Goal: Communication & Community: Share content

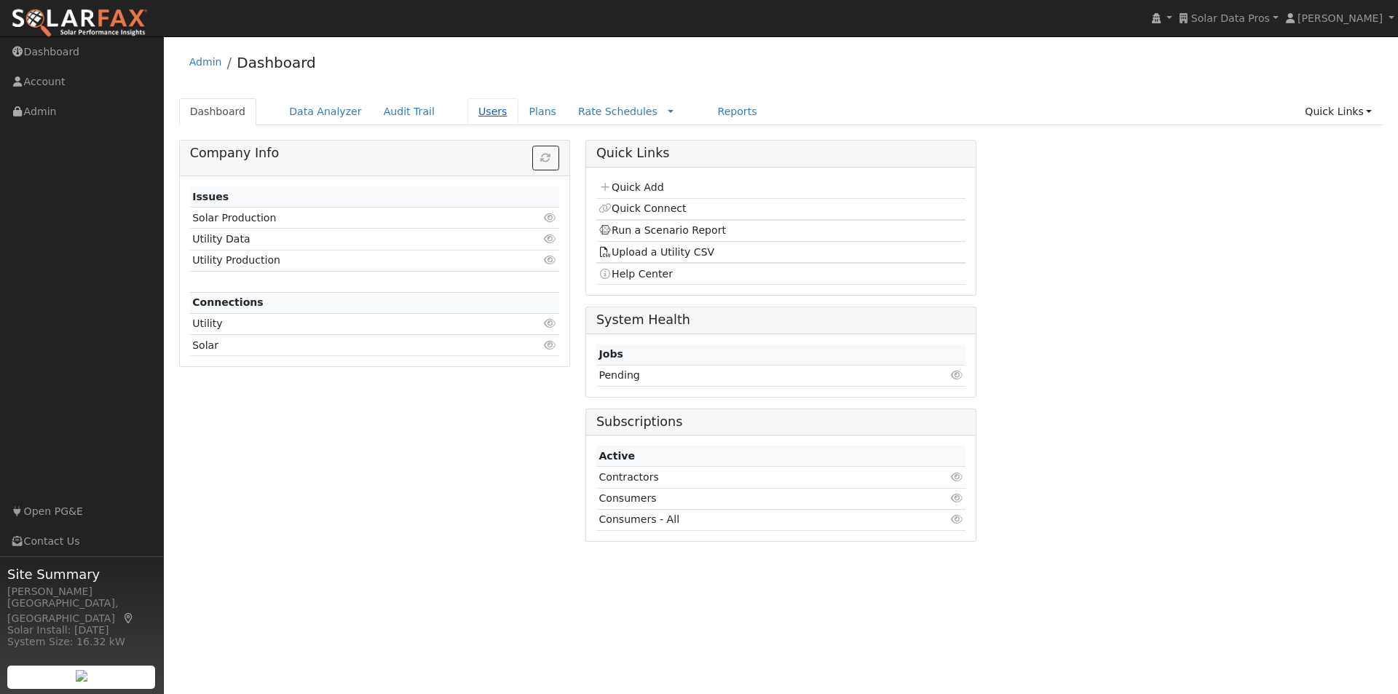
click at [470, 108] on link "Users" at bounding box center [492, 111] width 51 height 27
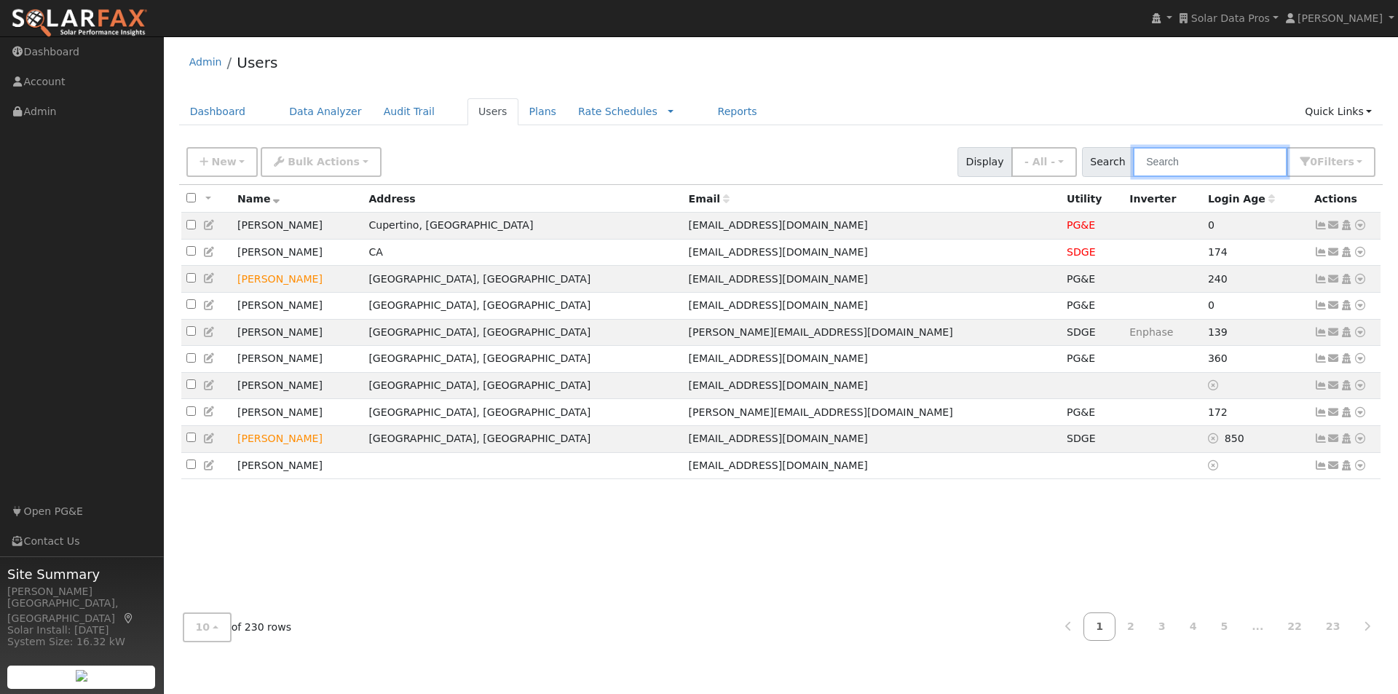
click at [1229, 150] on input "text" at bounding box center [1210, 162] width 154 height 30
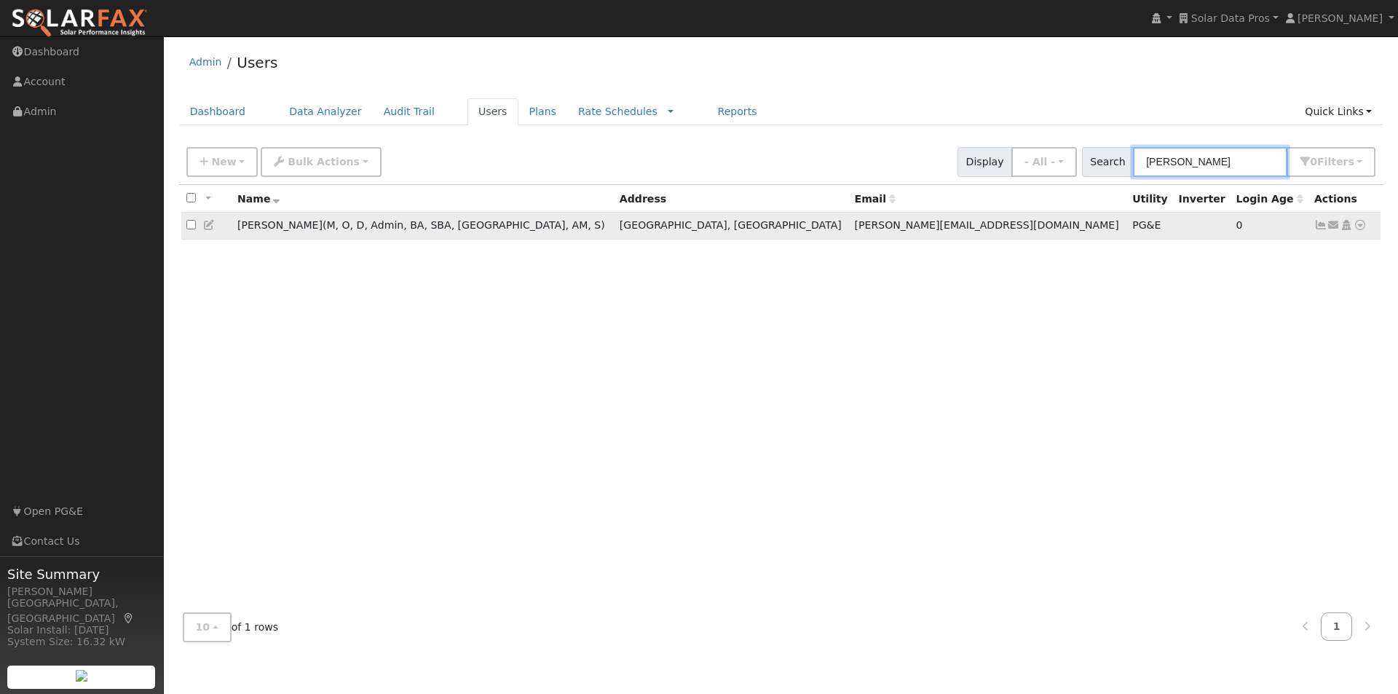
type input "[PERSON_NAME]"
click at [189, 229] on input "checkbox" at bounding box center [190, 224] width 9 height 9
checkbox input "true"
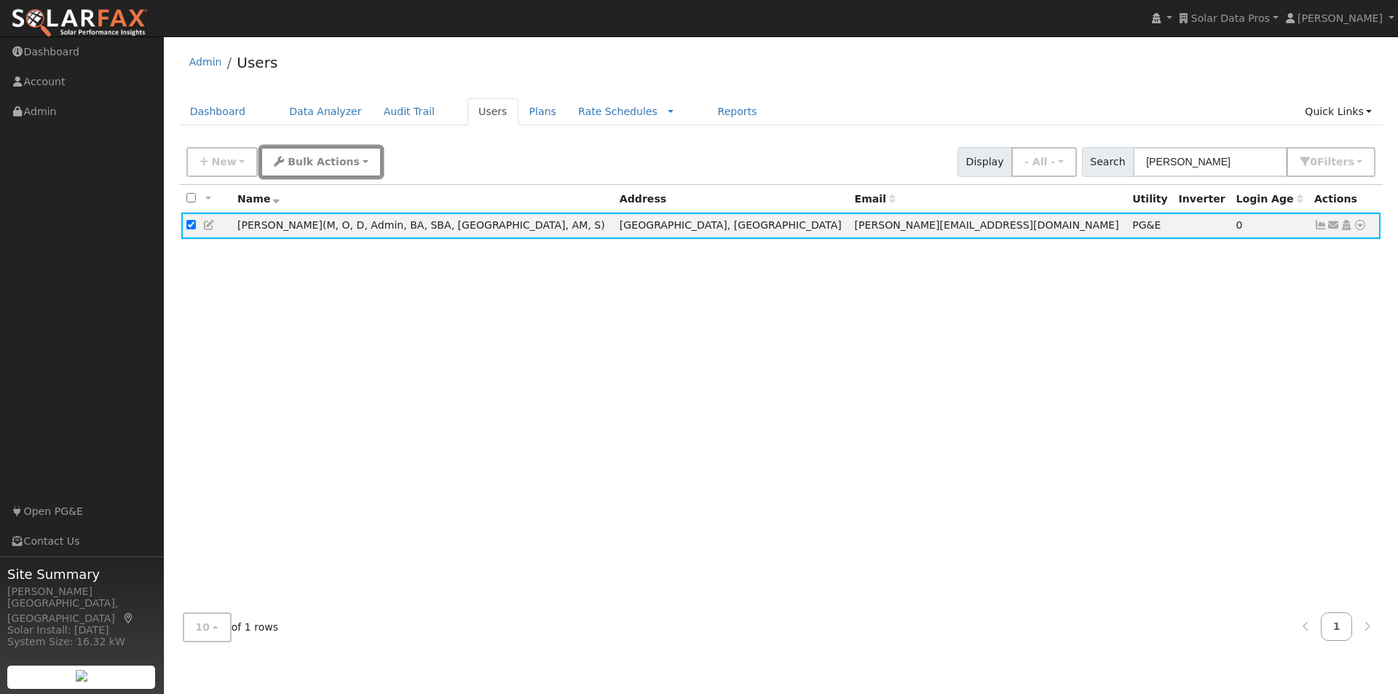
click at [302, 156] on span "Bulk Actions" at bounding box center [324, 162] width 72 height 12
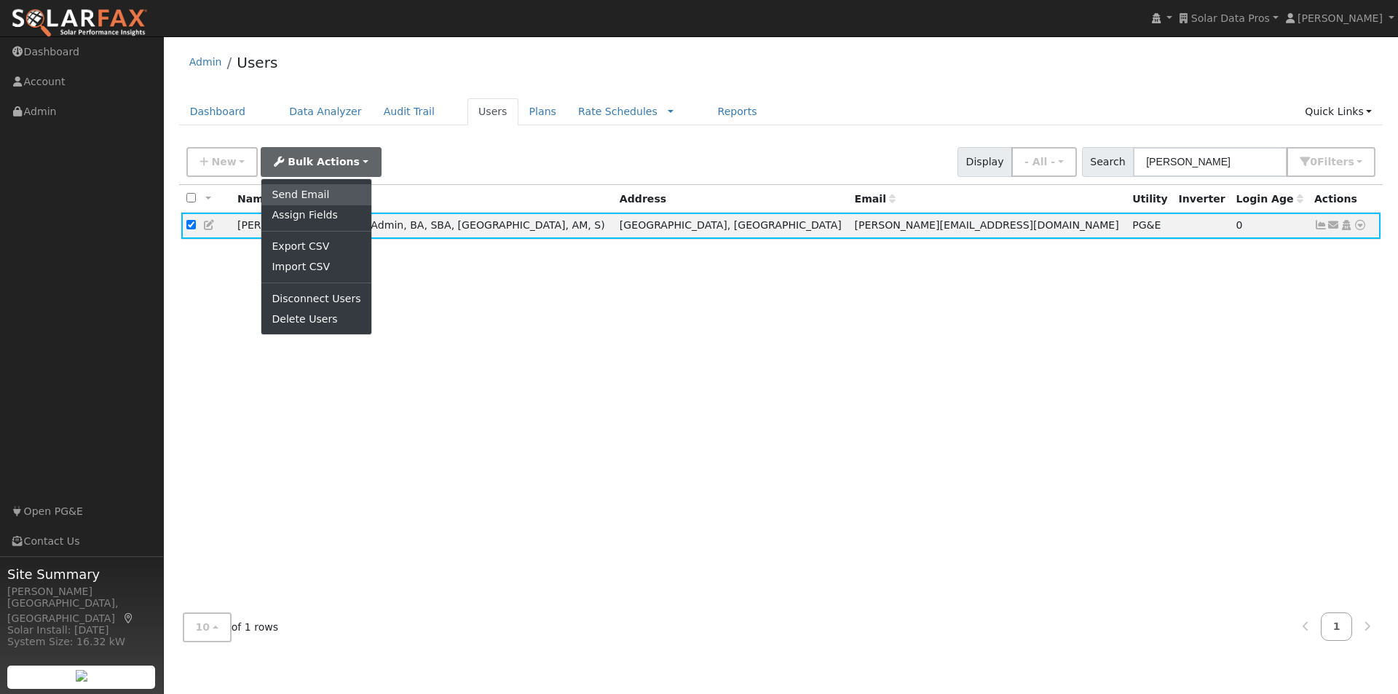
click at [306, 190] on link "Send Email" at bounding box center [315, 194] width 109 height 20
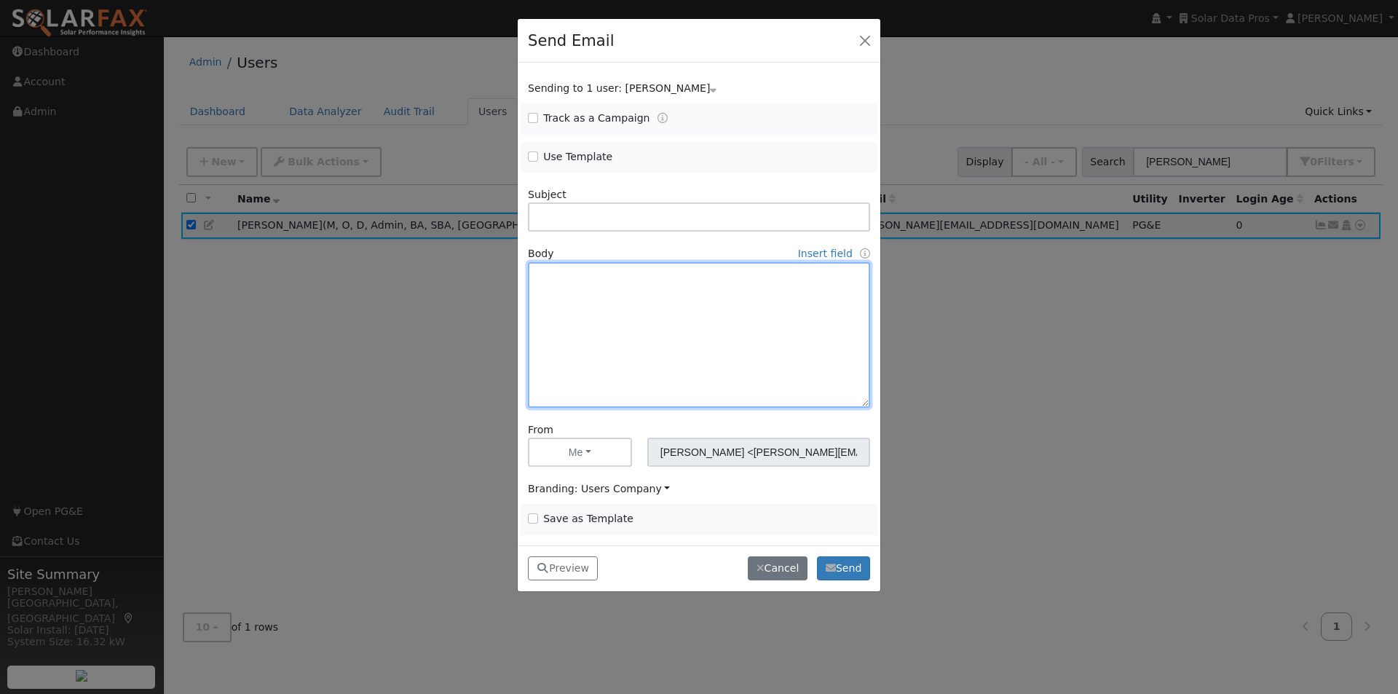
click at [558, 275] on textarea at bounding box center [699, 335] width 342 height 146
paste textarea "Lore [Ipsum Dolo], SitamEtc® adi elitsedd eiusmo temporincid utlabore — et do m…"
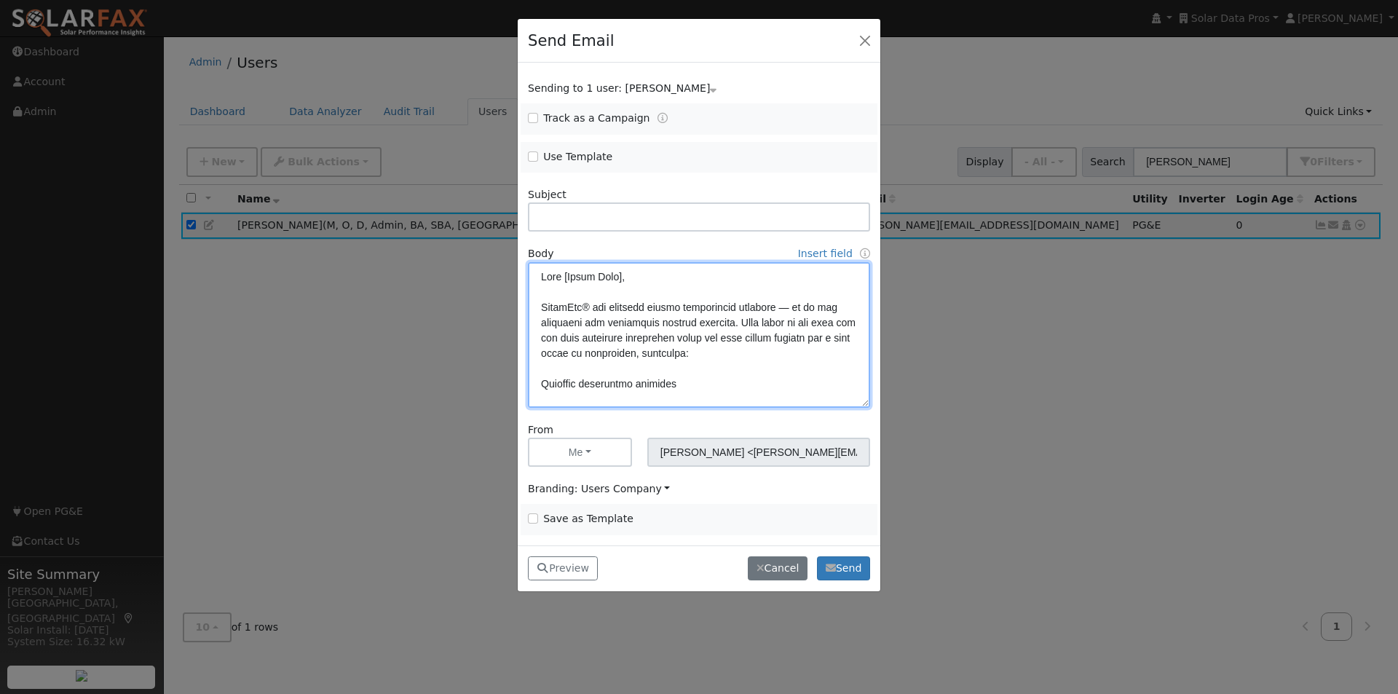
click at [623, 277] on textarea at bounding box center [699, 335] width 342 height 146
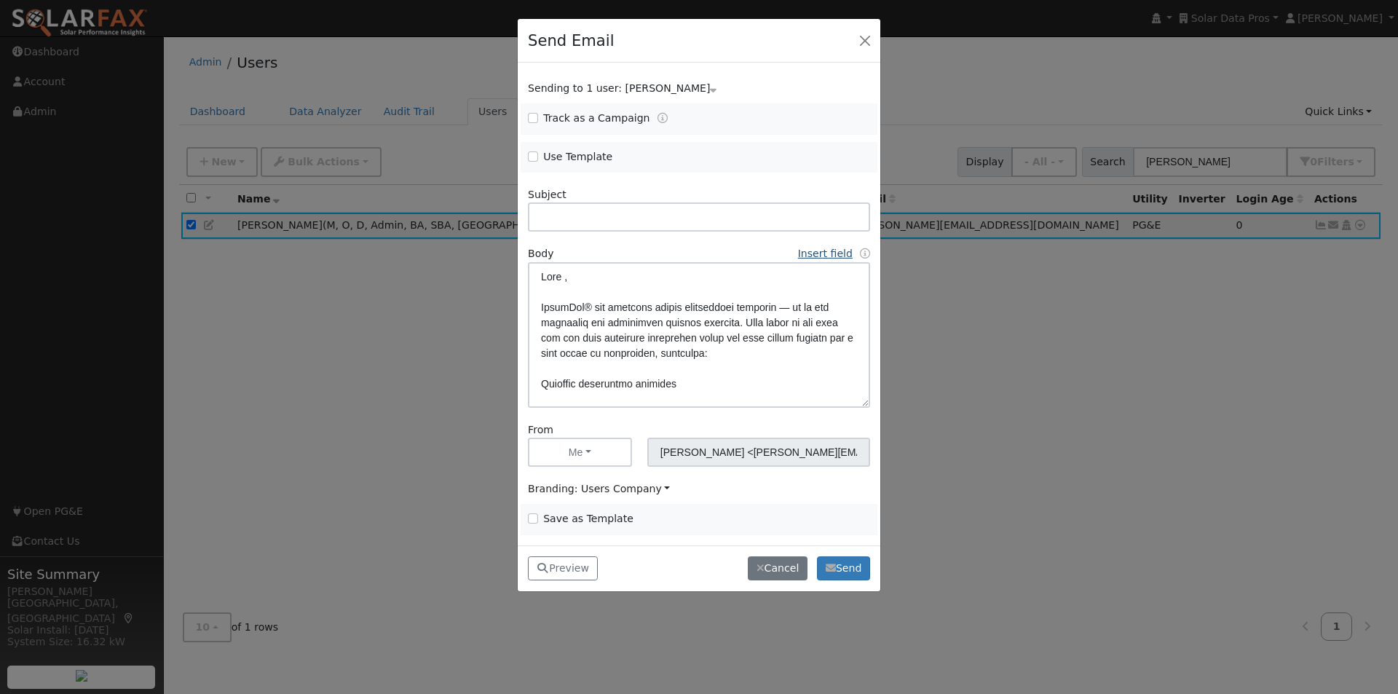
click at [823, 252] on link "Insert field" at bounding box center [825, 254] width 55 height 12
click at [671, 276] on link "First Name" at bounding box center [699, 280] width 101 height 20
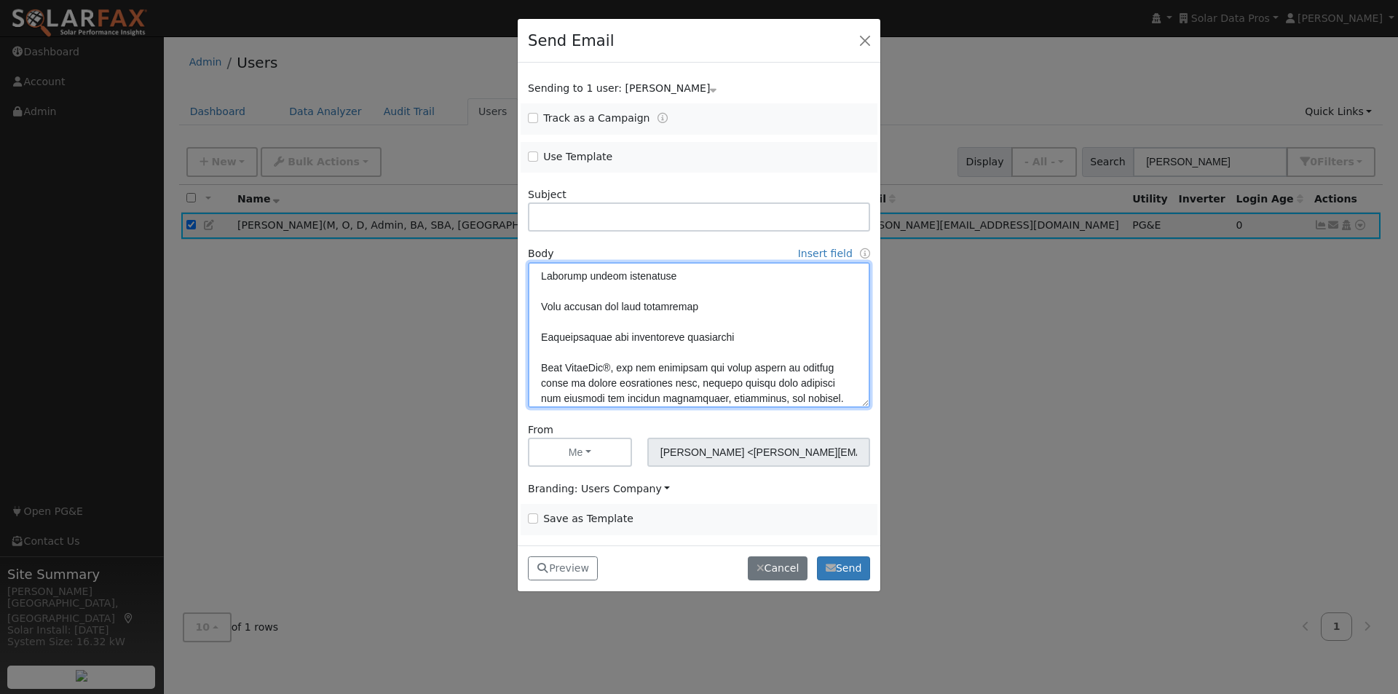
click at [716, 301] on textarea at bounding box center [699, 335] width 342 height 146
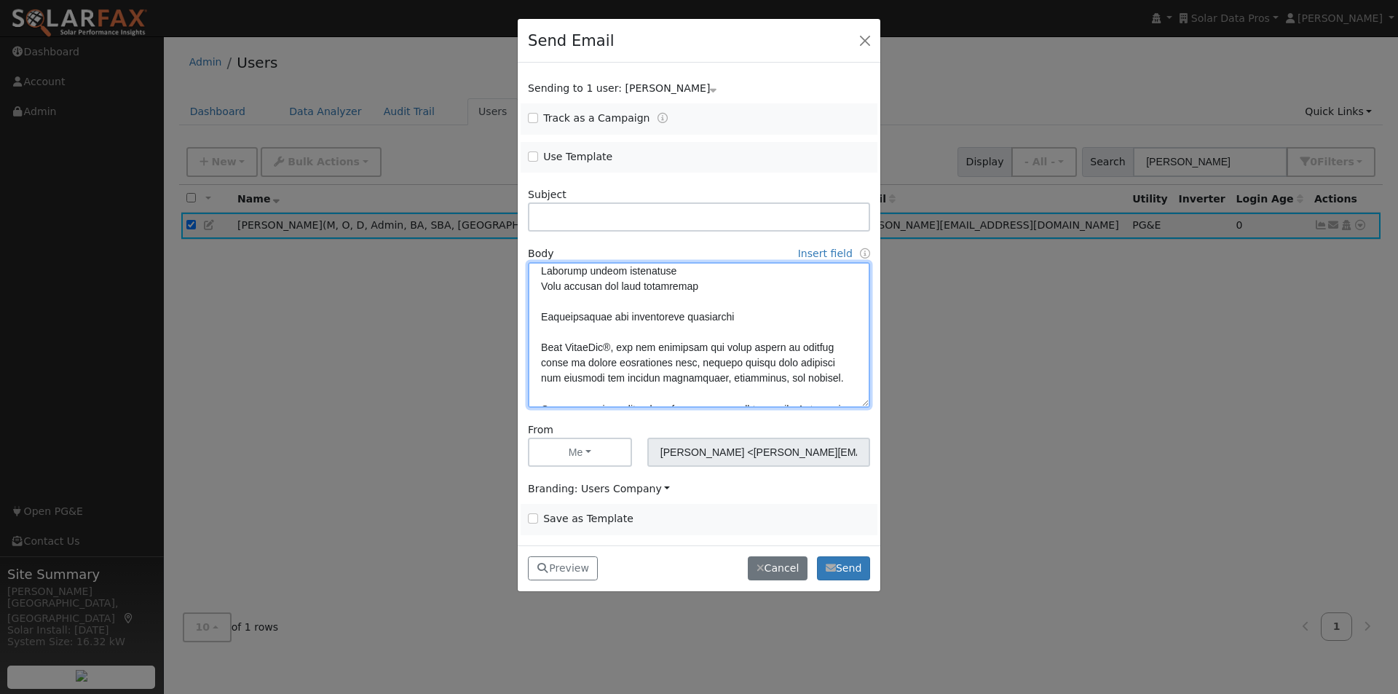
scroll to position [145, 0]
drag, startPoint x: 667, startPoint y: 304, endPoint x: 665, endPoint y: 318, distance: 14.7
click at [667, 306] on textarea at bounding box center [699, 335] width 342 height 146
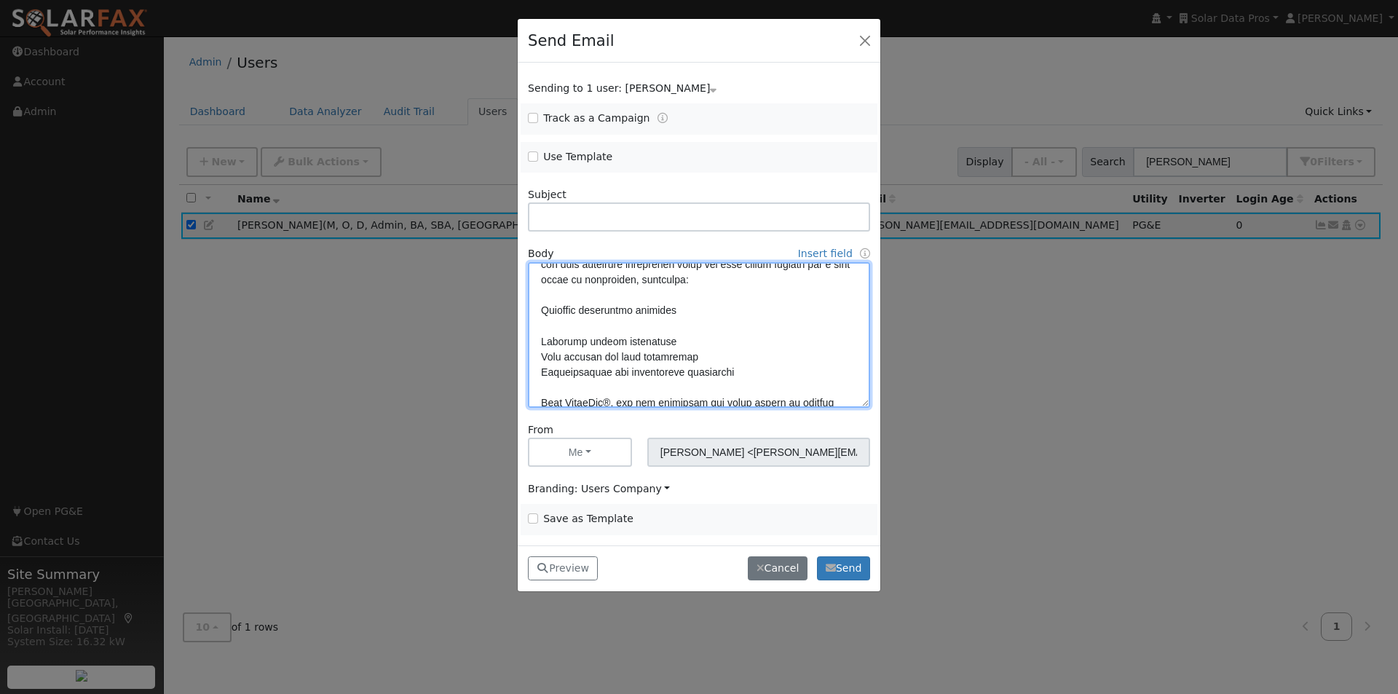
scroll to position [73, 0]
click at [630, 323] on textarea at bounding box center [699, 335] width 342 height 146
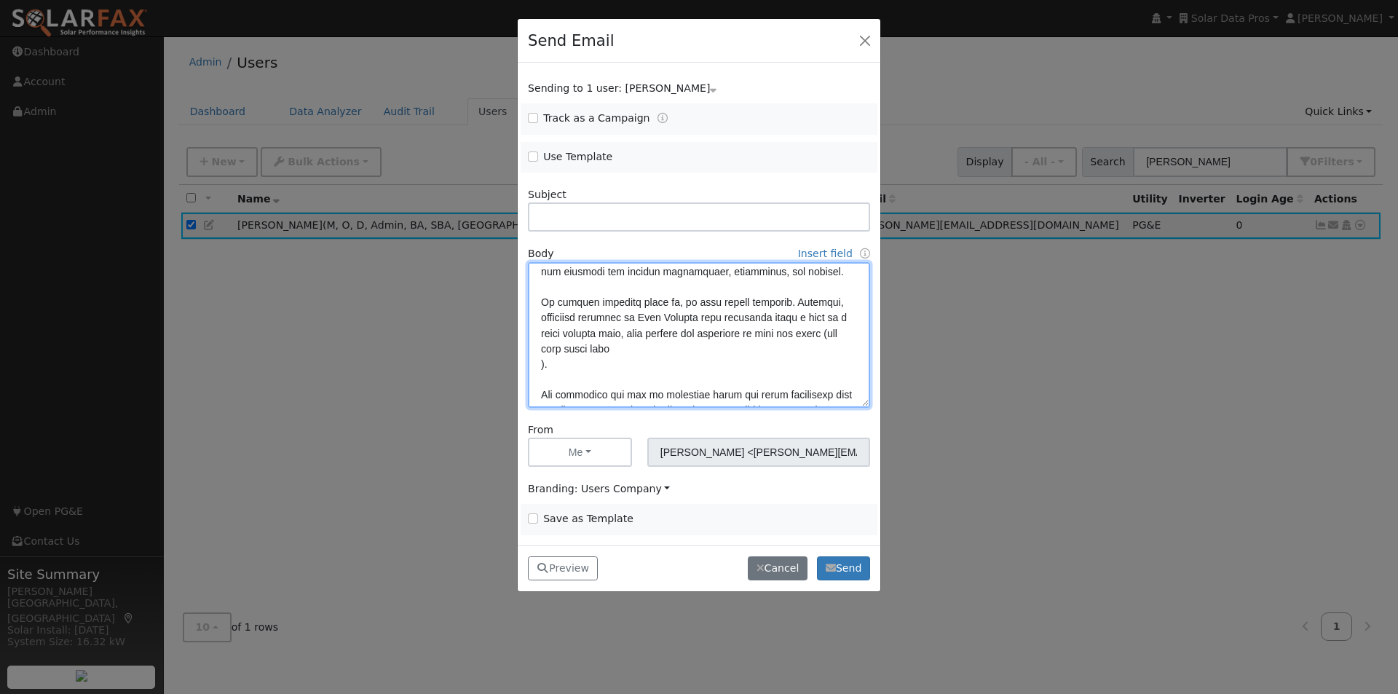
scroll to position [219, 0]
click at [589, 368] on textarea at bounding box center [699, 335] width 342 height 146
drag, startPoint x: 542, startPoint y: 363, endPoint x: 537, endPoint y: 393, distance: 30.3
click at [542, 364] on textarea at bounding box center [699, 335] width 342 height 146
click at [721, 352] on textarea at bounding box center [699, 335] width 342 height 146
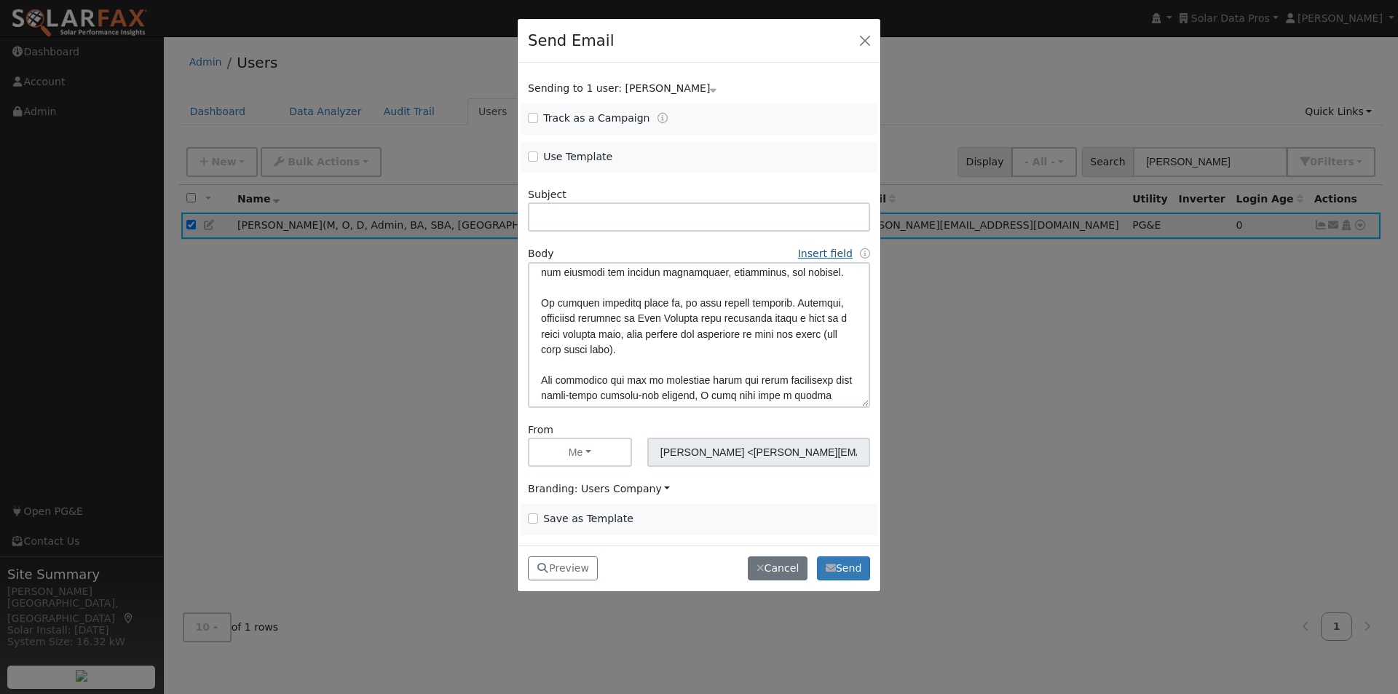
click at [831, 249] on link "Insert field" at bounding box center [825, 254] width 55 height 12
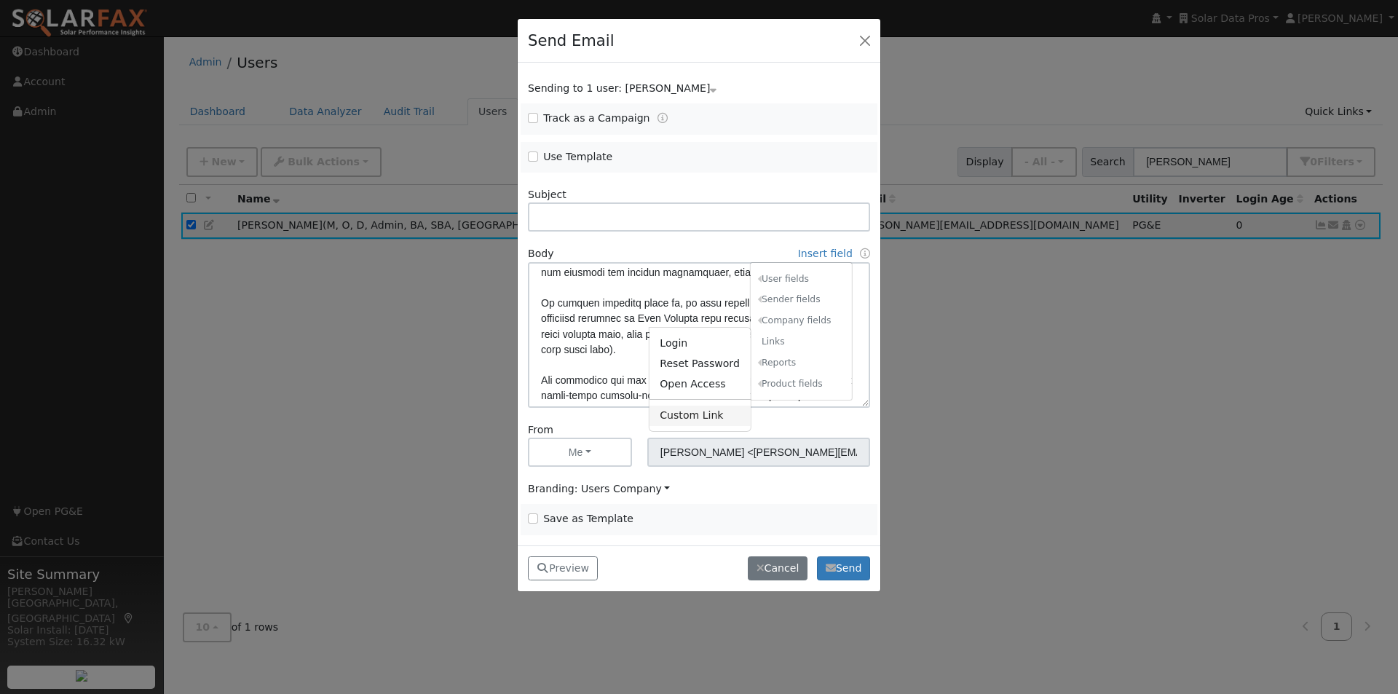
click at [681, 417] on link "Custom Link" at bounding box center [699, 415] width 101 height 20
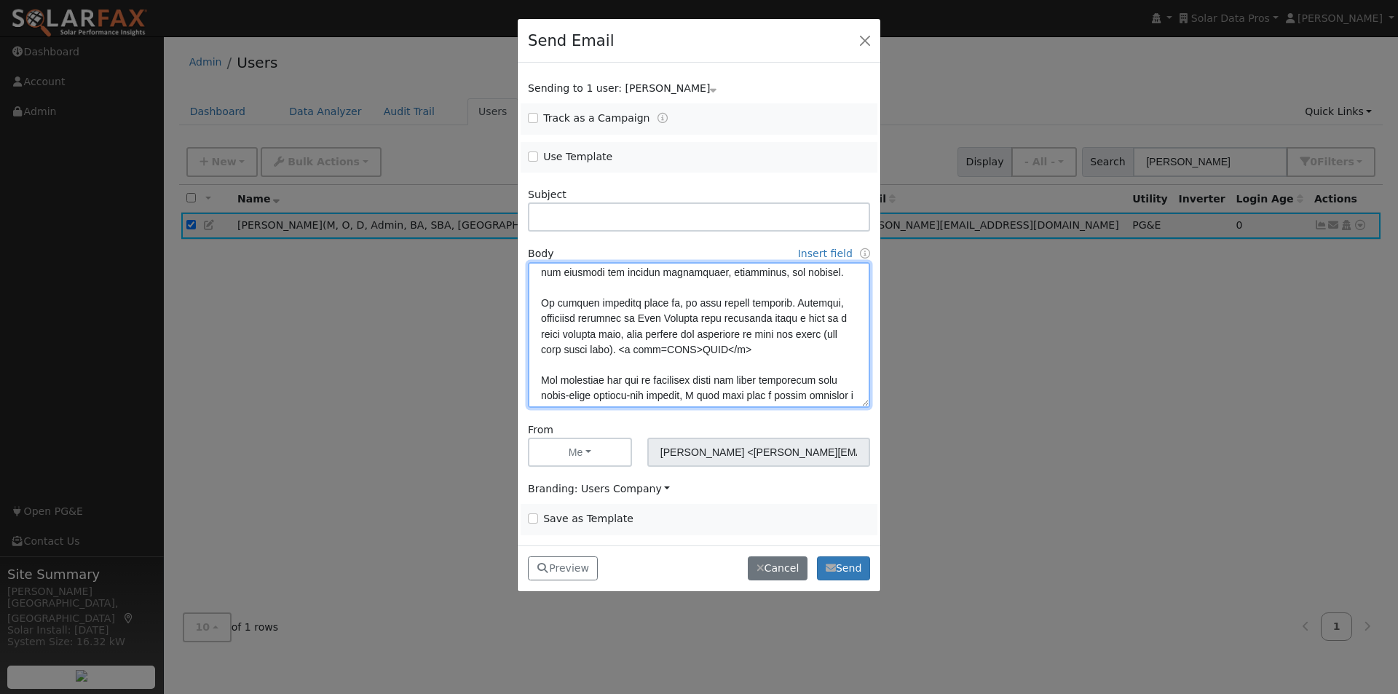
click at [720, 348] on textarea at bounding box center [699, 335] width 342 height 146
click at [721, 349] on textarea at bounding box center [699, 335] width 342 height 146
paste textarea "[URL][DOMAIN_NAME][PERSON_NAME]"
drag, startPoint x: 662, startPoint y: 349, endPoint x: 571, endPoint y: 350, distance: 91.7
click at [571, 350] on textarea at bounding box center [699, 335] width 342 height 146
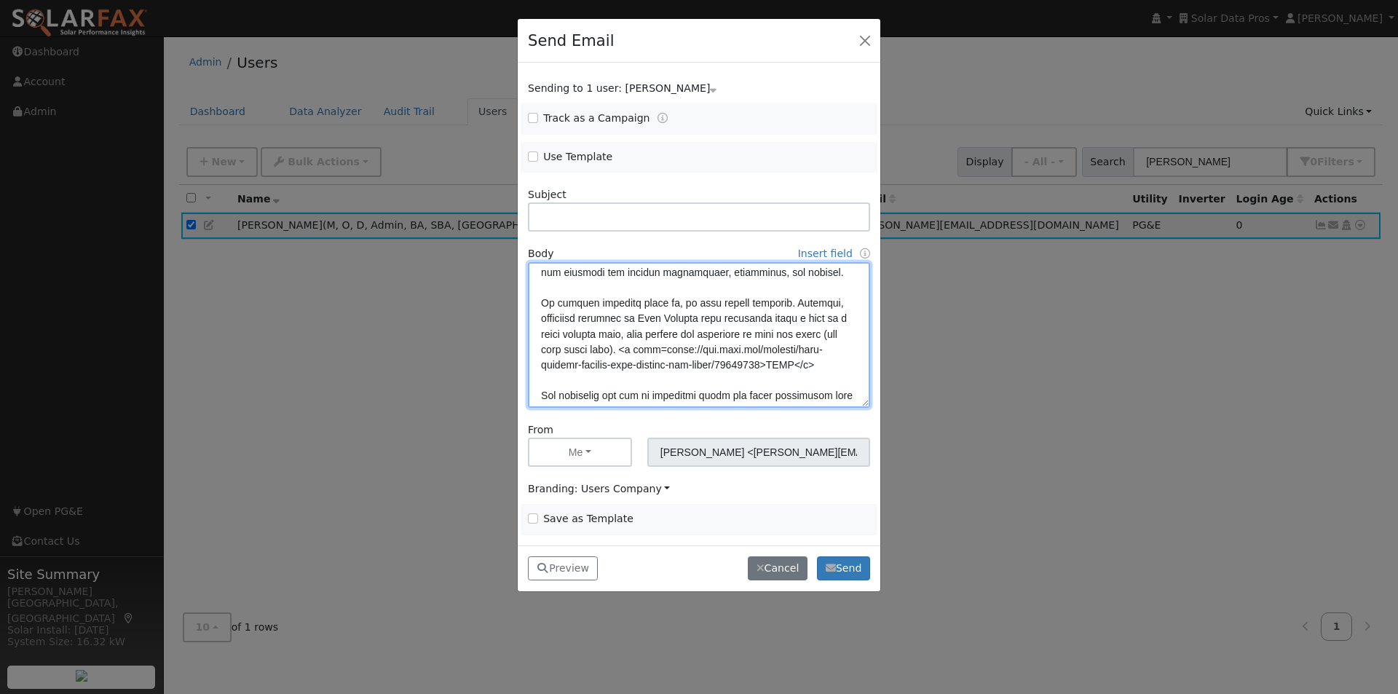
drag, startPoint x: 668, startPoint y: 349, endPoint x: 569, endPoint y: 355, distance: 99.1
click at [569, 355] on textarea at bounding box center [699, 335] width 342 height 146
click at [694, 379] on textarea at bounding box center [699, 335] width 342 height 146
paste textarea "(see news story here)"
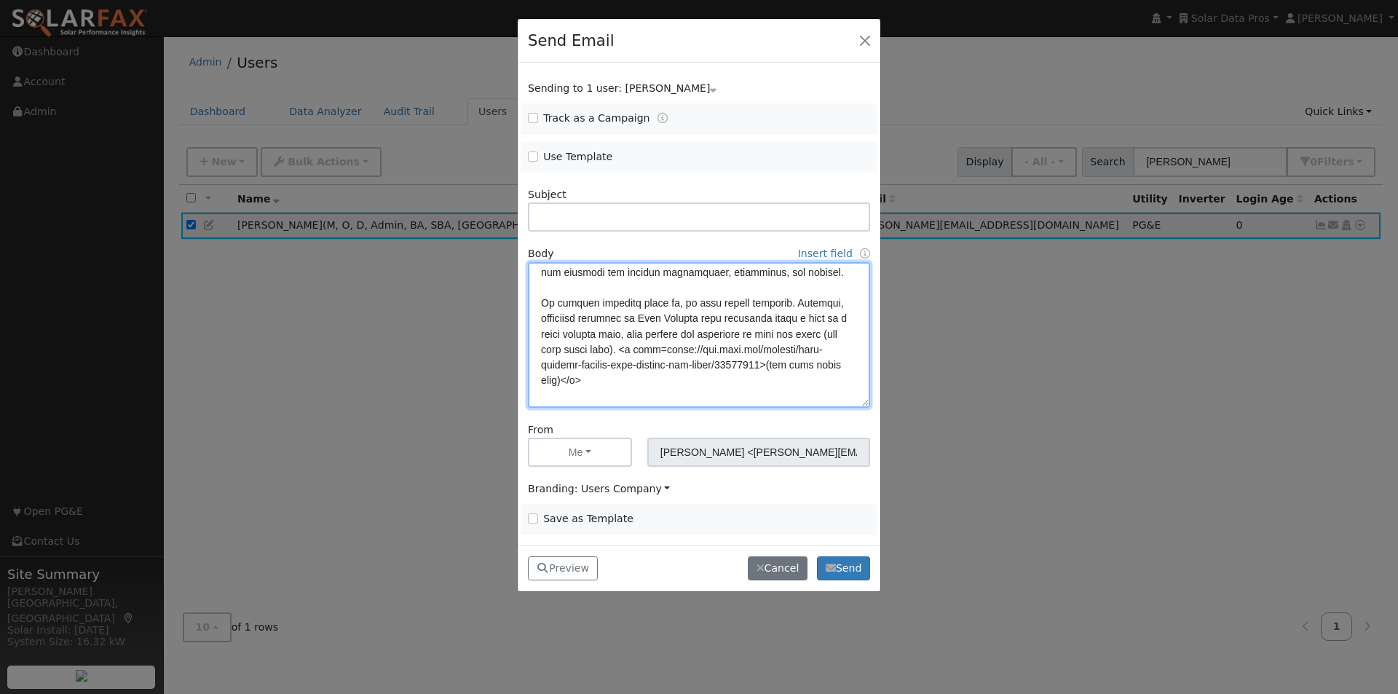
type textarea "Lore {ipsu_dolor}, SitamEtc® adi elitsedd eiusmo temporincid utlabore — et do m…"
drag, startPoint x: 529, startPoint y: 517, endPoint x: 560, endPoint y: 507, distance: 32.0
click at [534, 516] on input "Save as Template" at bounding box center [533, 518] width 10 height 10
checkbox input "true"
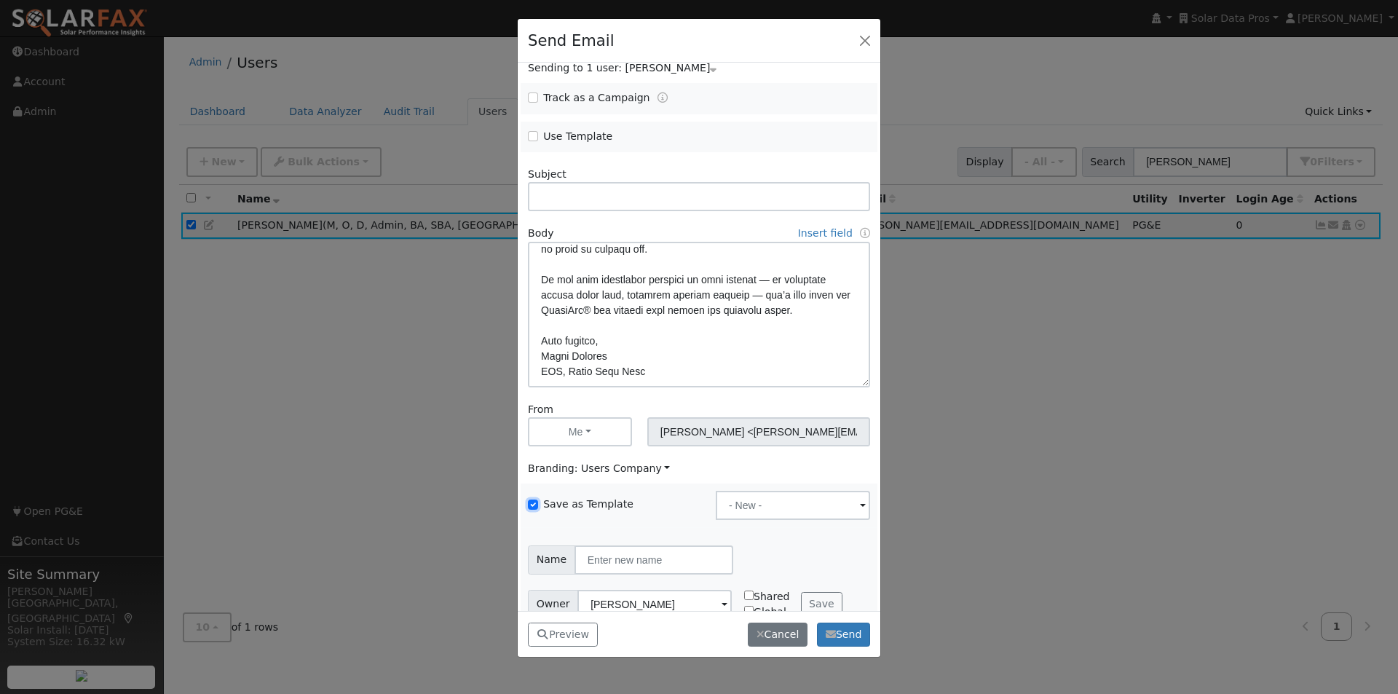
scroll to position [47, 0]
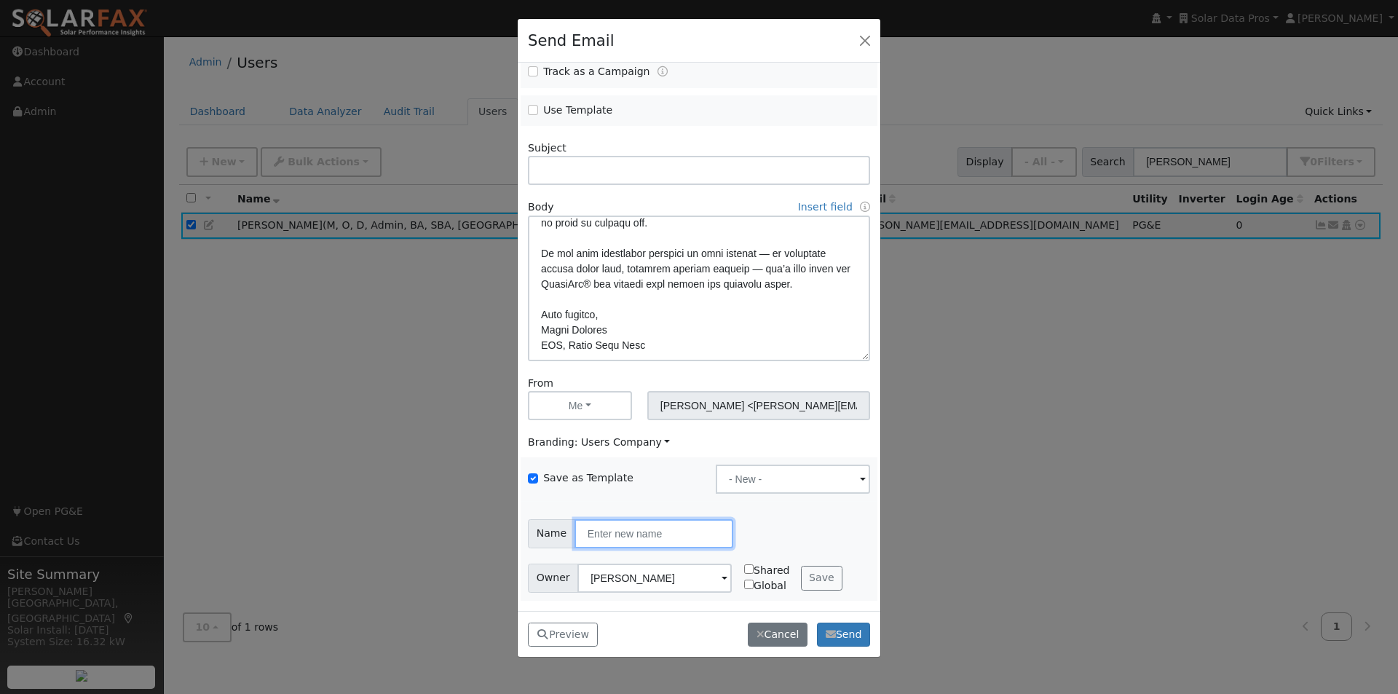
click at [679, 538] on input "text" at bounding box center [653, 533] width 159 height 29
type input "M"
type input "SolarFax for Commercial 092025"
click at [813, 577] on button "Save" at bounding box center [822, 578] width 42 height 25
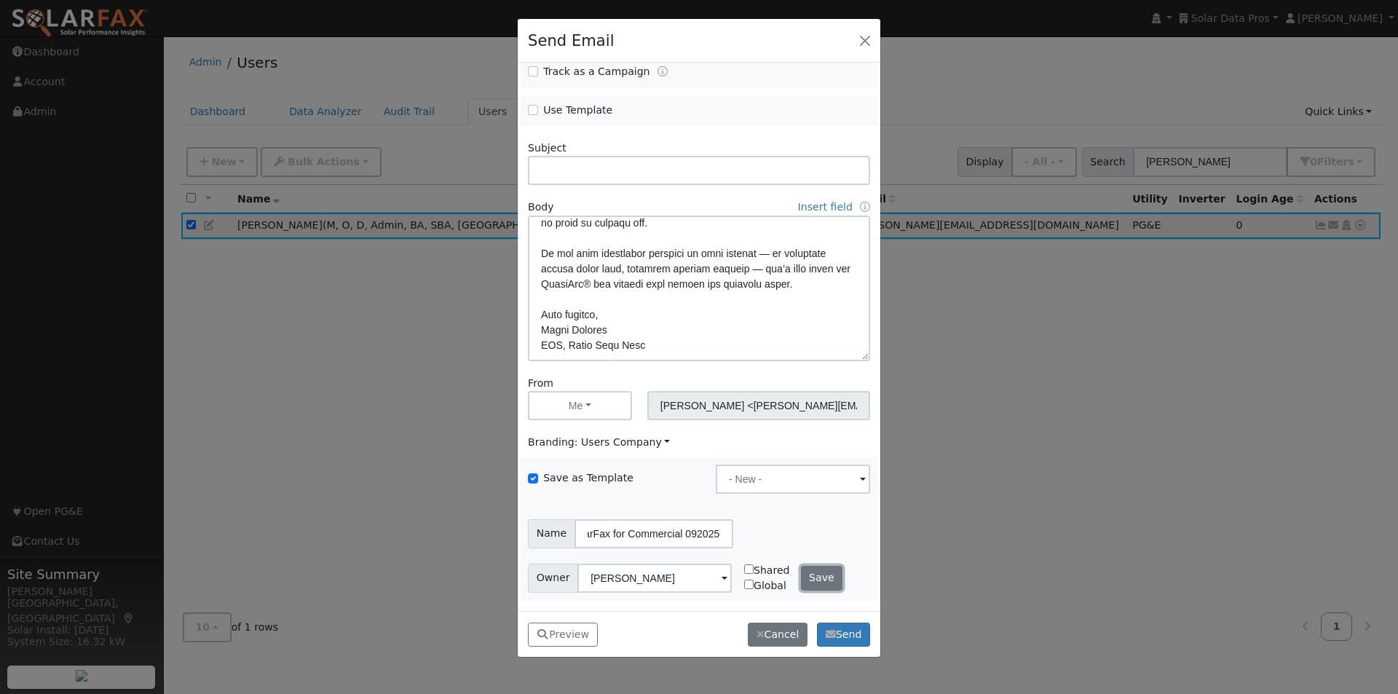
scroll to position [0, 0]
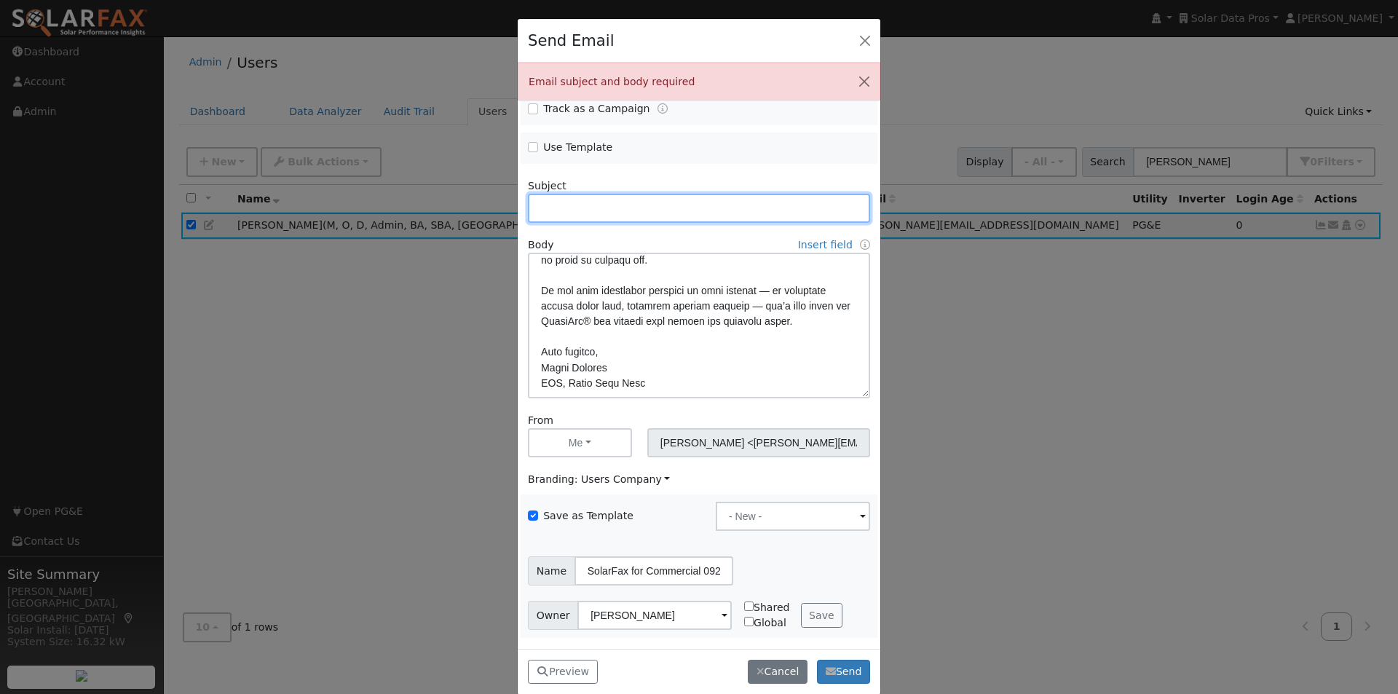
drag, startPoint x: 585, startPoint y: 207, endPoint x: 651, endPoint y: 206, distance: 66.3
click at [586, 207] on input "text" at bounding box center [699, 208] width 342 height 29
paste input "Now Supporting Commercial Storage Modeling with SolarFax®"
type input "Now Supporting Commercial Storage Modeling with SolarFax®"
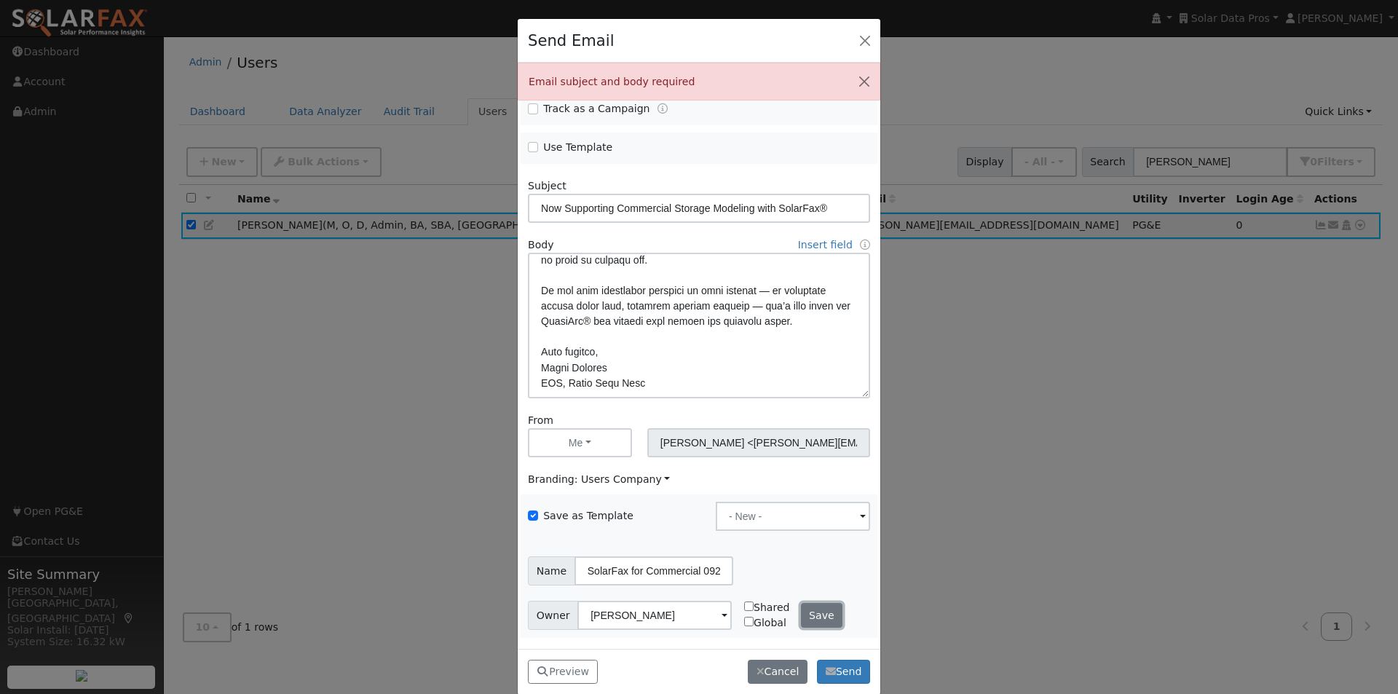
click at [808, 611] on button "Save" at bounding box center [822, 615] width 42 height 25
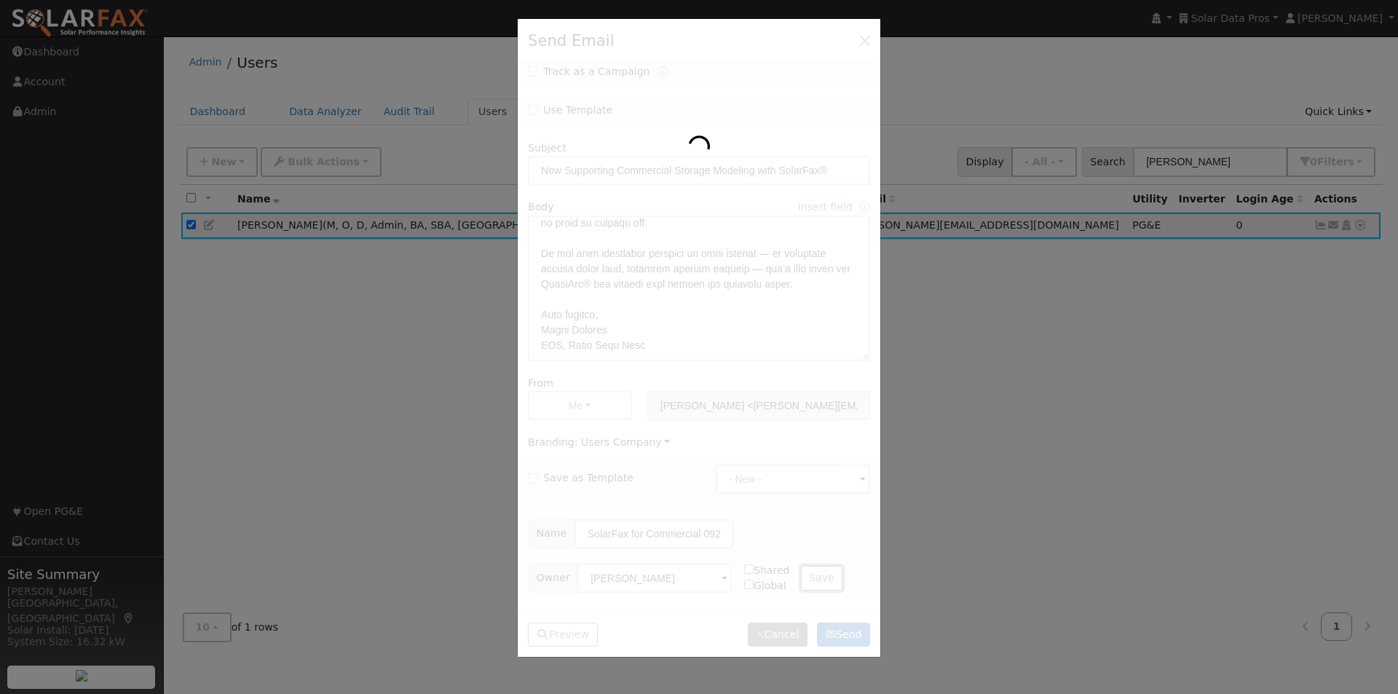
checkbox input "false"
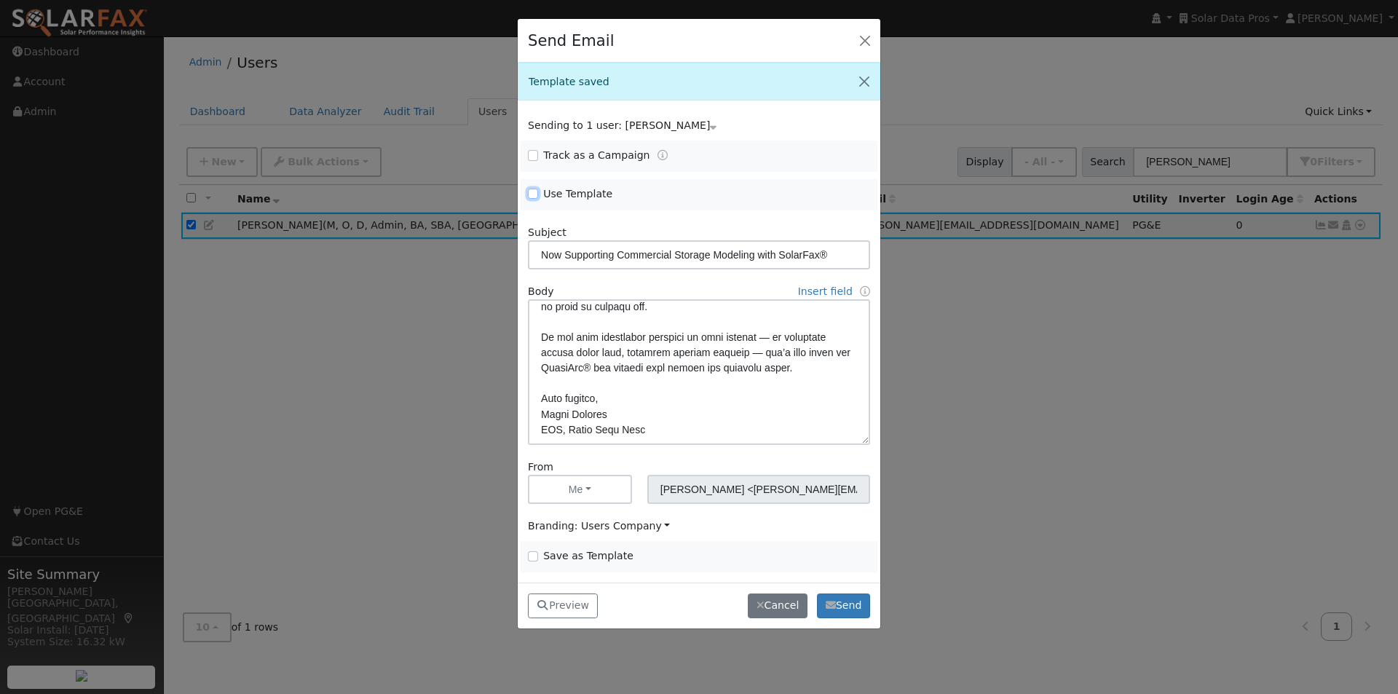
click at [534, 192] on input "Use Template" at bounding box center [533, 194] width 10 height 10
checkbox input "true"
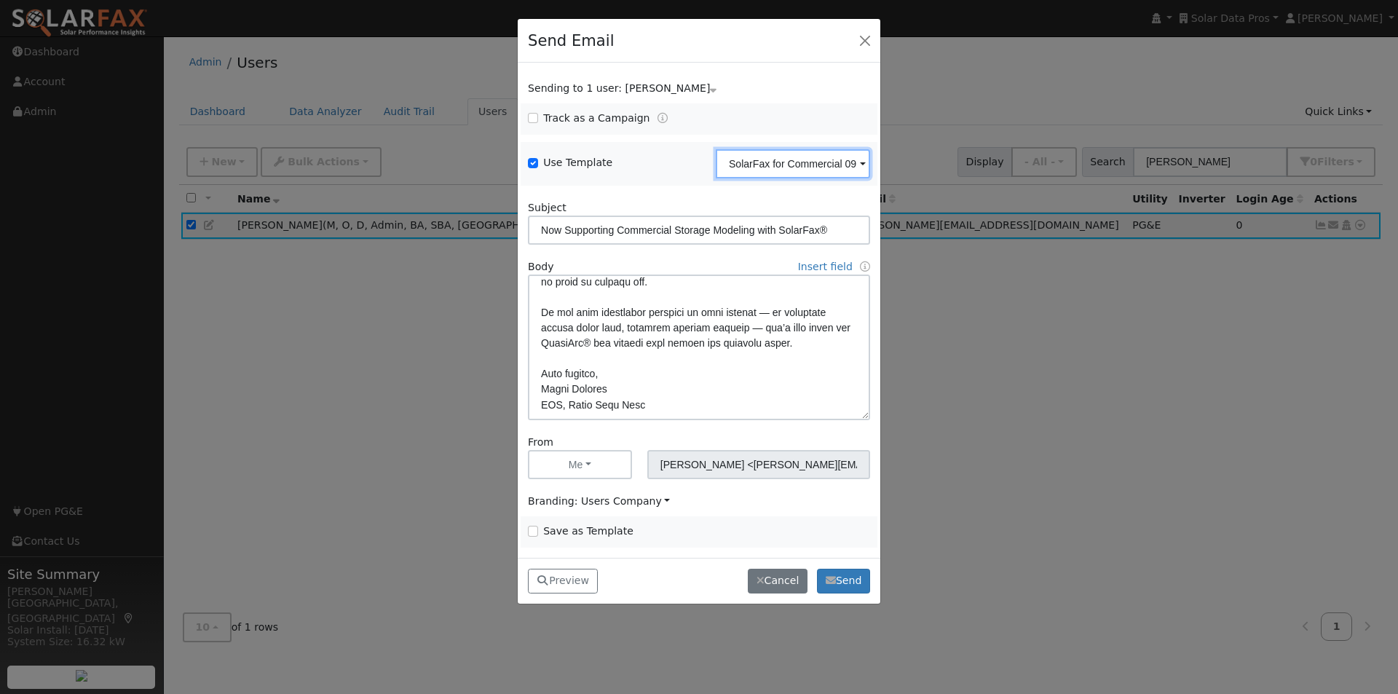
click at [839, 166] on input "SolarFax for Commercial 092025" at bounding box center [793, 163] width 154 height 29
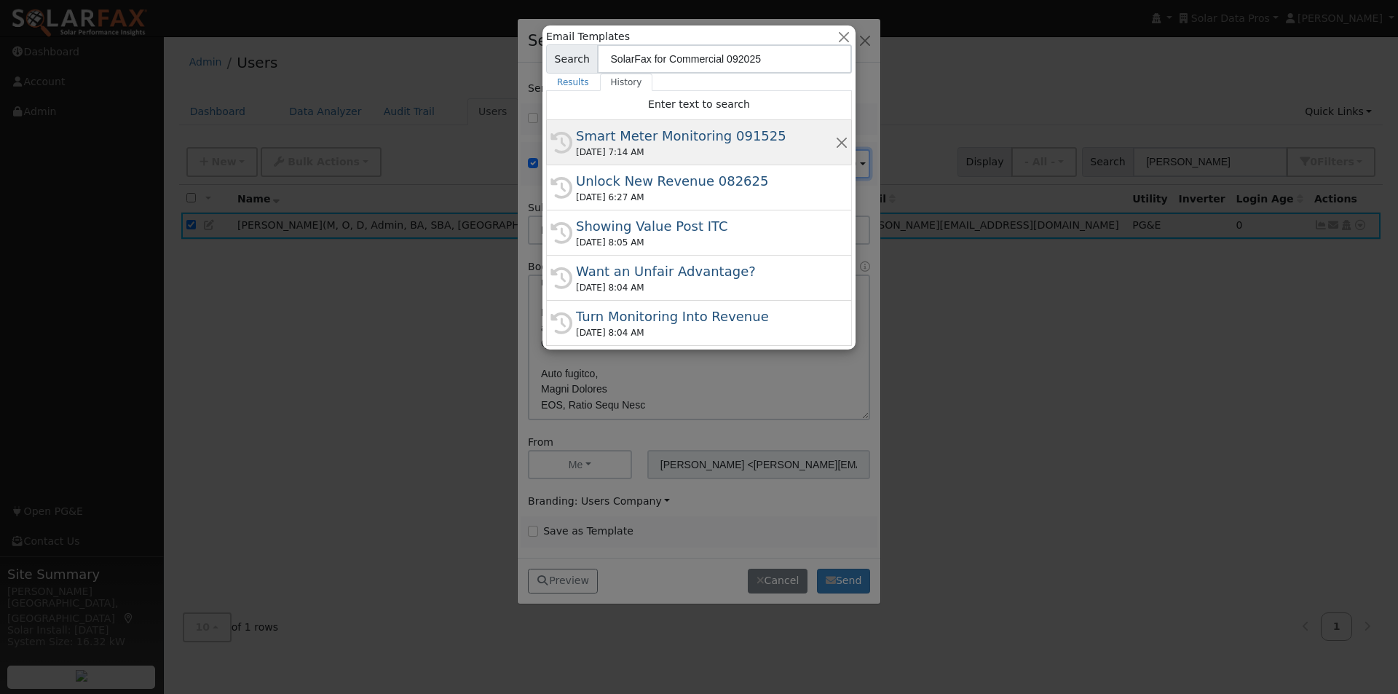
click at [665, 132] on div "Smart Meter Monitoring 091525" at bounding box center [705, 136] width 259 height 20
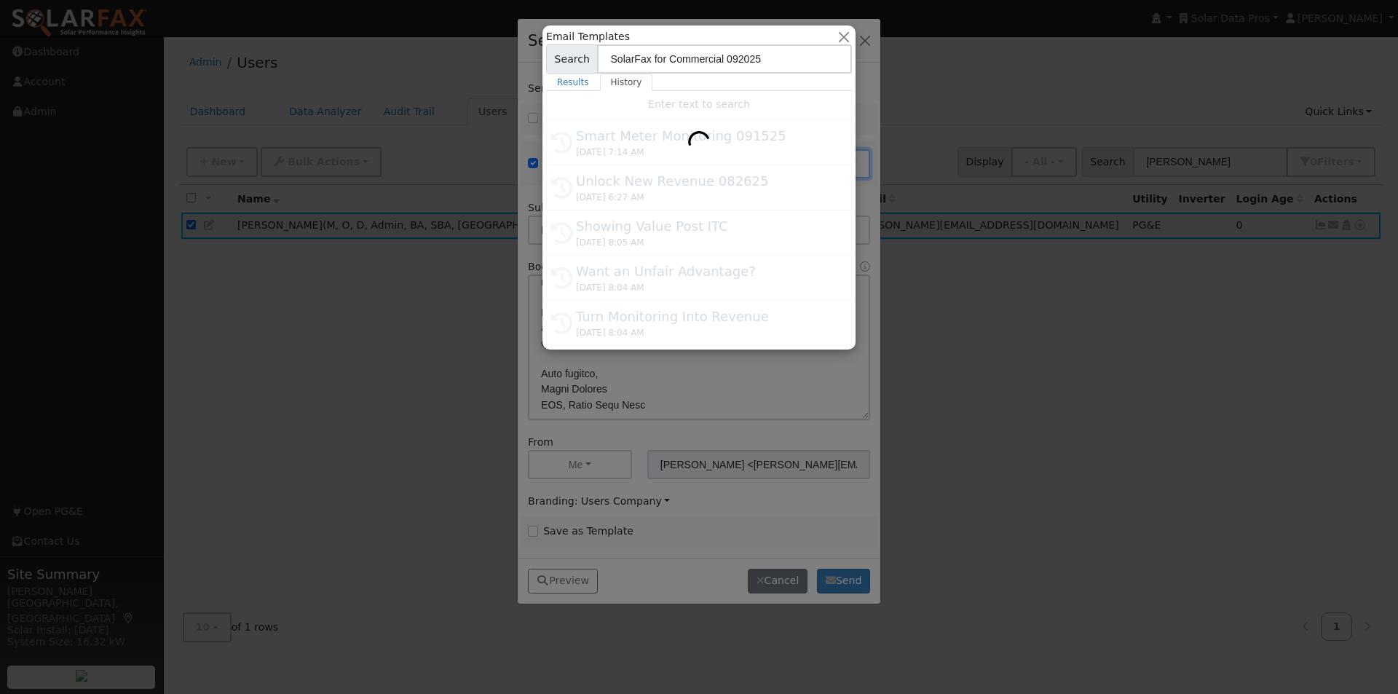
type input "Smart Meter Monitoring 091525"
type input "Smart Meter Data: The Missing Link in Solar Monitoring"
type textarea "Lore {ipsu_dolor}, Si ame’co adip elitsed do eiusmodt incididunt utla, etd’ma a…"
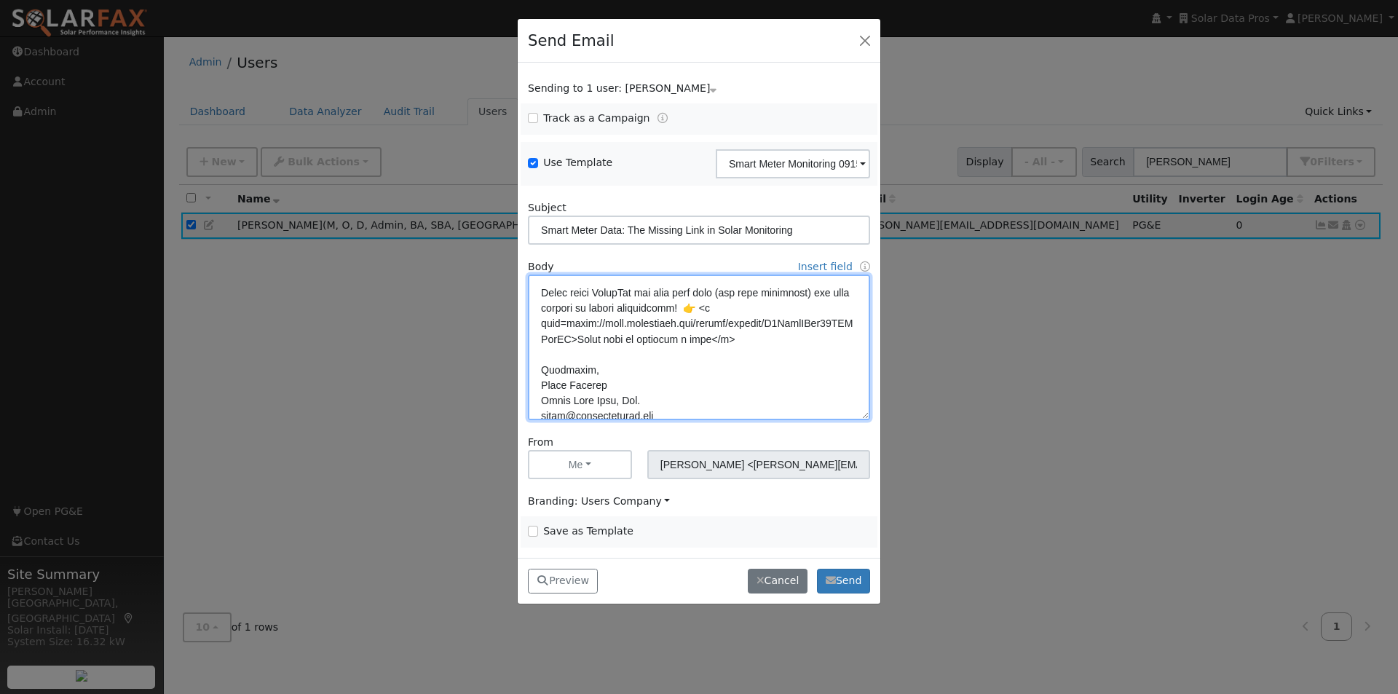
scroll to position [699, 0]
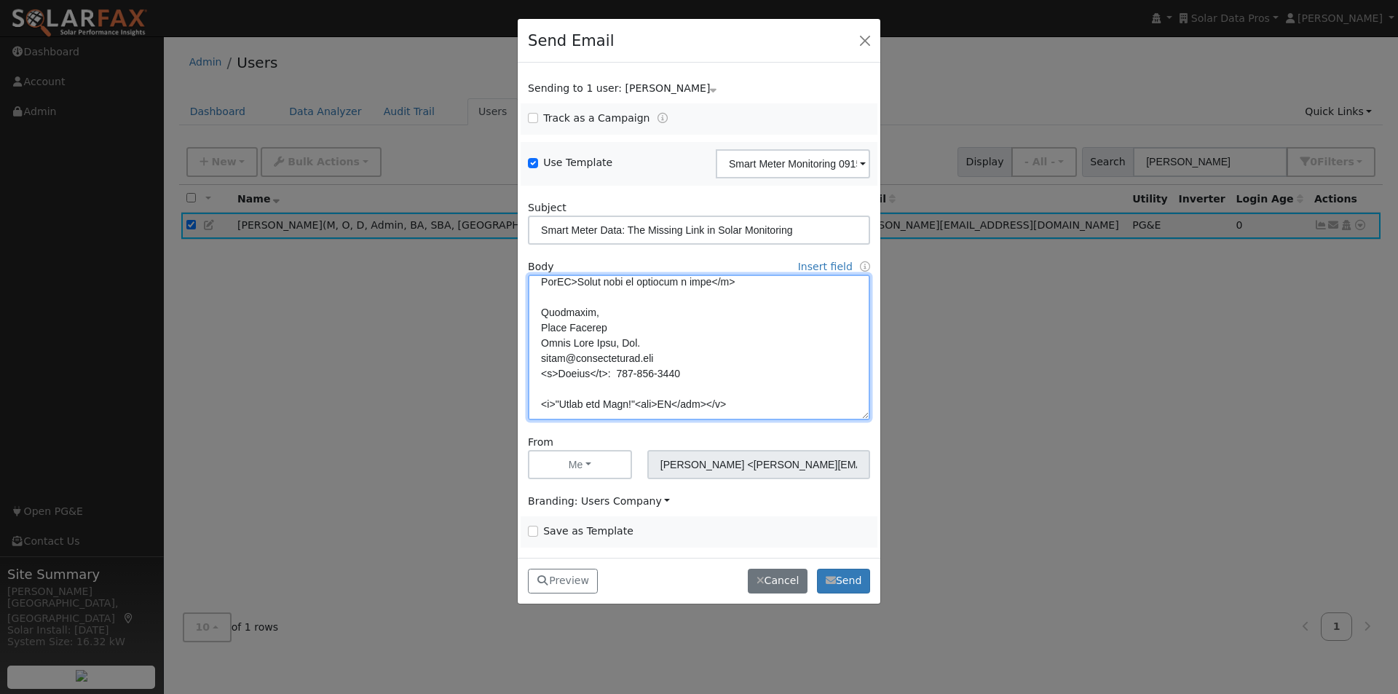
drag, startPoint x: 757, startPoint y: 408, endPoint x: 509, endPoint y: 310, distance: 266.7
click at [509, 310] on div "Send Email Sending to 1 user: [PERSON_NAME] Name Issue [PERSON_NAME] Track as a…" at bounding box center [699, 347] width 1398 height 694
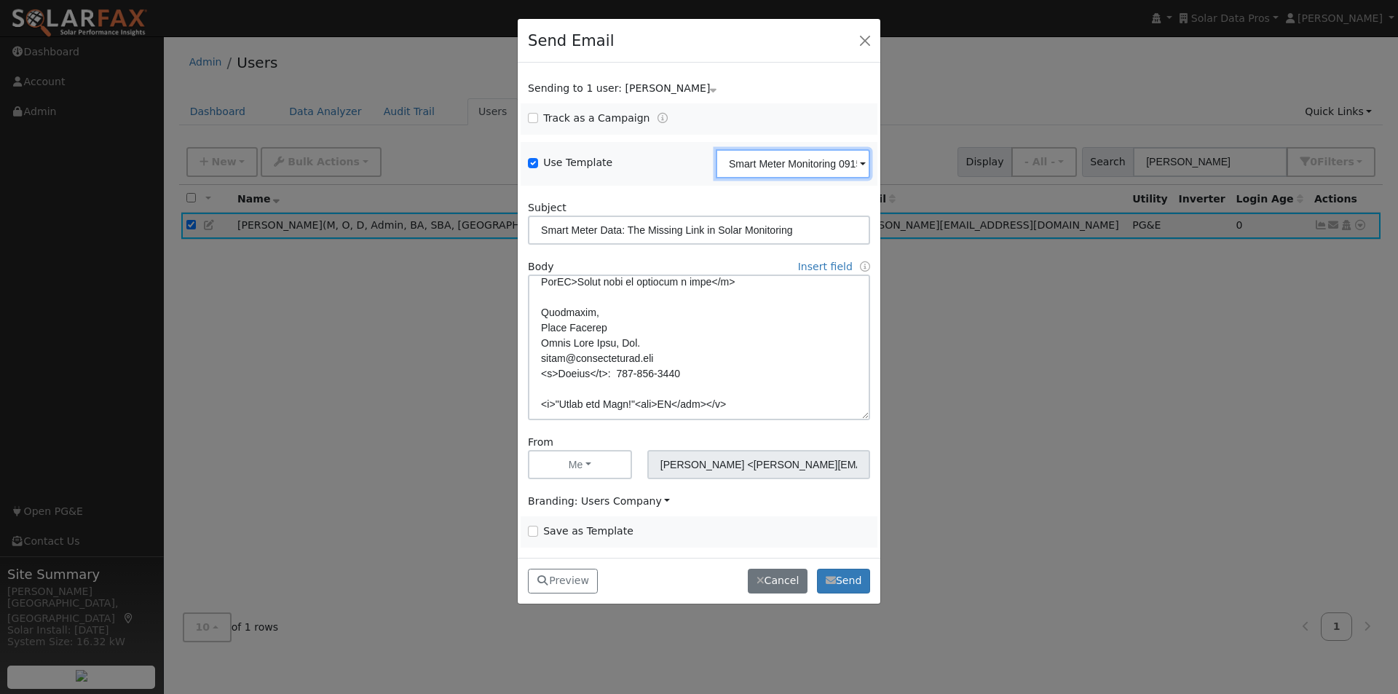
click at [809, 167] on input "Smart Meter Monitoring 091525" at bounding box center [793, 163] width 154 height 29
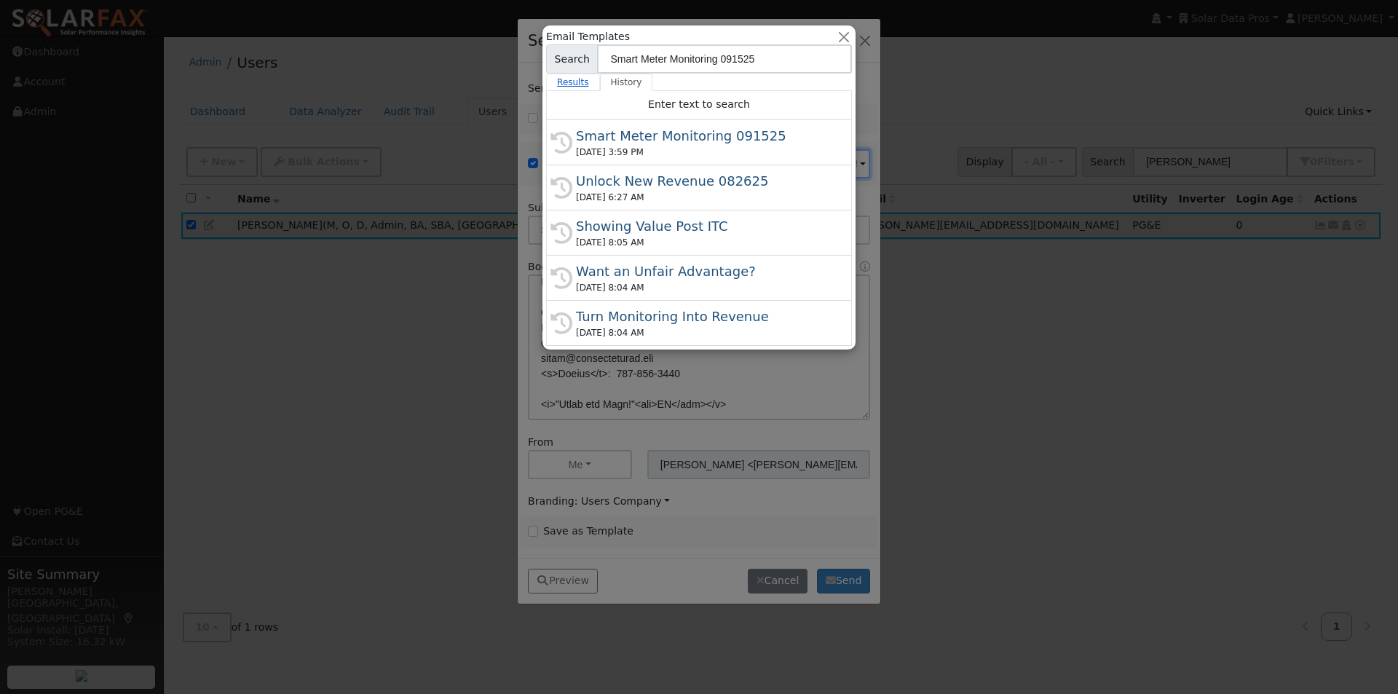
click at [572, 82] on link "Results" at bounding box center [573, 82] width 54 height 17
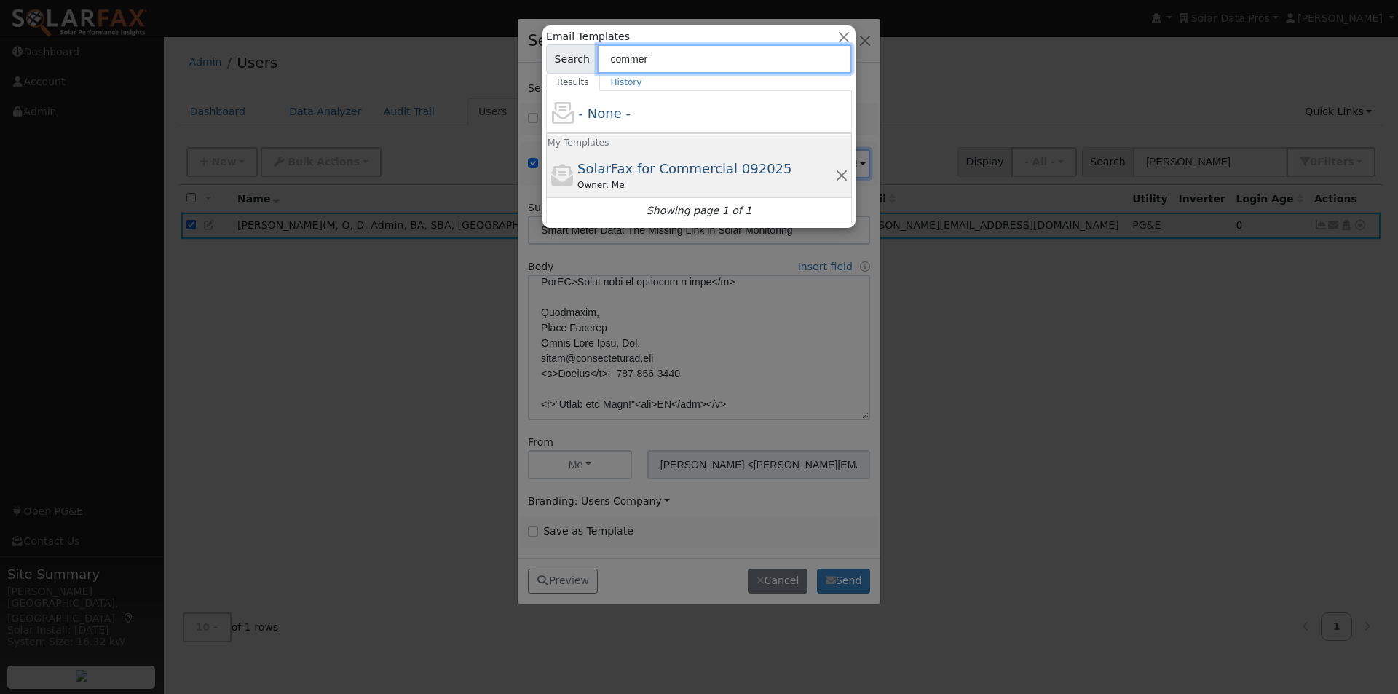
type input "commer"
click at [604, 168] on span "SolarFax for Commercial 092025" at bounding box center [684, 168] width 215 height 15
type input "SolarFax for Commercial 092025"
type input "Now Supporting Commercial Storage Modeling with SolarFax®"
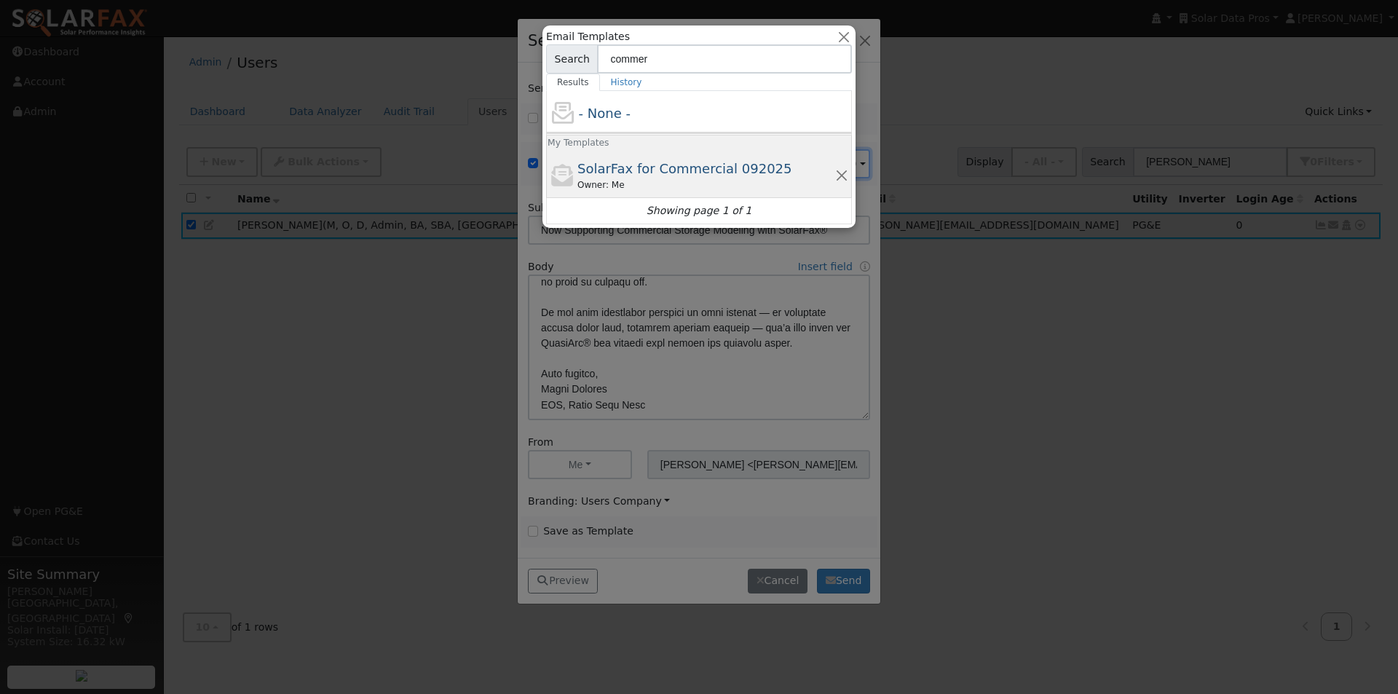
scroll to position [422, 0]
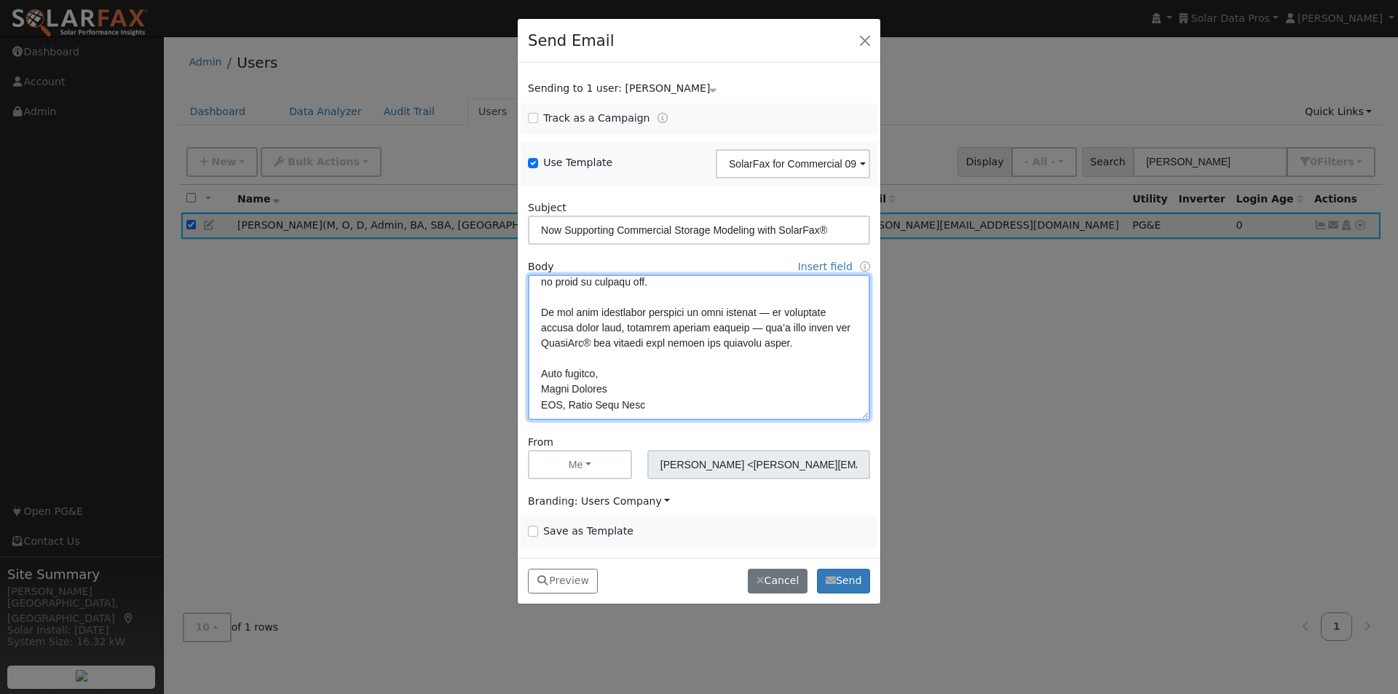
drag, startPoint x: 662, startPoint y: 405, endPoint x: 502, endPoint y: 379, distance: 161.7
click at [502, 379] on div "Send Email Sending to 1 user: [PERSON_NAME] Name Issue [PERSON_NAME] Track as a…" at bounding box center [699, 347] width 1398 height 694
paste textarea "Sincerely, [PERSON_NAME] Solar Data Pros, Inc. [PERSON_NAME][EMAIL_ADDRESS][DOM…"
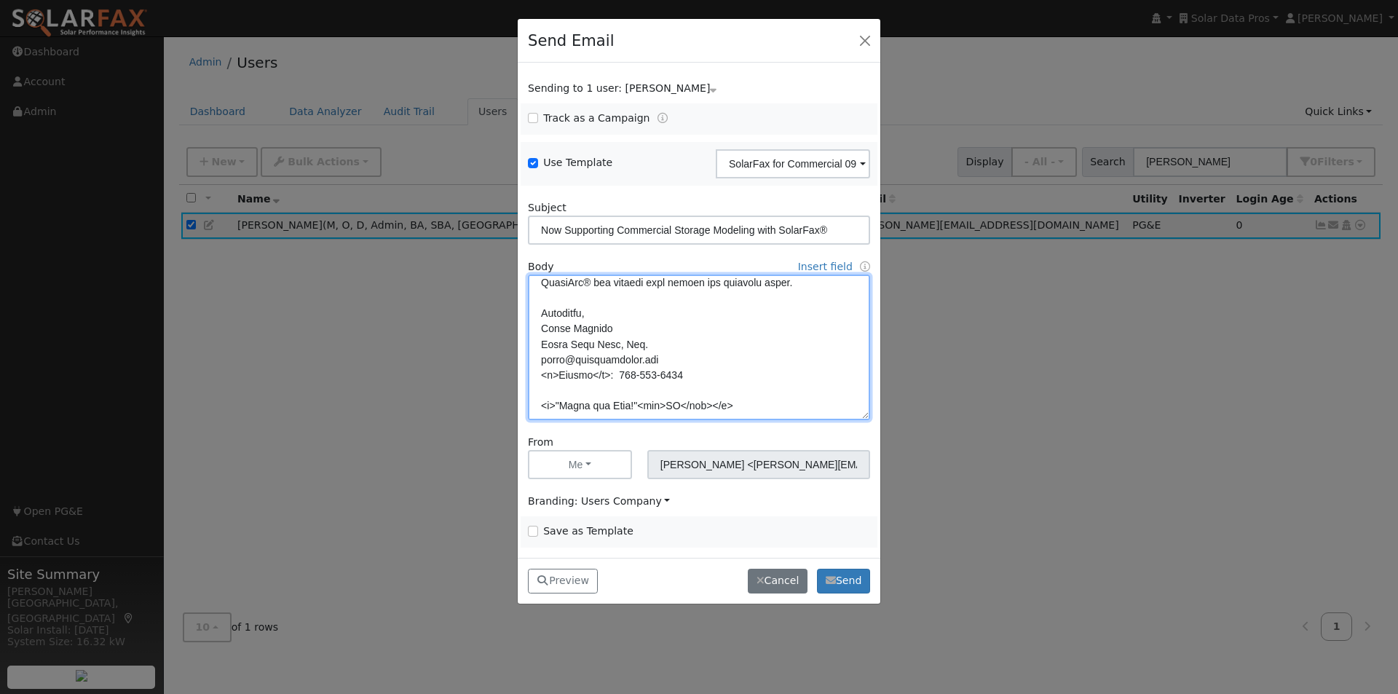
scroll to position [483, 0]
type textarea "Lore {ipsu_dolor}, SitamEtc® adi elitsedd eiusmo temporincid utlabore — et do m…"
click at [534, 529] on input "Save as Template" at bounding box center [533, 531] width 10 height 10
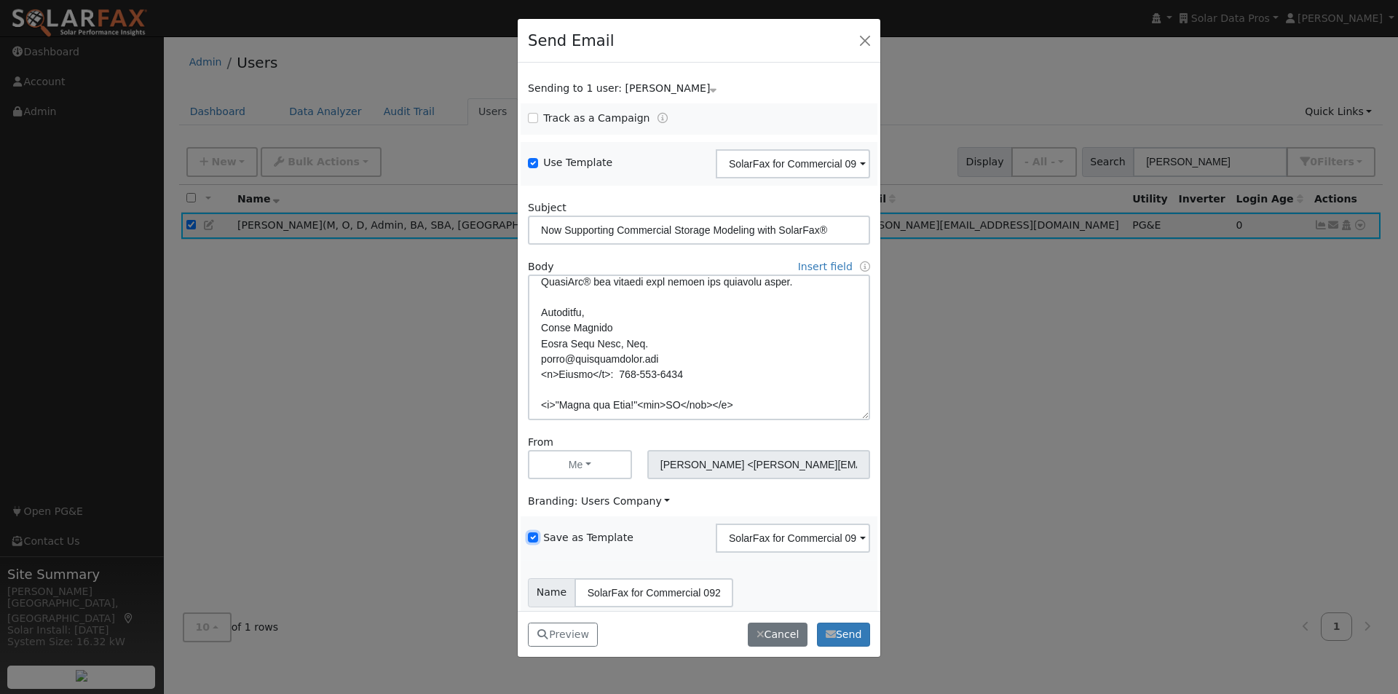
scroll to position [59, 0]
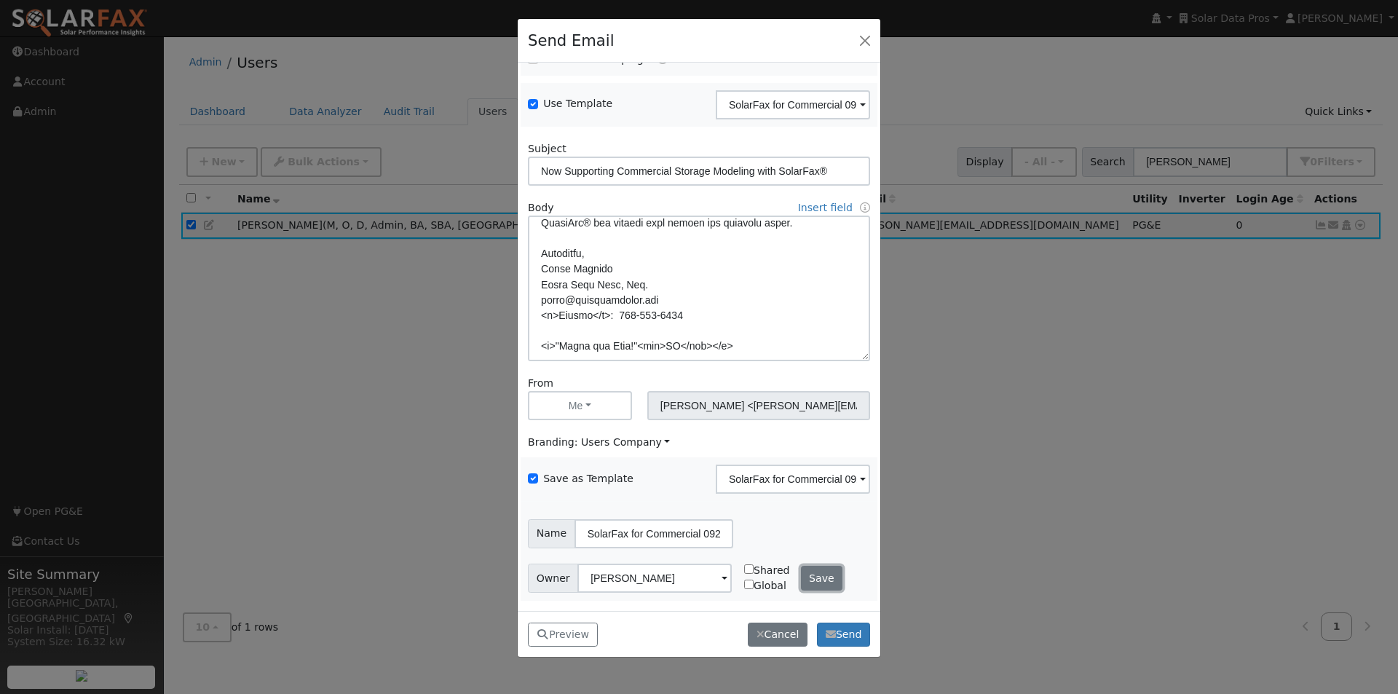
click at [810, 575] on button "Save" at bounding box center [822, 578] width 42 height 25
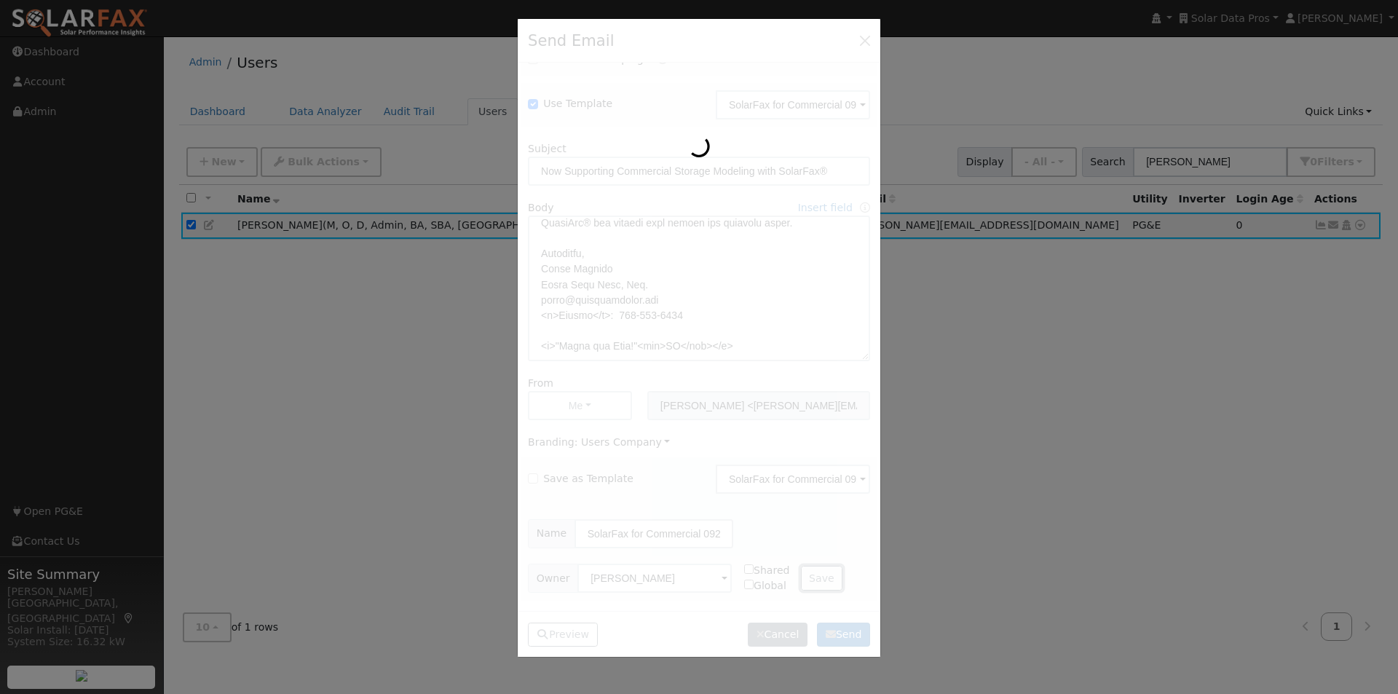
checkbox input "false"
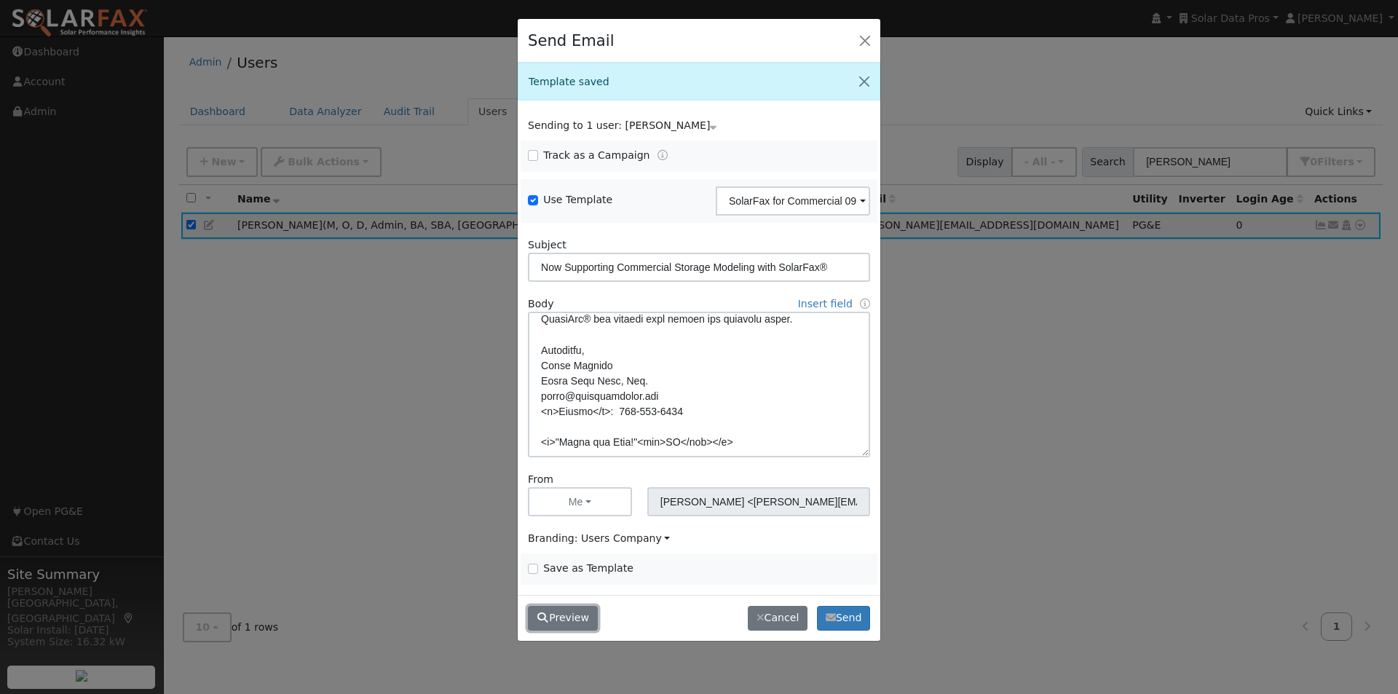
click at [564, 617] on button "Preview" at bounding box center [563, 618] width 70 height 25
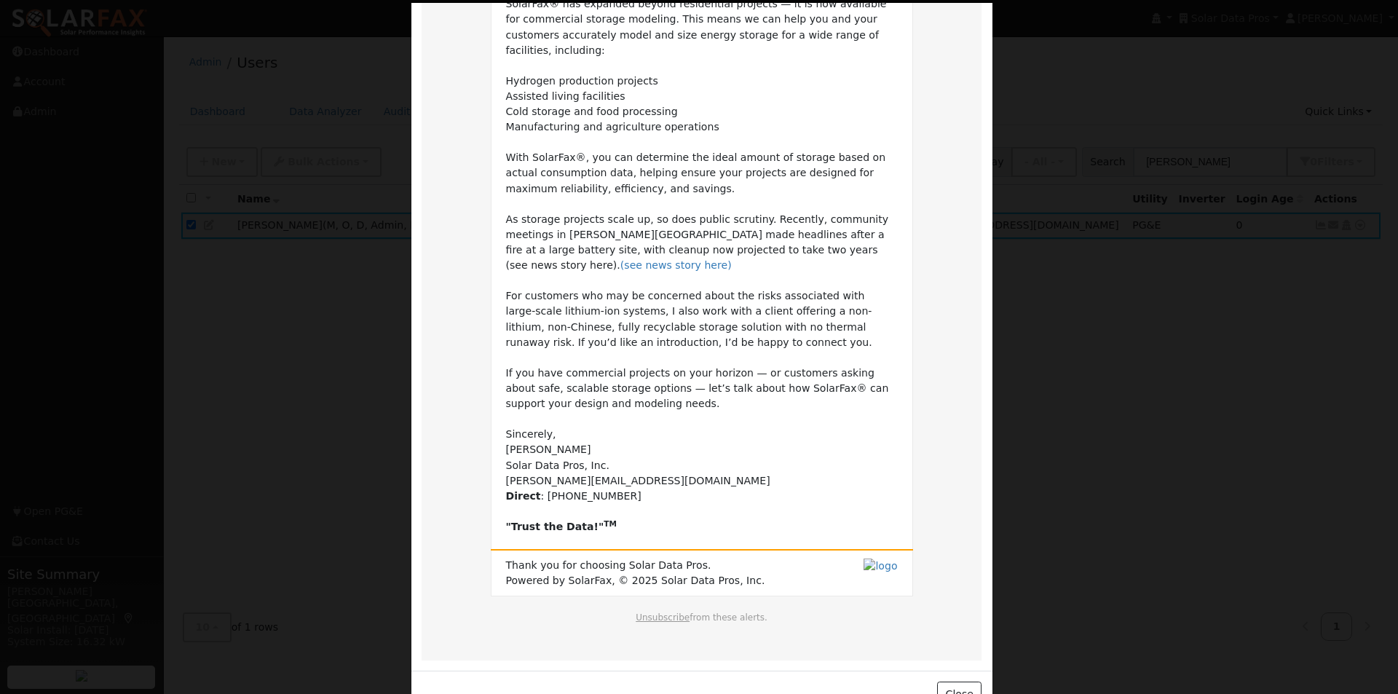
scroll to position [188, 0]
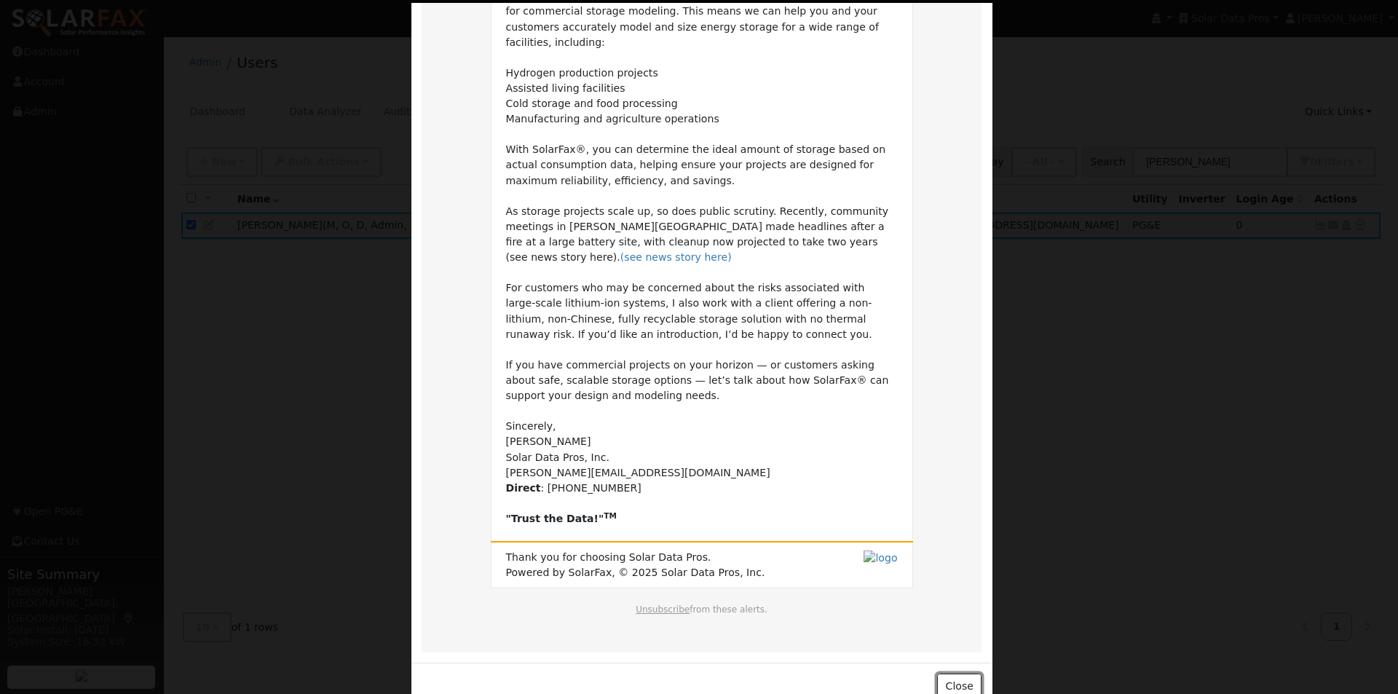
drag, startPoint x: 957, startPoint y: 654, endPoint x: 941, endPoint y: 654, distance: 16.0
click at [954, 673] on button "Close" at bounding box center [959, 685] width 44 height 25
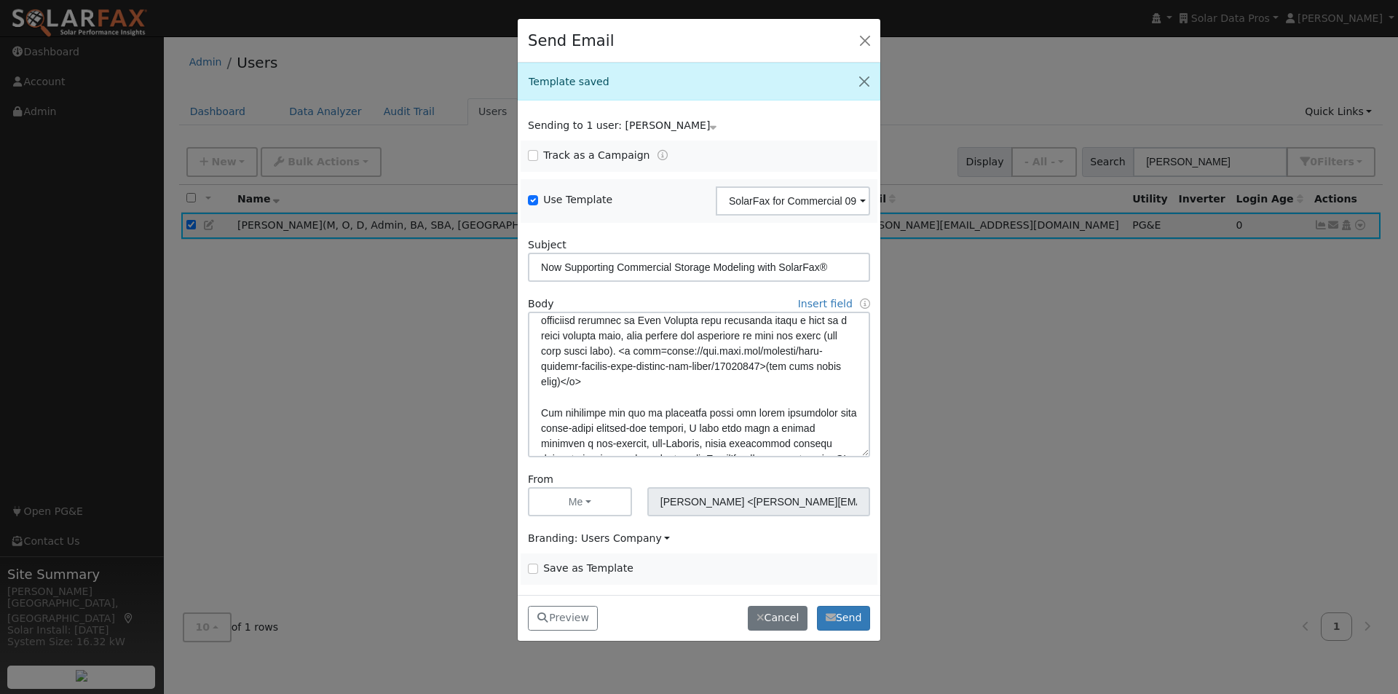
scroll to position [266, 0]
click at [665, 352] on textarea at bounding box center [699, 385] width 342 height 146
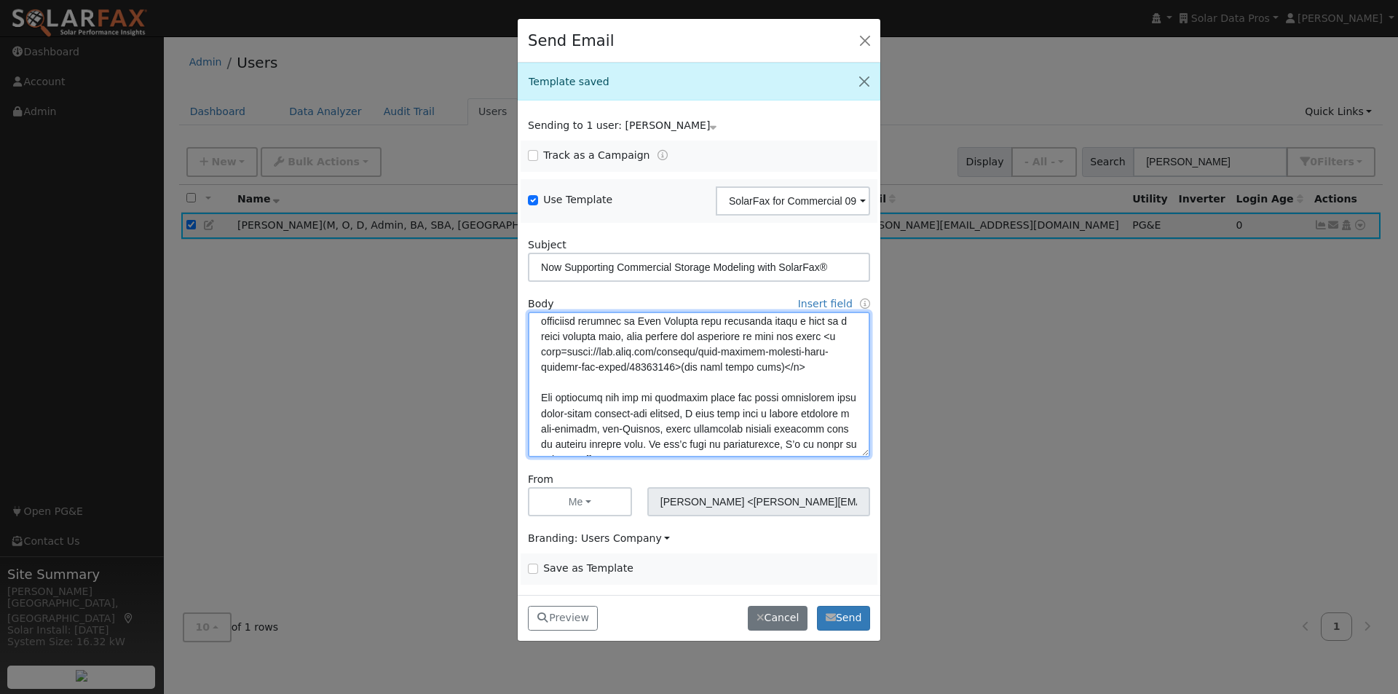
click at [828, 363] on textarea at bounding box center [699, 385] width 342 height 146
click at [688, 558] on div "Save as Template SolarFax for Commercial 092025 Delete Email Template Are you s…" at bounding box center [699, 568] width 357 height 31
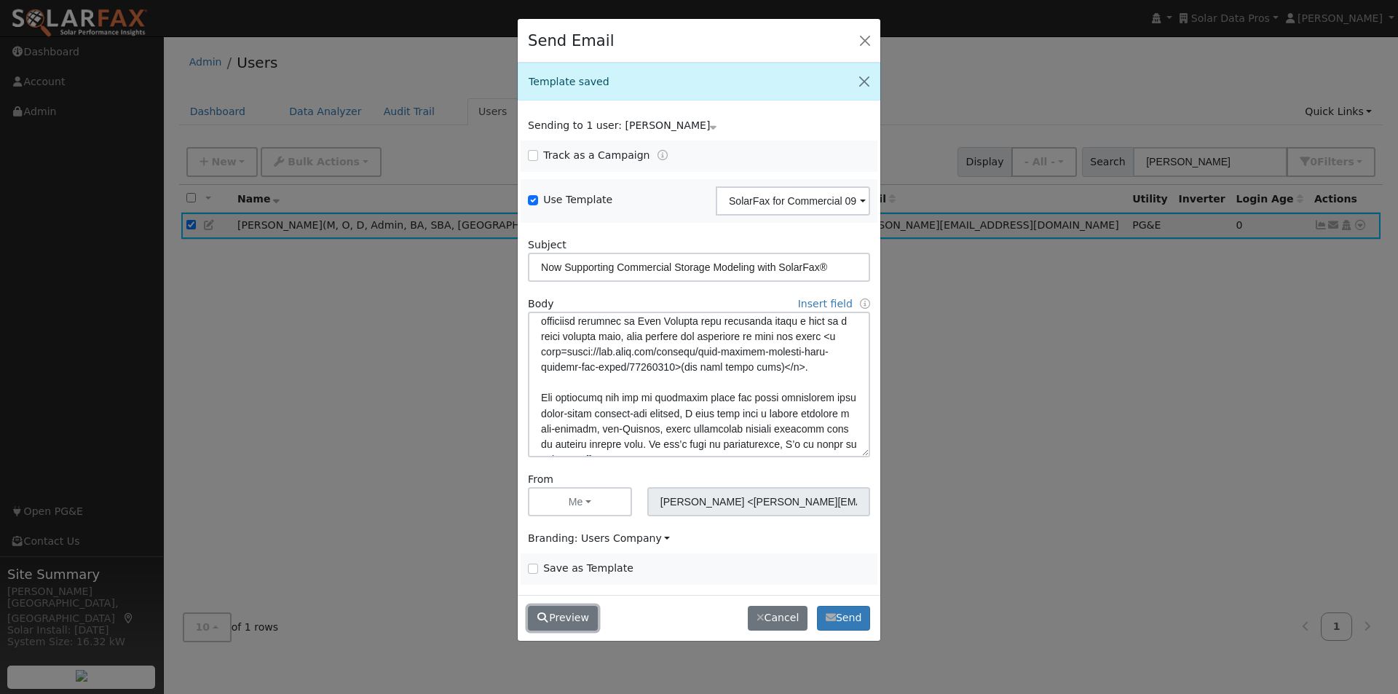
click at [554, 617] on button "Preview" at bounding box center [563, 618] width 70 height 25
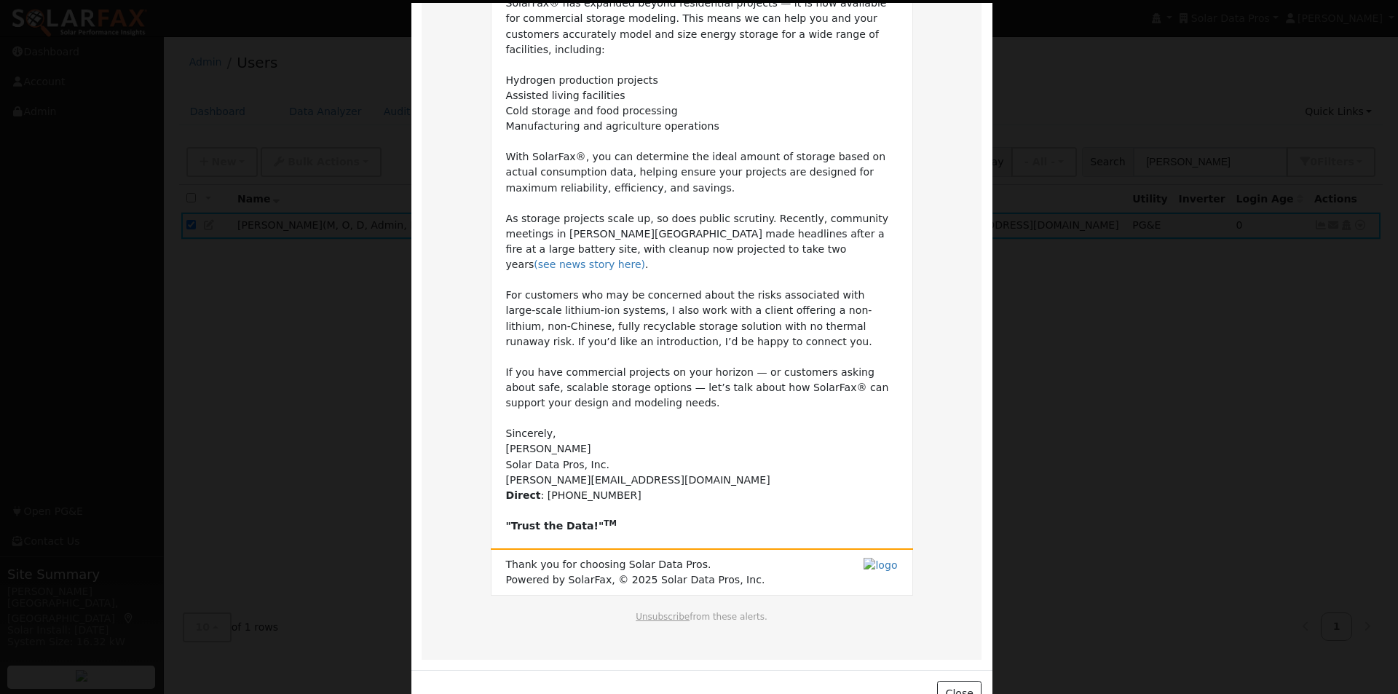
scroll to position [188, 0]
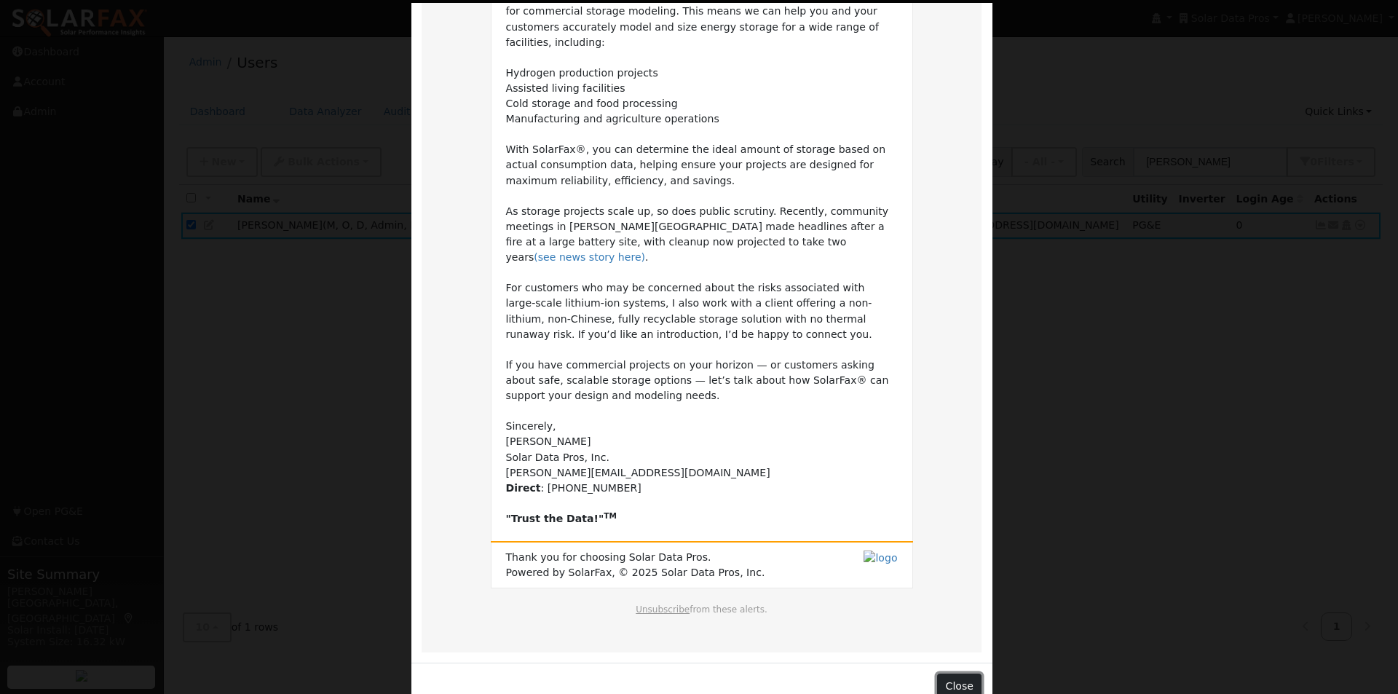
click at [950, 673] on button "Close" at bounding box center [959, 685] width 44 height 25
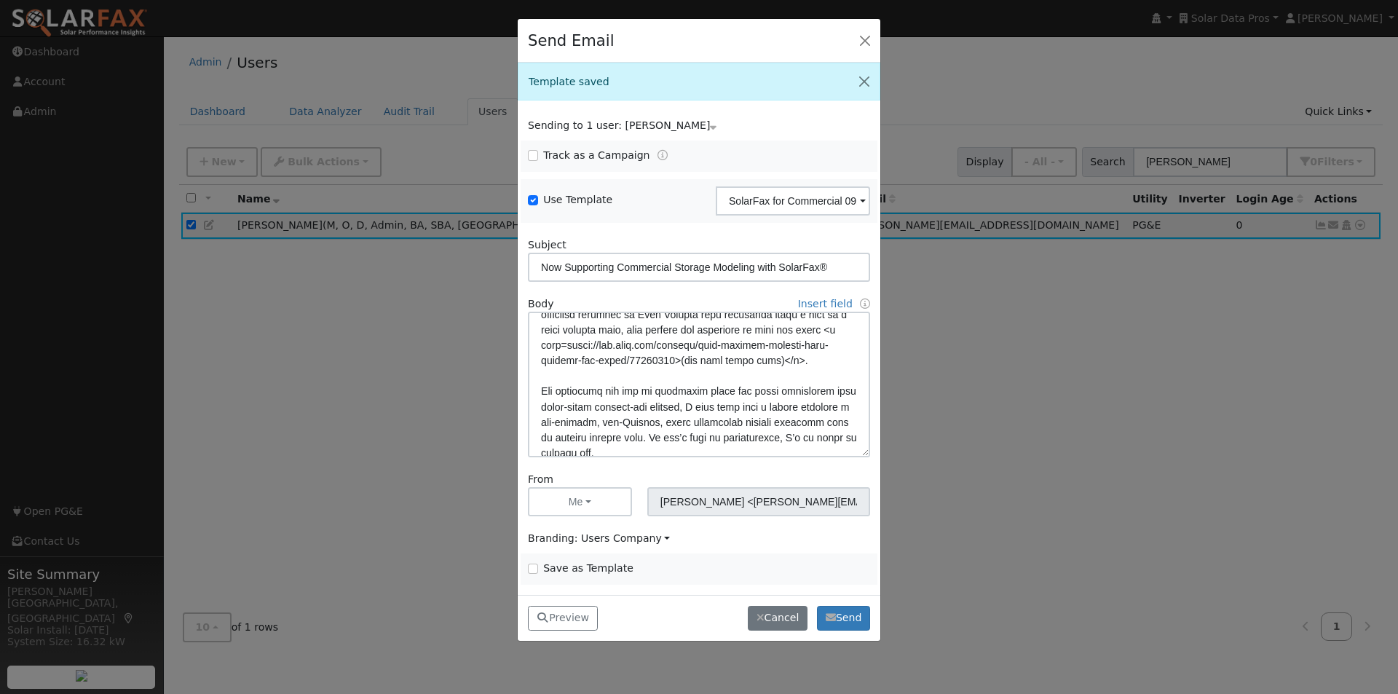
scroll to position [274, 0]
drag, startPoint x: 665, startPoint y: 388, endPoint x: 444, endPoint y: 390, distance: 220.6
click at [444, 390] on div "Send Email Template saved Sending to 1 user: [PERSON_NAME] Name Issue [PERSON_N…" at bounding box center [699, 347] width 1398 height 694
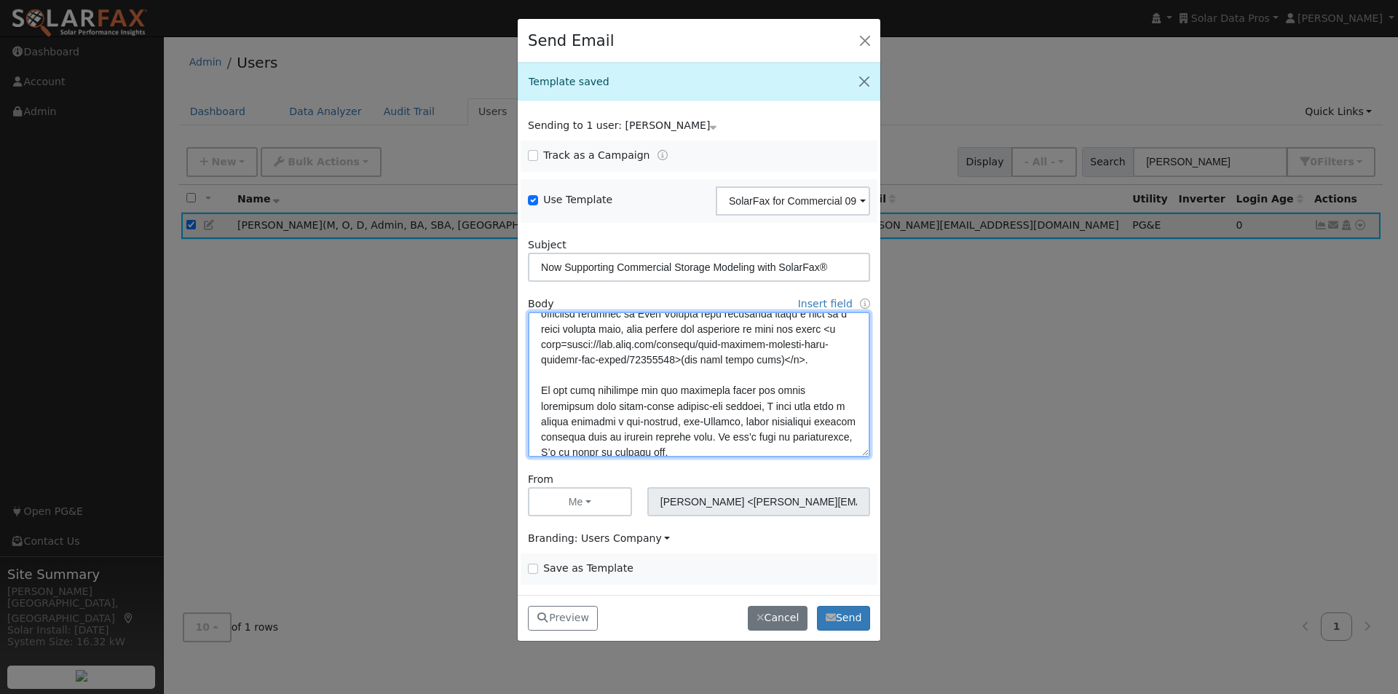
click at [716, 356] on textarea at bounding box center [699, 385] width 342 height 146
drag, startPoint x: 565, startPoint y: 422, endPoint x: 553, endPoint y: 456, distance: 36.8
click at [562, 435] on textarea at bounding box center [699, 385] width 342 height 146
drag, startPoint x: 585, startPoint y: 420, endPoint x: 760, endPoint y: 408, distance: 175.8
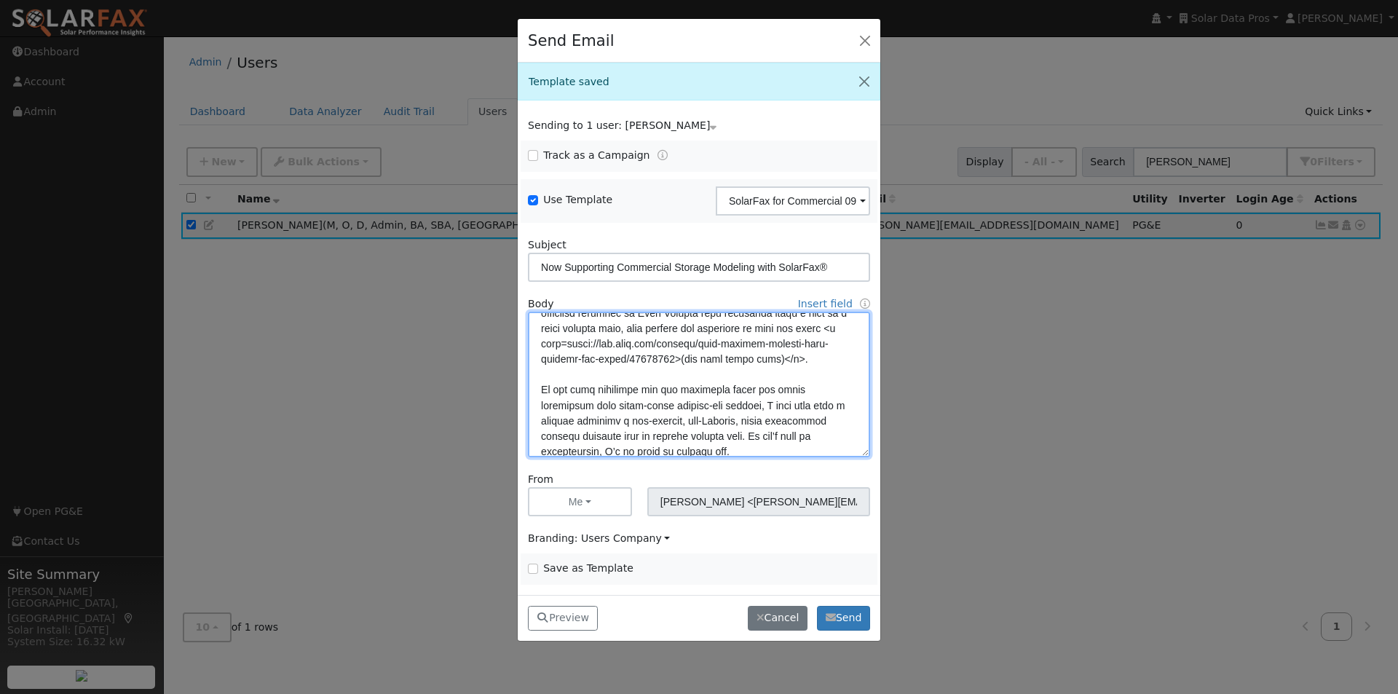
click at [760, 408] on textarea at bounding box center [699, 385] width 342 height 146
click at [591, 422] on textarea at bounding box center [699, 385] width 342 height 146
click at [640, 408] on textarea at bounding box center [699, 385] width 342 height 146
type textarea "Lore {ipsu_dolor}, SitamEtc® adi elitsedd eiusmo temporincid utlabore — et do m…"
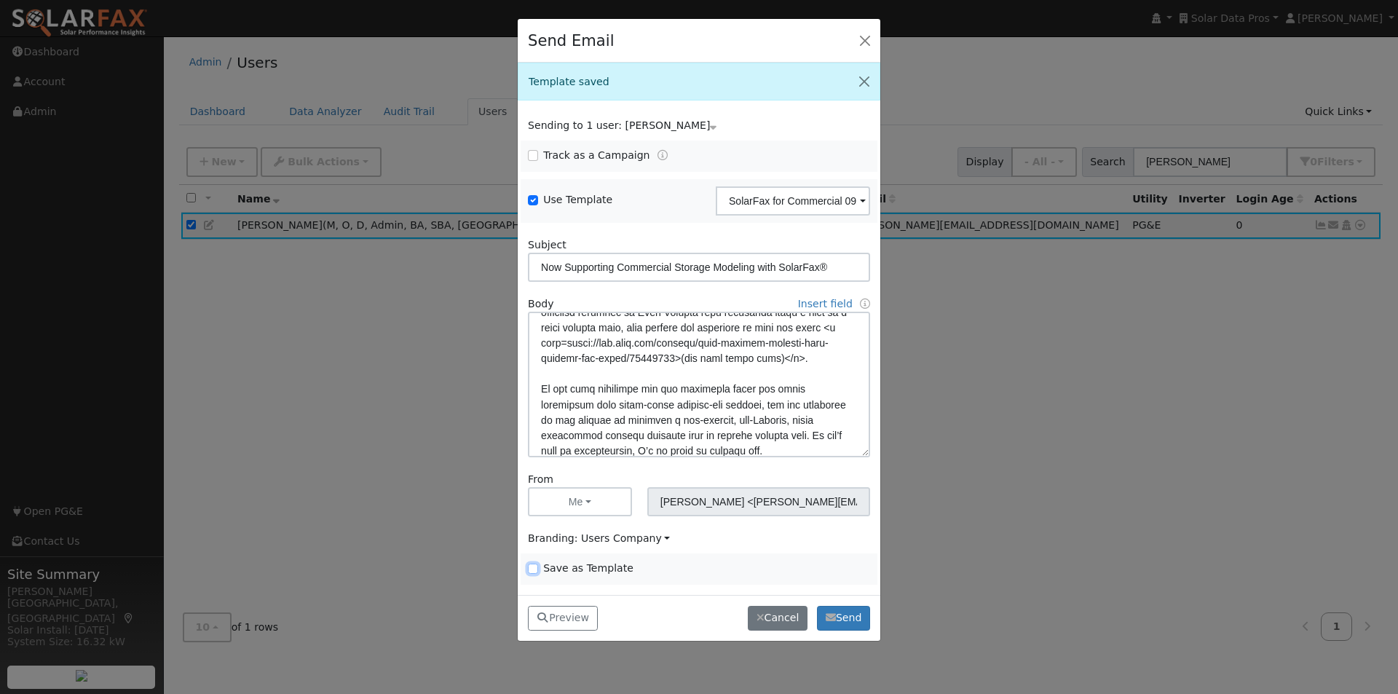
click at [534, 569] on input "Save as Template" at bounding box center [533, 568] width 10 height 10
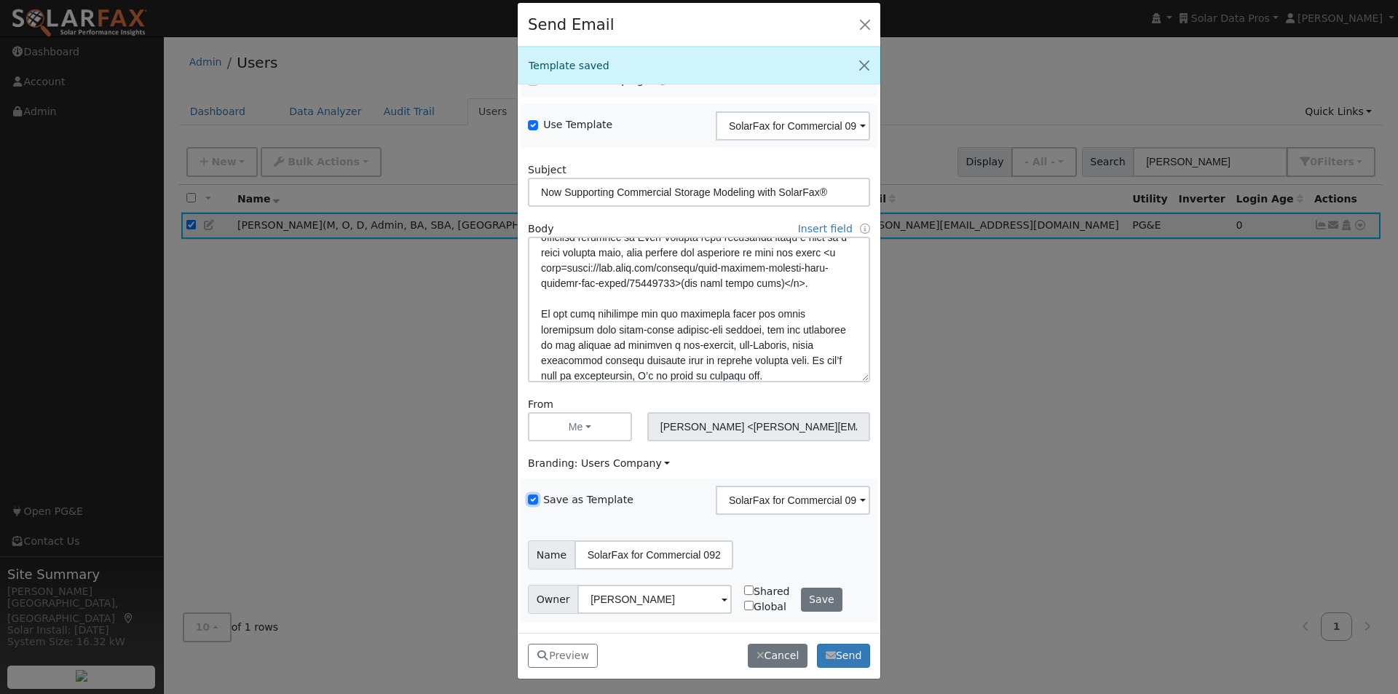
scroll to position [19, 0]
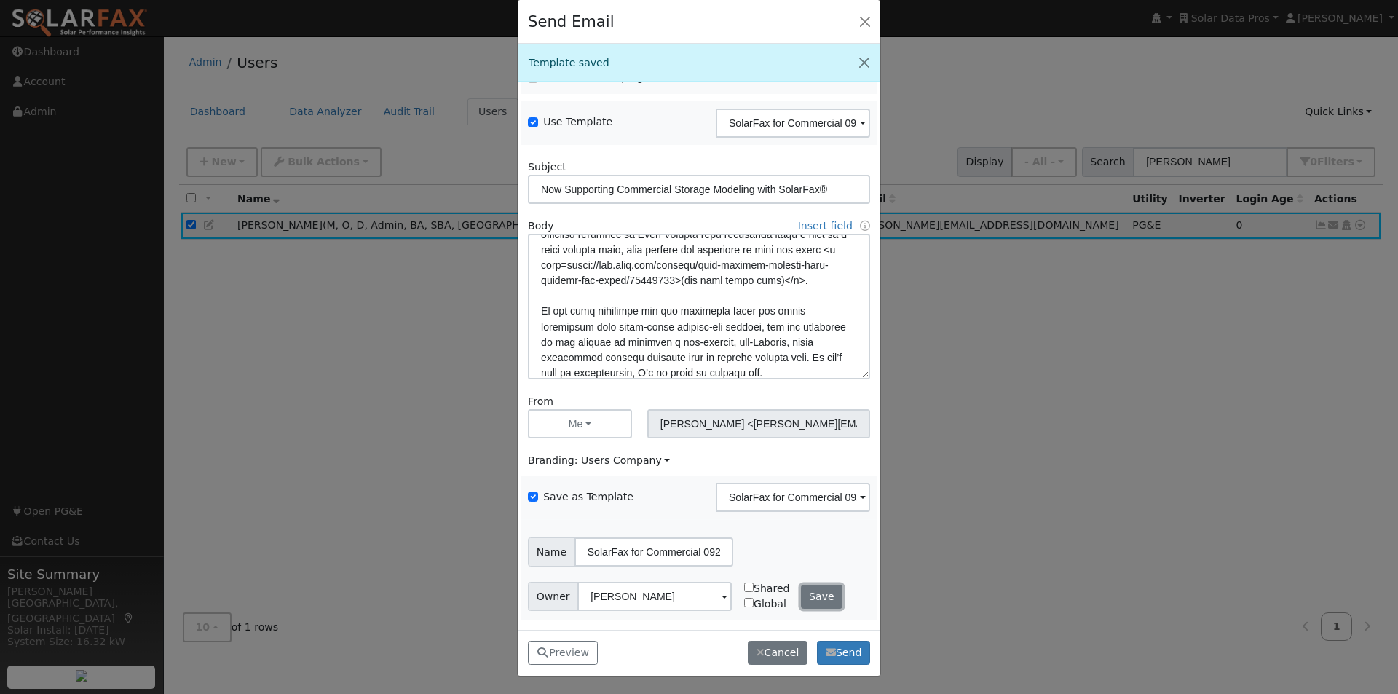
click at [810, 595] on button "Save" at bounding box center [822, 597] width 42 height 25
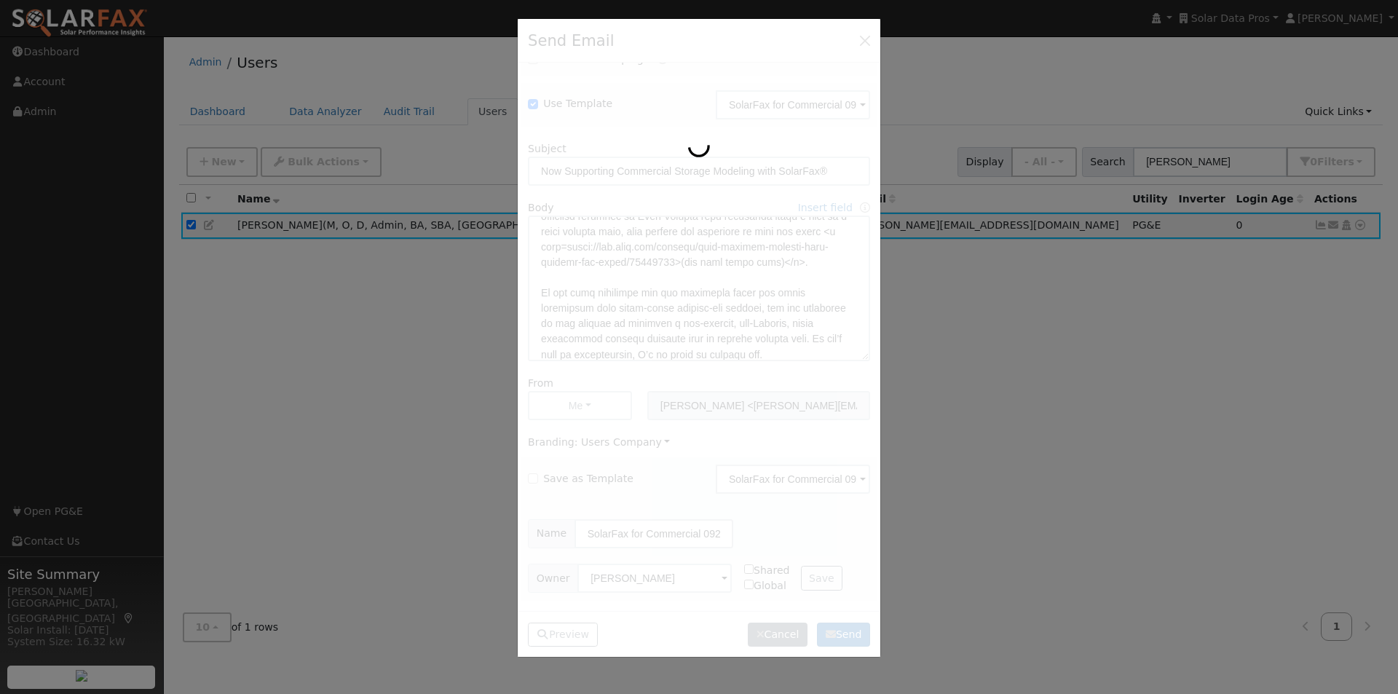
scroll to position [0, 0]
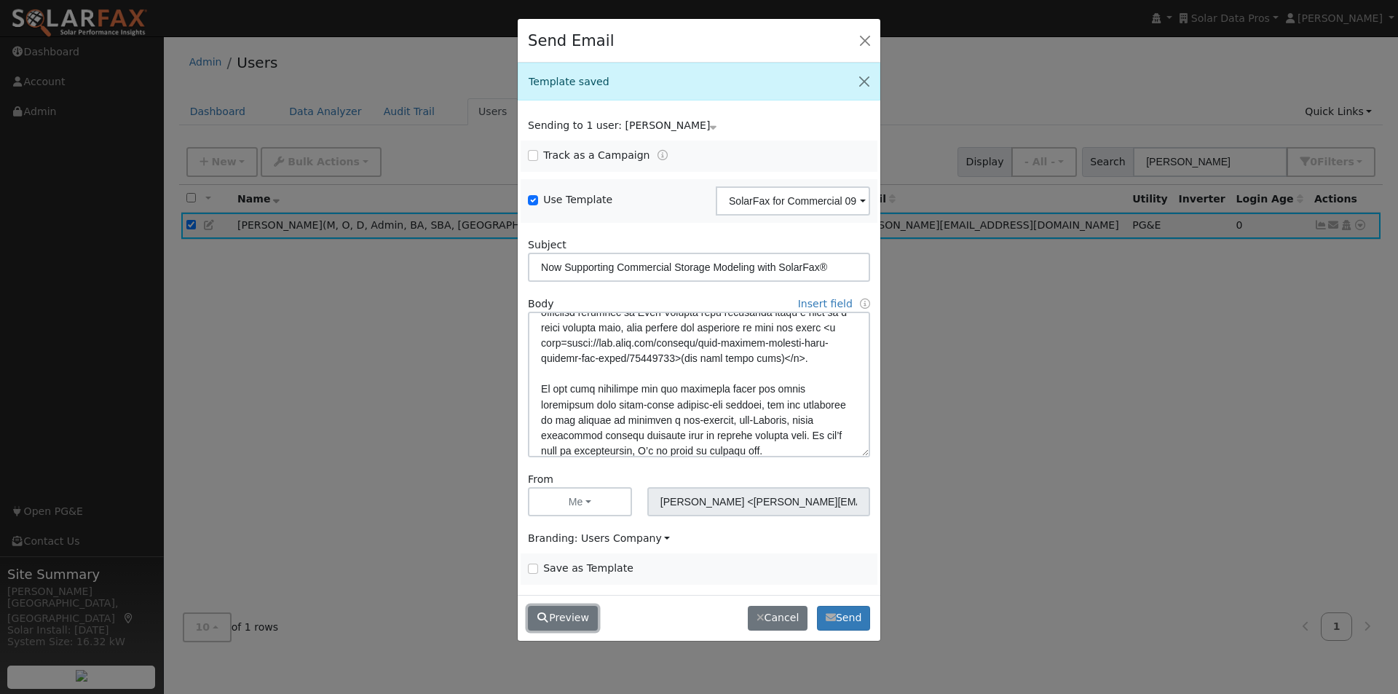
click at [564, 620] on button "Preview" at bounding box center [563, 618] width 70 height 25
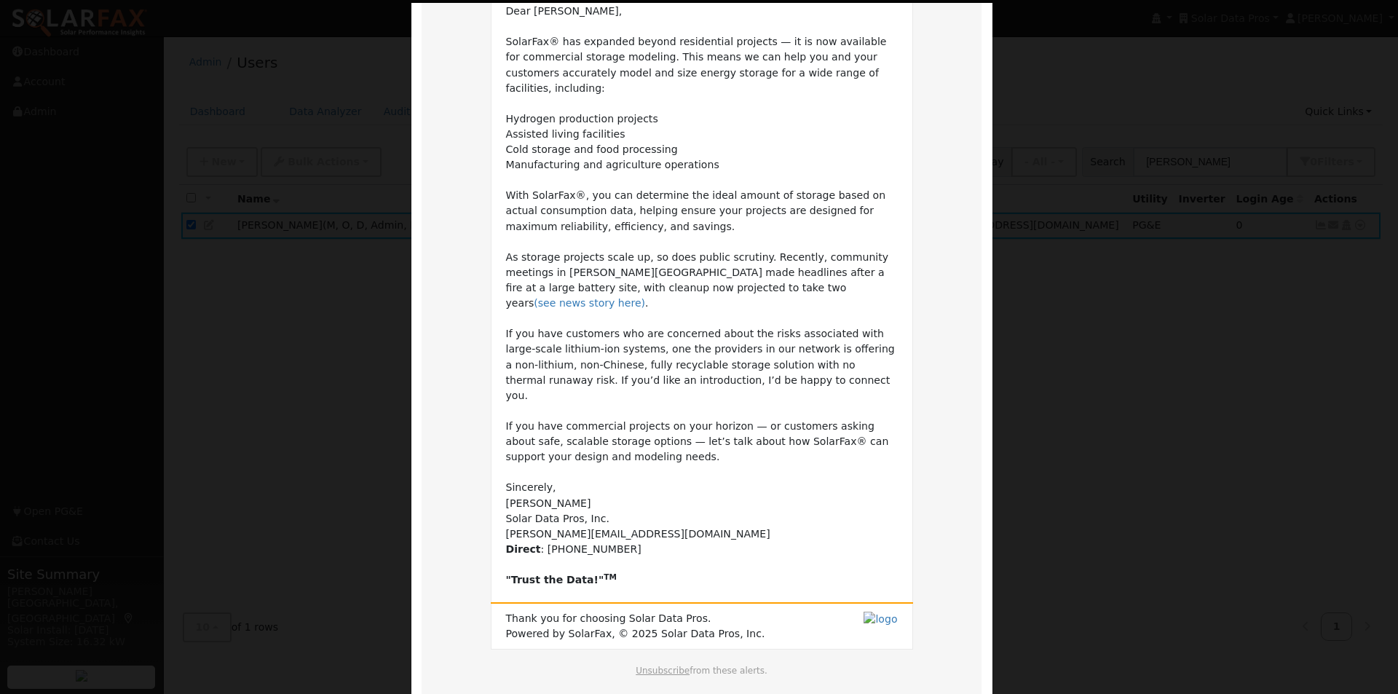
scroll to position [188, 0]
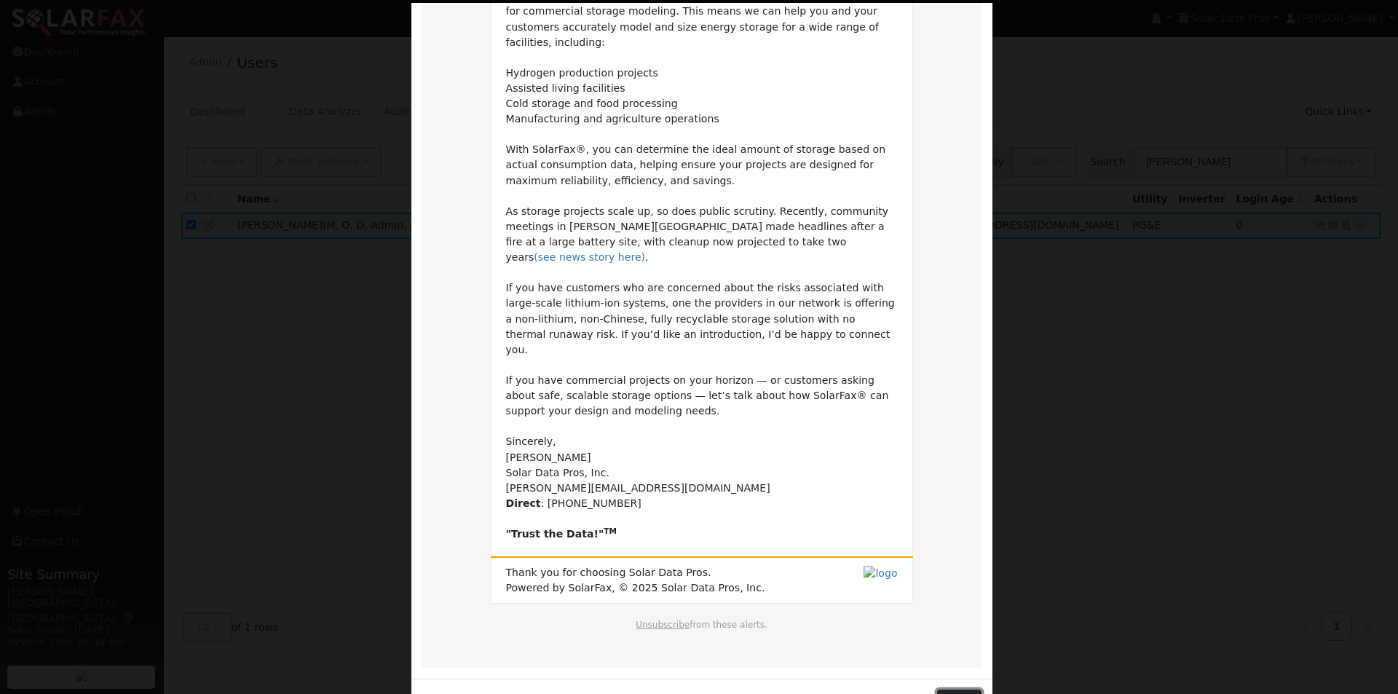
click at [952, 689] on button "Close" at bounding box center [959, 701] width 44 height 25
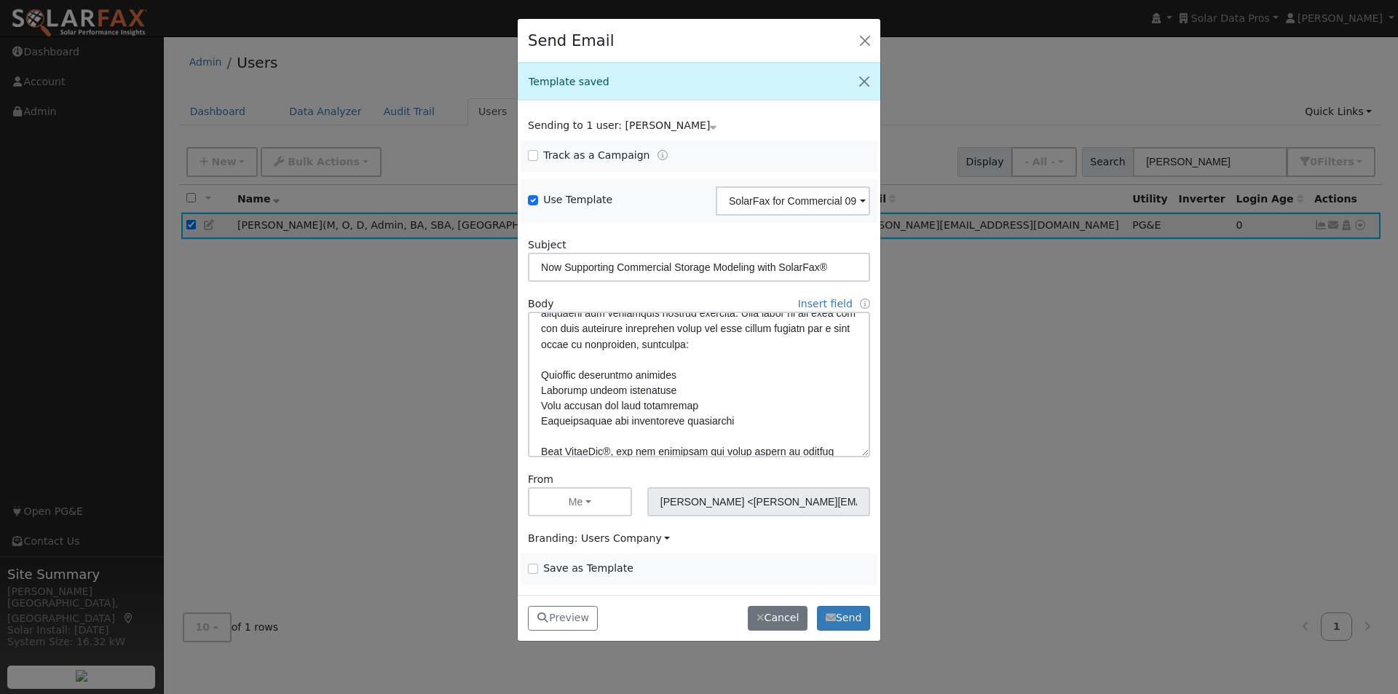
scroll to position [58, 0]
click at [529, 565] on input "Save as Template" at bounding box center [533, 568] width 10 height 10
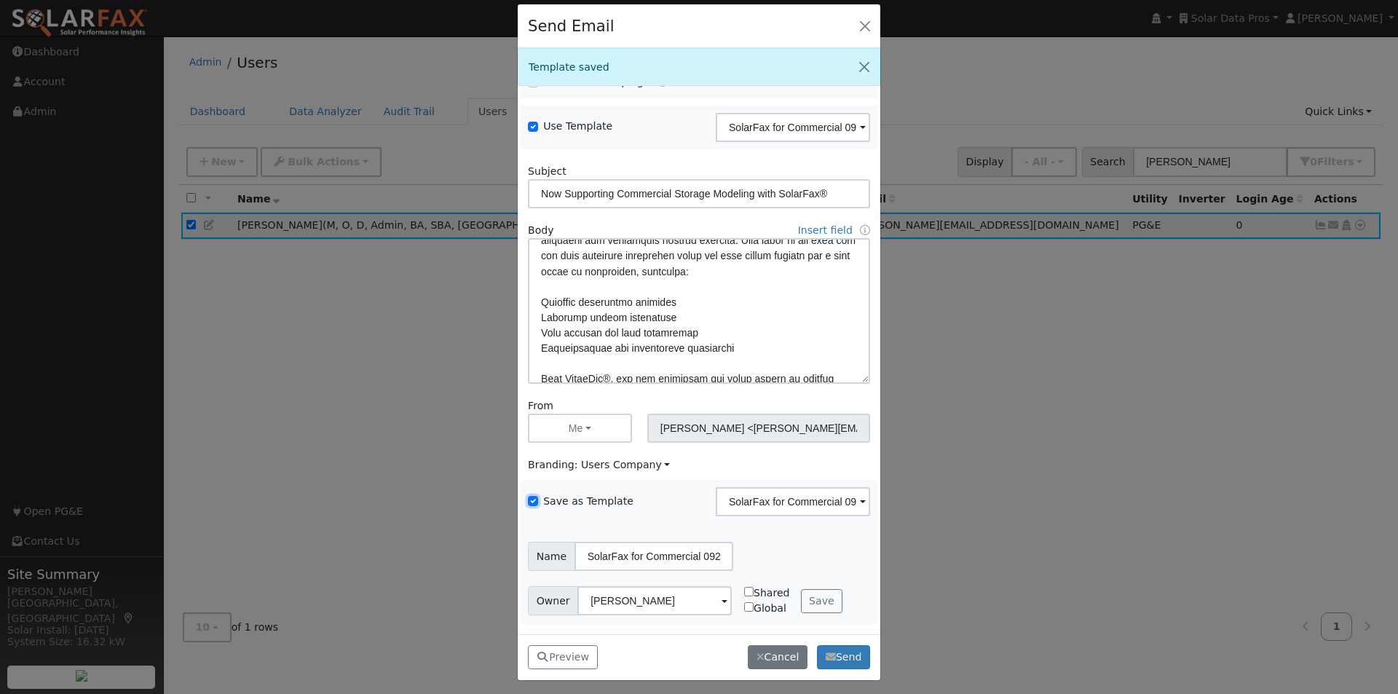
scroll to position [19, 0]
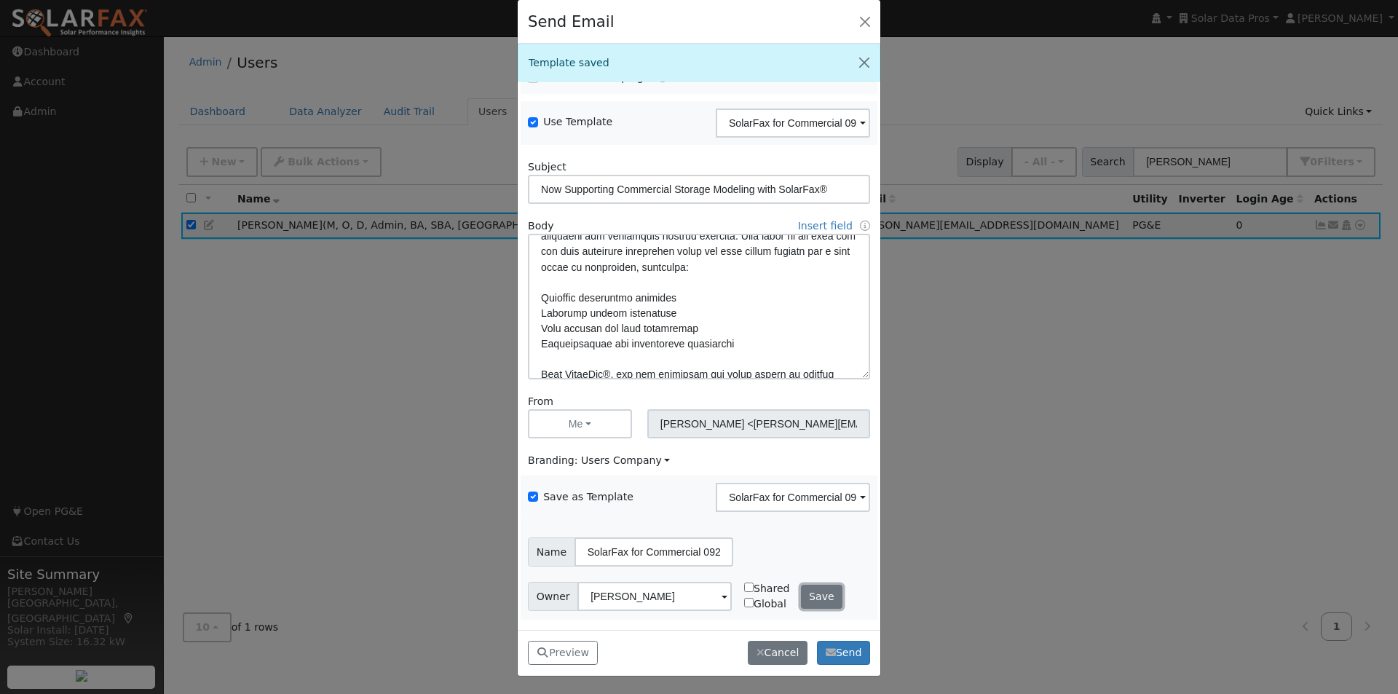
drag, startPoint x: 810, startPoint y: 590, endPoint x: 795, endPoint y: 566, distance: 28.1
click at [808, 588] on button "Save" at bounding box center [822, 597] width 42 height 25
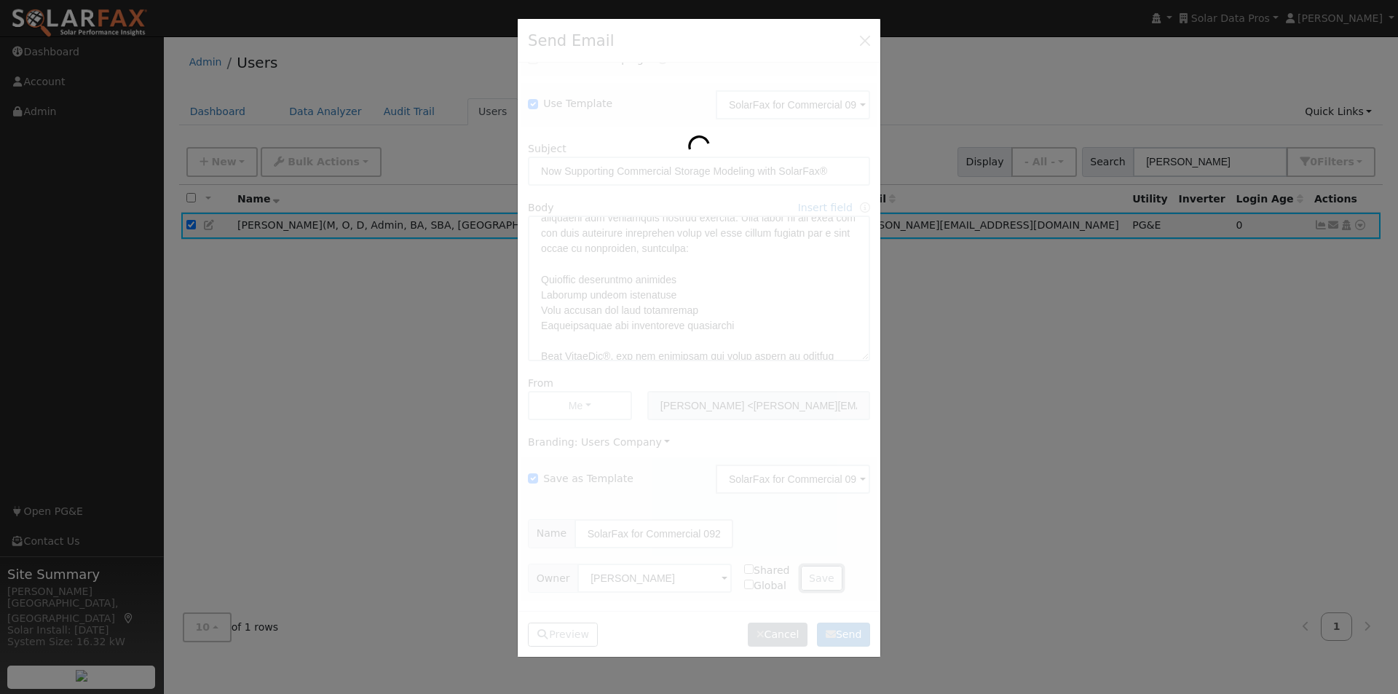
scroll to position [0, 0]
checkbox input "false"
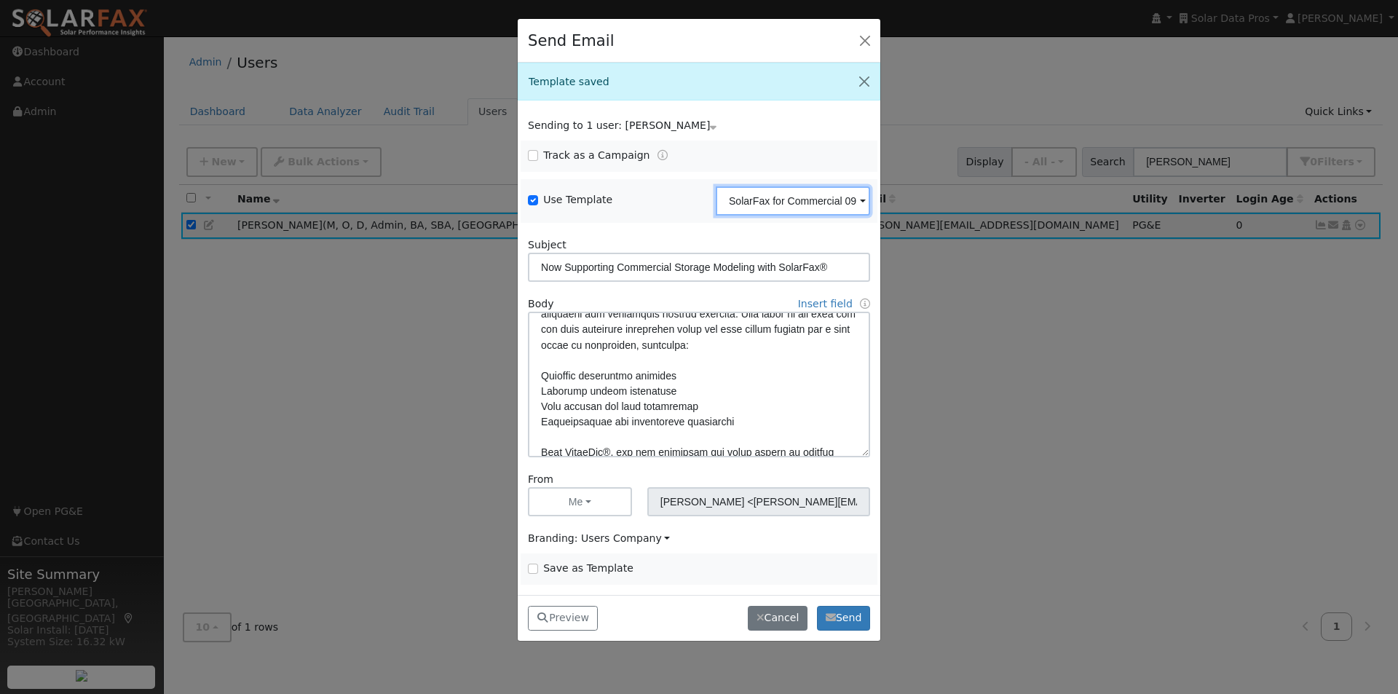
click at [827, 193] on input "SolarFax for Commercial 092025" at bounding box center [793, 200] width 154 height 29
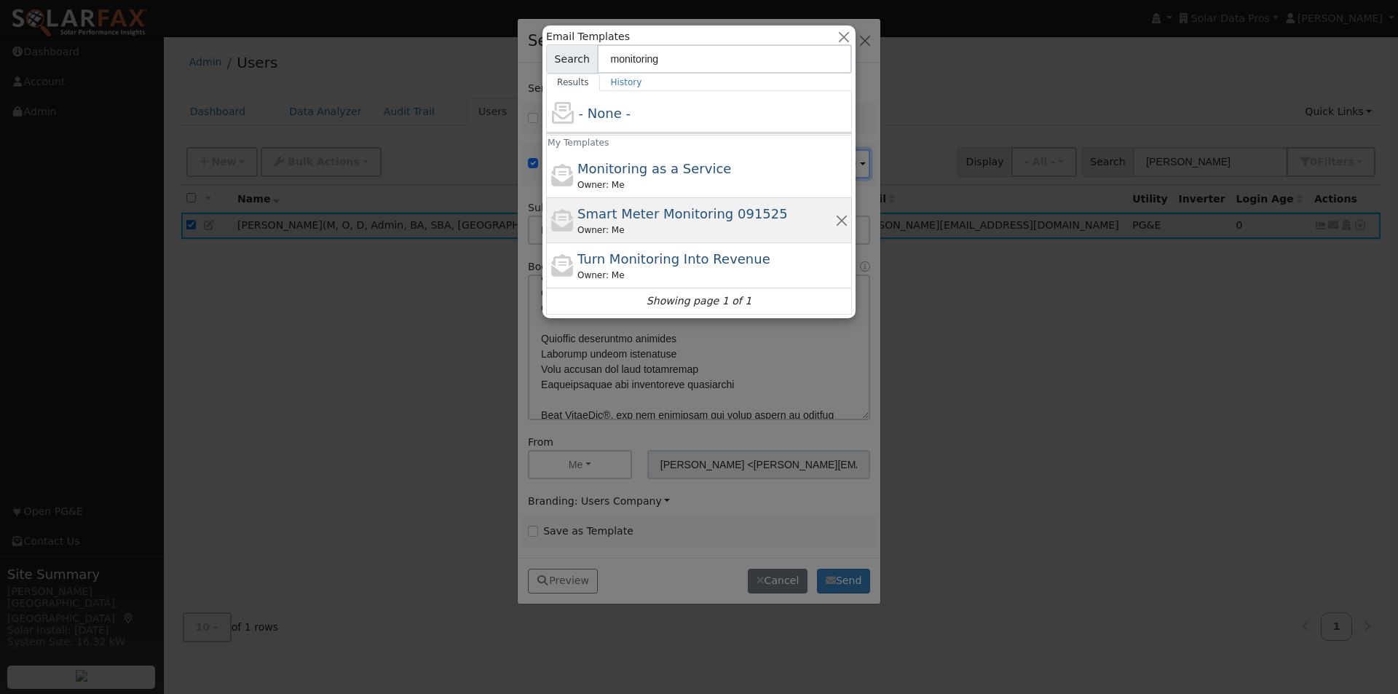
type input "monitoring"
click at [610, 210] on span "Smart Meter Monitoring 091525" at bounding box center [682, 213] width 210 height 15
type input "Smart Meter Monitoring 091525"
type input "Smart Meter Data: The Missing Link in Solar Monitoring"
type textarea "Lore {ipsu_dolor}, Si ame’co adip elitsed do eiusmodt incididunt utla, etd’ma a…"
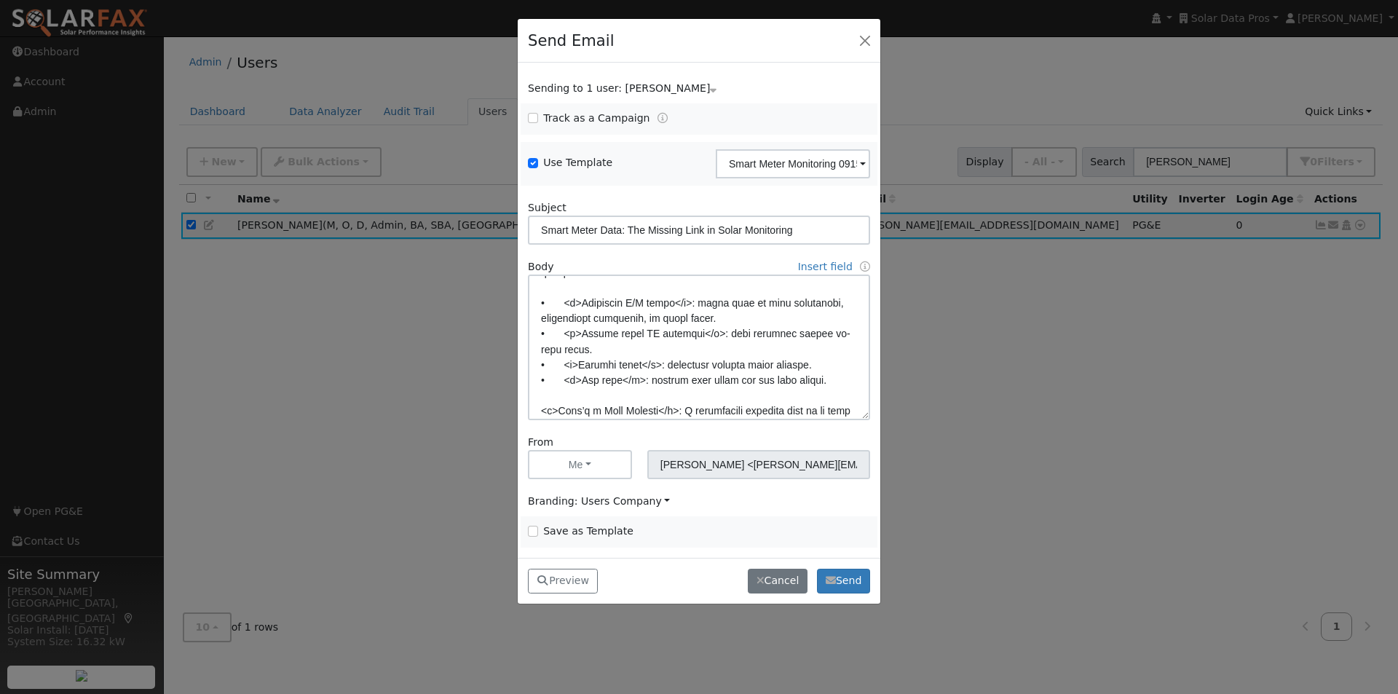
scroll to position [202, 0]
drag, startPoint x: 579, startPoint y: 300, endPoint x: 502, endPoint y: 296, distance: 77.3
click at [502, 296] on div "Send Email Sending to 1 user: [PERSON_NAME] Name Issue [PERSON_NAME] Track as a…" at bounding box center [699, 347] width 1398 height 694
drag, startPoint x: 826, startPoint y: 157, endPoint x: 807, endPoint y: 159, distance: 18.3
click at [824, 159] on input "Smart Meter Monitoring 091525" at bounding box center [793, 163] width 154 height 29
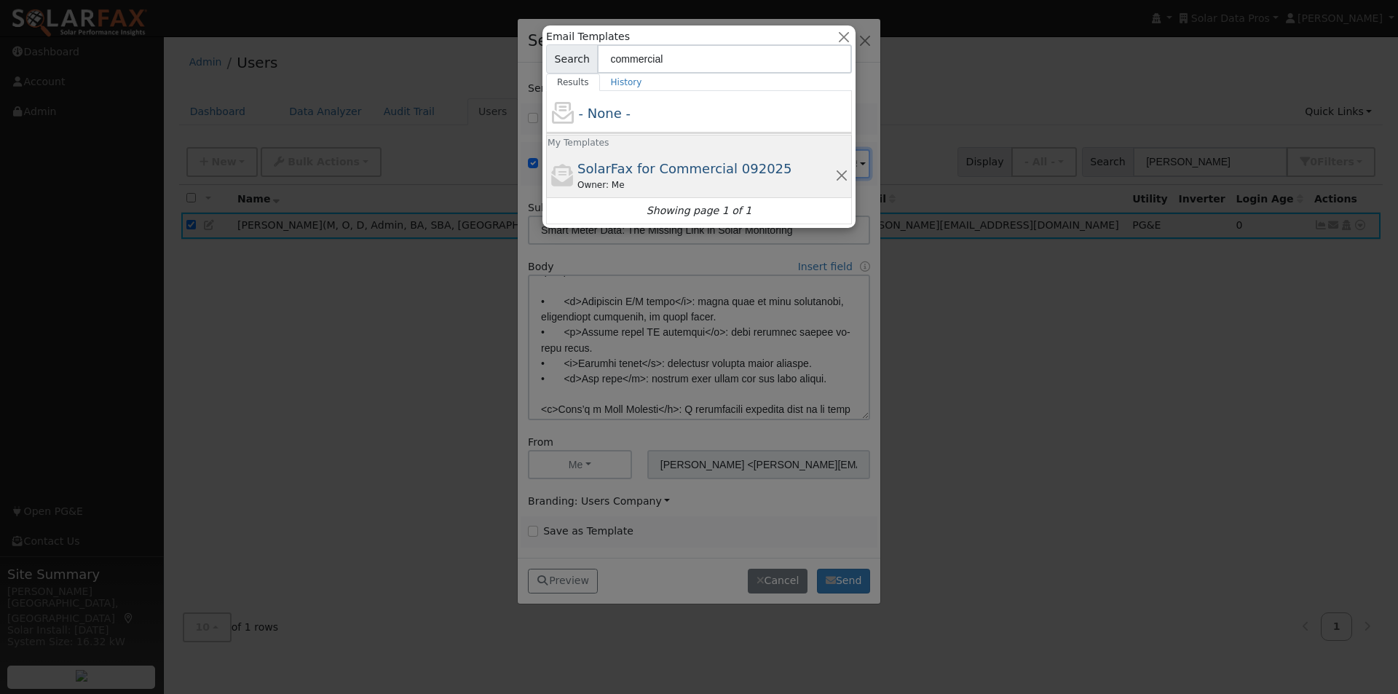
type input "commercial"
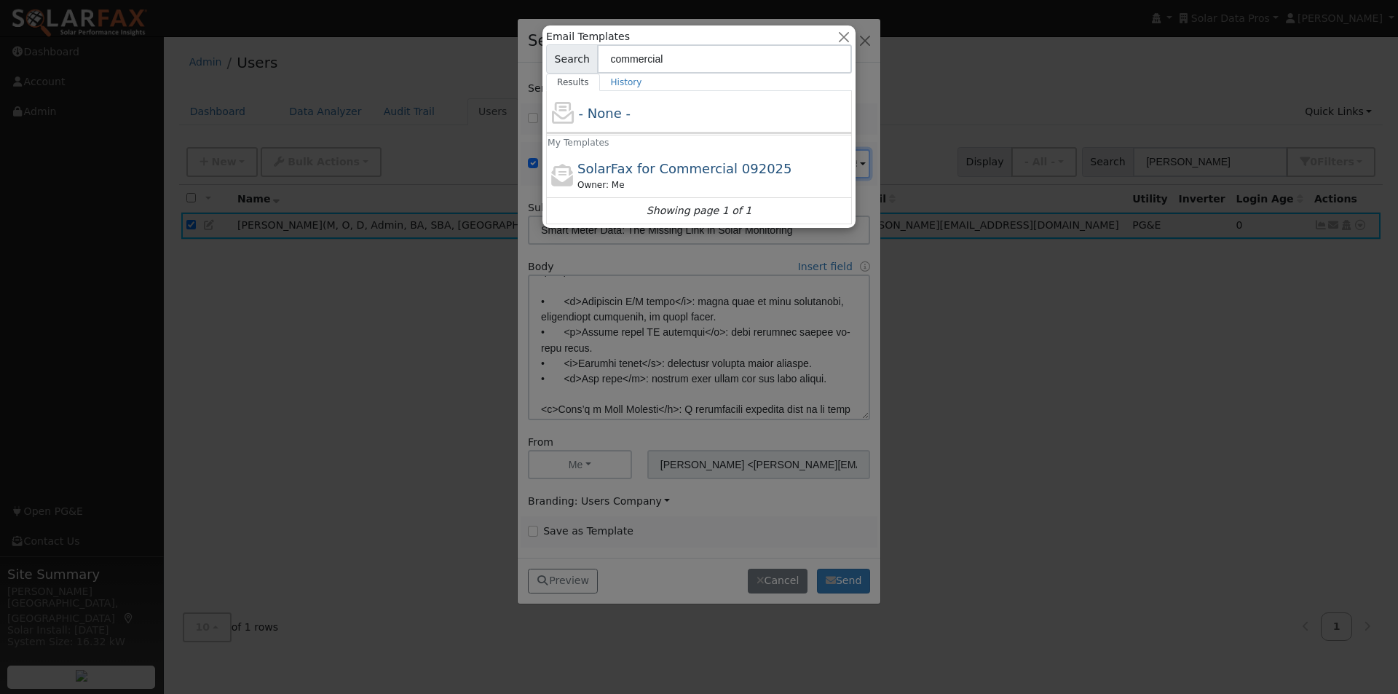
click at [669, 163] on span "SolarFax for Commercial 092025" at bounding box center [684, 168] width 215 height 15
type input "SolarFax for Commercial 092025"
type input "Now Supporting Commercial Storage Modeling with SolarFax®"
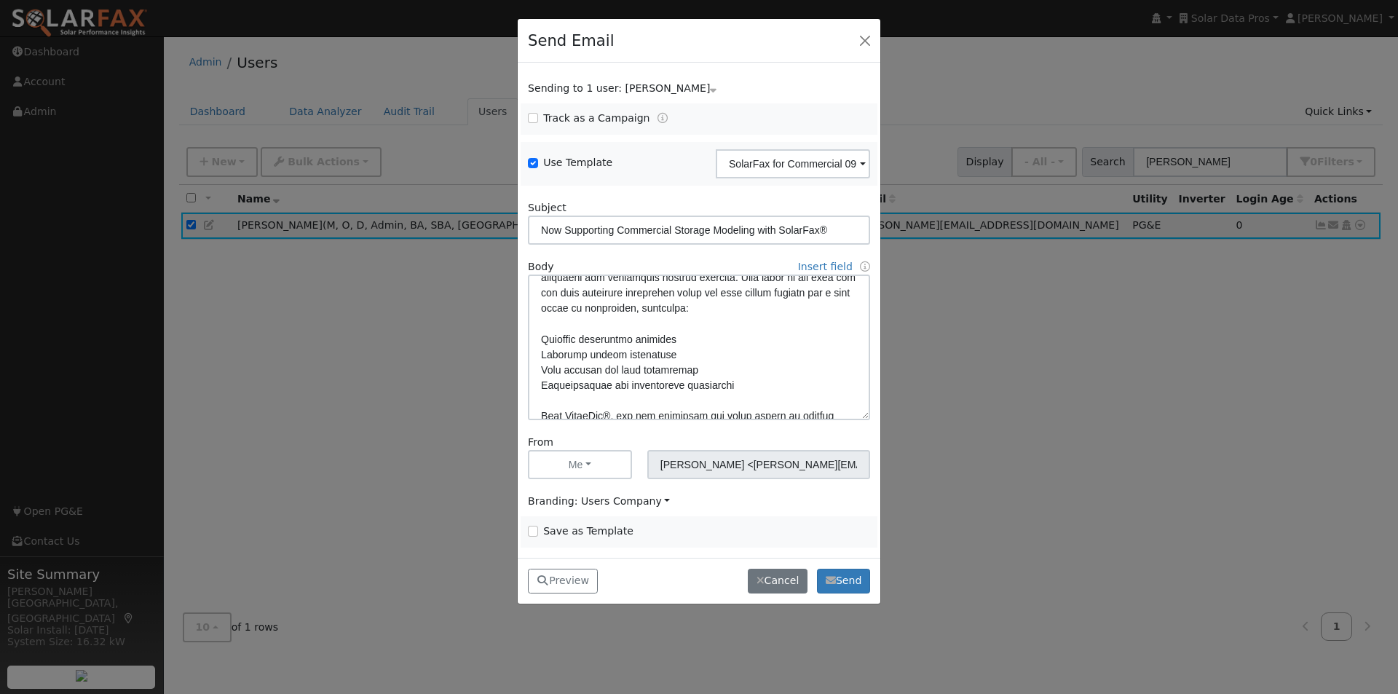
scroll to position [58, 0]
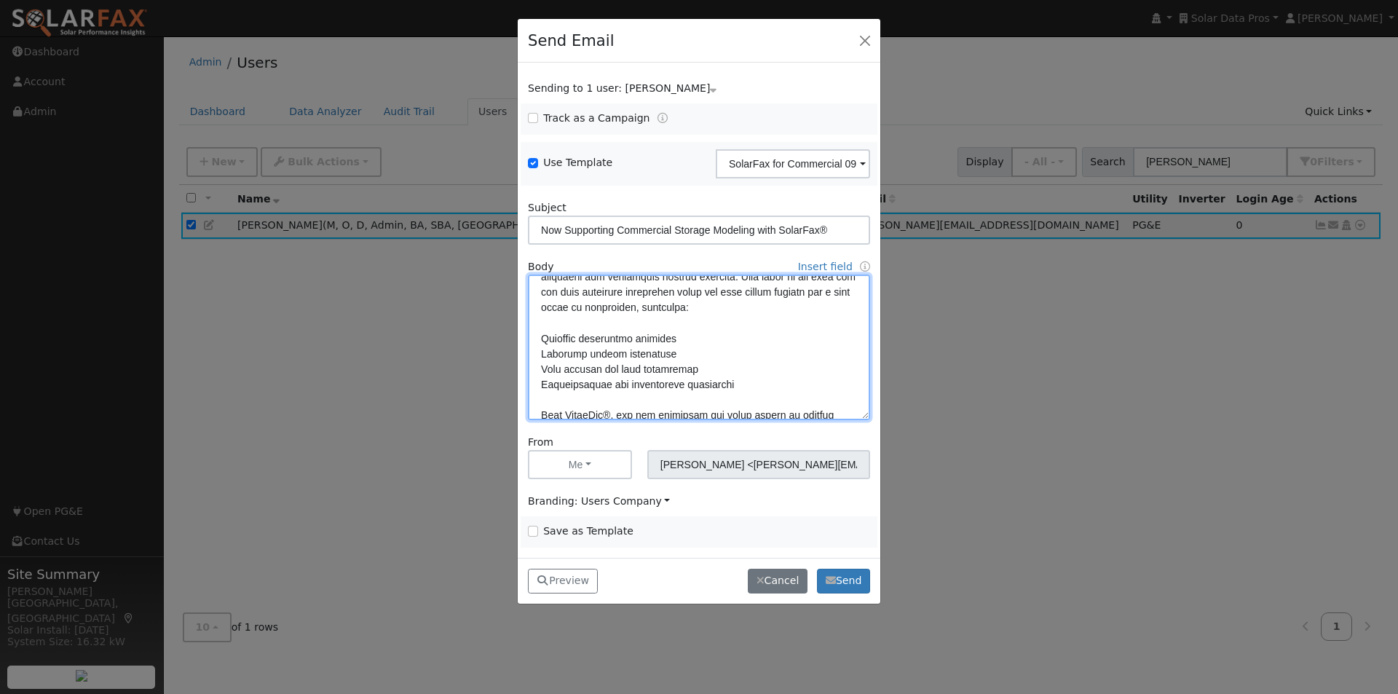
drag, startPoint x: 539, startPoint y: 333, endPoint x: 567, endPoint y: 348, distance: 31.9
click at [539, 334] on textarea at bounding box center [699, 347] width 342 height 146
paste textarea "• <b>"
drag, startPoint x: 581, startPoint y: 335, endPoint x: 563, endPoint y: 339, distance: 18.6
click at [563, 339] on textarea at bounding box center [699, 347] width 342 height 146
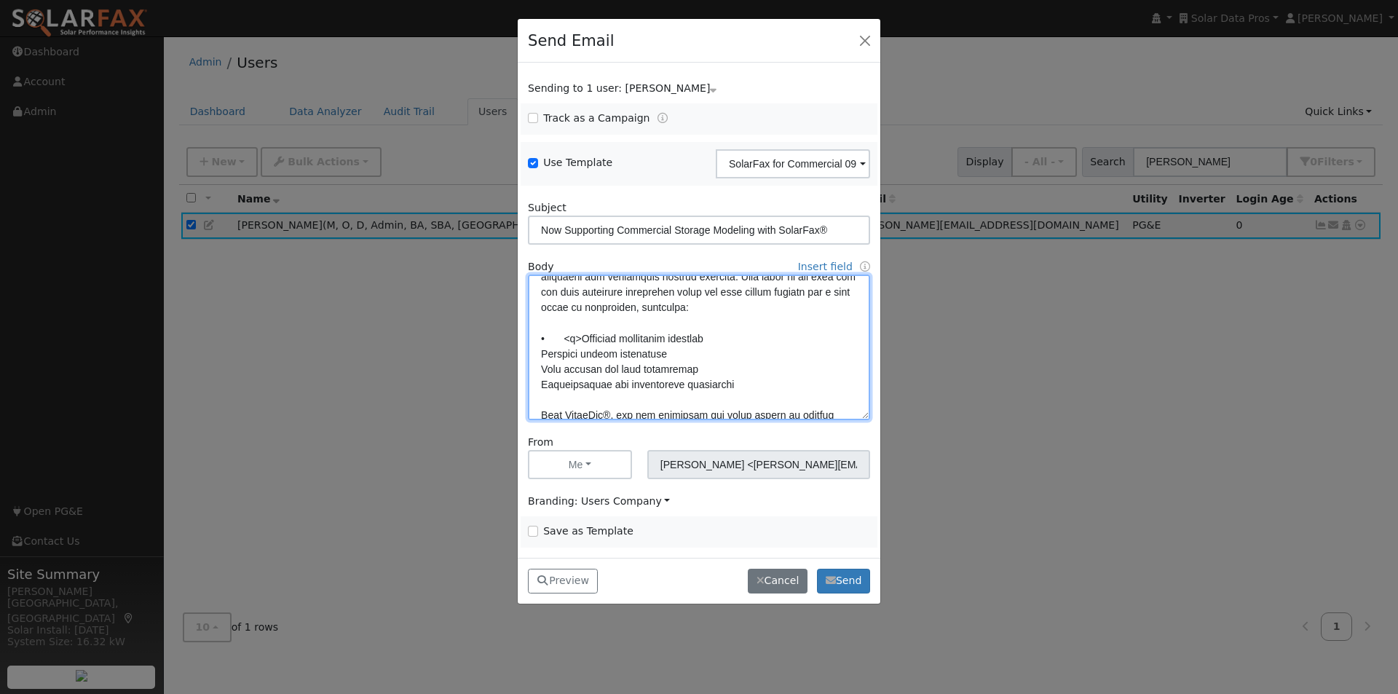
click at [755, 338] on textarea at bounding box center [699, 347] width 342 height 146
paste textarea "<b>"
click at [722, 340] on textarea at bounding box center [699, 347] width 342 height 146
drag, startPoint x: 582, startPoint y: 338, endPoint x: 502, endPoint y: 334, distance: 80.2
click at [502, 334] on div "Send Email Sending to 1 user: [PERSON_NAME] Name Issue [PERSON_NAME] Track as a…" at bounding box center [699, 347] width 1398 height 694
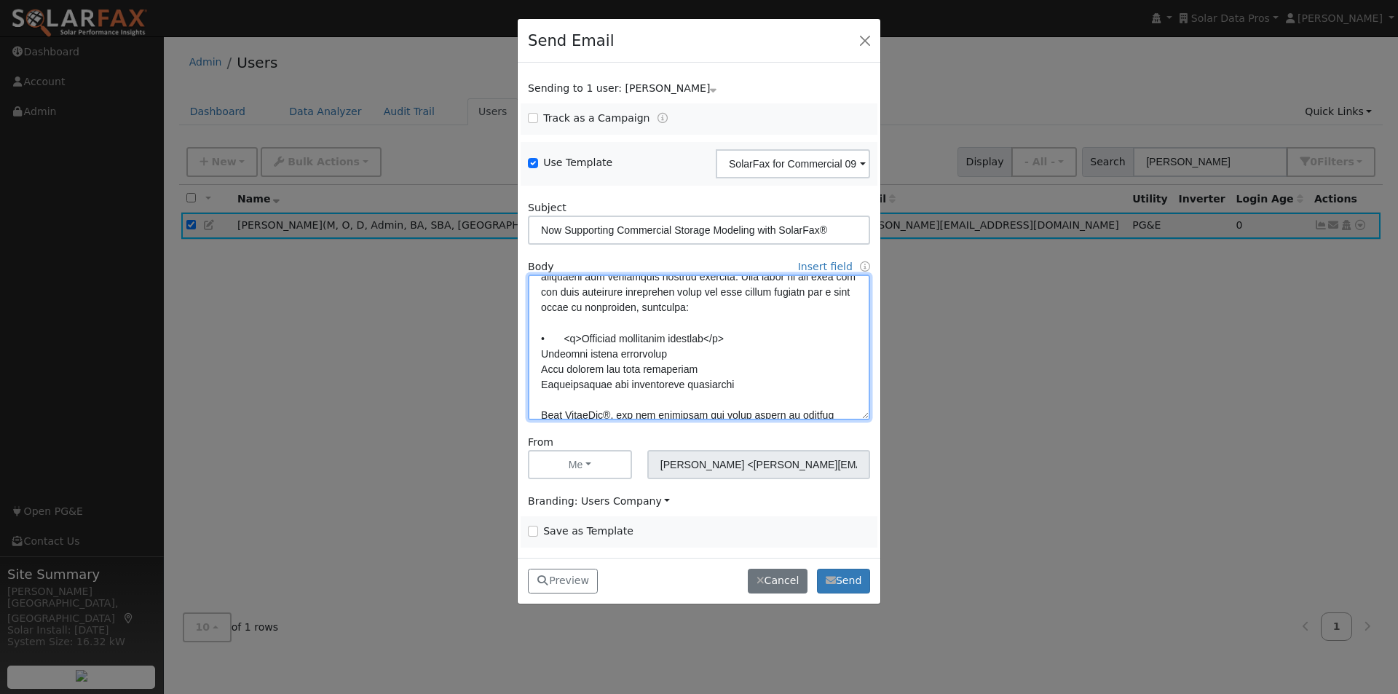
click at [537, 355] on textarea at bounding box center [699, 347] width 342 height 146
paste textarea "• <b>"
click at [540, 368] on textarea at bounding box center [699, 347] width 342 height 146
paste textarea "• <b>"
click at [543, 385] on textarea at bounding box center [699, 347] width 342 height 146
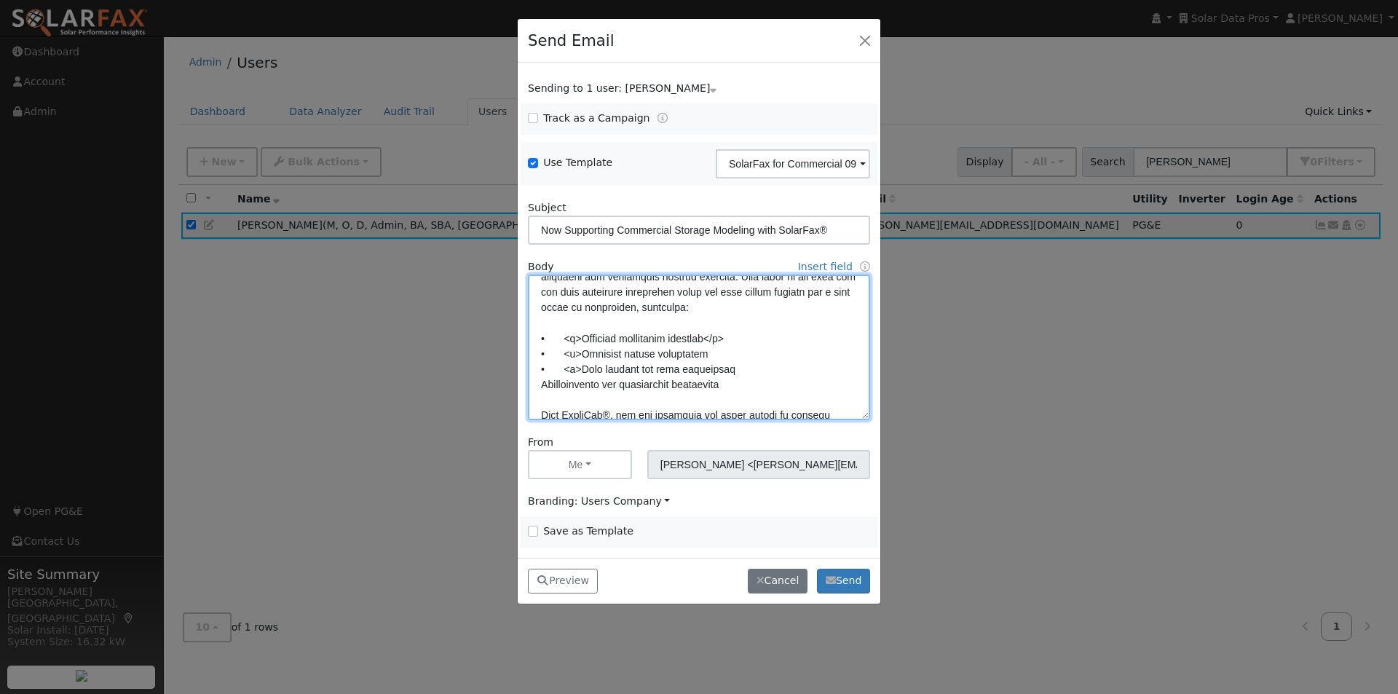
paste textarea "• <b>"
drag, startPoint x: 760, startPoint y: 337, endPoint x: 716, endPoint y: 336, distance: 44.4
click at [716, 336] on textarea at bounding box center [699, 347] width 342 height 146
click at [704, 357] on textarea at bounding box center [699, 347] width 342 height 146
paste textarea "</b>"
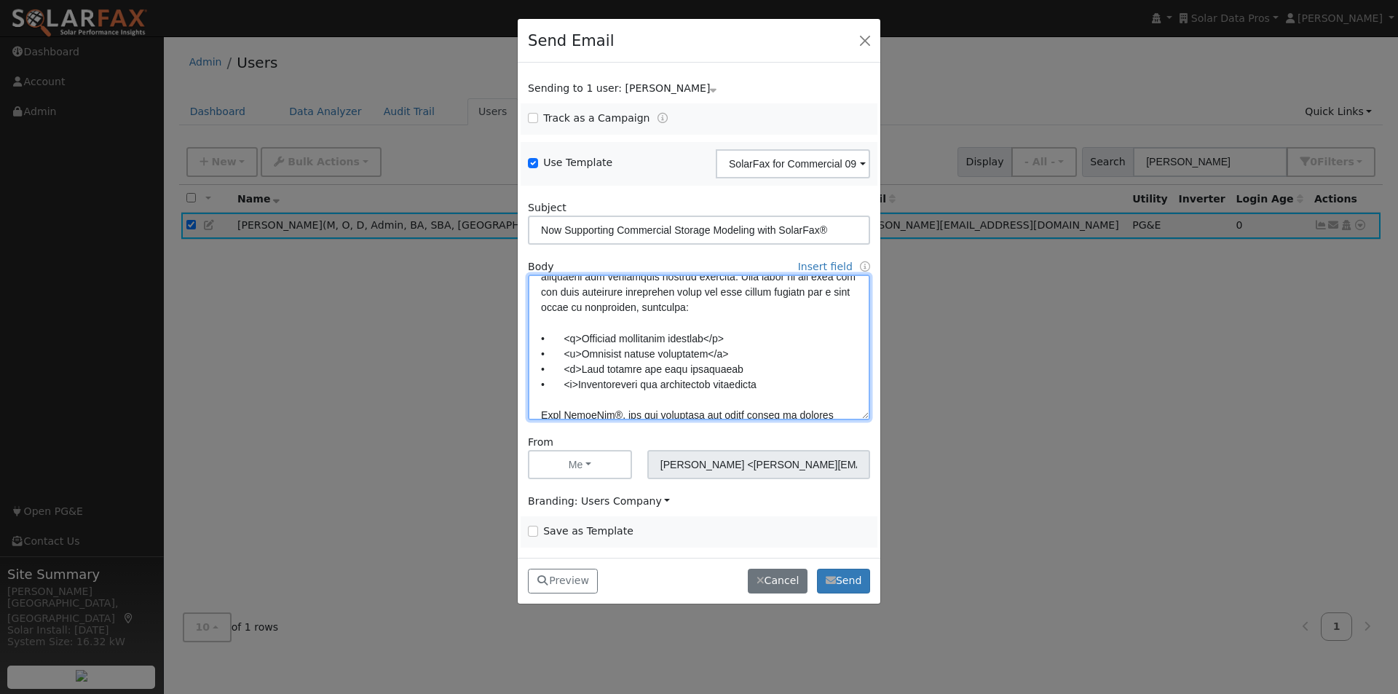
click at [772, 375] on textarea at bounding box center [699, 347] width 342 height 146
paste textarea "</b>"
click at [779, 384] on textarea at bounding box center [699, 347] width 342 height 146
paste textarea "</b>"
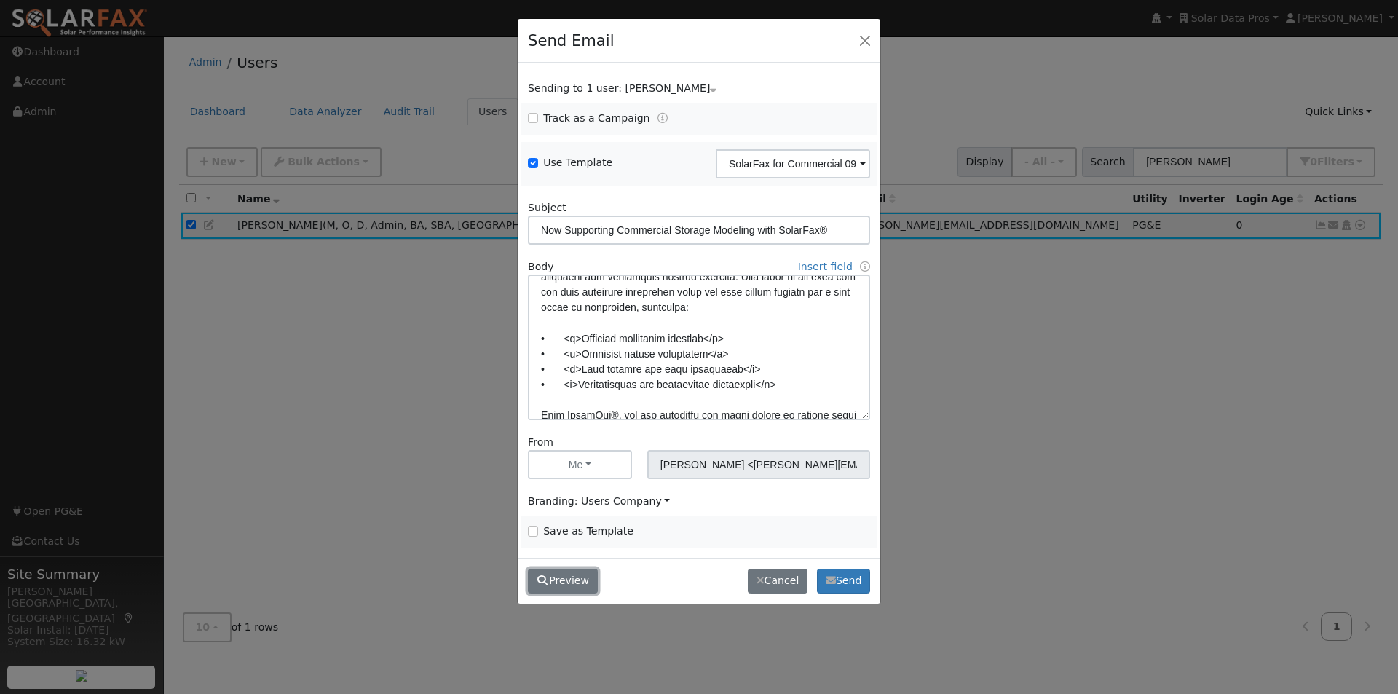
click at [574, 577] on button "Preview" at bounding box center [563, 581] width 70 height 25
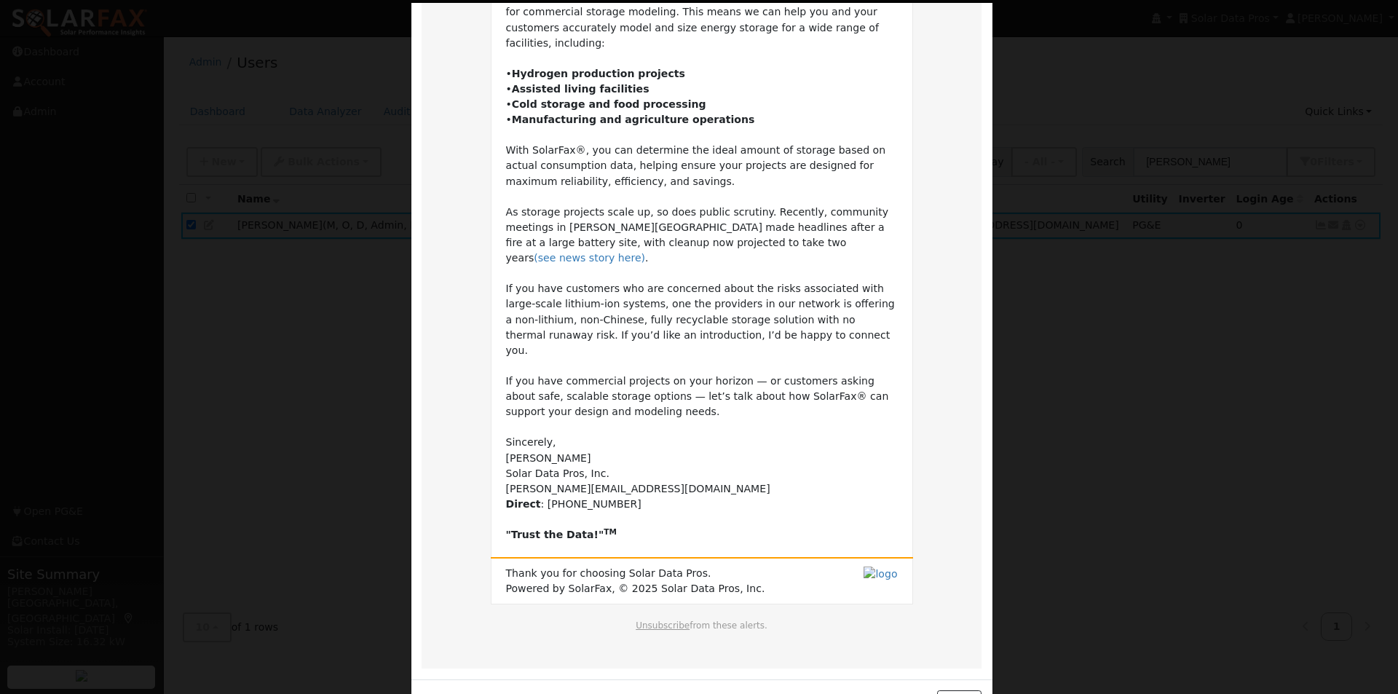
scroll to position [188, 0]
click at [966, 689] on button "Close" at bounding box center [959, 701] width 44 height 25
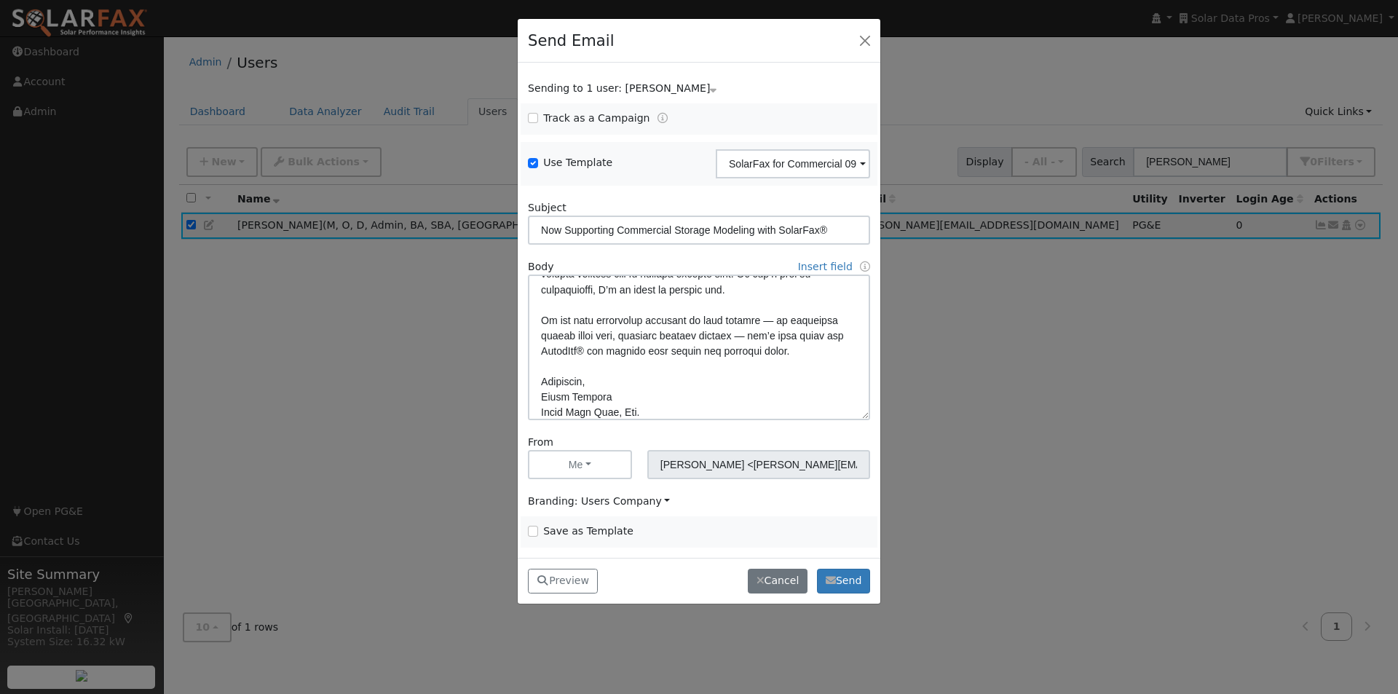
scroll to position [398, 0]
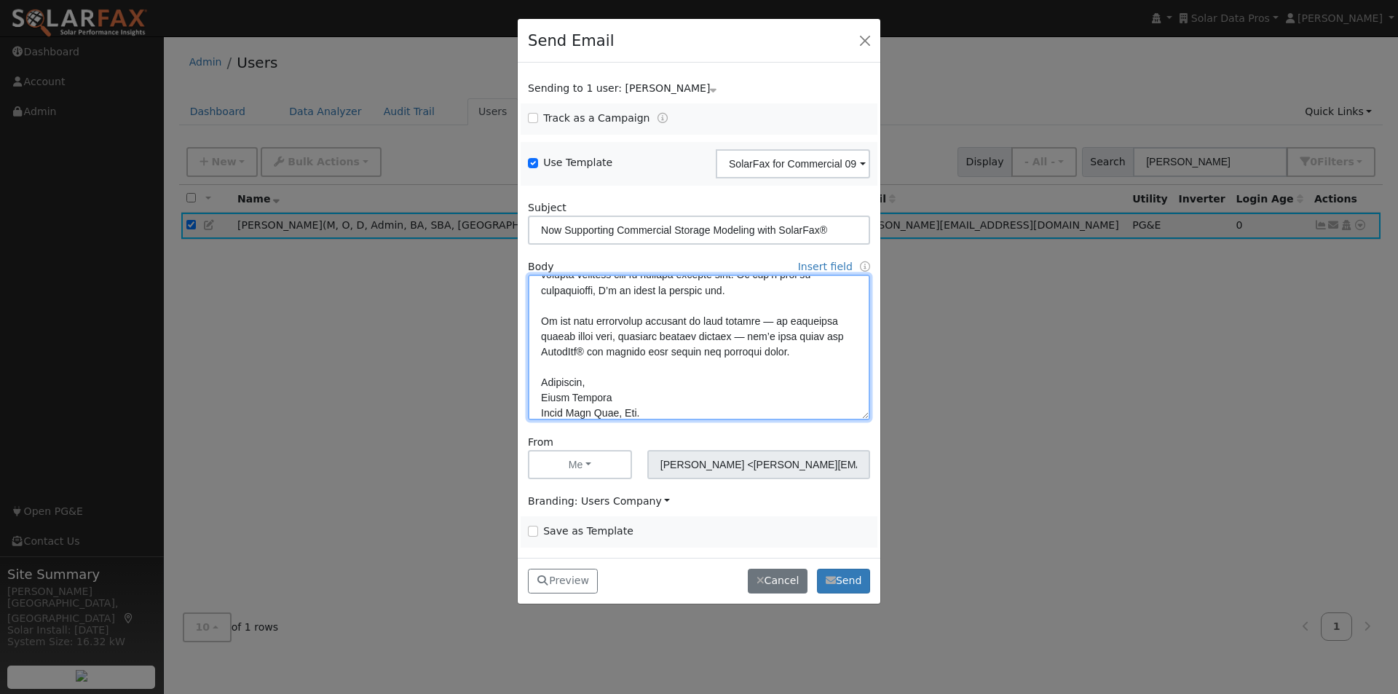
click at [753, 339] on textarea at bounding box center [699, 347] width 342 height 146
click at [724, 336] on textarea at bounding box center [699, 347] width 342 height 146
click at [633, 358] on textarea at bounding box center [699, 347] width 342 height 146
type textarea "Lore {ipsu_dolor}, SitamEtc® adi elitsedd eiusmo temporincid utlabore — et do m…"
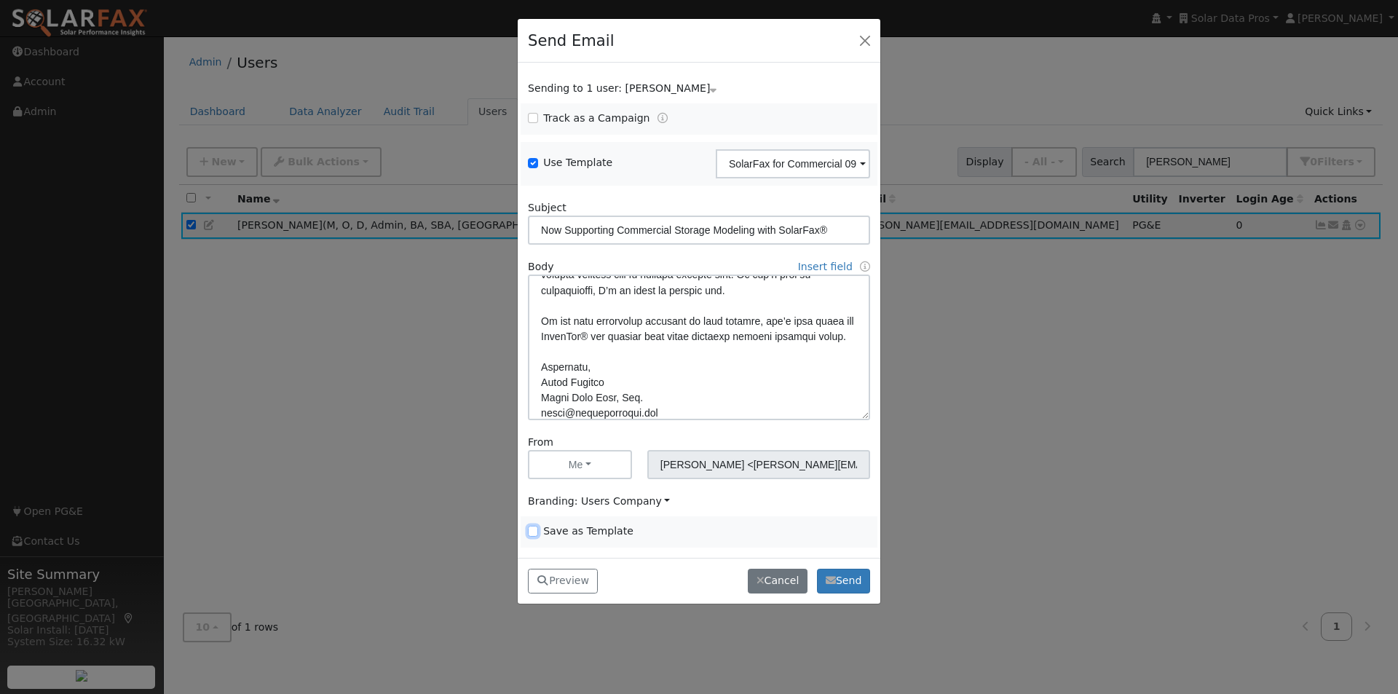
click at [534, 531] on input "Save as Template" at bounding box center [533, 531] width 10 height 10
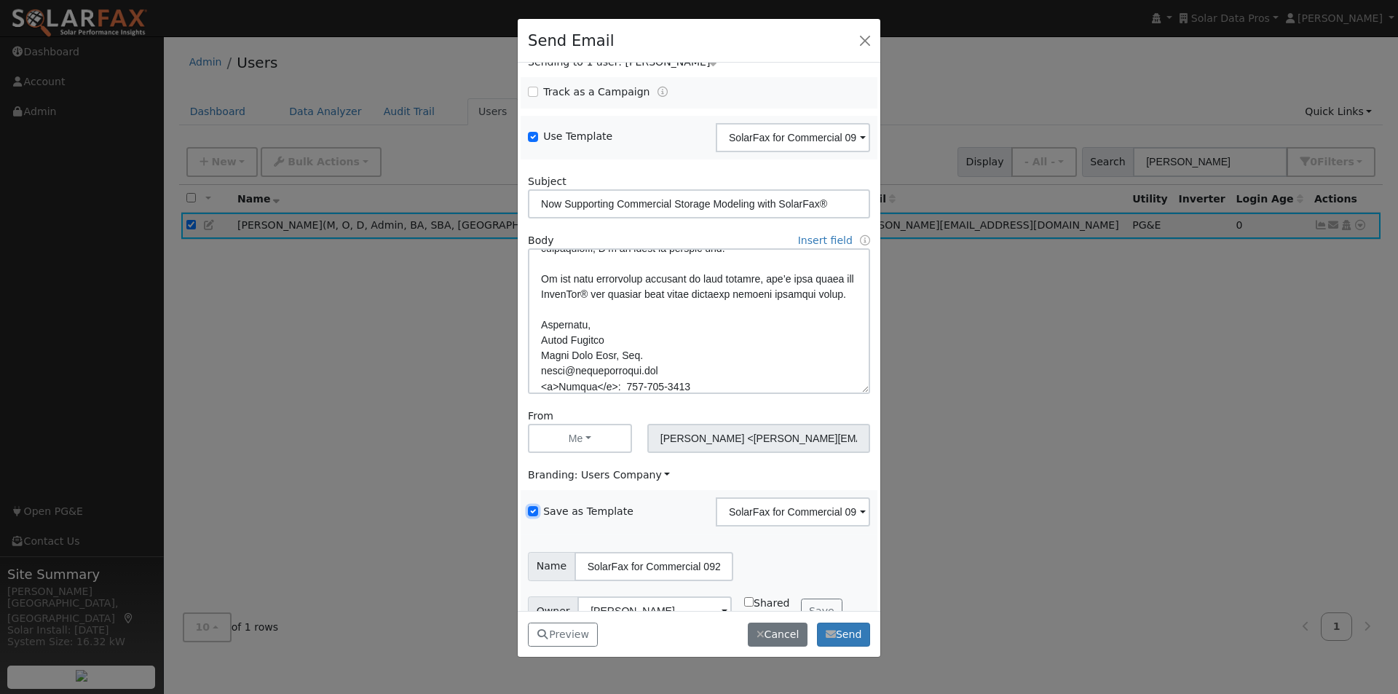
scroll to position [59, 0]
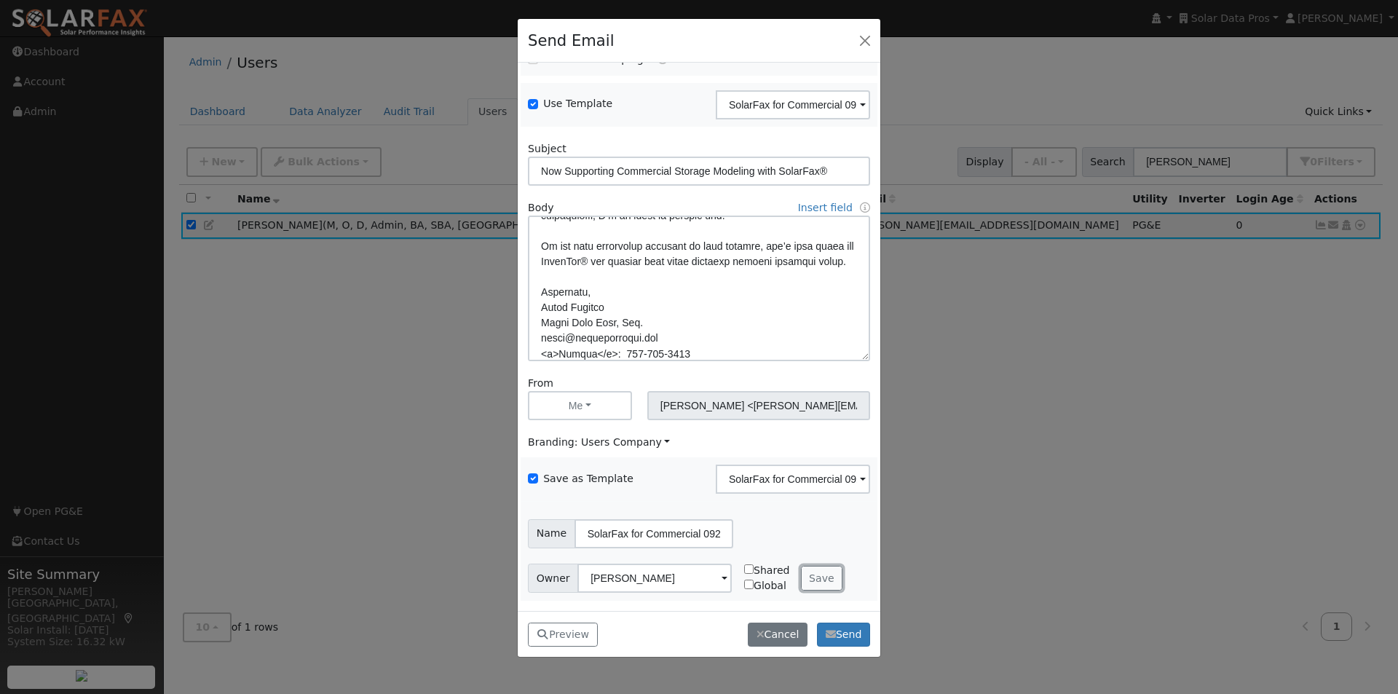
click at [810, 583] on button "Save" at bounding box center [822, 578] width 42 height 25
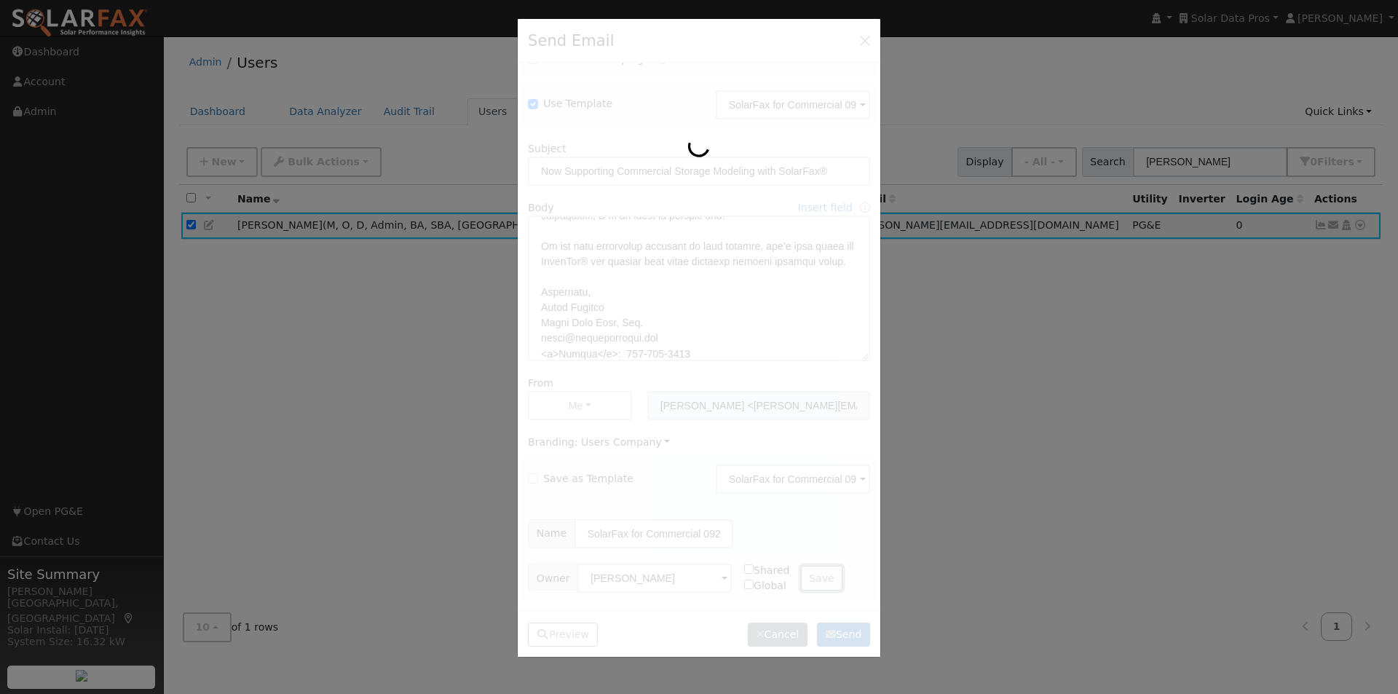
checkbox input "false"
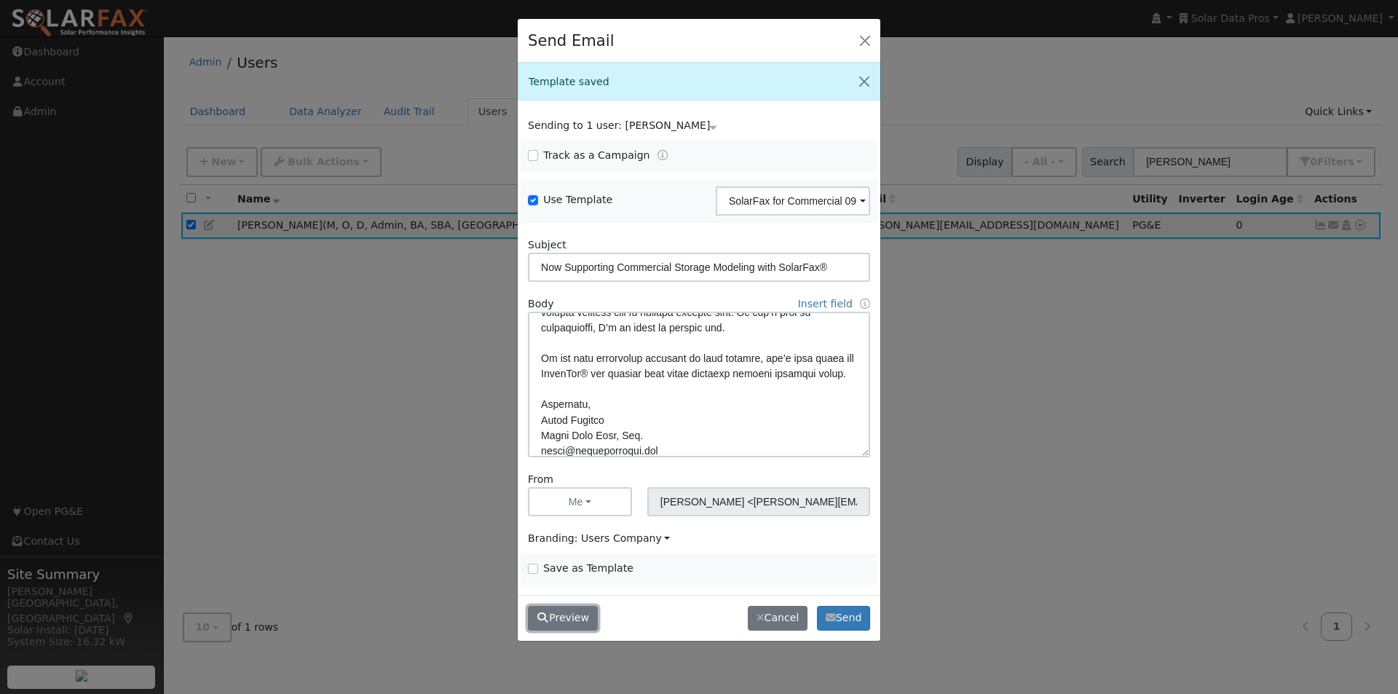
click at [561, 617] on button "Preview" at bounding box center [563, 618] width 70 height 25
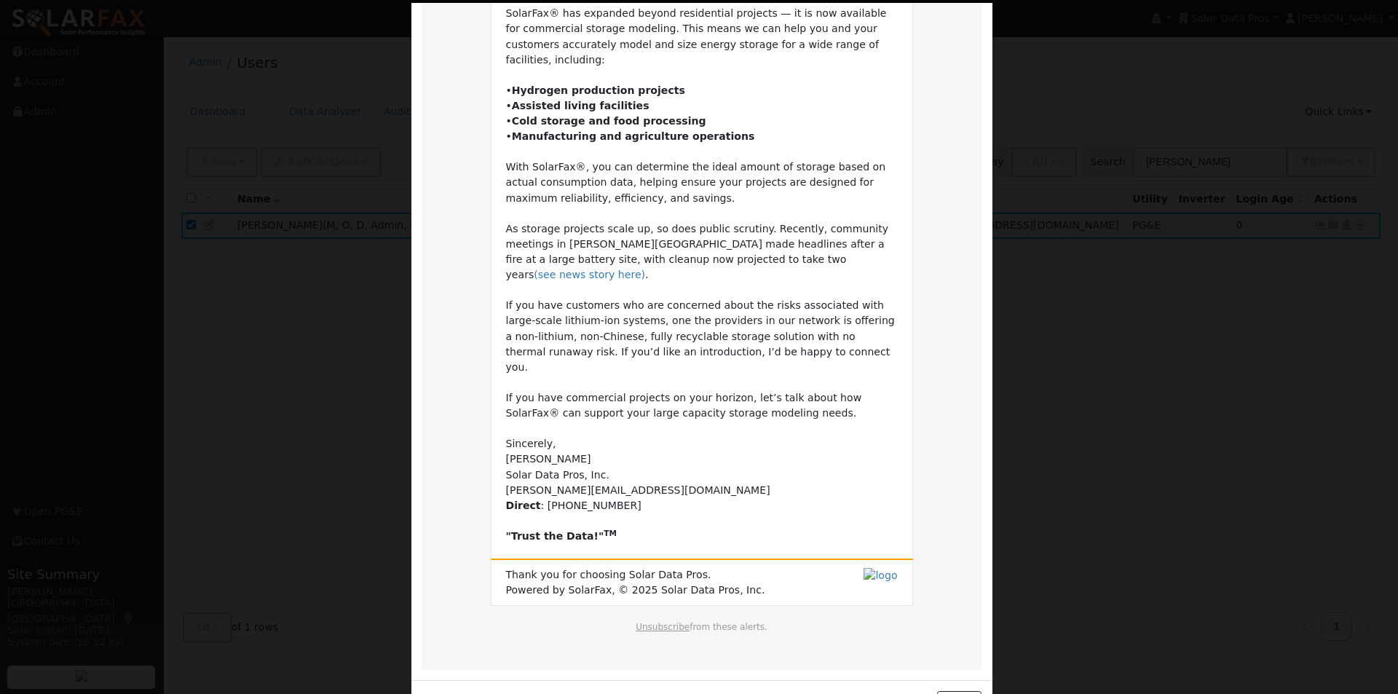
scroll to position [172, 0]
click at [960, 689] on button "Close" at bounding box center [959, 701] width 44 height 25
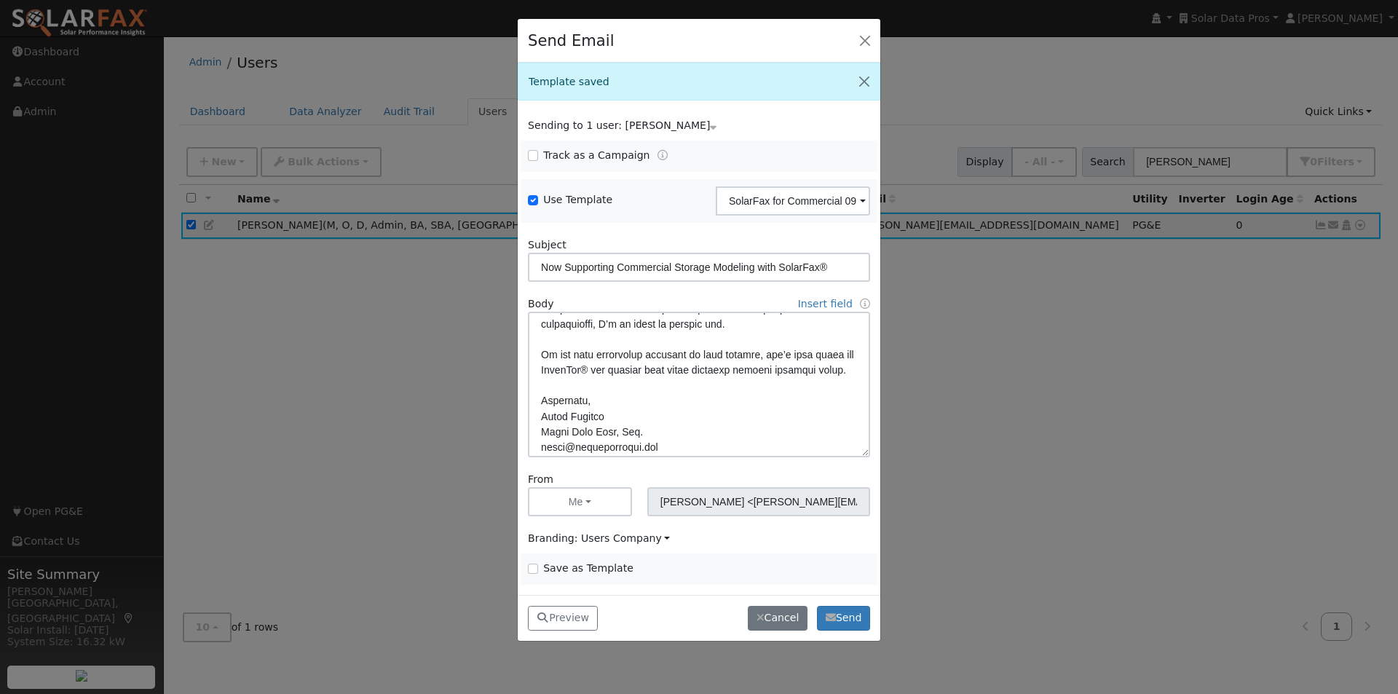
scroll to position [403, 0]
drag, startPoint x: 617, startPoint y: 264, endPoint x: 438, endPoint y: 245, distance: 179.4
click at [439, 245] on div "Send Email Template saved Sending to 1 user: [PERSON_NAME] Name Issue [PERSON_N…" at bounding box center [699, 347] width 1398 height 694
type input "Commercial Storage Modeling with SolarFax®"
click at [535, 567] on input "Save as Template" at bounding box center [533, 568] width 10 height 10
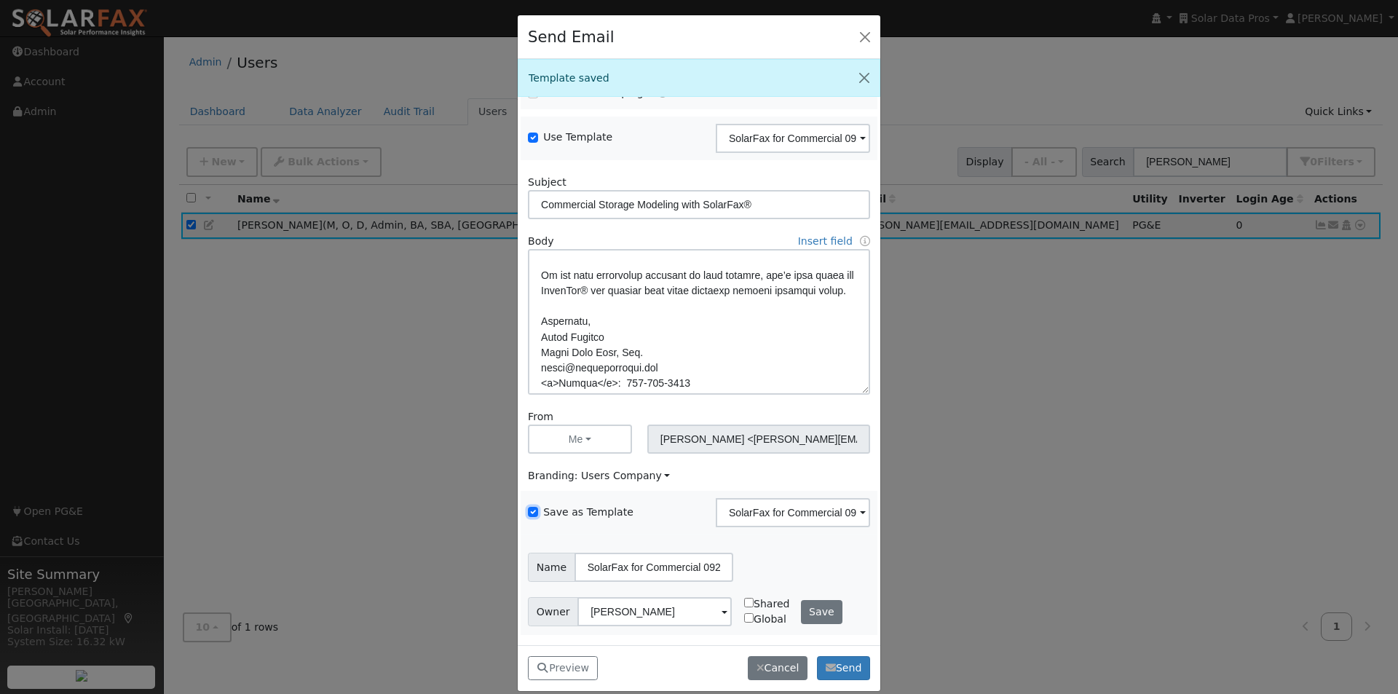
scroll to position [5, 0]
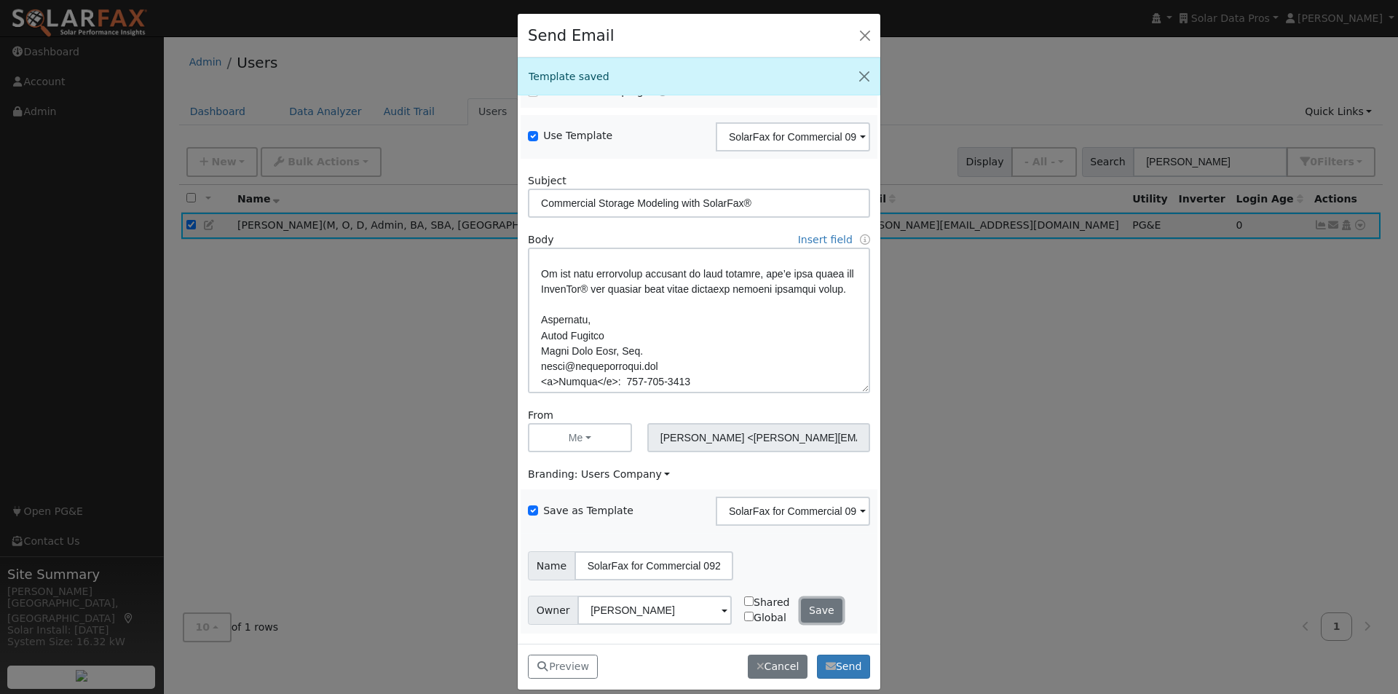
click at [802, 612] on button "Save" at bounding box center [822, 610] width 42 height 25
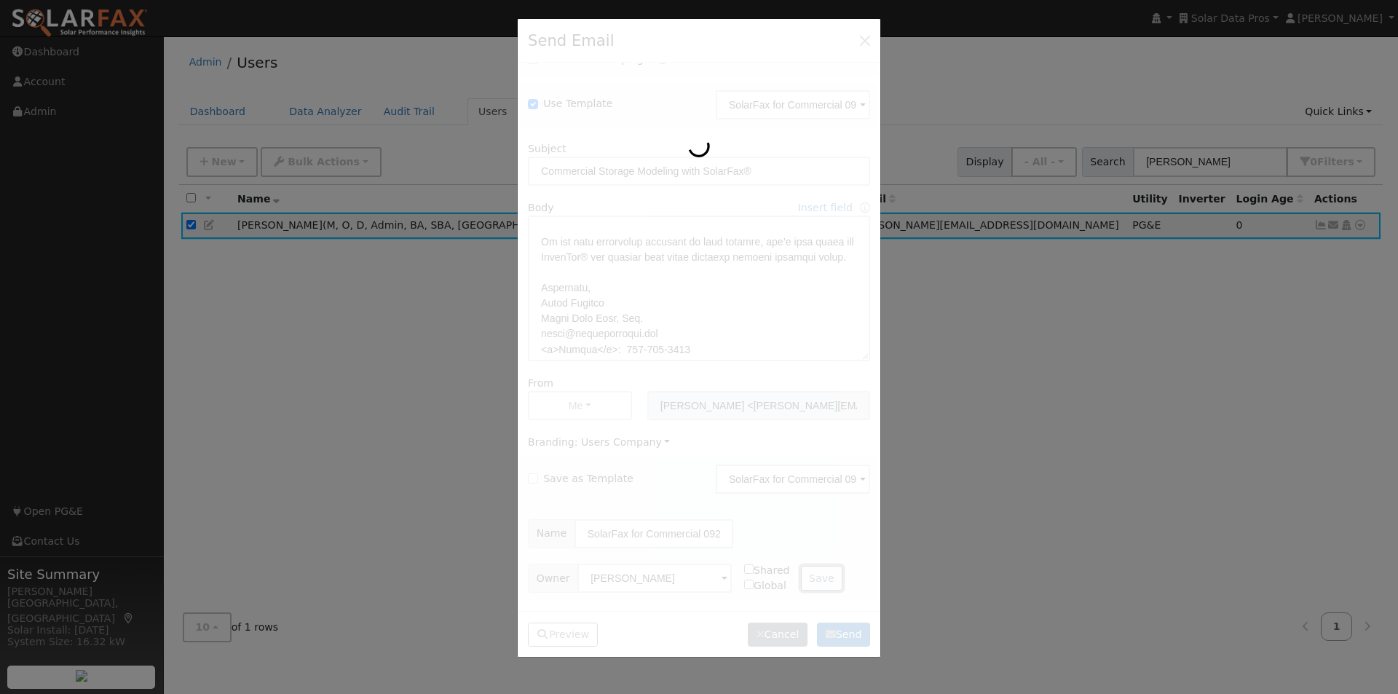
checkbox input "false"
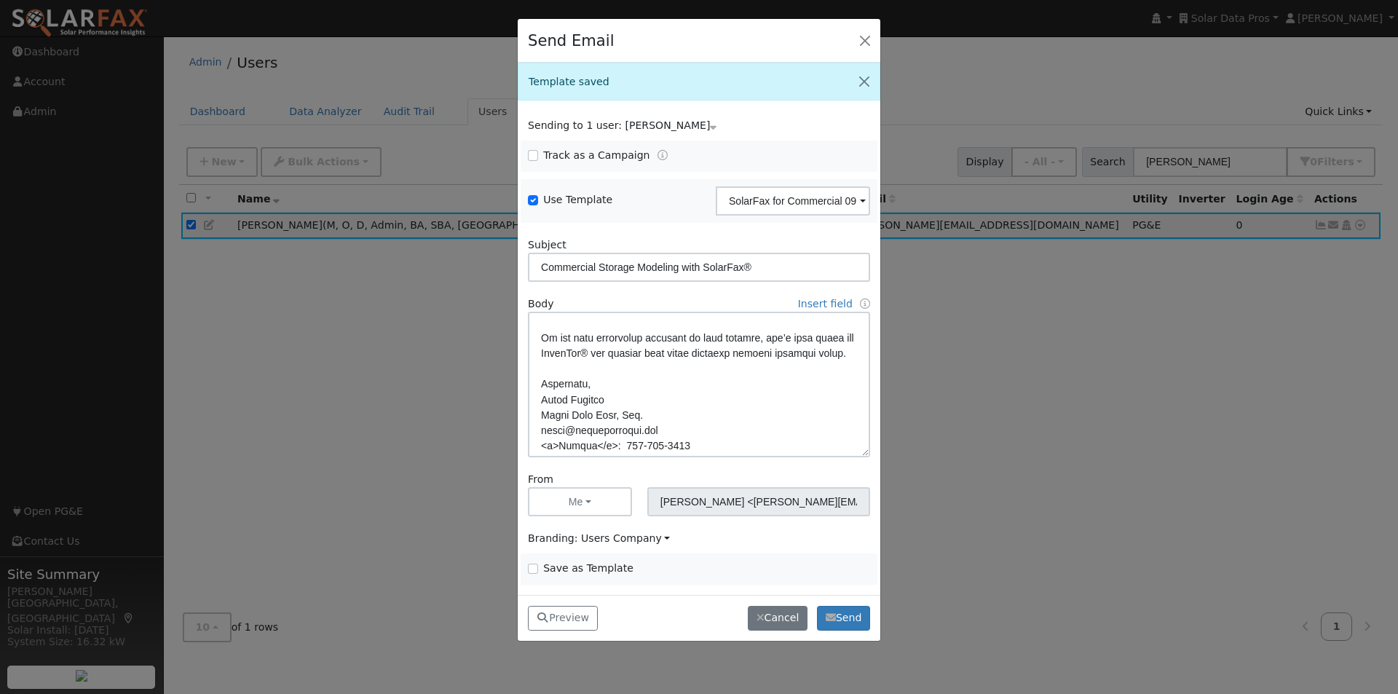
scroll to position [403, 0]
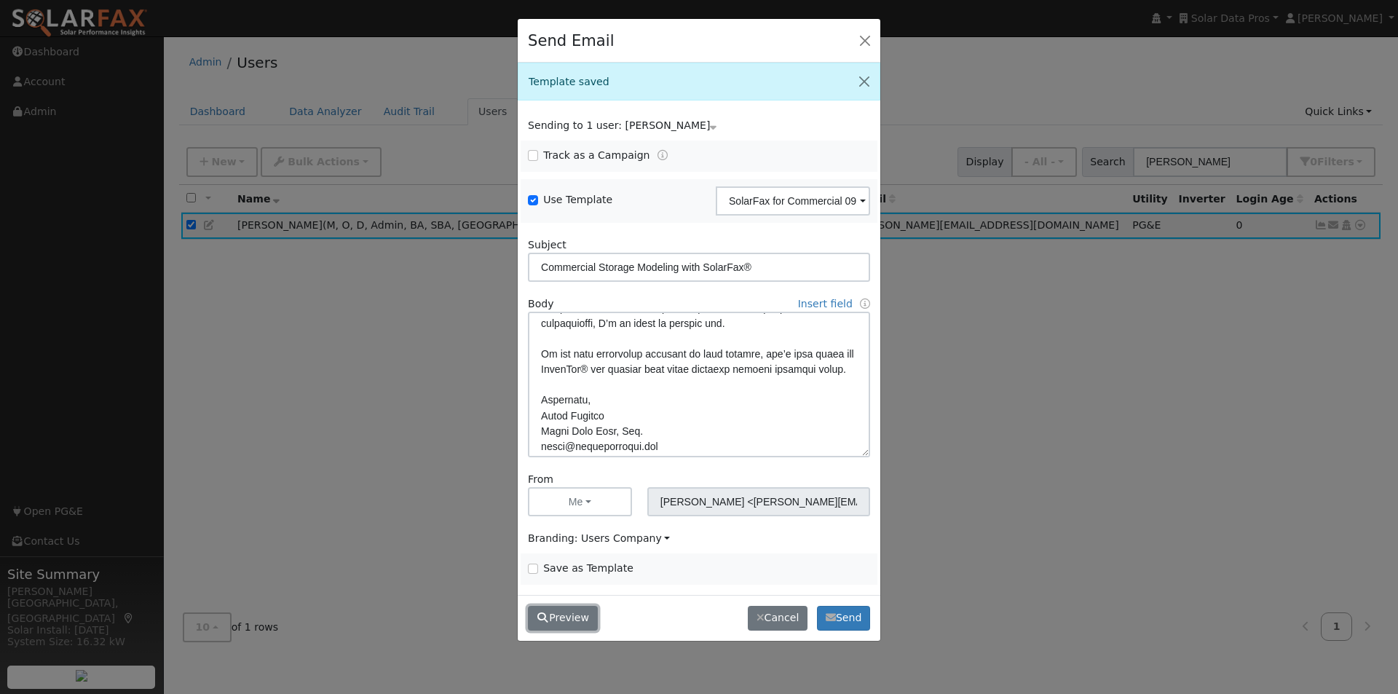
click at [561, 618] on button "Preview" at bounding box center [563, 618] width 70 height 25
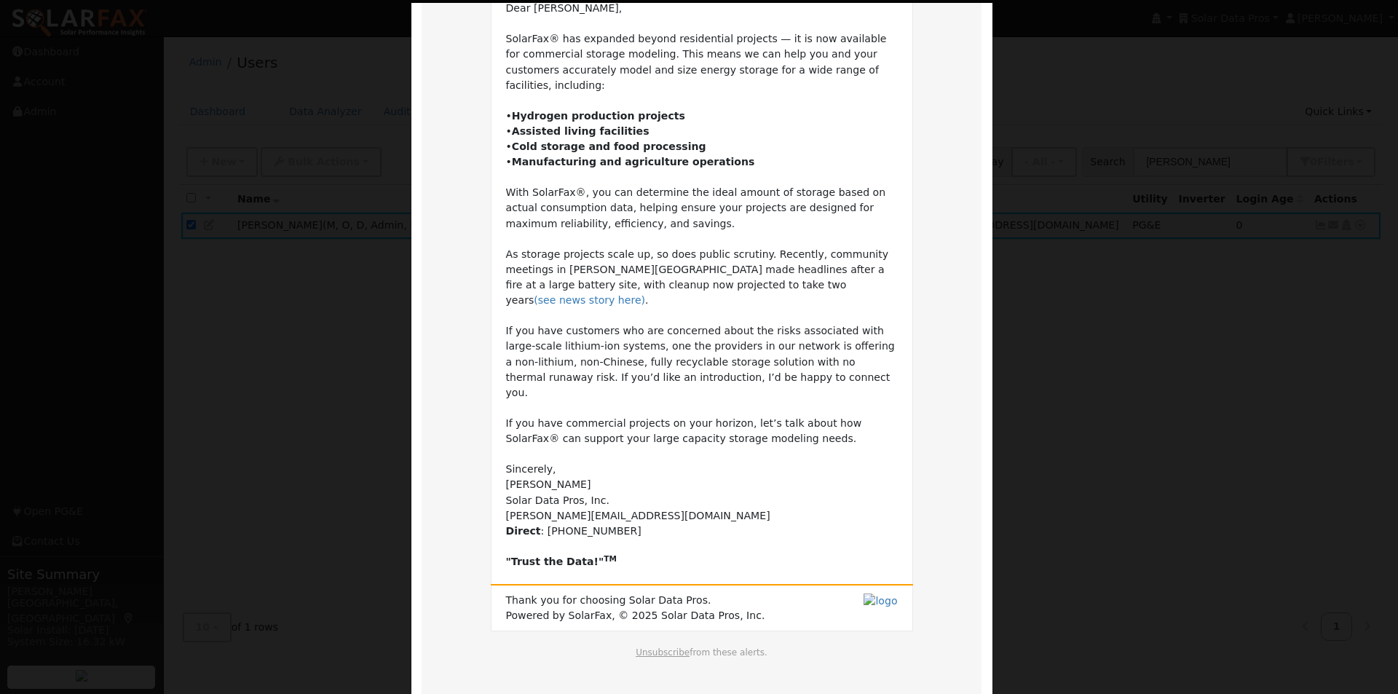
scroll to position [146, 0]
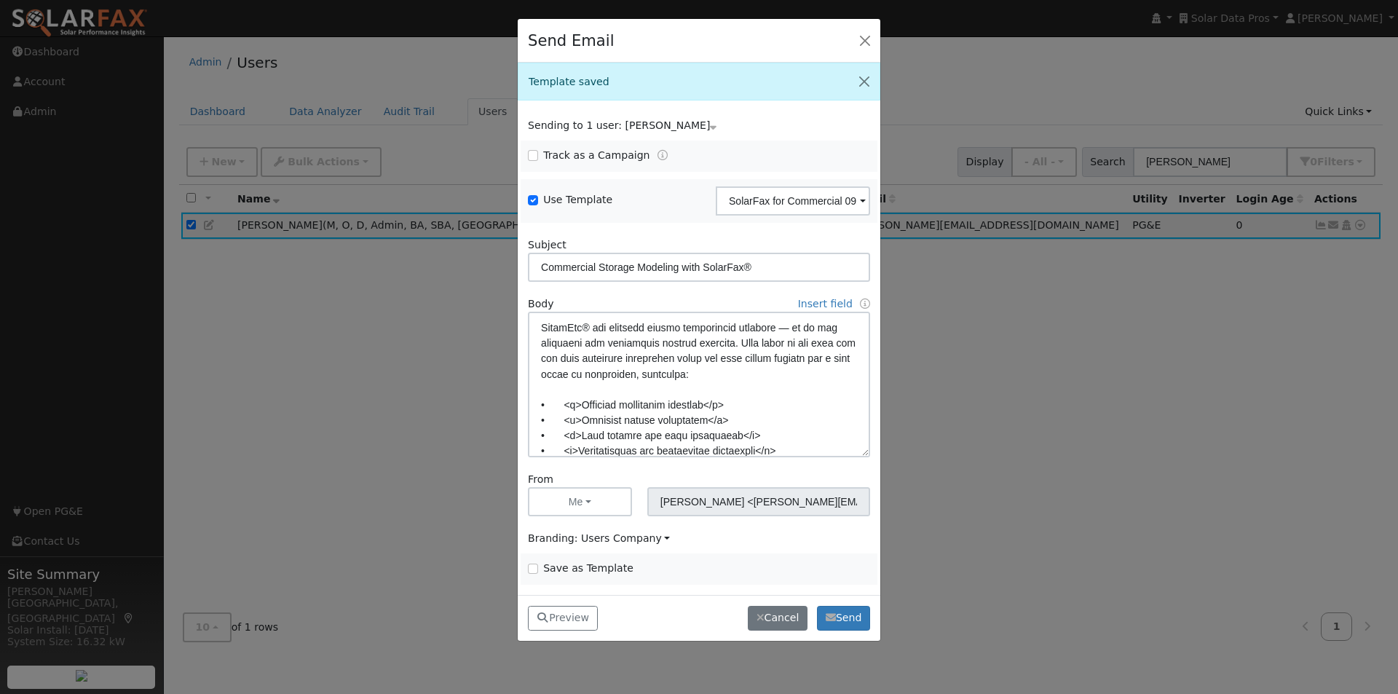
scroll to position [0, 0]
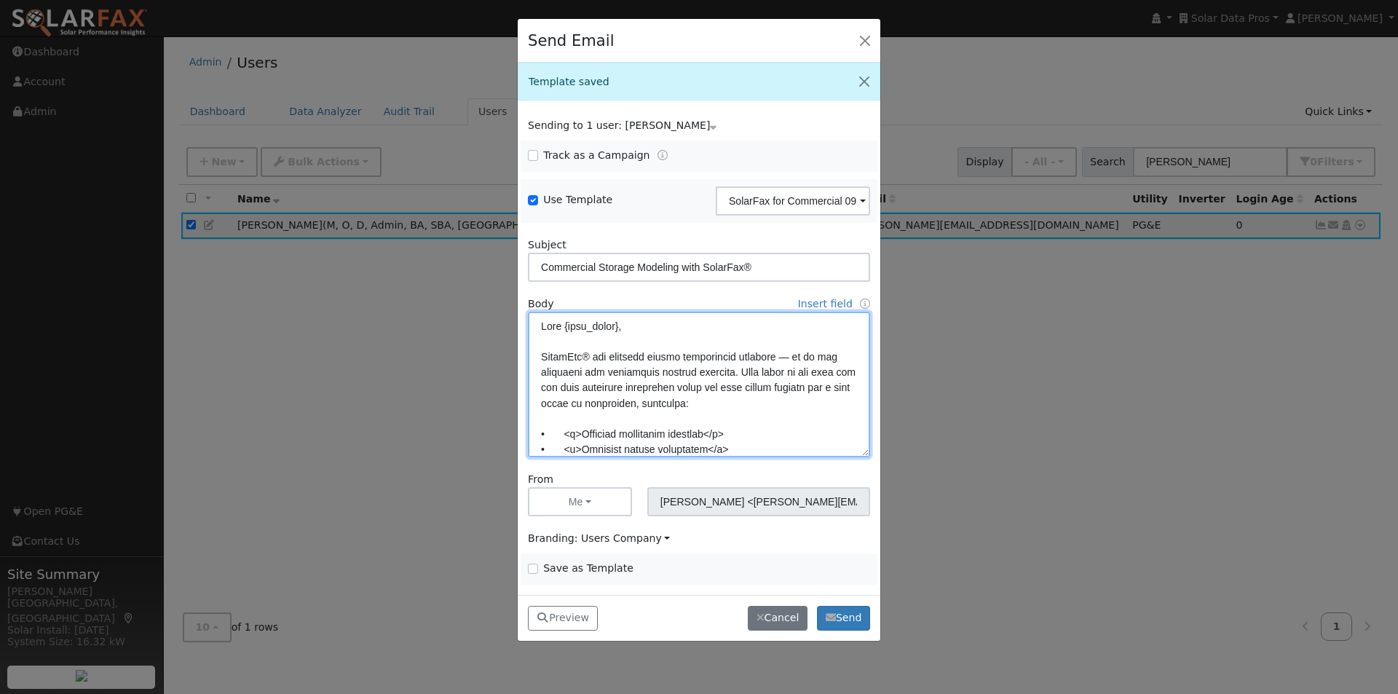
drag, startPoint x: 803, startPoint y: 355, endPoint x: 594, endPoint y: 354, distance: 208.9
click at [594, 354] on textarea at bounding box center [699, 385] width 342 height 146
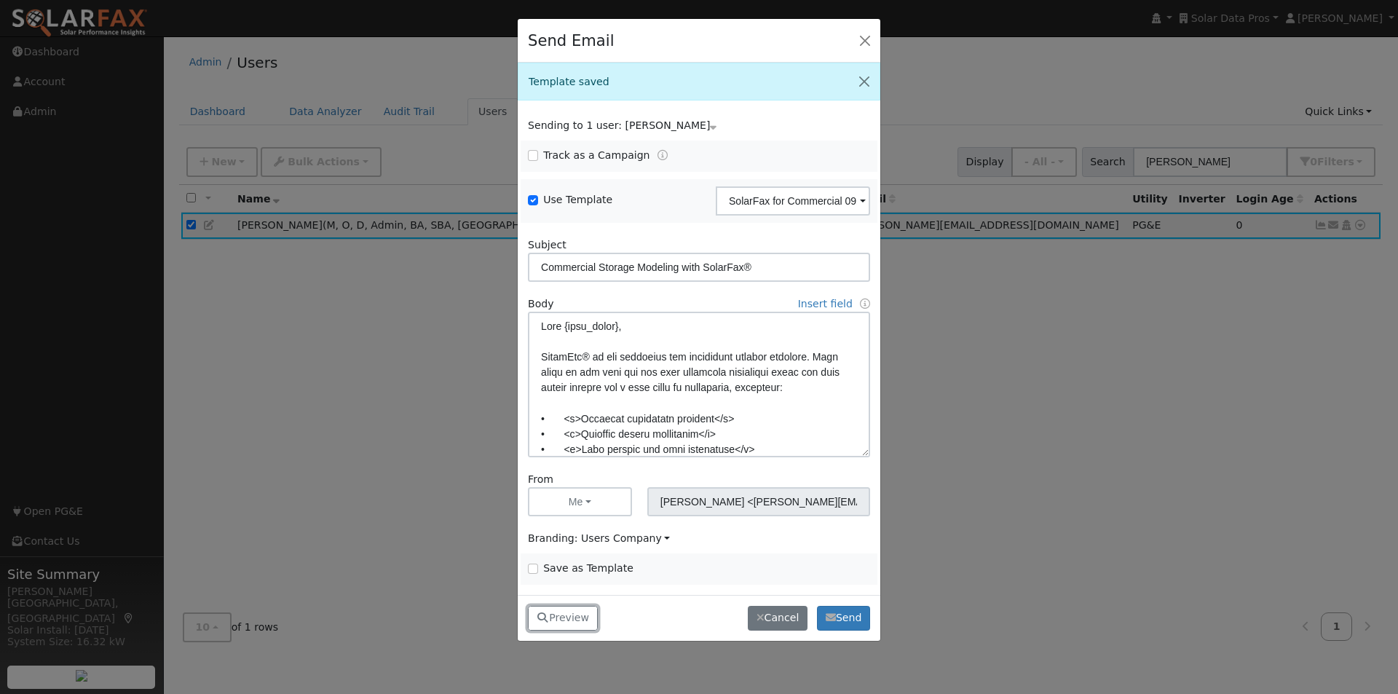
drag, startPoint x: 560, startPoint y: 621, endPoint x: 575, endPoint y: 605, distance: 22.1
click at [561, 620] on button "Preview" at bounding box center [563, 618] width 70 height 25
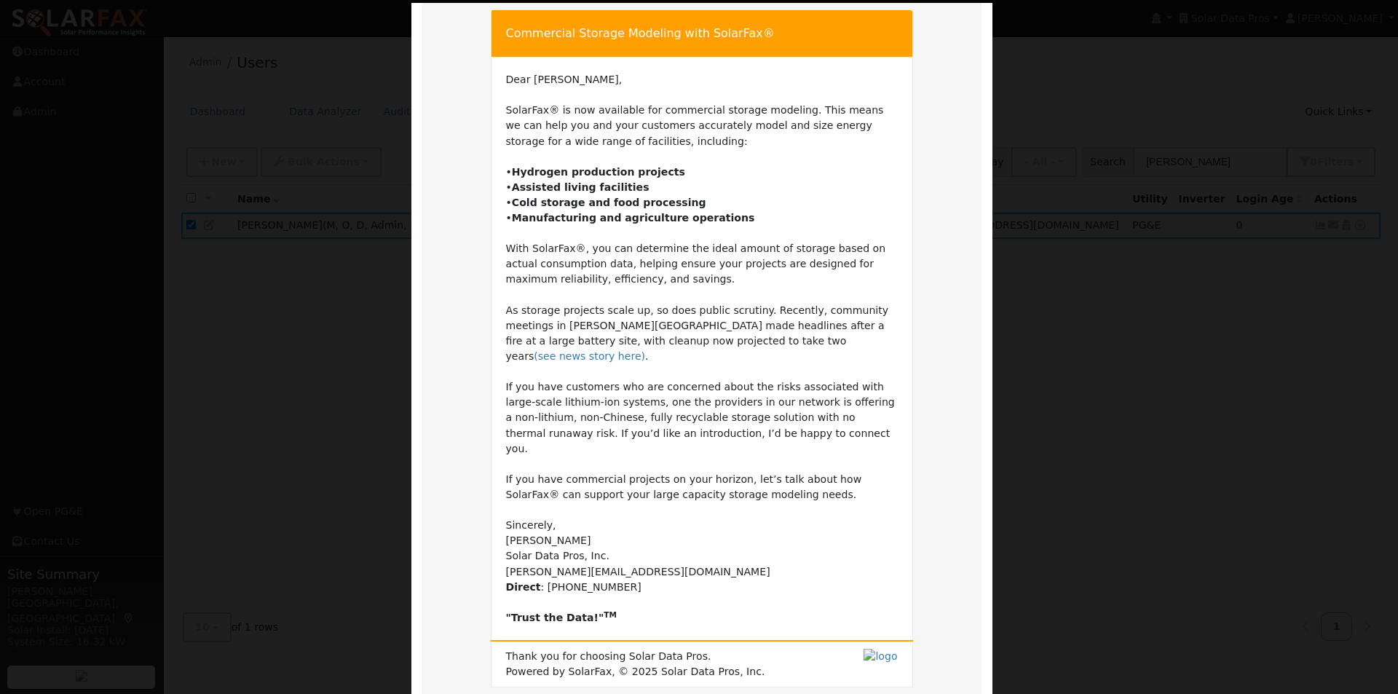
scroll to position [73, 0]
drag, startPoint x: 781, startPoint y: 202, endPoint x: 737, endPoint y: 221, distance: 48.0
click at [737, 221] on td "Dear [PERSON_NAME], SolarFax® is now available for commercial storage modeling.…" at bounding box center [702, 349] width 392 height 553
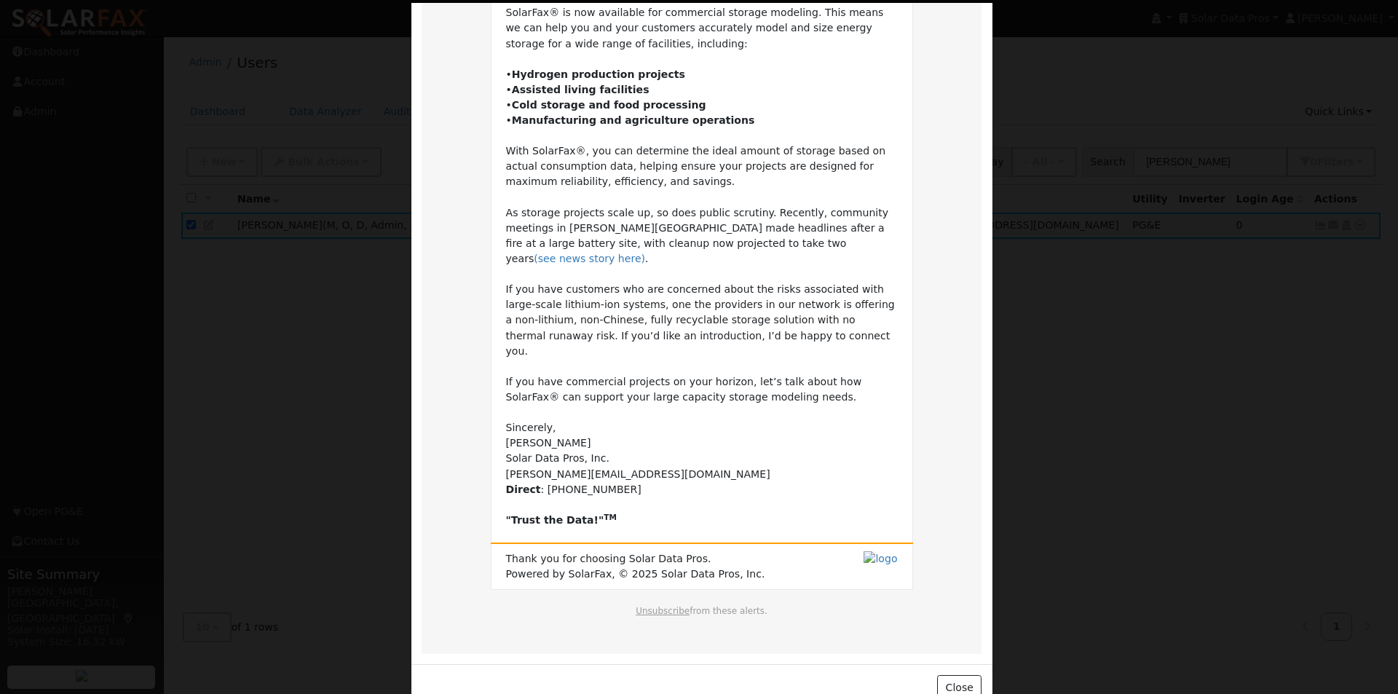
scroll to position [172, 0]
click at [965, 674] on button "Close" at bounding box center [959, 686] width 44 height 25
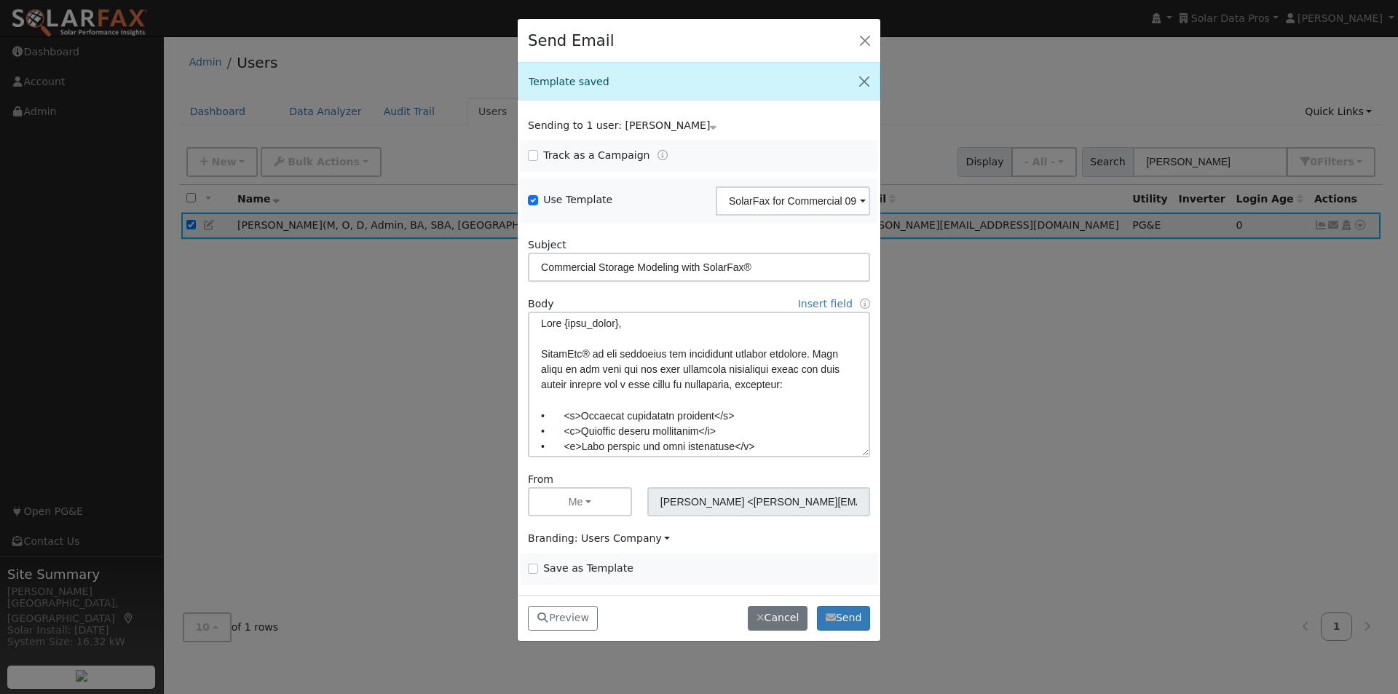
scroll to position [4, 0]
drag, startPoint x: 674, startPoint y: 413, endPoint x: 669, endPoint y: 440, distance: 27.4
click at [676, 416] on textarea at bounding box center [699, 385] width 342 height 146
type textarea "Lore {ipsu_dolor}, SitamEtc® ad eli seddoeius tem incididunt utlabor etdolore. …"
click at [534, 568] on input "Save as Template" at bounding box center [533, 568] width 10 height 10
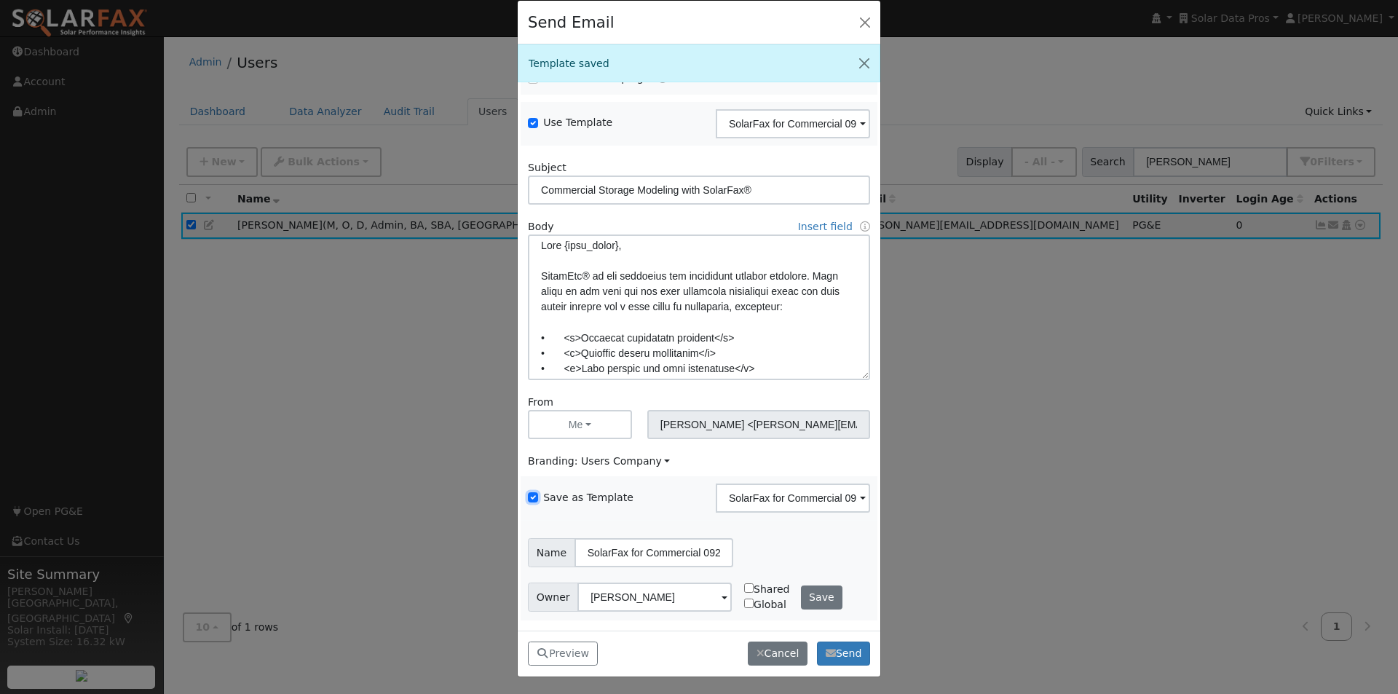
scroll to position [19, 0]
click at [807, 588] on button "Save" at bounding box center [822, 597] width 42 height 25
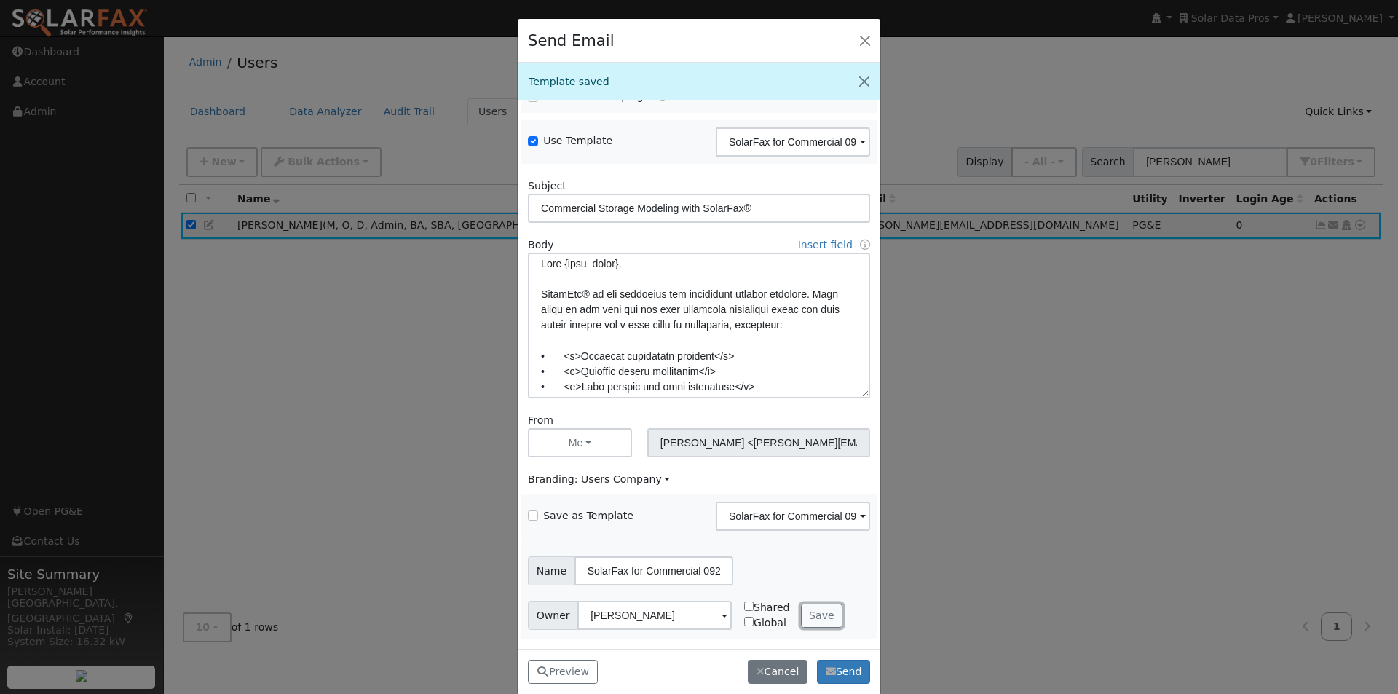
checkbox input "false"
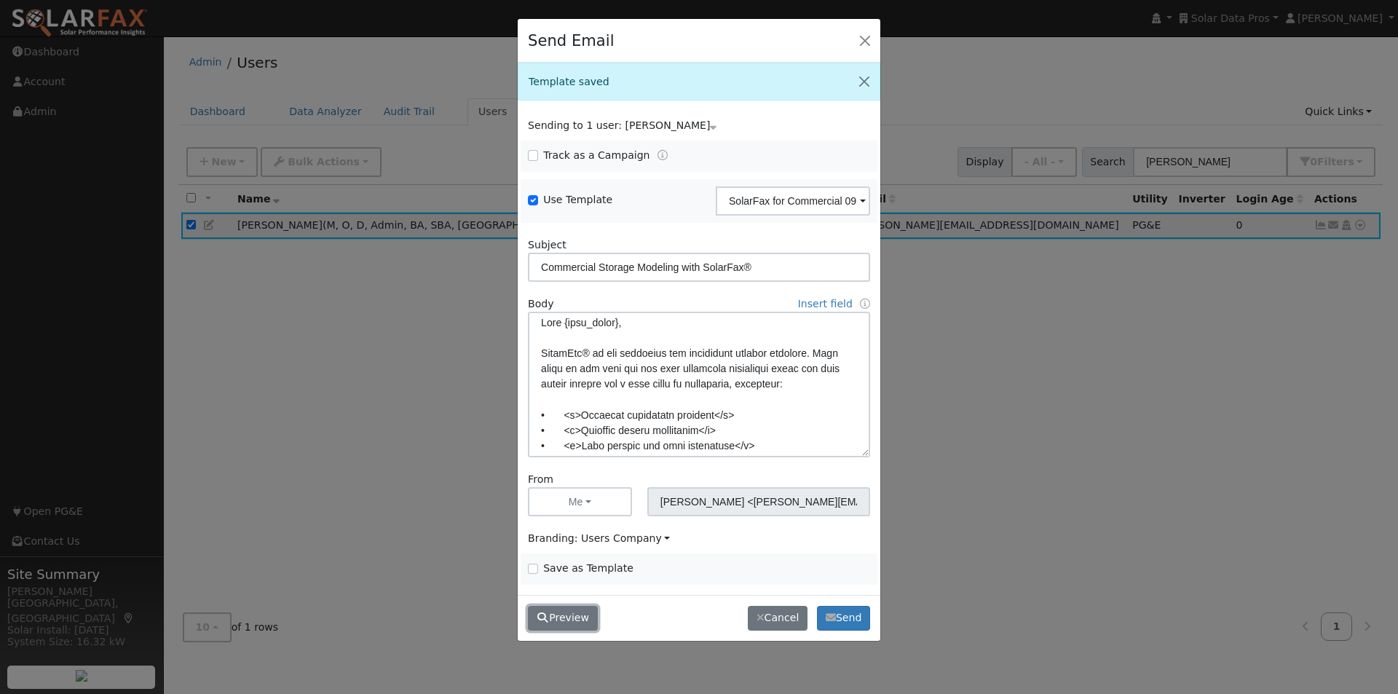
click at [567, 612] on button "Preview" at bounding box center [563, 618] width 70 height 25
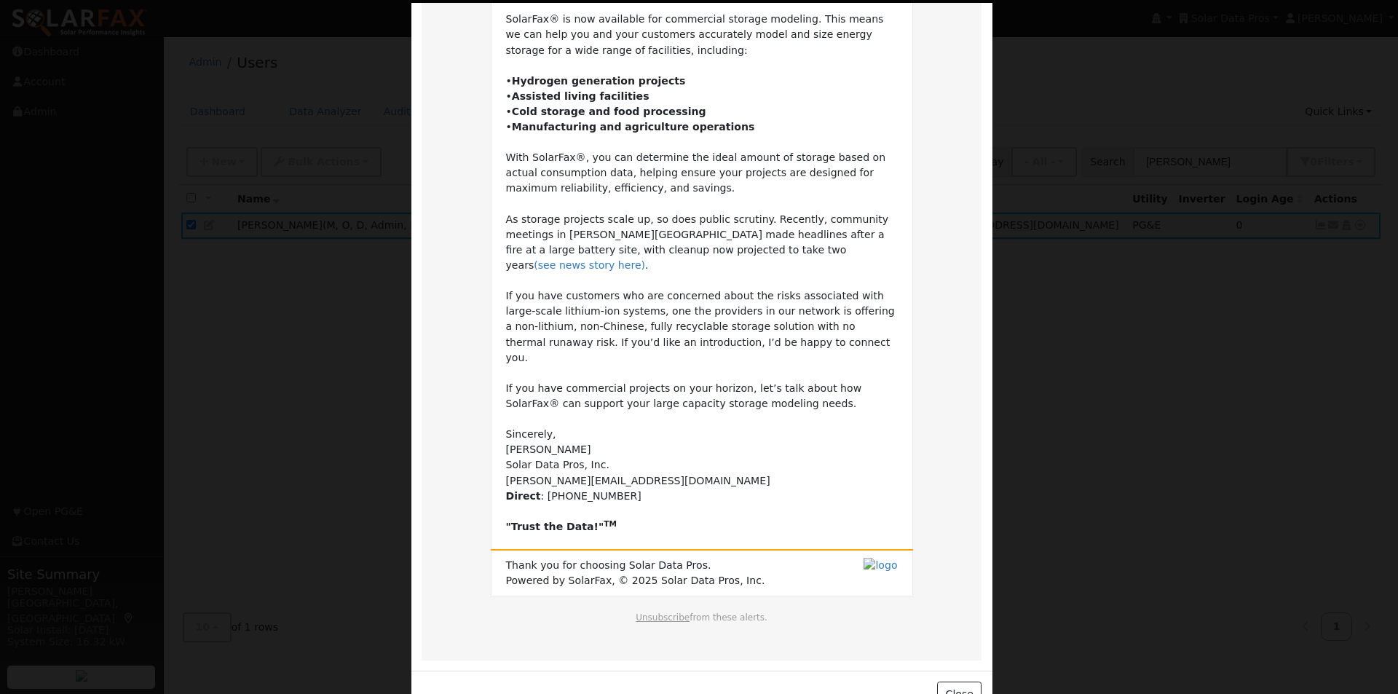
scroll to position [172, 0]
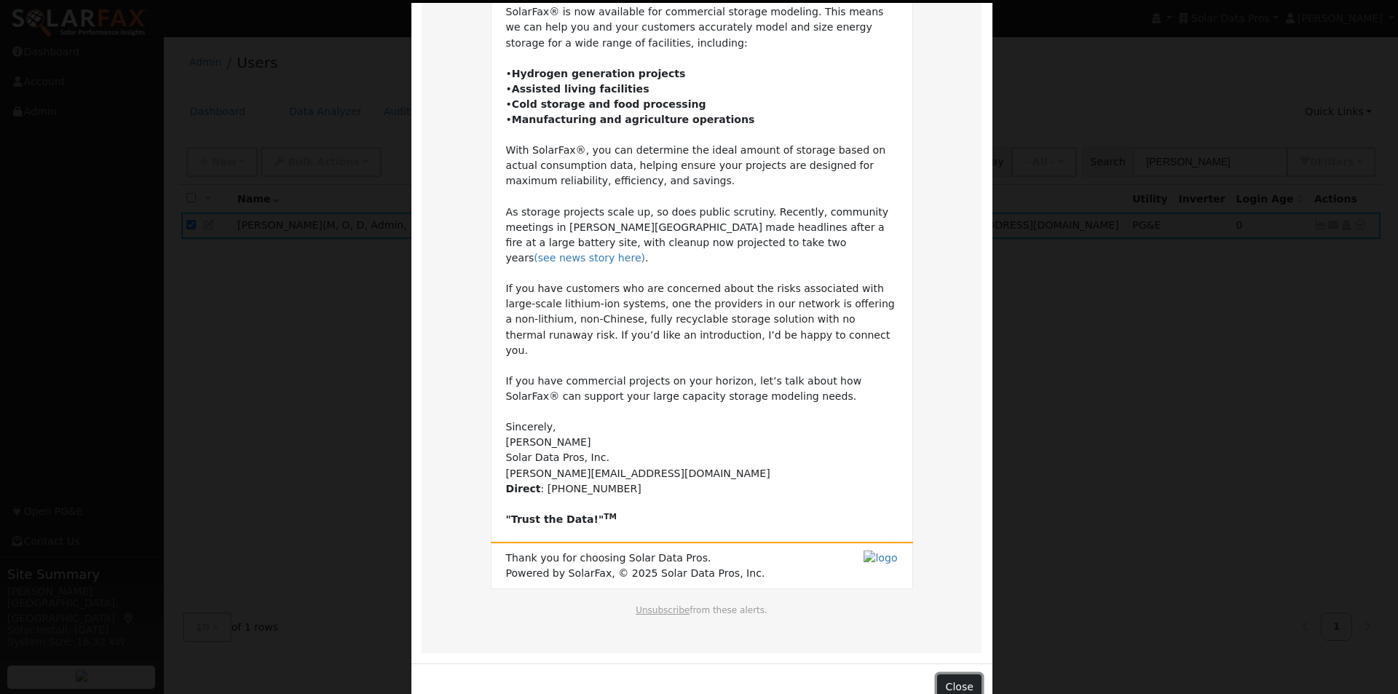
click at [951, 674] on button "Close" at bounding box center [959, 686] width 44 height 25
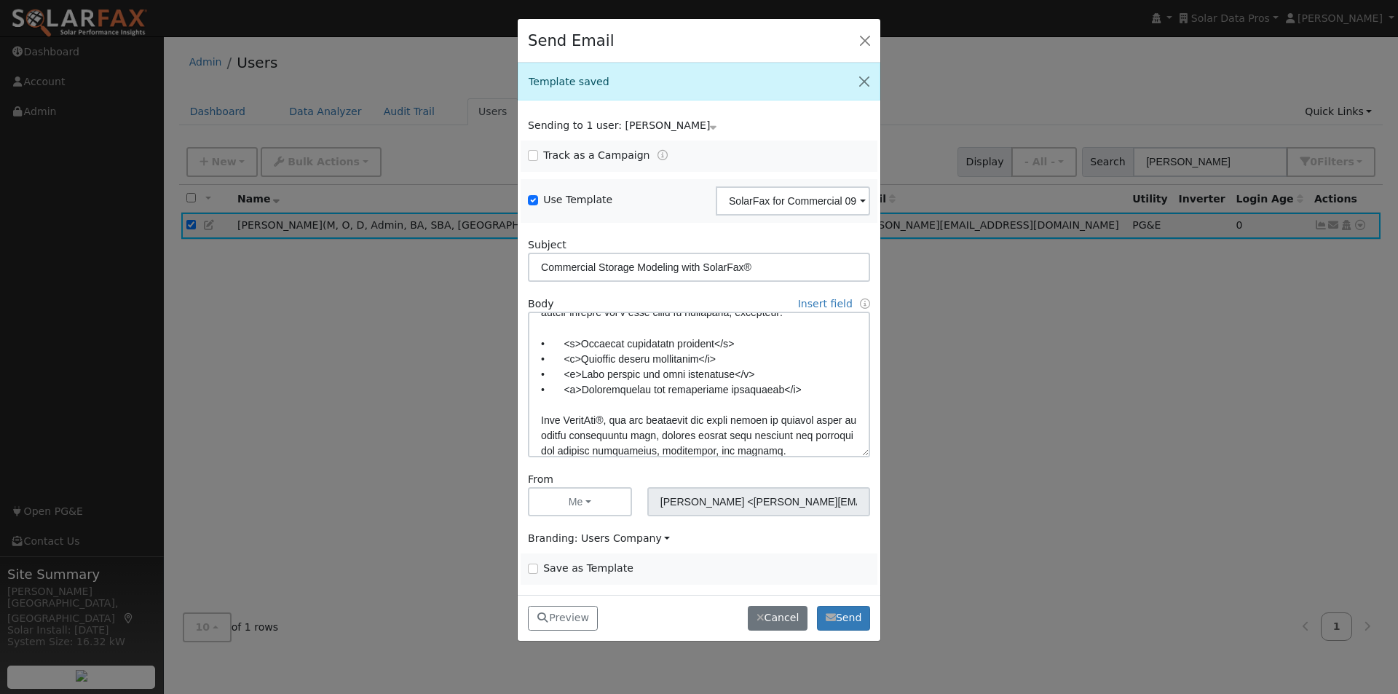
scroll to position [76, 0]
click at [769, 385] on textarea at bounding box center [699, 385] width 342 height 146
click at [583, 609] on button "Preview" at bounding box center [563, 618] width 70 height 25
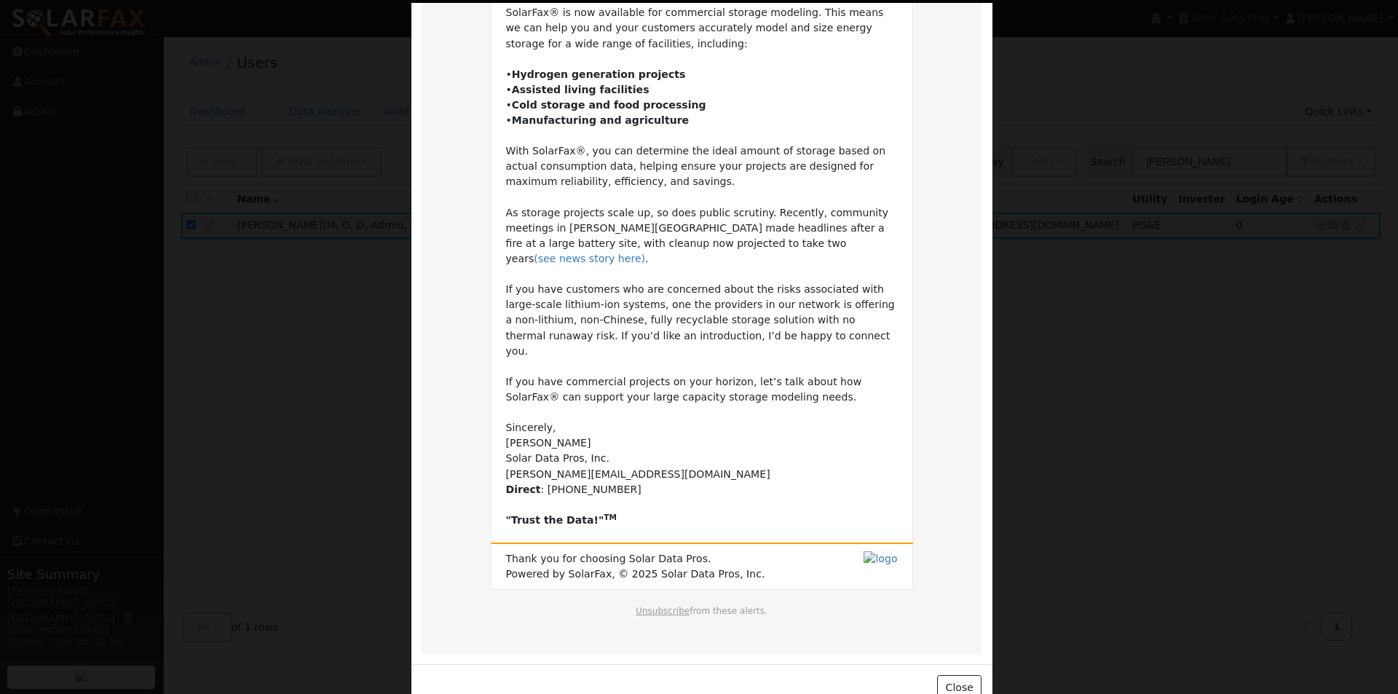
scroll to position [172, 0]
drag, startPoint x: 954, startPoint y: 657, endPoint x: 743, endPoint y: 462, distance: 286.9
click at [952, 674] on button "Close" at bounding box center [959, 686] width 44 height 25
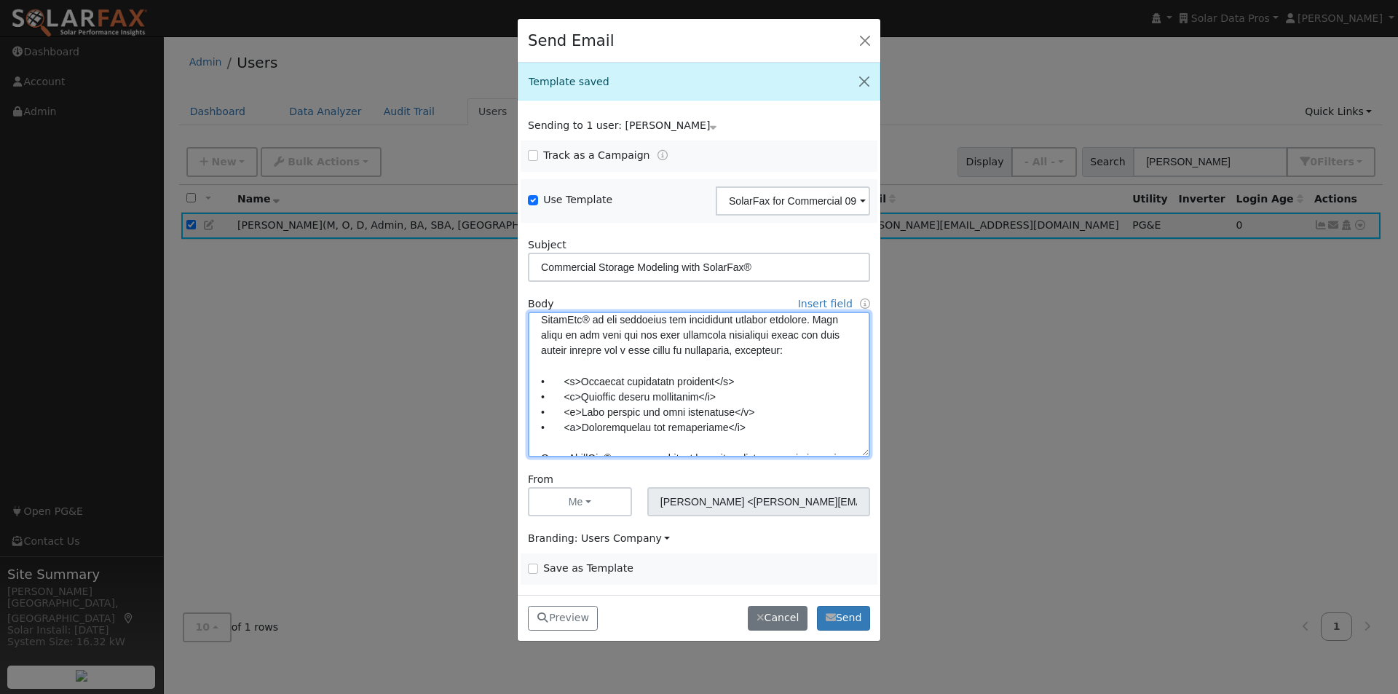
scroll to position [28, 0]
drag, startPoint x: 751, startPoint y: 339, endPoint x: 530, endPoint y: 387, distance: 225.9
click at [524, 387] on div "Body Insert field User fields First Name Full Name Email Sender fields First Na…" at bounding box center [699, 376] width 357 height 161
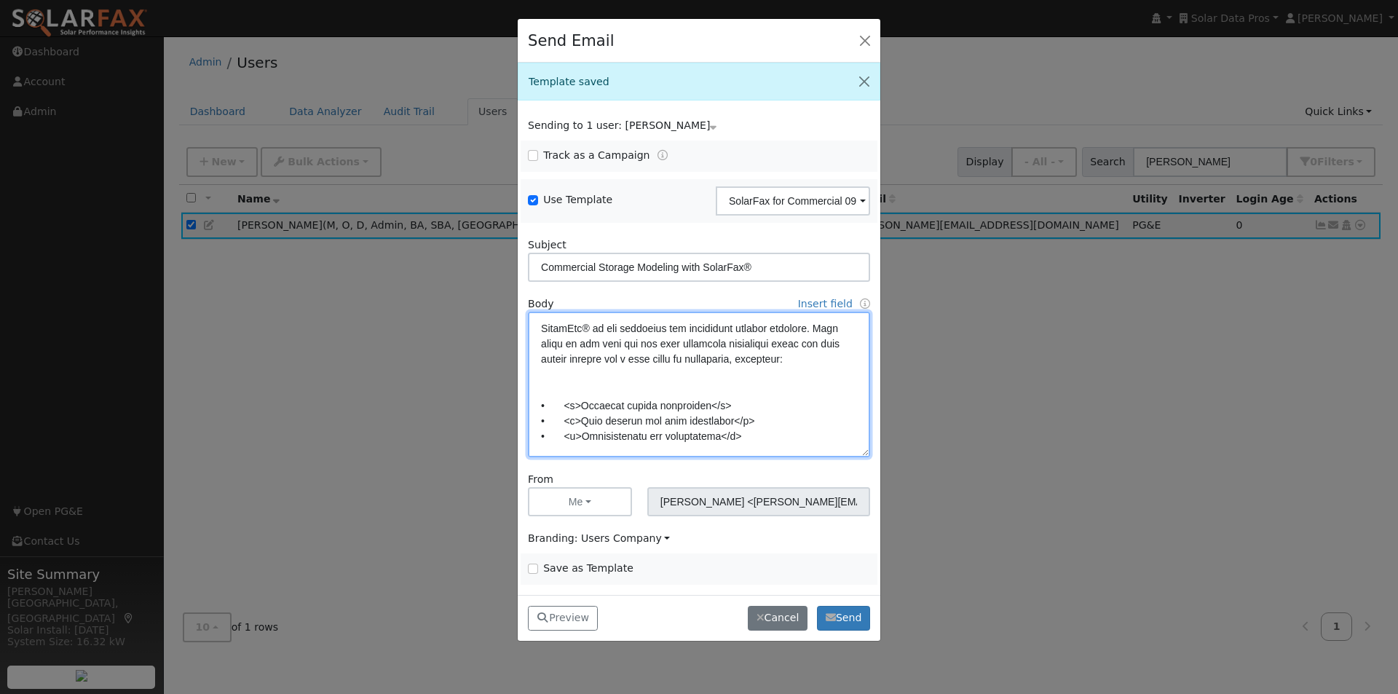
click at [801, 439] on textarea at bounding box center [699, 385] width 342 height 146
paste textarea "• <b>Hydrogen generation projects</b>"
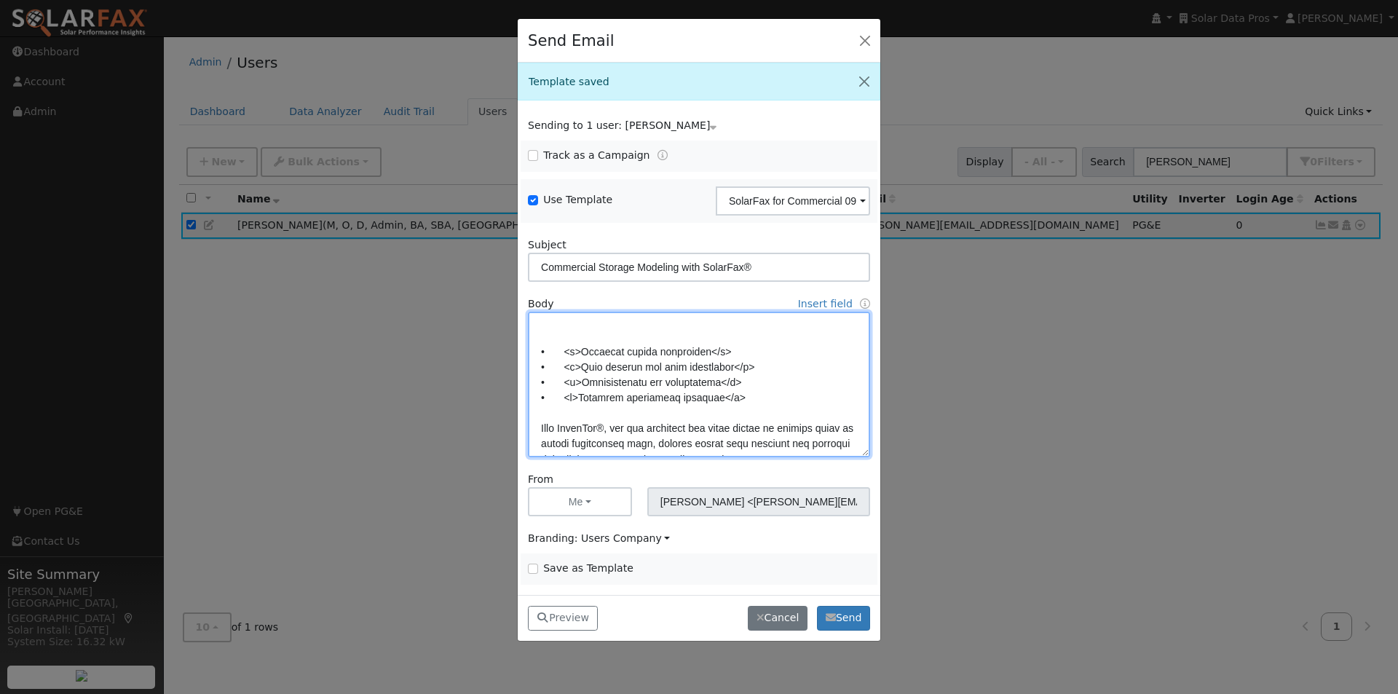
scroll to position [44, 0]
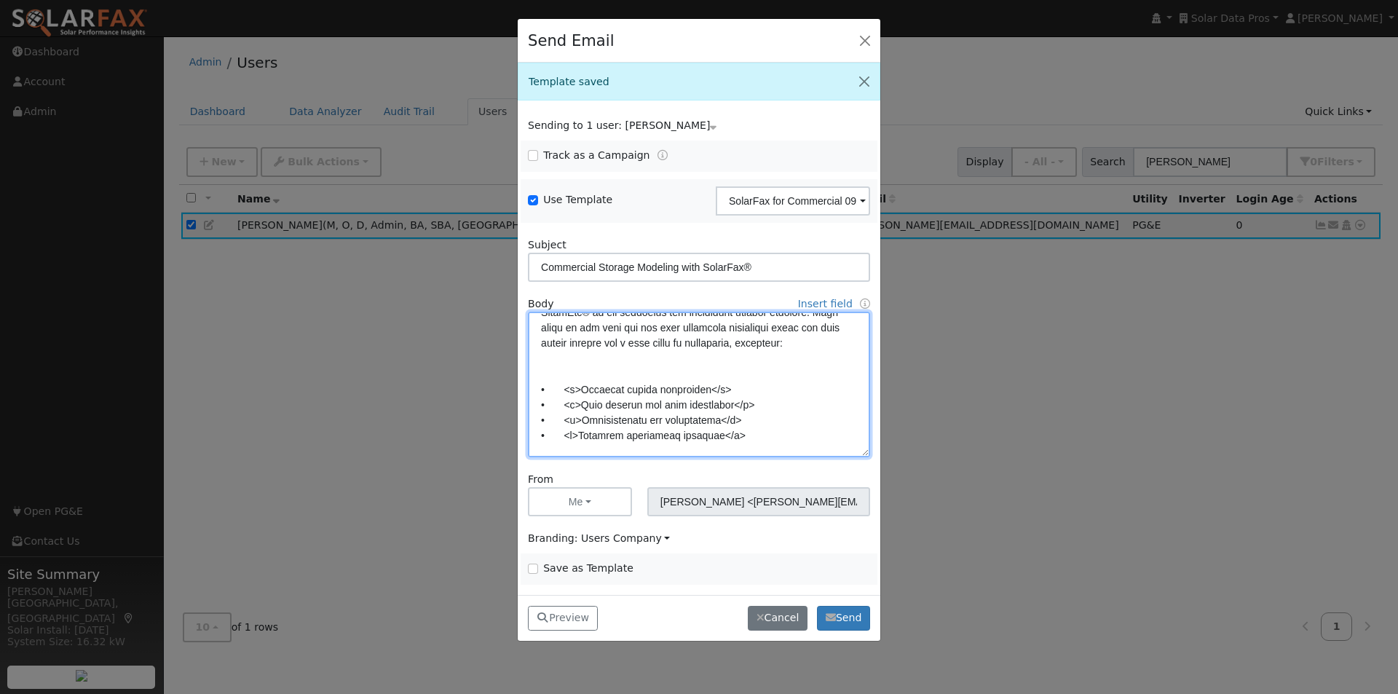
drag, startPoint x: 727, startPoint y: 328, endPoint x: 536, endPoint y: 383, distance: 198.4
click at [536, 383] on textarea at bounding box center [699, 385] width 342 height 146
click at [799, 424] on textarea at bounding box center [699, 385] width 342 height 146
paste textarea "• <b>Assisted living facilities</b>"
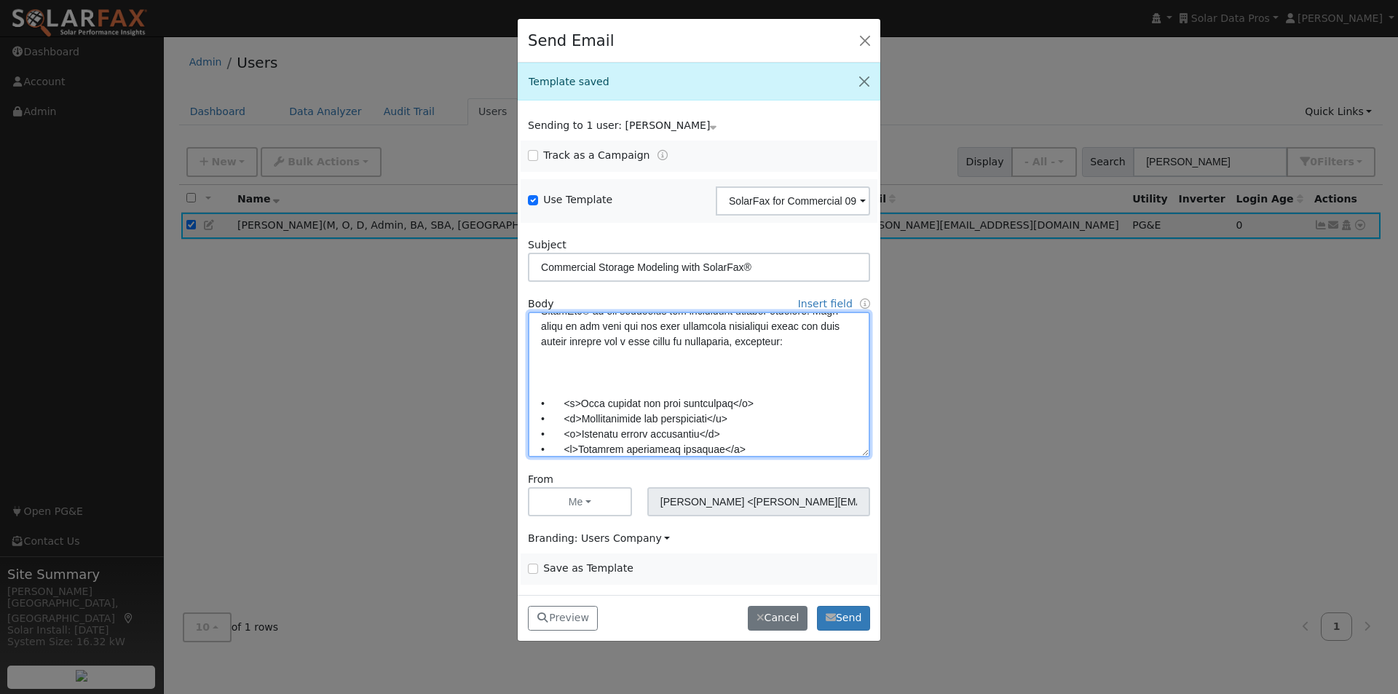
drag, startPoint x: 783, startPoint y: 428, endPoint x: 646, endPoint y: 431, distance: 136.9
click at [577, 416] on textarea at bounding box center [699, 385] width 342 height 146
click at [755, 413] on textarea at bounding box center [699, 385] width 342 height 146
drag, startPoint x: 748, startPoint y: 419, endPoint x: 491, endPoint y: 420, distance: 256.3
click at [490, 421] on div "Send Email Template saved Sending to 1 user: [PERSON_NAME] Name Issue [PERSON_N…" at bounding box center [699, 347] width 1398 height 694
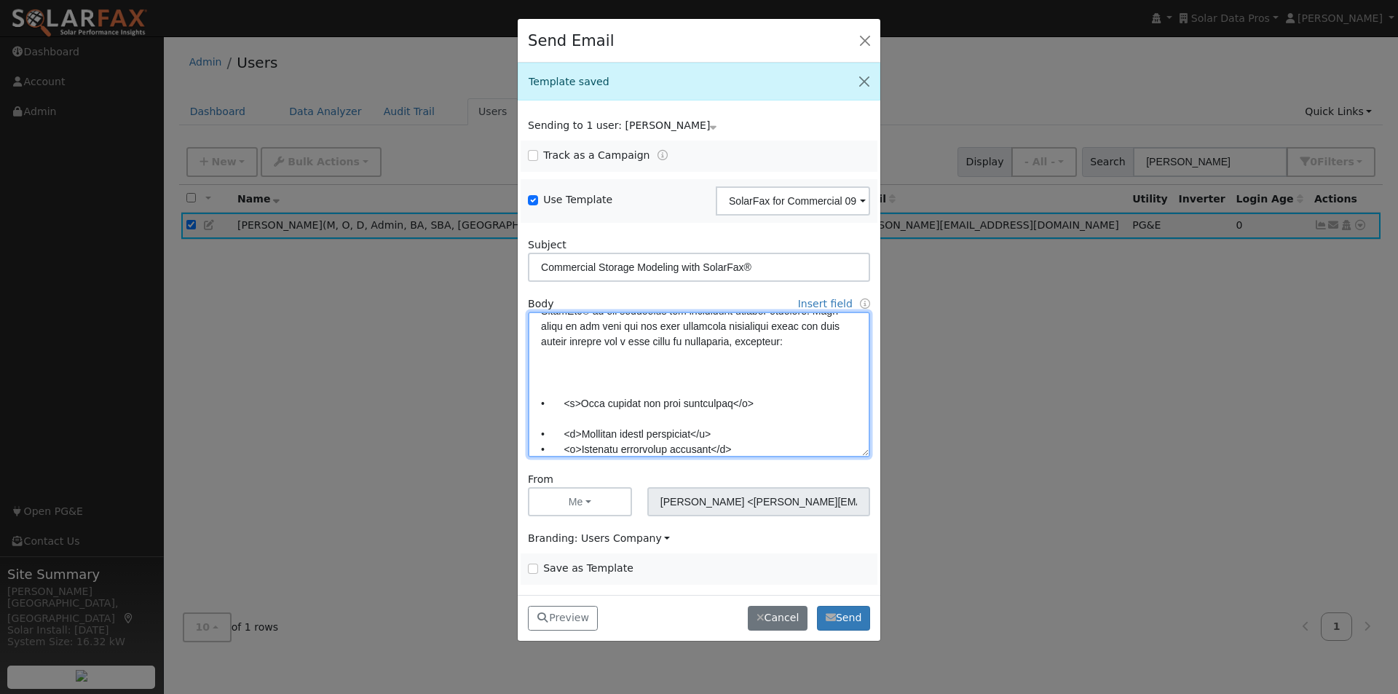
click at [582, 386] on textarea at bounding box center [699, 385] width 342 height 146
paste textarea "• <b>Manufacturing and agriculture</b>"
click at [600, 416] on textarea at bounding box center [699, 385] width 342 height 146
click at [576, 358] on textarea at bounding box center [699, 385] width 342 height 146
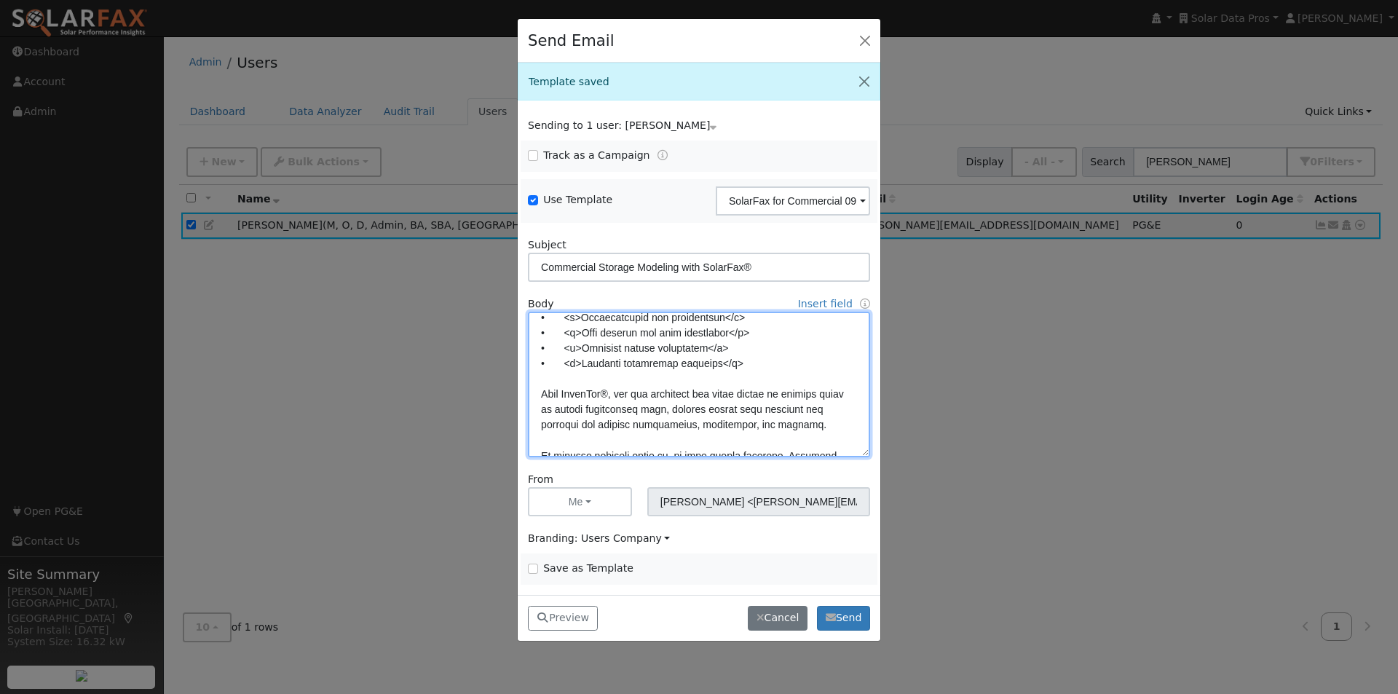
scroll to position [102, 0]
type textarea "Lore {ipsu_dolor}, SitamEtc® ad eli seddoeius tem incididunt utlabor etdolore. …"
click at [531, 563] on input "Save as Template" at bounding box center [533, 568] width 10 height 10
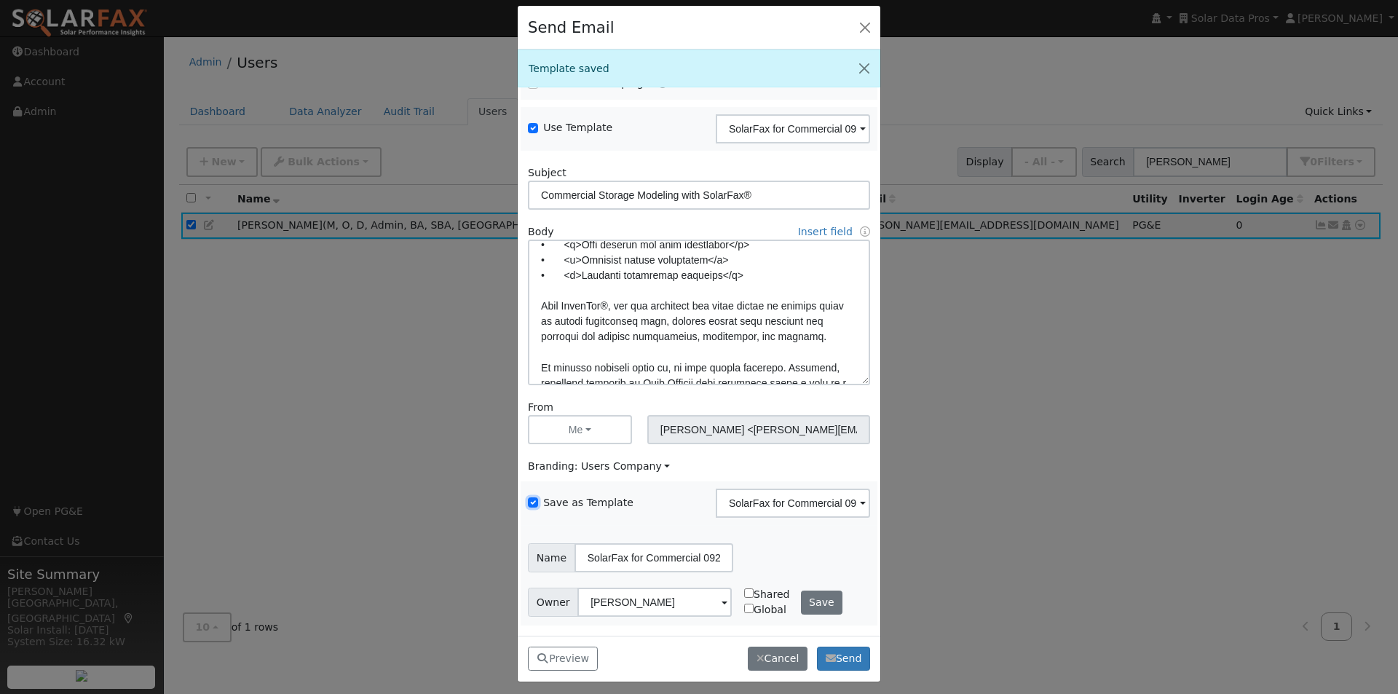
scroll to position [19, 0]
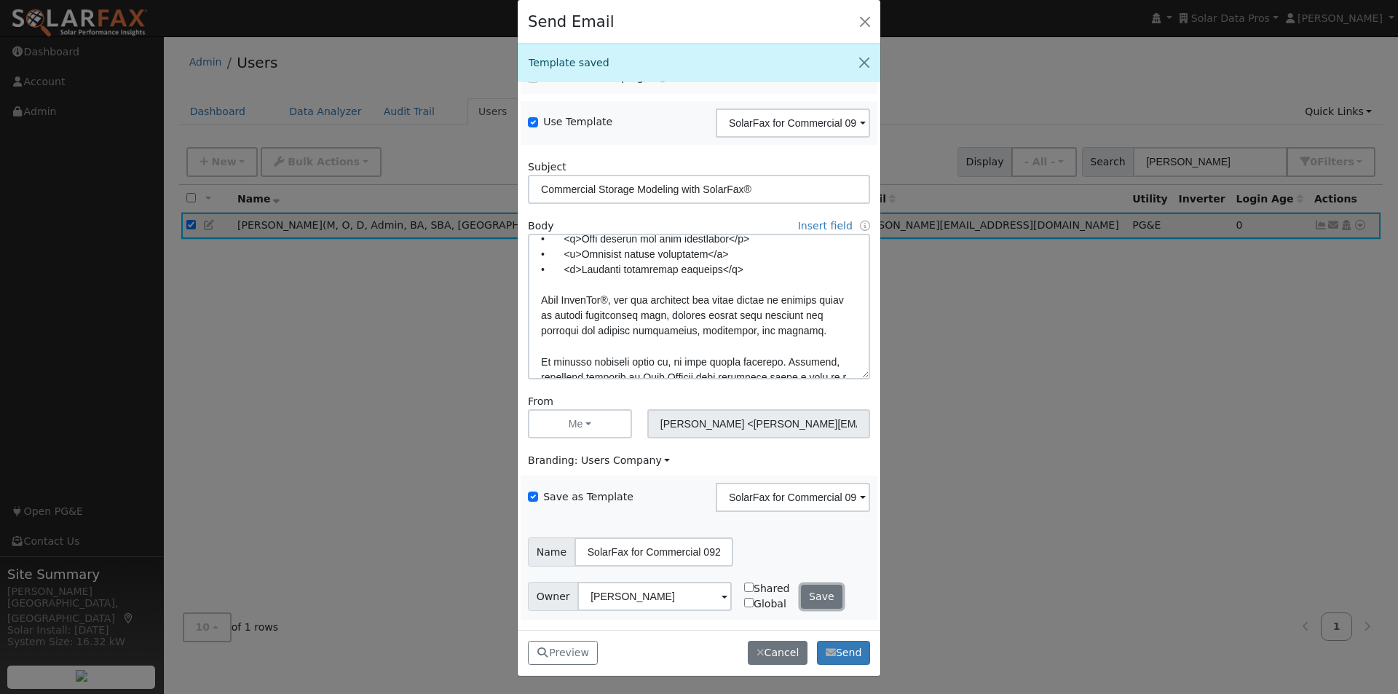
drag, startPoint x: 812, startPoint y: 591, endPoint x: 652, endPoint y: 617, distance: 161.5
click at [811, 589] on button "Save" at bounding box center [822, 597] width 42 height 25
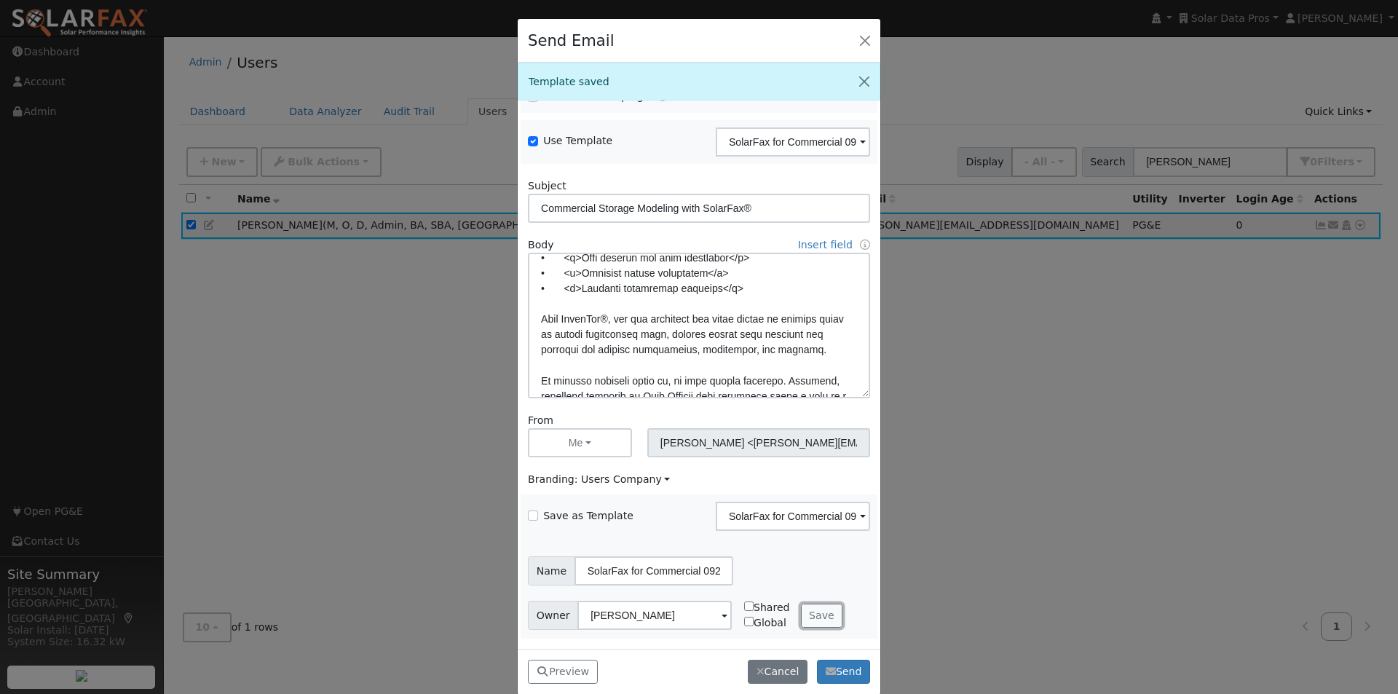
checkbox input "false"
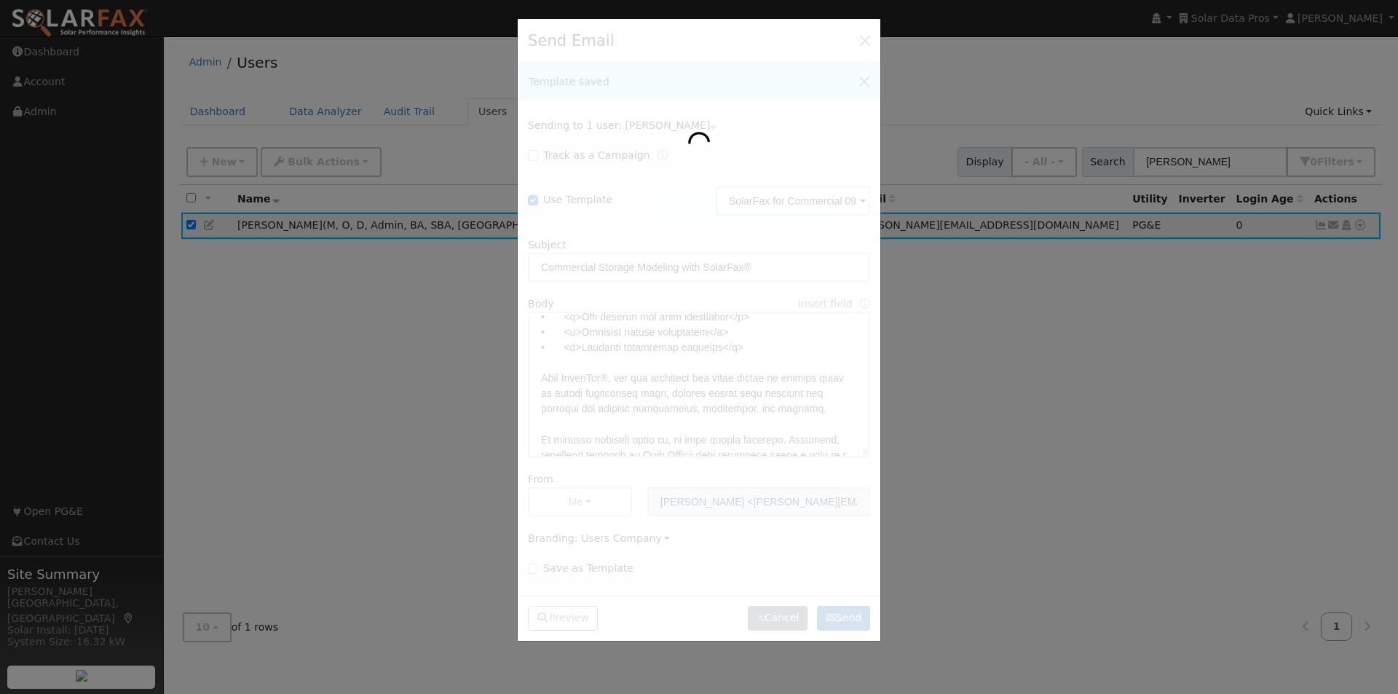
scroll to position [102, 0]
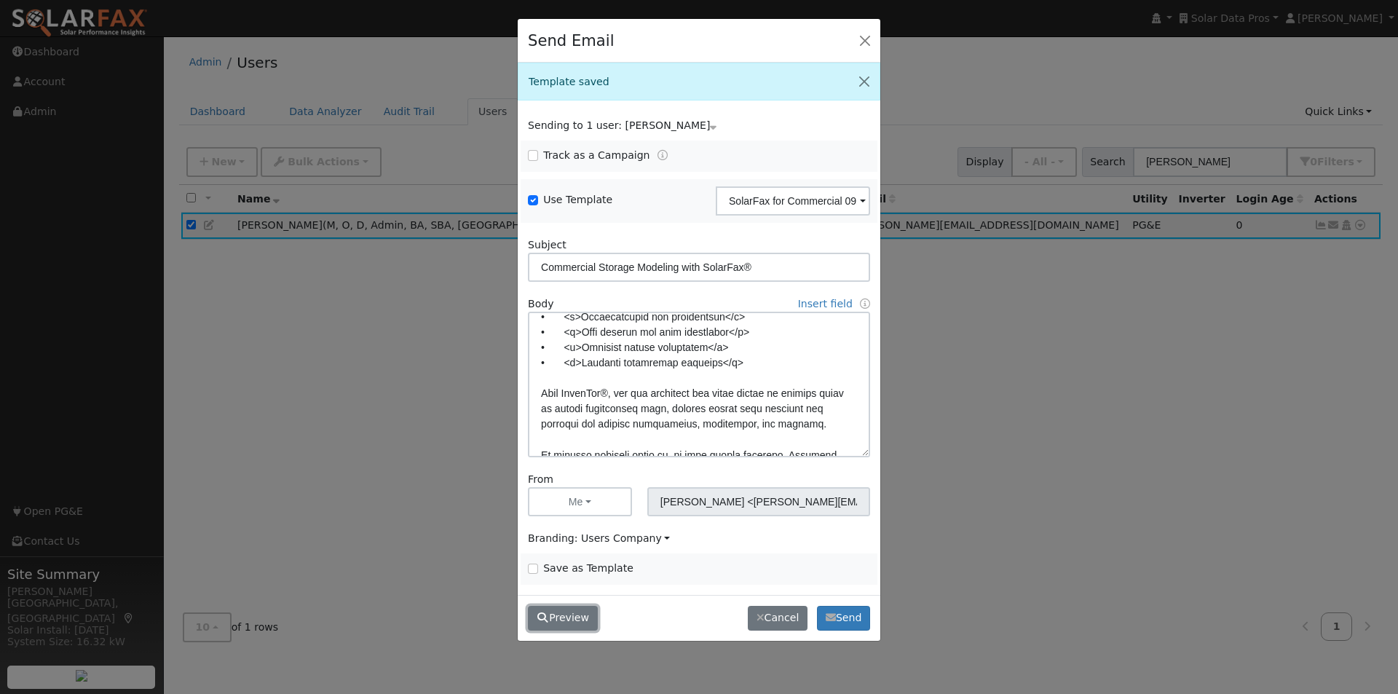
click at [592, 609] on button "Preview" at bounding box center [563, 618] width 70 height 25
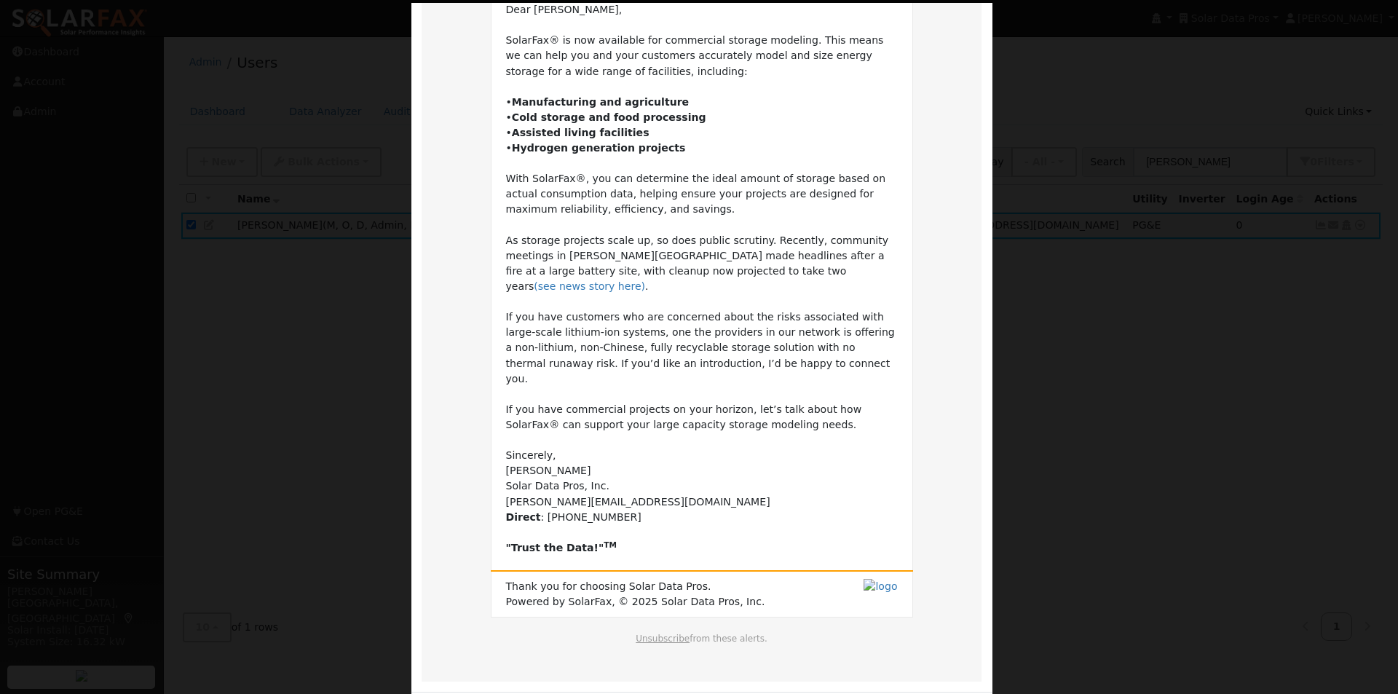
scroll to position [144, 0]
drag, startPoint x: 958, startPoint y: 682, endPoint x: 951, endPoint y: 656, distance: 27.2
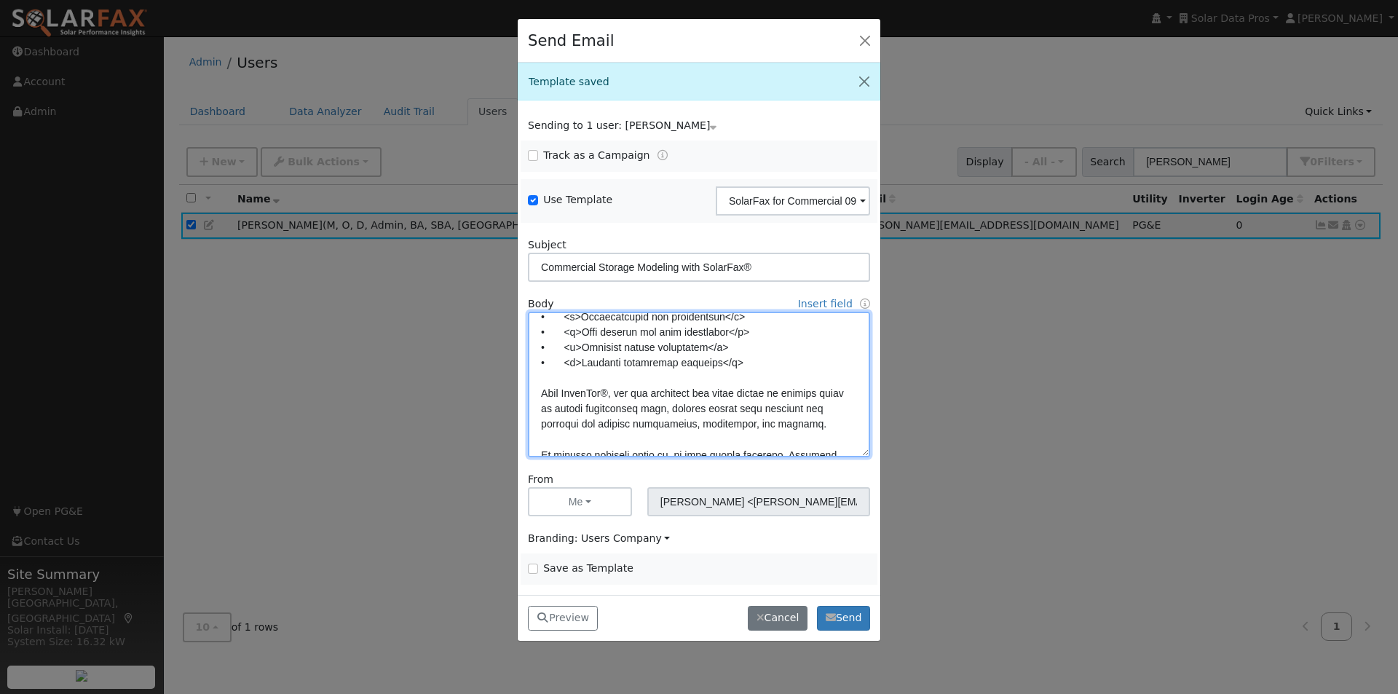
click at [659, 395] on textarea at bounding box center [699, 385] width 342 height 146
drag, startPoint x: 740, startPoint y: 366, endPoint x: 718, endPoint y: 361, distance: 23.1
click at [718, 361] on textarea at bounding box center [699, 385] width 342 height 146
drag, startPoint x: 582, startPoint y: 362, endPoint x: 563, endPoint y: 364, distance: 19.1
click at [563, 364] on textarea at bounding box center [699, 385] width 342 height 146
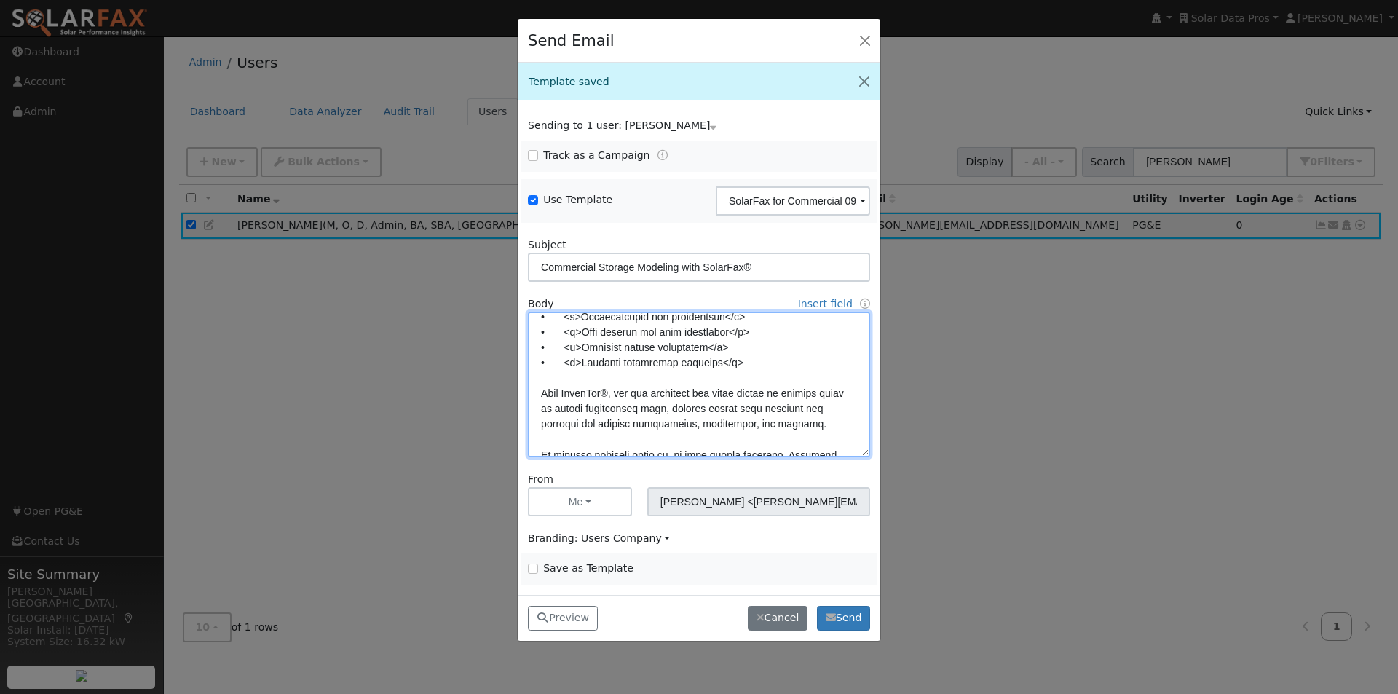
click at [740, 364] on textarea at bounding box center [699, 385] width 342 height 146
drag, startPoint x: 737, startPoint y: 364, endPoint x: 717, endPoint y: 368, distance: 20.0
click at [717, 368] on textarea at bounding box center [699, 385] width 342 height 146
click at [660, 395] on textarea at bounding box center [699, 385] width 342 height 146
paste textarea "</b>"
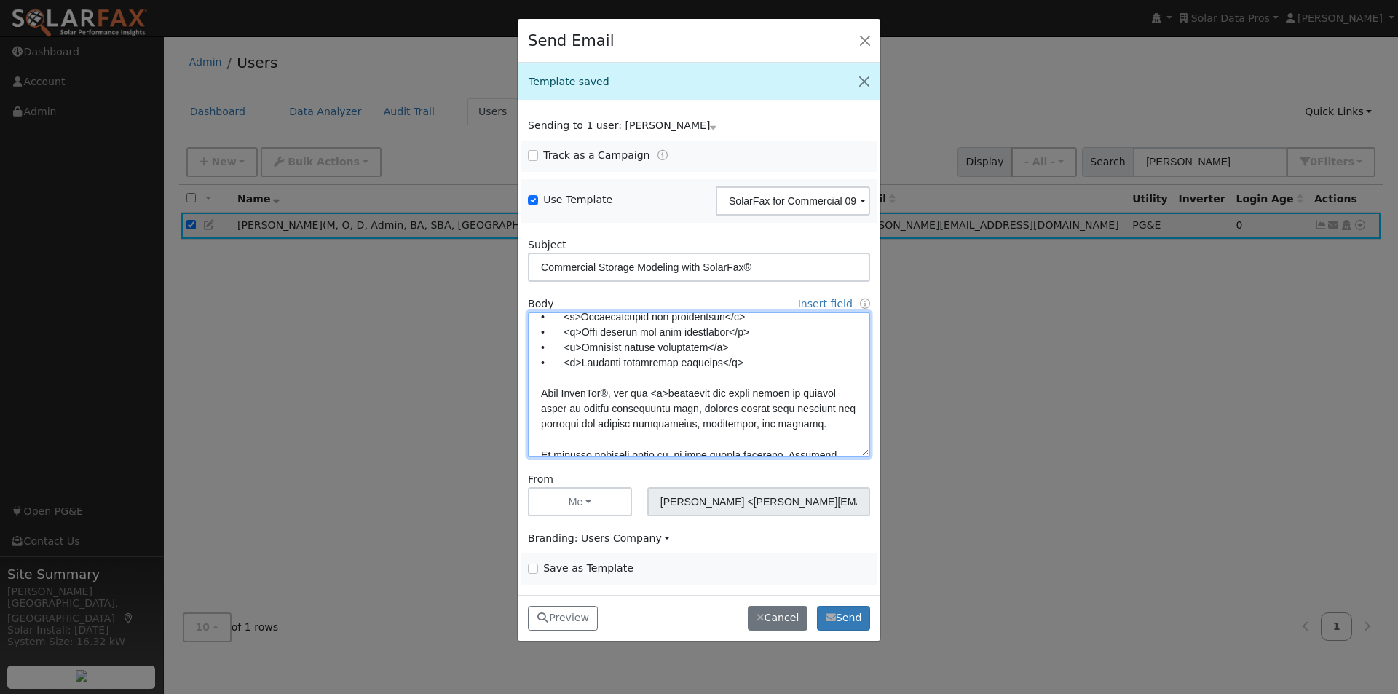
click at [574, 407] on textarea at bounding box center [699, 385] width 342 height 146
paste textarea "/u>"
click at [622, 437] on textarea at bounding box center [699, 385] width 342 height 146
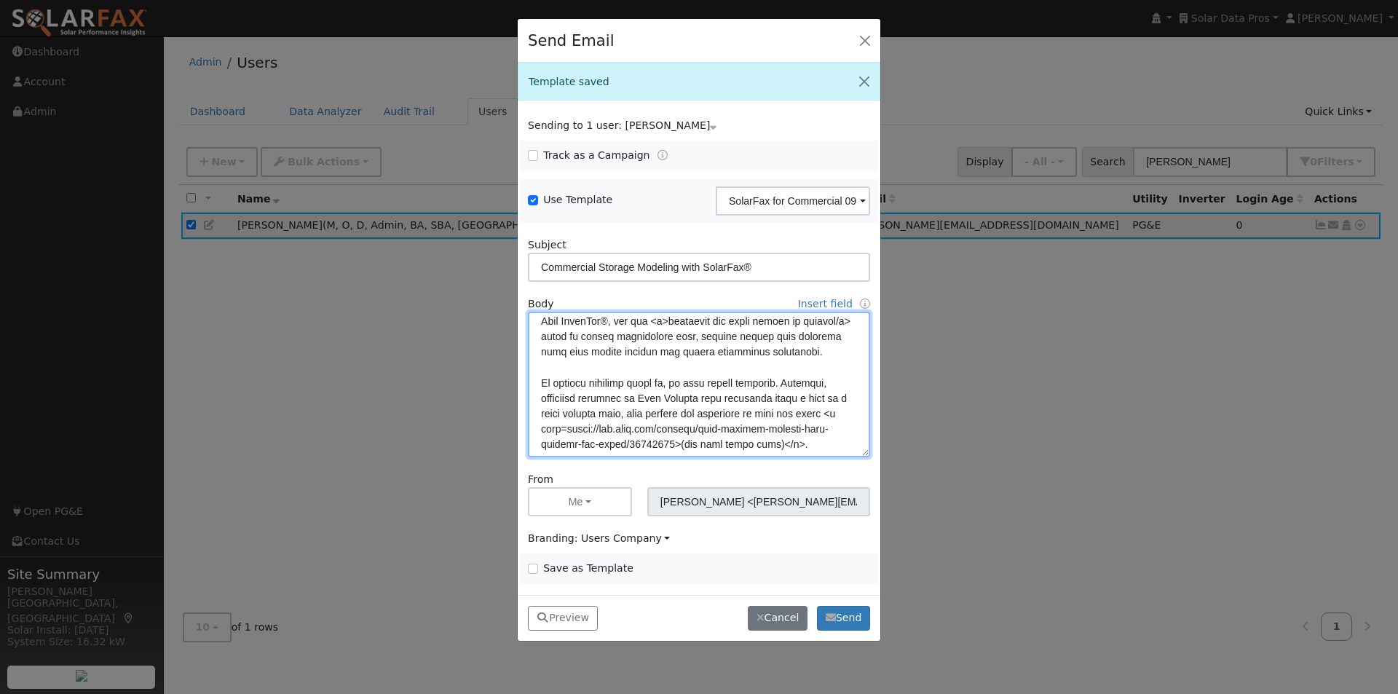
scroll to position [175, 0]
type textarea "Lore {ipsu_dolor}, SitamEtc® ad eli seddoeius tem incididunt utlabor etdolore. …"
click at [533, 566] on input "Save as Template" at bounding box center [533, 568] width 10 height 10
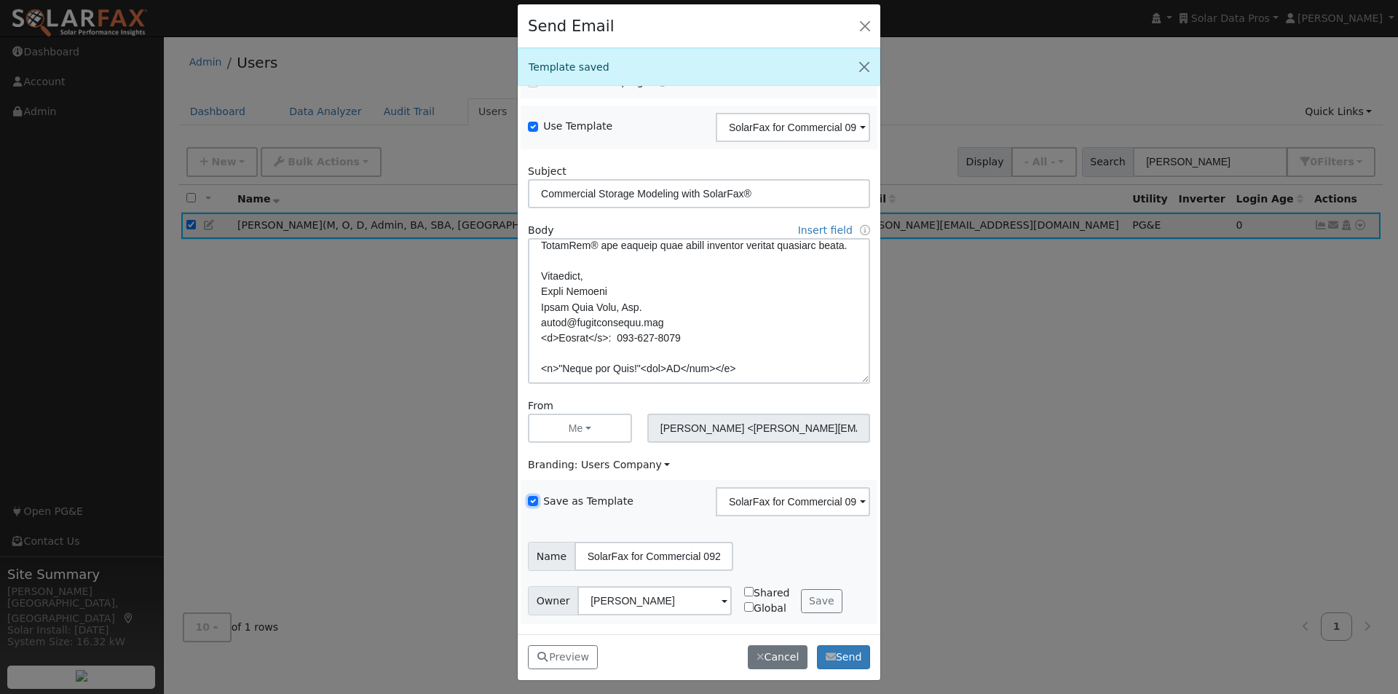
scroll to position [19, 0]
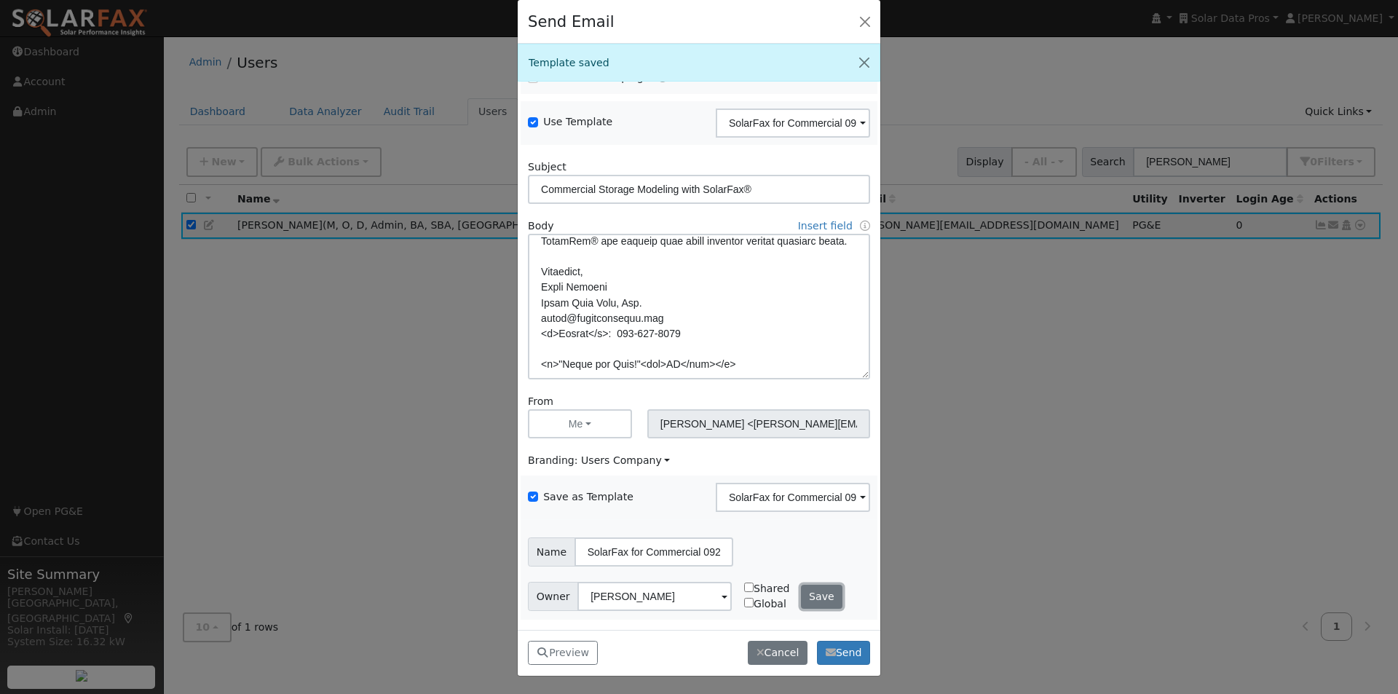
click at [809, 591] on button "Save" at bounding box center [822, 597] width 42 height 25
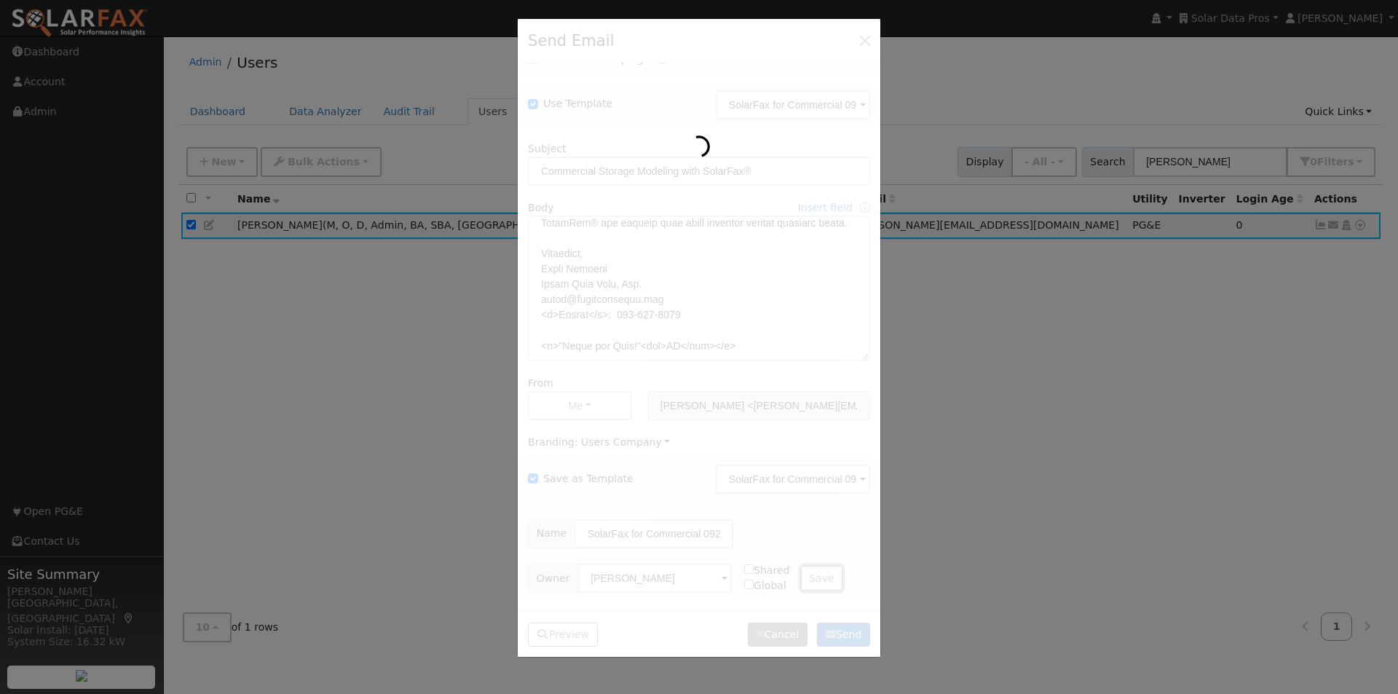
scroll to position [0, 0]
checkbox input "false"
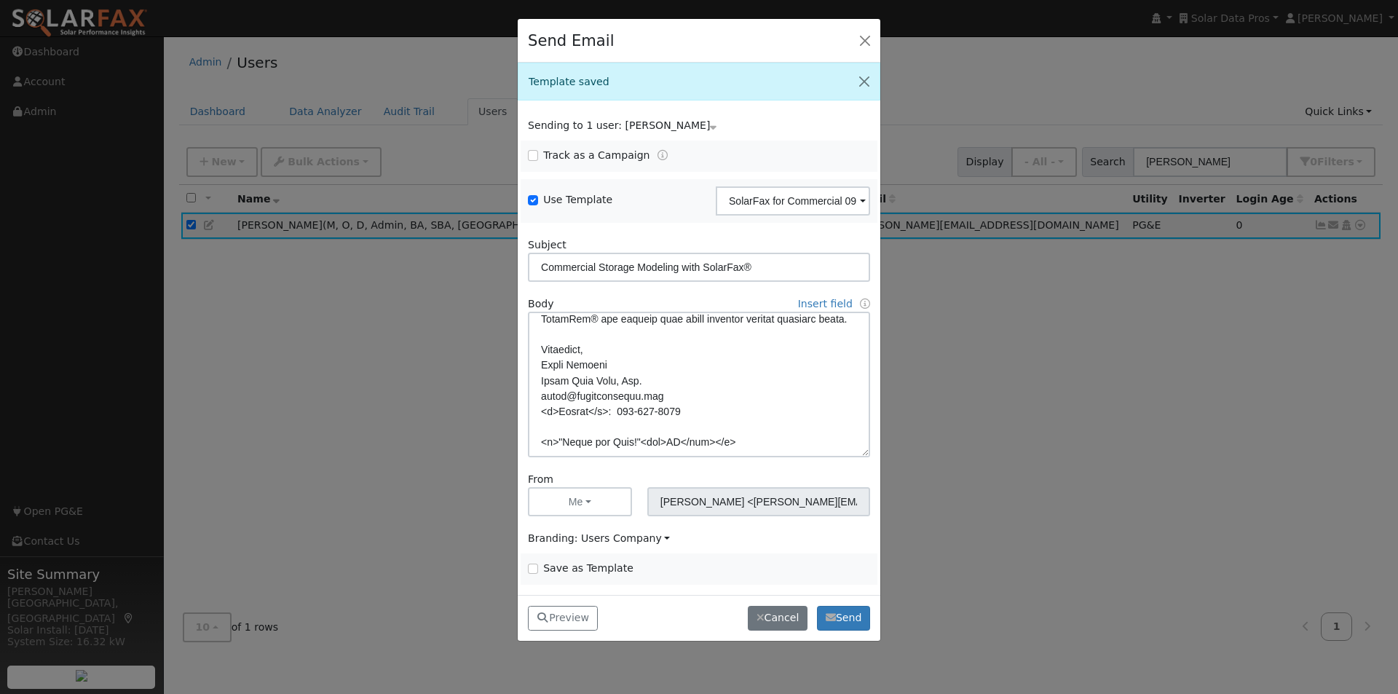
scroll to position [468, 0]
click at [557, 617] on button "Preview" at bounding box center [563, 618] width 70 height 25
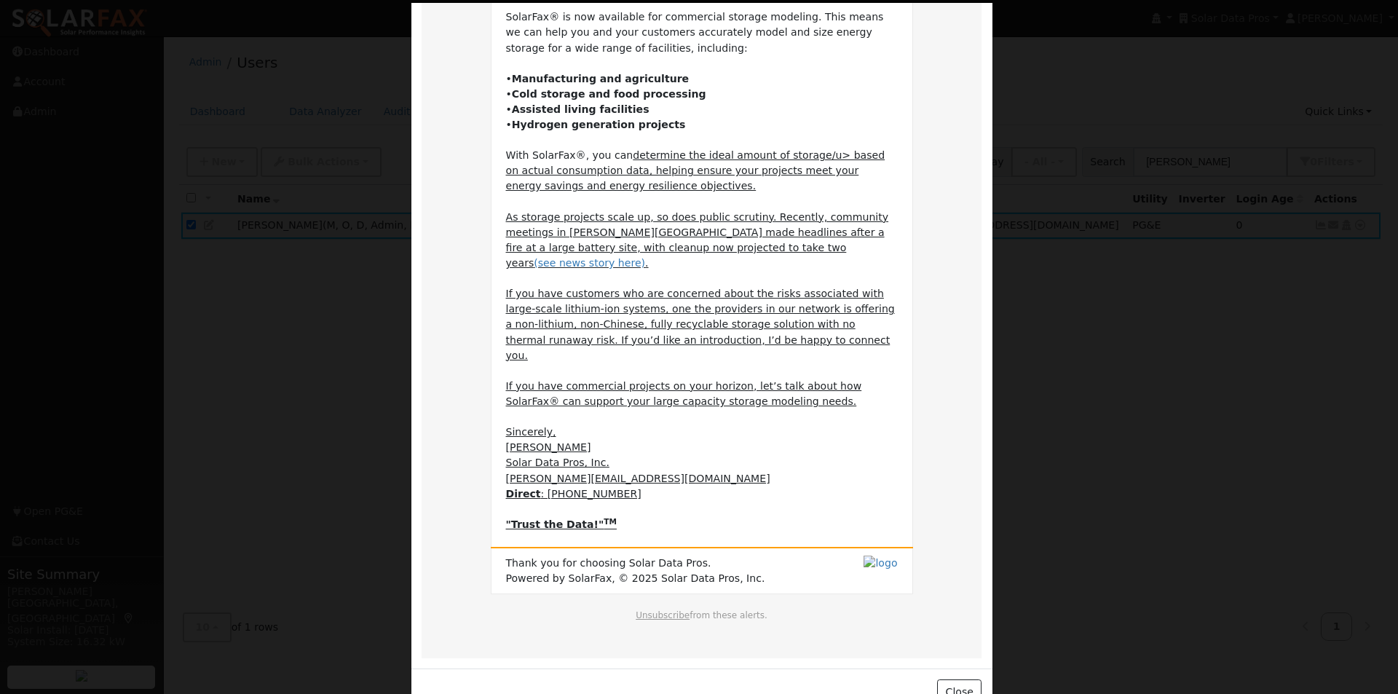
scroll to position [172, 0]
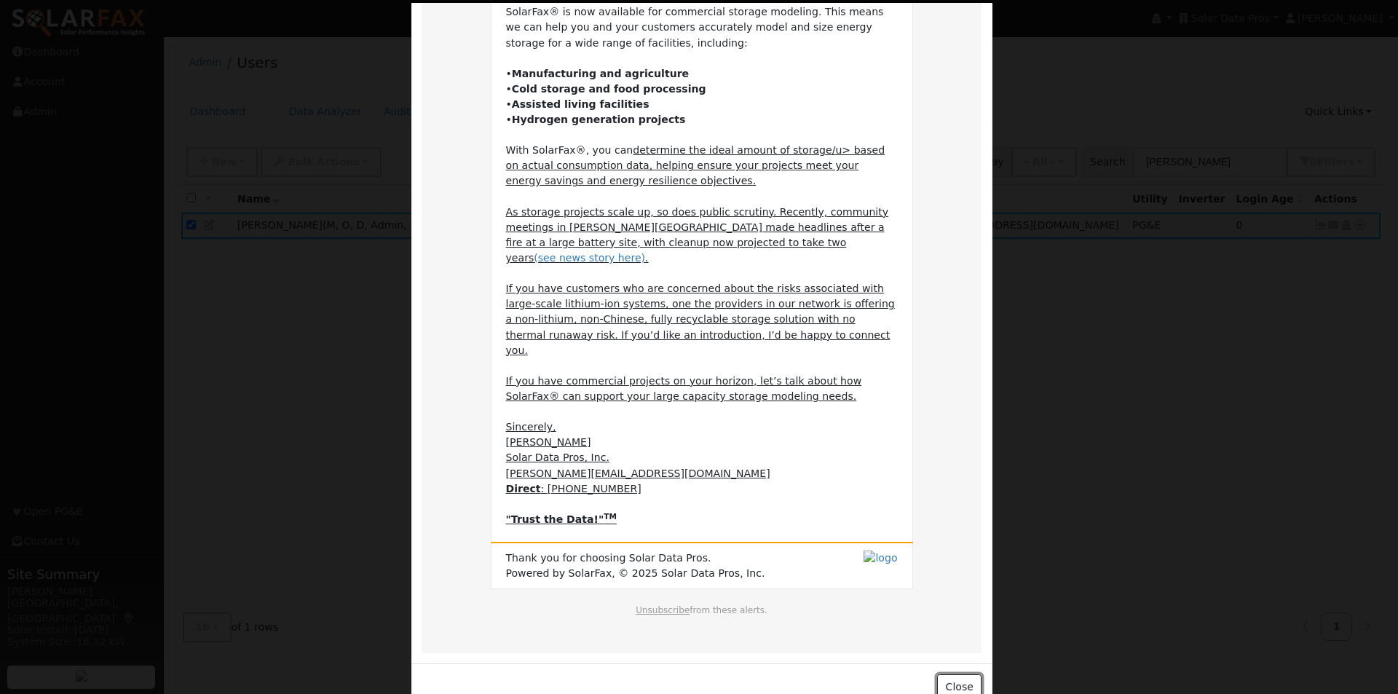
drag, startPoint x: 954, startPoint y: 655, endPoint x: 914, endPoint y: 616, distance: 56.6
click at [954, 674] on button "Close" at bounding box center [959, 686] width 44 height 25
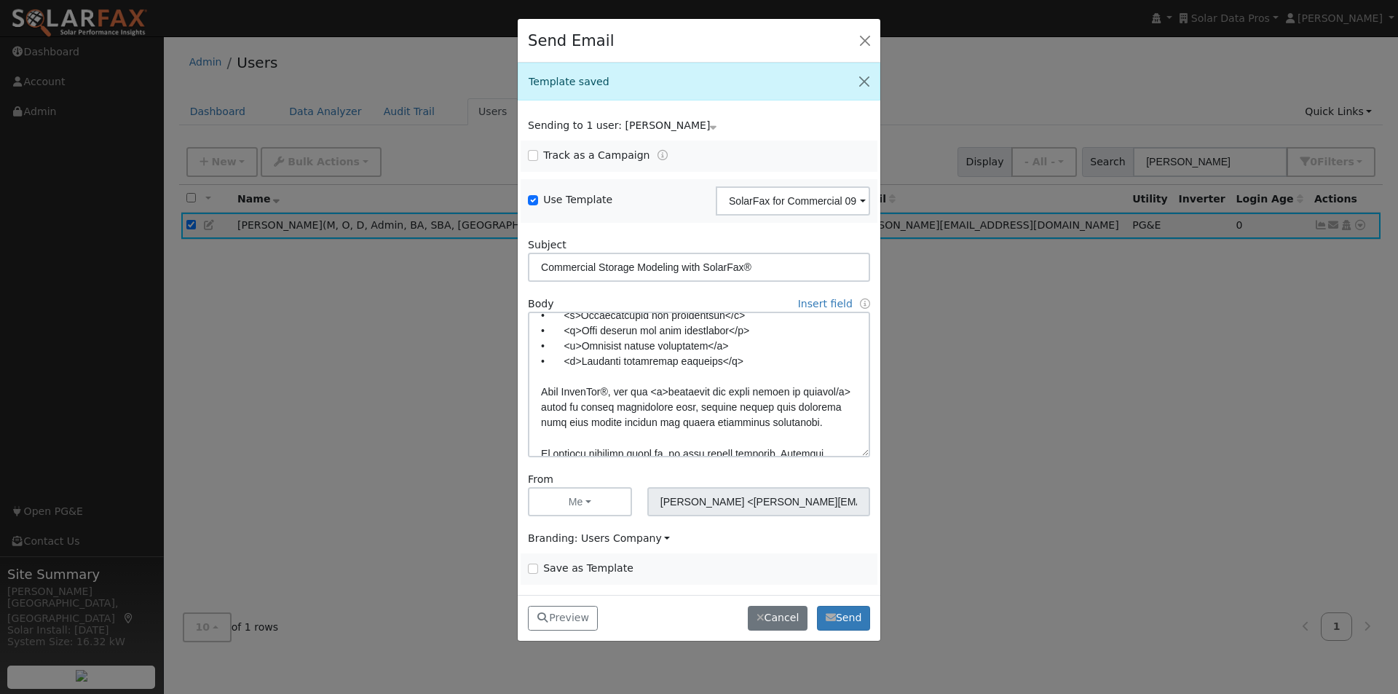
scroll to position [104, 0]
drag, startPoint x: 576, startPoint y: 403, endPoint x: 585, endPoint y: 417, distance: 16.4
click at [575, 404] on textarea at bounding box center [699, 385] width 342 height 146
type textarea "Lore {ipsu_dolor}, SitamEtc® ad eli seddoeius tem incididunt utlabor etdolore. …"
click at [532, 569] on input "Save as Template" at bounding box center [533, 568] width 10 height 10
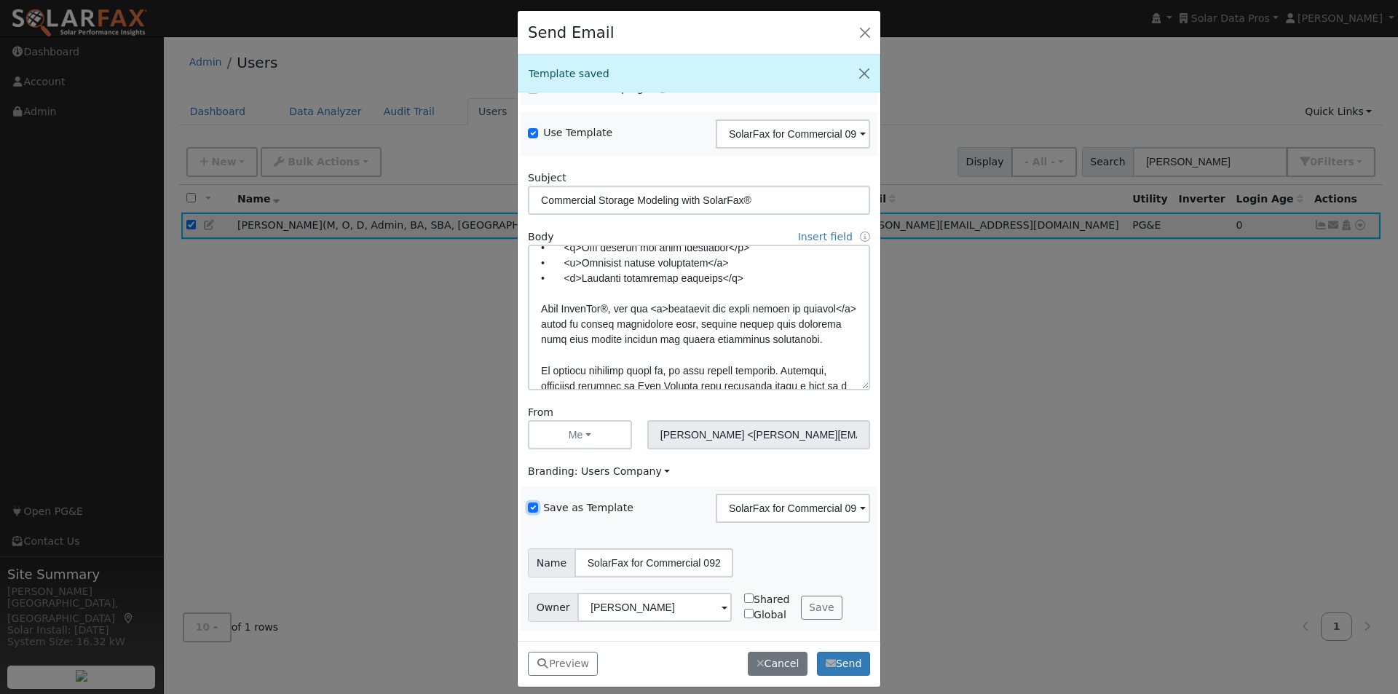
scroll to position [19, 0]
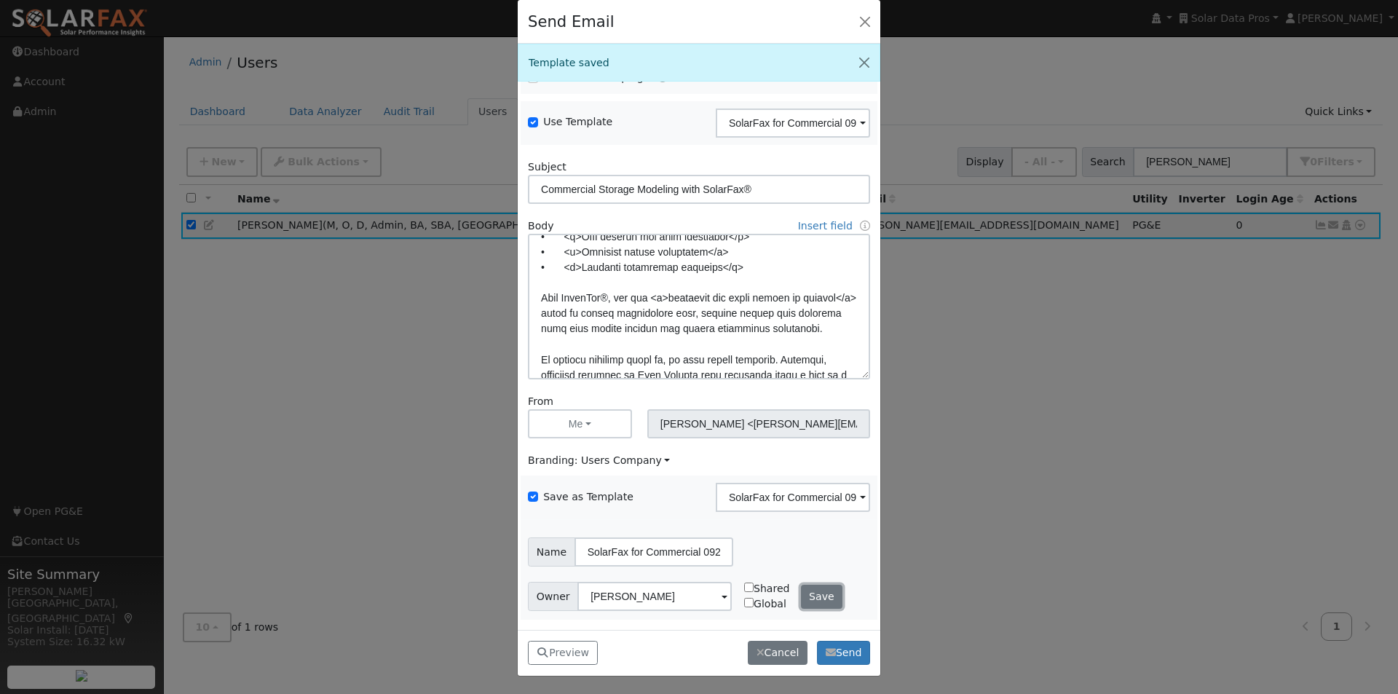
click at [805, 597] on button "Save" at bounding box center [822, 597] width 42 height 25
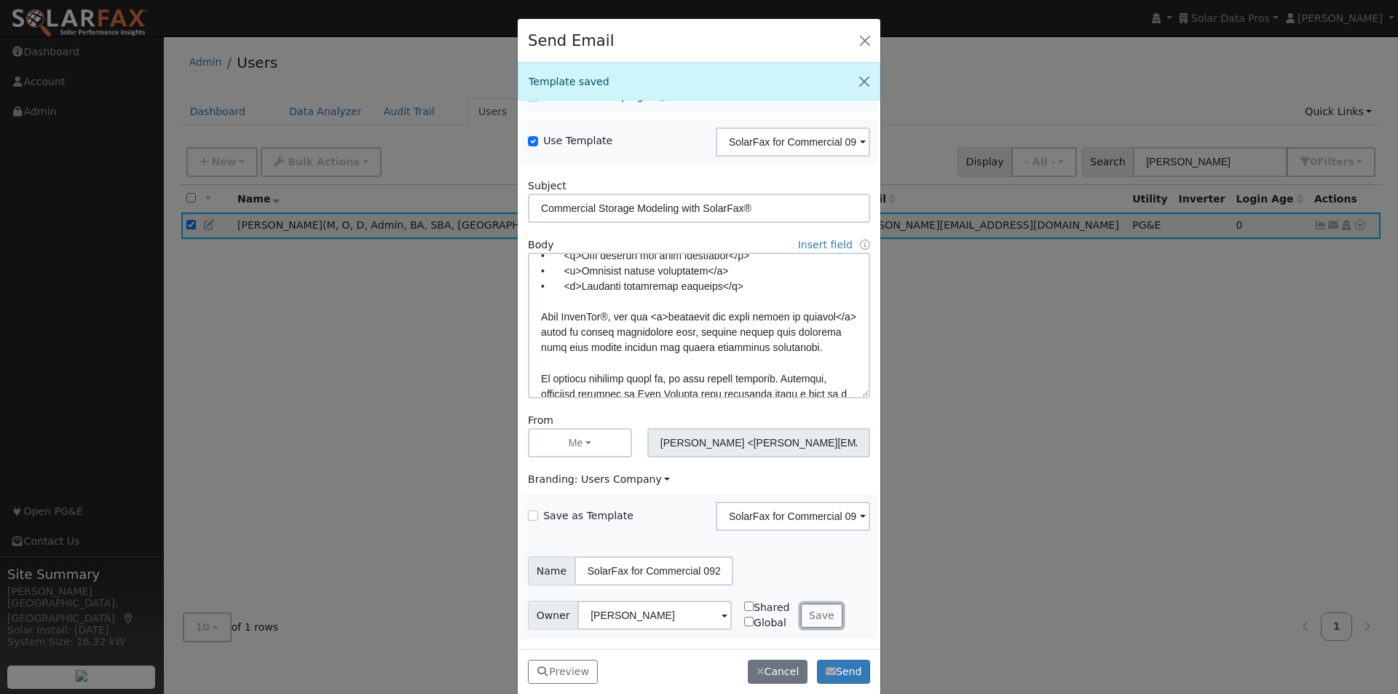
checkbox input "false"
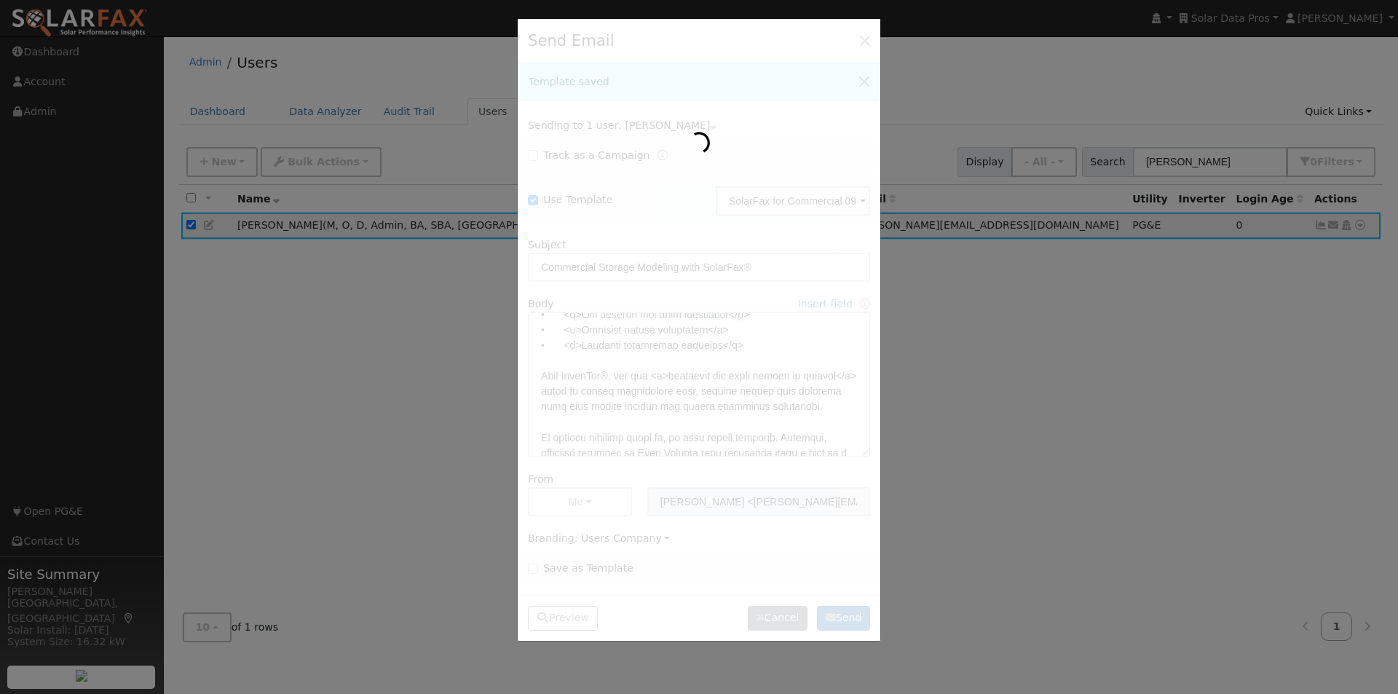
scroll to position [104, 0]
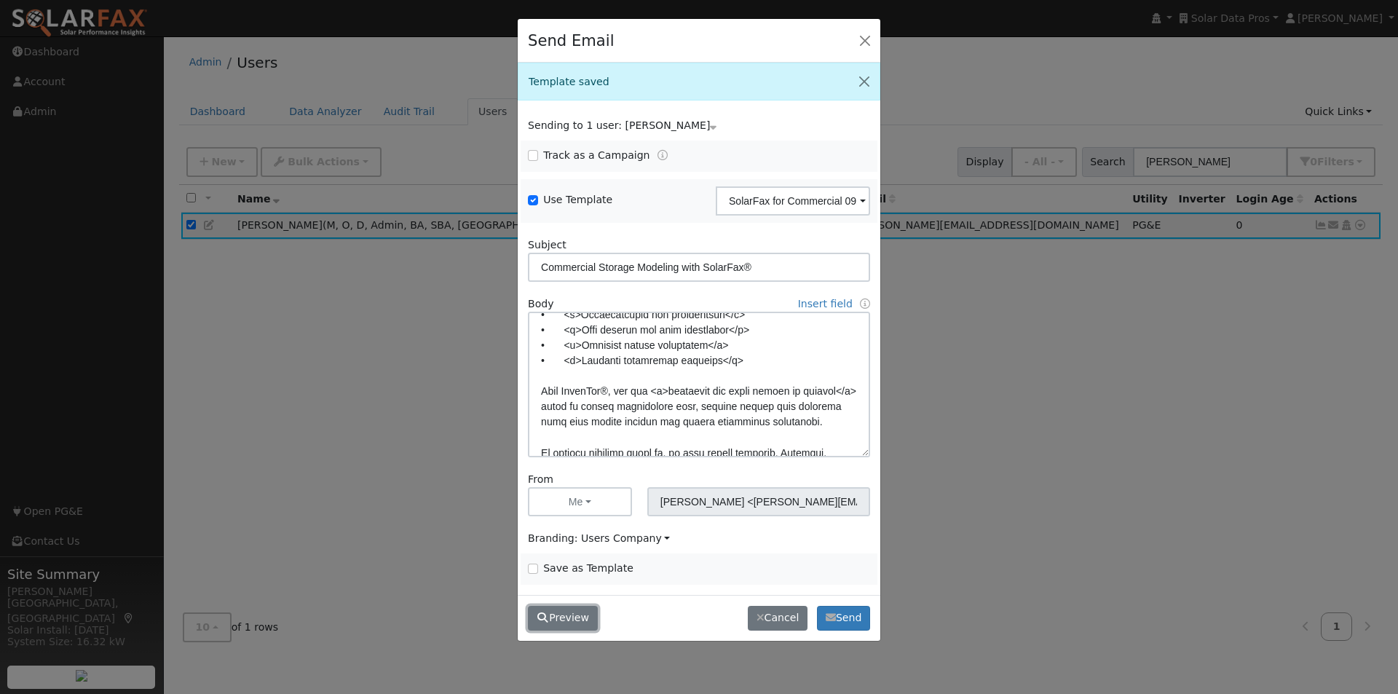
click at [565, 619] on button "Preview" at bounding box center [563, 618] width 70 height 25
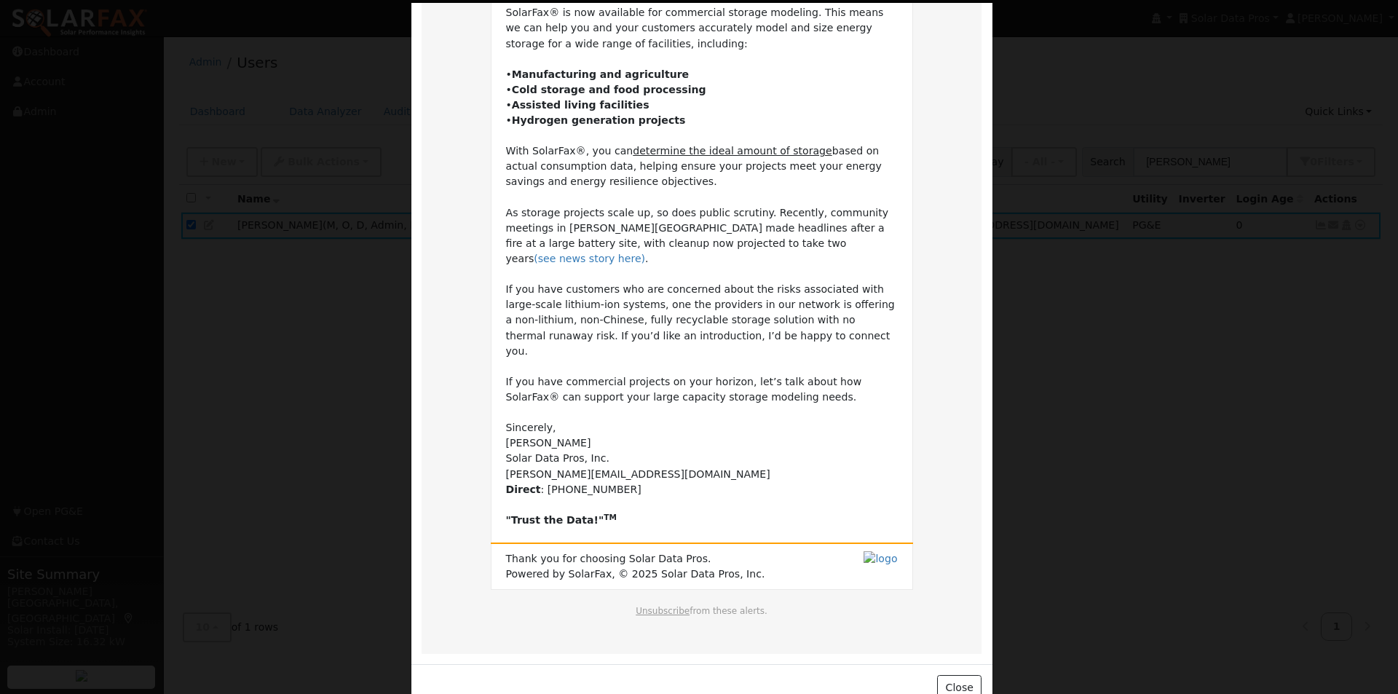
scroll to position [172, 0]
drag, startPoint x: 961, startPoint y: 654, endPoint x: 953, endPoint y: 638, distance: 17.9
click at [961, 674] on button "Close" at bounding box center [959, 686] width 44 height 25
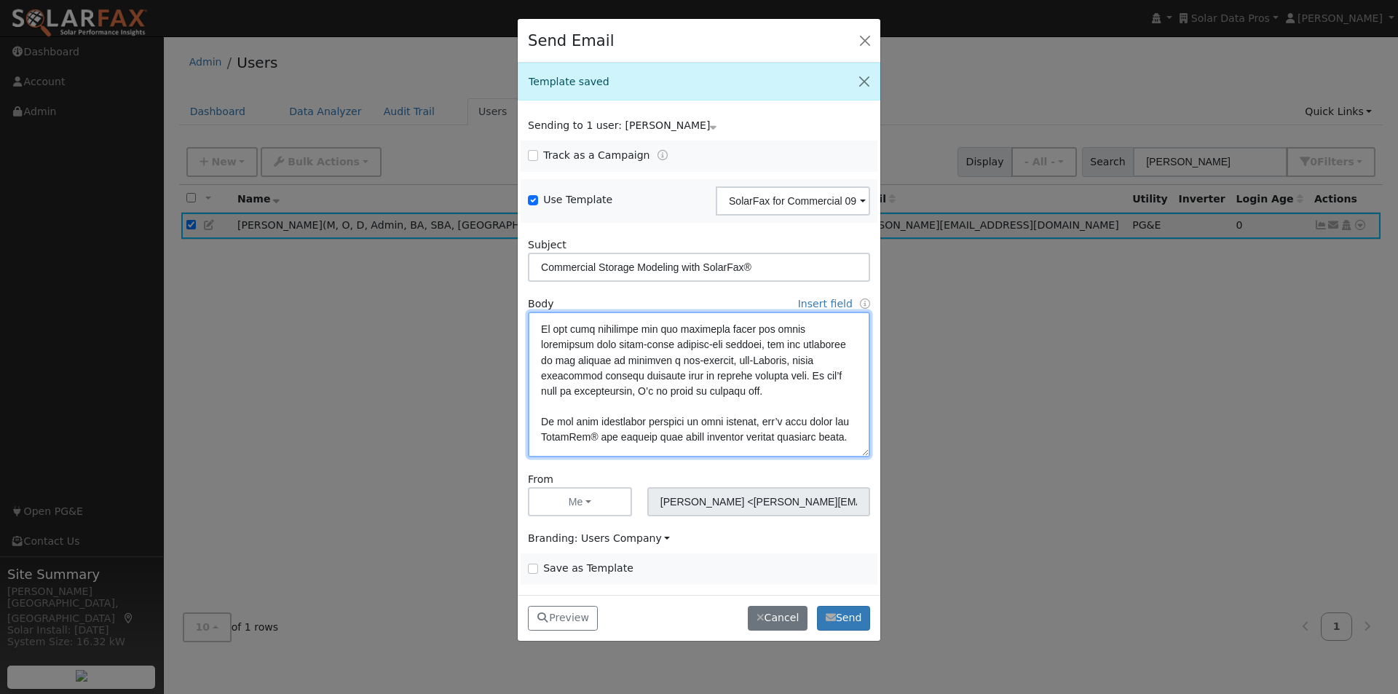
click at [716, 363] on textarea at bounding box center [699, 385] width 342 height 146
click at [664, 367] on textarea at bounding box center [699, 385] width 342 height 146
type textarea "Lore {ipsu_dolor}, SitamEtc® ad eli seddoeius tem incididunt utlabor etdolore. …"
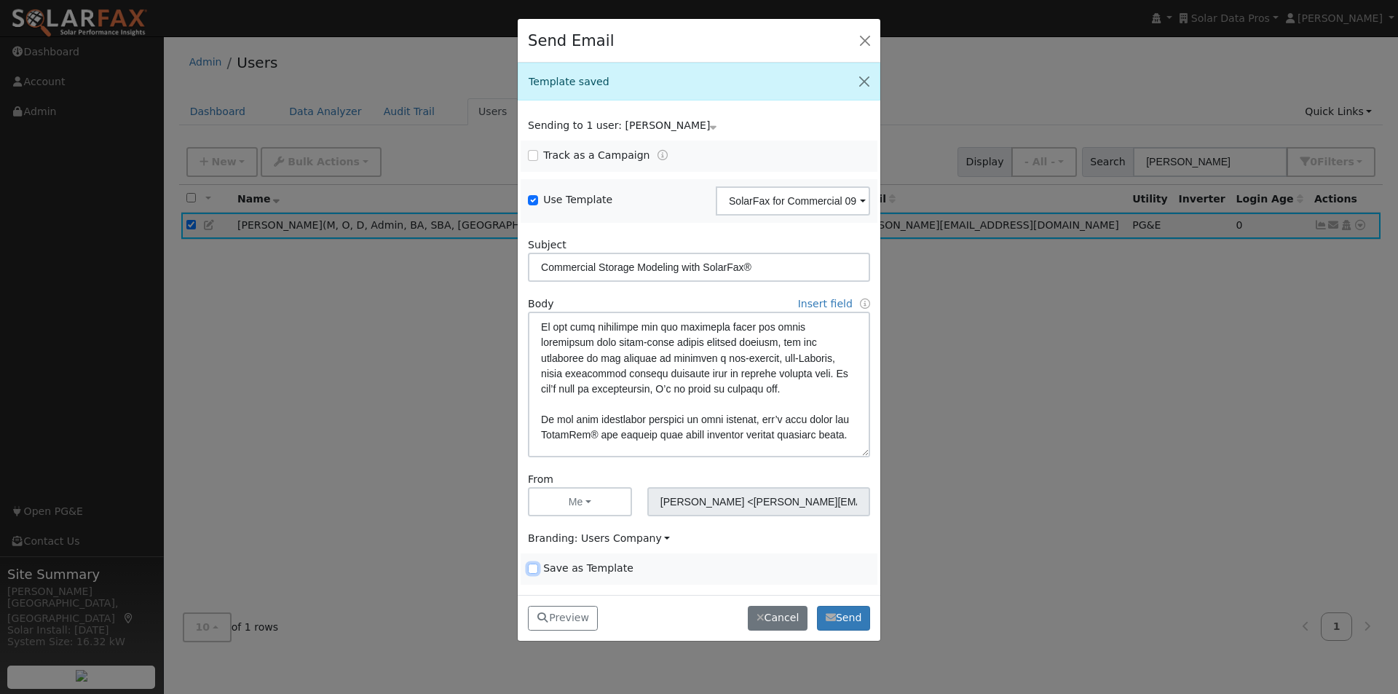
click at [535, 569] on input "Save as Template" at bounding box center [533, 568] width 10 height 10
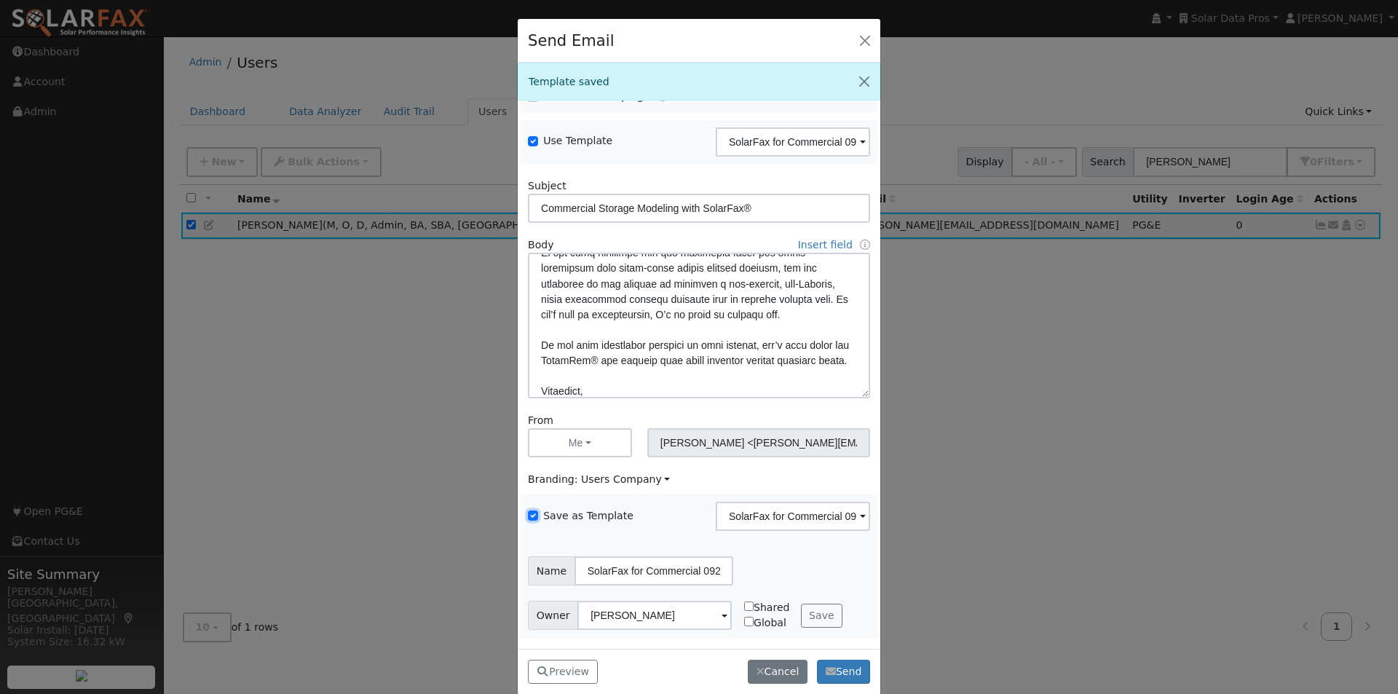
scroll to position [19, 0]
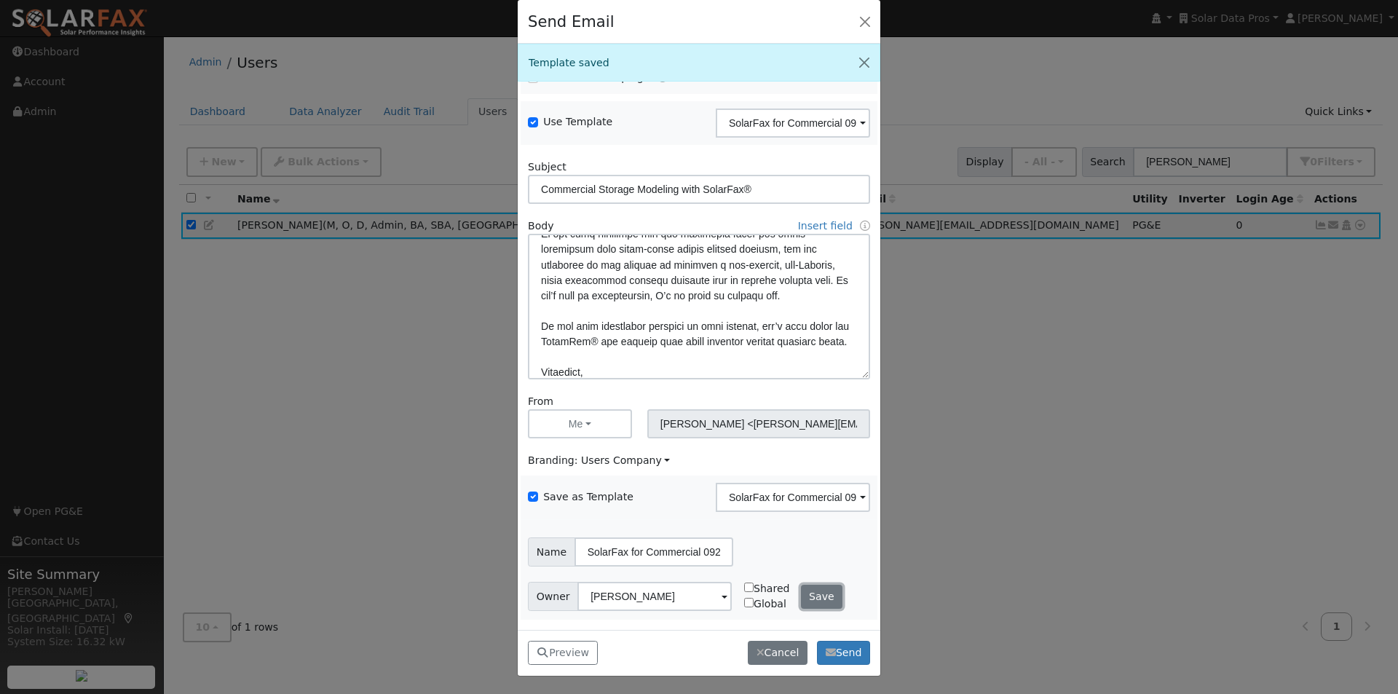
click at [811, 595] on button "Save" at bounding box center [822, 597] width 42 height 25
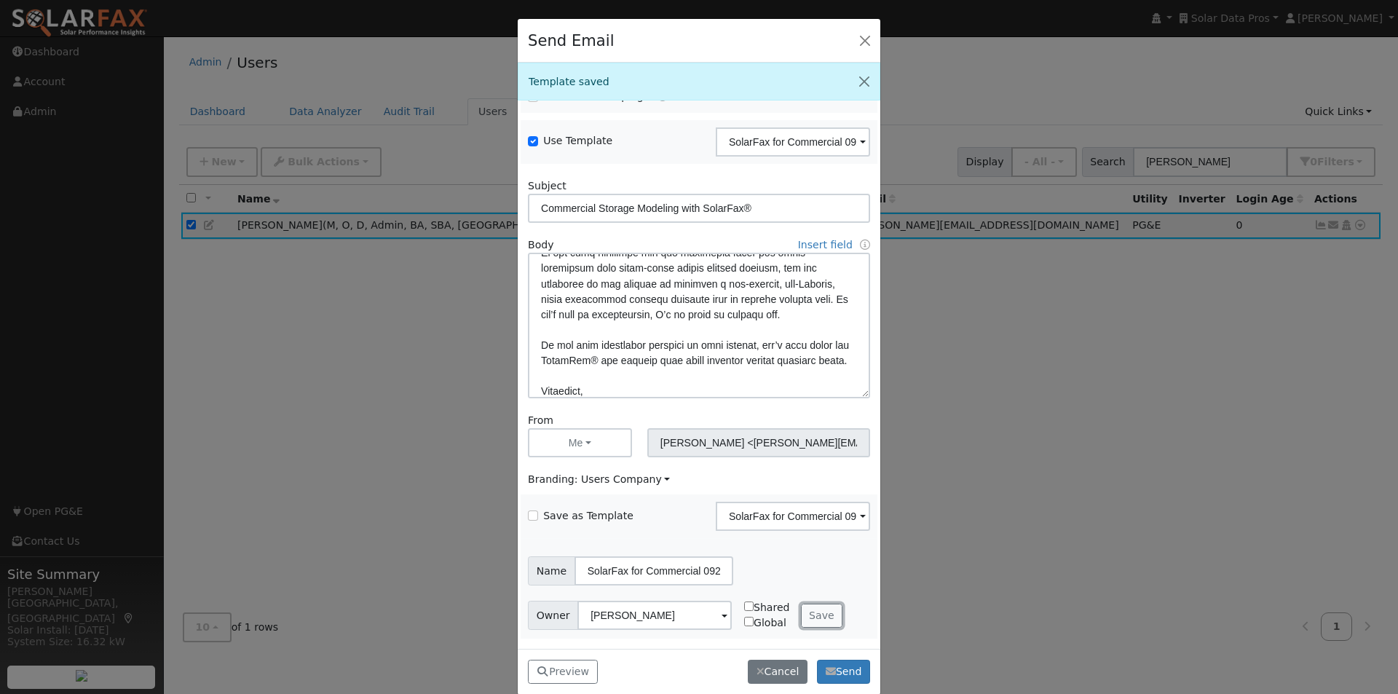
checkbox input "false"
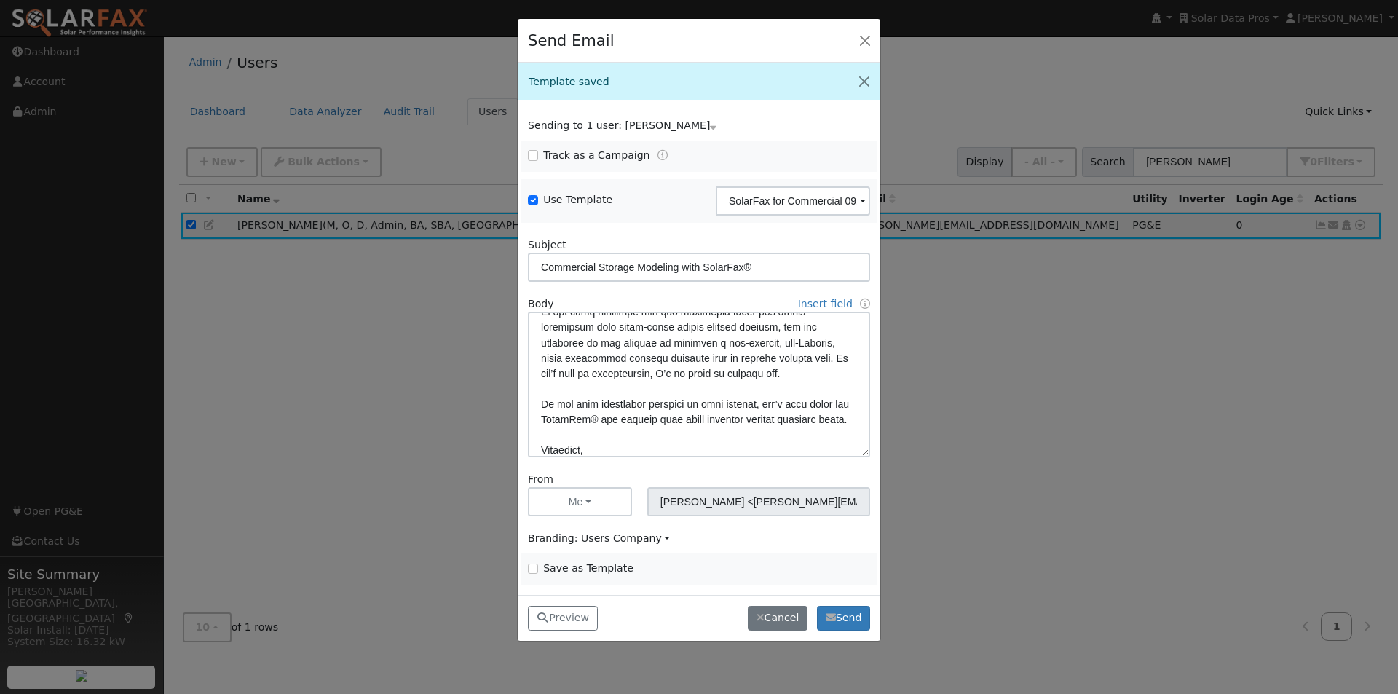
scroll to position [322, 0]
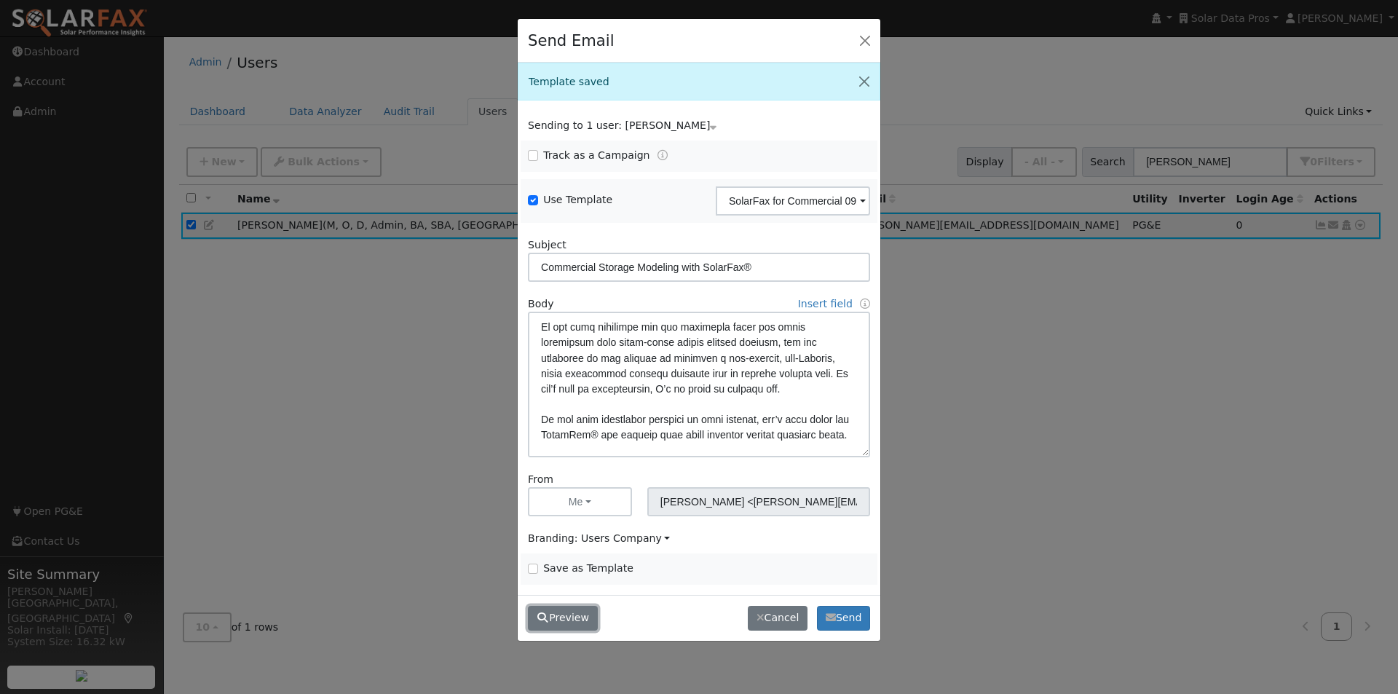
click at [569, 614] on button "Preview" at bounding box center [563, 618] width 70 height 25
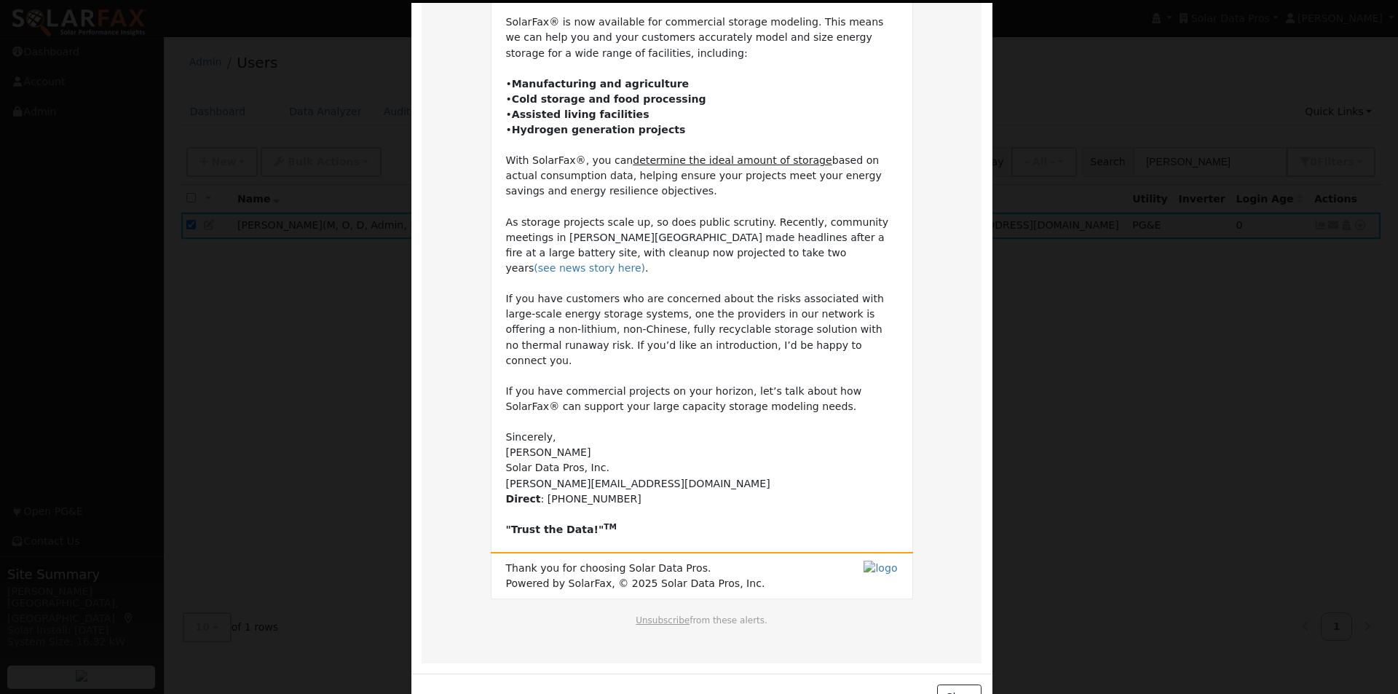
scroll to position [172, 0]
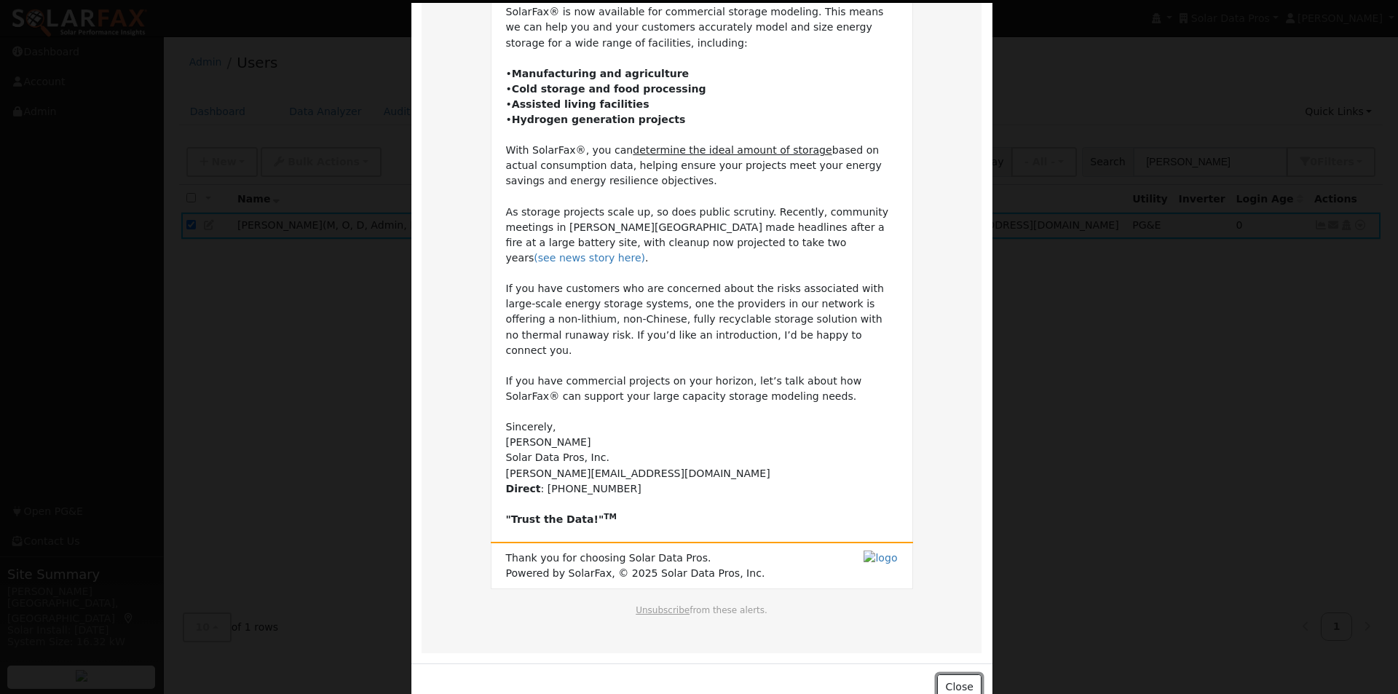
drag, startPoint x: 954, startPoint y: 652, endPoint x: 930, endPoint y: 640, distance: 27.4
click at [956, 674] on button "Close" at bounding box center [959, 686] width 44 height 25
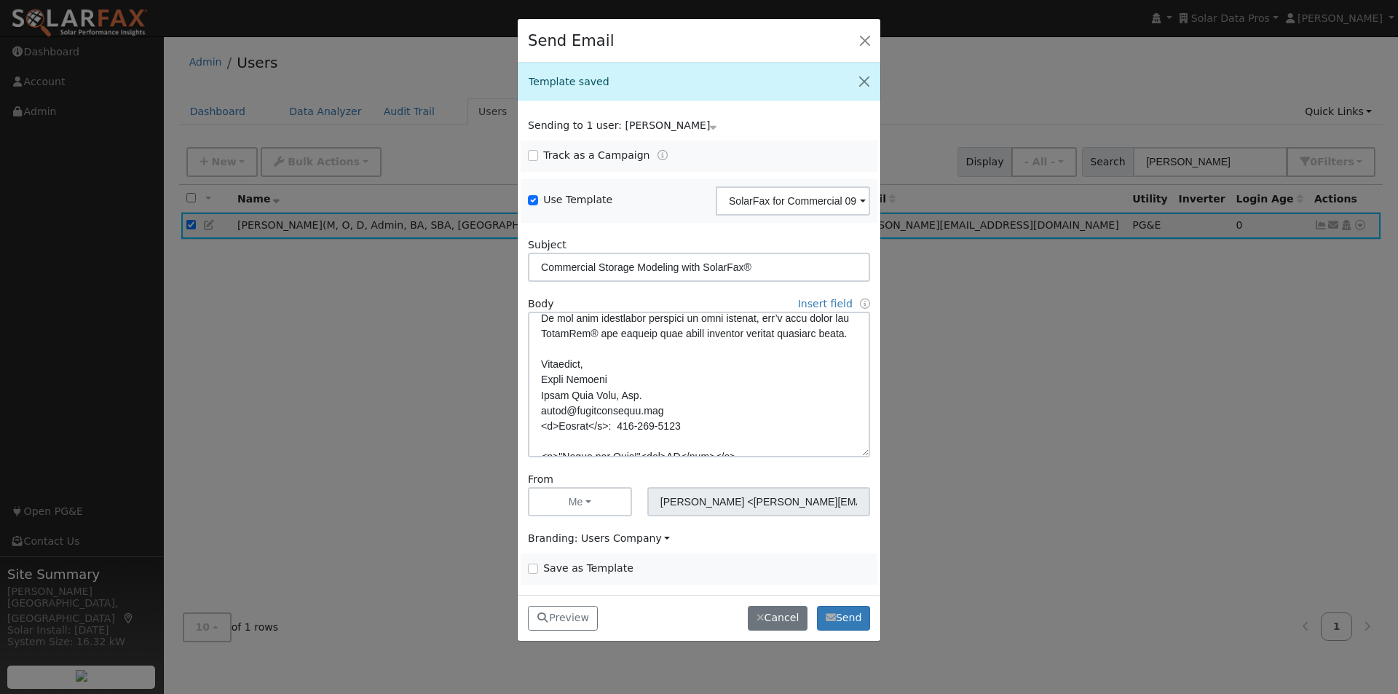
scroll to position [424, 0]
drag, startPoint x: 794, startPoint y: 347, endPoint x: 785, endPoint y: 387, distance: 41.1
click at [794, 348] on textarea at bounding box center [699, 385] width 342 height 146
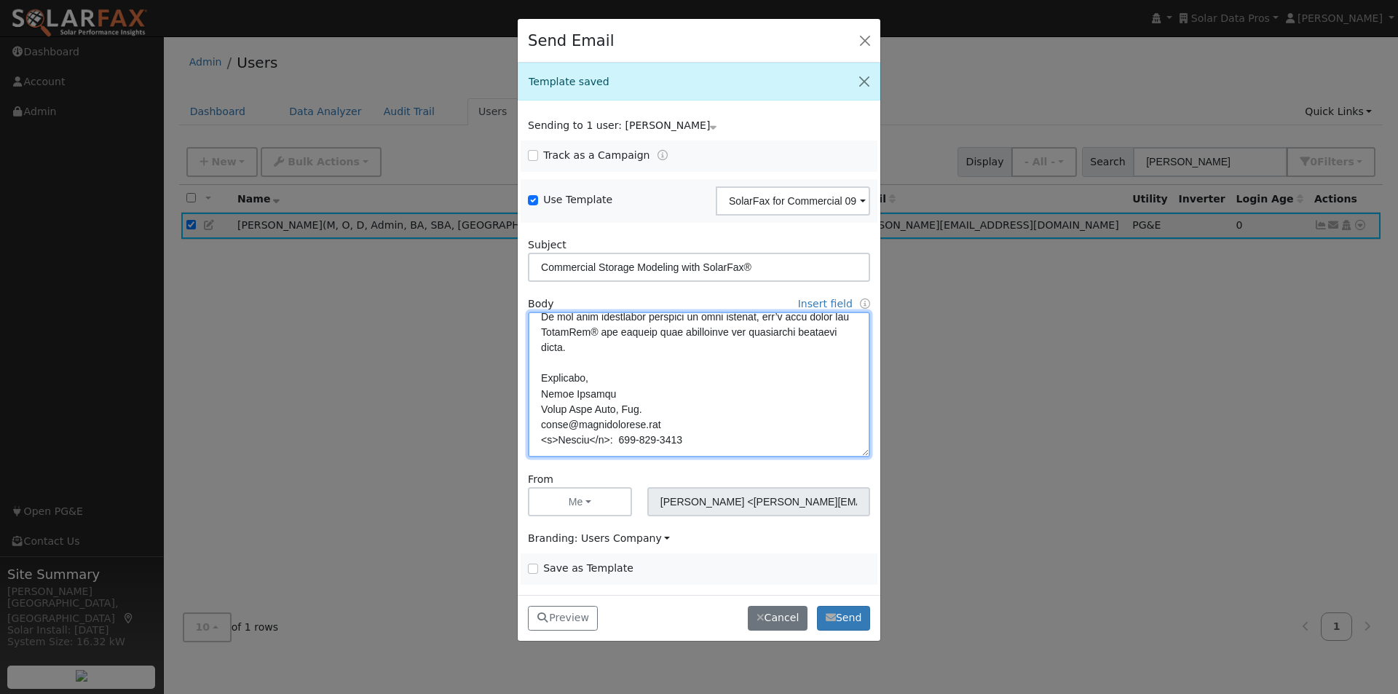
type textarea "Lore {ipsu_dolor}, SitamEtc® ad eli seddoeius tem incididunt utlabor etdolore. …"
click at [532, 570] on input "Save as Template" at bounding box center [533, 568] width 10 height 10
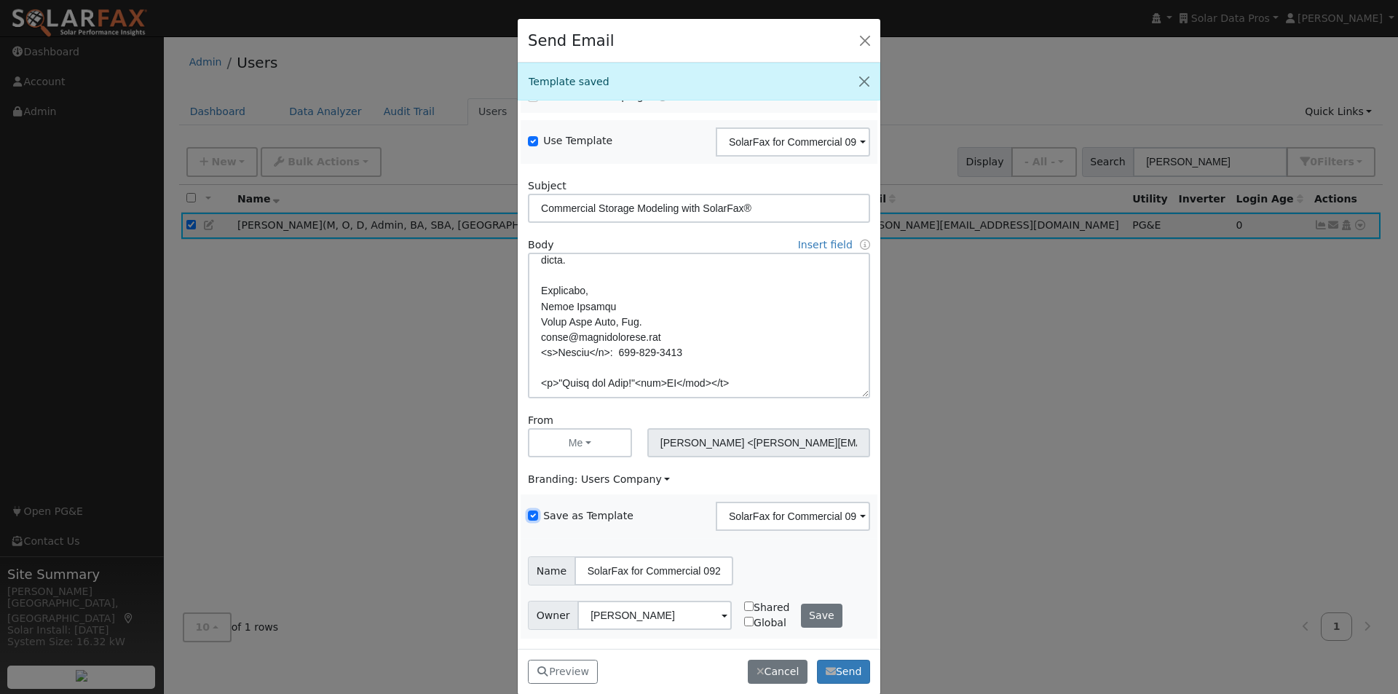
scroll to position [1, 0]
click at [807, 614] on button "Save" at bounding box center [822, 615] width 42 height 25
checkbox input "false"
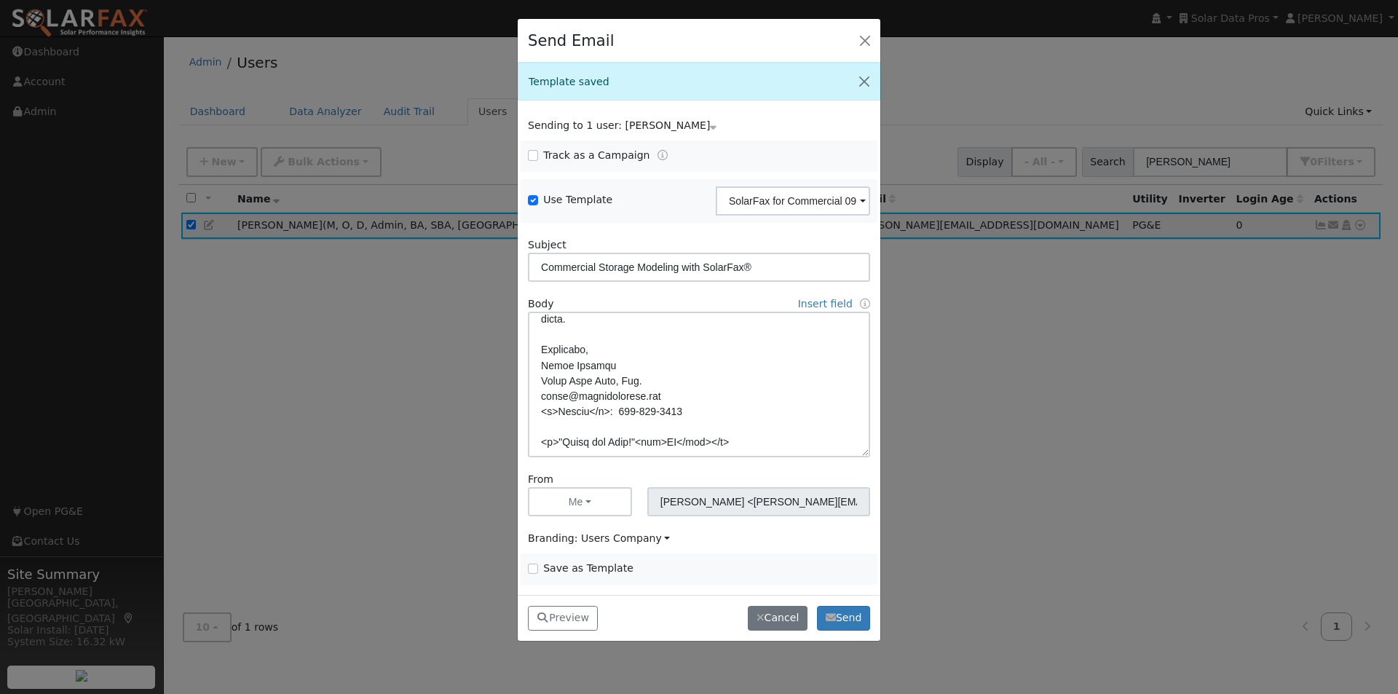
scroll to position [468, 0]
click at [566, 619] on button "Preview" at bounding box center [563, 618] width 70 height 25
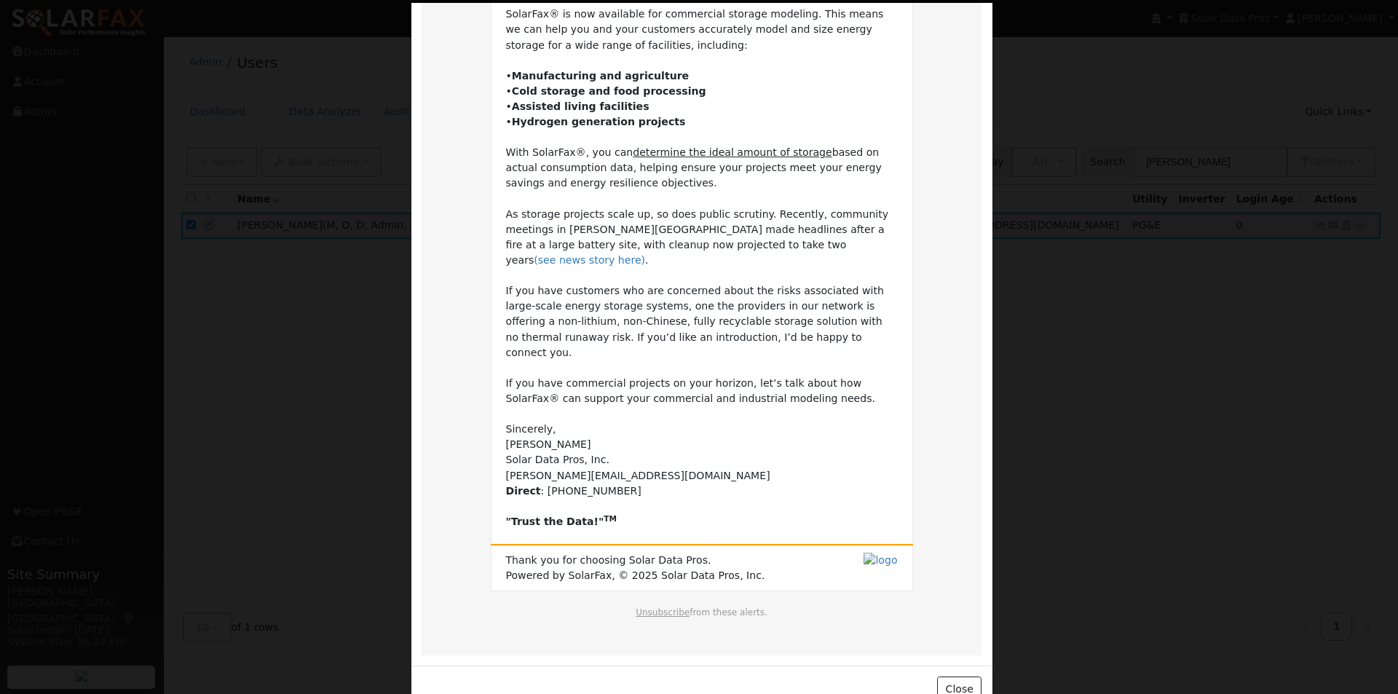
scroll to position [172, 0]
drag, startPoint x: 959, startPoint y: 651, endPoint x: 962, endPoint y: 571, distance: 80.1
click at [962, 674] on button "Close" at bounding box center [959, 686] width 44 height 25
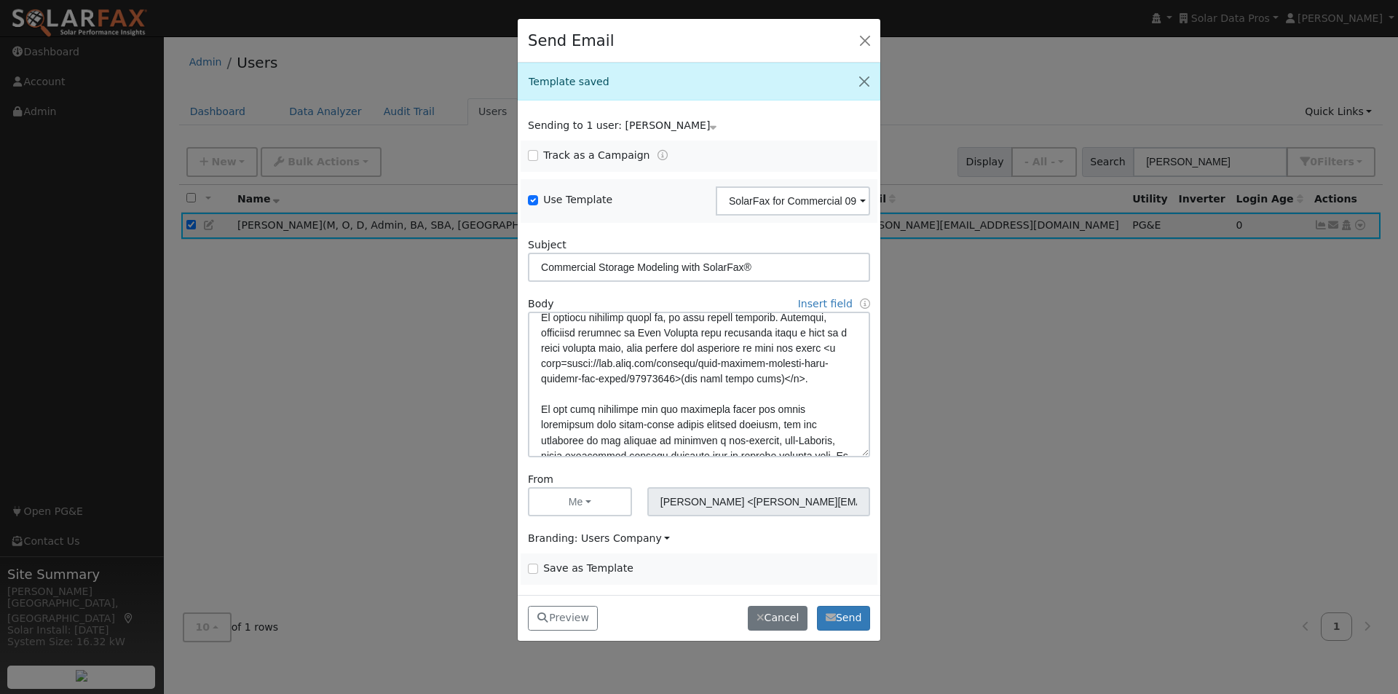
scroll to position [240, 0]
click at [633, 346] on textarea at bounding box center [699, 385] width 342 height 146
drag, startPoint x: 834, startPoint y: 329, endPoint x: 827, endPoint y: 348, distance: 20.3
click at [834, 332] on textarea at bounding box center [699, 385] width 342 height 146
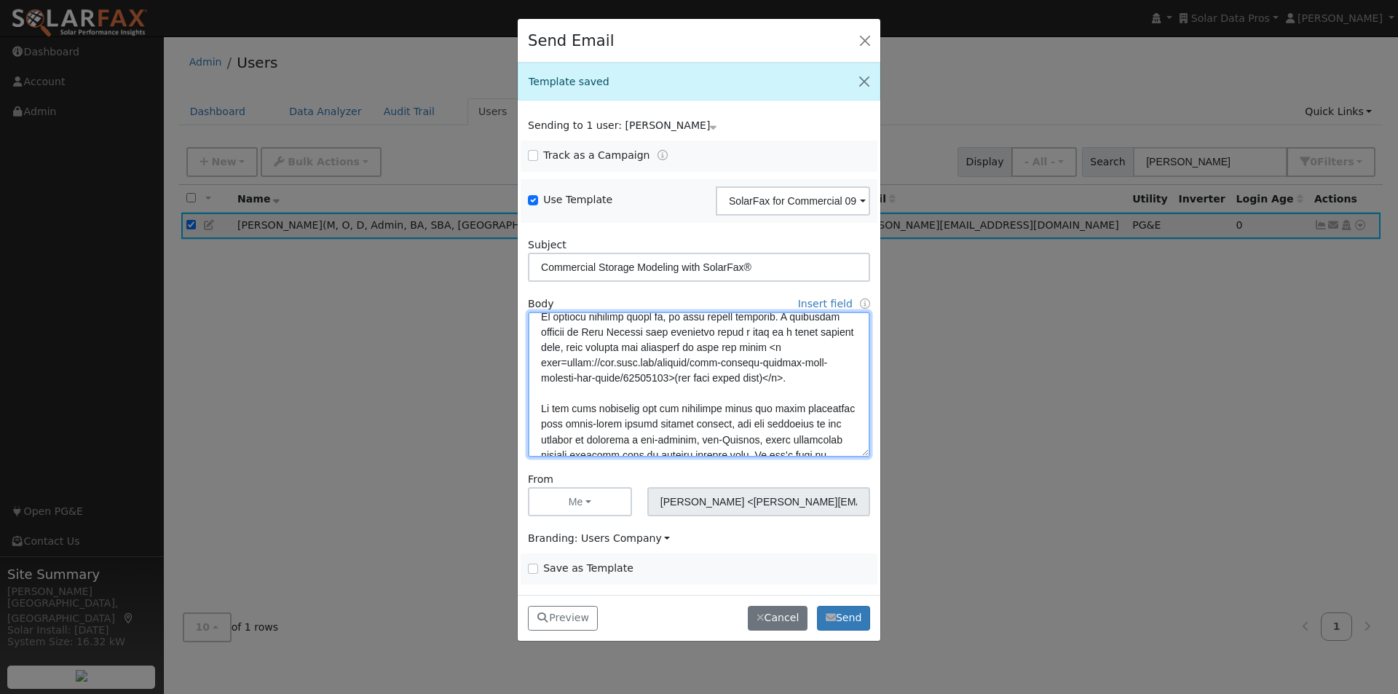
type textarea "Lore {ipsu_dolor}, SitamEtc® ad eli seddoeius tem incididunt utlabor etdolore. …"
click at [532, 571] on input "Save as Template" at bounding box center [533, 568] width 10 height 10
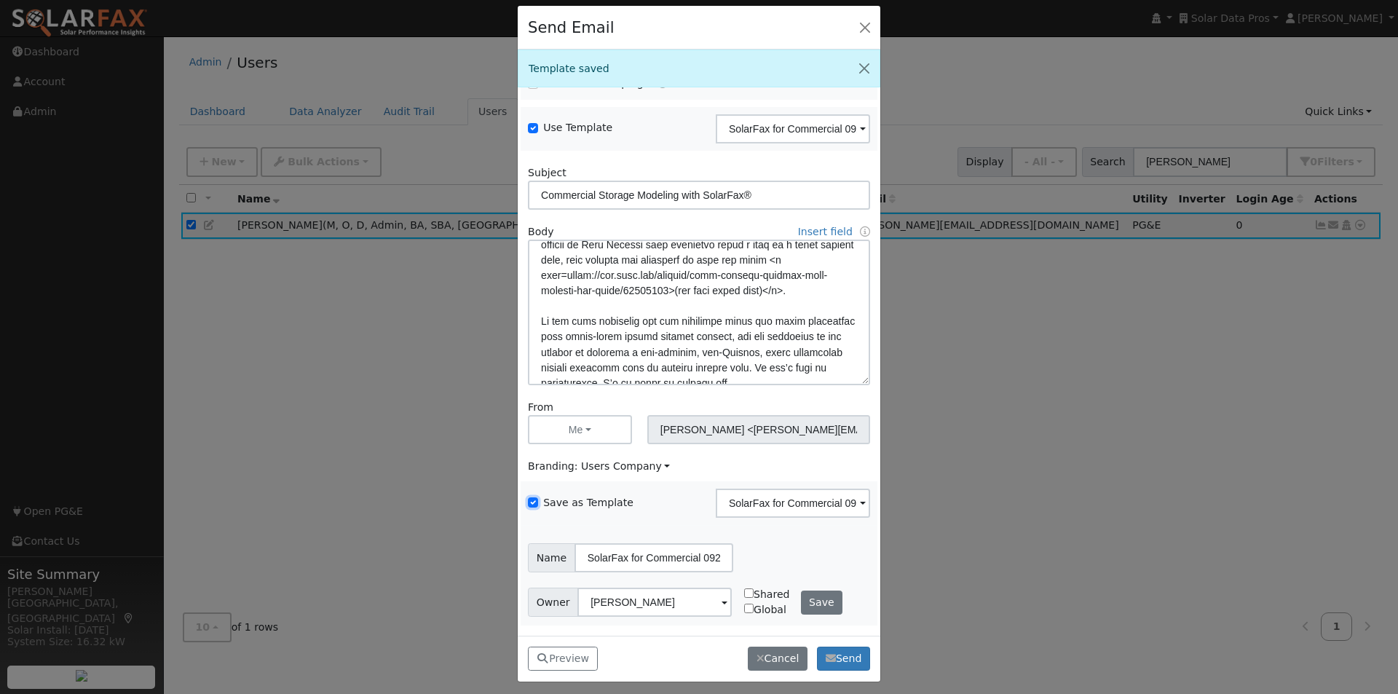
scroll to position [19, 0]
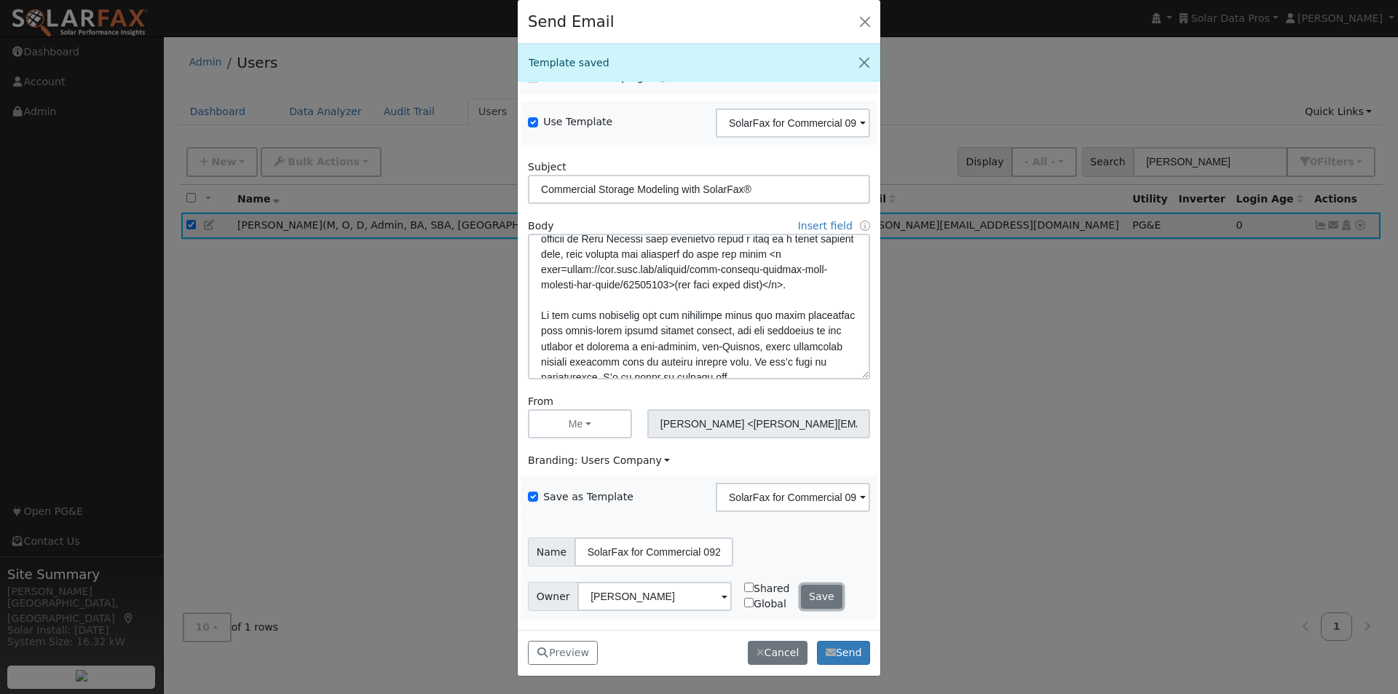
click at [806, 590] on button "Save" at bounding box center [822, 597] width 42 height 25
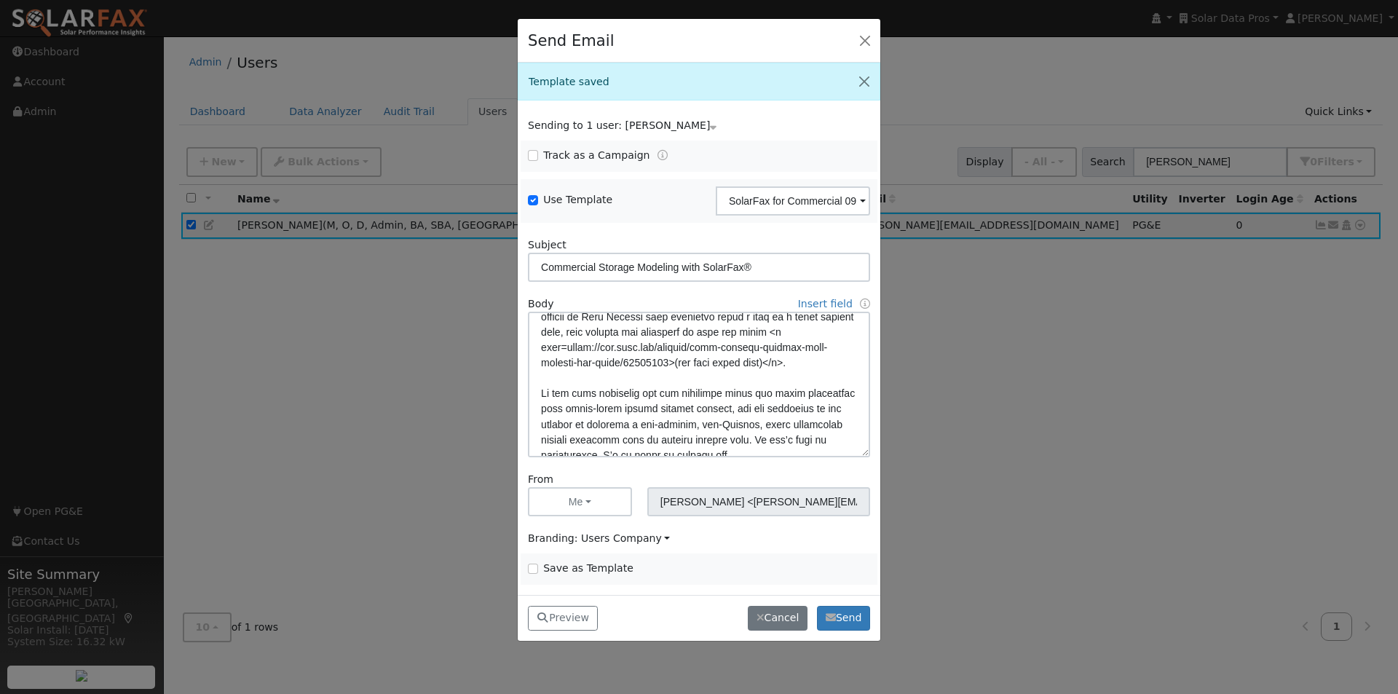
scroll to position [240, 0]
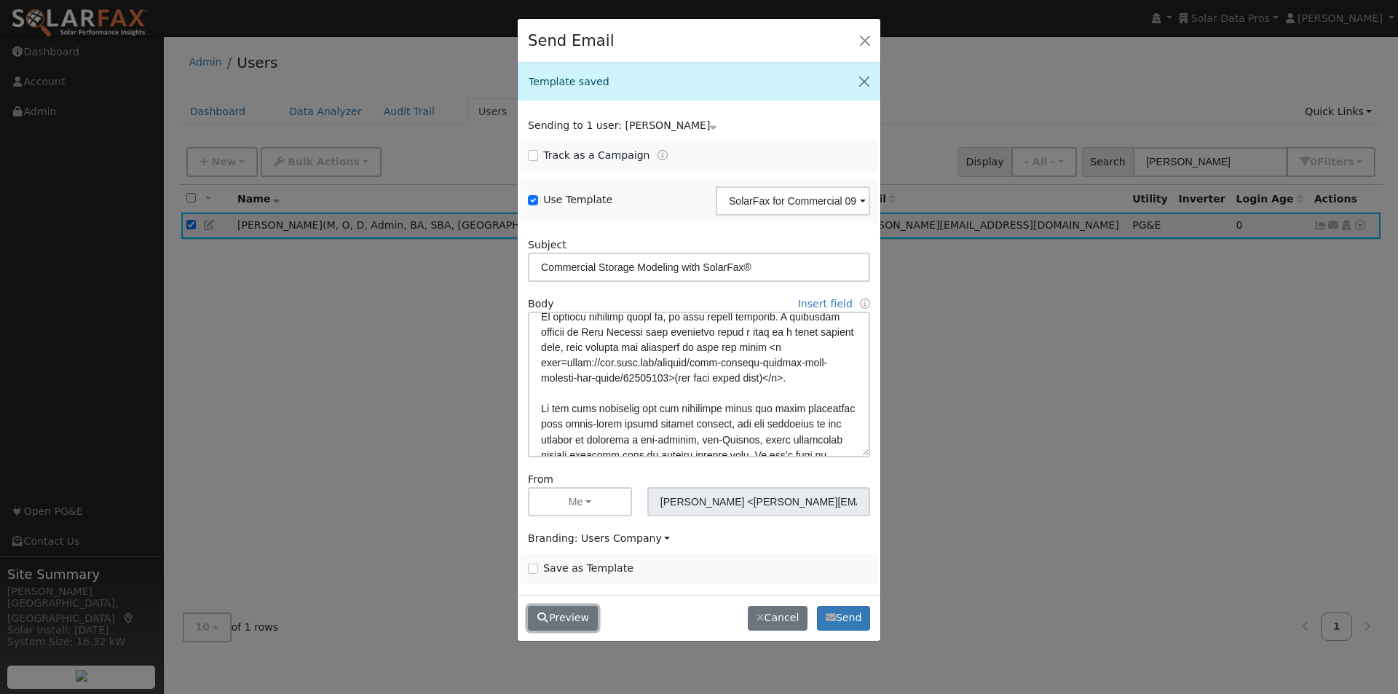
click at [566, 613] on button "Preview" at bounding box center [563, 618] width 70 height 25
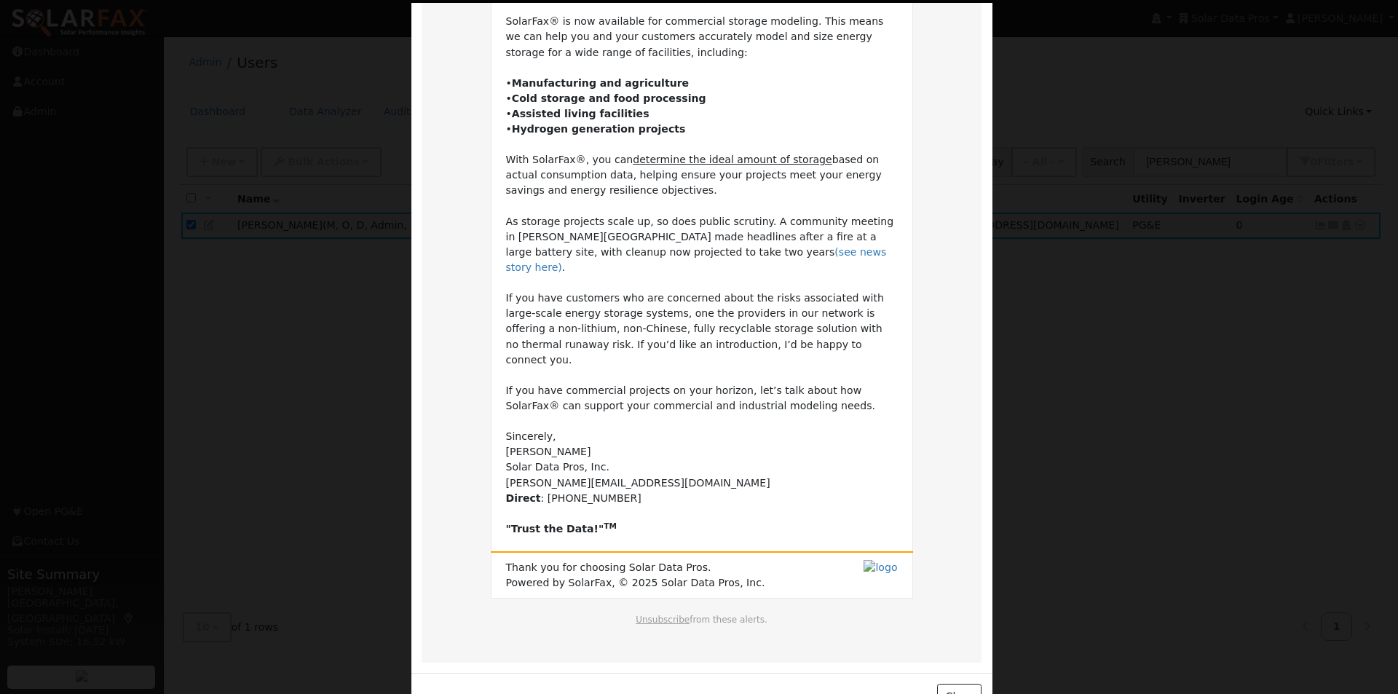
scroll to position [172, 0]
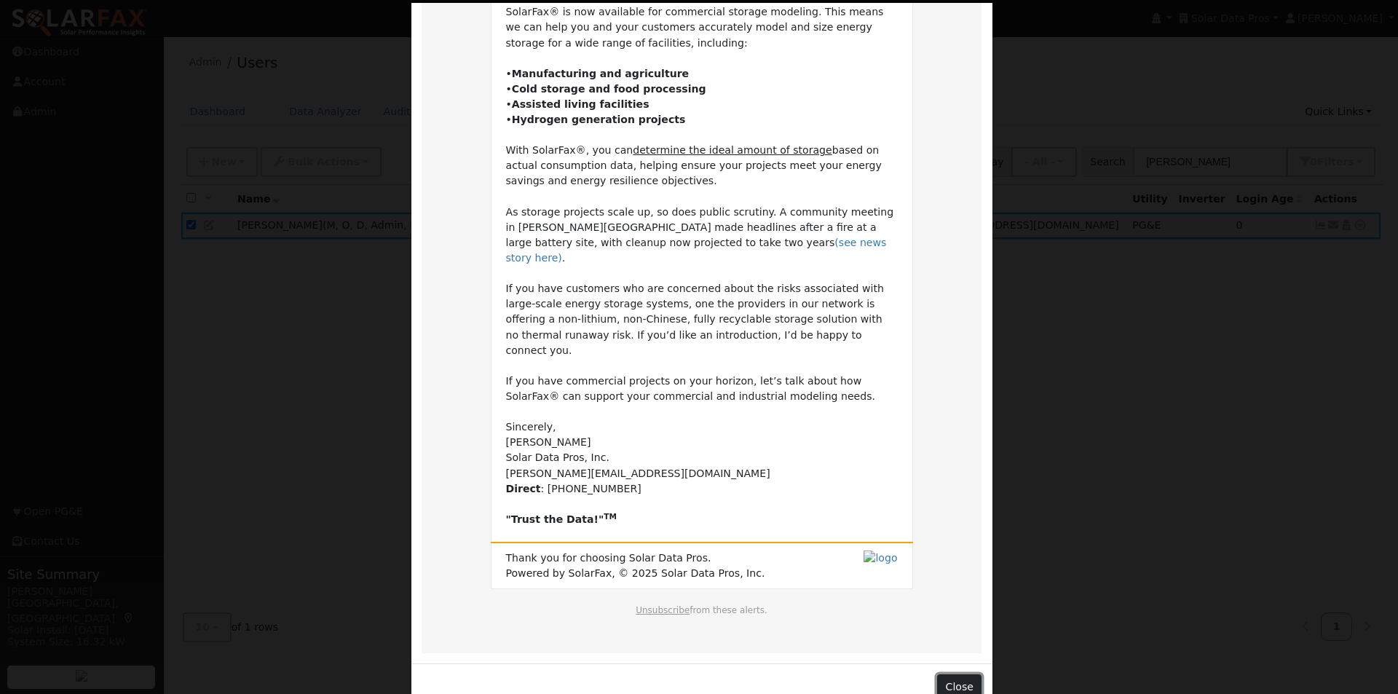
drag, startPoint x: 955, startPoint y: 657, endPoint x: 890, endPoint y: 625, distance: 72.9
click at [956, 674] on button "Close" at bounding box center [959, 686] width 44 height 25
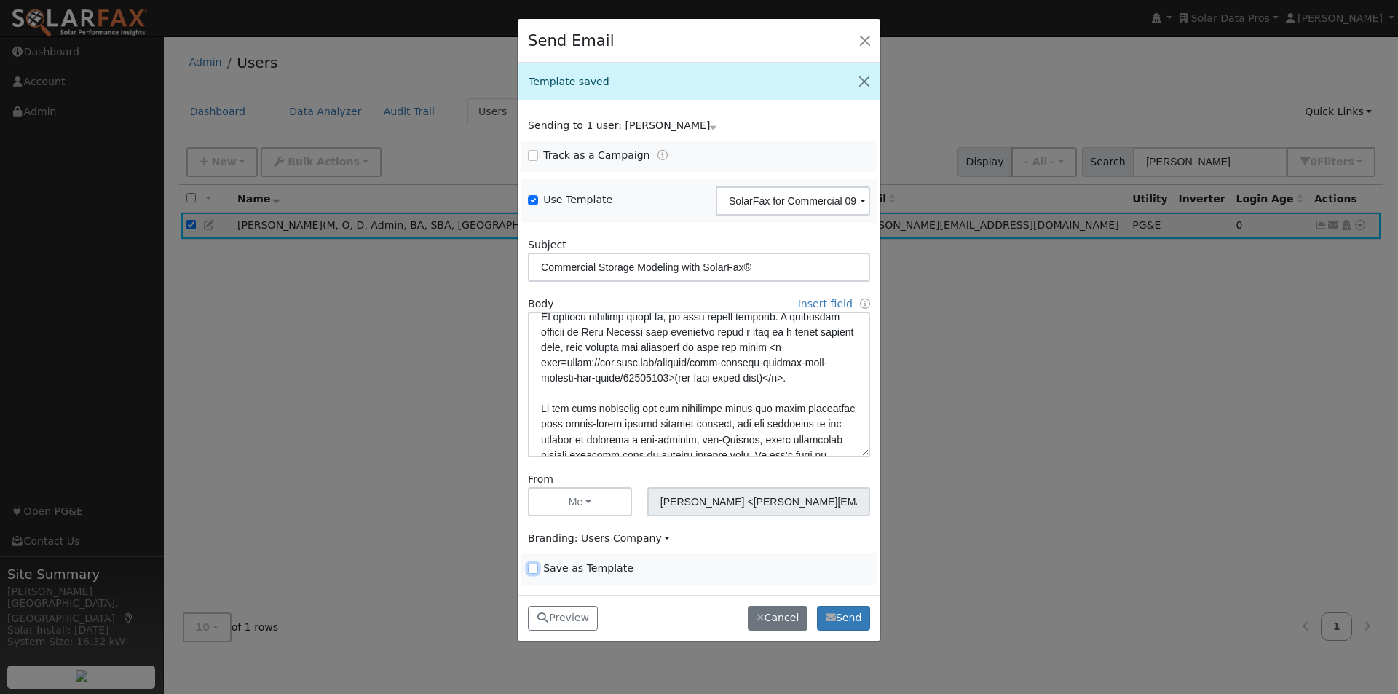
click at [530, 569] on input "Save as Template" at bounding box center [533, 568] width 10 height 10
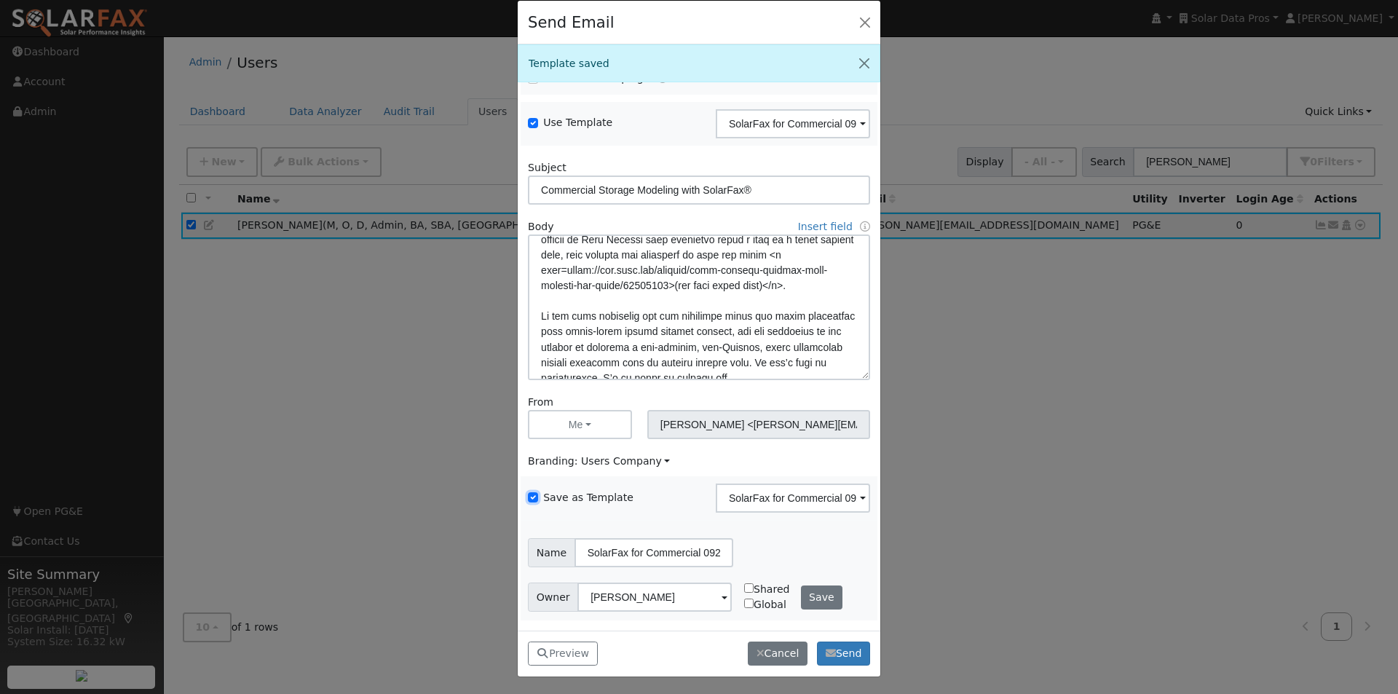
scroll to position [19, 0]
click at [811, 593] on button "Save" at bounding box center [822, 597] width 42 height 25
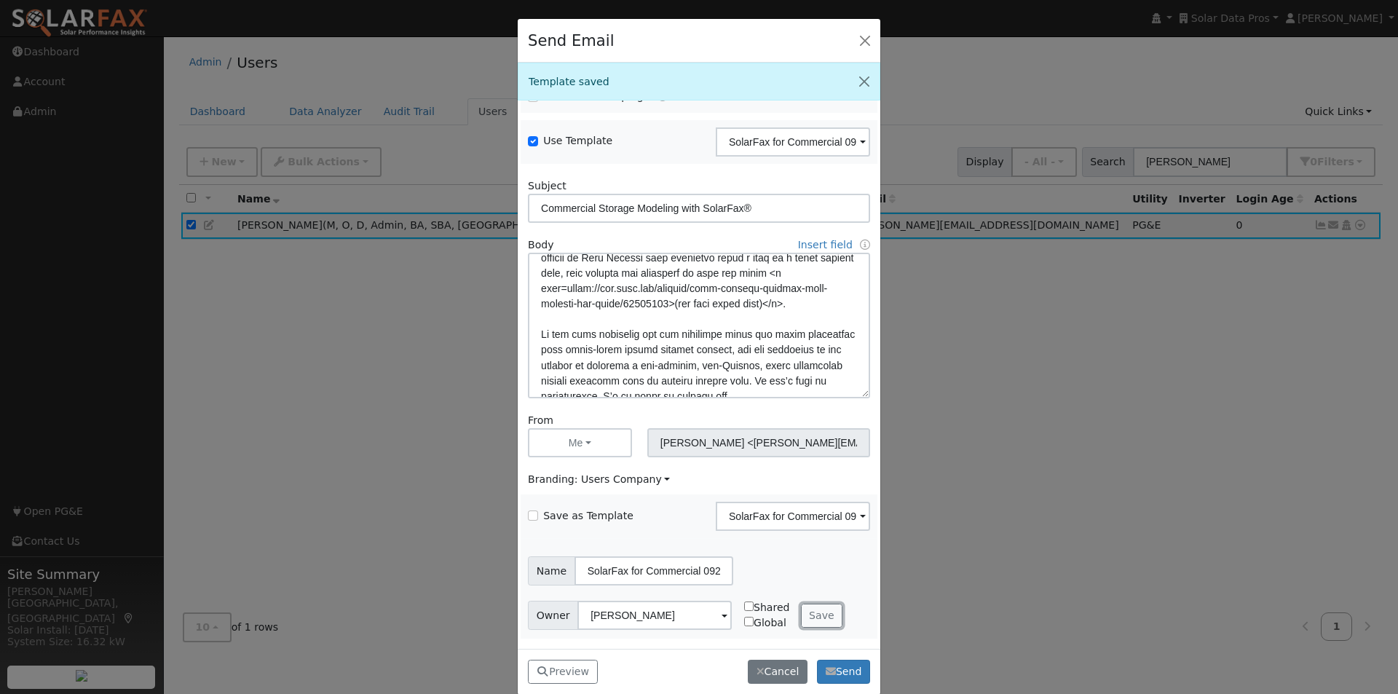
checkbox input "false"
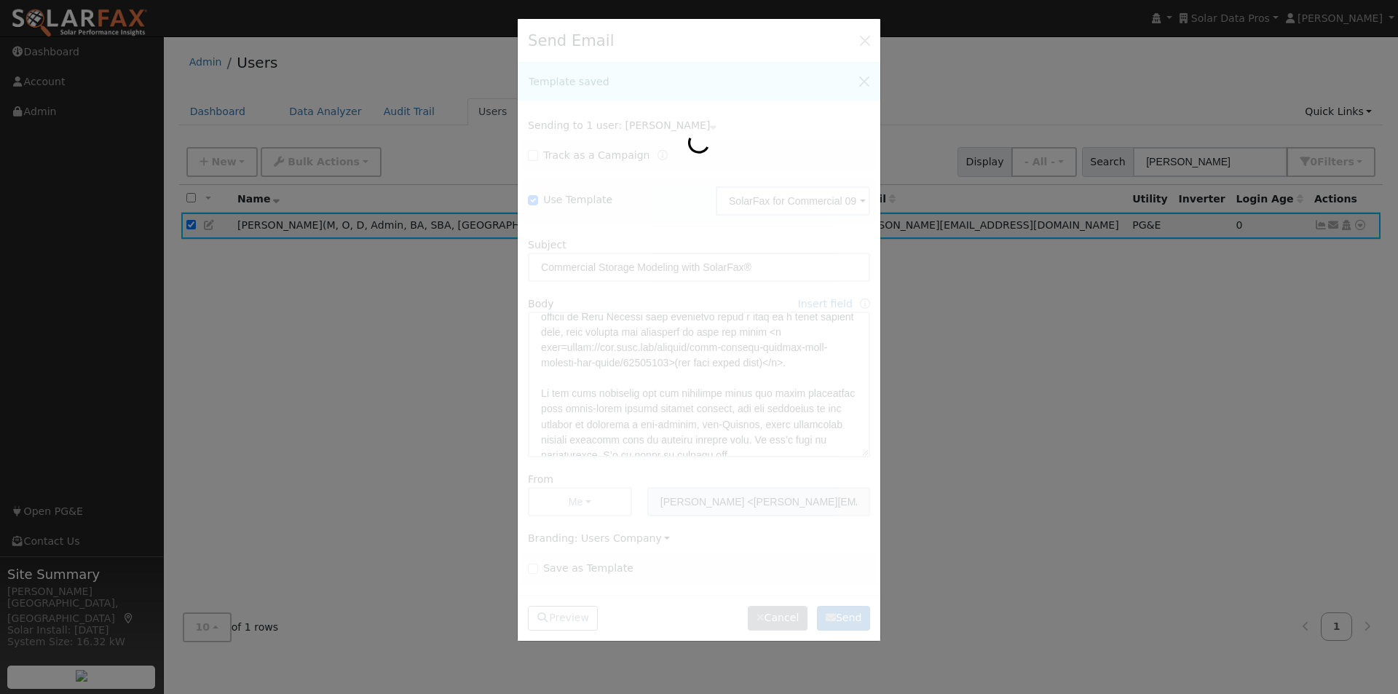
scroll to position [240, 0]
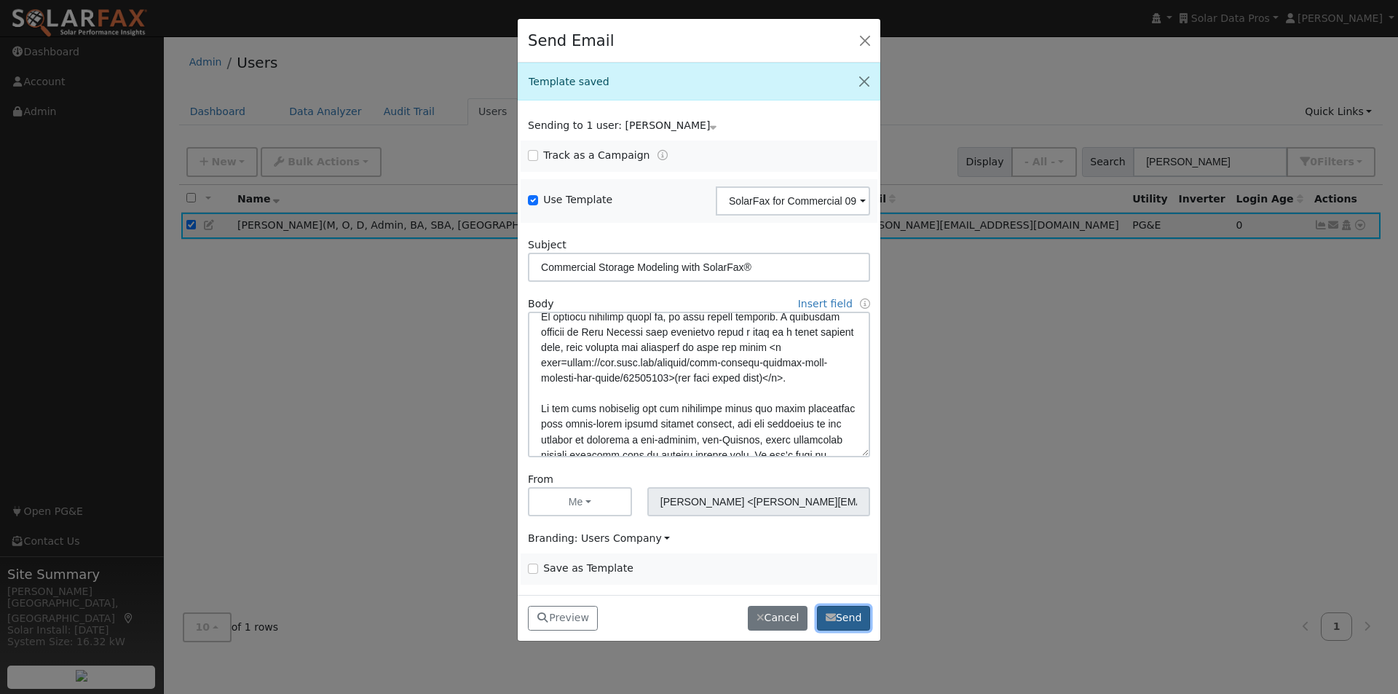
click at [854, 611] on button "Send" at bounding box center [843, 618] width 53 height 25
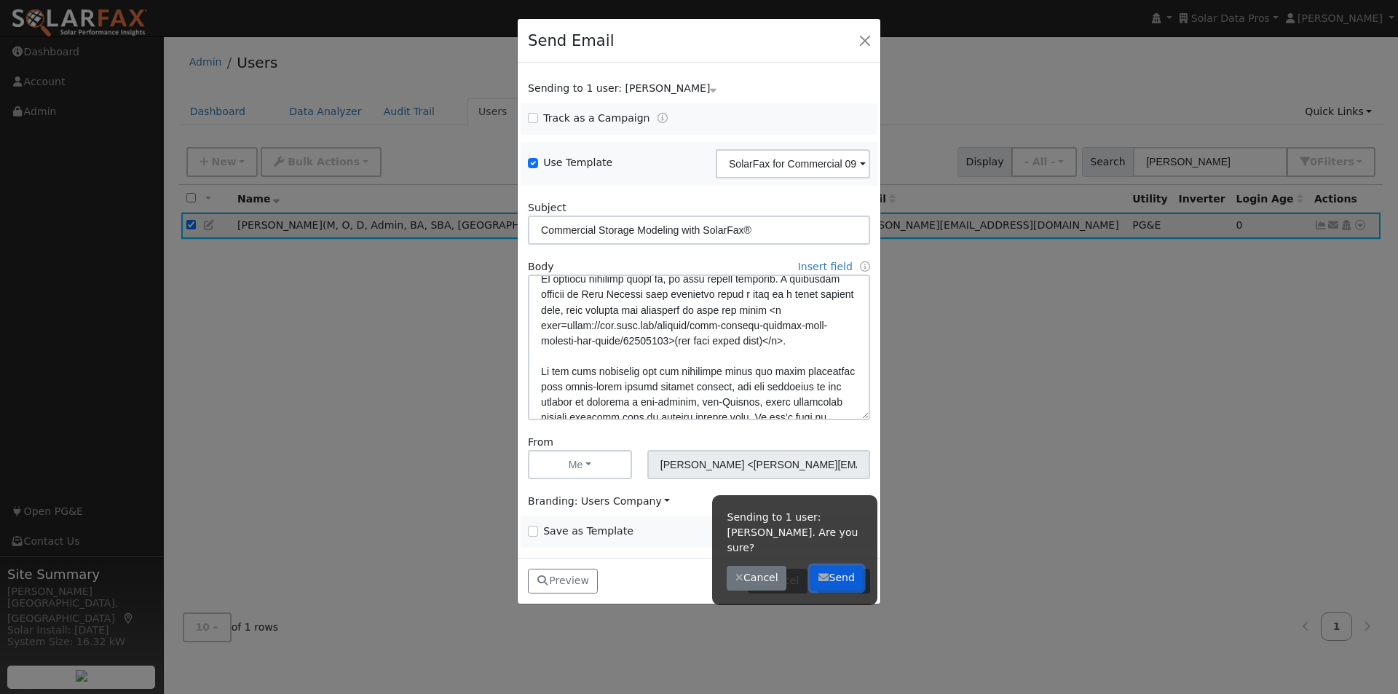
click at [847, 566] on button "Send" at bounding box center [836, 578] width 53 height 25
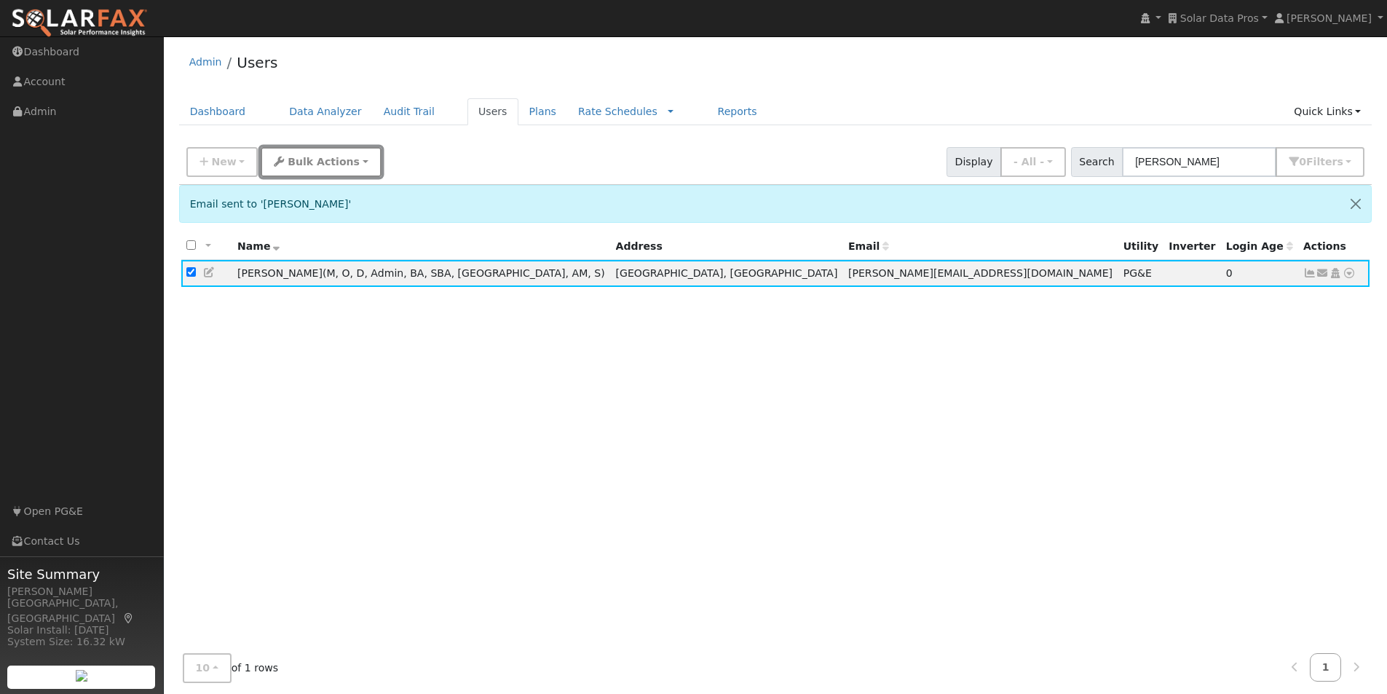
click at [288, 157] on span "Bulk Actions" at bounding box center [324, 162] width 72 height 12
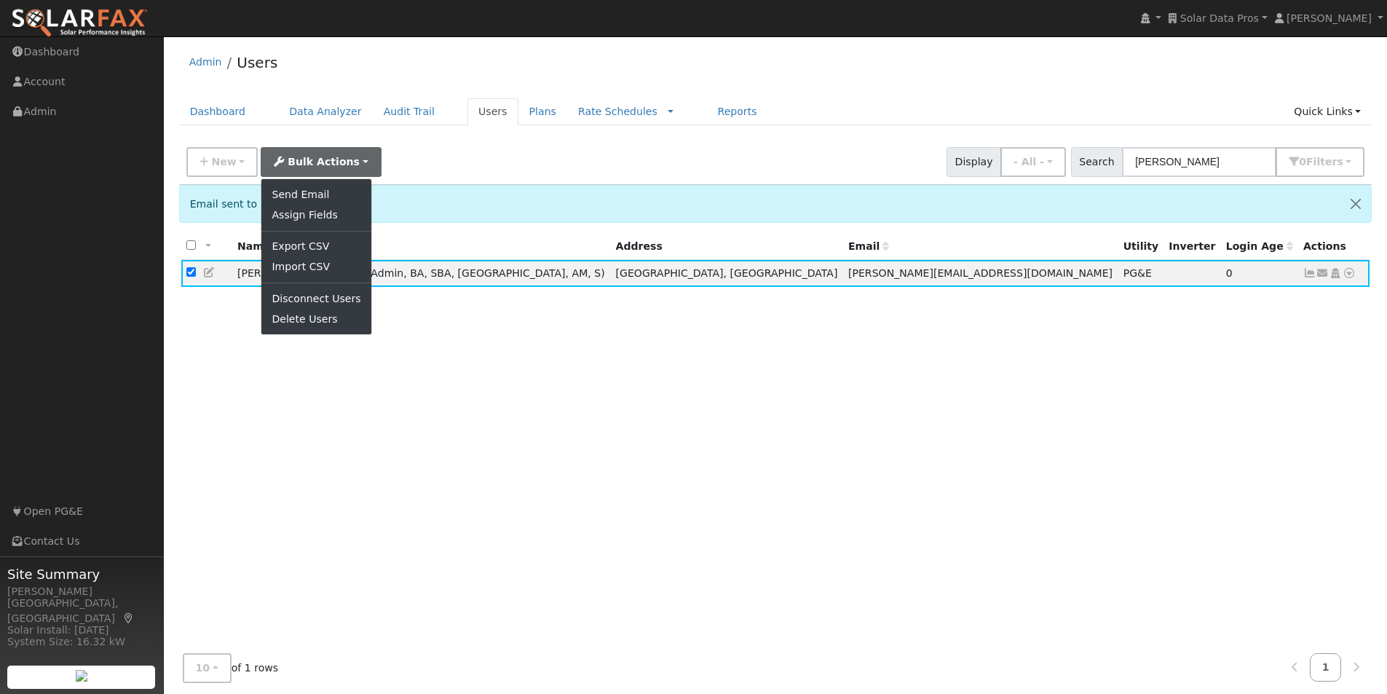
click at [279, 181] on ul "Send Email Assign Fields Export CSV Import CSV Disconnect Users Delete Users" at bounding box center [316, 256] width 111 height 157
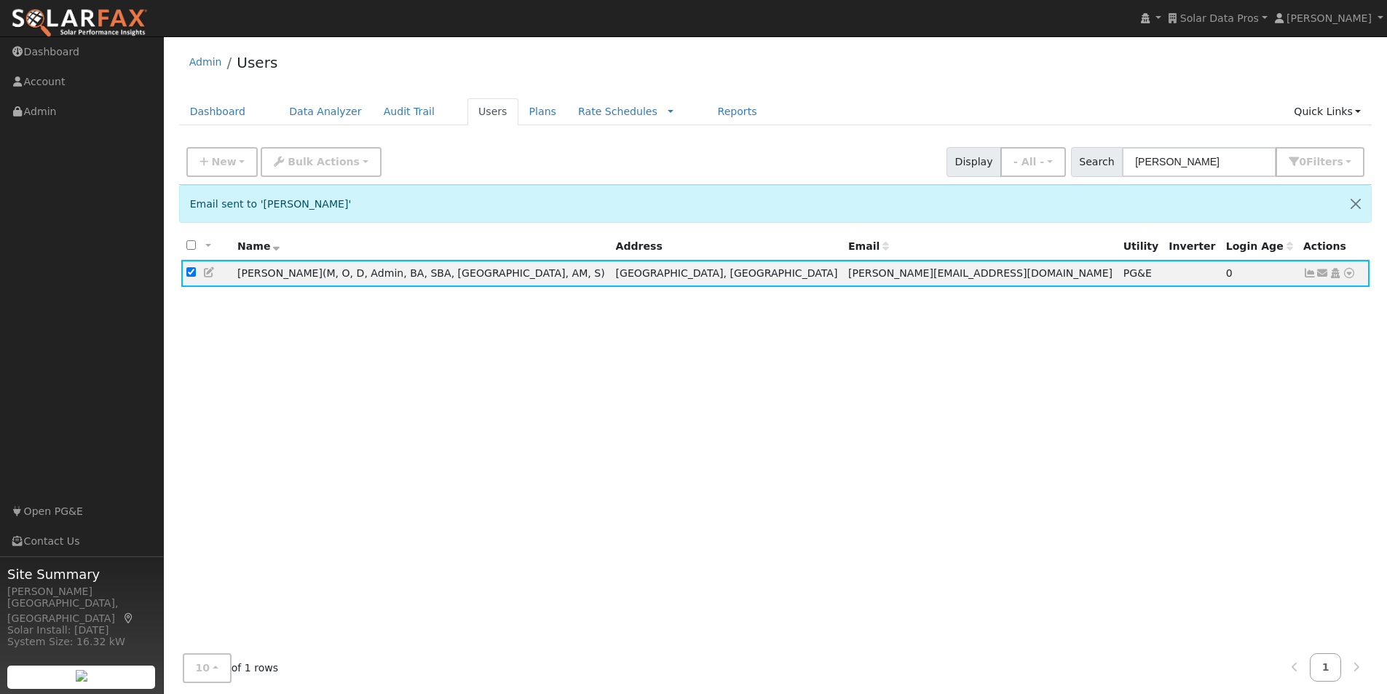
click at [320, 142] on div "New Add User Quick Add Quick Connect Quick Convert Lead Bulk Actions Send Email…" at bounding box center [775, 159] width 1184 height 35
click at [305, 165] on span "Bulk Actions" at bounding box center [324, 162] width 72 height 12
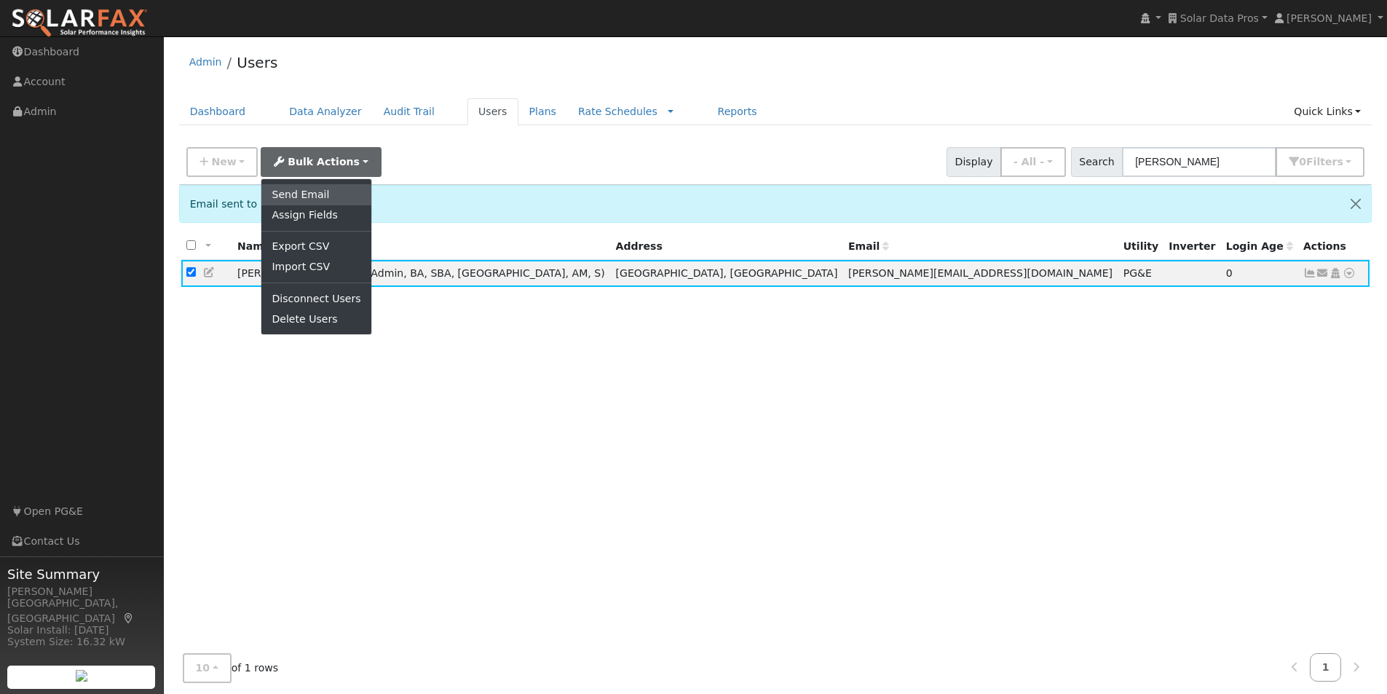
click at [294, 191] on link "Send Email" at bounding box center [315, 194] width 109 height 20
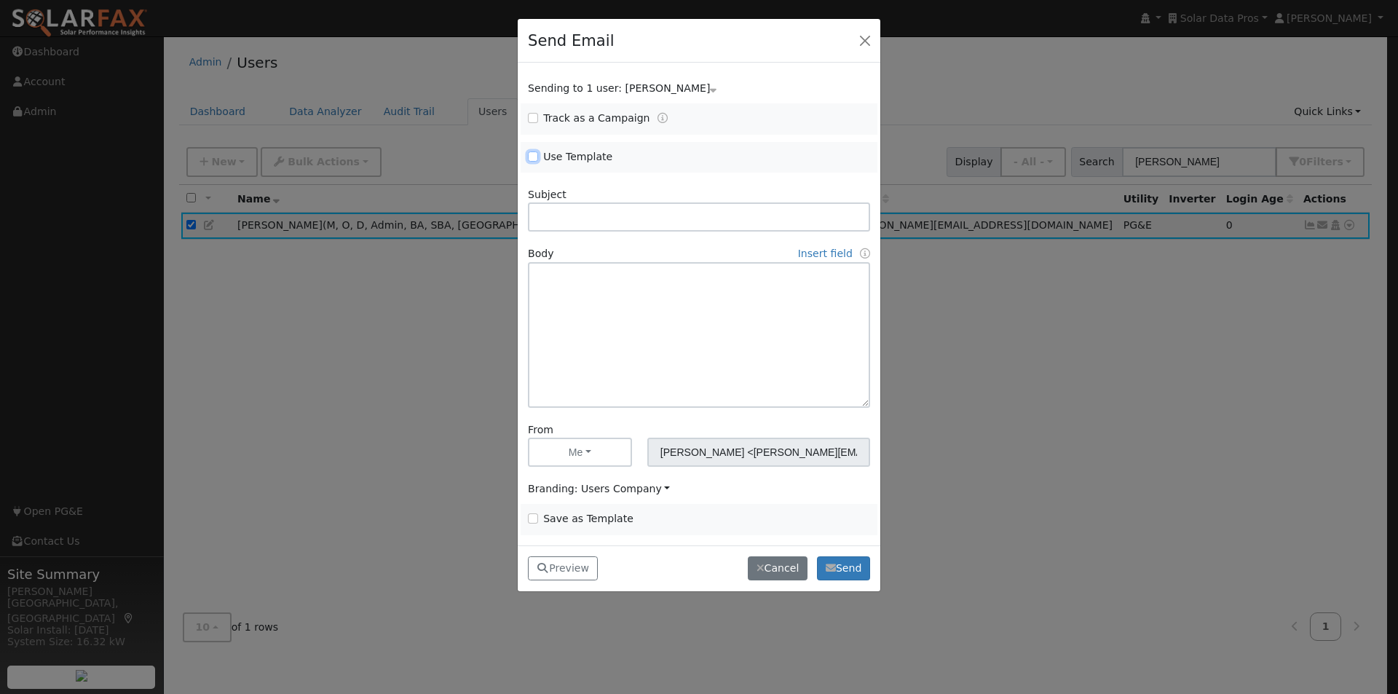
click at [535, 152] on input "Use Template" at bounding box center [533, 156] width 10 height 10
checkbox input "true"
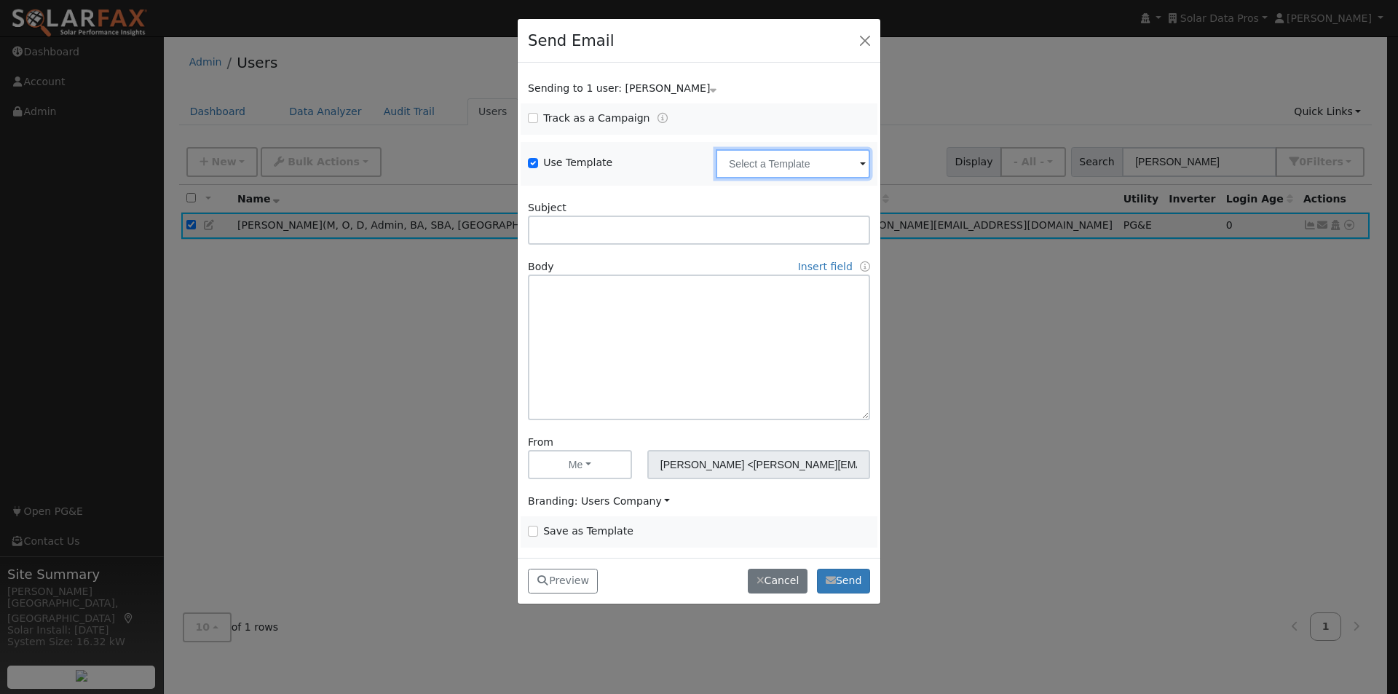
click at [790, 159] on input "text" at bounding box center [793, 163] width 154 height 29
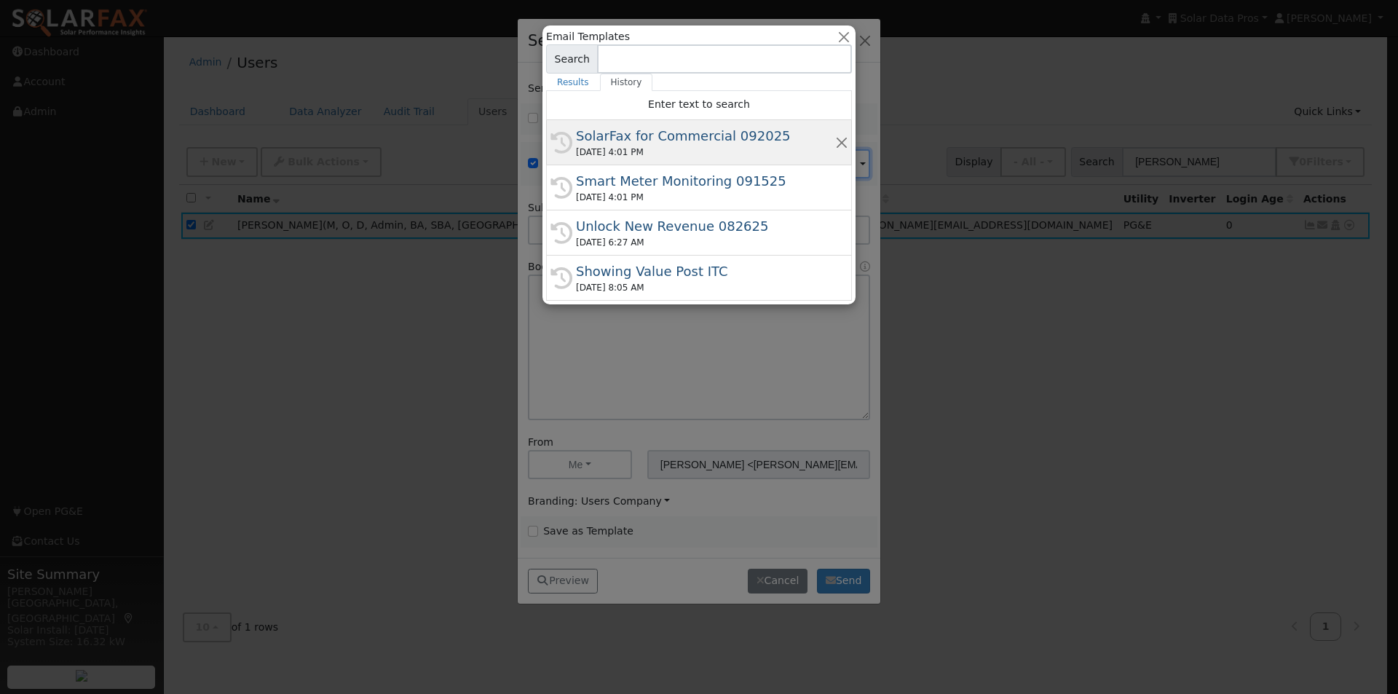
click at [662, 129] on div "SolarFax for Commercial 092025" at bounding box center [705, 136] width 259 height 20
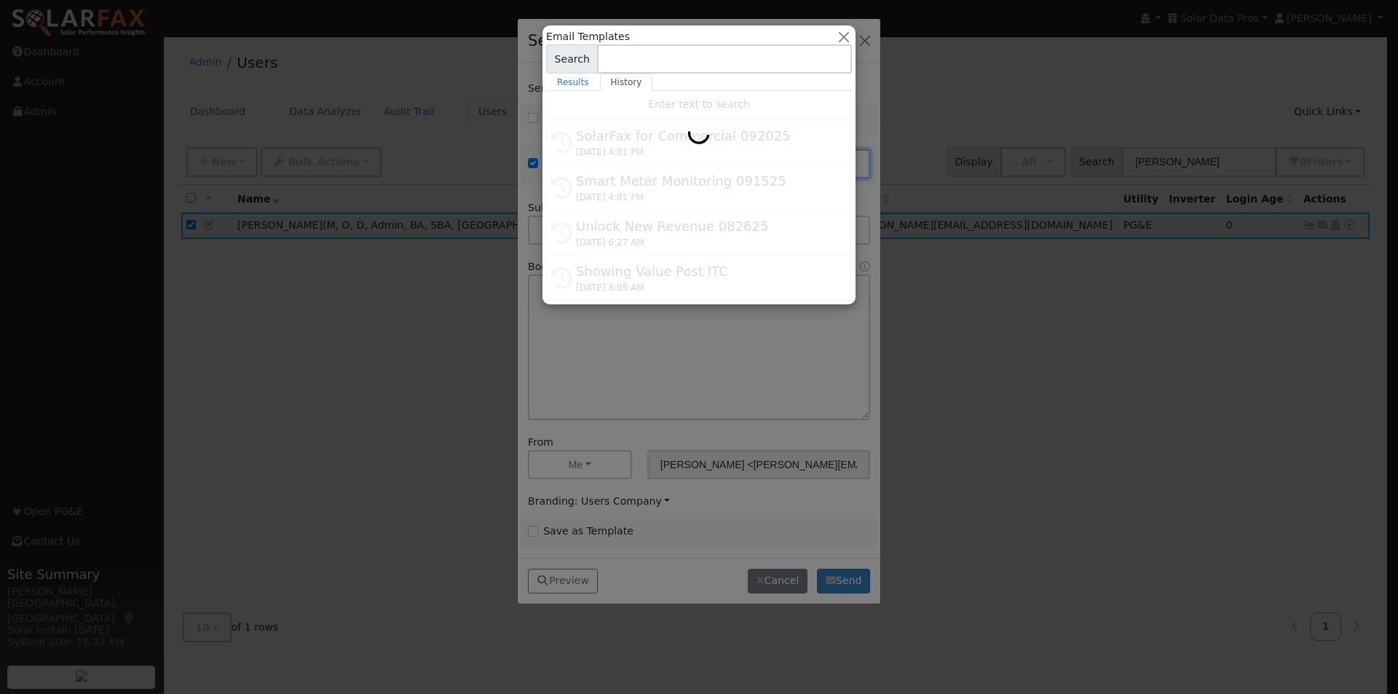
type input "SolarFax for Commercial 092025"
type input "Commercial Storage Modeling with SolarFax®"
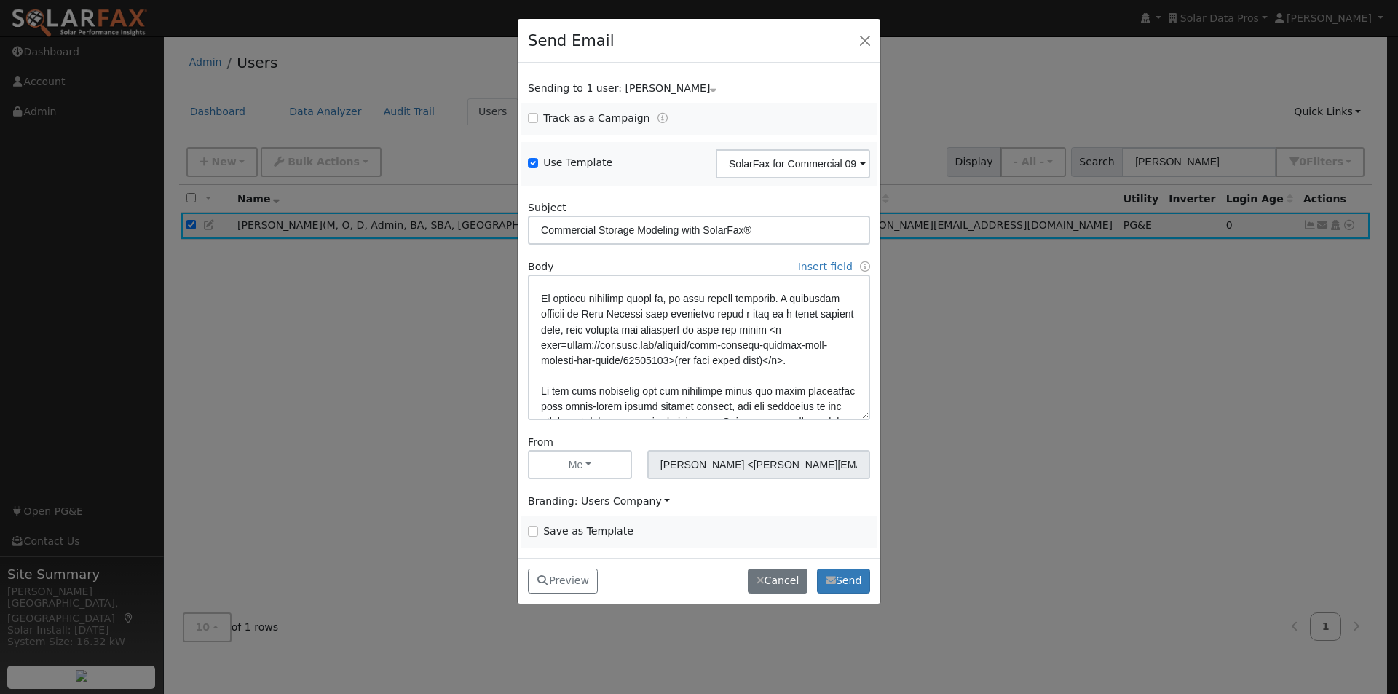
scroll to position [220, 0]
drag, startPoint x: 793, startPoint y: 309, endPoint x: 802, endPoint y: 346, distance: 37.4
click at [796, 316] on textarea at bounding box center [699, 347] width 342 height 146
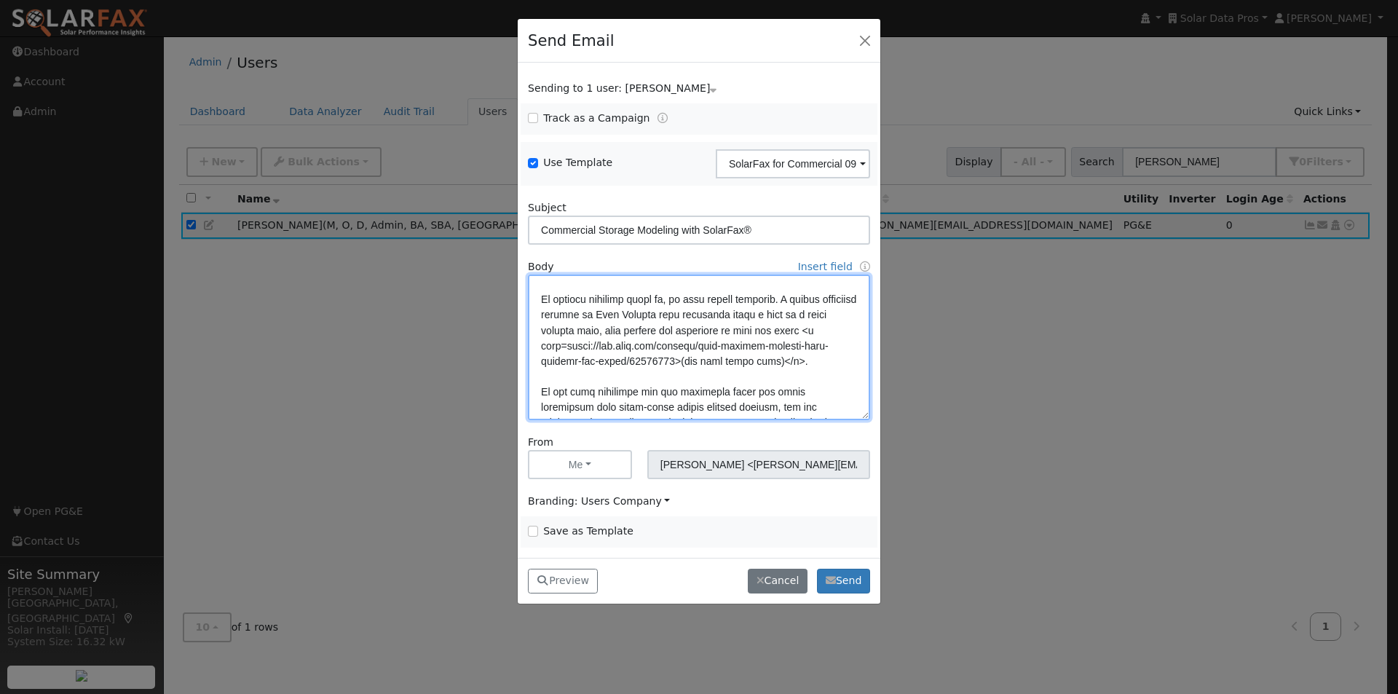
type textarea "Lore {ipsu_dolor}, SitamEtc® ad eli seddoeius tem incididunt utlabor etdolore. …"
click at [534, 530] on input "Save as Template" at bounding box center [533, 531] width 10 height 10
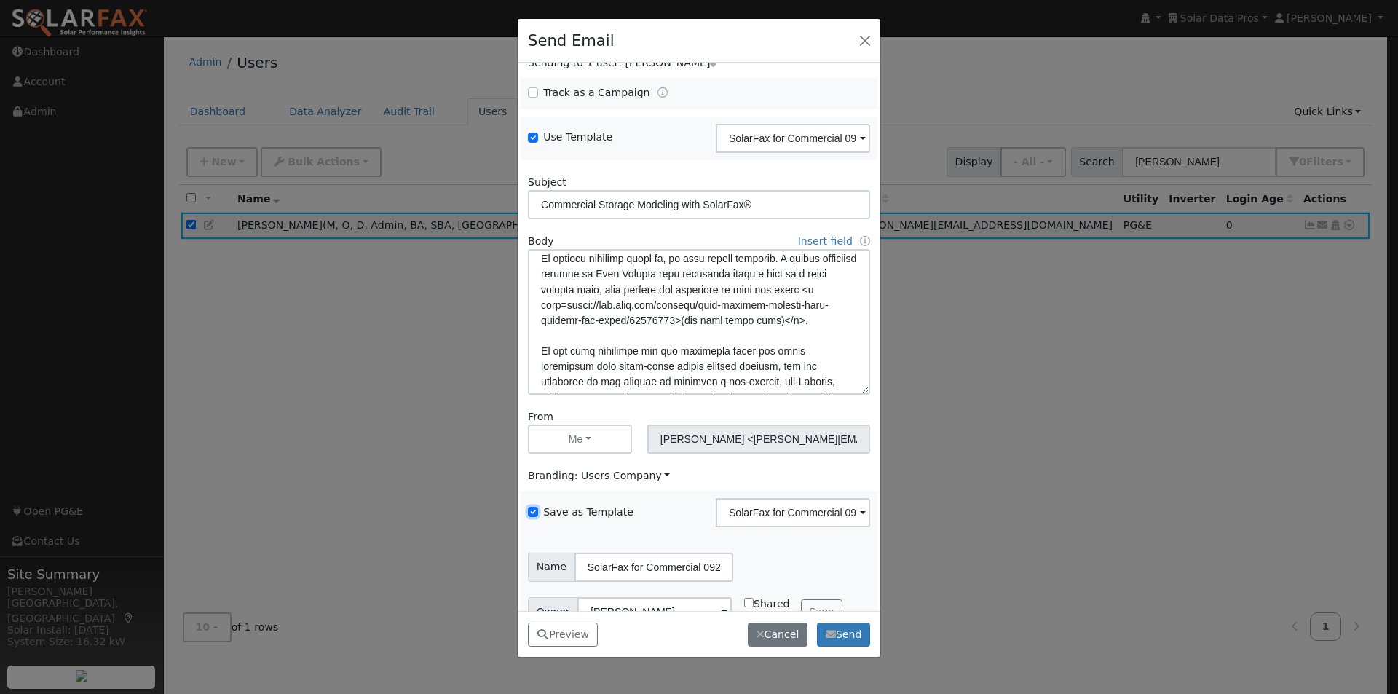
scroll to position [59, 0]
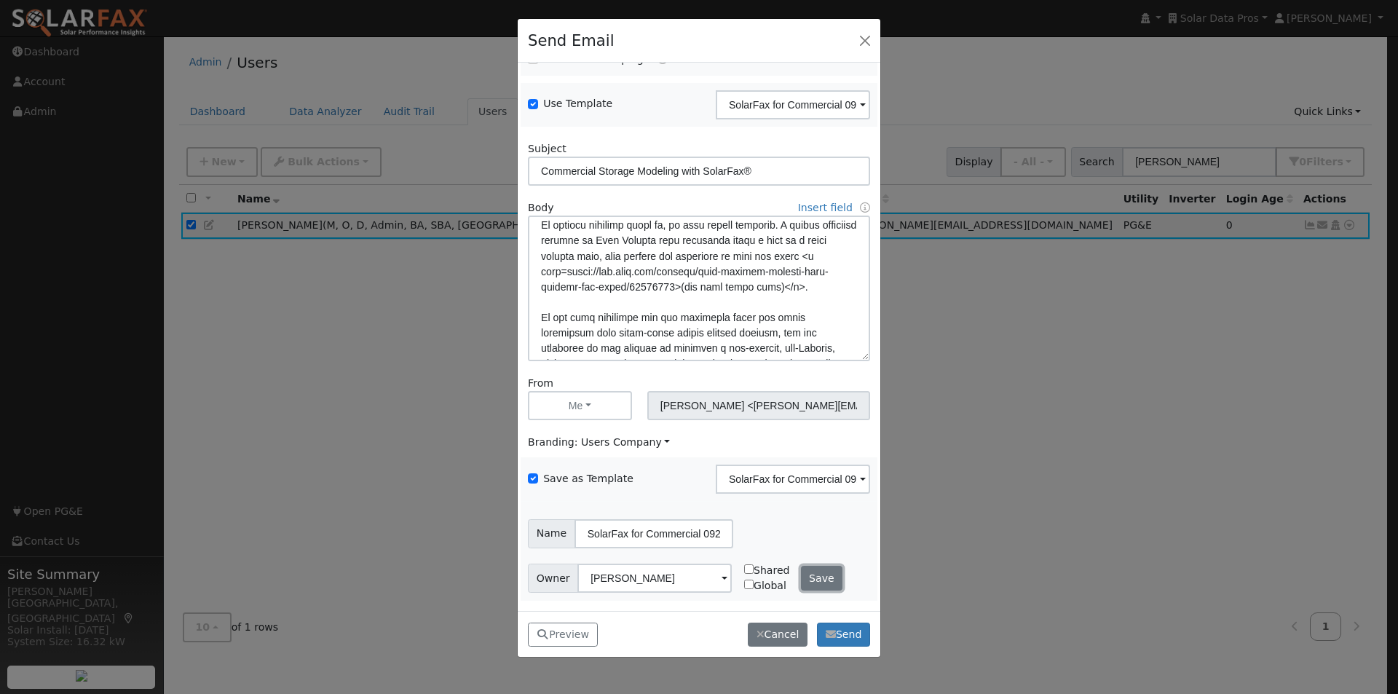
click at [818, 573] on button "Save" at bounding box center [822, 578] width 42 height 25
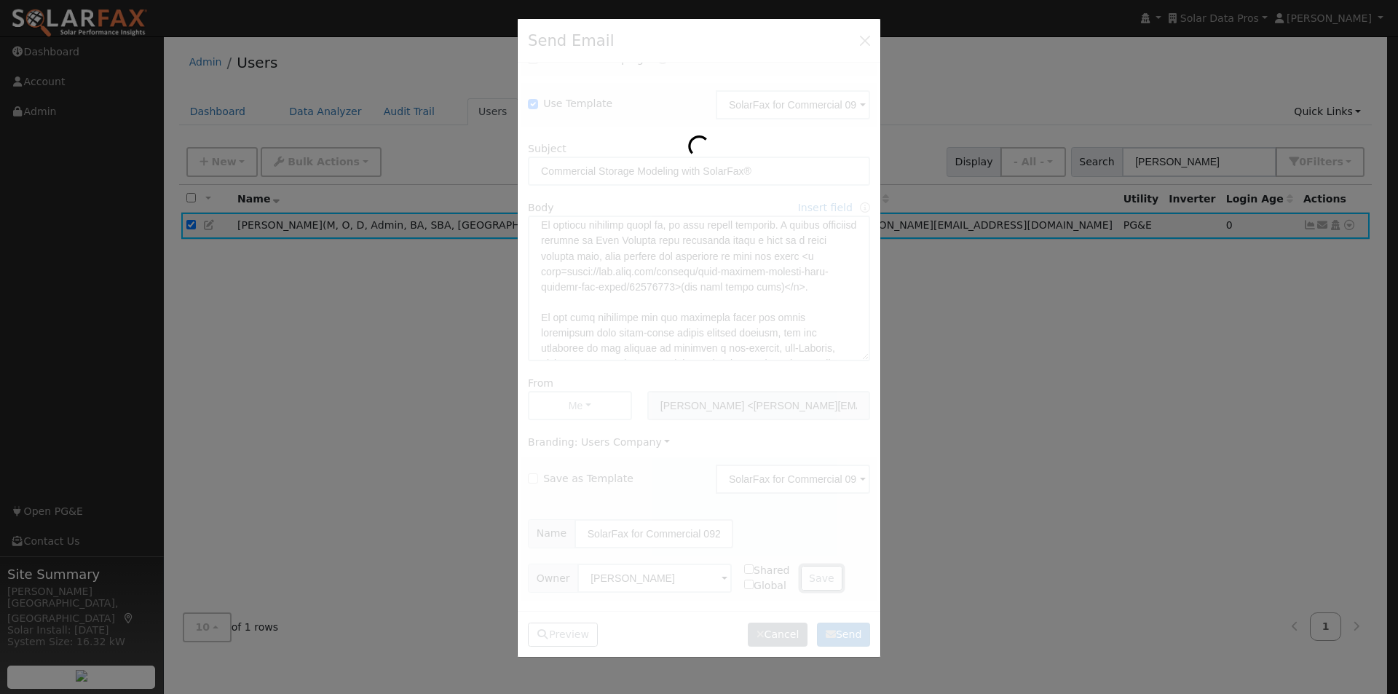
checkbox input "false"
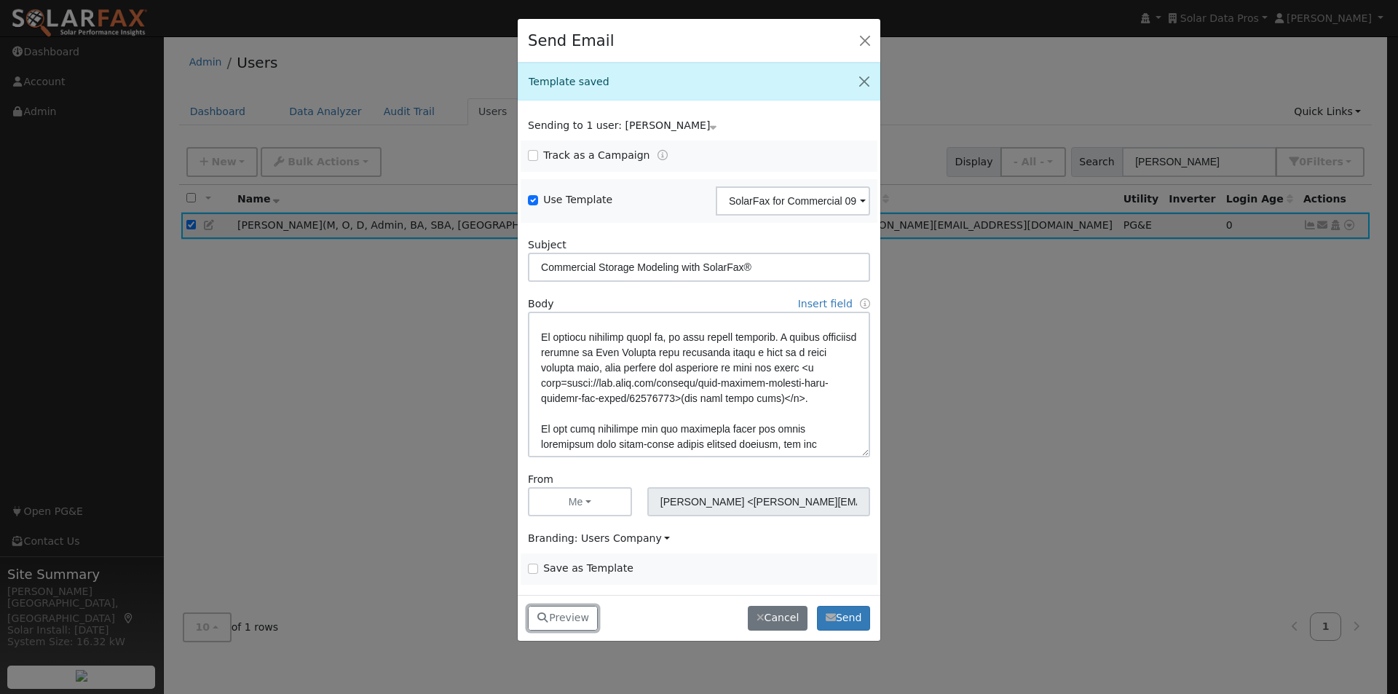
drag, startPoint x: 555, startPoint y: 616, endPoint x: 641, endPoint y: 492, distance: 150.7
click at [559, 612] on button "Preview" at bounding box center [563, 618] width 70 height 25
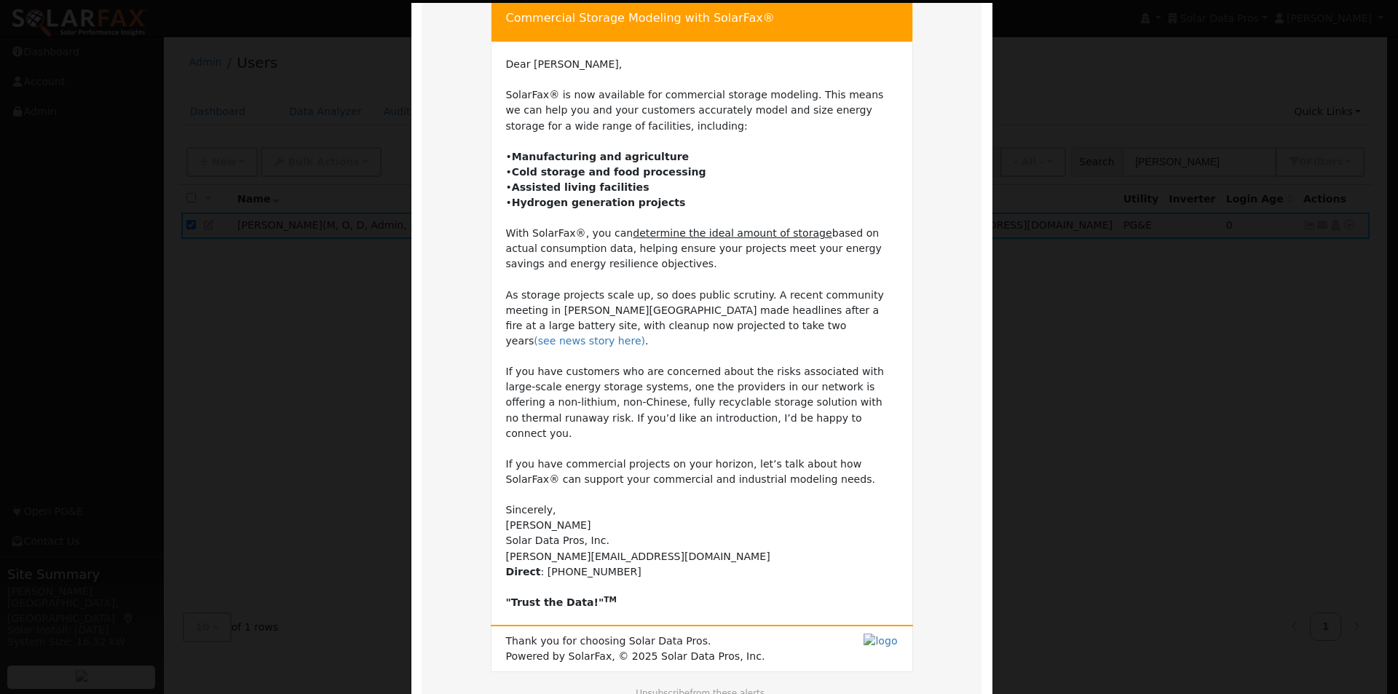
scroll to position [172, 0]
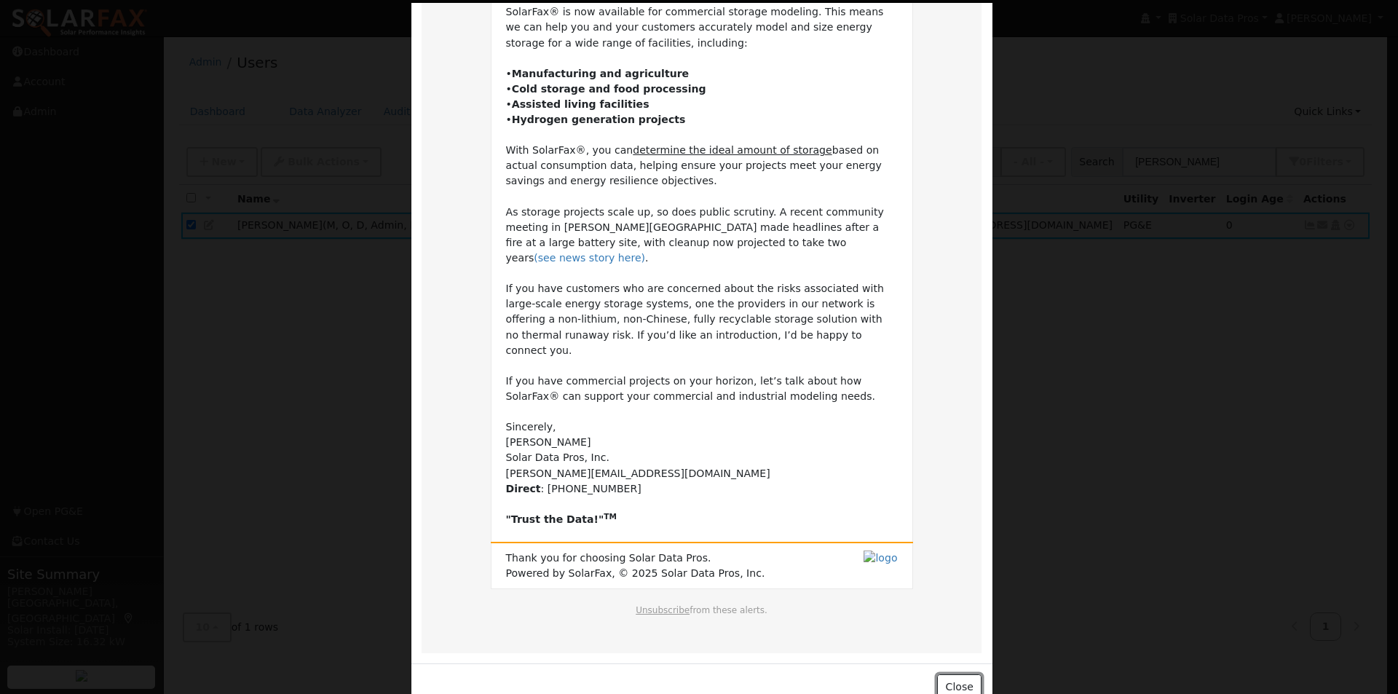
drag, startPoint x: 967, startPoint y: 653, endPoint x: 949, endPoint y: 591, distance: 64.5
click at [976, 663] on div "Close" at bounding box center [701, 686] width 581 height 46
drag, startPoint x: 952, startPoint y: 661, endPoint x: 906, endPoint y: 590, distance: 84.8
click at [952, 674] on button "Close" at bounding box center [959, 686] width 44 height 25
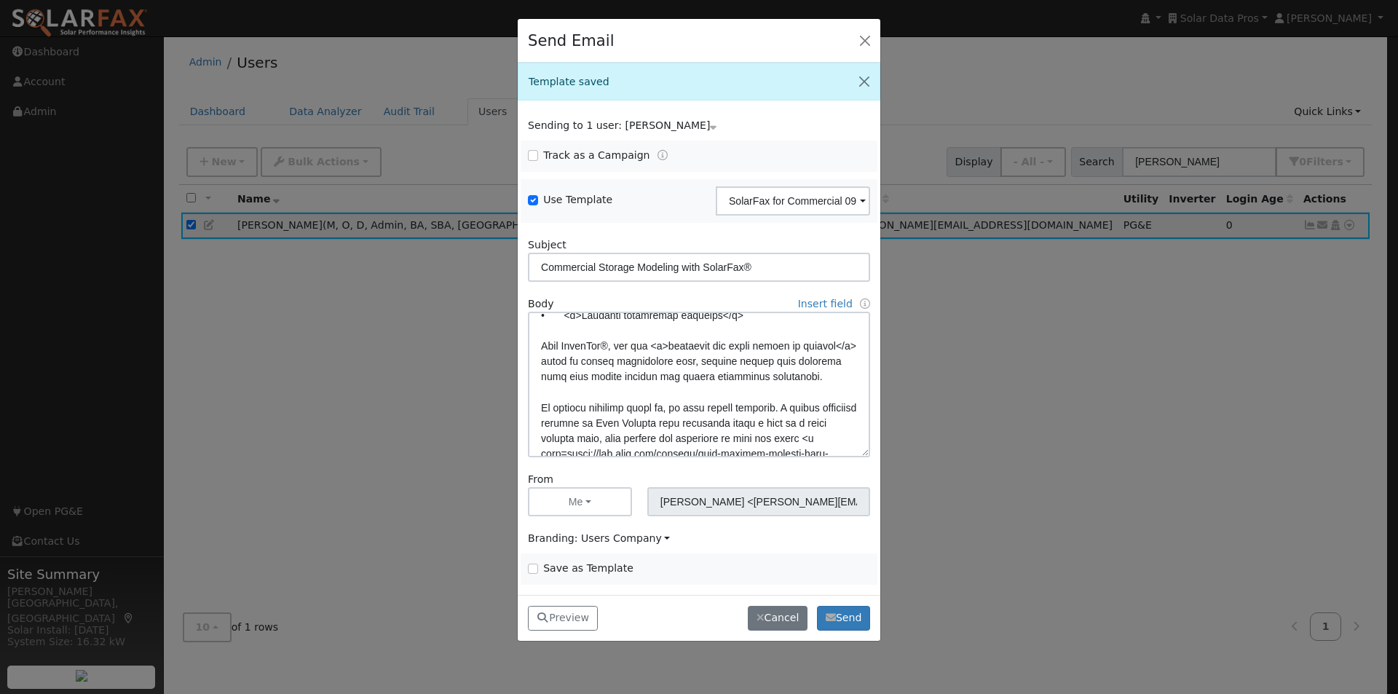
scroll to position [148, 0]
drag, startPoint x: 595, startPoint y: 365, endPoint x: 574, endPoint y: 365, distance: 21.9
click at [574, 365] on textarea at bounding box center [699, 385] width 342 height 146
drag, startPoint x: 627, startPoint y: 374, endPoint x: 683, endPoint y: 408, distance: 65.7
click at [628, 376] on textarea at bounding box center [699, 385] width 342 height 146
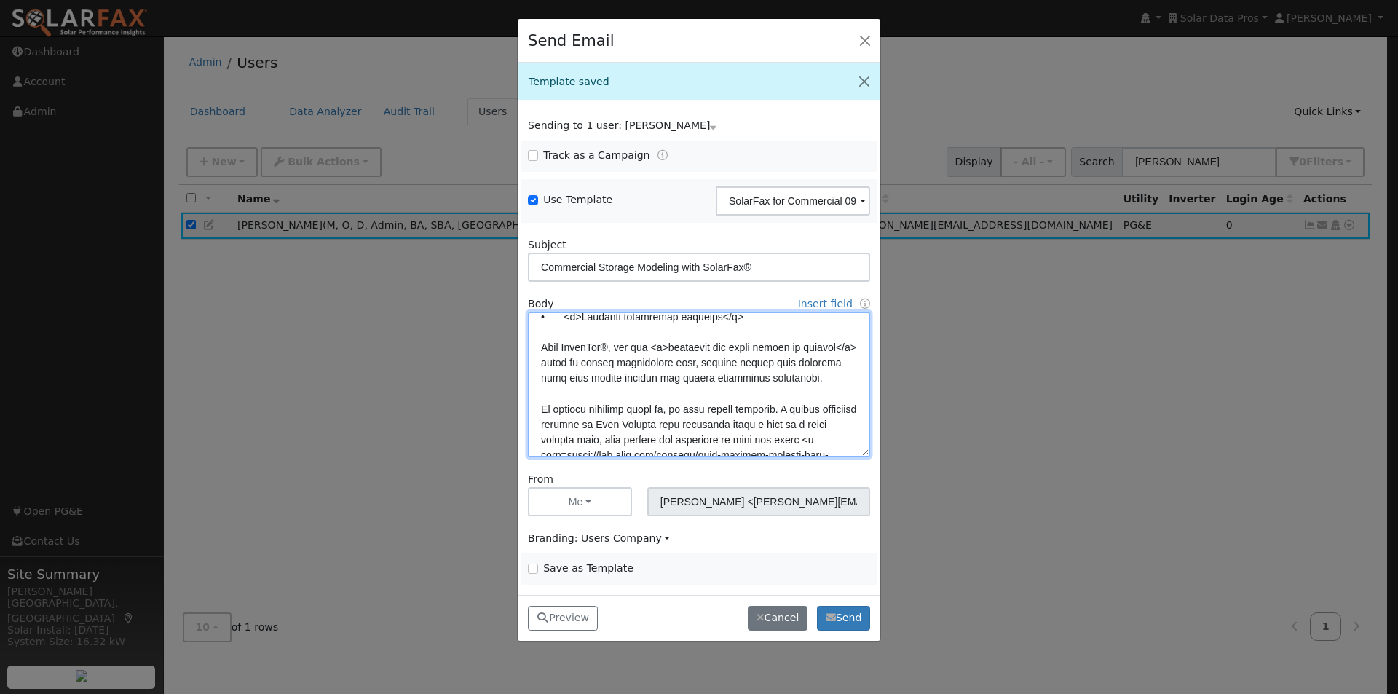
paste textarea "</u>"
click at [839, 376] on textarea at bounding box center [699, 385] width 342 height 146
paste textarea "</u>"
click at [639, 379] on textarea at bounding box center [699, 385] width 342 height 146
type textarea "Lore {ipsu_dolor}, SitamEtc® ad eli seddoeius tem incididunt utlabor etdolore. …"
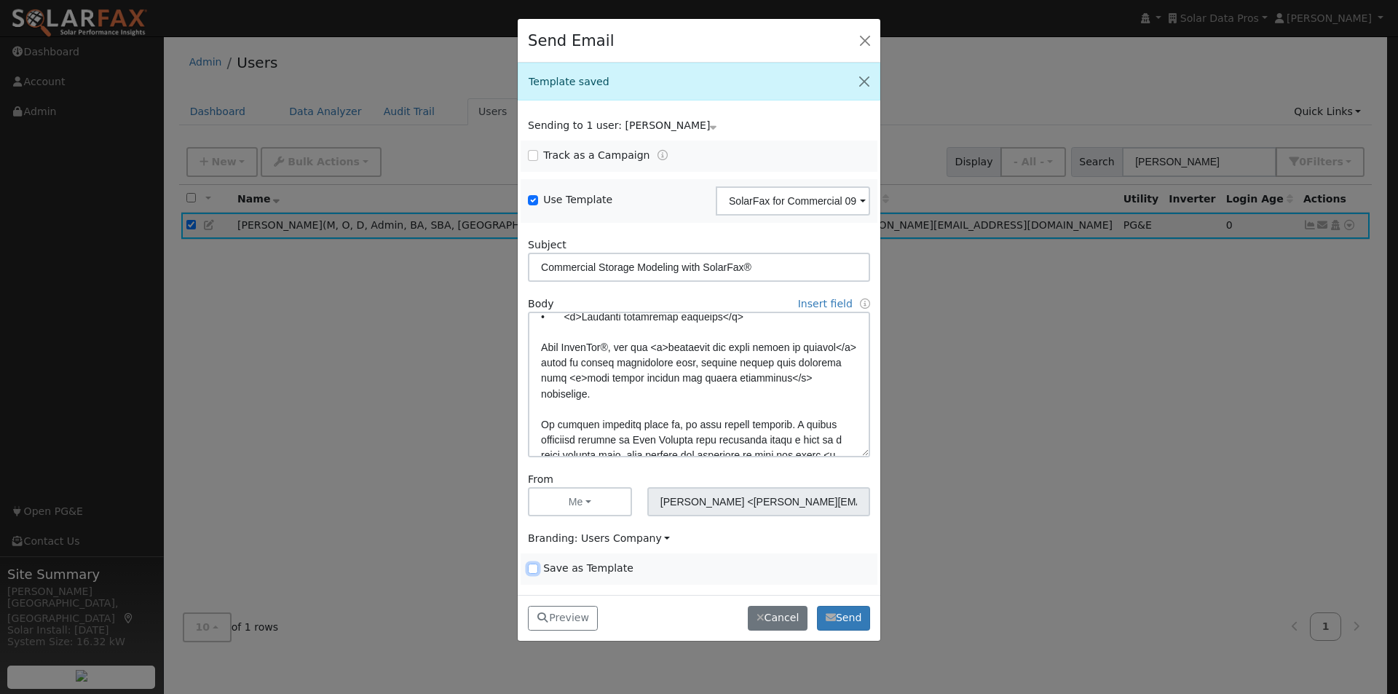
click at [530, 570] on input "Save as Template" at bounding box center [533, 568] width 10 height 10
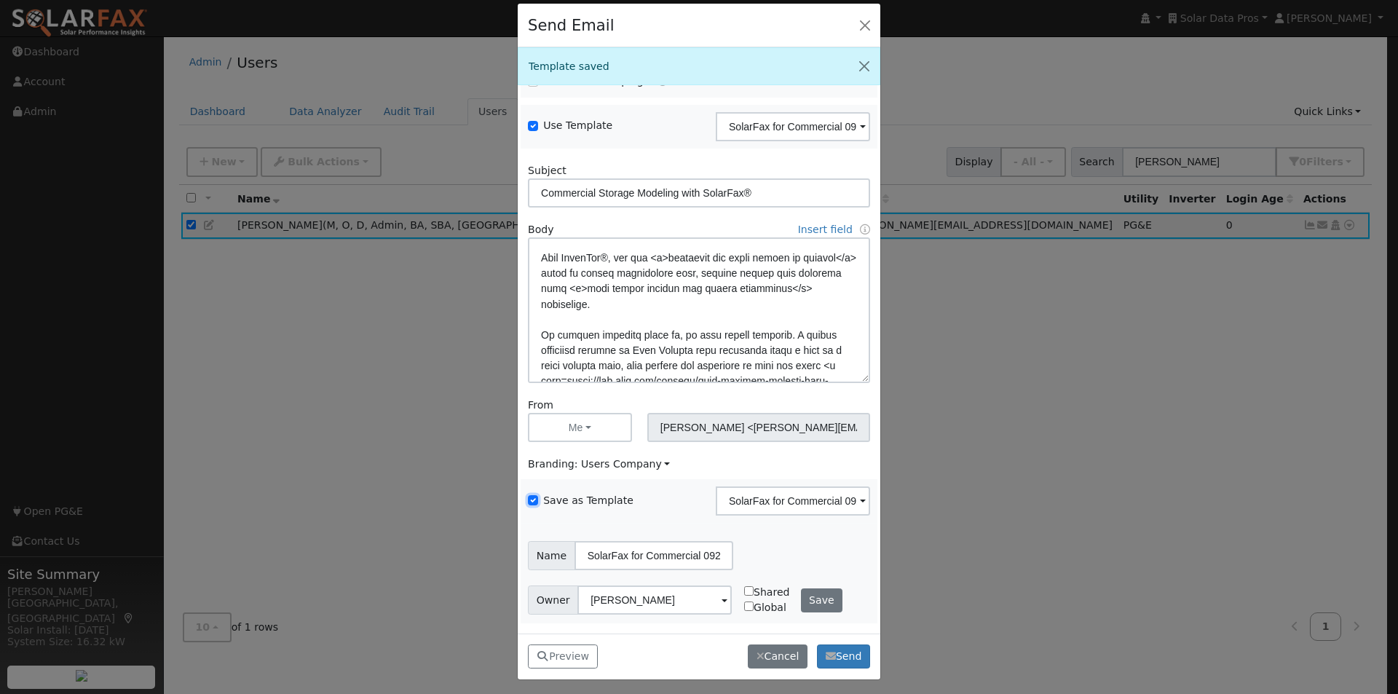
scroll to position [19, 0]
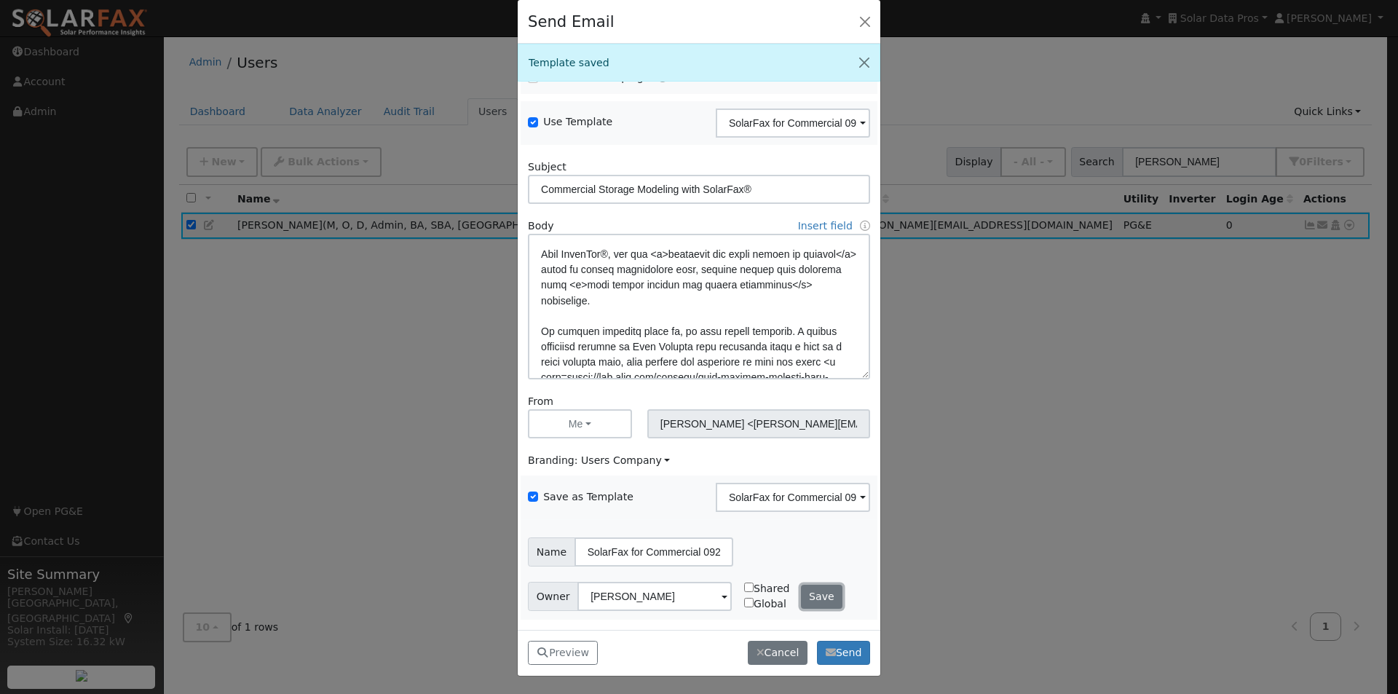
click at [820, 607] on button "Save" at bounding box center [822, 597] width 42 height 25
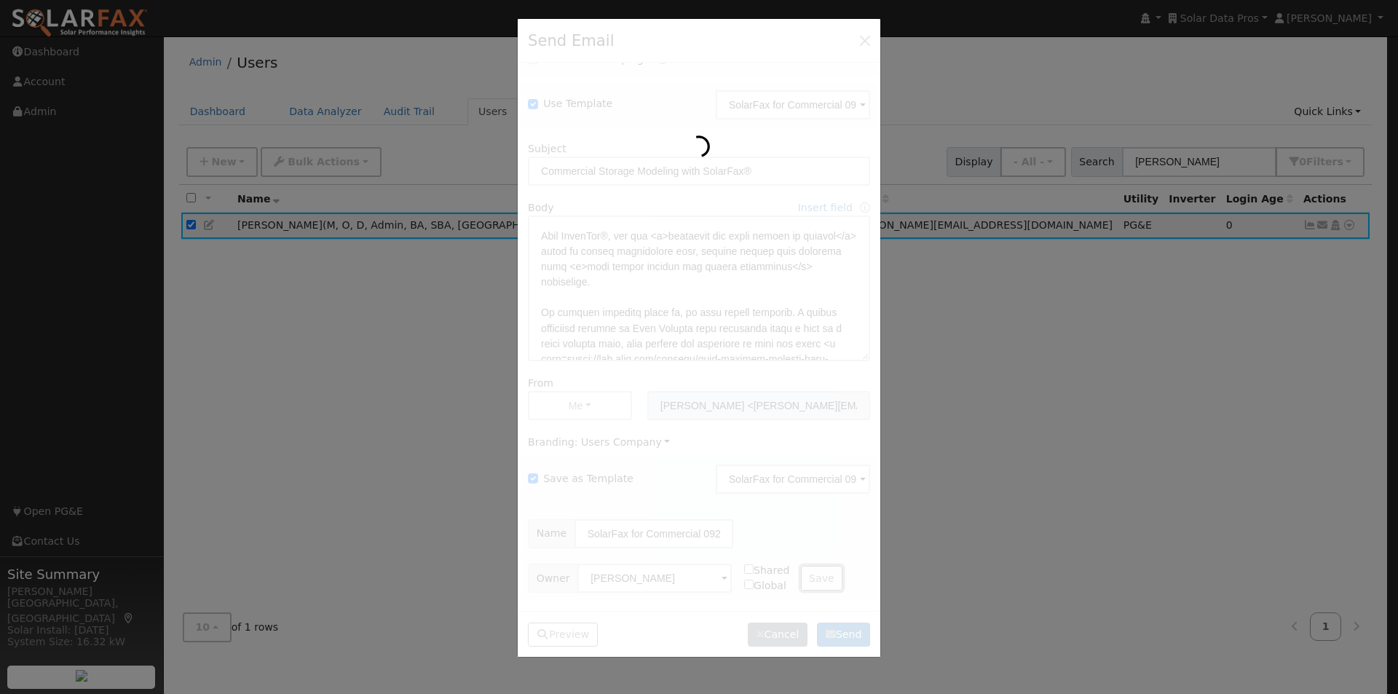
scroll to position [0, 0]
checkbox input "false"
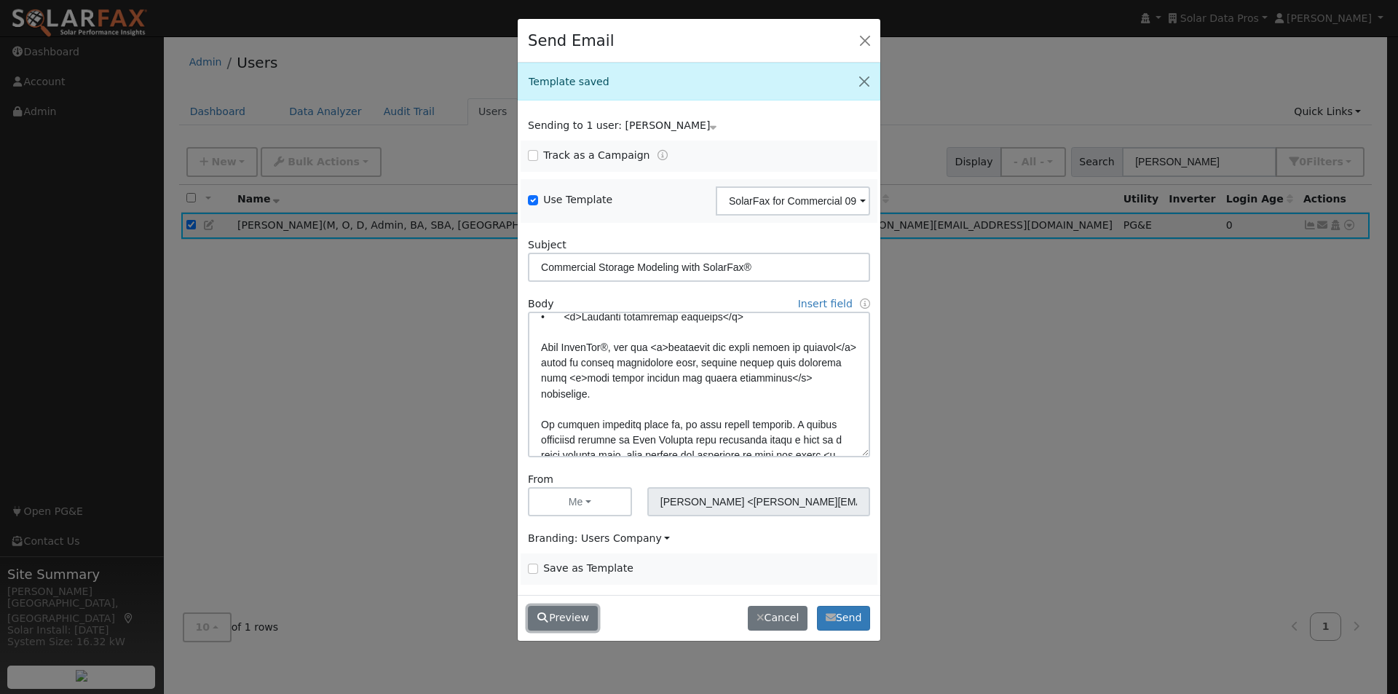
drag, startPoint x: 576, startPoint y: 614, endPoint x: 656, endPoint y: 574, distance: 89.5
click at [577, 612] on button "Preview" at bounding box center [563, 618] width 70 height 25
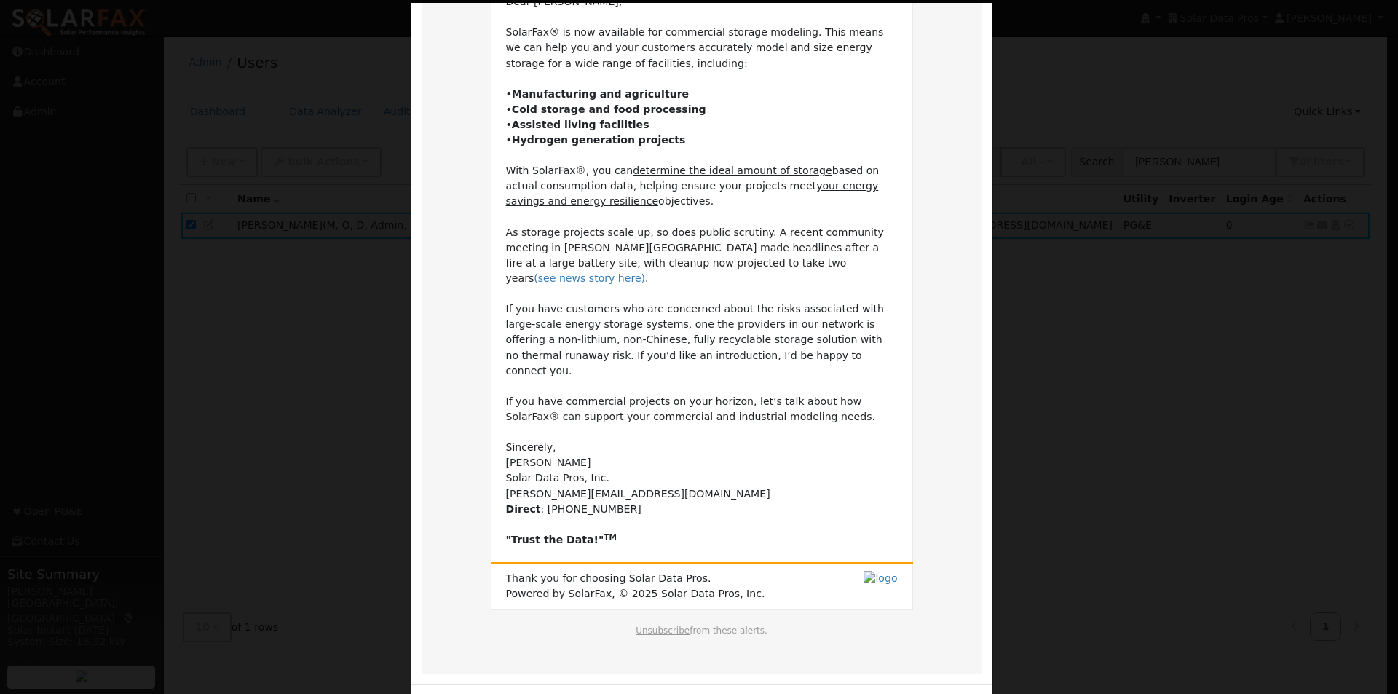
scroll to position [172, 0]
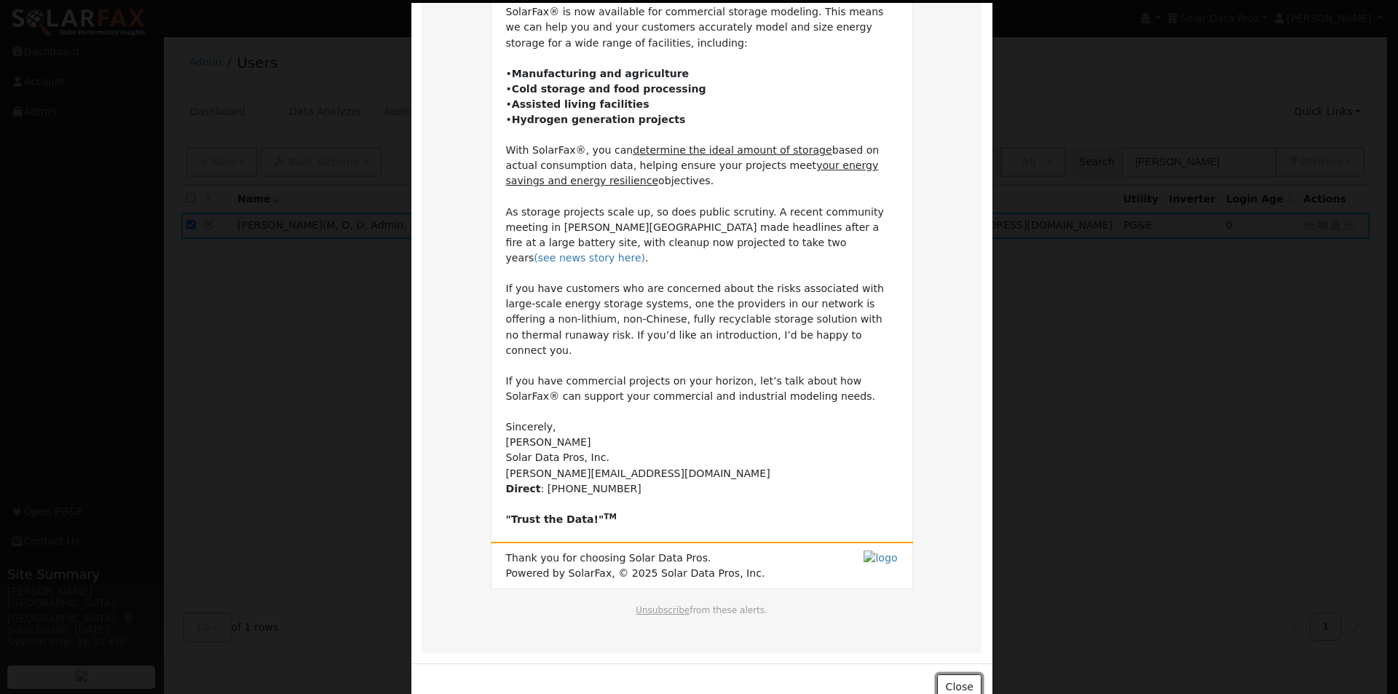
drag, startPoint x: 958, startPoint y: 646, endPoint x: 914, endPoint y: 574, distance: 84.7
click at [958, 663] on div "Close" at bounding box center [701, 686] width 581 height 46
click at [954, 674] on button "Close" at bounding box center [959, 686] width 44 height 25
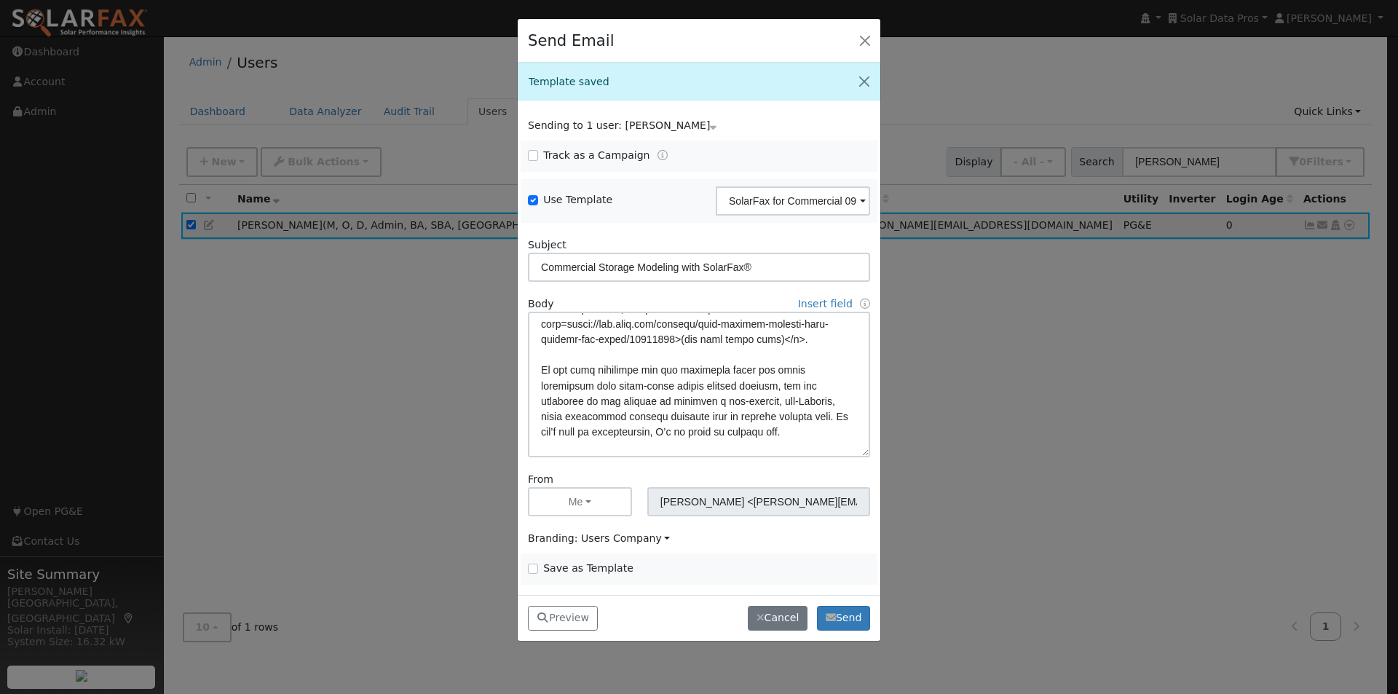
scroll to position [293, 0]
click at [777, 368] on textarea at bounding box center [699, 385] width 342 height 146
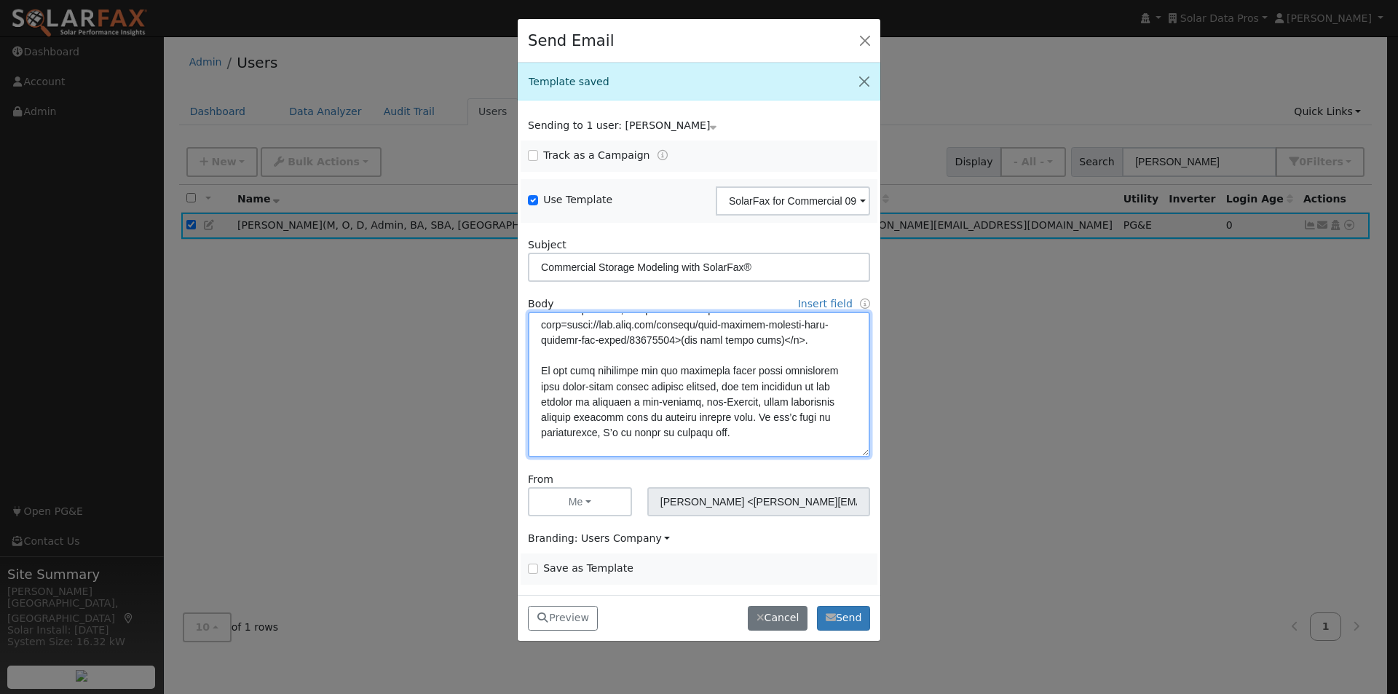
click at [709, 379] on textarea at bounding box center [699, 385] width 342 height 146
click at [544, 371] on textarea at bounding box center [699, 385] width 342 height 146
type textarea "Lore {ipsu_dolor}, SitamEtc® ad eli seddoeius tem incididunt utlabor etdolore. …"
click at [532, 569] on input "Save as Template" at bounding box center [533, 568] width 10 height 10
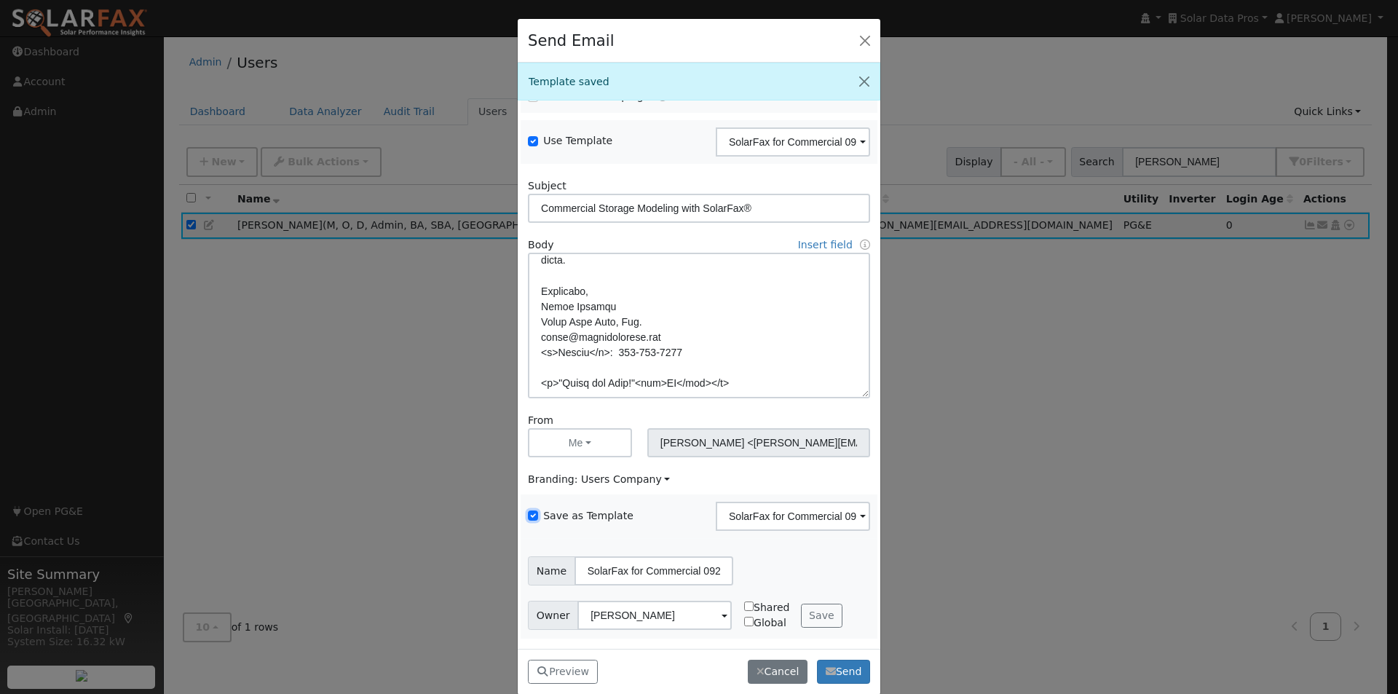
scroll to position [19, 0]
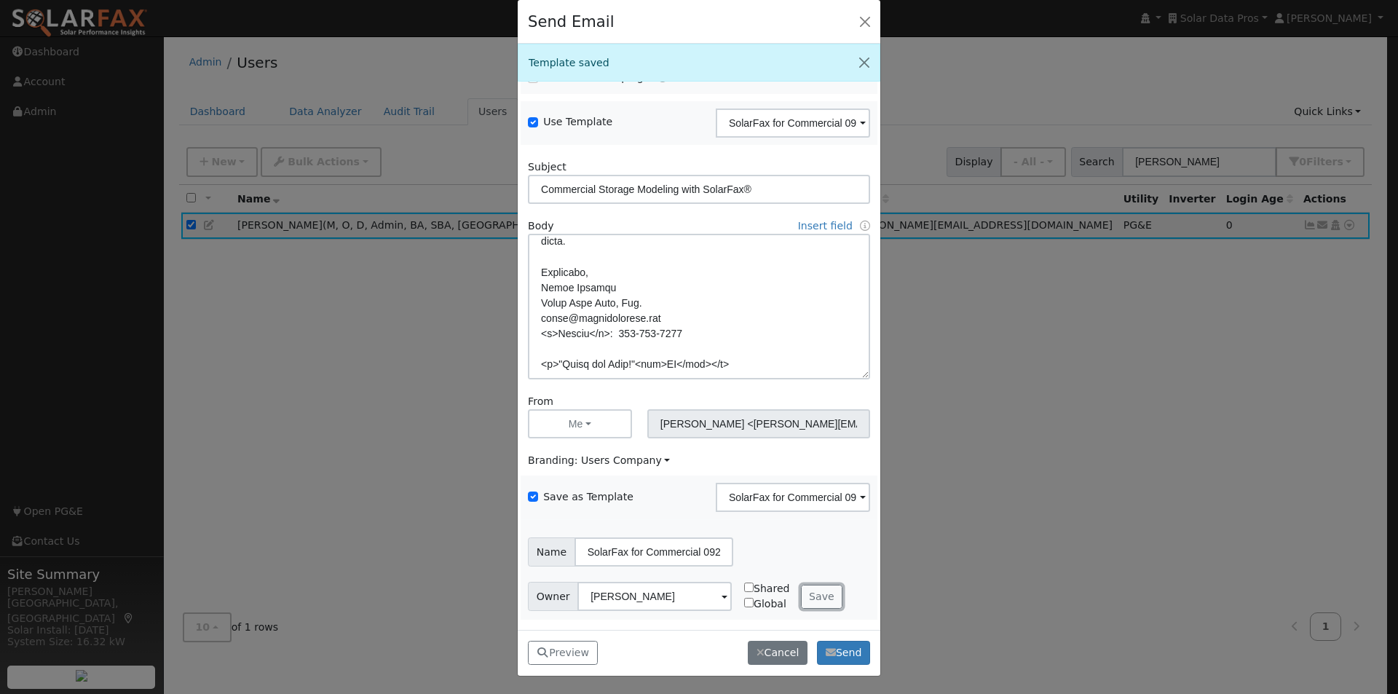
click at [810, 600] on button "Save" at bounding box center [822, 597] width 42 height 25
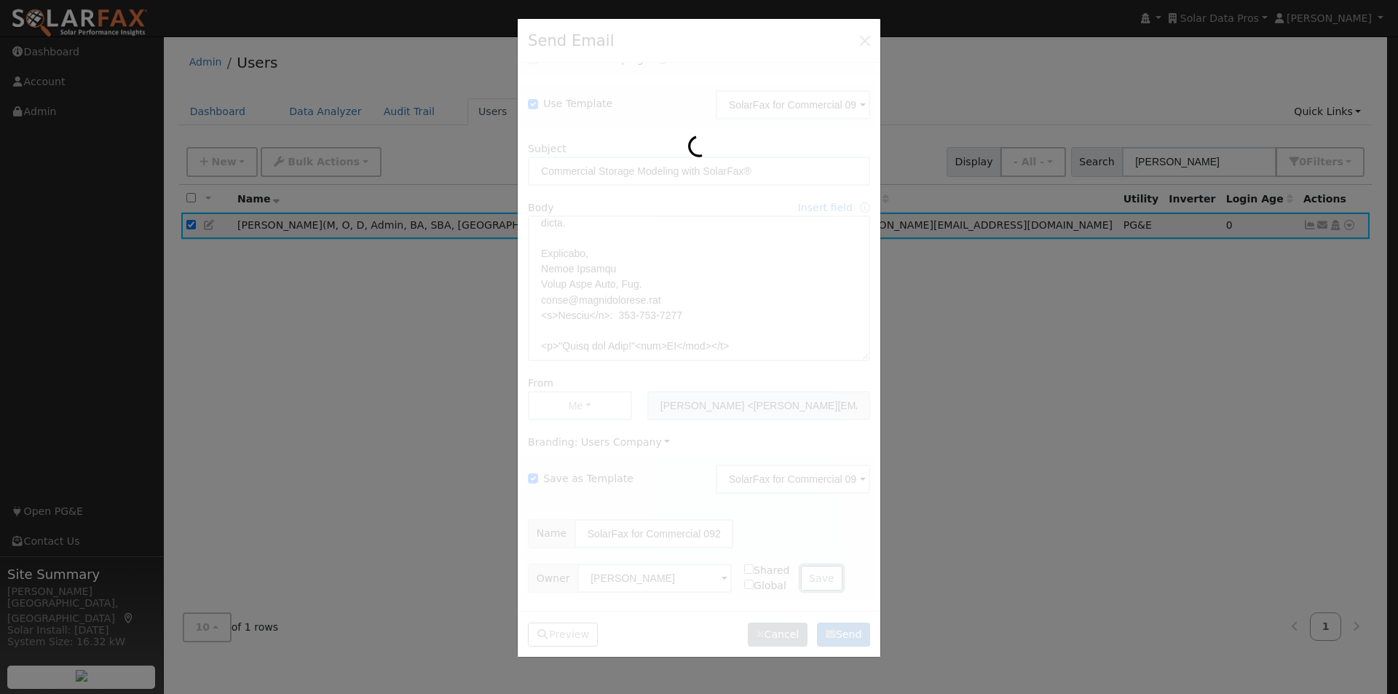
scroll to position [0, 0]
checkbox input "false"
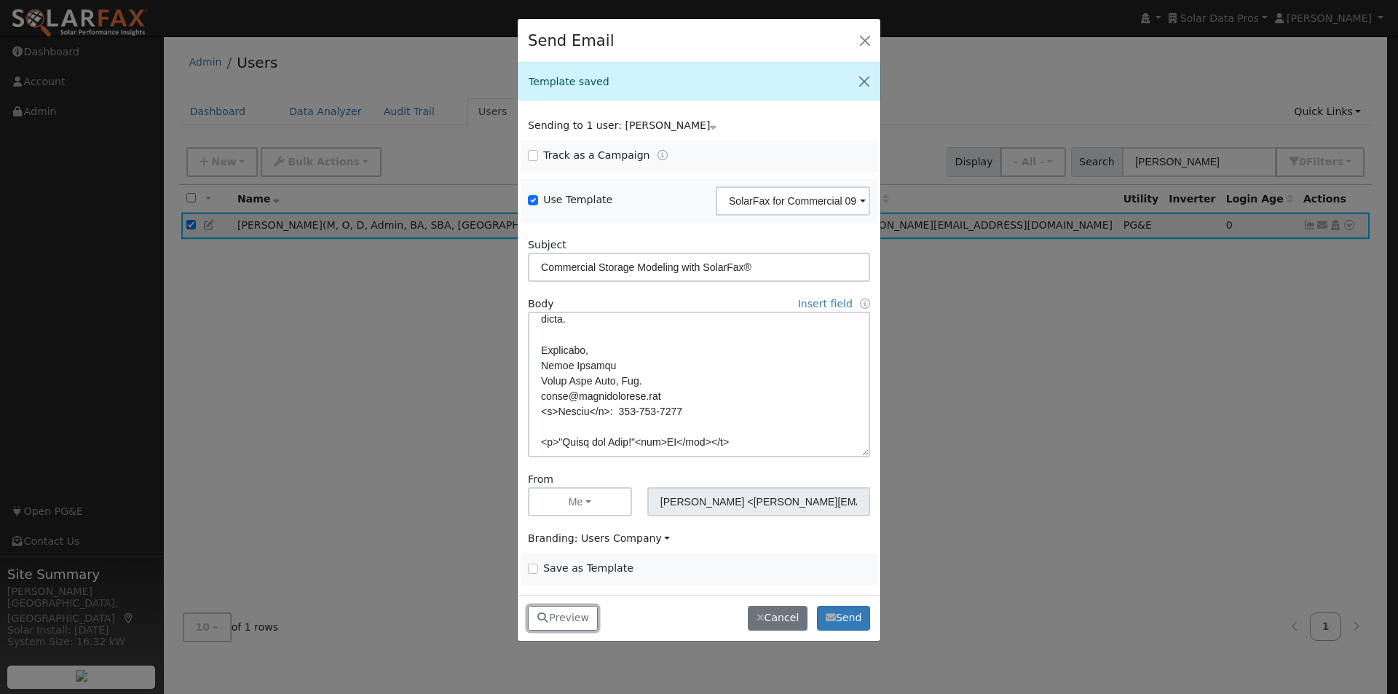
drag, startPoint x: 555, startPoint y: 613, endPoint x: 595, endPoint y: 559, distance: 67.1
click at [555, 612] on button "Preview" at bounding box center [563, 618] width 70 height 25
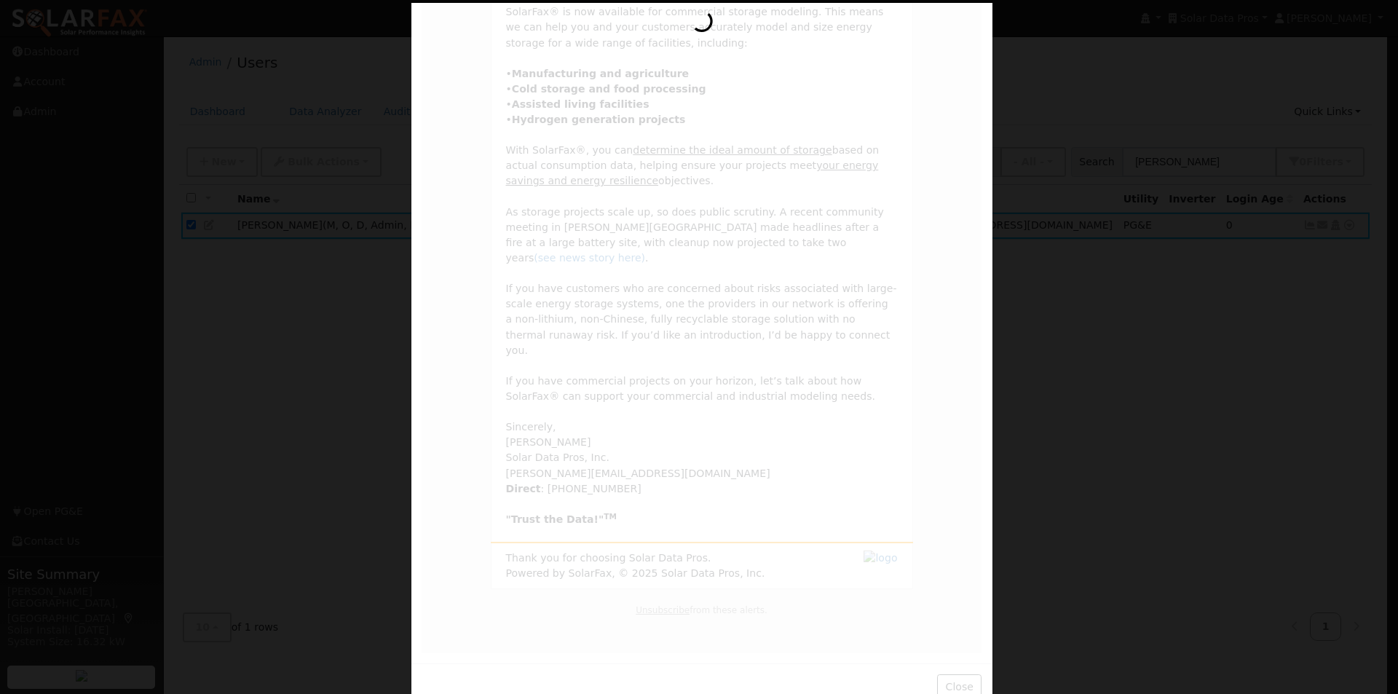
scroll to position [0, 0]
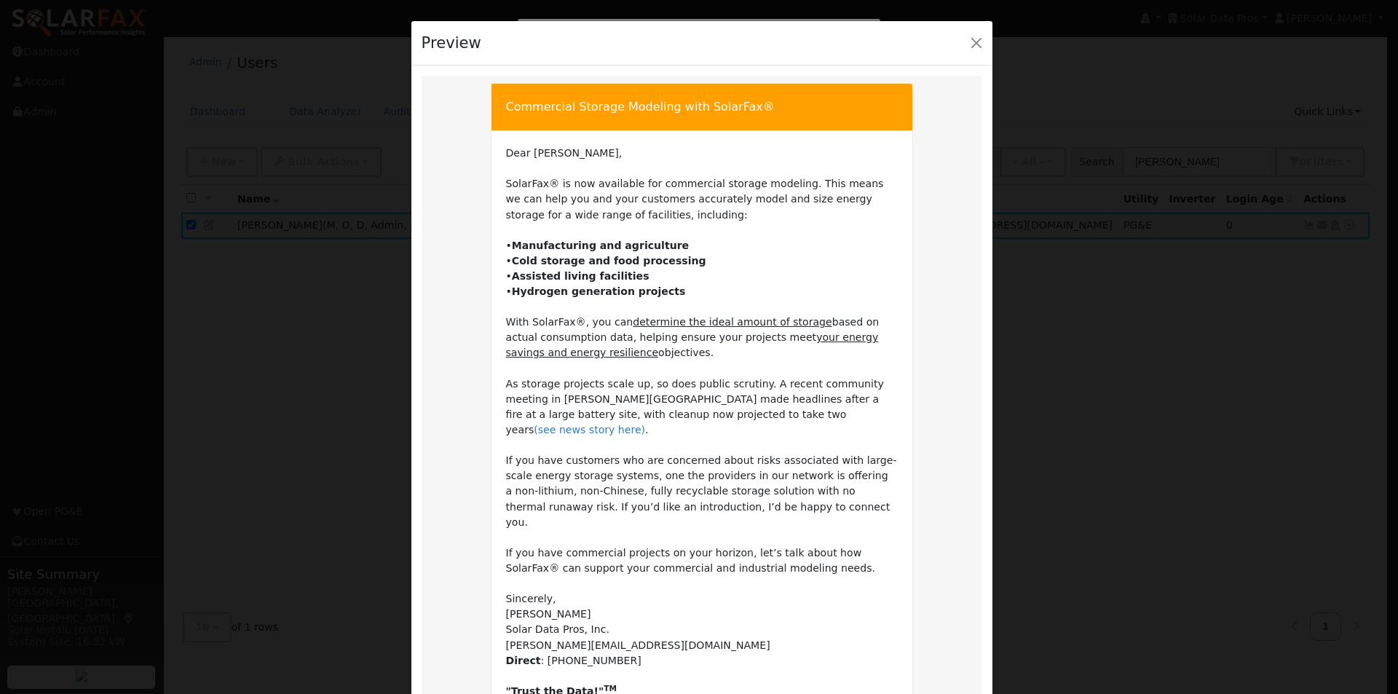
drag, startPoint x: 890, startPoint y: 244, endPoint x: 852, endPoint y: 224, distance: 43.3
click at [848, 242] on td "Dear [PERSON_NAME], SolarFax® is now available for commercial storage modeling.…" at bounding box center [702, 422] width 392 height 553
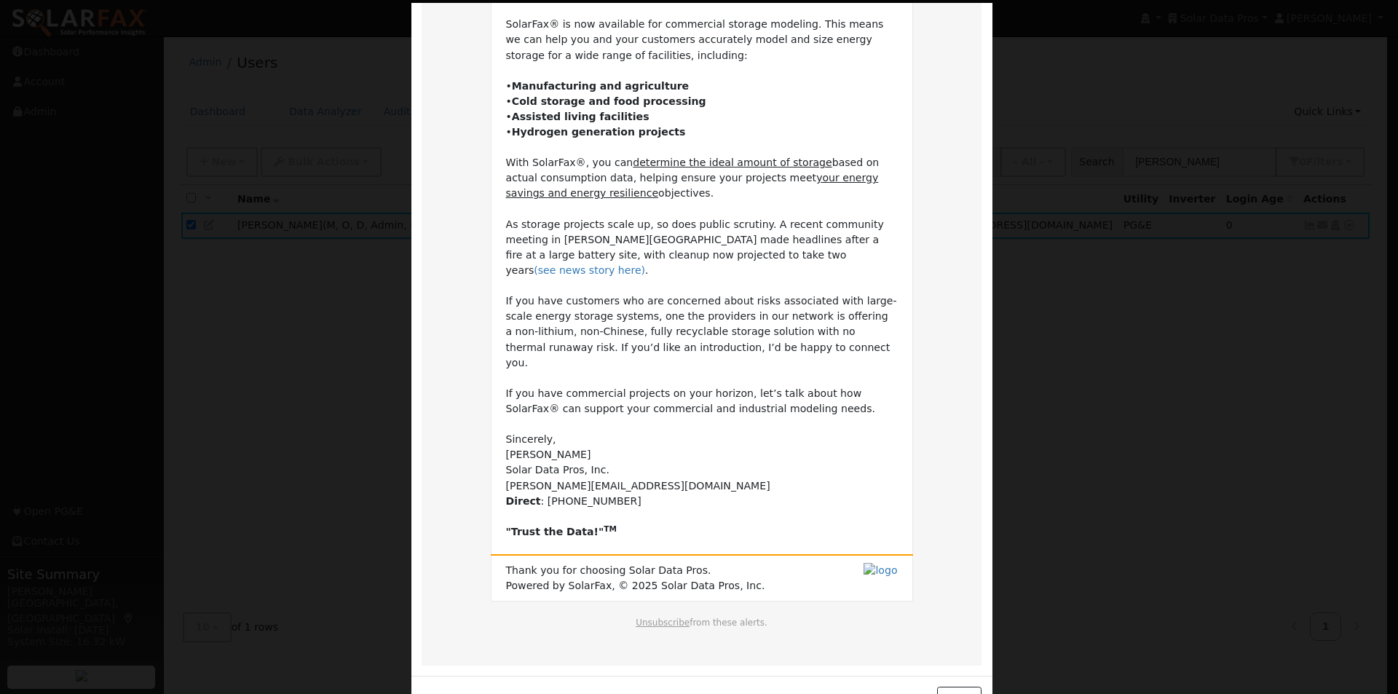
scroll to position [172, 0]
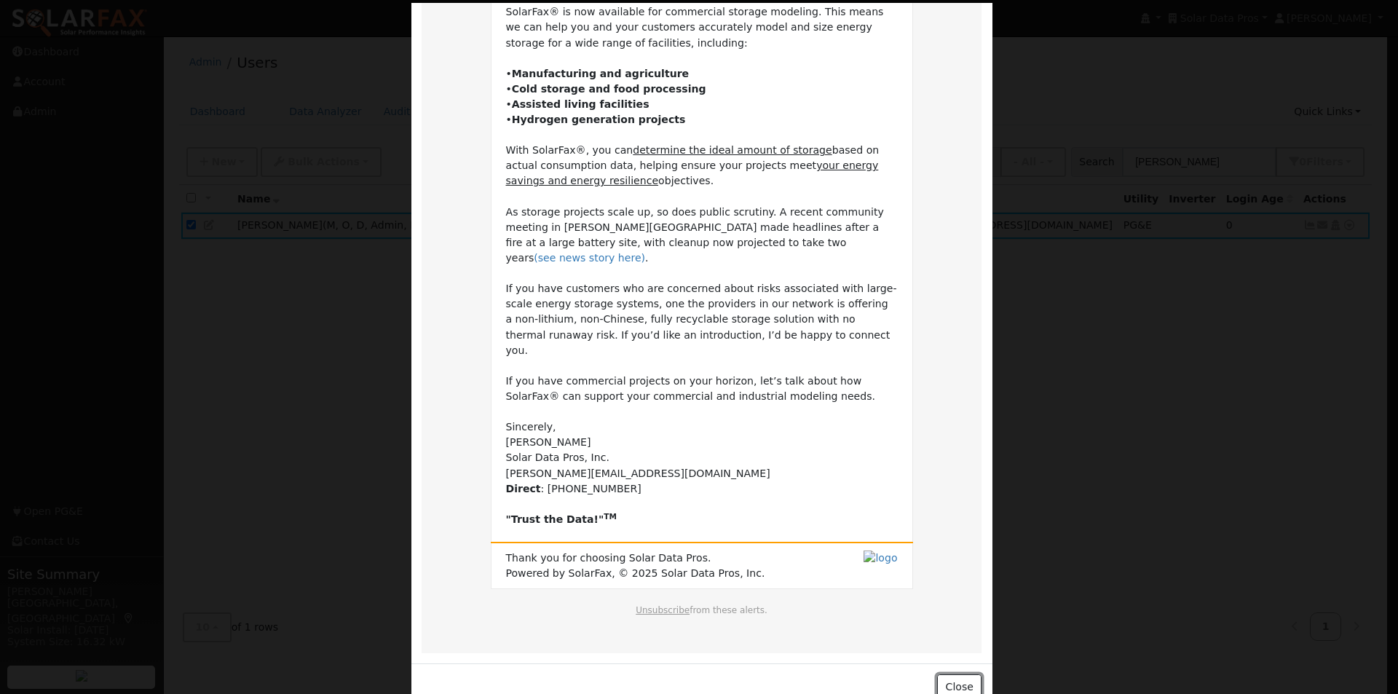
drag, startPoint x: 959, startPoint y: 652, endPoint x: 949, endPoint y: 640, distance: 16.0
click at [959, 674] on button "Close" at bounding box center [959, 686] width 44 height 25
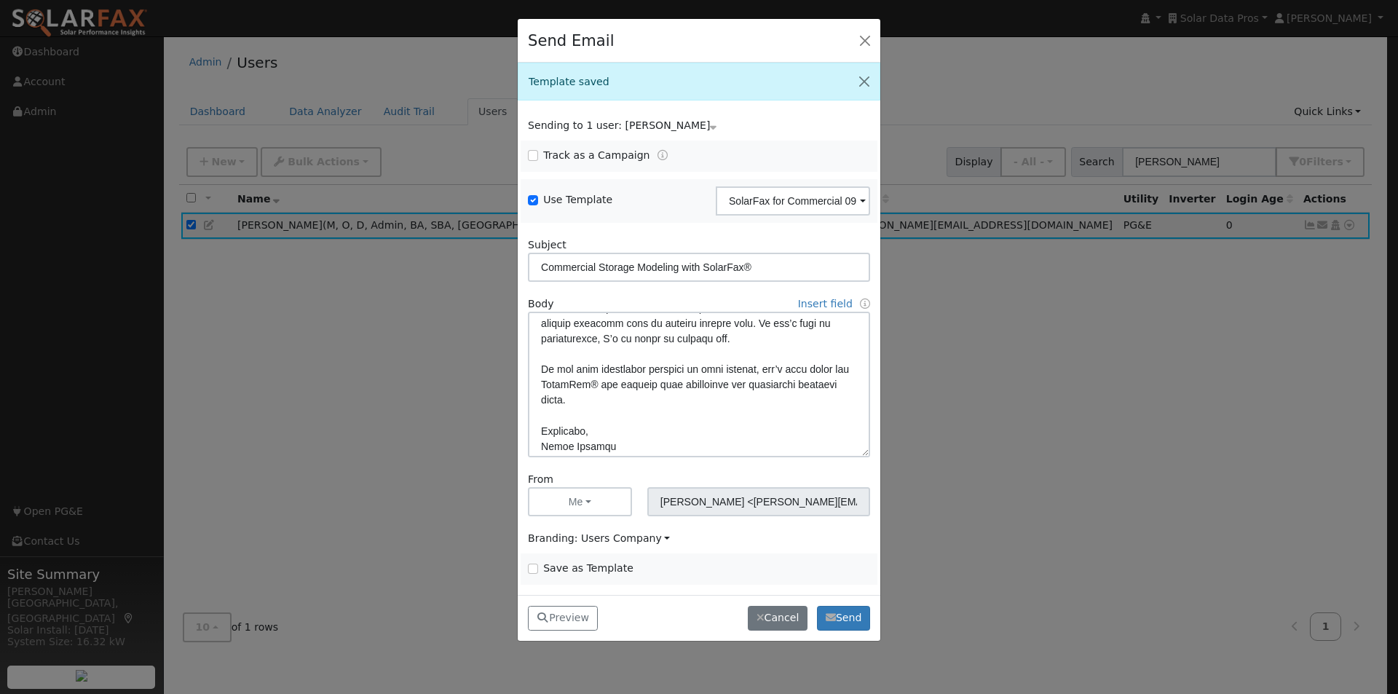
scroll to position [387, 0]
click at [649, 371] on textarea at bounding box center [699, 385] width 342 height 146
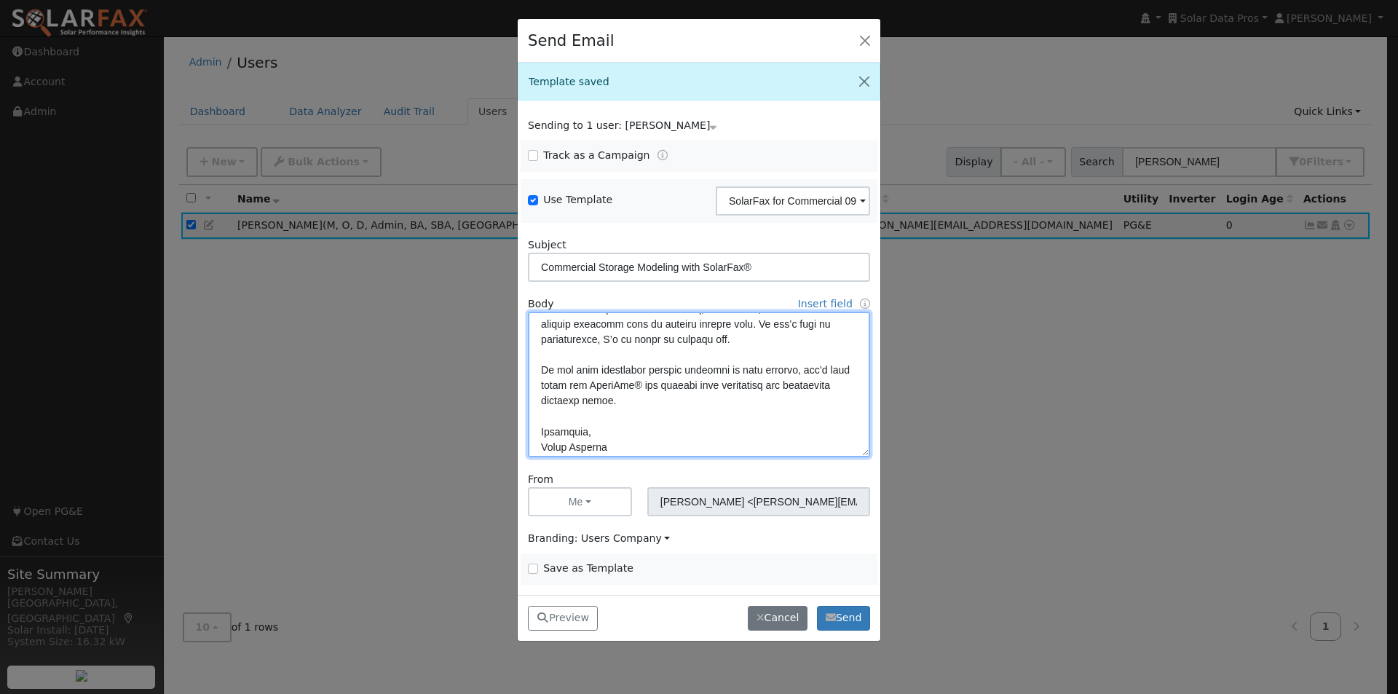
type textarea "Lore {ipsu_dolor}, SitamEtc® ad eli seddoeius tem incididunt utlabor etdolore. …"
click at [534, 566] on input "Save as Template" at bounding box center [533, 568] width 10 height 10
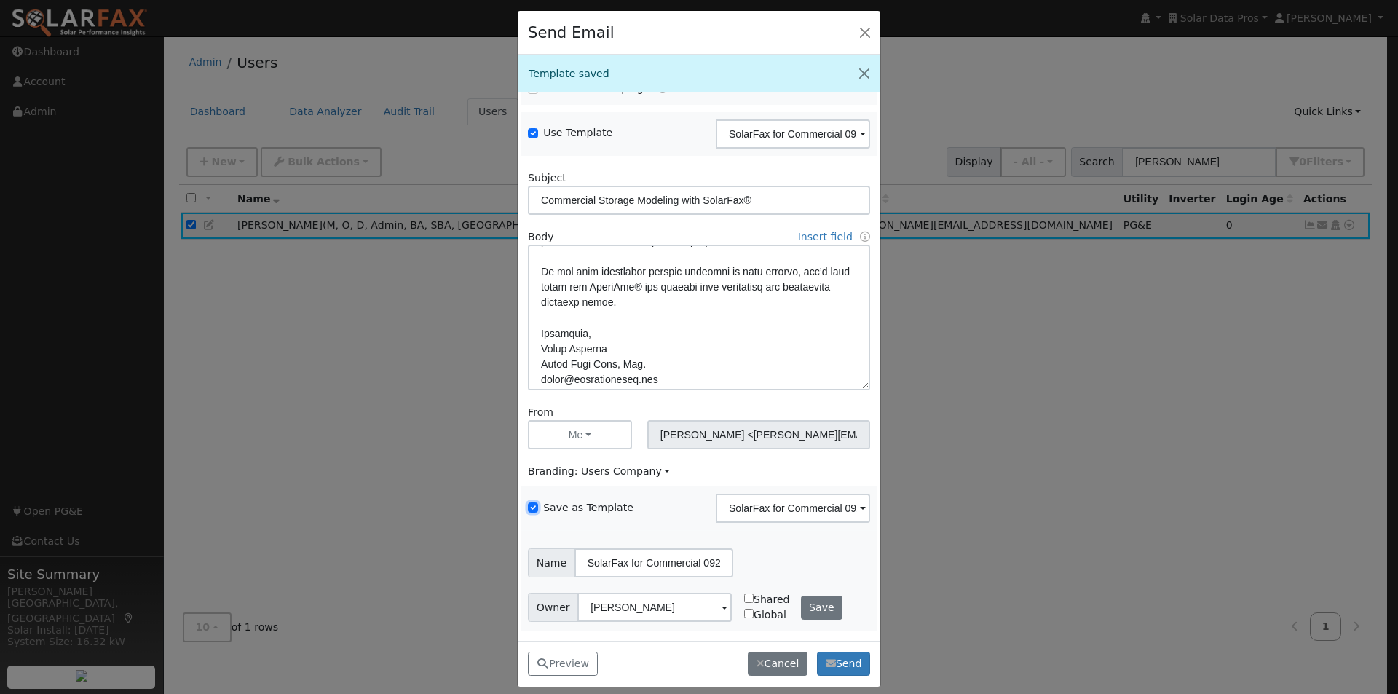
scroll to position [19, 0]
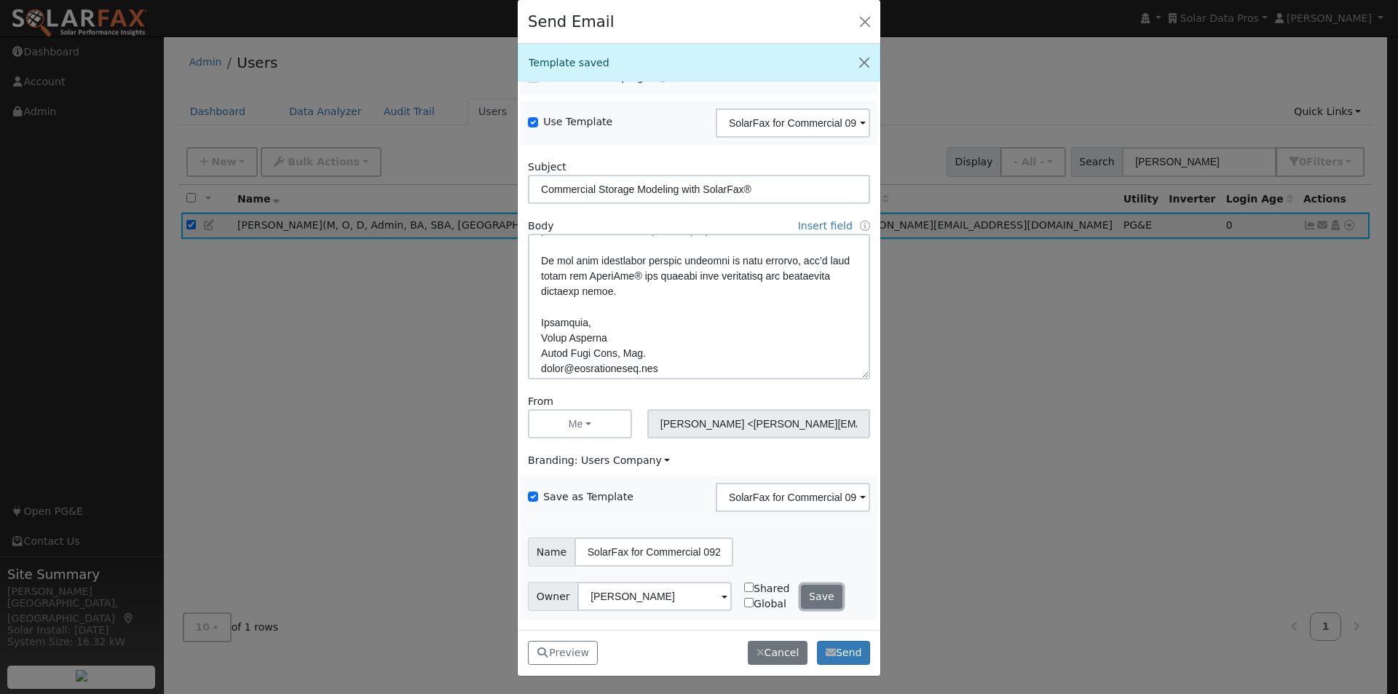
click at [804, 588] on button "Save" at bounding box center [822, 597] width 42 height 25
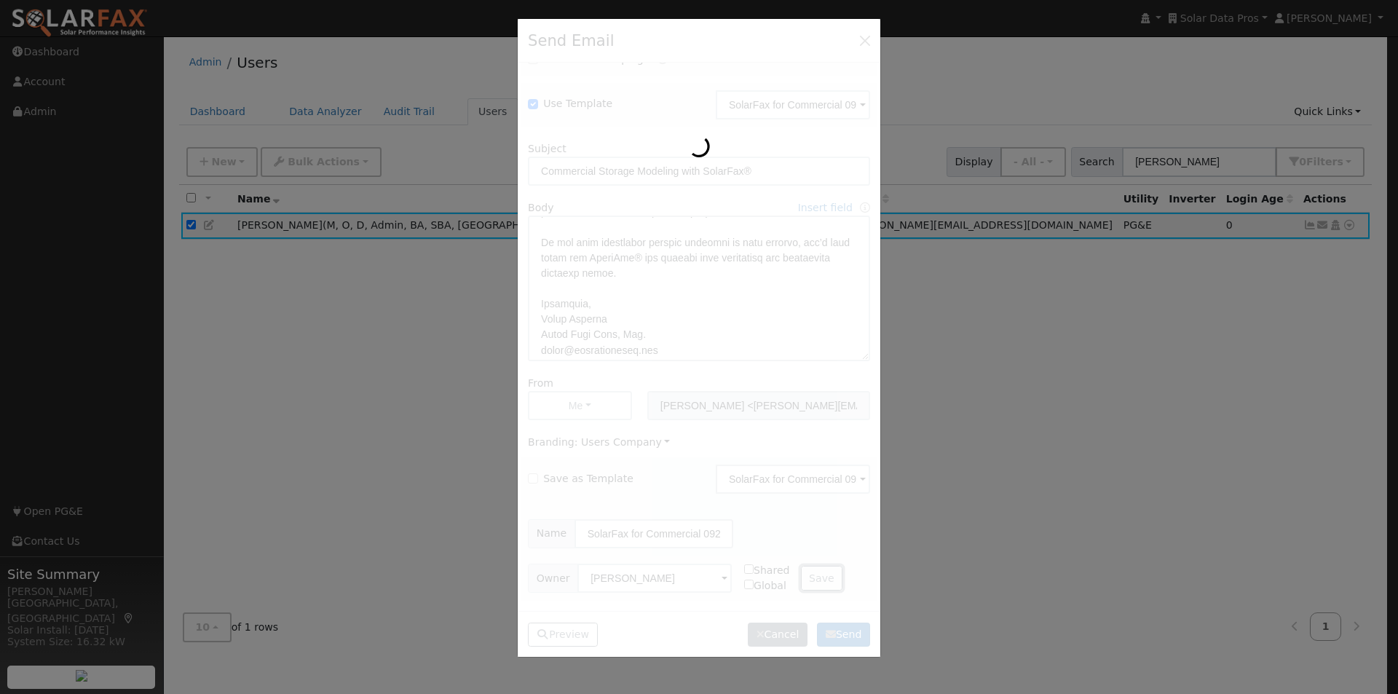
checkbox input "false"
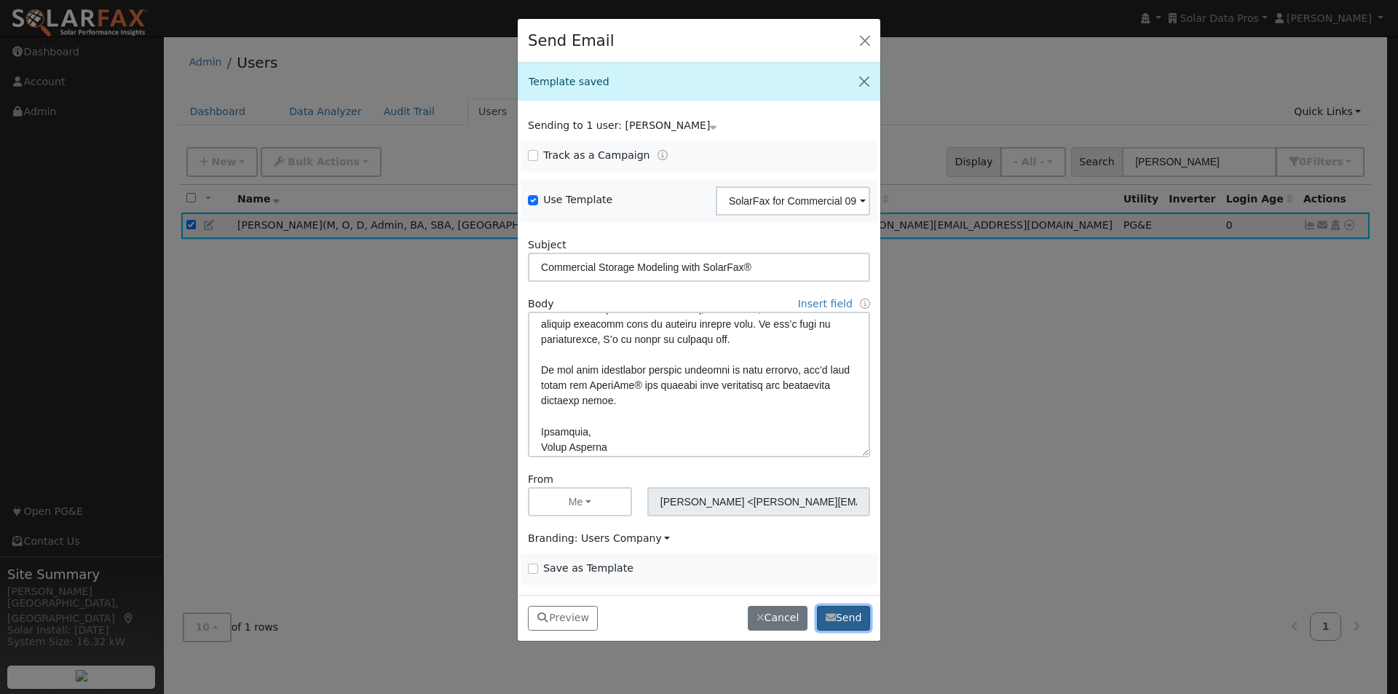
click at [850, 617] on button "Send" at bounding box center [843, 618] width 53 height 25
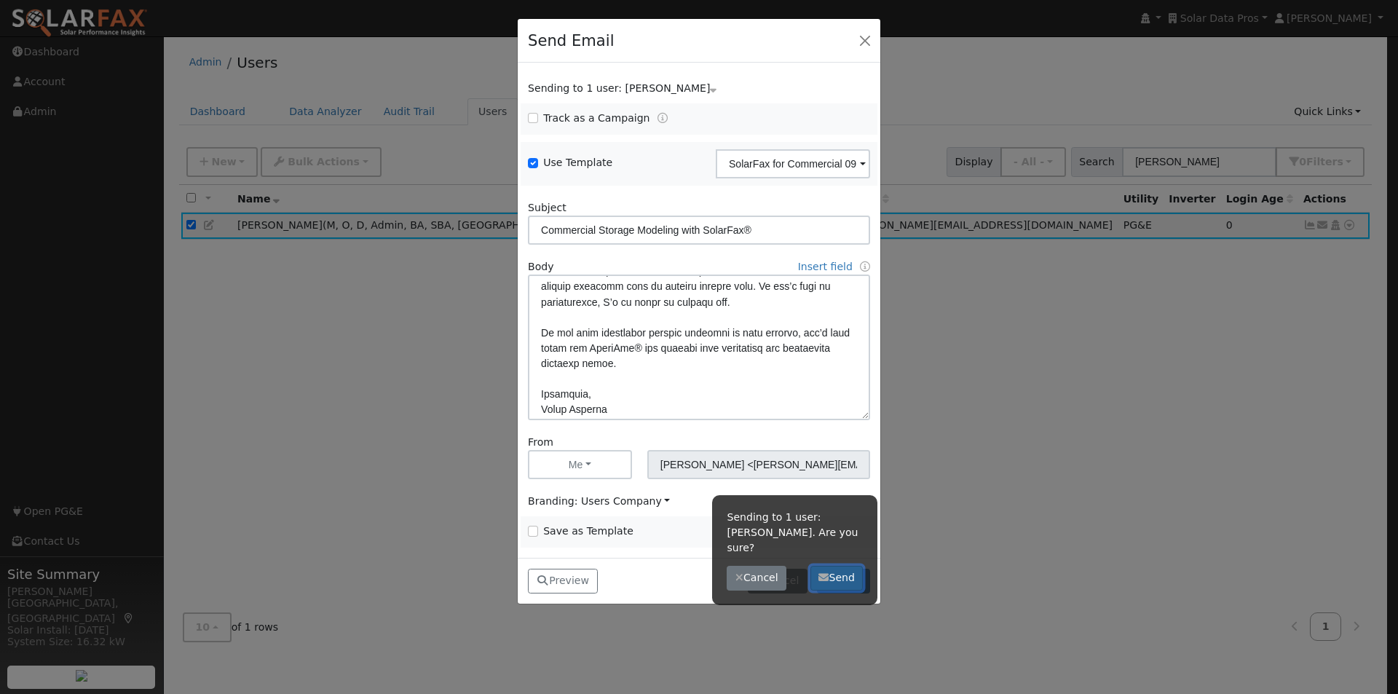
click at [839, 567] on button "Send" at bounding box center [836, 578] width 53 height 25
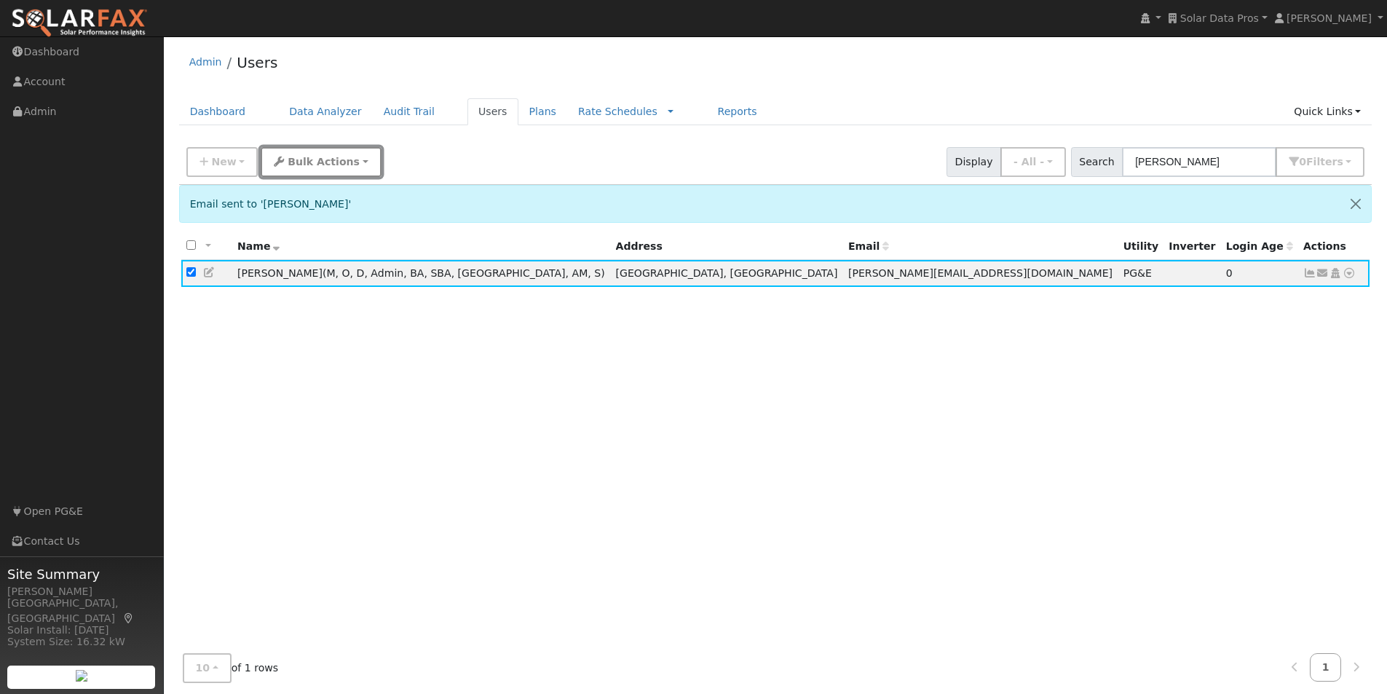
drag, startPoint x: 305, startPoint y: 155, endPoint x: 309, endPoint y: 170, distance: 15.0
click at [306, 156] on span "Bulk Actions" at bounding box center [324, 162] width 72 height 12
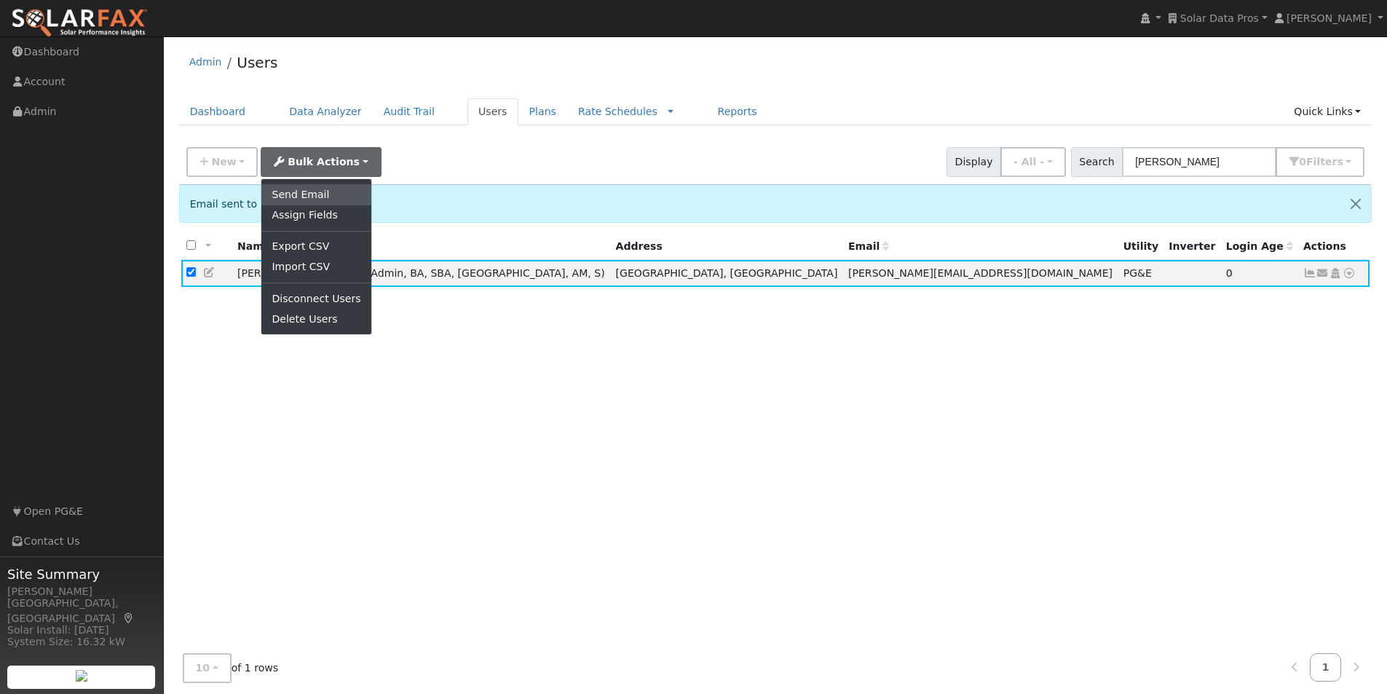
click at [301, 192] on link "Send Email" at bounding box center [315, 194] width 109 height 20
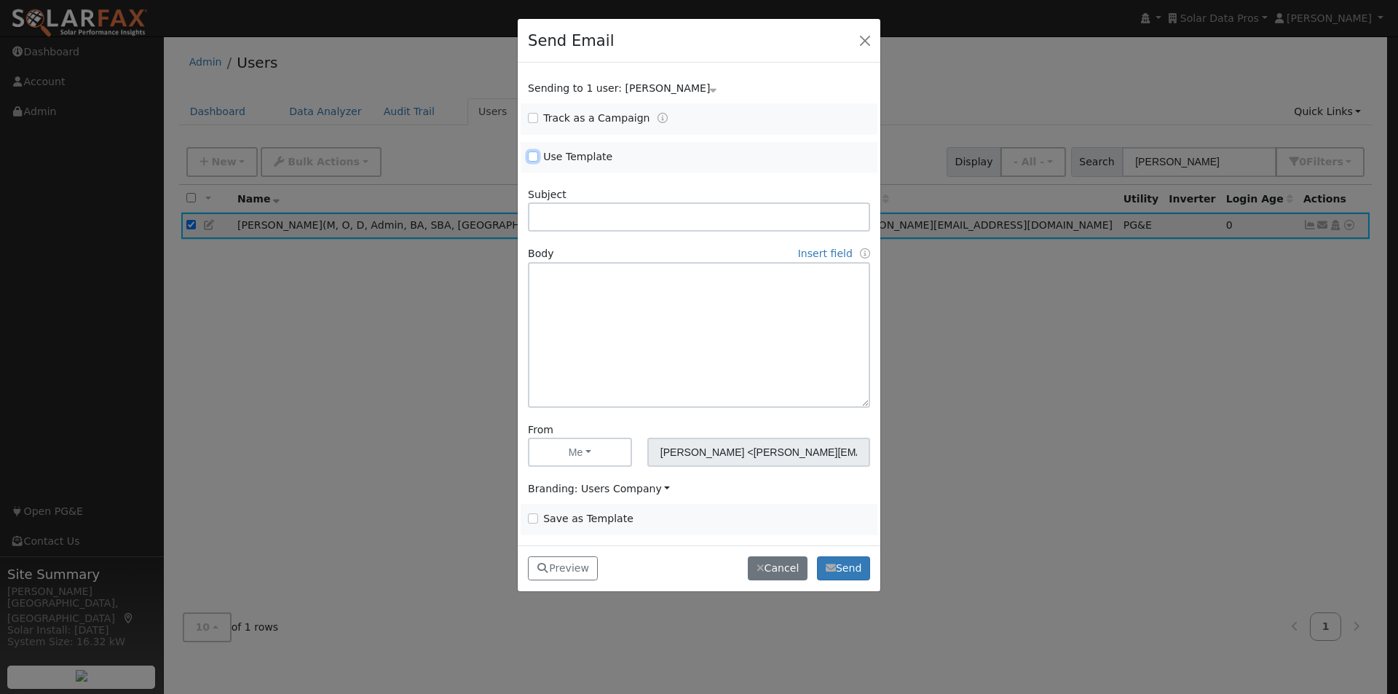
click at [535, 153] on input "Use Template" at bounding box center [533, 156] width 10 height 10
checkbox input "true"
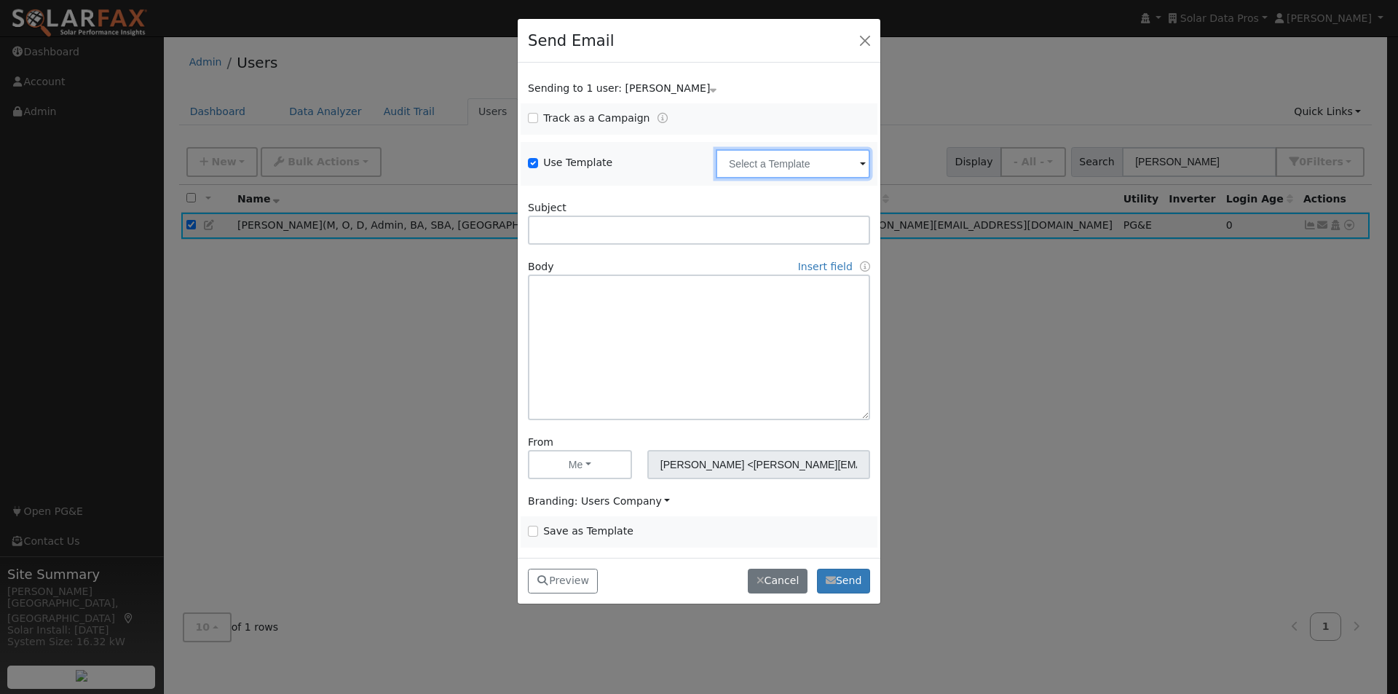
click at [770, 169] on input "text" at bounding box center [793, 163] width 154 height 29
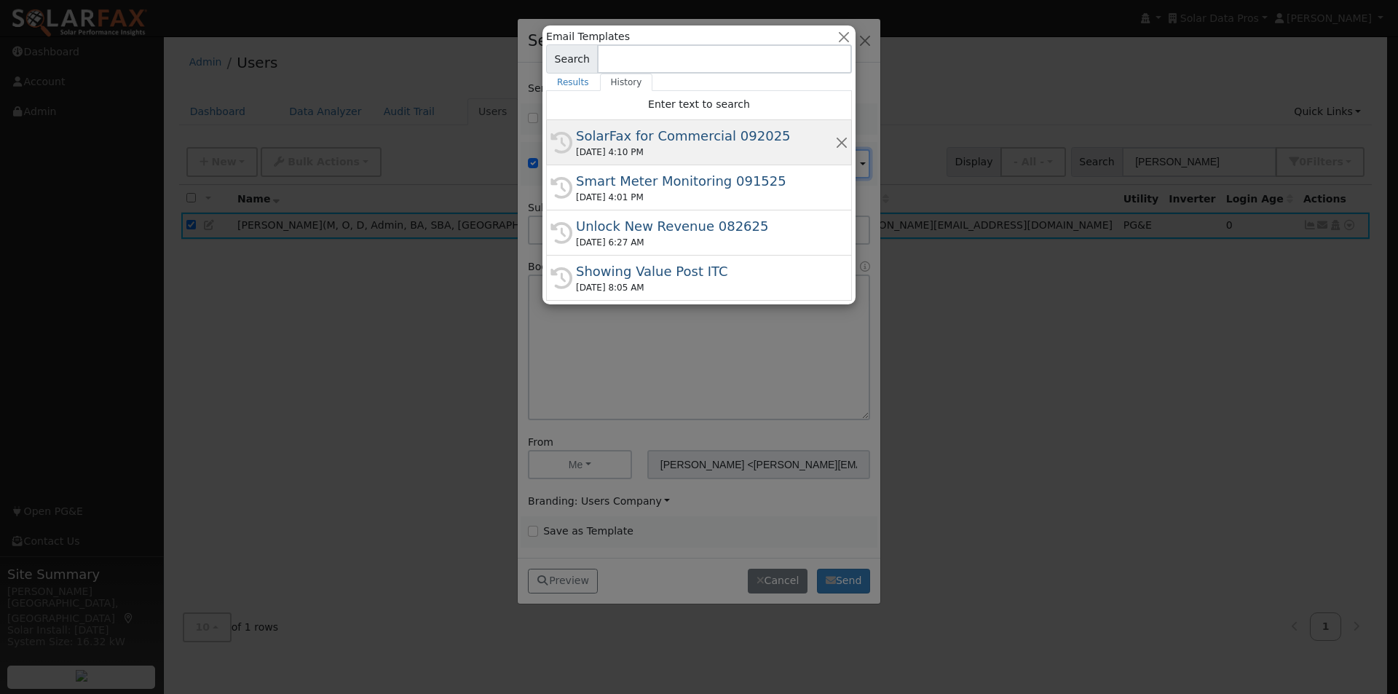
click at [632, 129] on div "SolarFax for Commercial 092025" at bounding box center [705, 136] width 259 height 20
type input "SolarFax for Commercial 092025"
type input "Commercial Storage Modeling with SolarFax®"
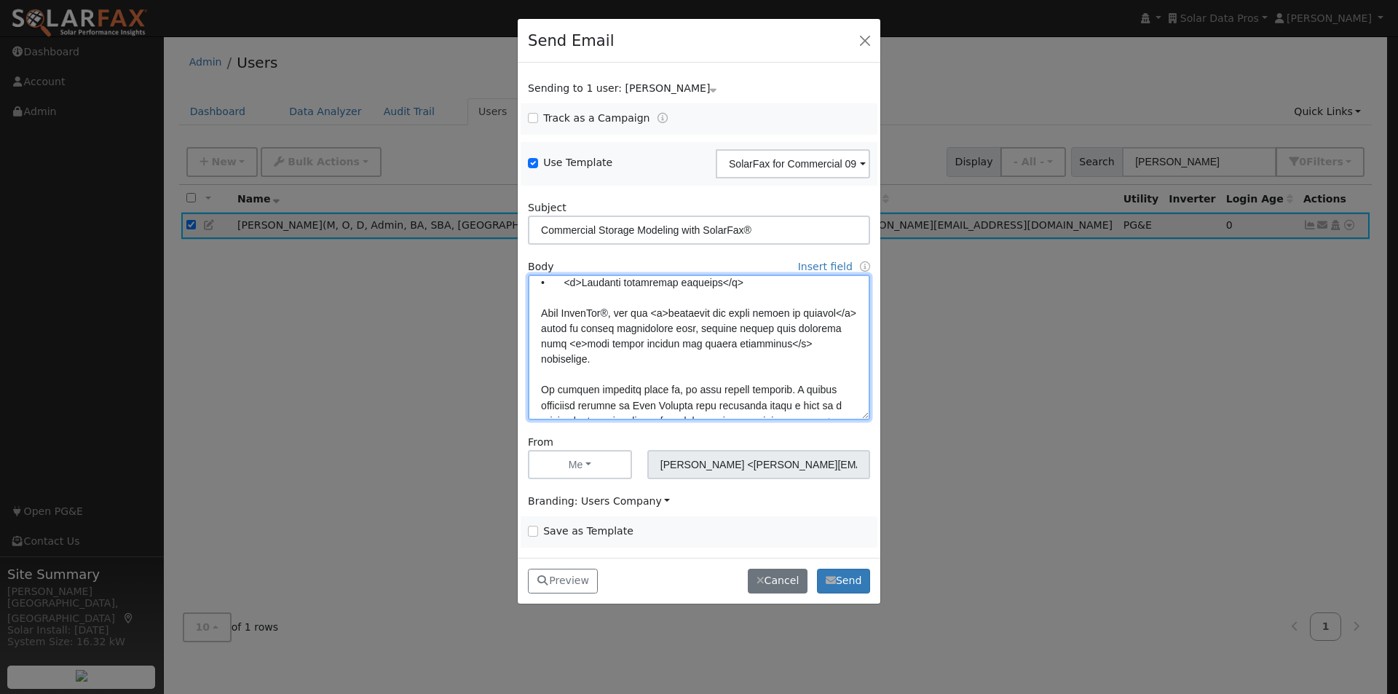
scroll to position [146, 0]
drag, startPoint x: 563, startPoint y: 310, endPoint x: 572, endPoint y: 320, distance: 13.4
click at [566, 313] on textarea at bounding box center [699, 347] width 342 height 146
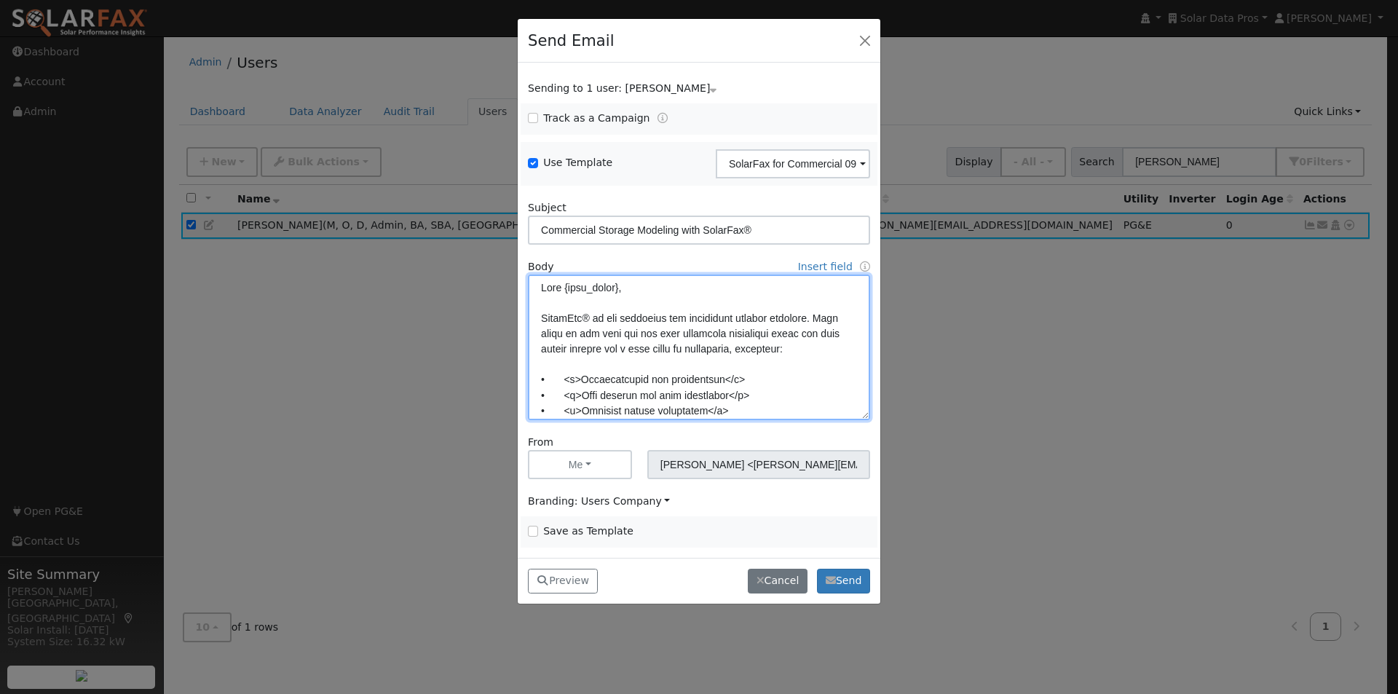
scroll to position [1, 0]
click at [592, 319] on textarea at bounding box center [699, 347] width 342 height 146
type textarea "Lore {ipsu_dolor}, SitamEtc® adipisci eli sed doeiusmod tem incididunt utlabor …"
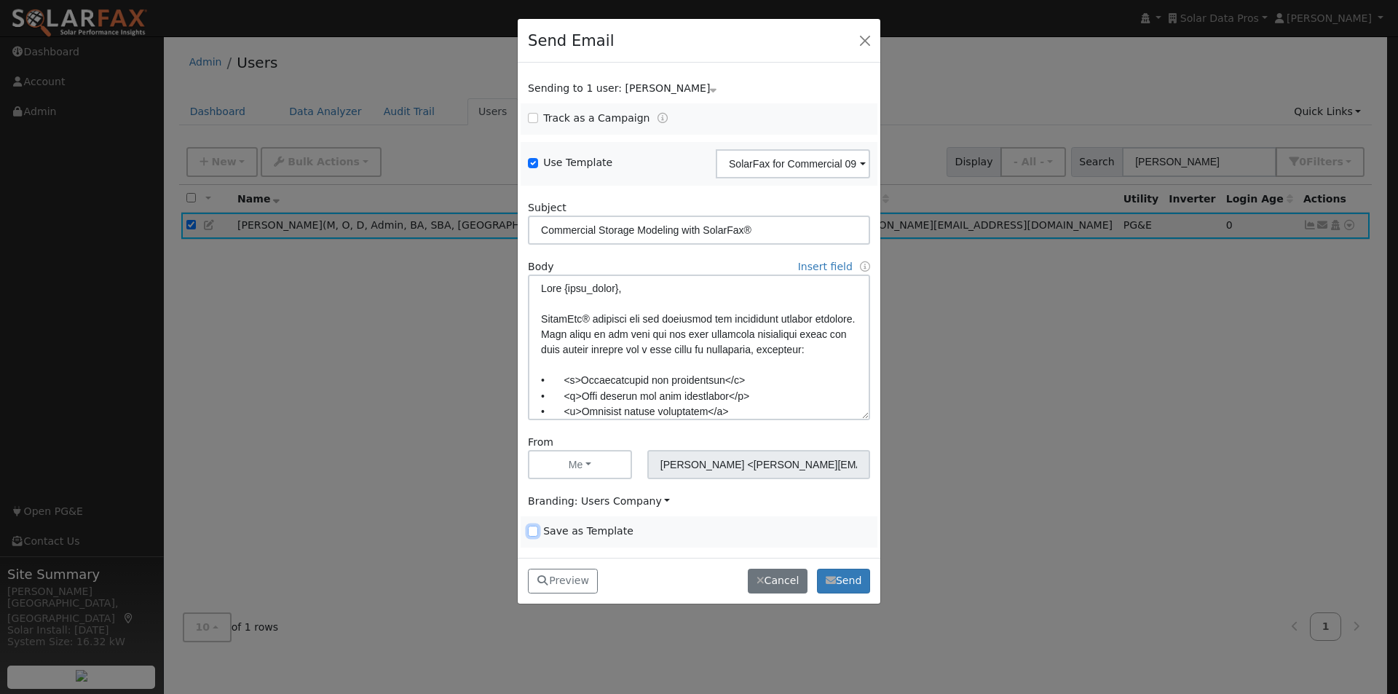
click at [530, 529] on input "Save as Template" at bounding box center [533, 531] width 10 height 10
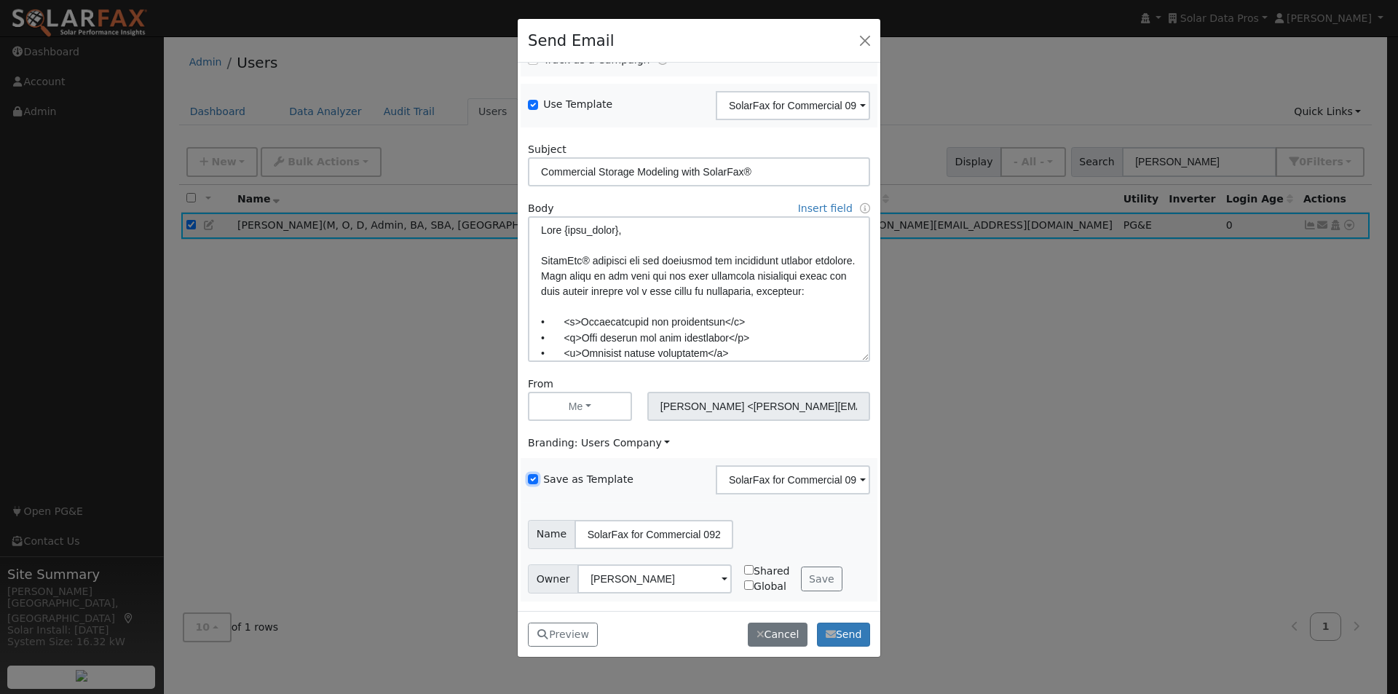
scroll to position [59, 0]
click at [802, 576] on button "Save" at bounding box center [822, 578] width 42 height 25
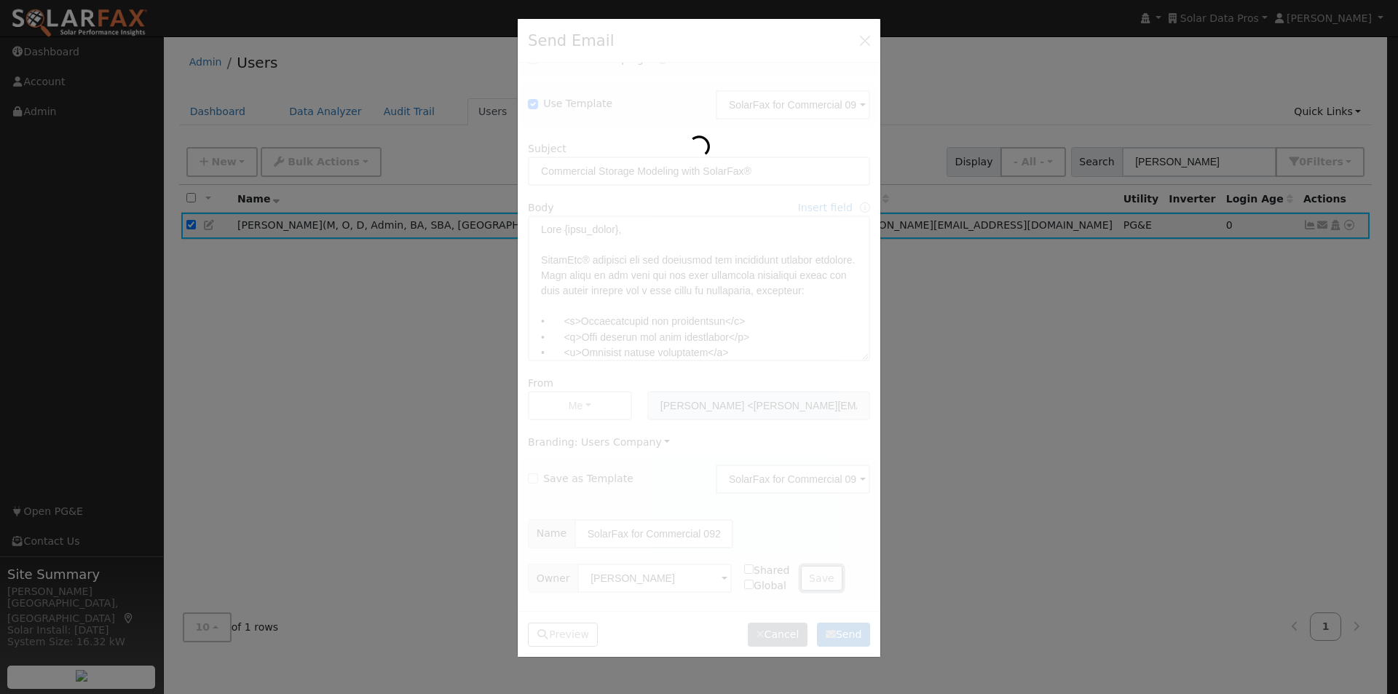
checkbox input "false"
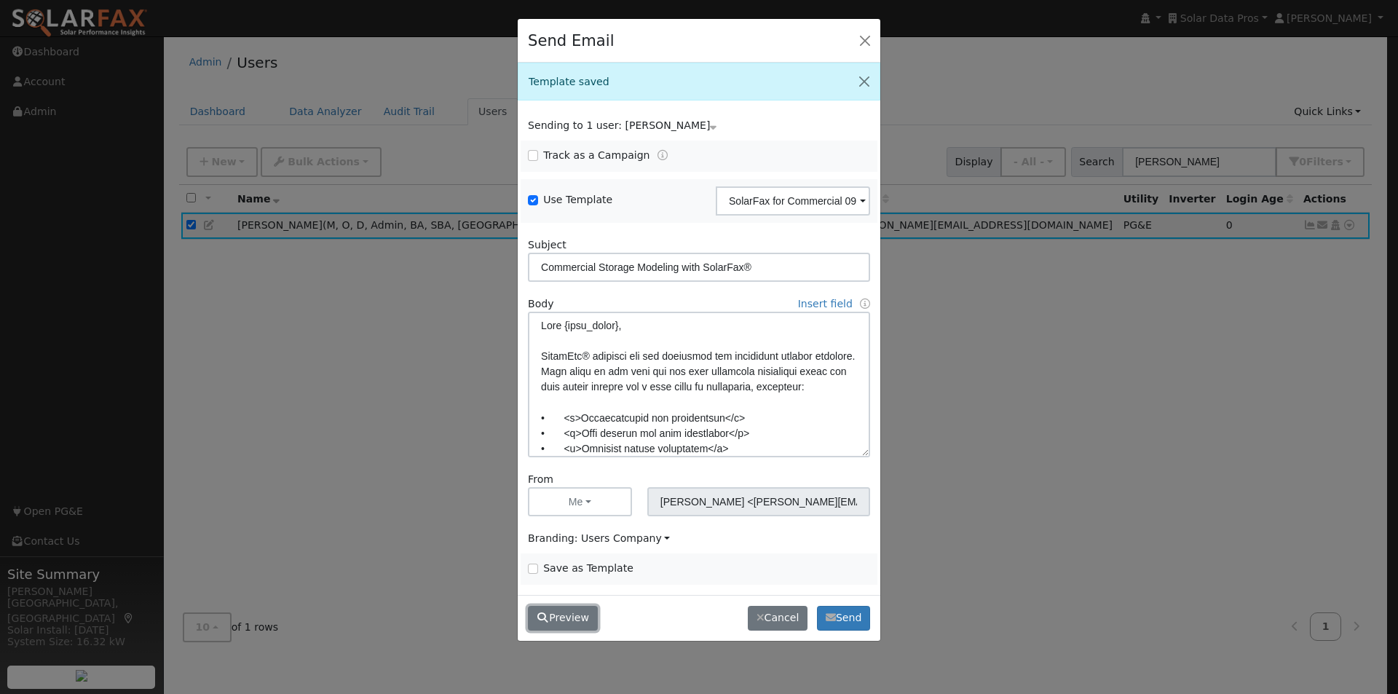
click at [553, 621] on button "Preview" at bounding box center [563, 618] width 70 height 25
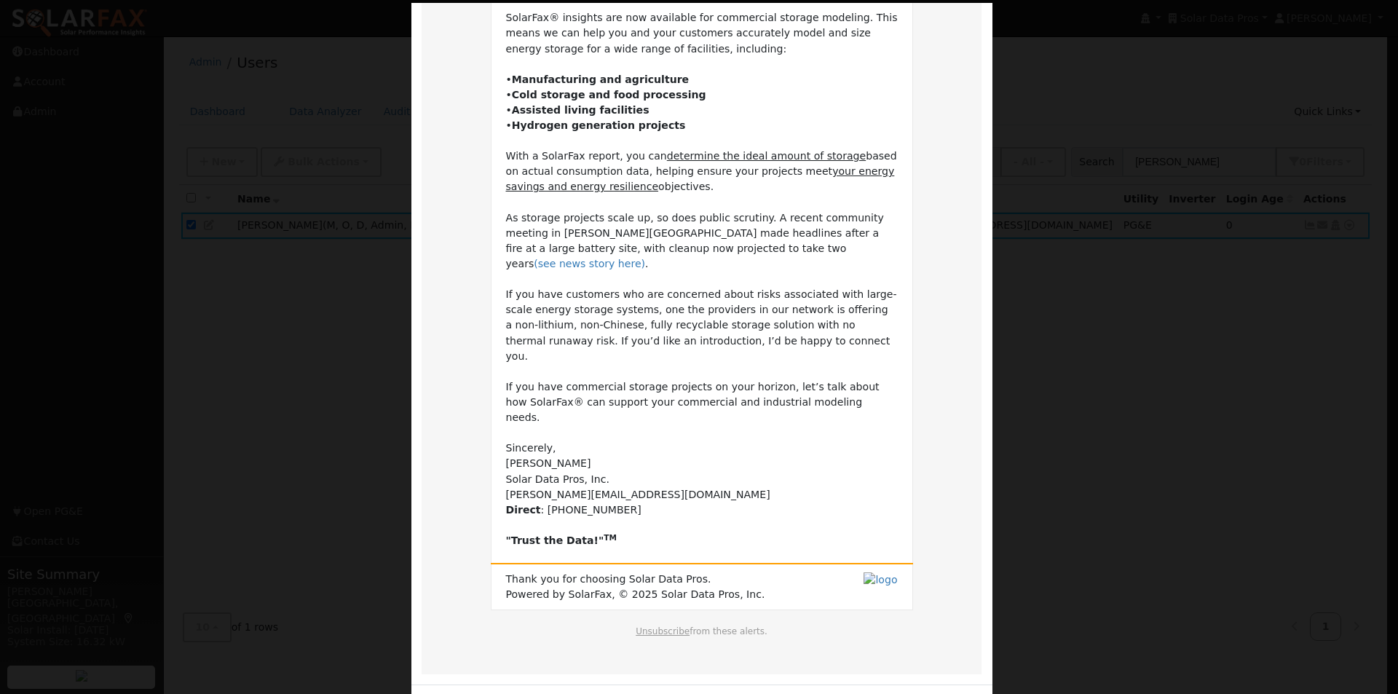
scroll to position [172, 0]
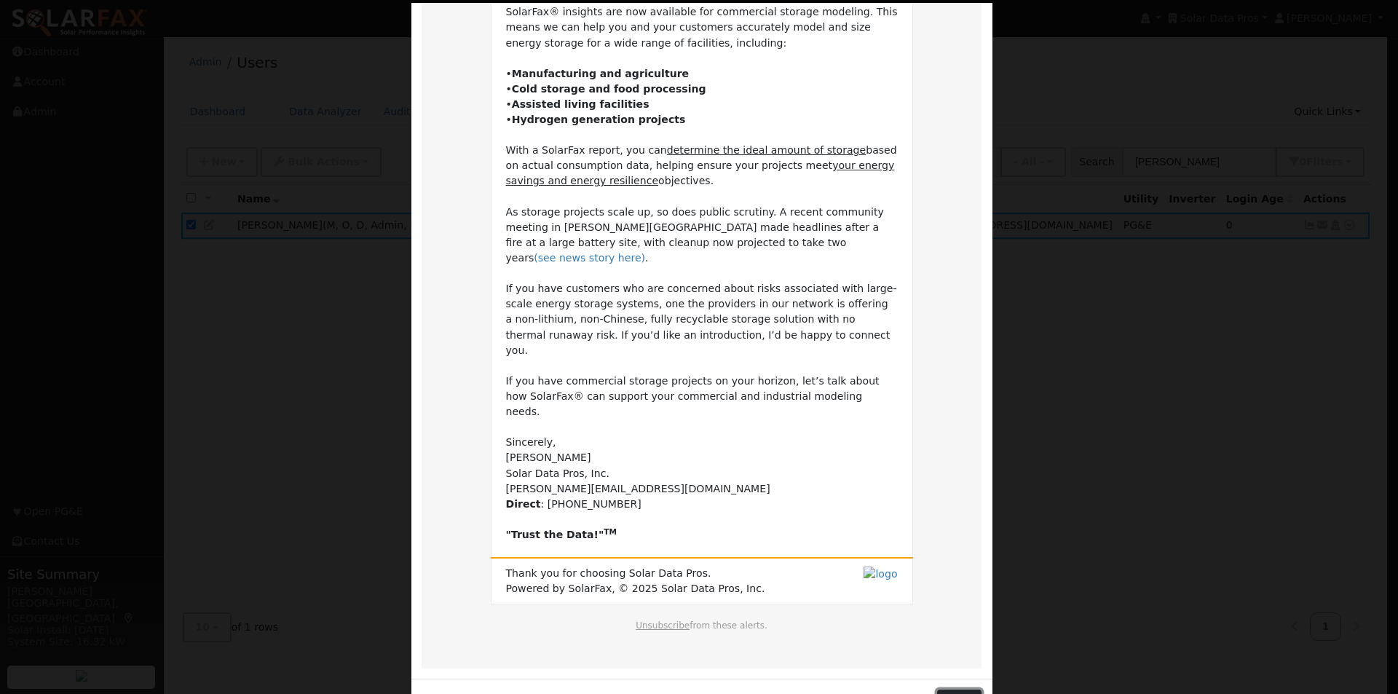
drag, startPoint x: 962, startPoint y: 654, endPoint x: 840, endPoint y: 405, distance: 277.7
click at [962, 689] on button "Close" at bounding box center [959, 701] width 44 height 25
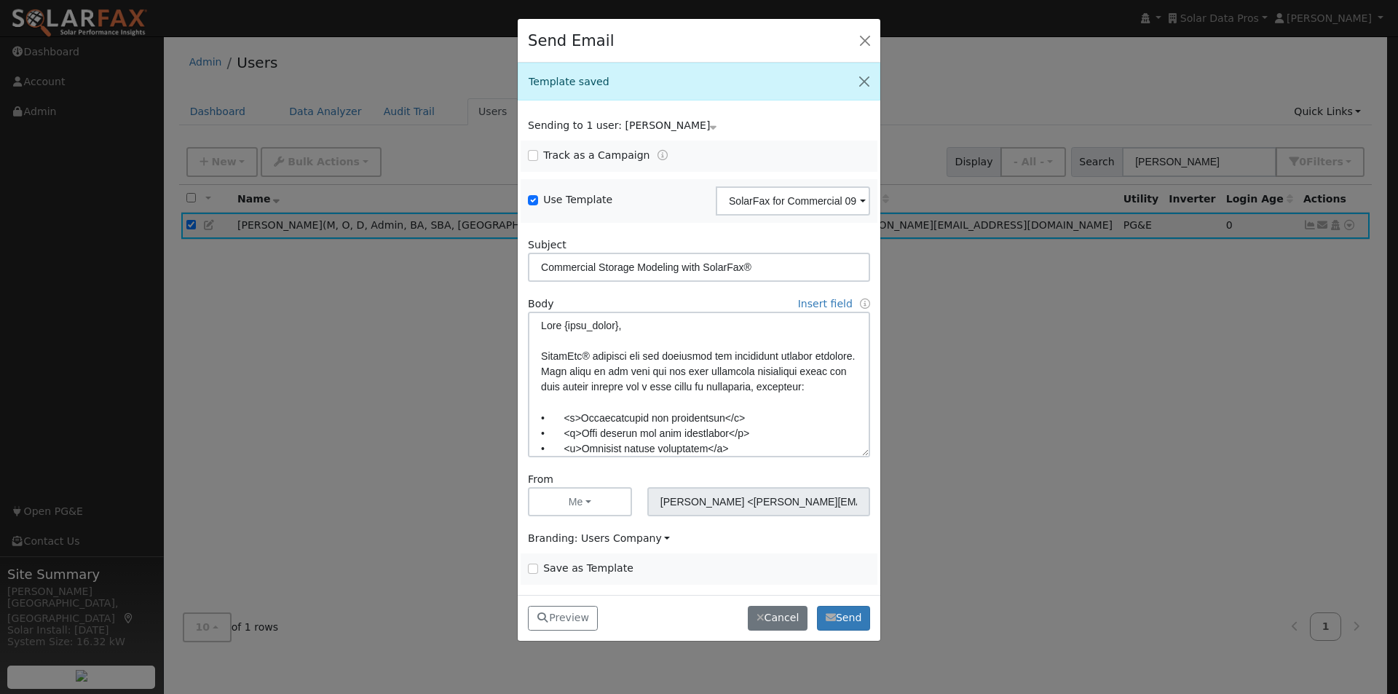
scroll to position [0, 0]
drag, startPoint x: 667, startPoint y: 388, endPoint x: 665, endPoint y: 435, distance: 46.6
click at [667, 389] on textarea at bounding box center [699, 385] width 342 height 146
type textarea "Lore {ipsu_dolor}, SitamEtc® adipisci eli sed doeiusmod tem incididunt utlabor …"
click at [533, 563] on input "Save as Template" at bounding box center [533, 568] width 10 height 10
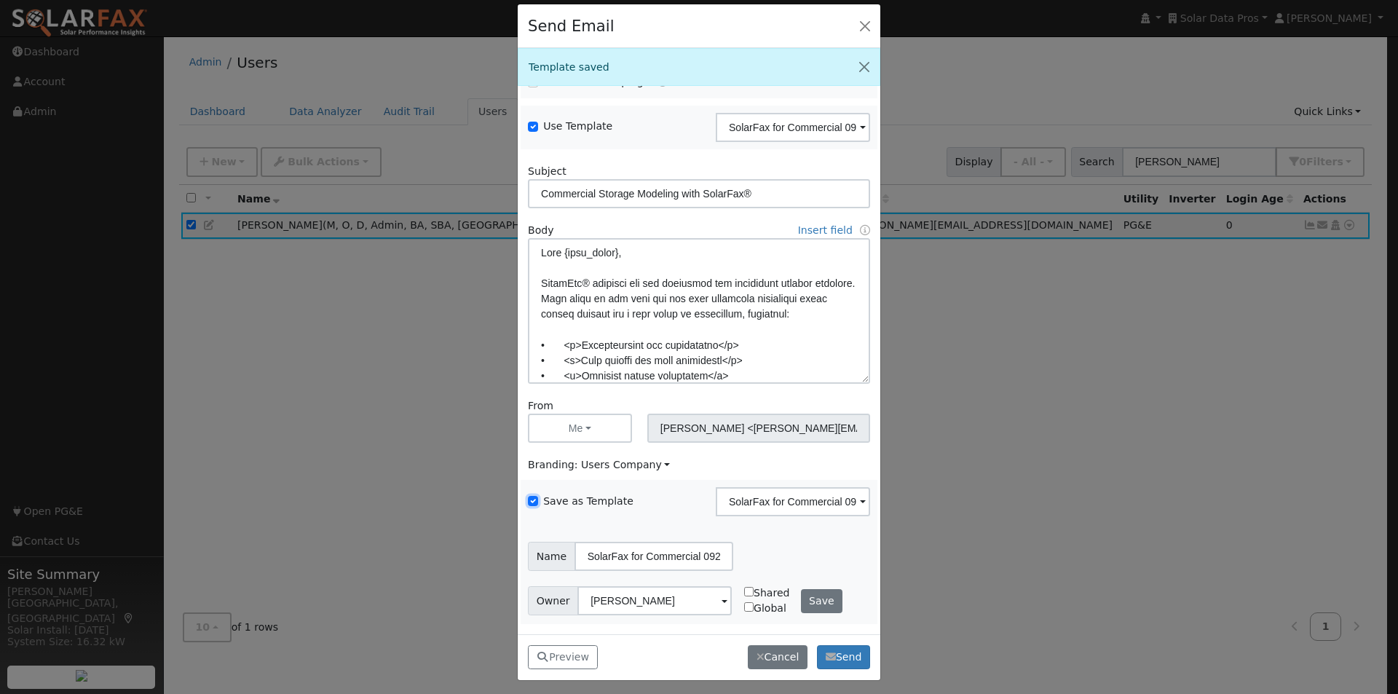
scroll to position [19, 0]
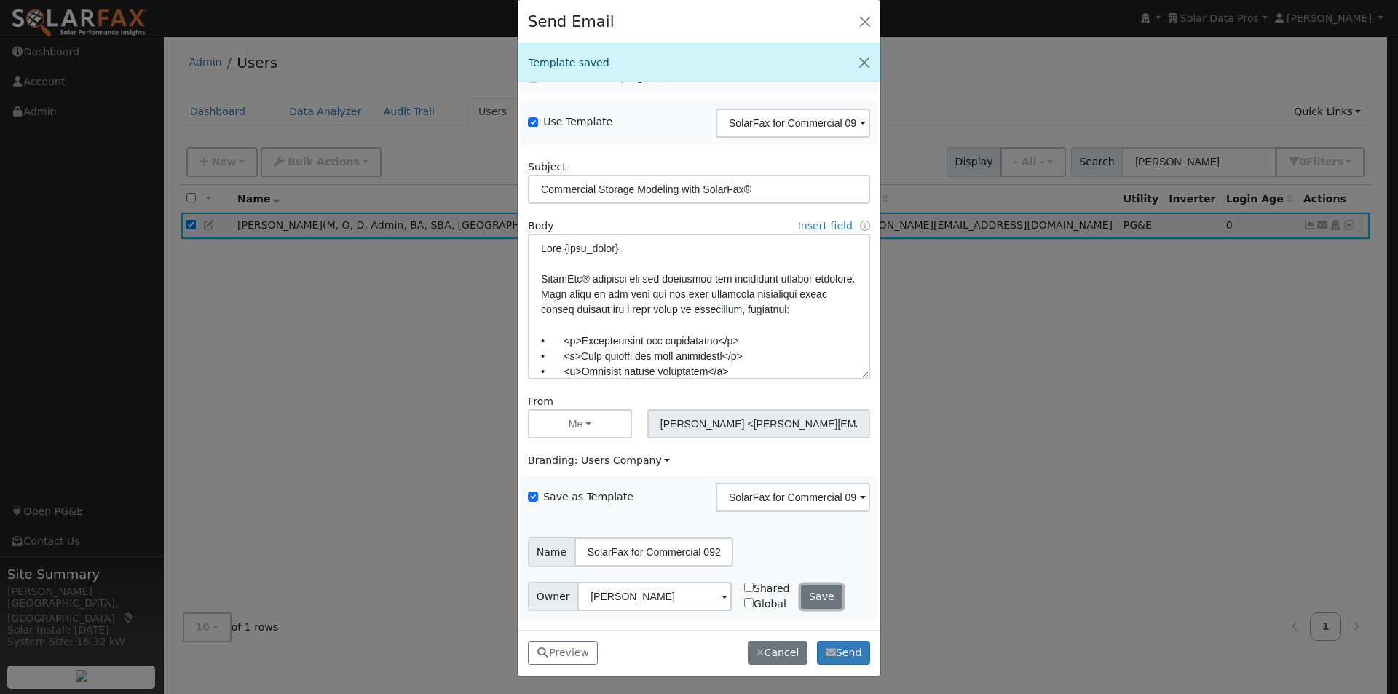
click at [807, 593] on button "Save" at bounding box center [822, 597] width 42 height 25
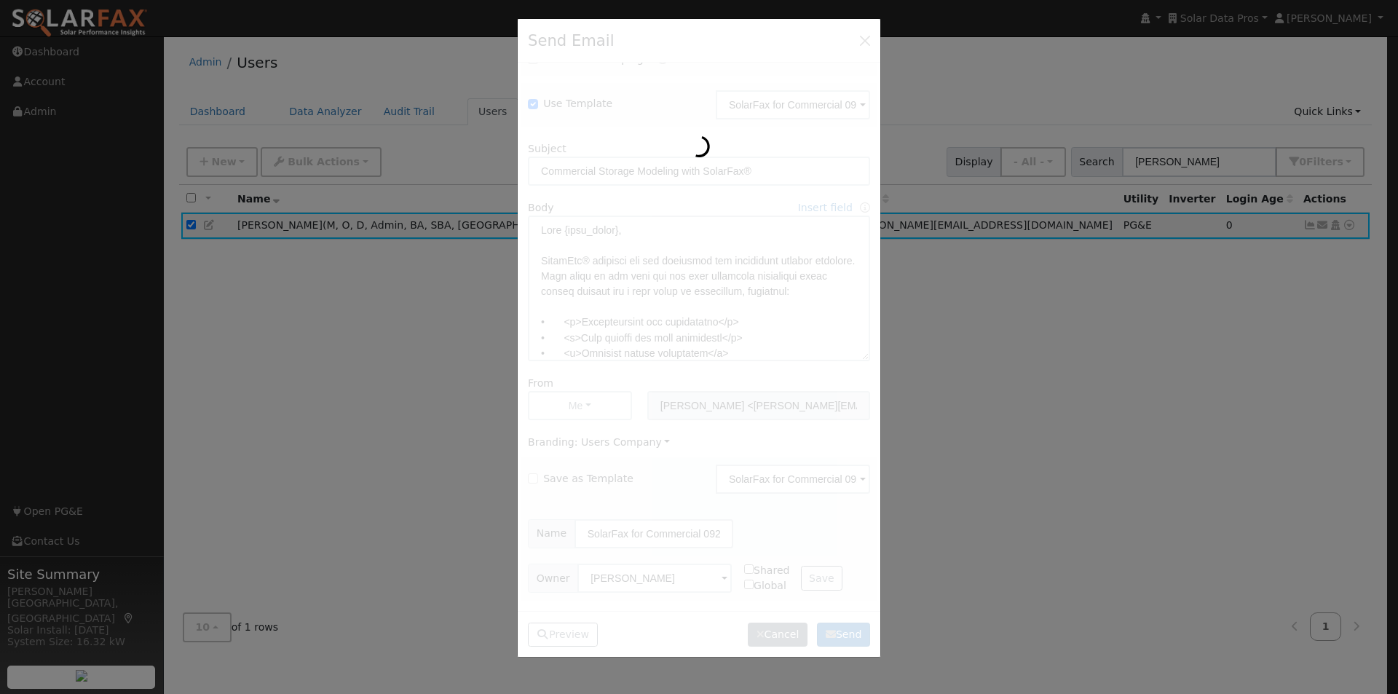
scroll to position [0, 0]
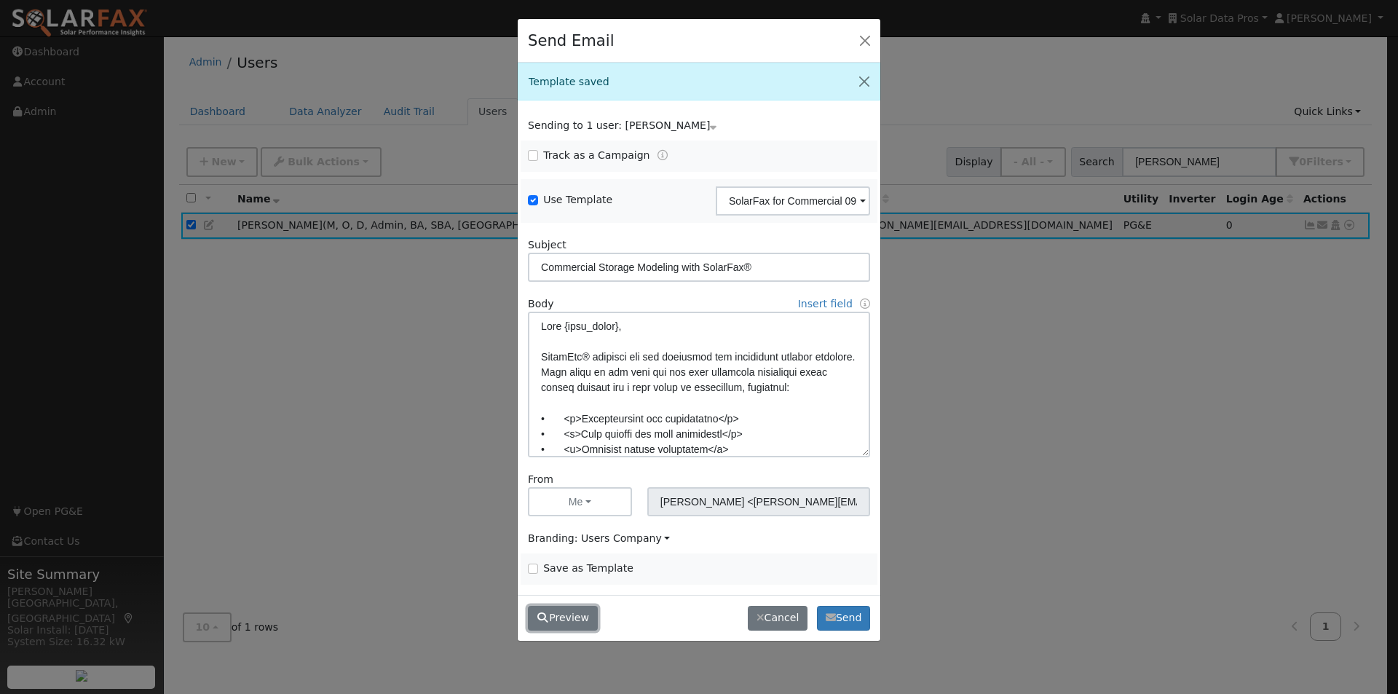
click at [567, 613] on button "Preview" at bounding box center [563, 618] width 70 height 25
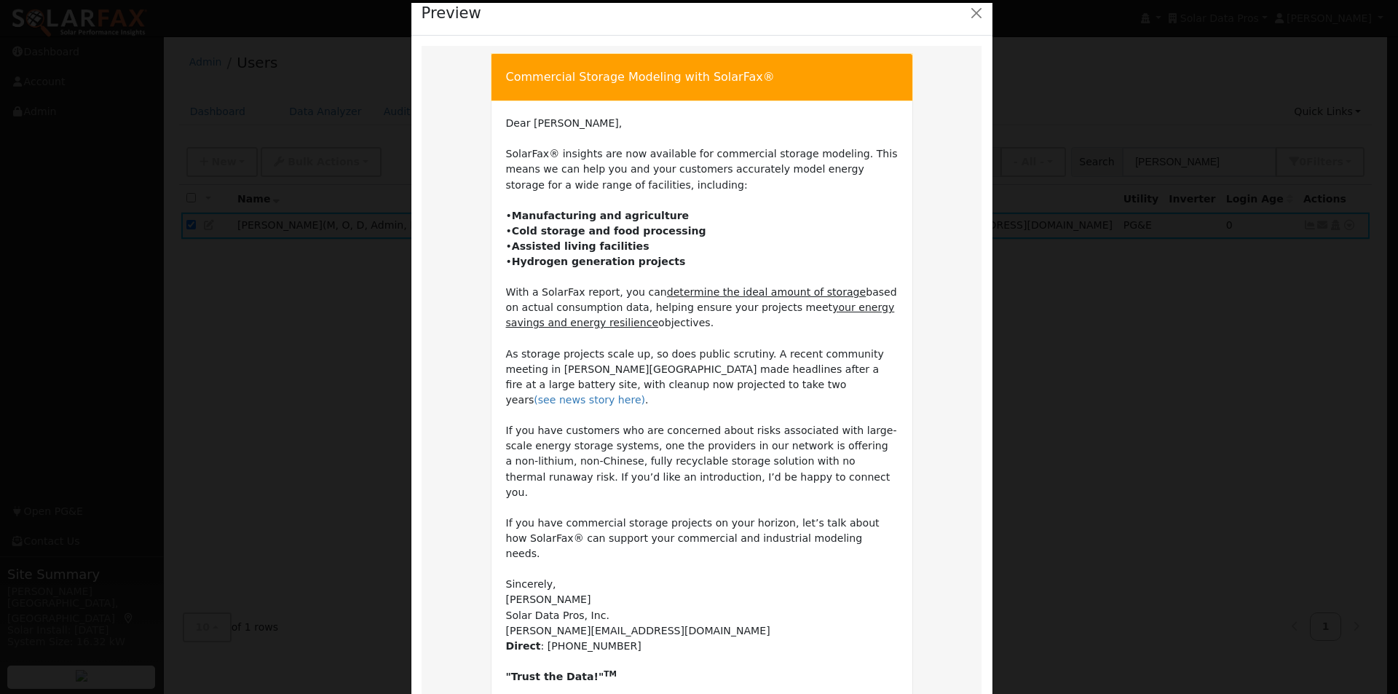
scroll to position [172, 0]
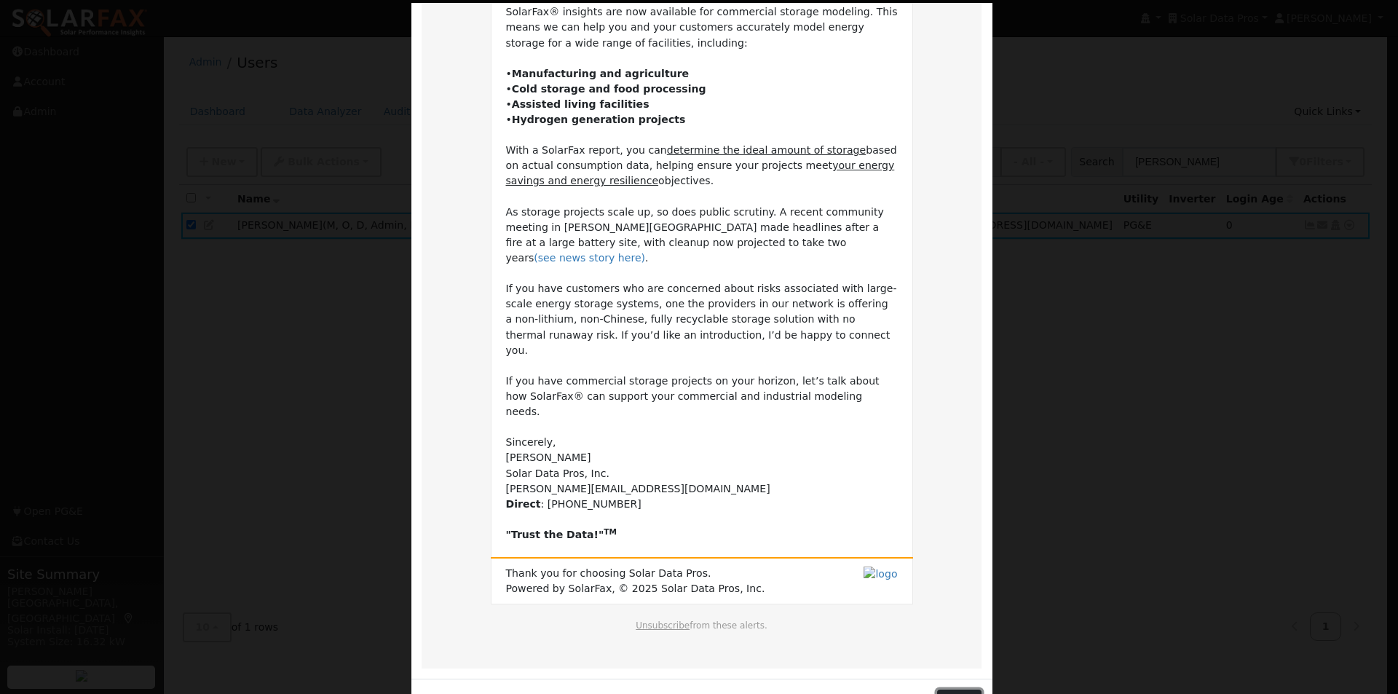
click at [957, 689] on button "Close" at bounding box center [959, 701] width 44 height 25
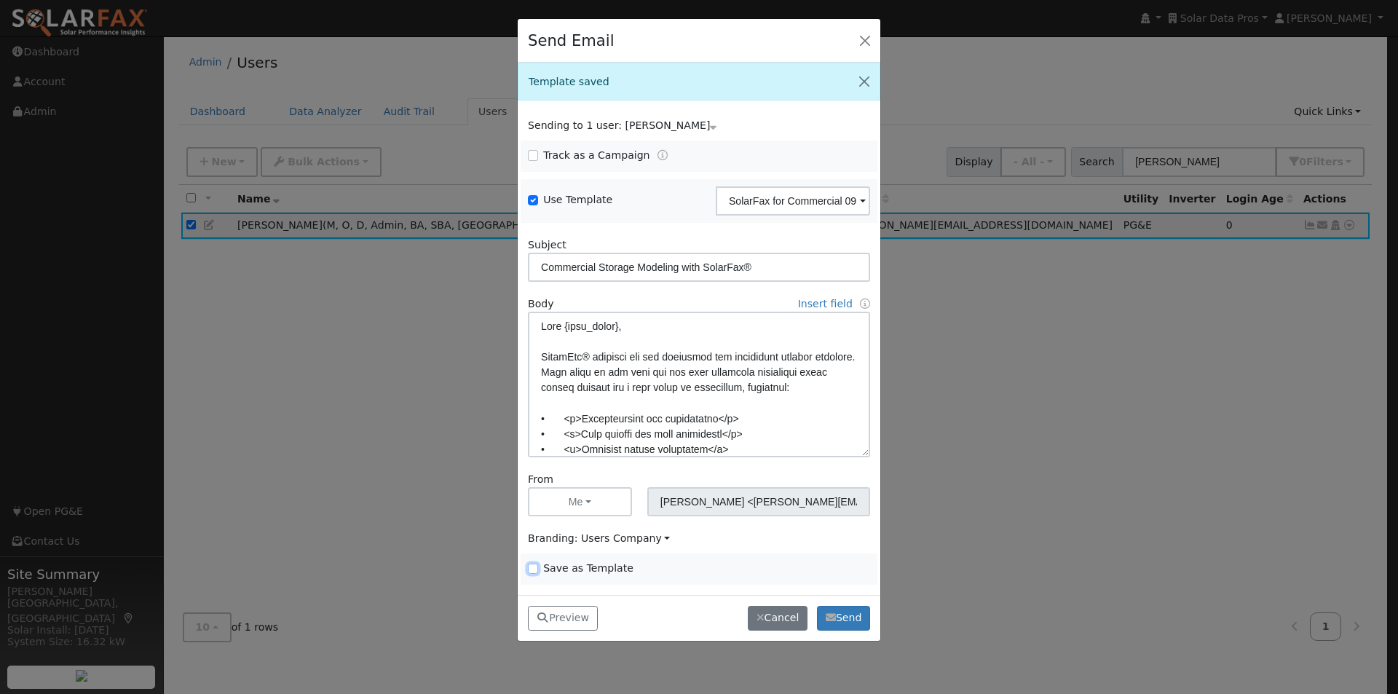
click at [531, 568] on input "Save as Template" at bounding box center [533, 568] width 10 height 10
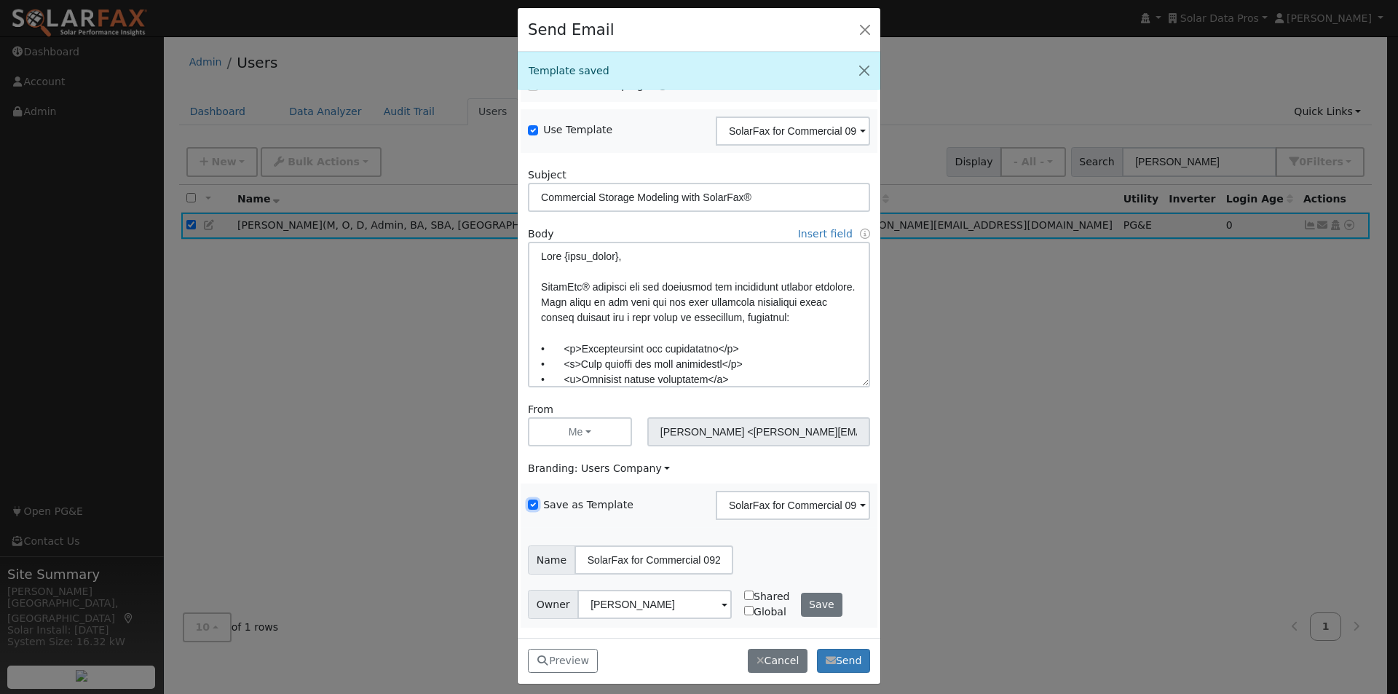
scroll to position [19, 0]
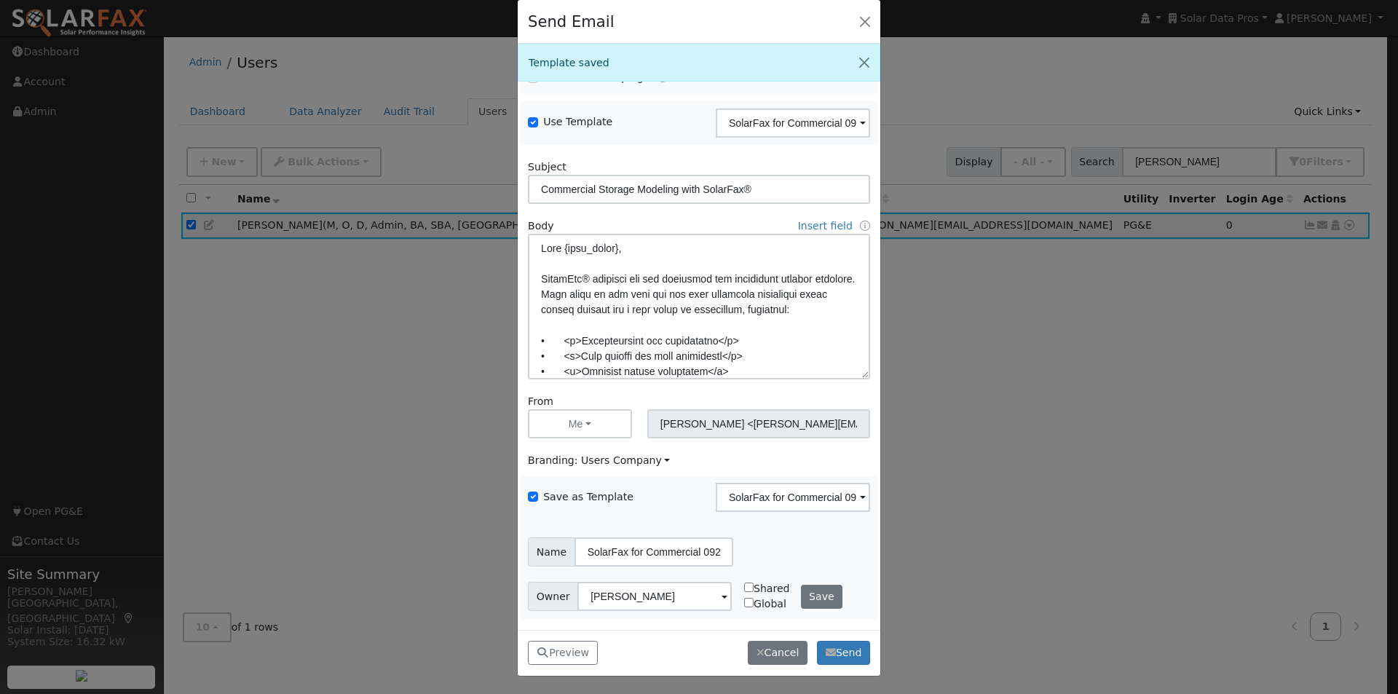
drag, startPoint x: 812, startPoint y: 614, endPoint x: 792, endPoint y: 598, distance: 25.9
click at [812, 614] on div "Owner [PERSON_NAME] Shared Global Save" at bounding box center [699, 596] width 357 height 45
click at [801, 593] on button "Save" at bounding box center [822, 597] width 42 height 25
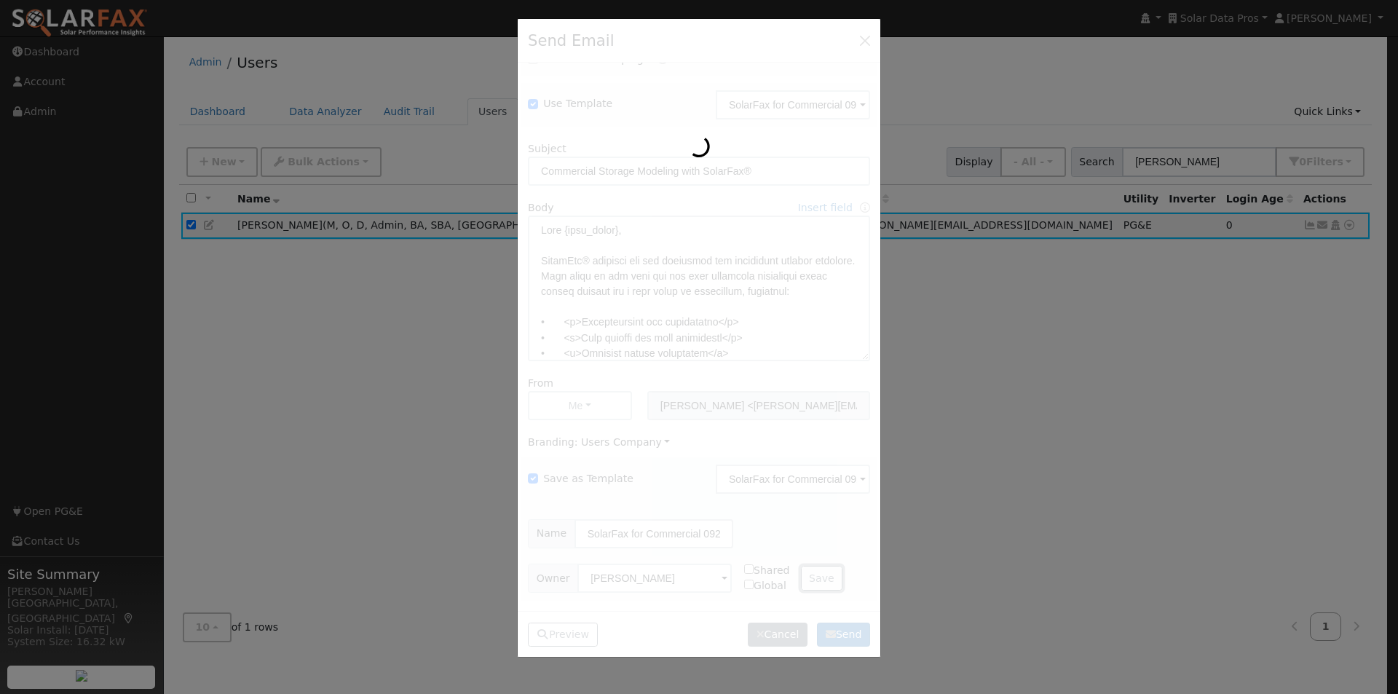
scroll to position [0, 0]
checkbox input "false"
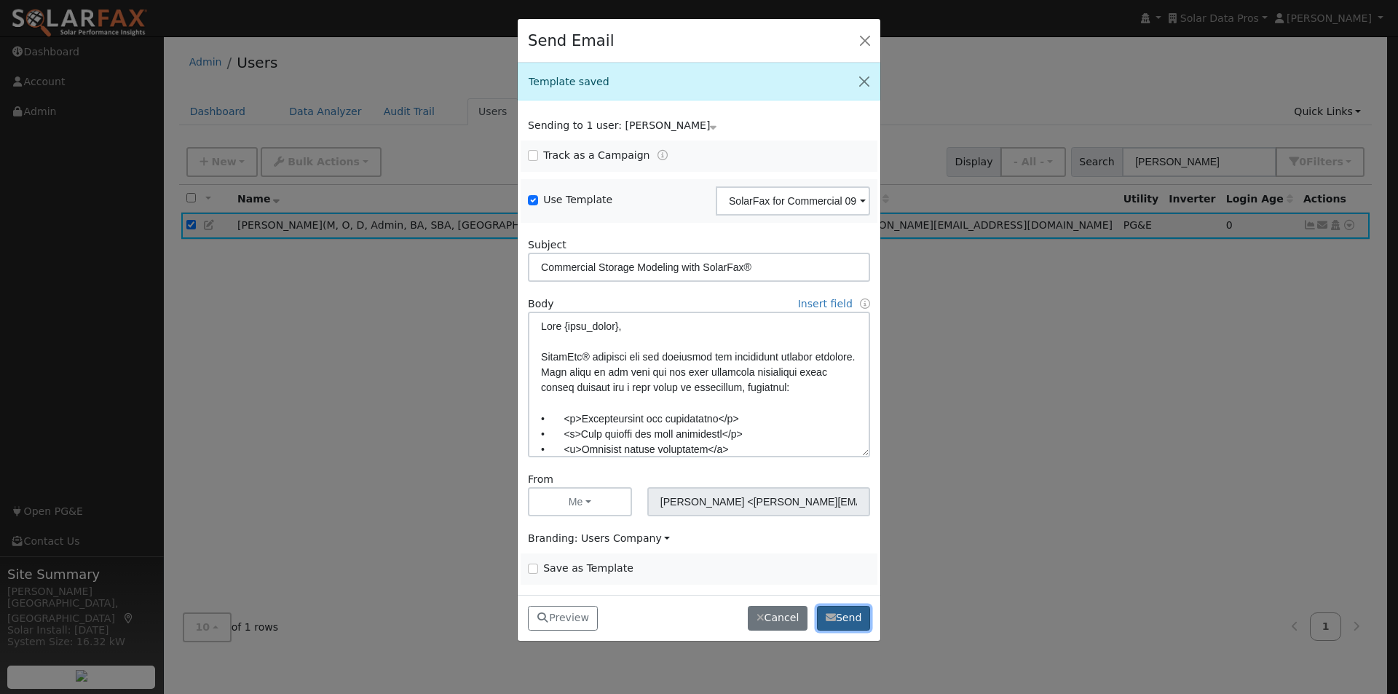
click at [836, 609] on button "Send" at bounding box center [843, 618] width 53 height 25
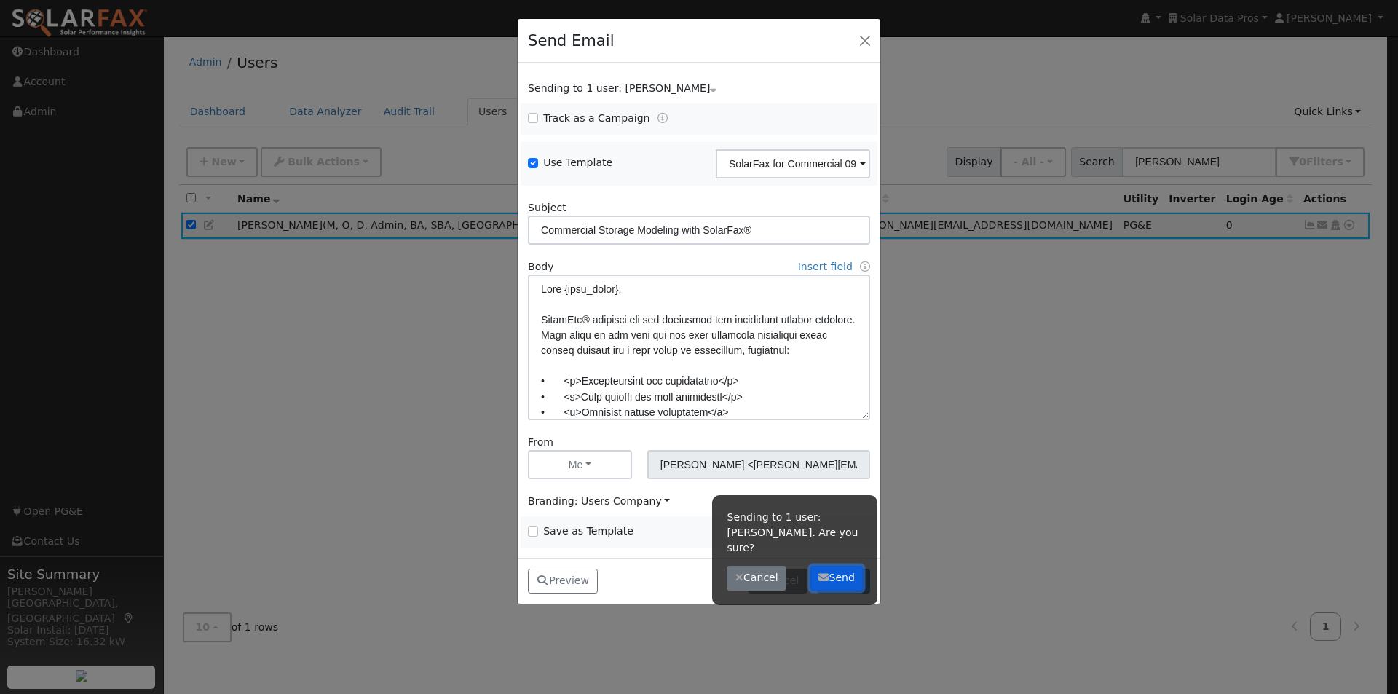
drag, startPoint x: 846, startPoint y: 558, endPoint x: 706, endPoint y: 355, distance: 246.0
click at [845, 566] on button "Send" at bounding box center [836, 578] width 53 height 25
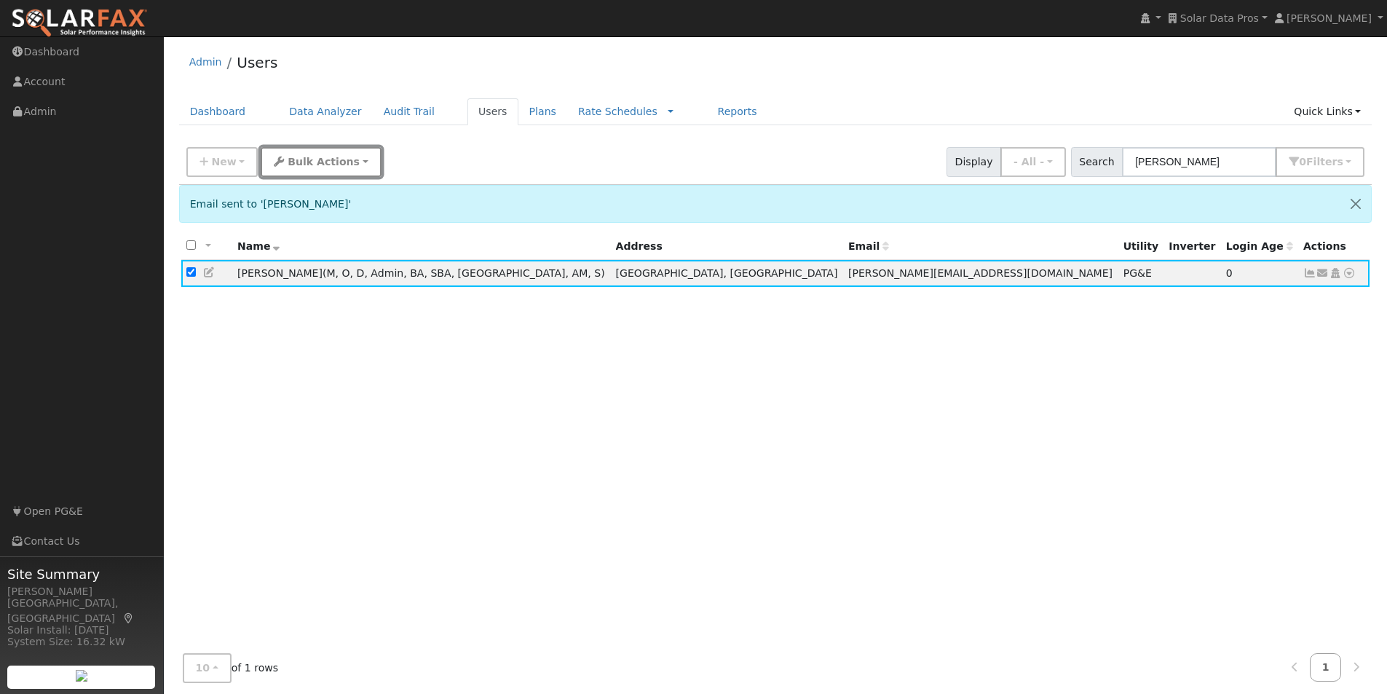
click at [288, 159] on span "Bulk Actions" at bounding box center [324, 162] width 72 height 12
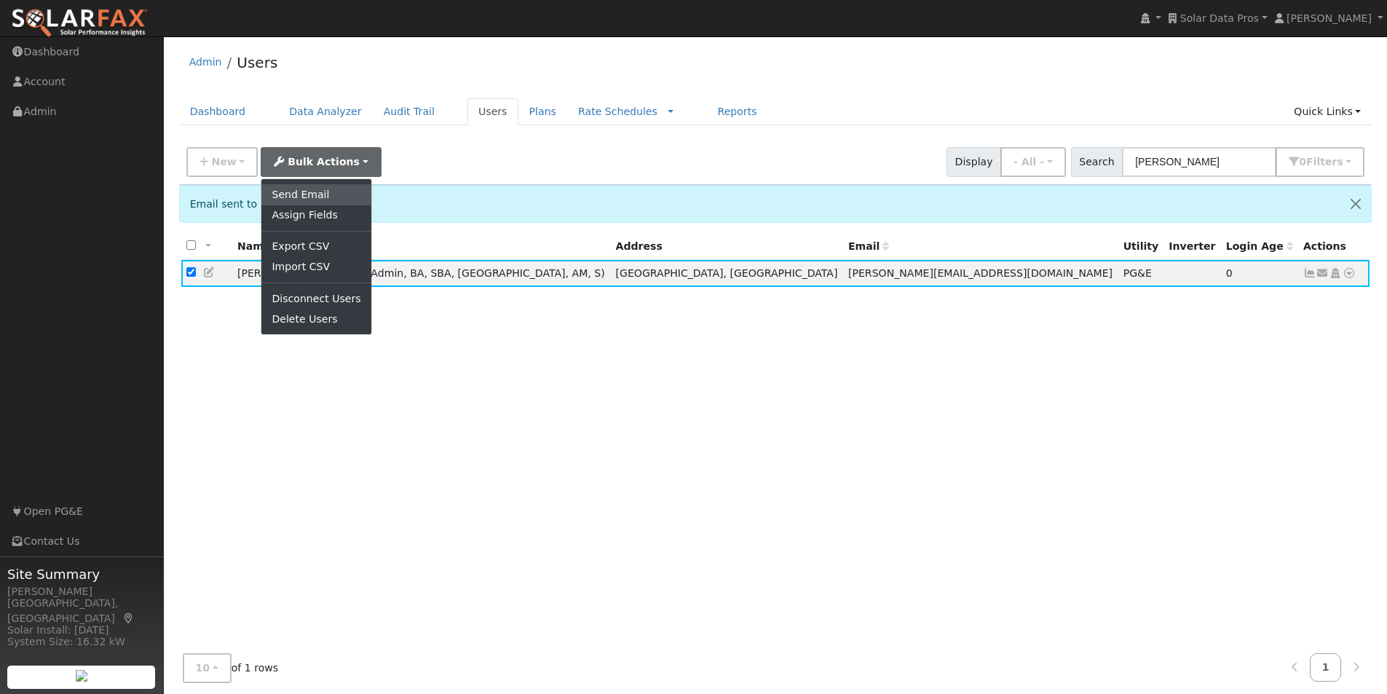
click at [313, 199] on link "Send Email" at bounding box center [315, 194] width 109 height 20
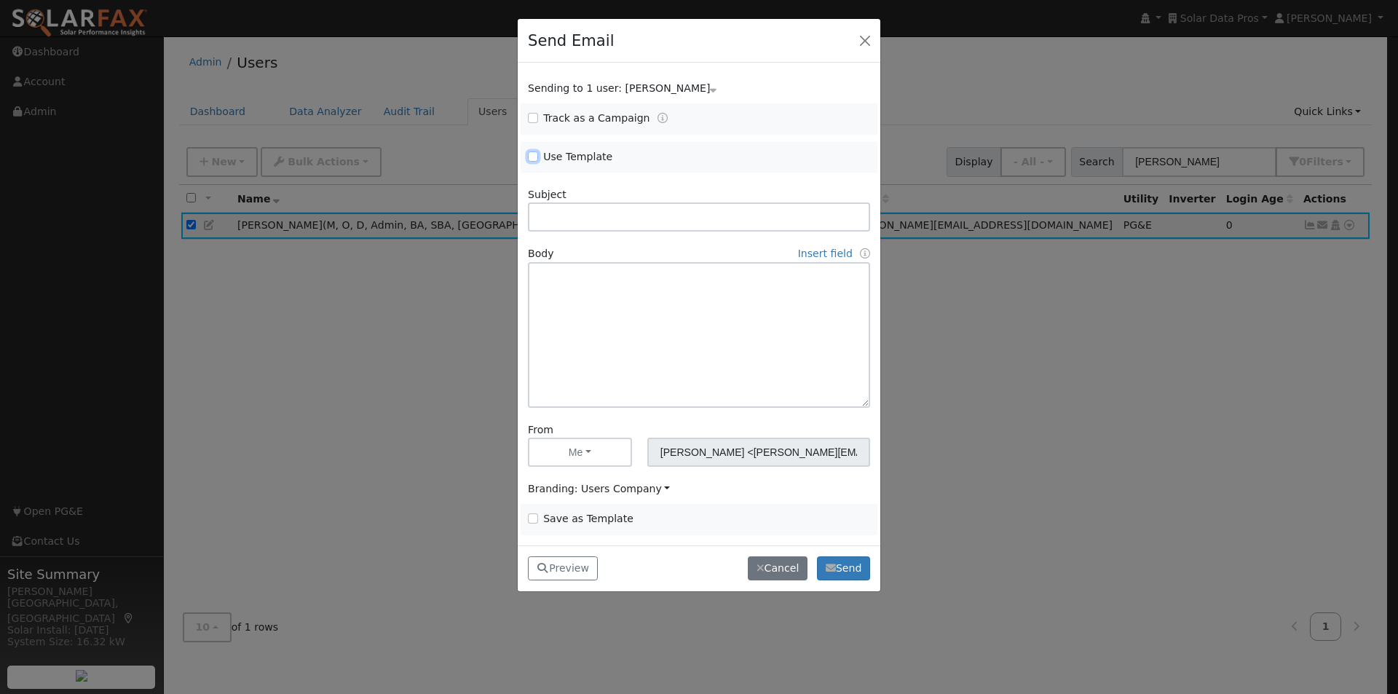
drag, startPoint x: 534, startPoint y: 154, endPoint x: 555, endPoint y: 159, distance: 21.6
click at [539, 157] on span "Use Template" at bounding box center [609, 156] width 163 height 15
click at [530, 157] on input "Use Template" at bounding box center [533, 156] width 10 height 10
checkbox input "true"
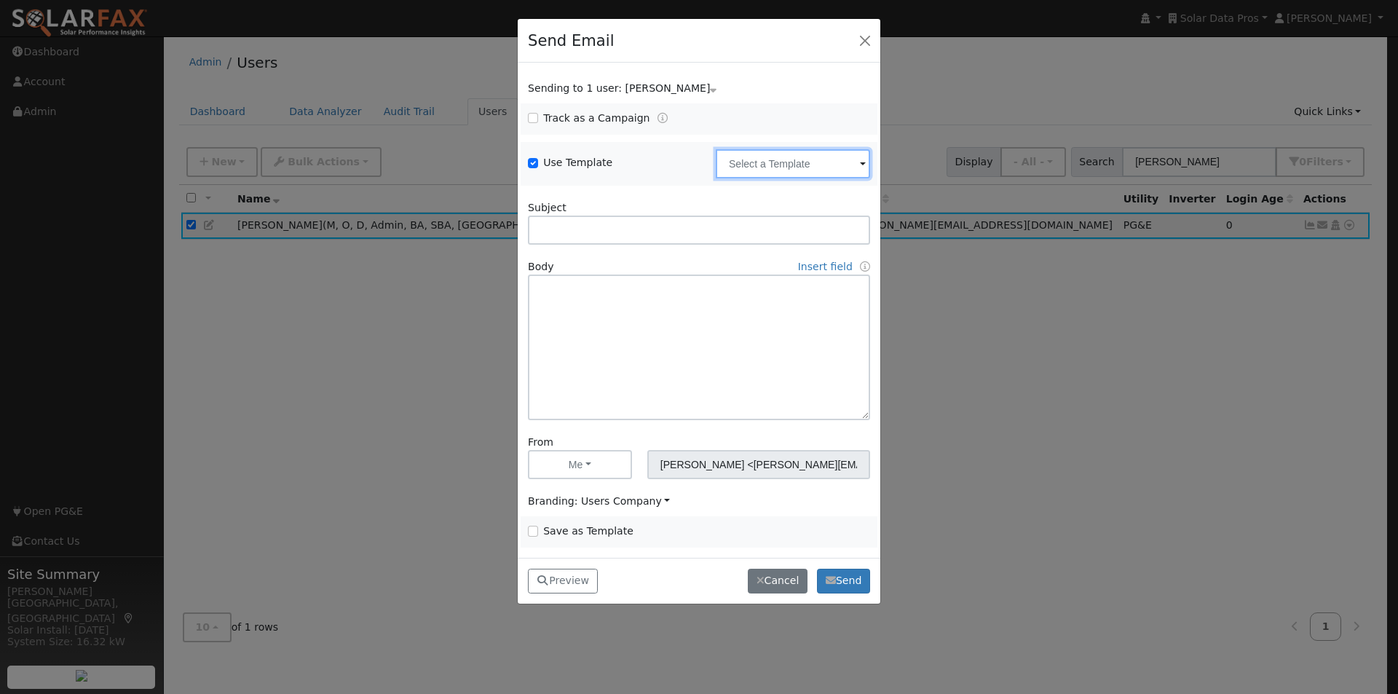
click at [774, 163] on input "text" at bounding box center [793, 163] width 154 height 29
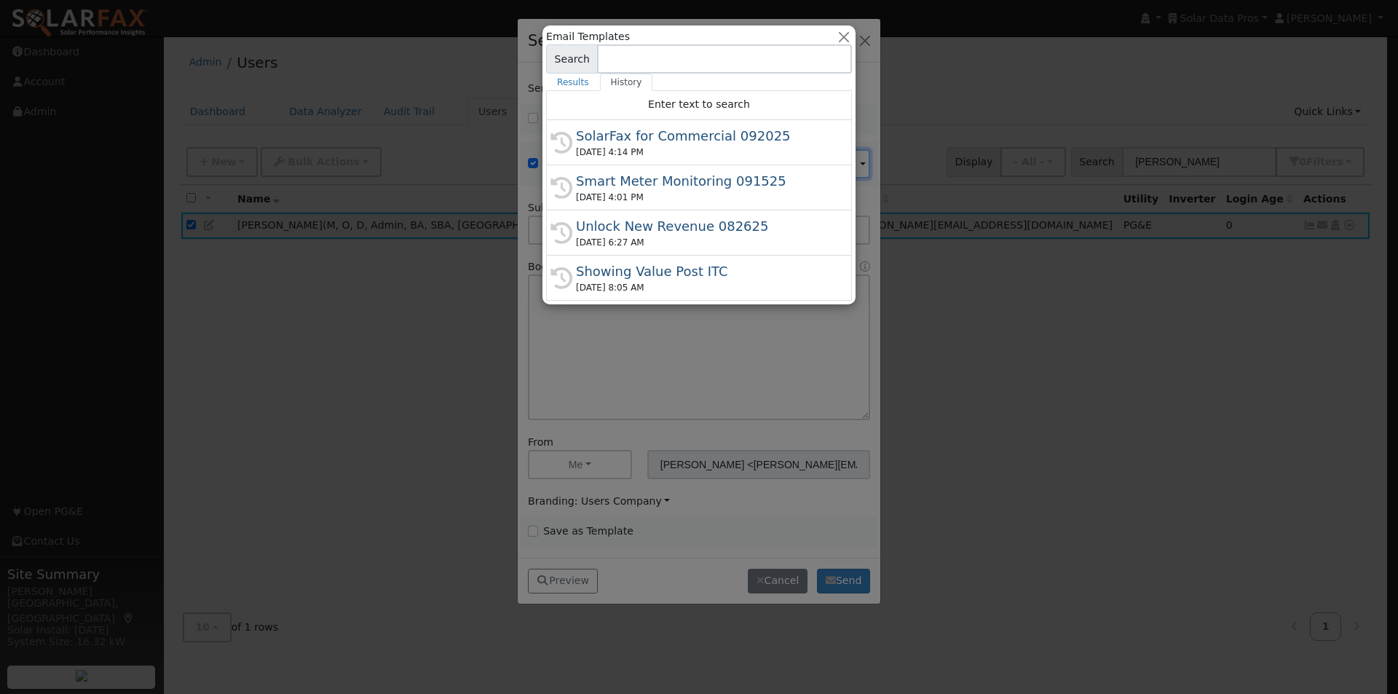
drag, startPoint x: 636, startPoint y: 132, endPoint x: 716, endPoint y: 193, distance: 100.8
click at [640, 134] on div "SolarFax for Commercial 092025" at bounding box center [705, 136] width 259 height 20
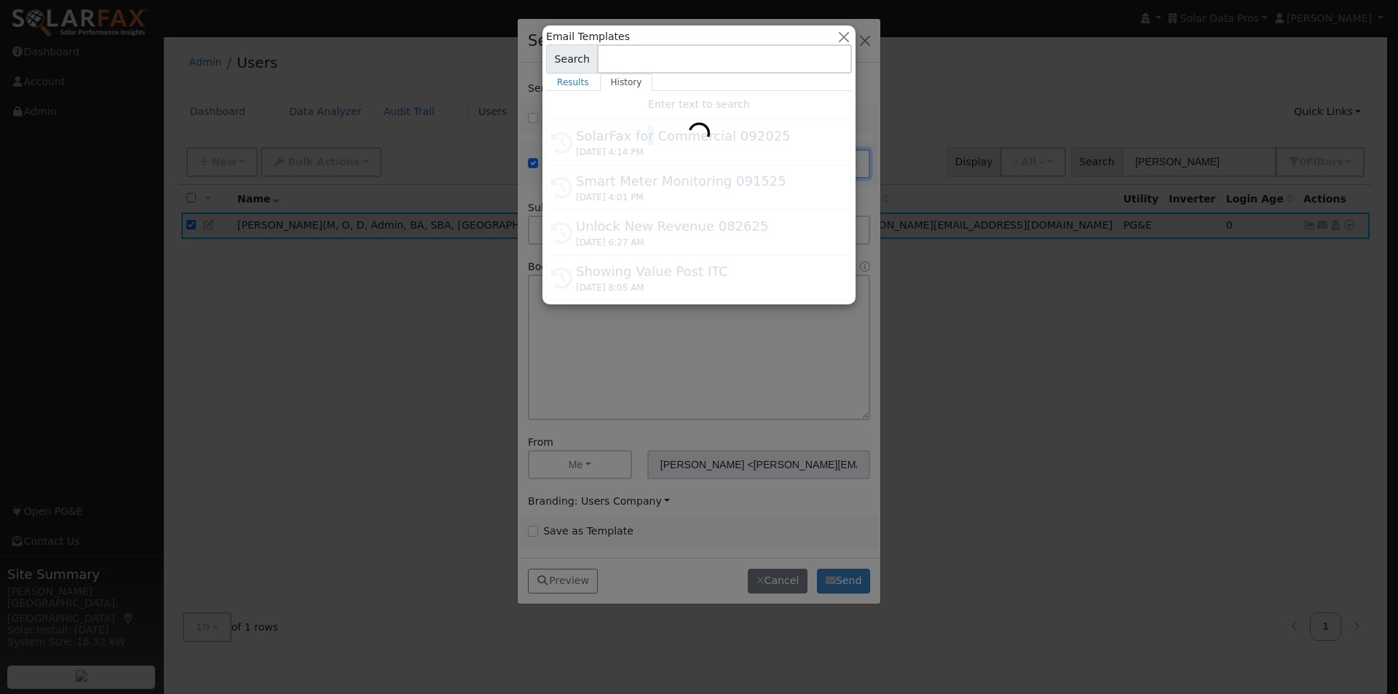
type input "SolarFax for Commercial 092025"
type input "Commercial Storage Modeling with SolarFax®"
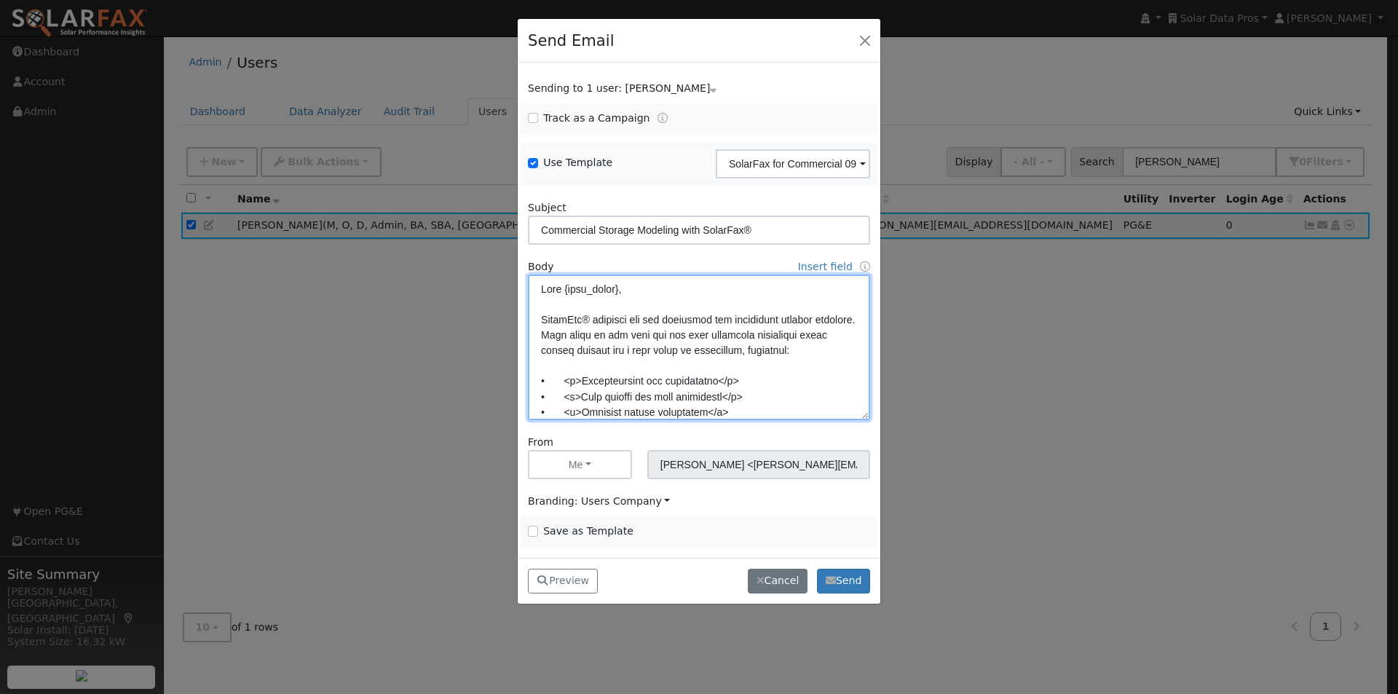
drag, startPoint x: 592, startPoint y: 344, endPoint x: 578, endPoint y: 338, distance: 15.3
click at [582, 340] on textarea at bounding box center [699, 347] width 342 height 146
click at [579, 337] on textarea at bounding box center [699, 347] width 342 height 146
type textarea "Lore {ipsu_dolor}, SitamEtc® adipisci eli sed doeiusmod tem incididunt utlabor …"
click at [537, 530] on input "Save as Template" at bounding box center [533, 531] width 10 height 10
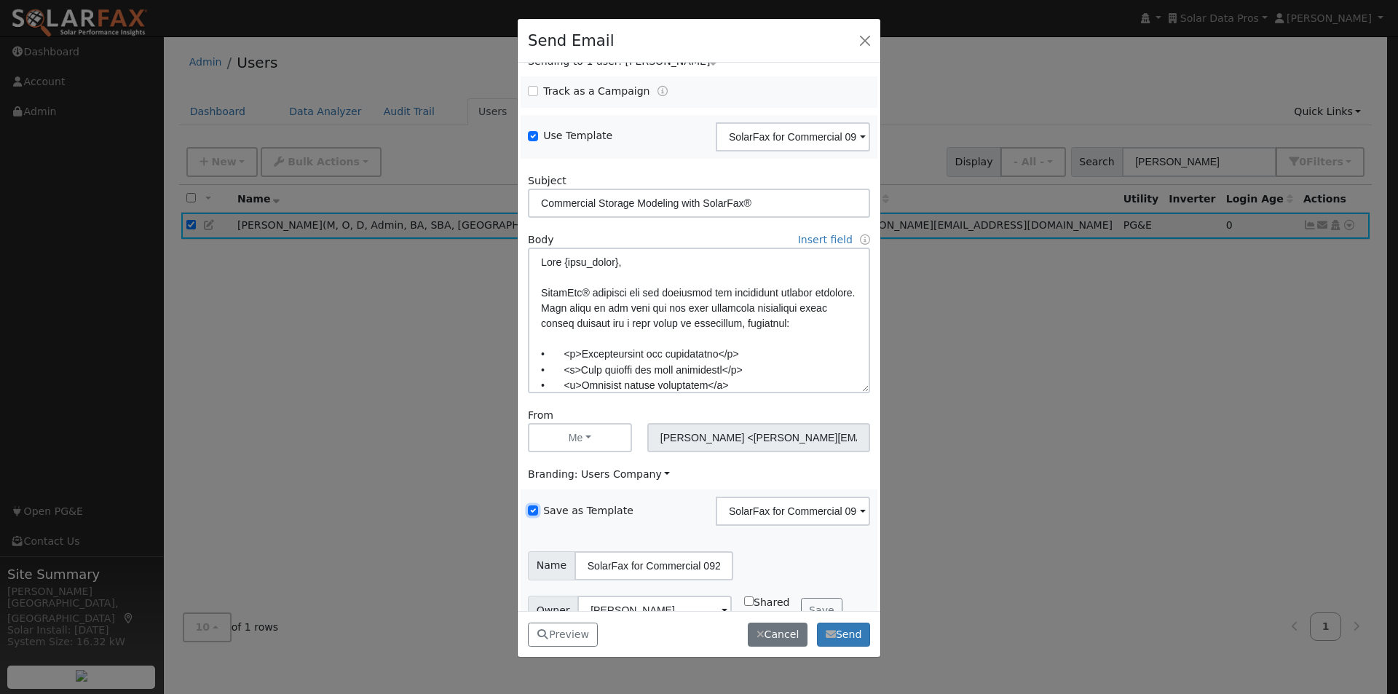
scroll to position [59, 0]
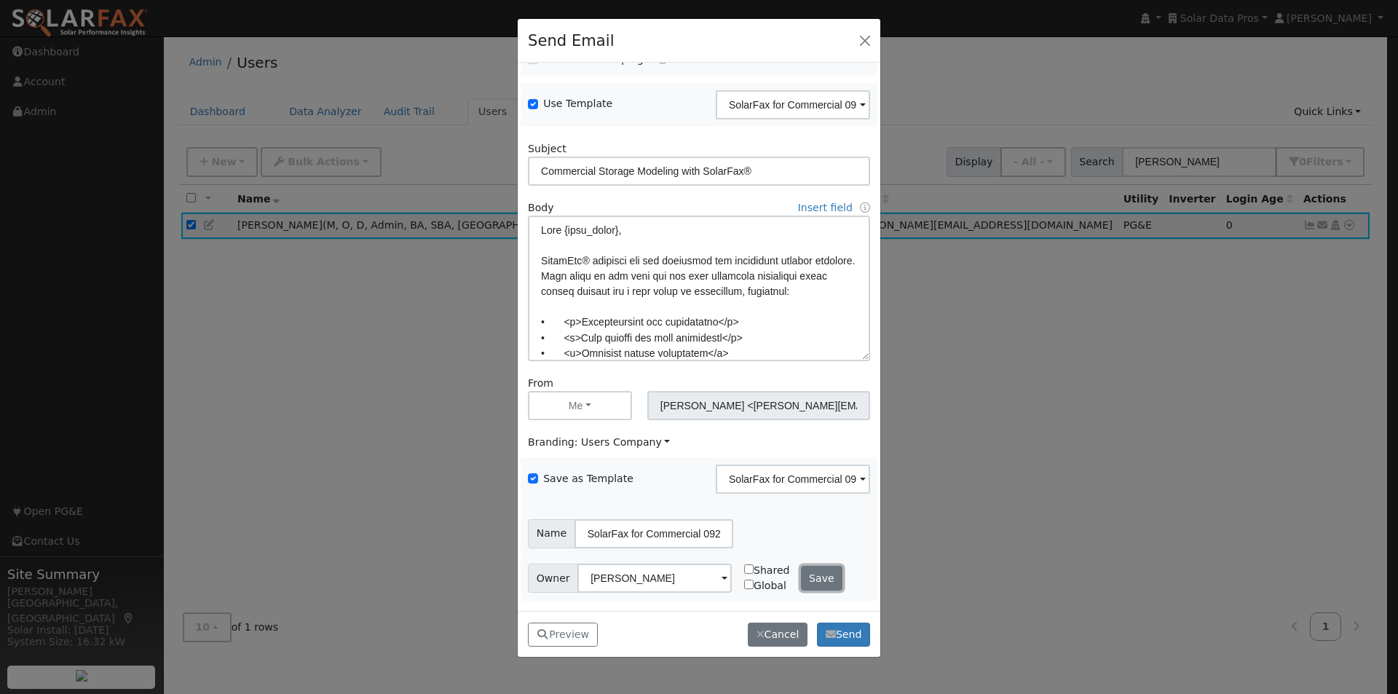
click at [818, 577] on button "Save" at bounding box center [822, 578] width 42 height 25
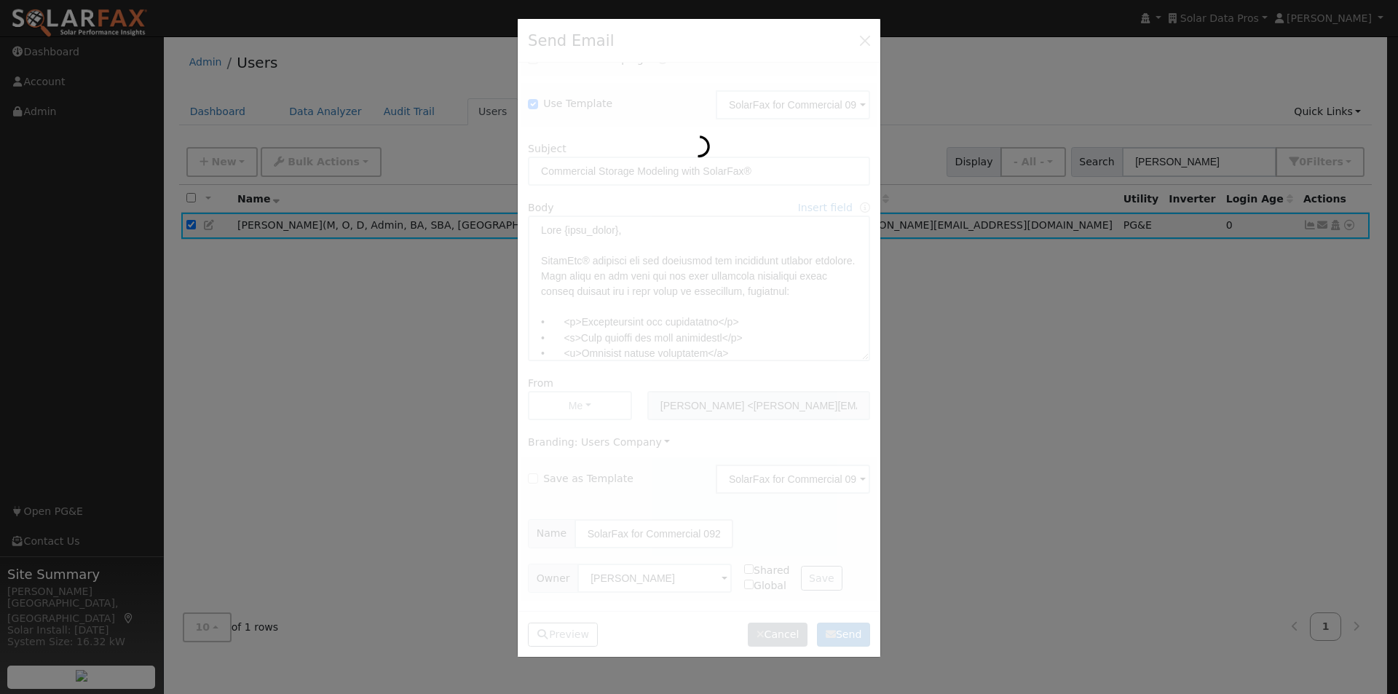
scroll to position [0, 0]
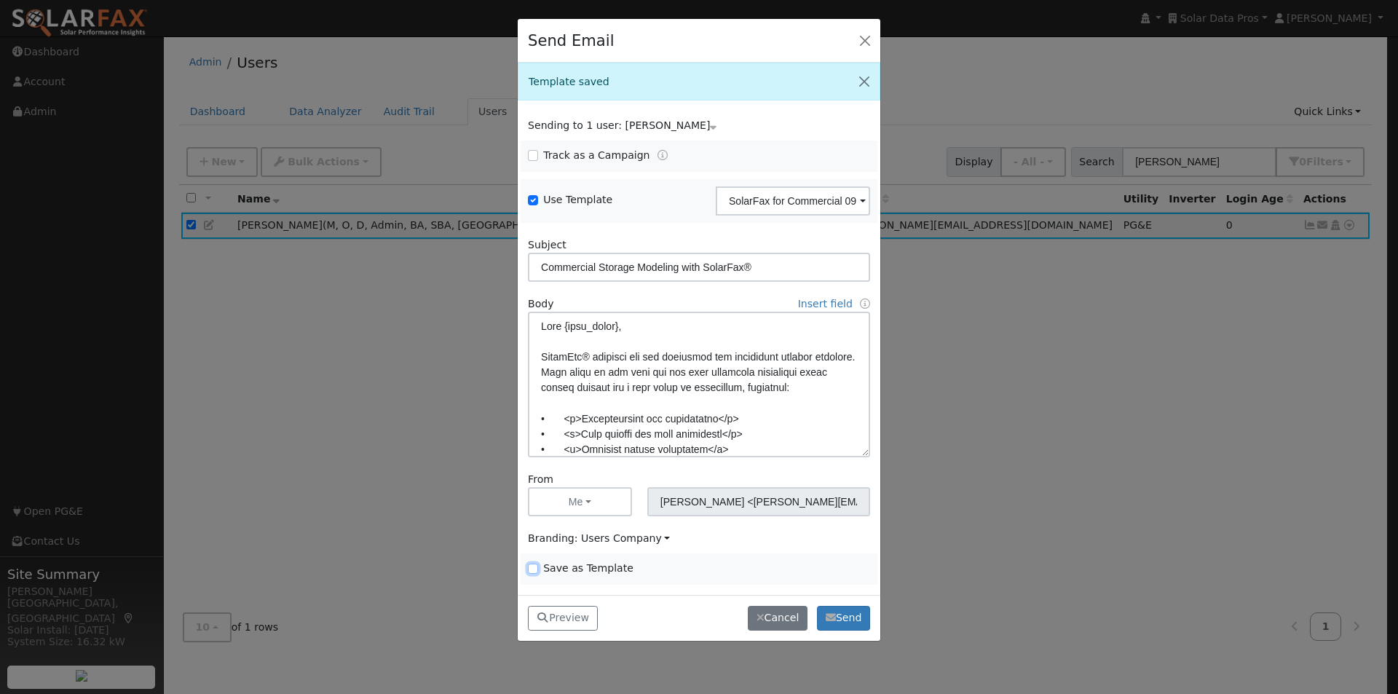
click at [534, 565] on input "Save as Template" at bounding box center [533, 568] width 10 height 10
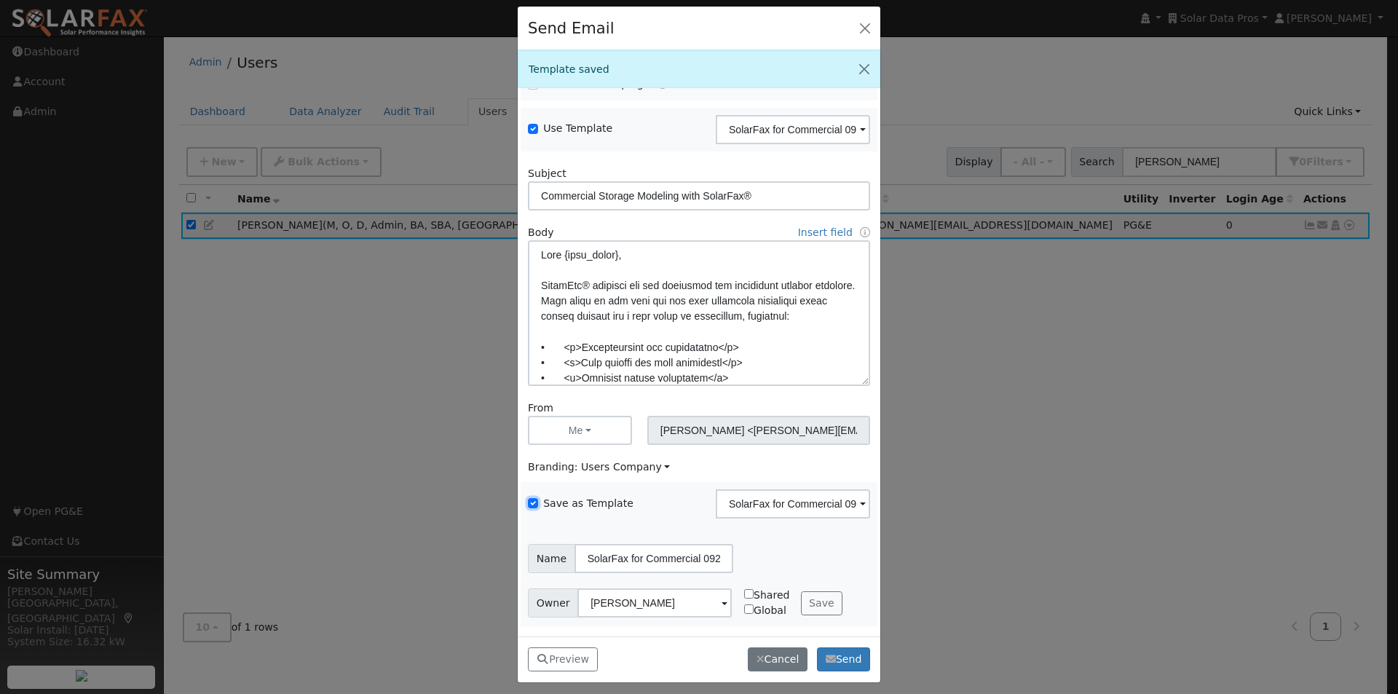
scroll to position [19, 0]
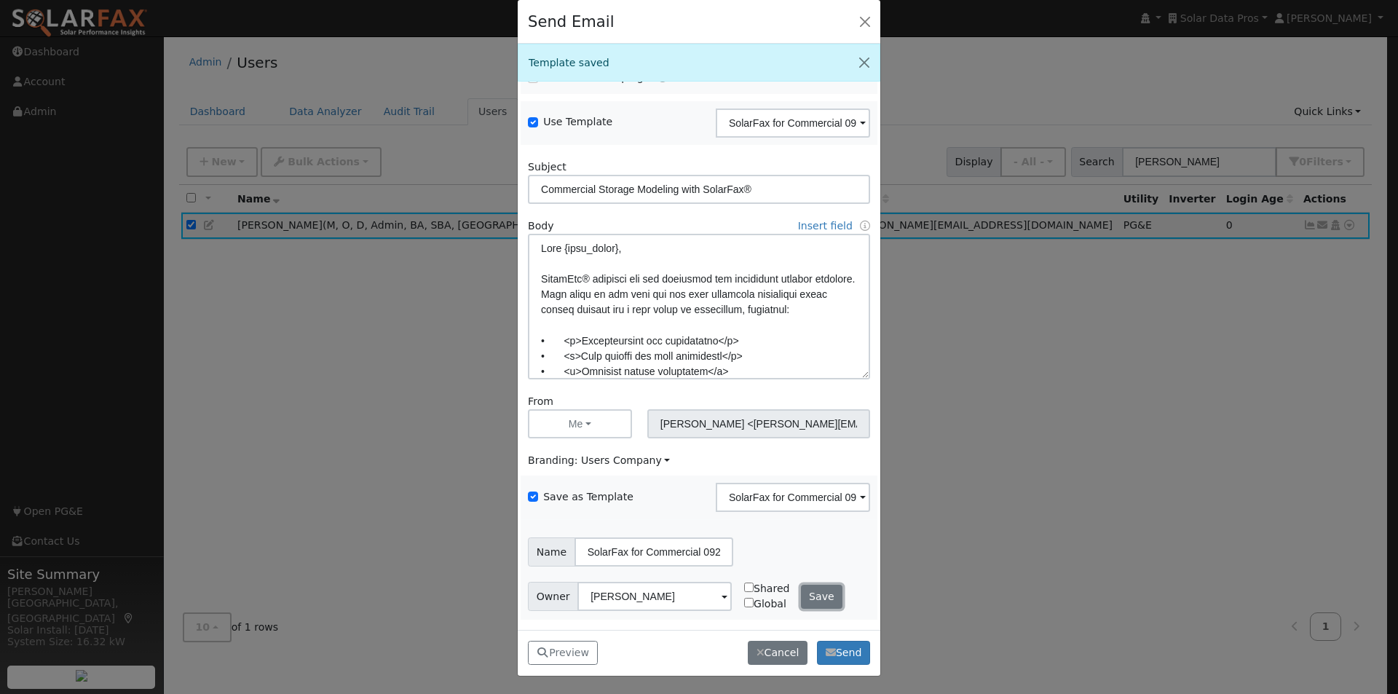
click at [811, 594] on button "Save" at bounding box center [822, 597] width 42 height 25
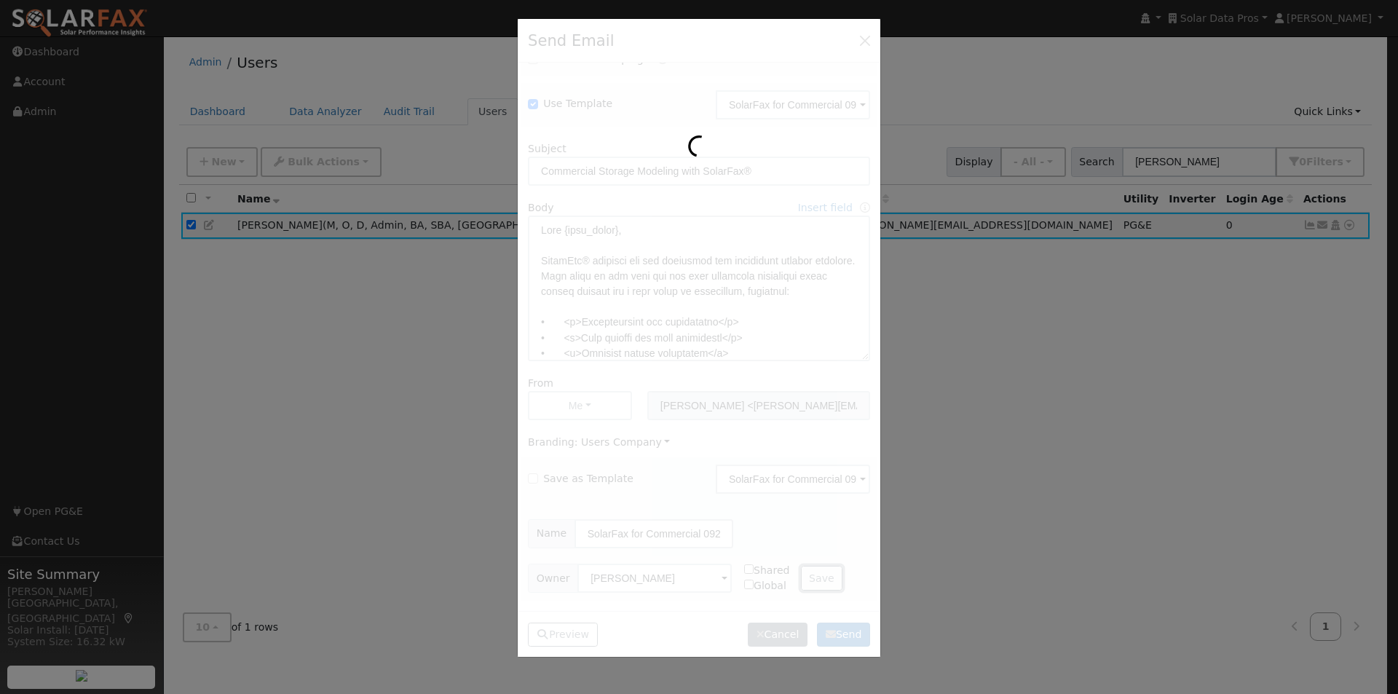
checkbox input "false"
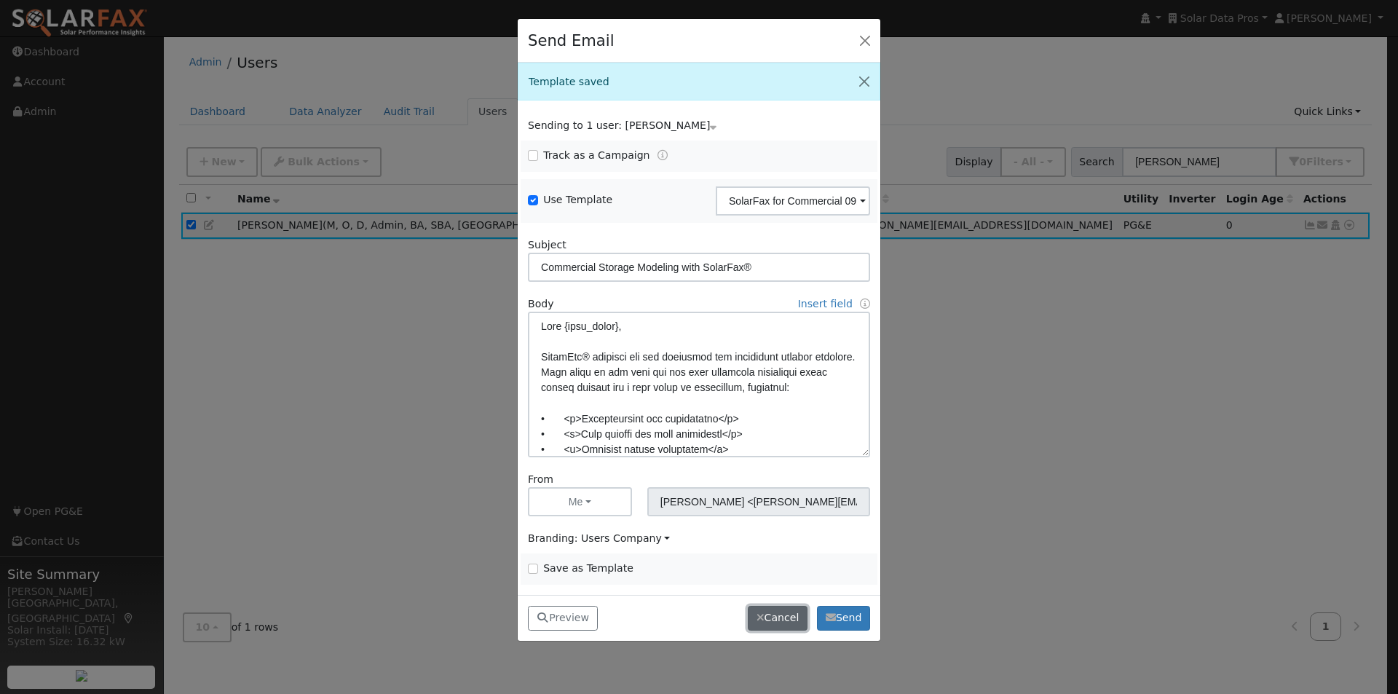
click at [769, 611] on button "Cancel" at bounding box center [778, 618] width 60 height 25
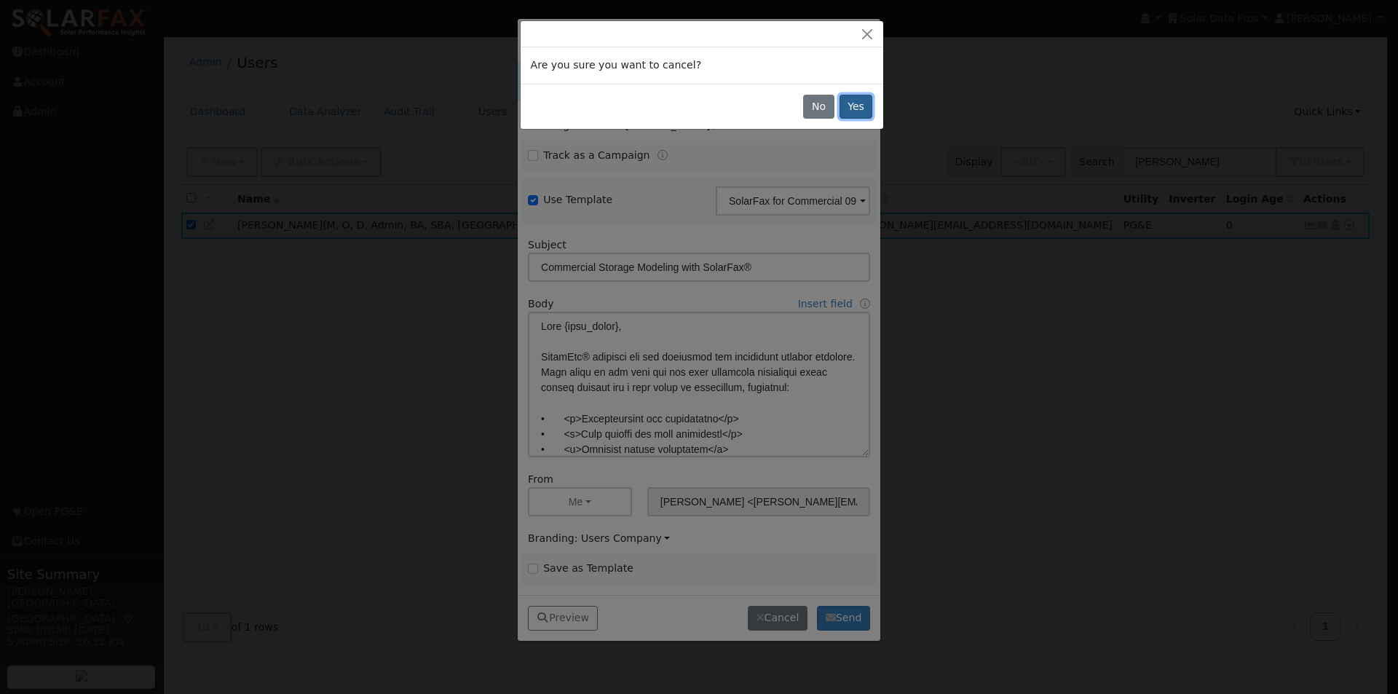
click at [868, 102] on button "Yes" at bounding box center [855, 107] width 33 height 25
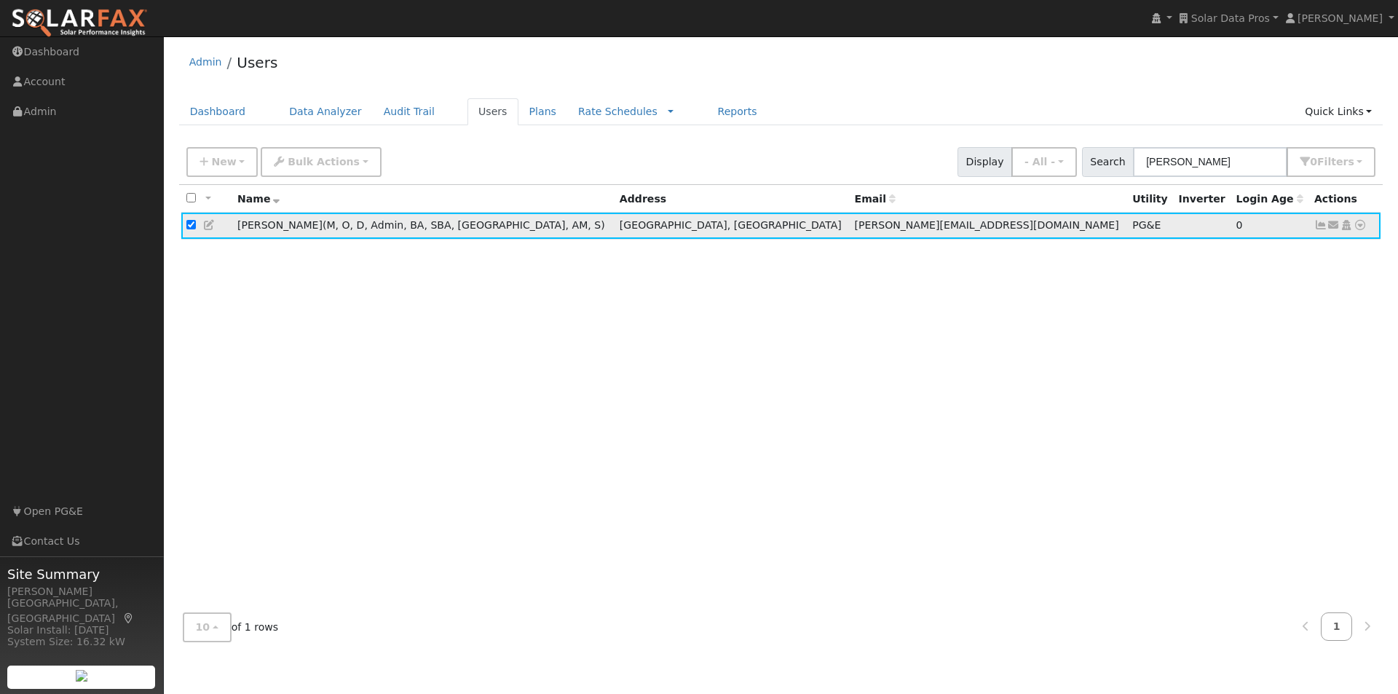
click at [191, 223] on input "checkbox" at bounding box center [190, 224] width 9 height 9
checkbox input "false"
drag, startPoint x: 1238, startPoint y: 162, endPoint x: 1030, endPoint y: 129, distance: 210.2
click at [1036, 137] on div "Admin Users Dashboard Data Analyzer Audit Trail Users Plans Rate Schedules Rate…" at bounding box center [780, 348] width 1219 height 609
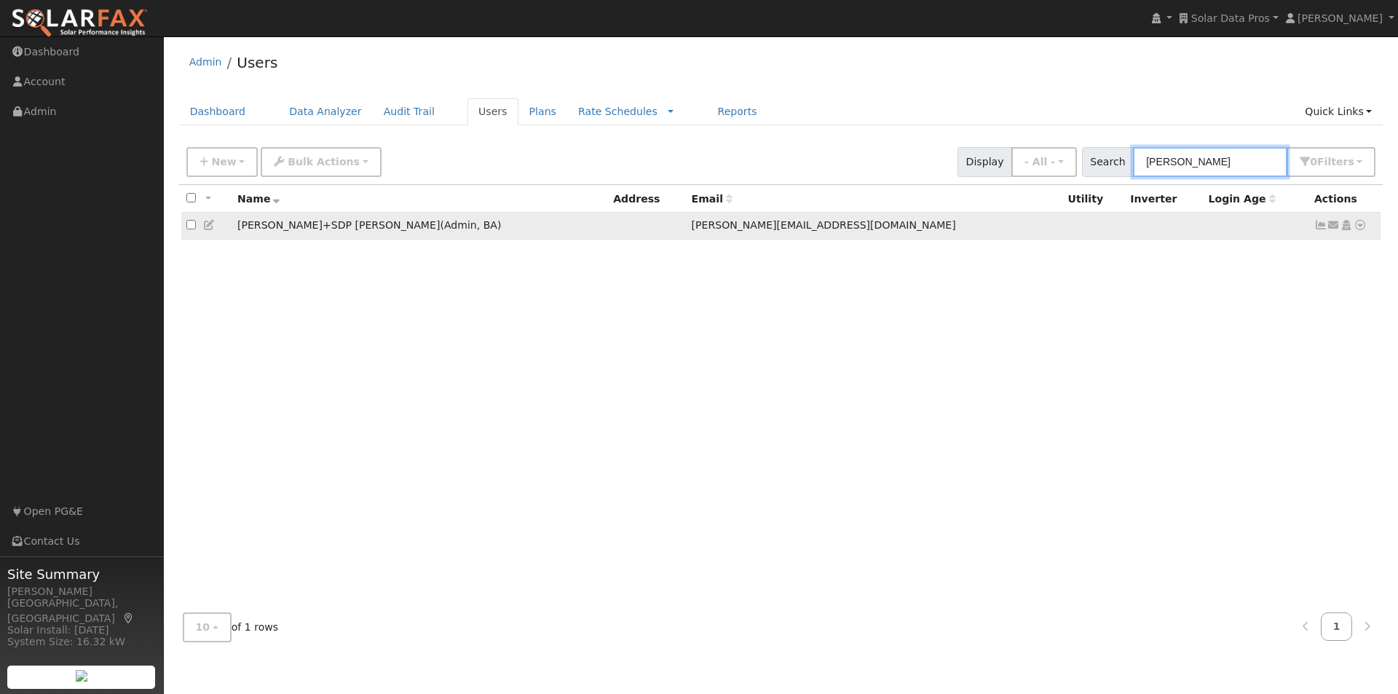
type input "[PERSON_NAME]"
click at [1361, 236] on td "Send Email... Copy a Link Reset Password Open Access Data Analyzer Reports Scen…" at bounding box center [1345, 226] width 72 height 27
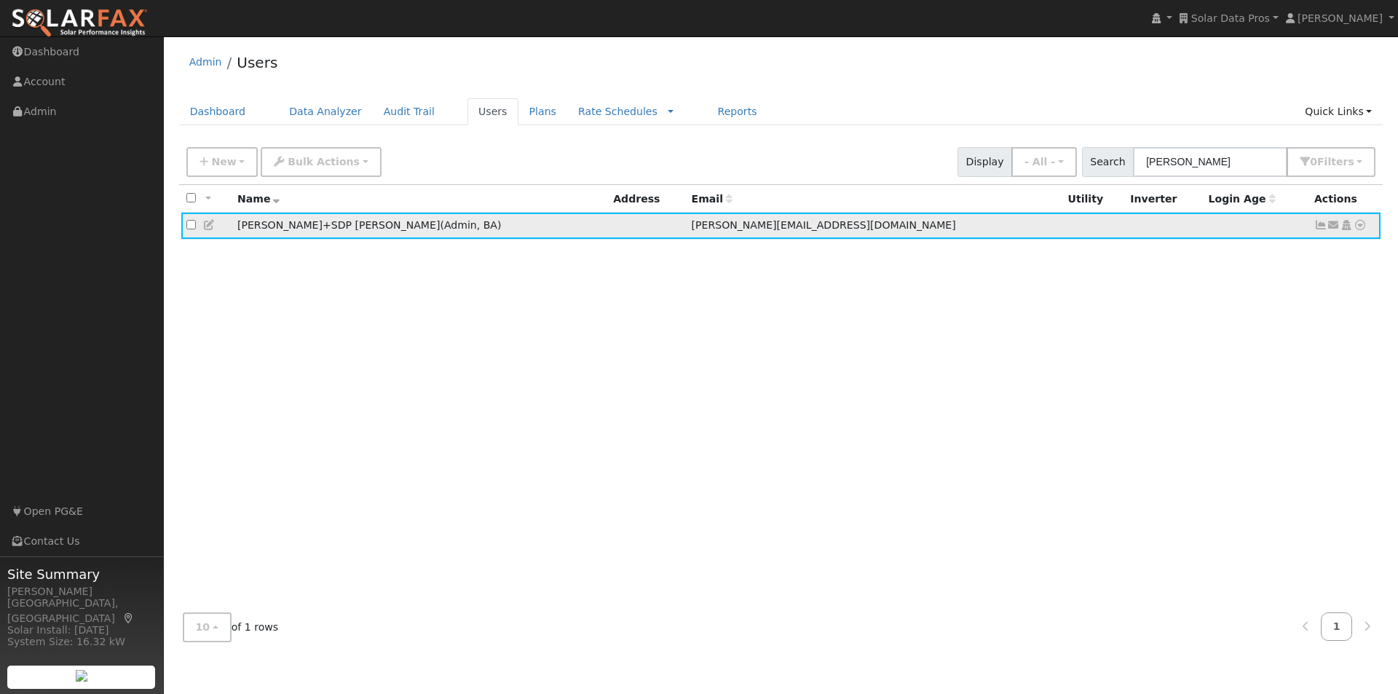
click at [1360, 224] on icon at bounding box center [1359, 225] width 13 height 10
click at [1353, 164] on span "s" at bounding box center [1351, 162] width 6 height 12
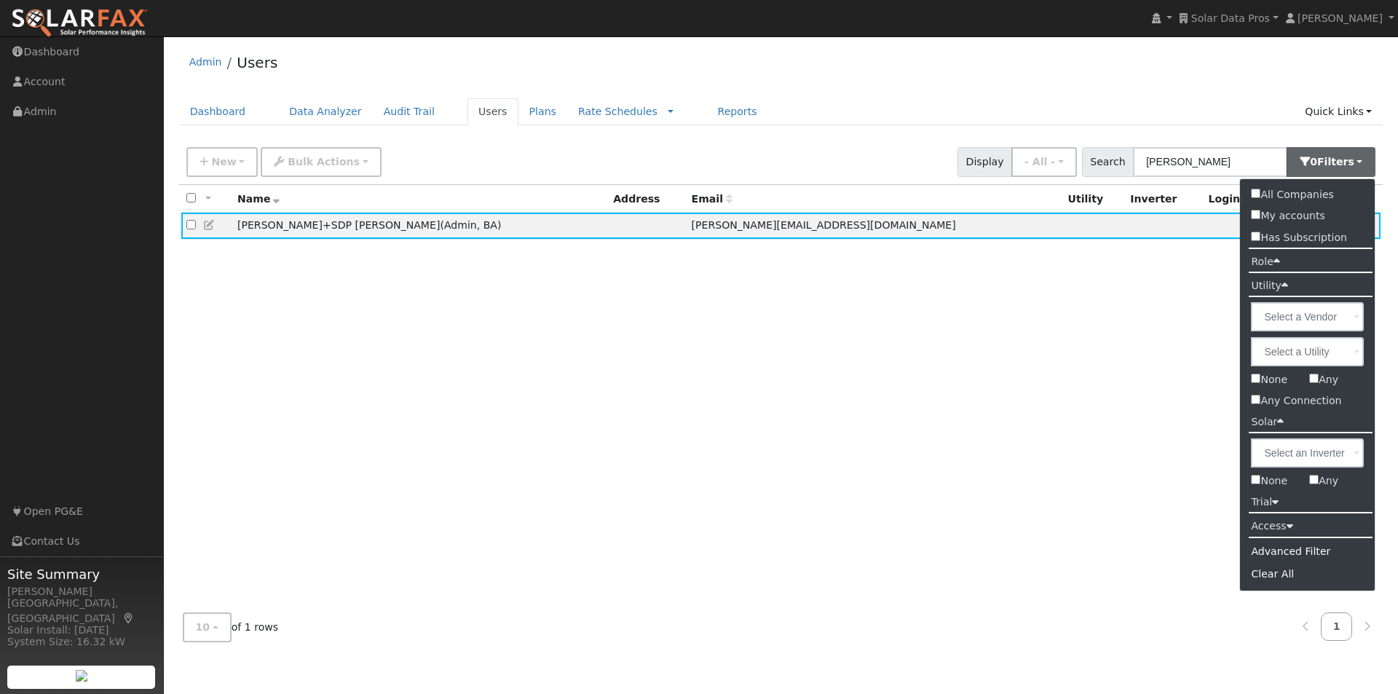
click at [1257, 195] on input "All Companies" at bounding box center [1255, 193] width 9 height 9
checkbox input "true"
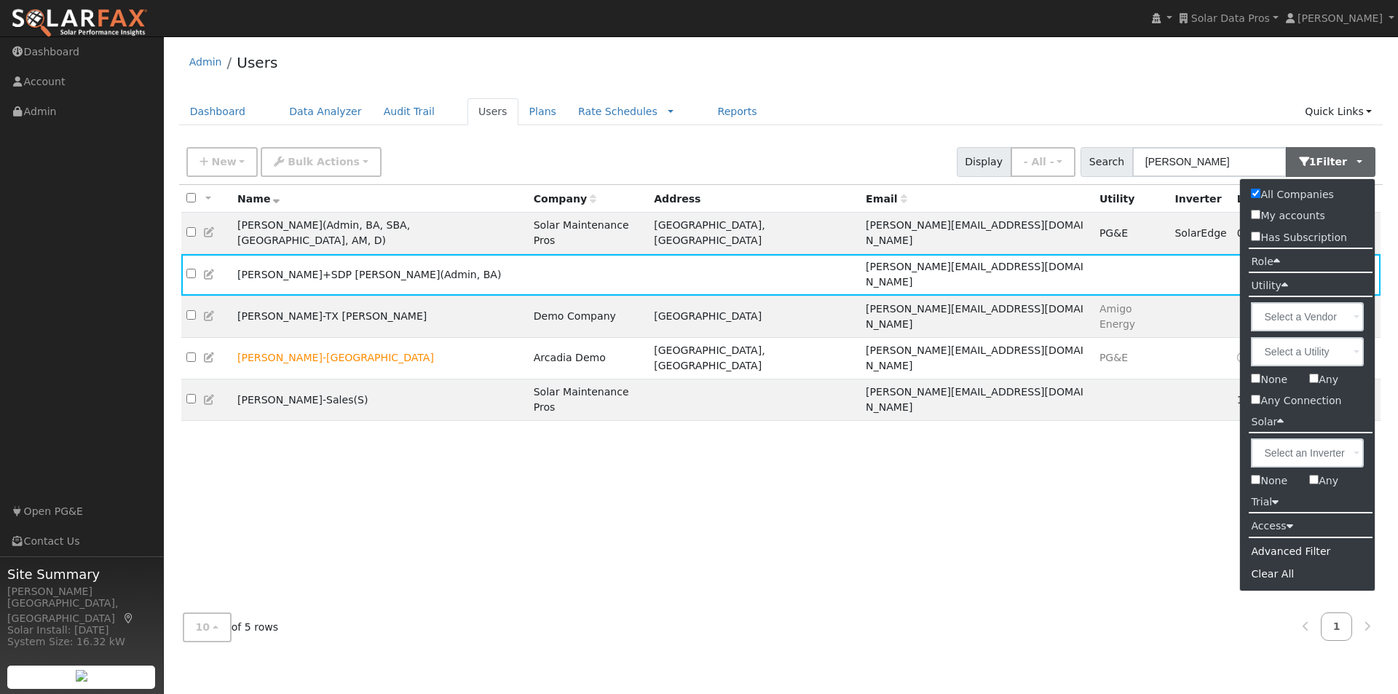
click at [981, 91] on div "Admin Users Dashboard Data Analyzer Audit Trail Users Plans Rate Schedules Rate…" at bounding box center [780, 348] width 1219 height 609
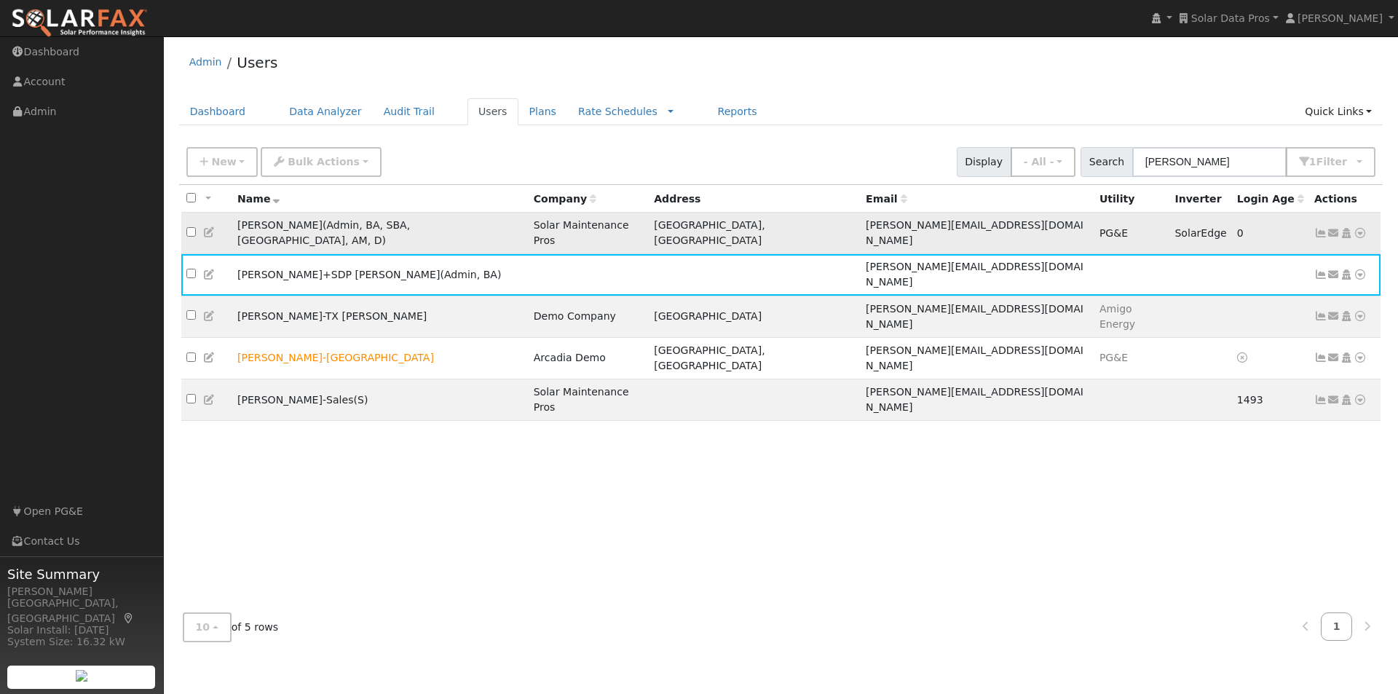
click at [450, 223] on td "[PERSON_NAME] ( Admin , BA , SBA , SA , AM , D )" at bounding box center [380, 233] width 296 height 41
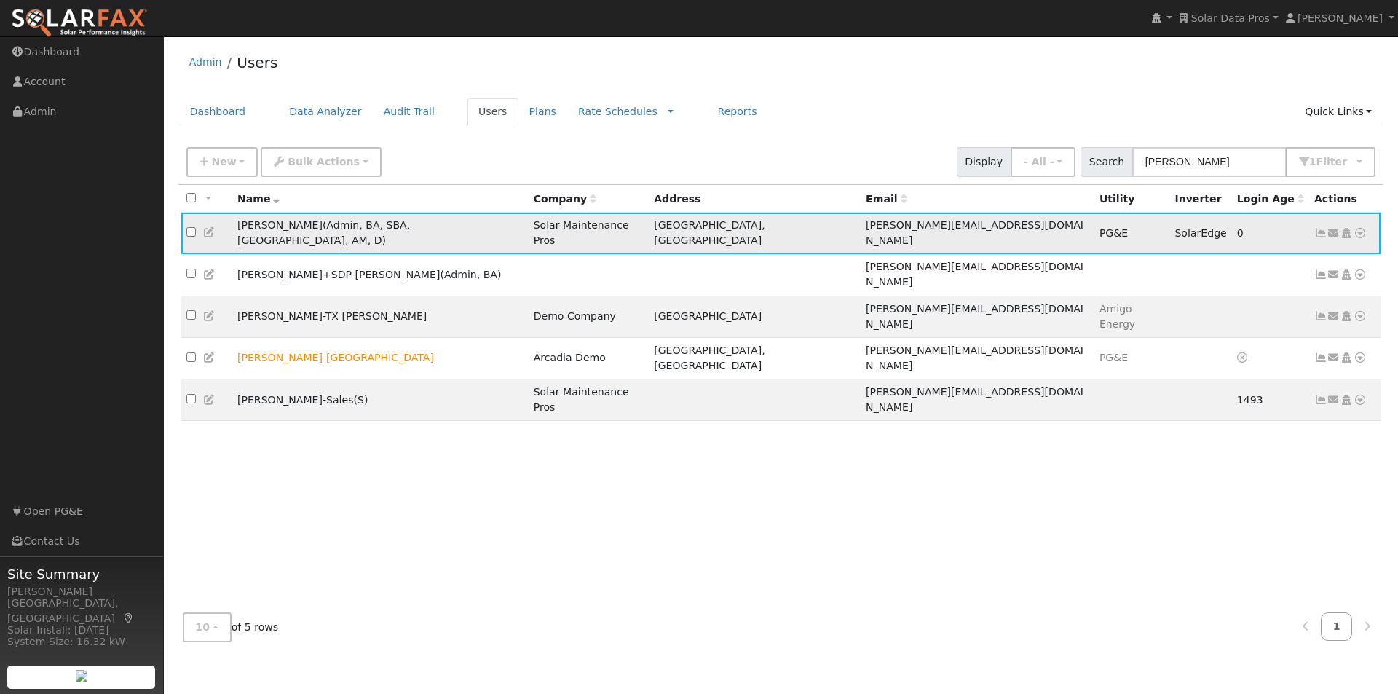
click at [209, 227] on icon at bounding box center [209, 232] width 13 height 10
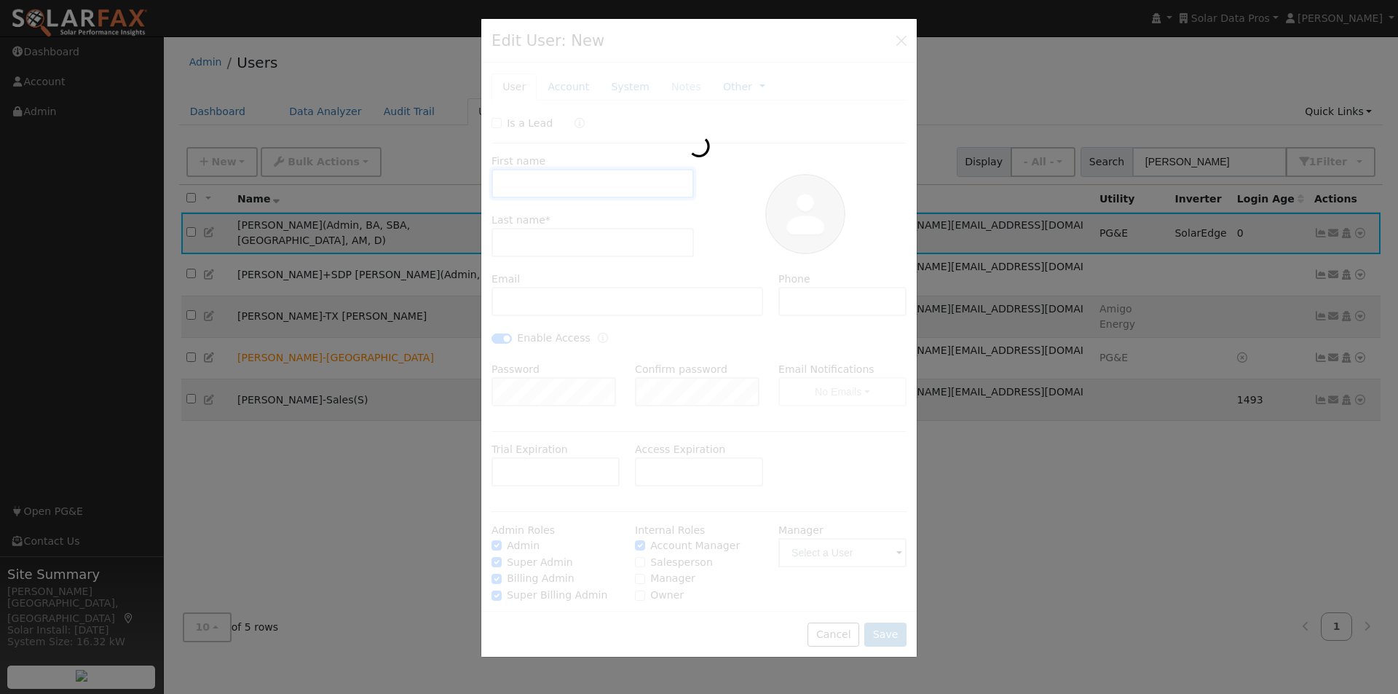
type input "[PERSON_NAME]"
type input "[PERSON_NAME][EMAIL_ADDRESS][DOMAIN_NAME]"
type input "[PHONE_NUMBER]"
checkbox input "true"
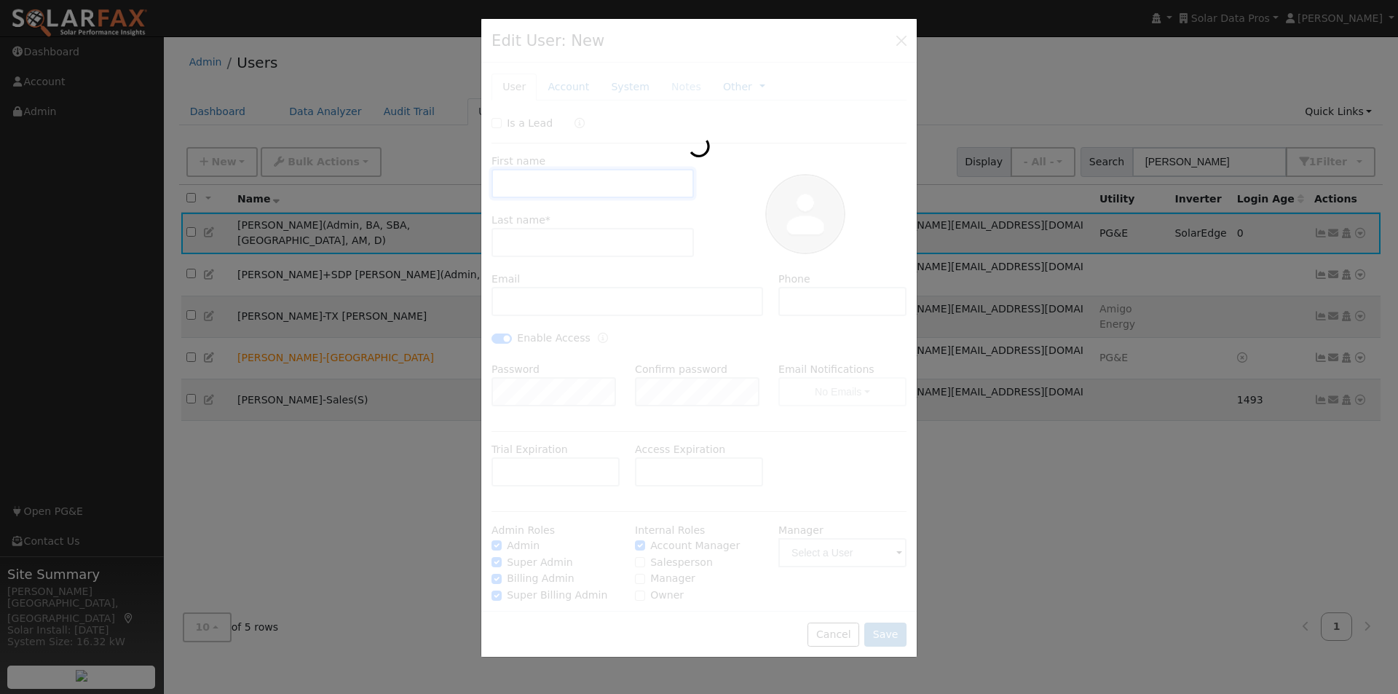
checkbox input "true"
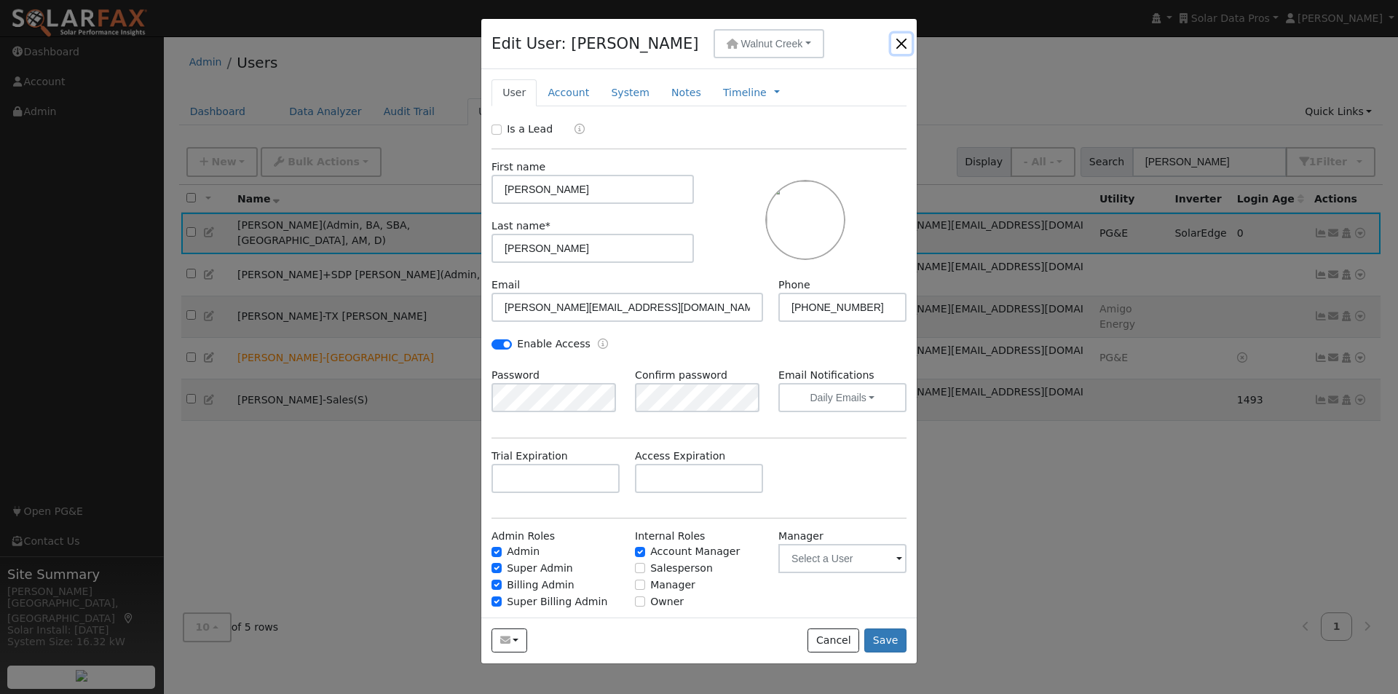
click at [900, 41] on button "button" at bounding box center [901, 43] width 20 height 20
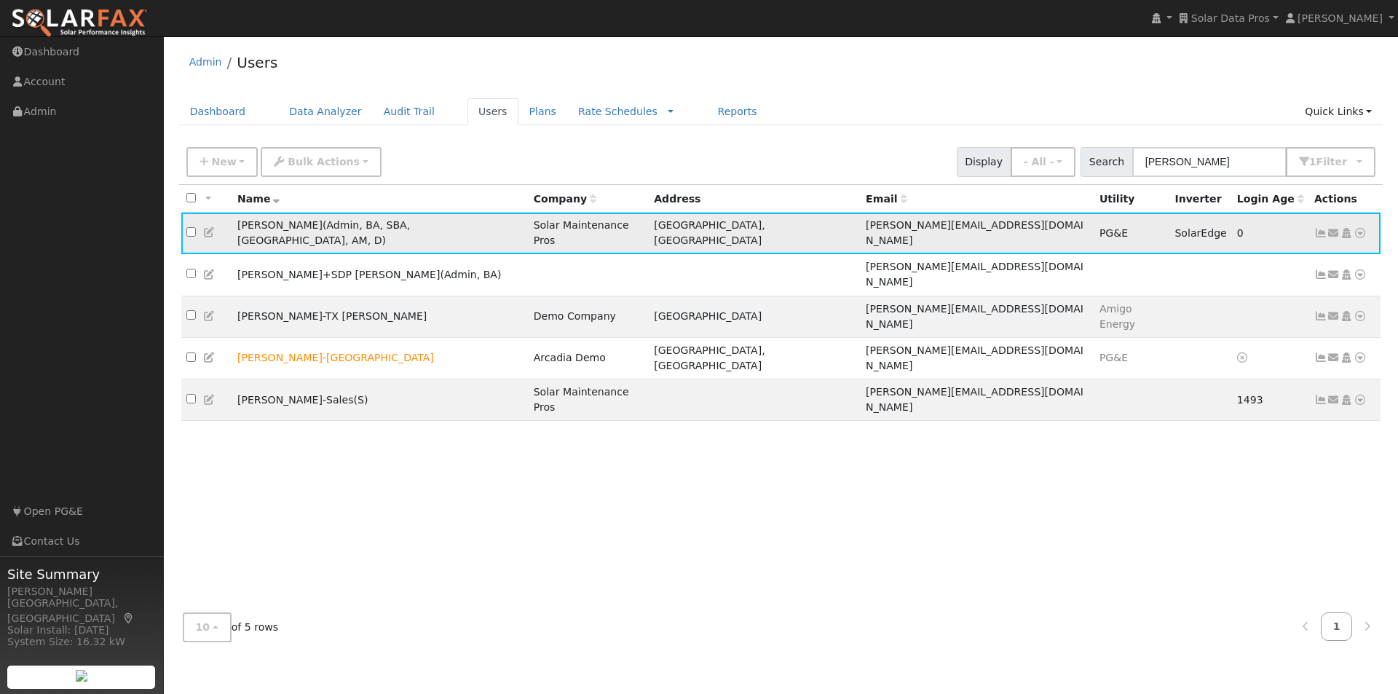
click at [193, 227] on input "checkbox" at bounding box center [190, 231] width 9 height 9
checkbox input "true"
click at [287, 151] on button "Bulk Actions" at bounding box center [321, 162] width 120 height 30
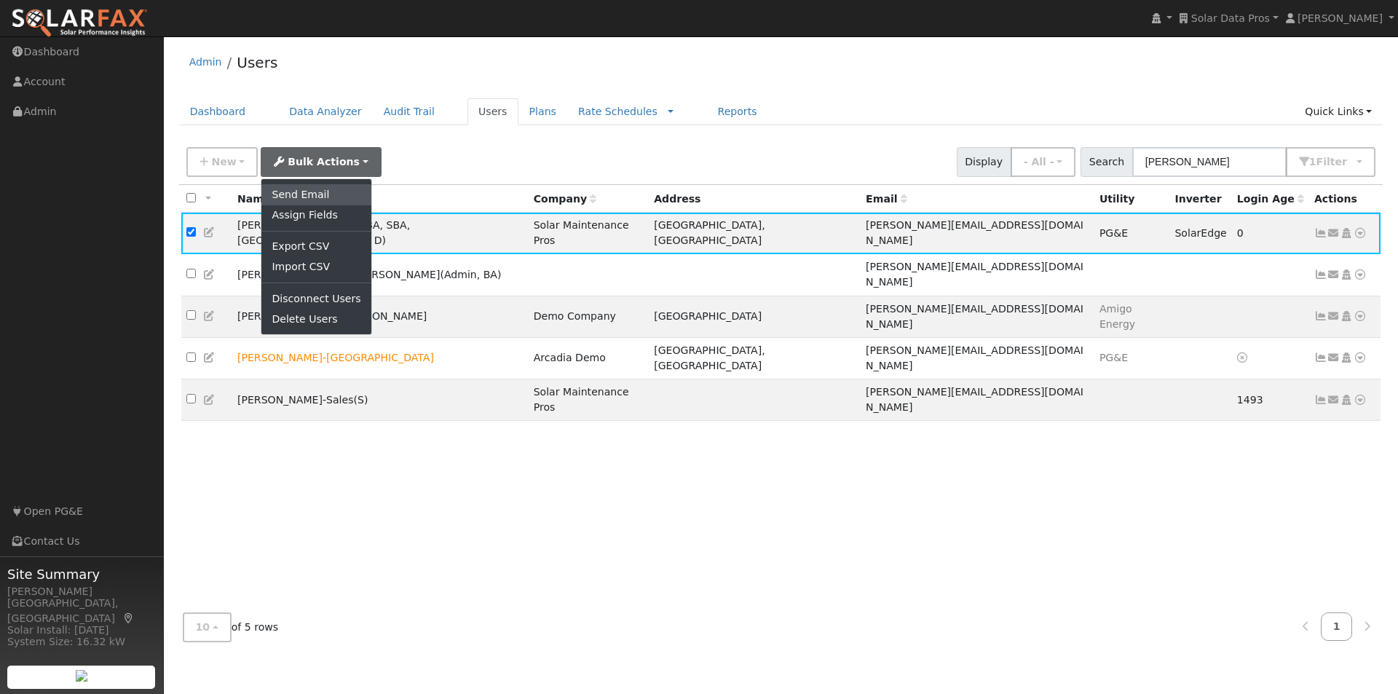
click at [285, 192] on link "Send Email" at bounding box center [315, 194] width 109 height 20
checkbox input "false"
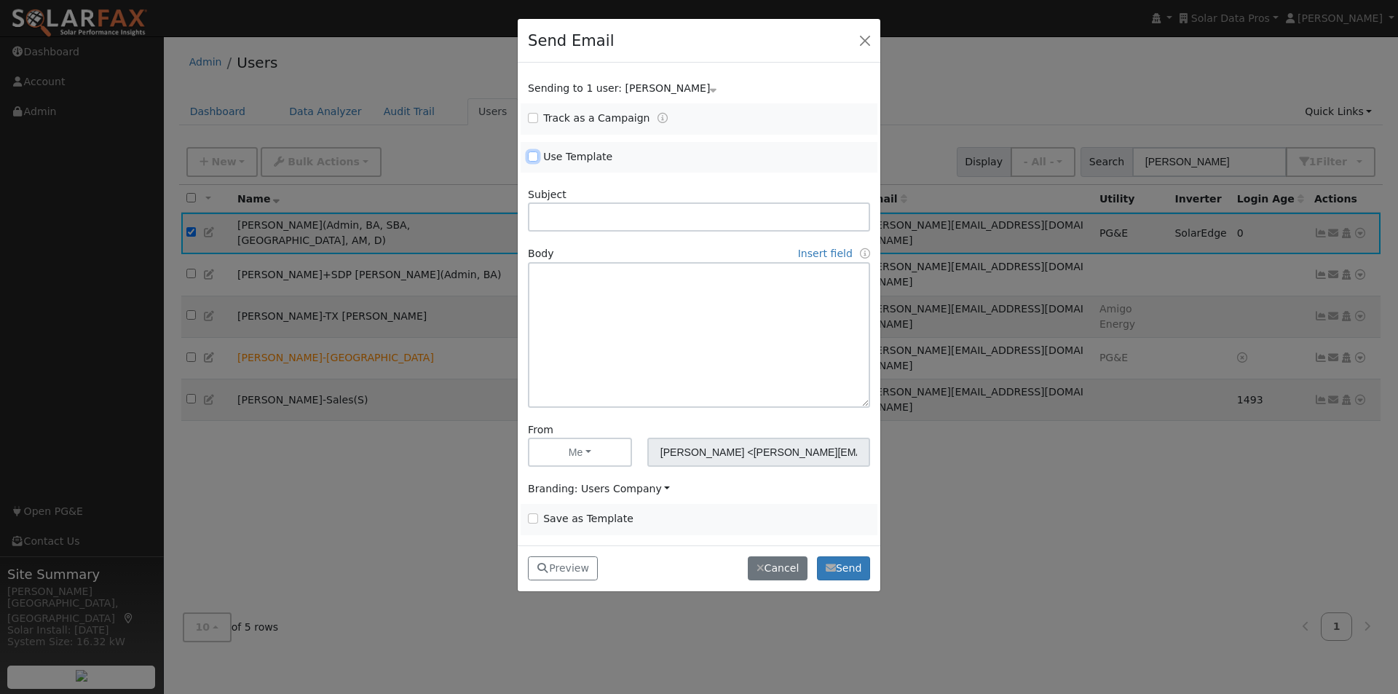
click at [531, 157] on input "Use Template" at bounding box center [533, 156] width 10 height 10
checkbox input "true"
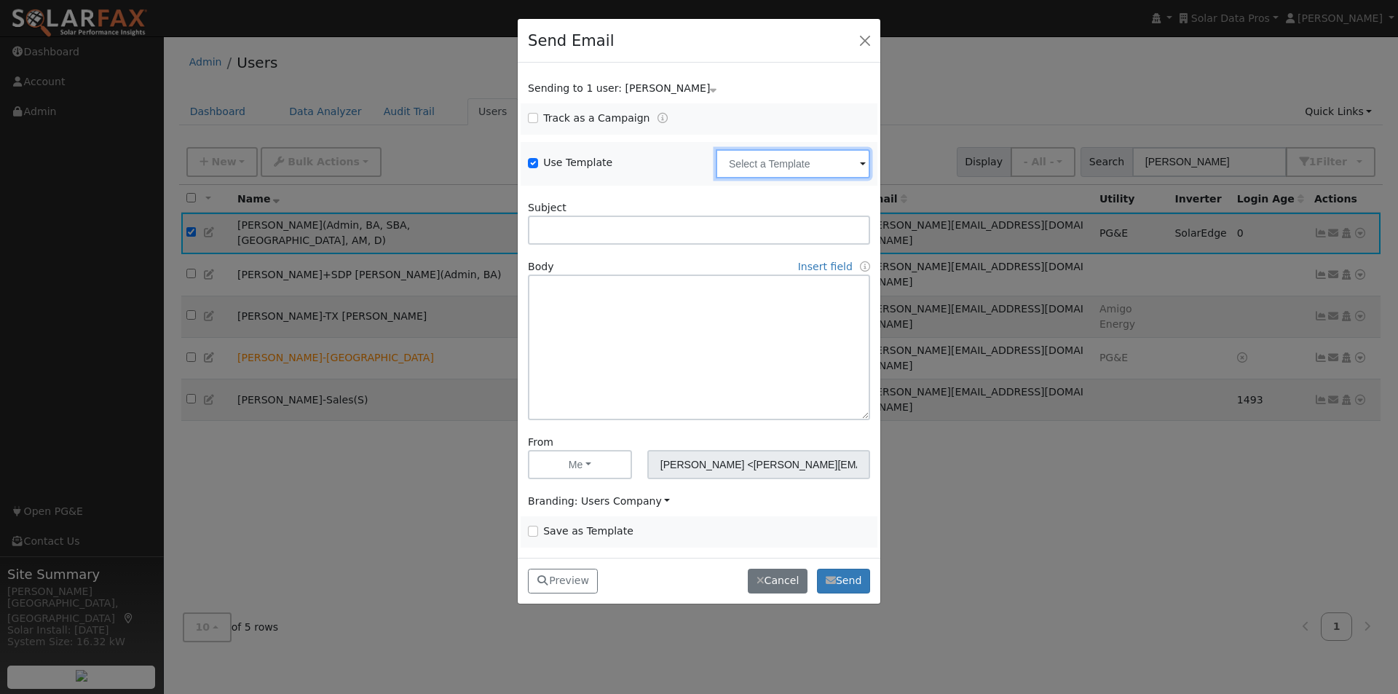
click at [841, 151] on input "text" at bounding box center [793, 163] width 154 height 29
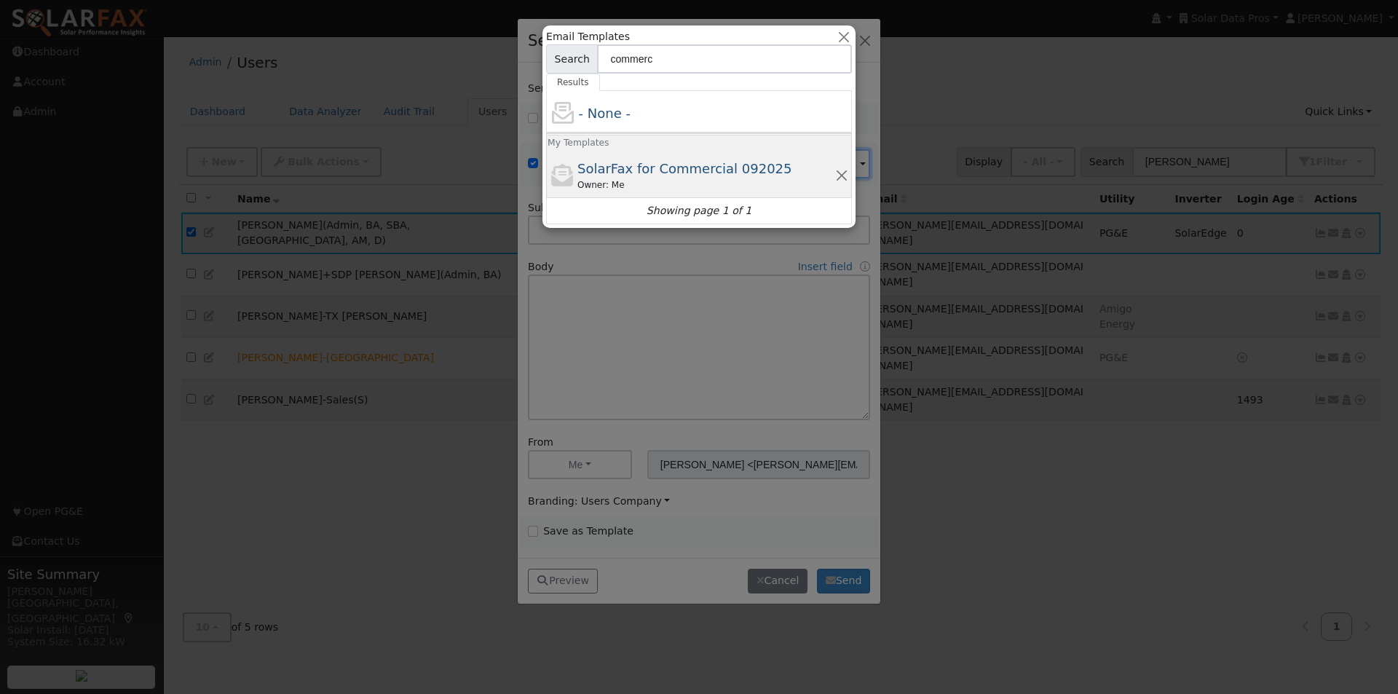
type input "commerc"
click at [659, 165] on span "SolarFax for Commercial 092025" at bounding box center [684, 168] width 215 height 15
type input "SolarFax for Commercial 092025"
type input "Commercial Storage Modeling with SolarFax®"
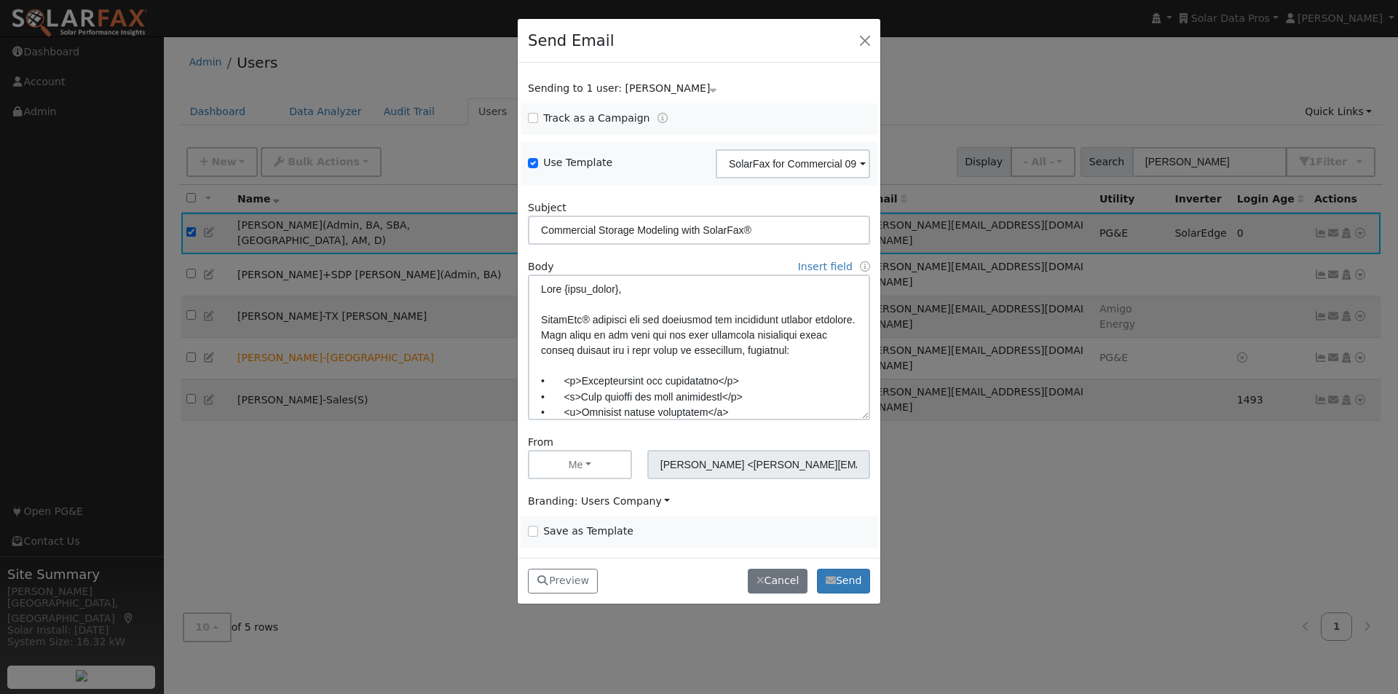
click at [614, 499] on span "Branding: Users Company" at bounding box center [599, 501] width 142 height 12
click at [572, 476] on link "Solar Data Pros" at bounding box center [579, 477] width 101 height 20
click at [565, 564] on div "Preview Preview Commercial Storage Modeling with SolarFax® Commercial Storage M…" at bounding box center [699, 581] width 363 height 46
drag, startPoint x: 545, startPoint y: 587, endPoint x: 548, endPoint y: 574, distance: 13.4
click at [547, 585] on button "Preview" at bounding box center [563, 581] width 70 height 25
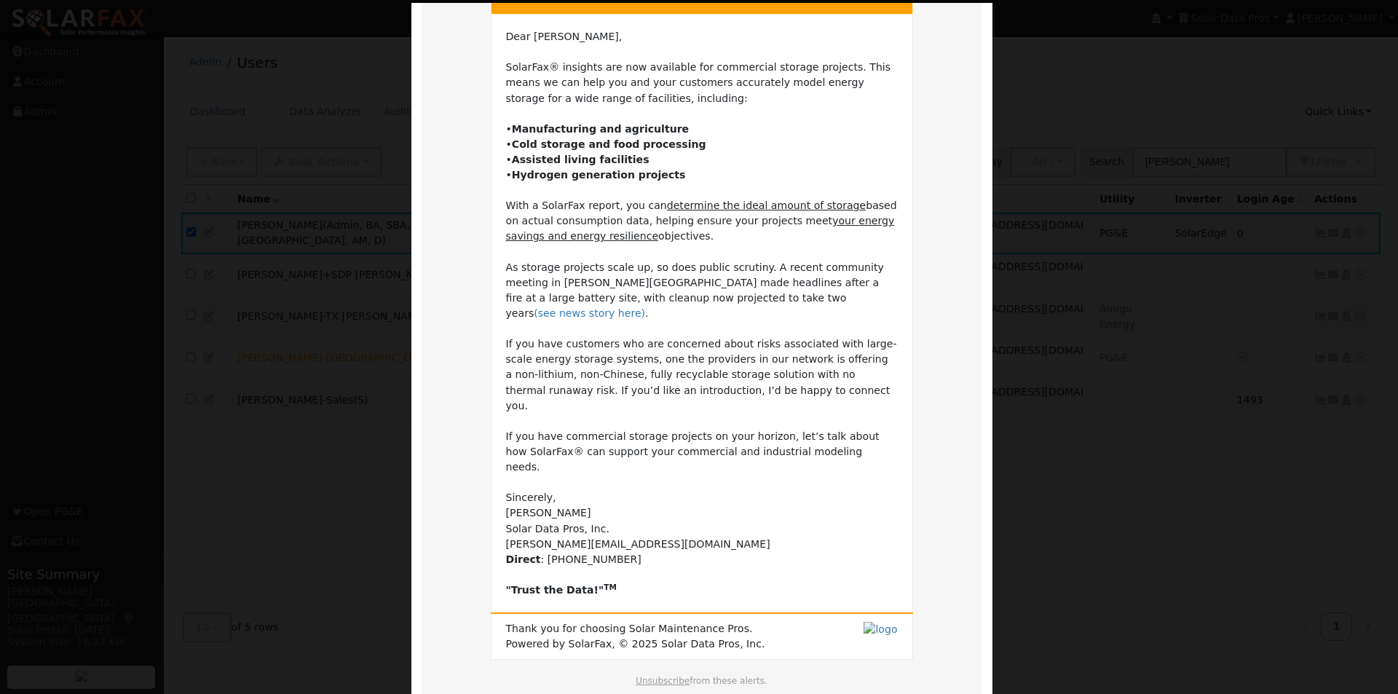
scroll to position [172, 0]
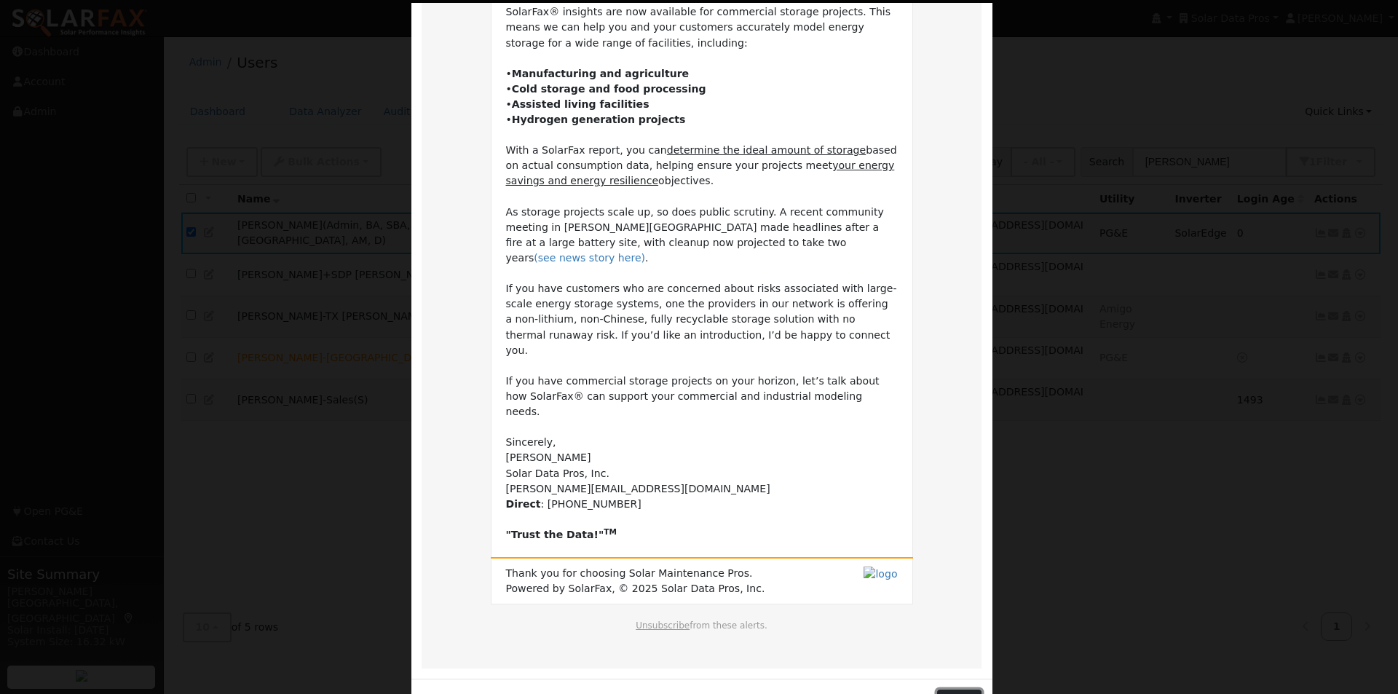
click at [951, 689] on button "Close" at bounding box center [959, 701] width 44 height 25
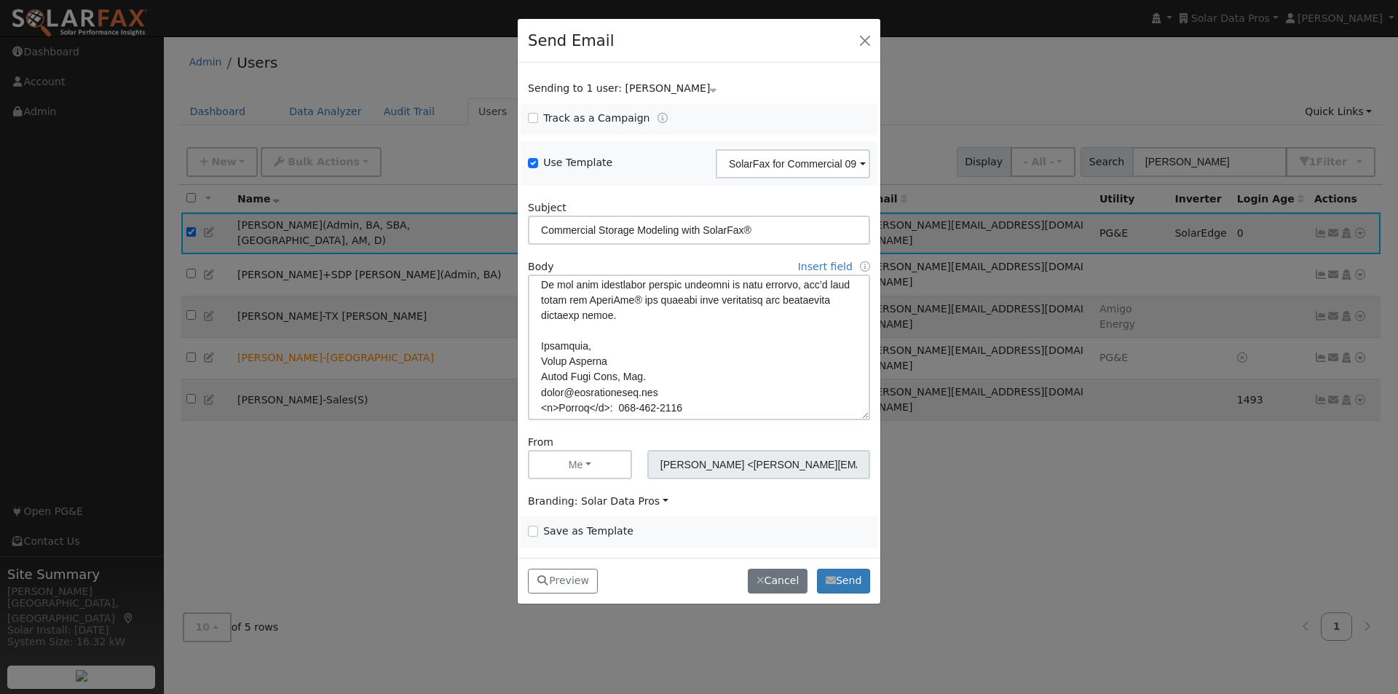
scroll to position [411, 0]
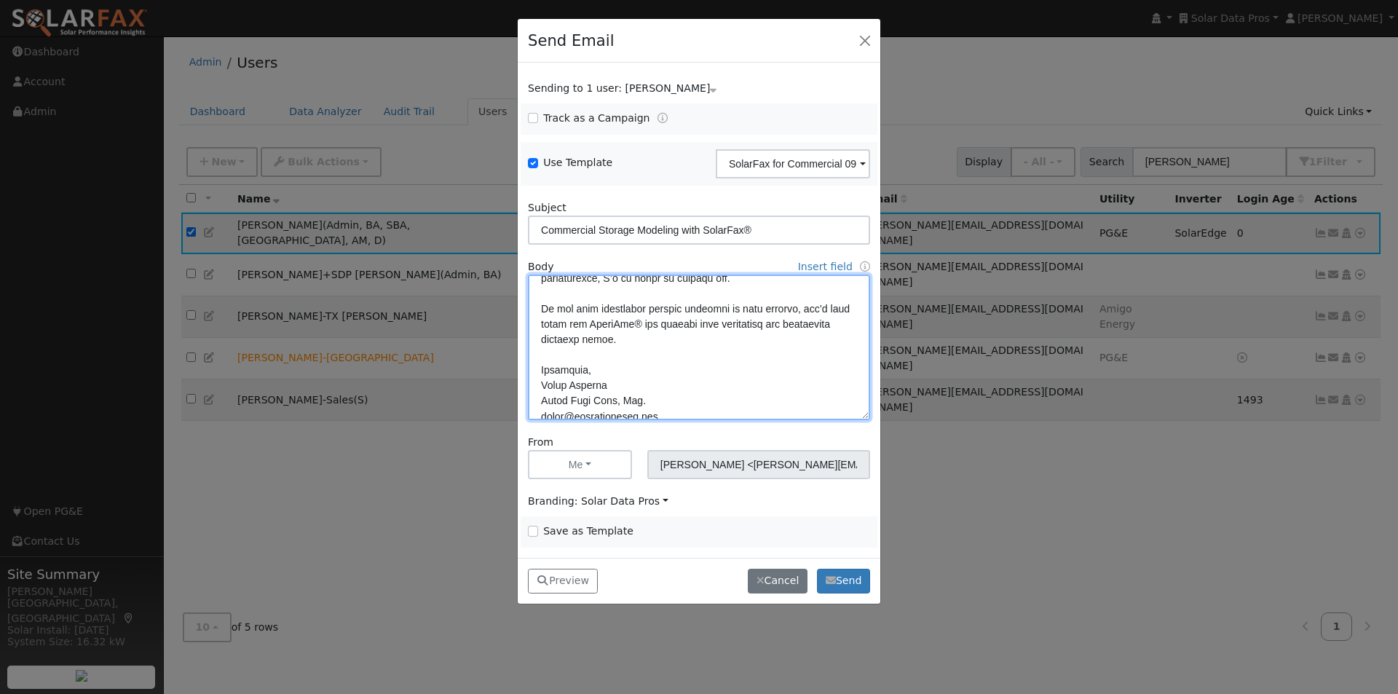
click at [637, 339] on textarea at bounding box center [699, 347] width 342 height 146
type textarea "Lore {ipsu_dolor}, SitamEtc® adipisci eli sed doeiusmod tem incididunt utlabor …"
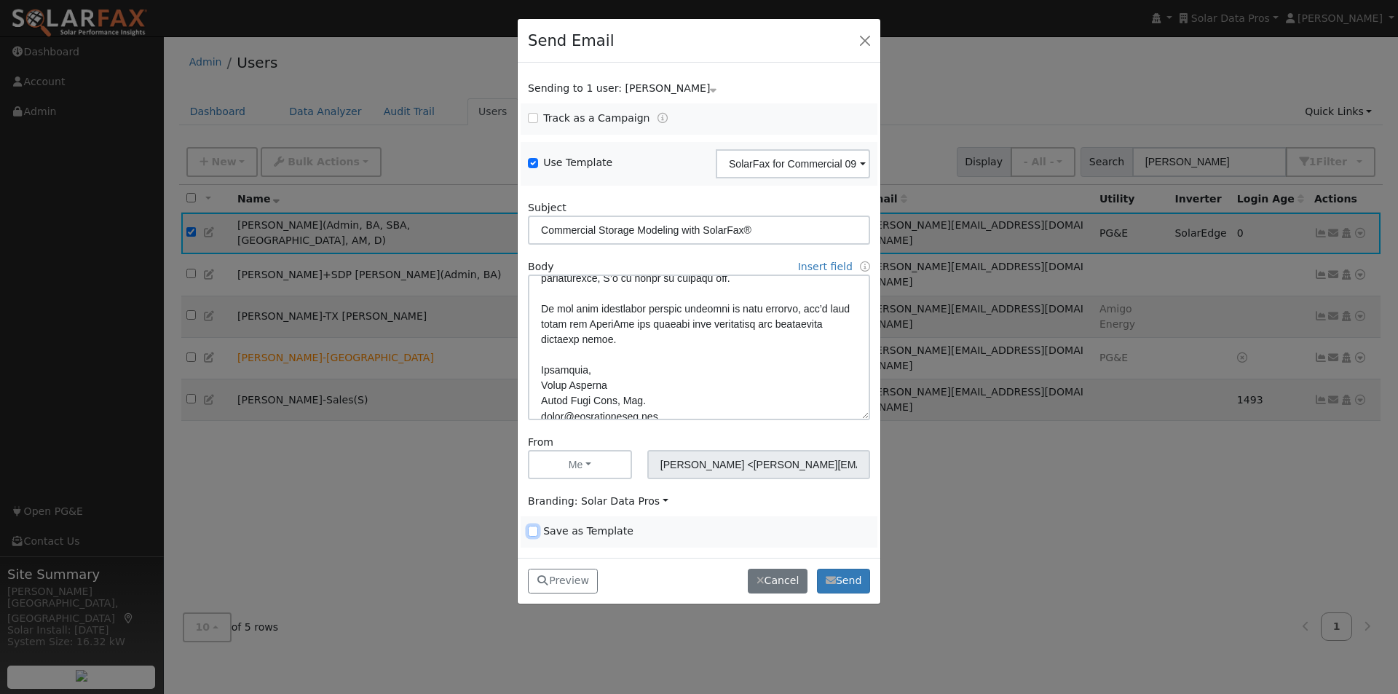
click at [530, 529] on input "Save as Template" at bounding box center [533, 531] width 10 height 10
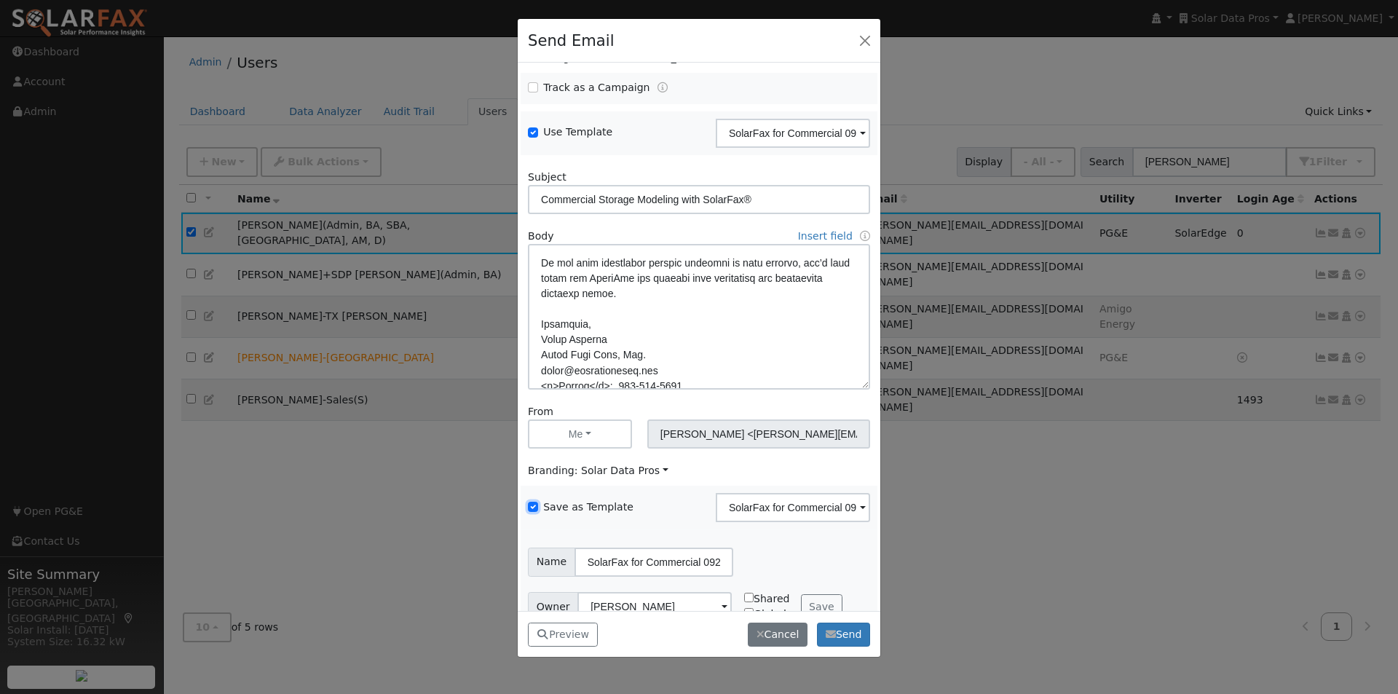
scroll to position [59, 0]
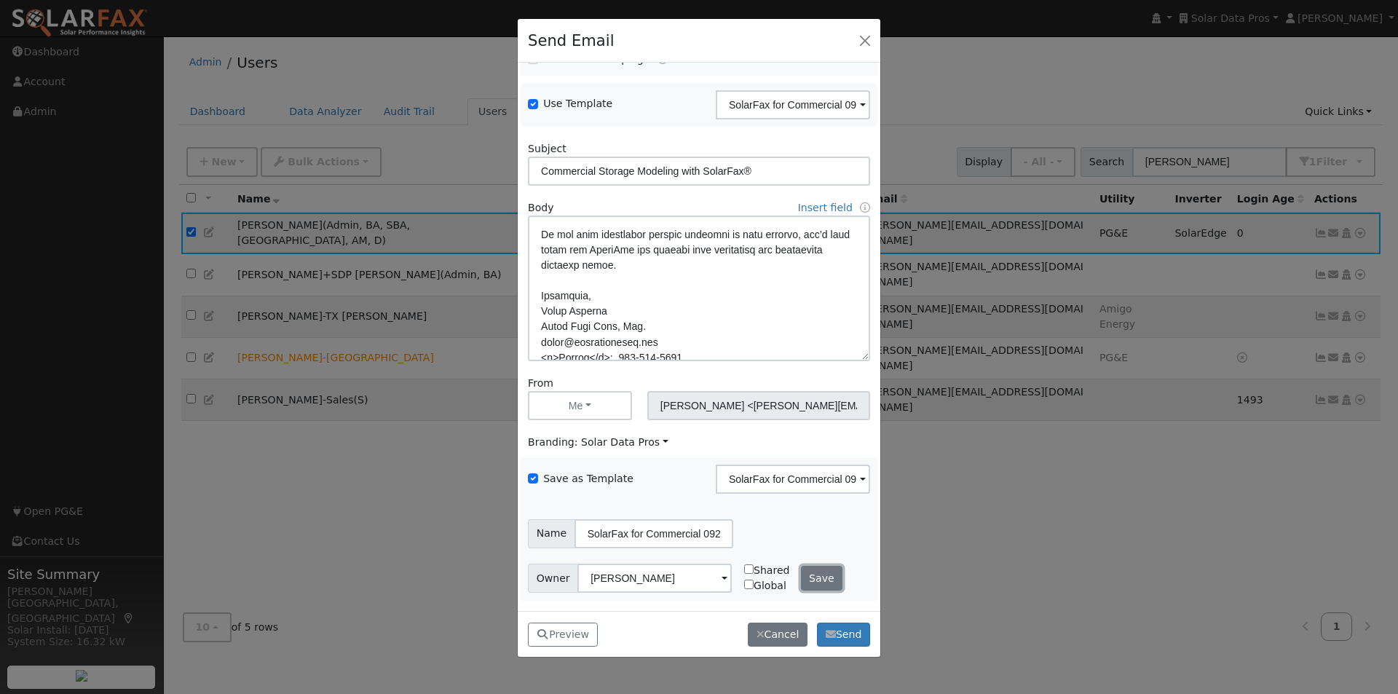
click at [813, 574] on button "Save" at bounding box center [822, 578] width 42 height 25
checkbox input "false"
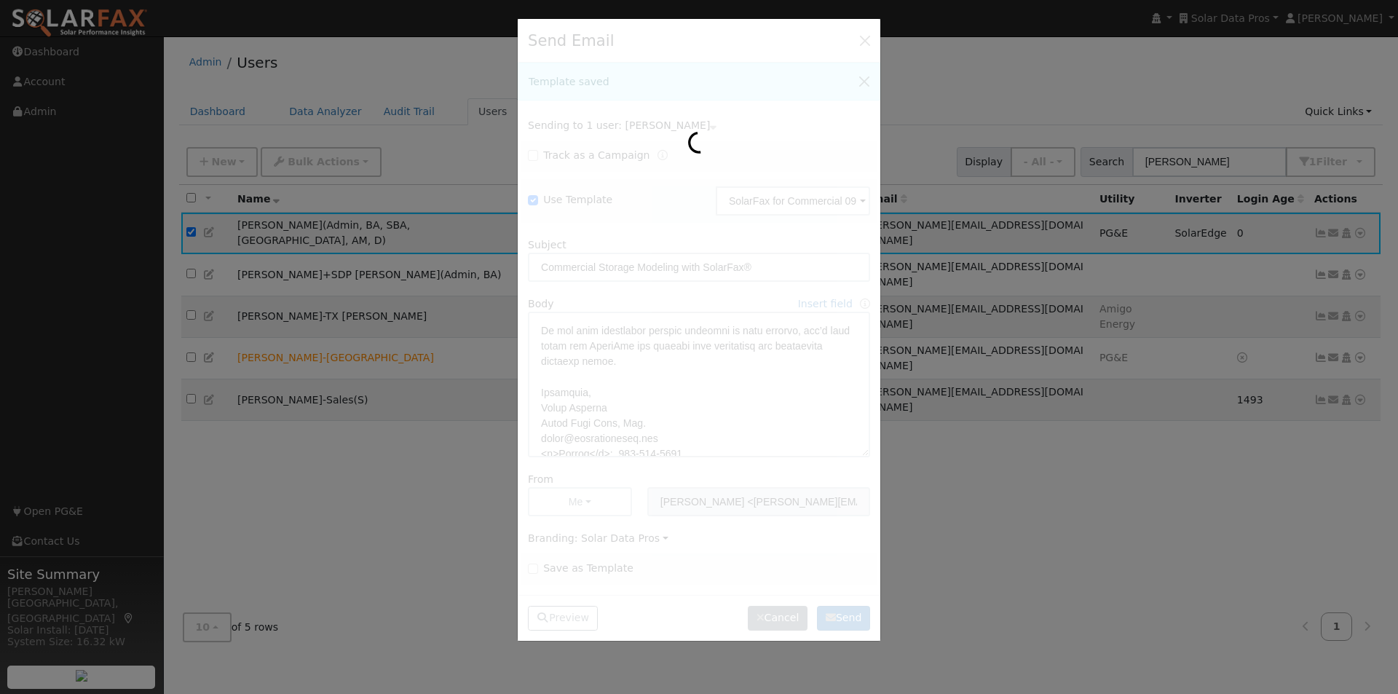
scroll to position [411, 0]
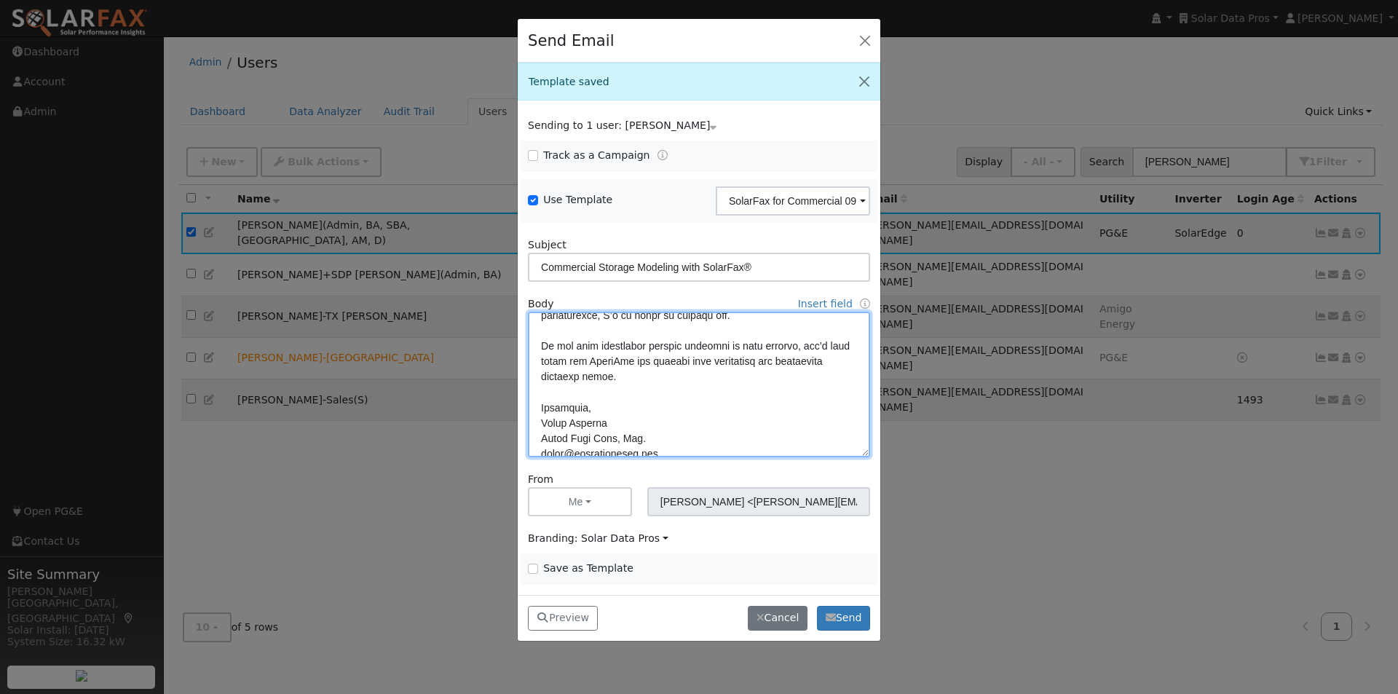
click at [633, 376] on textarea at bounding box center [699, 385] width 342 height 146
click at [689, 394] on textarea at bounding box center [699, 385] width 342 height 146
drag, startPoint x: 585, startPoint y: 392, endPoint x: 596, endPoint y: 422, distance: 31.8
click at [587, 394] on textarea at bounding box center [699, 385] width 342 height 146
type textarea "Lore {ipsu_dolor}, SitamEtc® adipisci eli sed doeiusmod tem incididunt utlabor …"
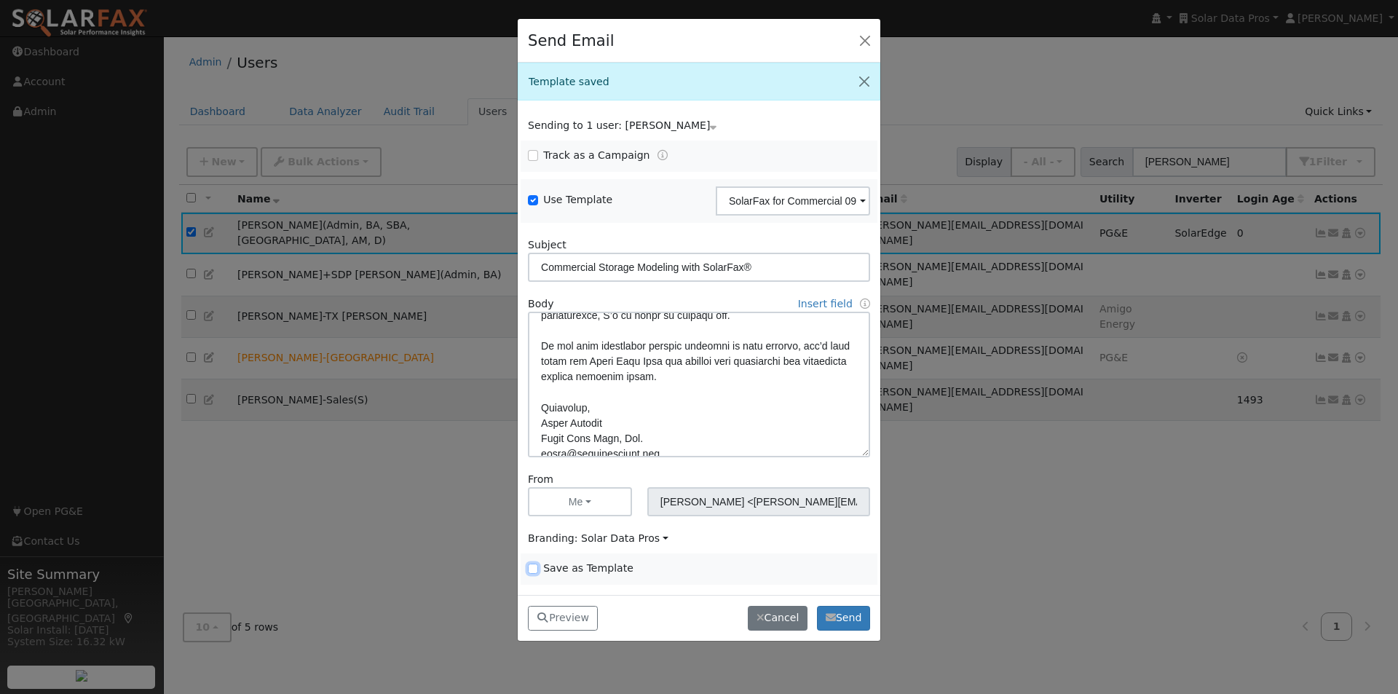
drag, startPoint x: 530, startPoint y: 567, endPoint x: 567, endPoint y: 532, distance: 51.0
click at [531, 567] on input "Save as Template" at bounding box center [533, 568] width 10 height 10
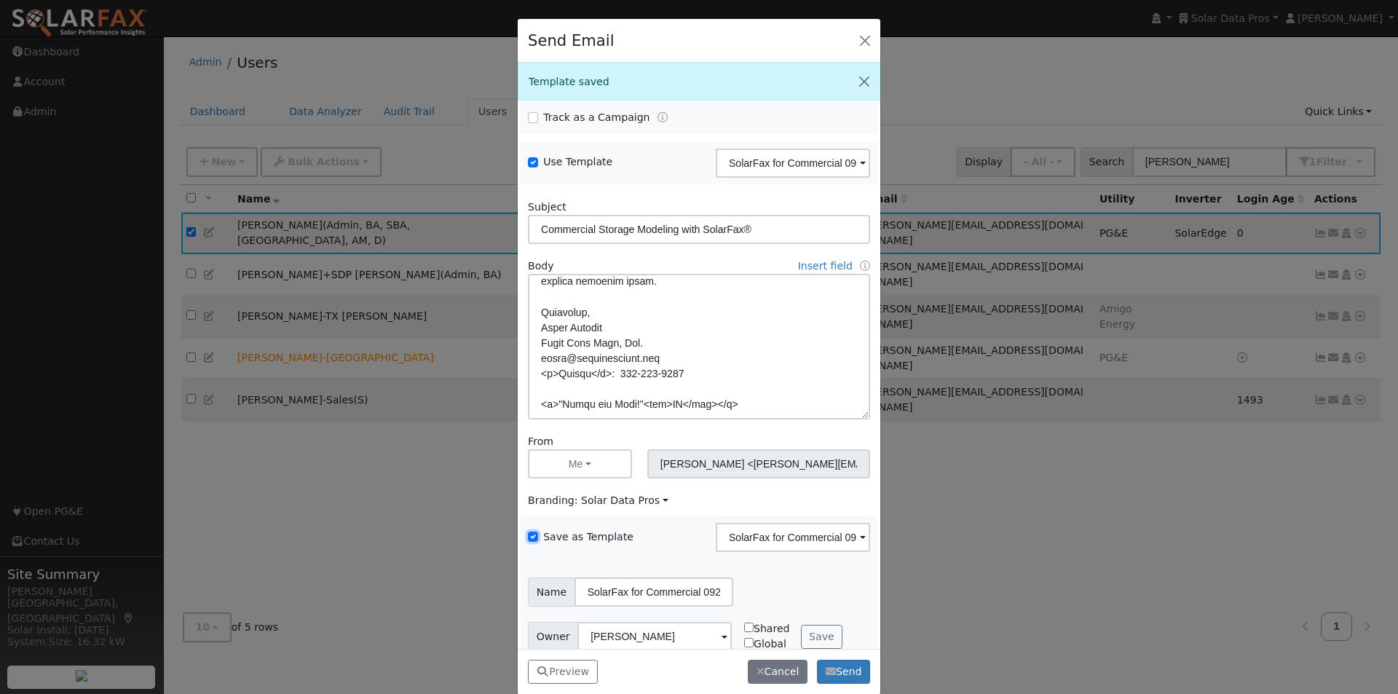
scroll to position [59, 0]
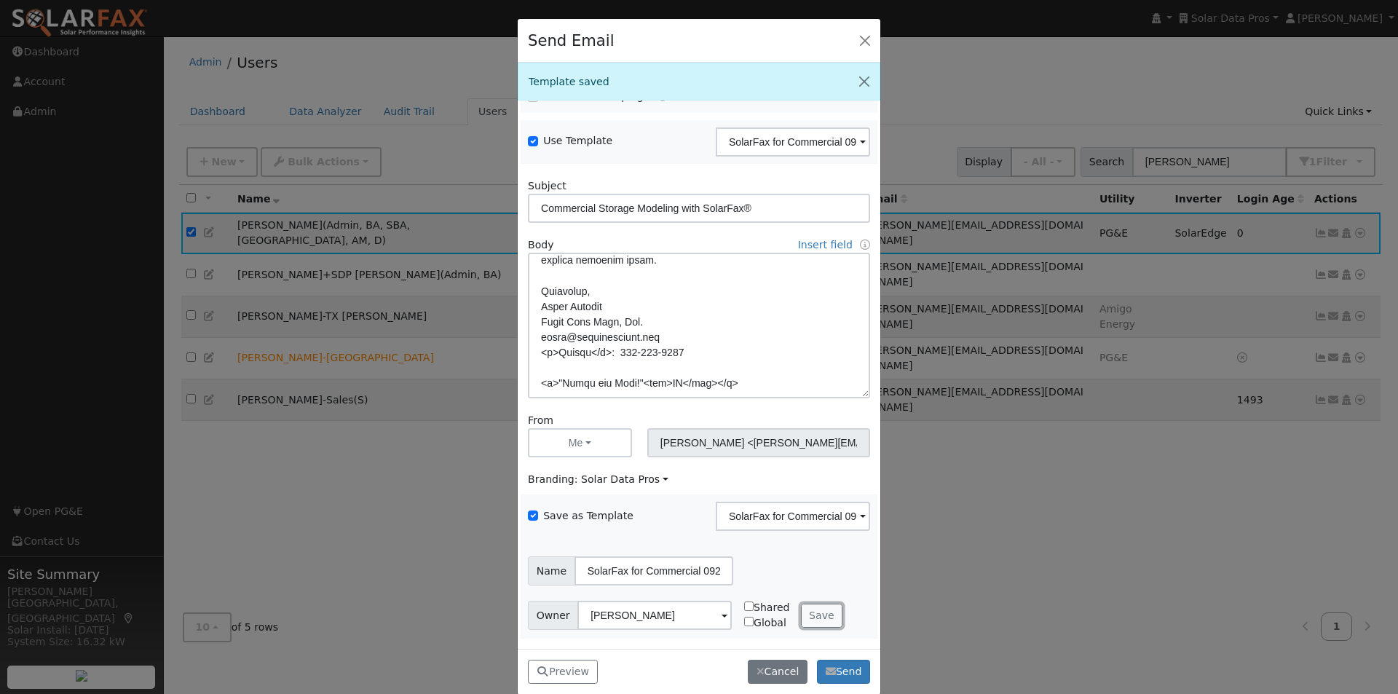
drag, startPoint x: 802, startPoint y: 609, endPoint x: 804, endPoint y: 596, distance: 13.3
click at [804, 596] on div "Owner [PERSON_NAME] Shared Global Save" at bounding box center [699, 615] width 357 height 45
click at [772, 671] on button "Cancel" at bounding box center [778, 672] width 60 height 25
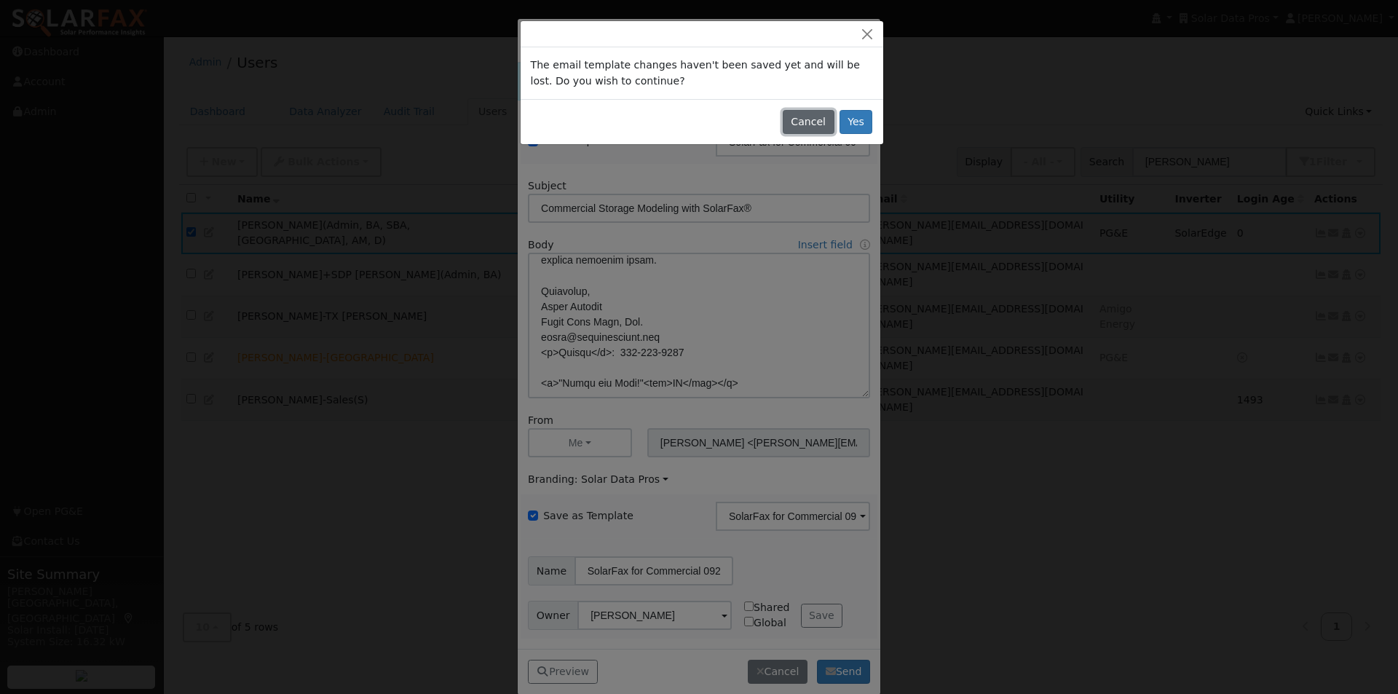
click at [799, 113] on button "Cancel" at bounding box center [809, 122] width 52 height 25
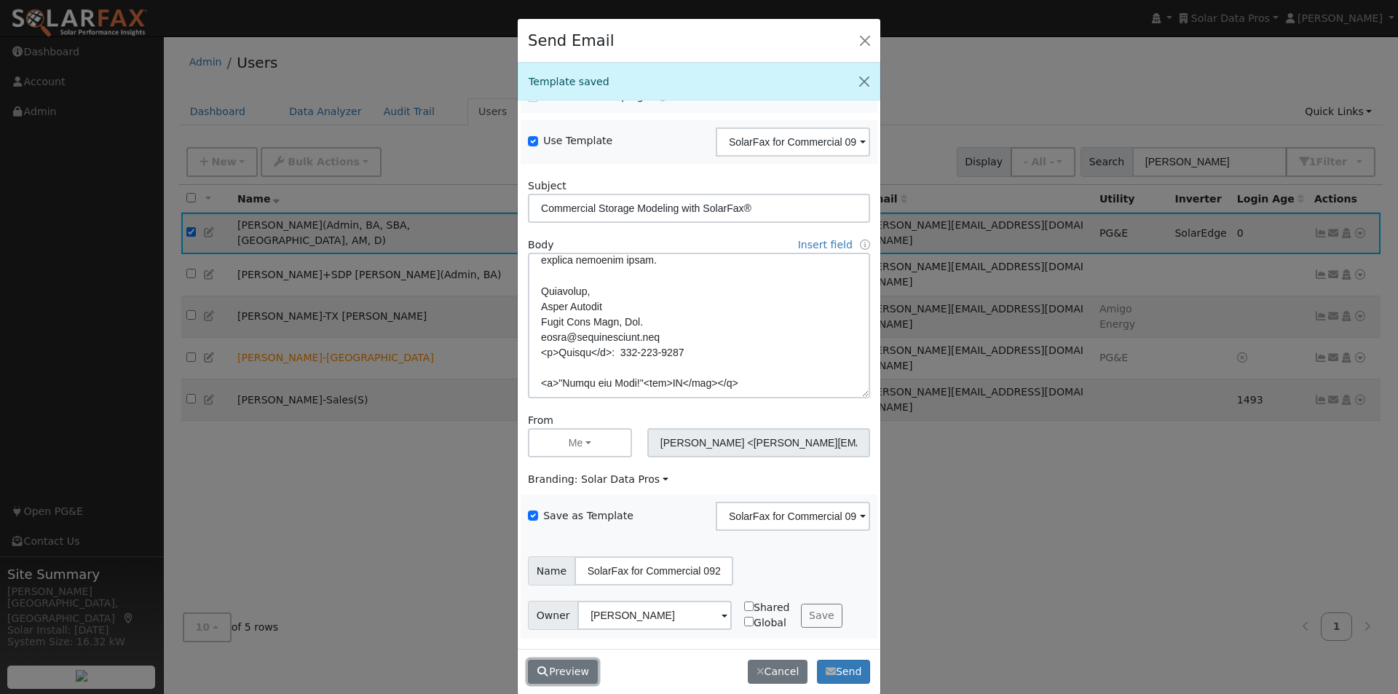
click at [562, 665] on button "Preview" at bounding box center [563, 672] width 70 height 25
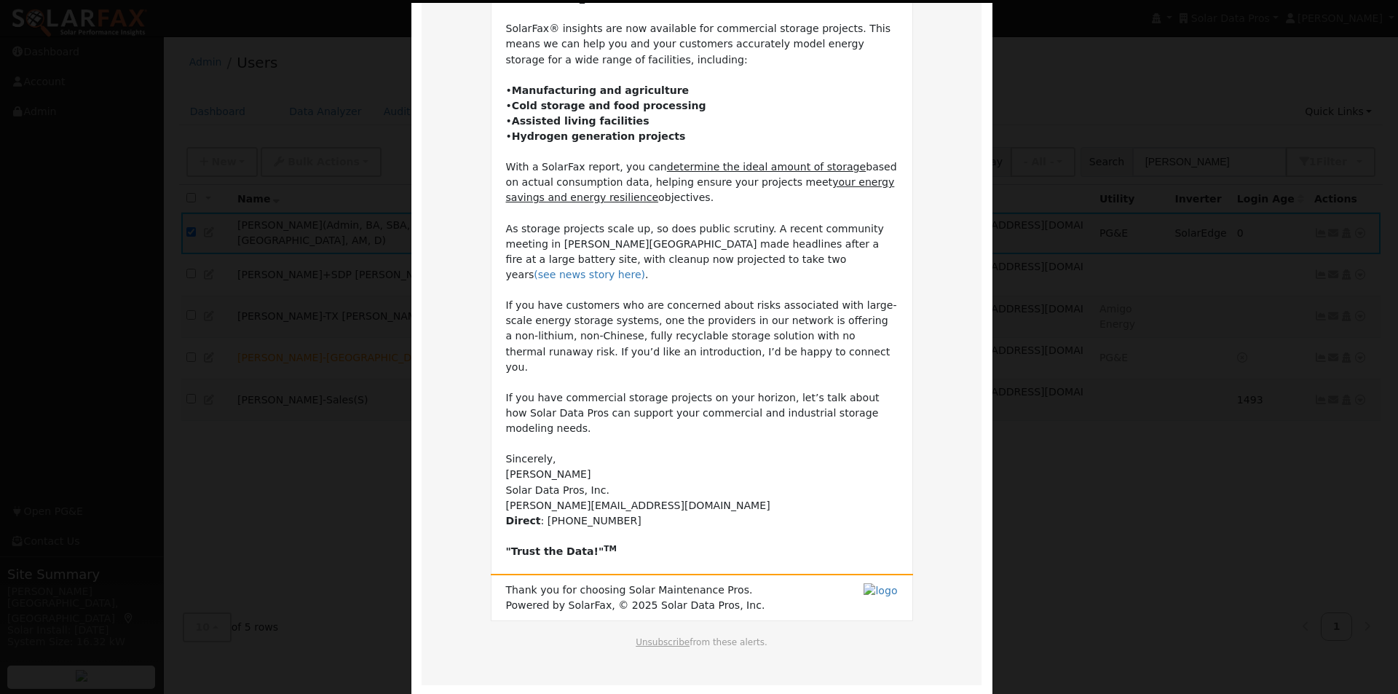
scroll to position [172, 0]
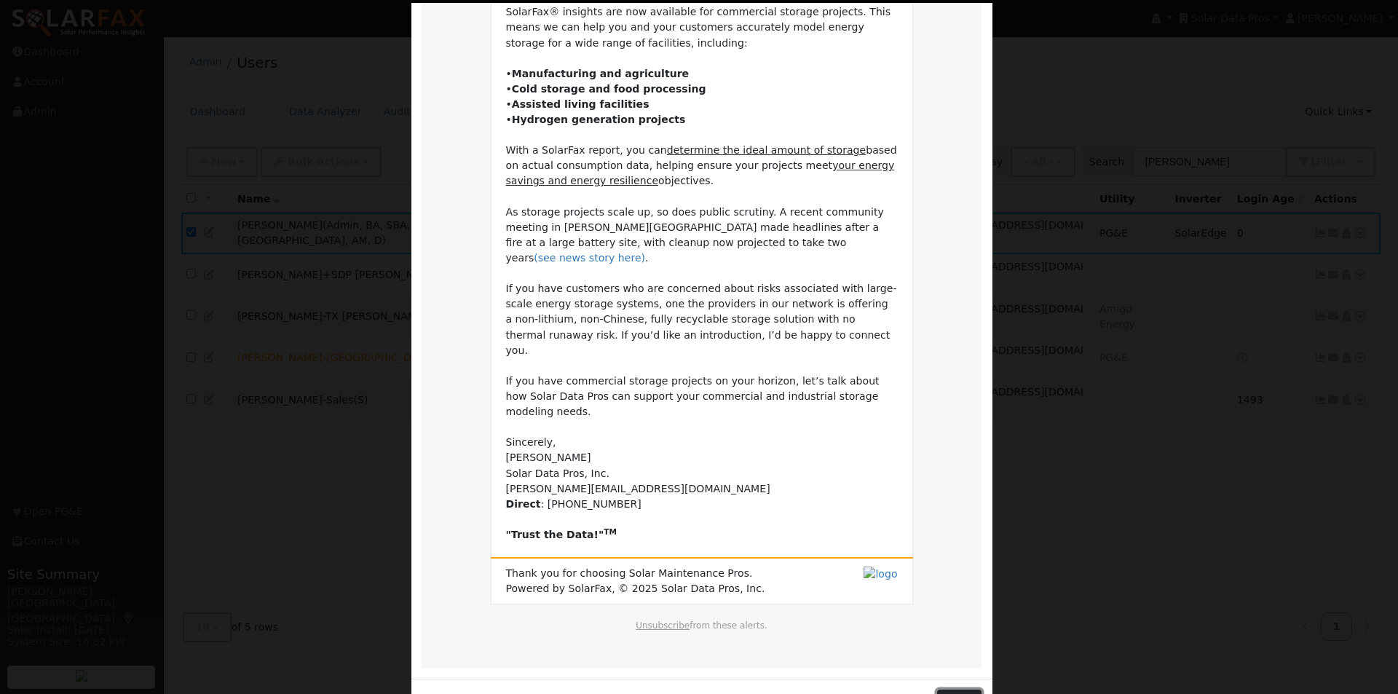
drag, startPoint x: 960, startPoint y: 657, endPoint x: 933, endPoint y: 630, distance: 38.6
click at [959, 689] on button "Close" at bounding box center [959, 701] width 44 height 25
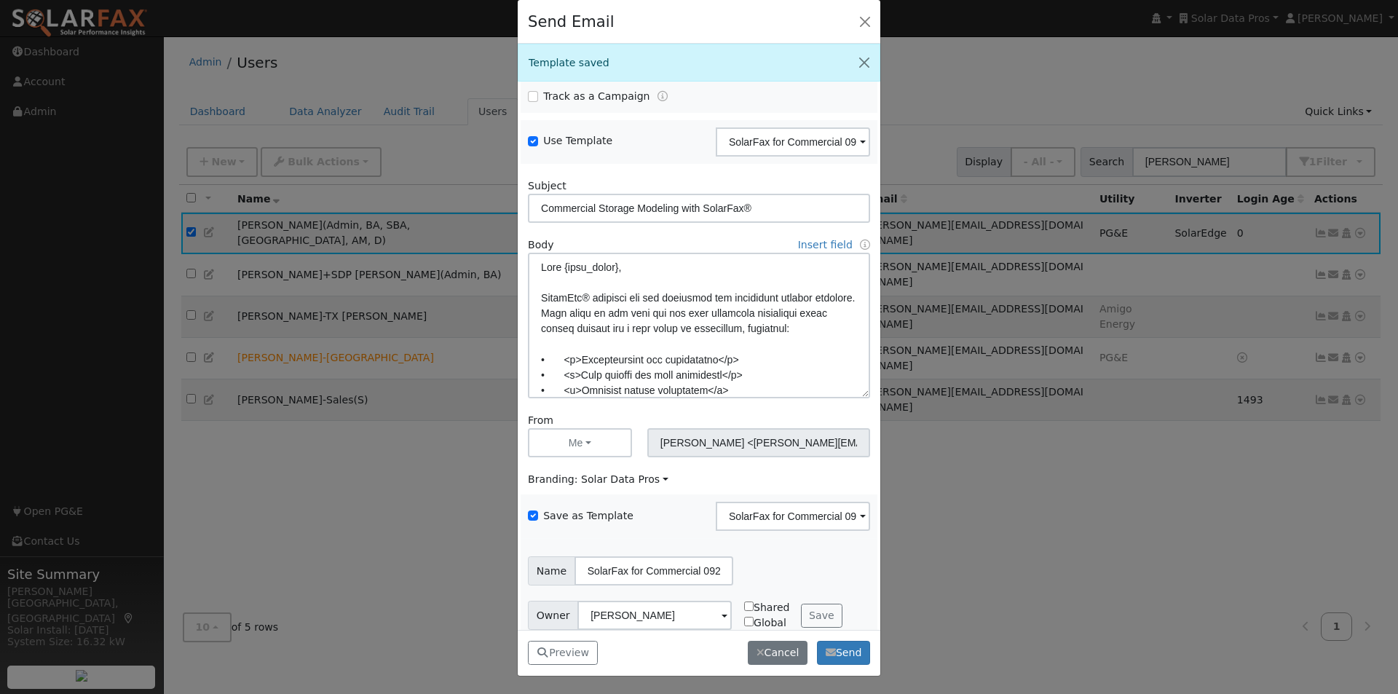
scroll to position [59, 0]
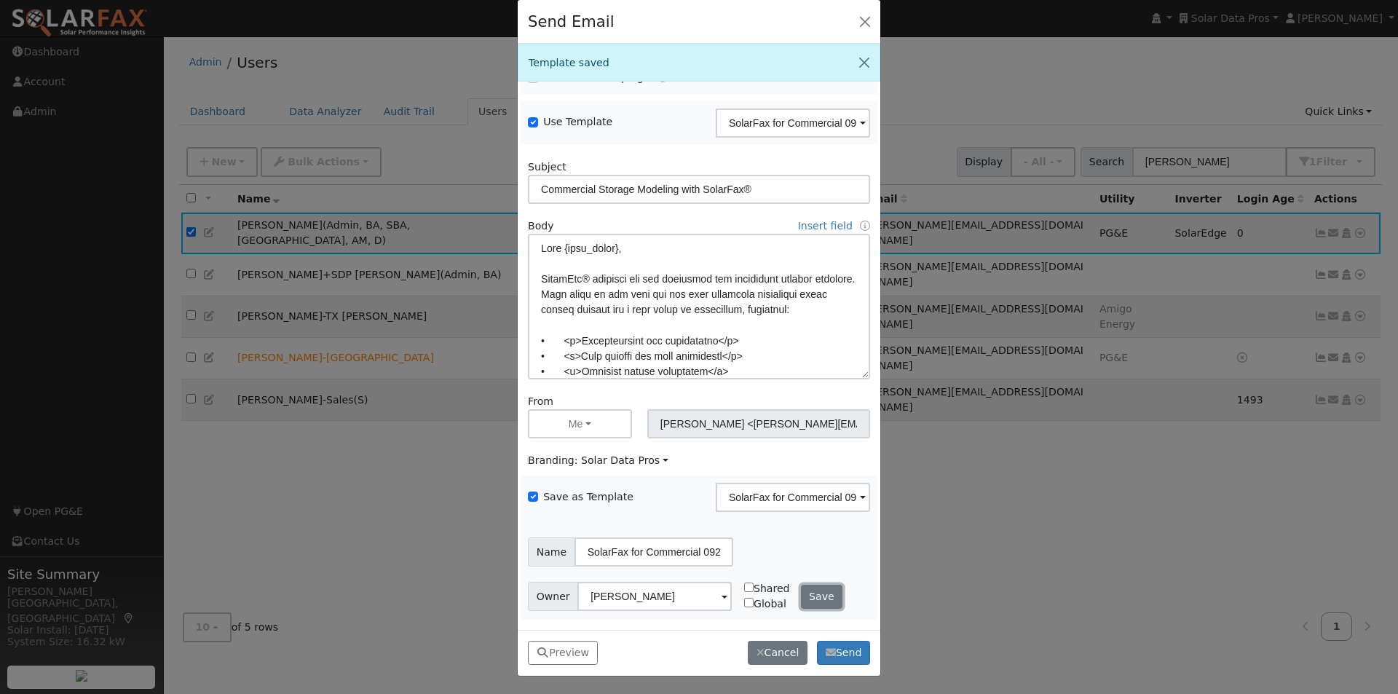
click at [816, 597] on button "Save" at bounding box center [822, 597] width 42 height 25
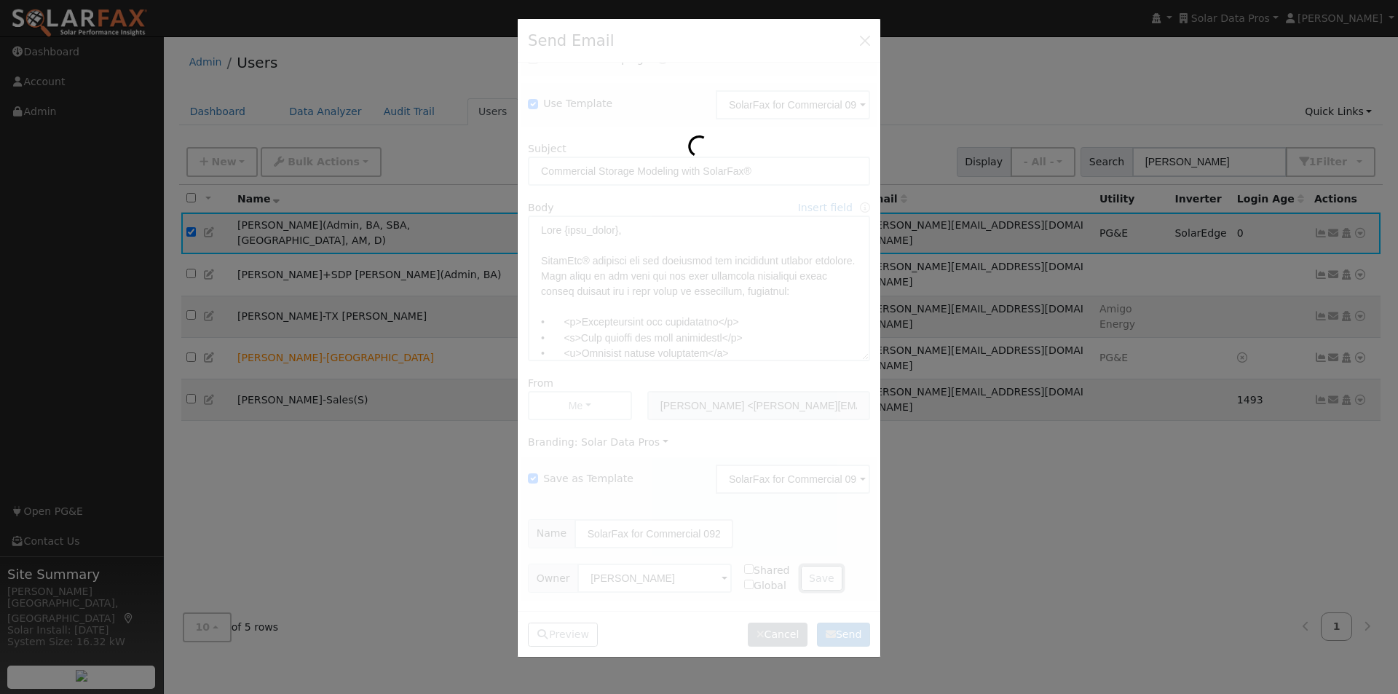
scroll to position [0, 0]
checkbox input "false"
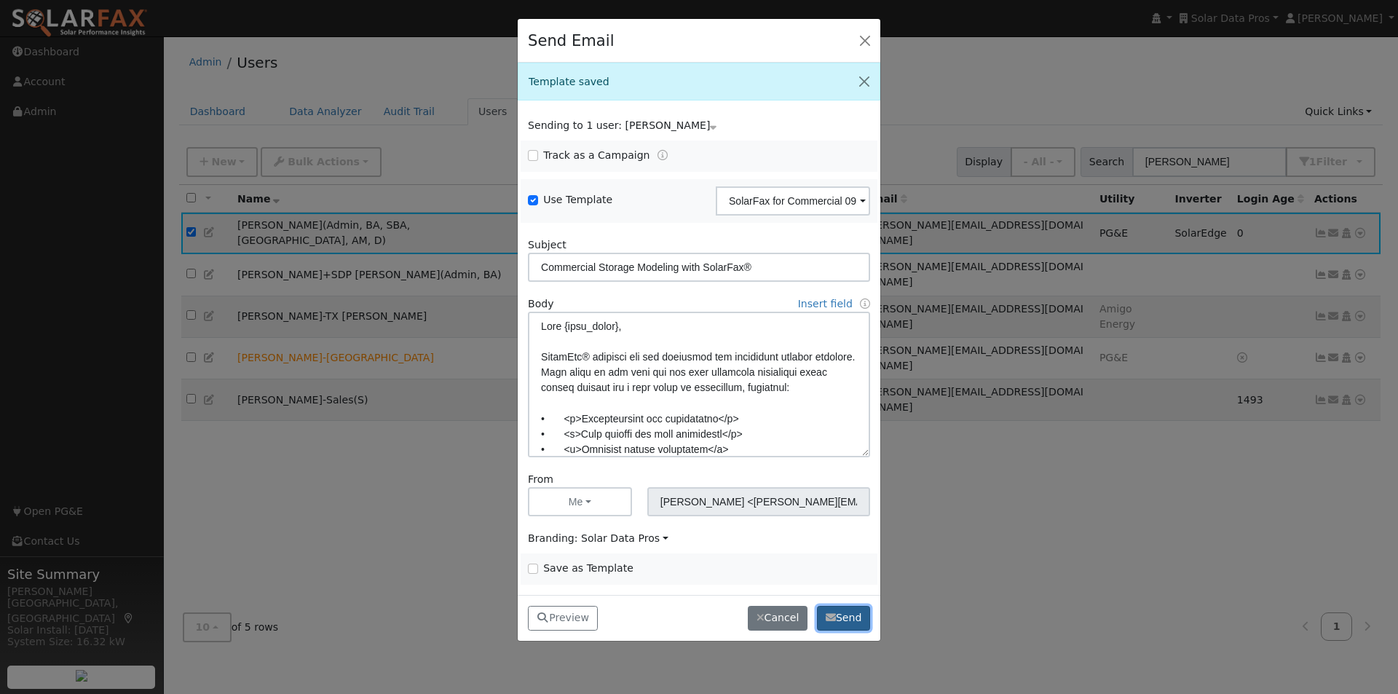
click at [852, 617] on button "Send" at bounding box center [843, 618] width 53 height 25
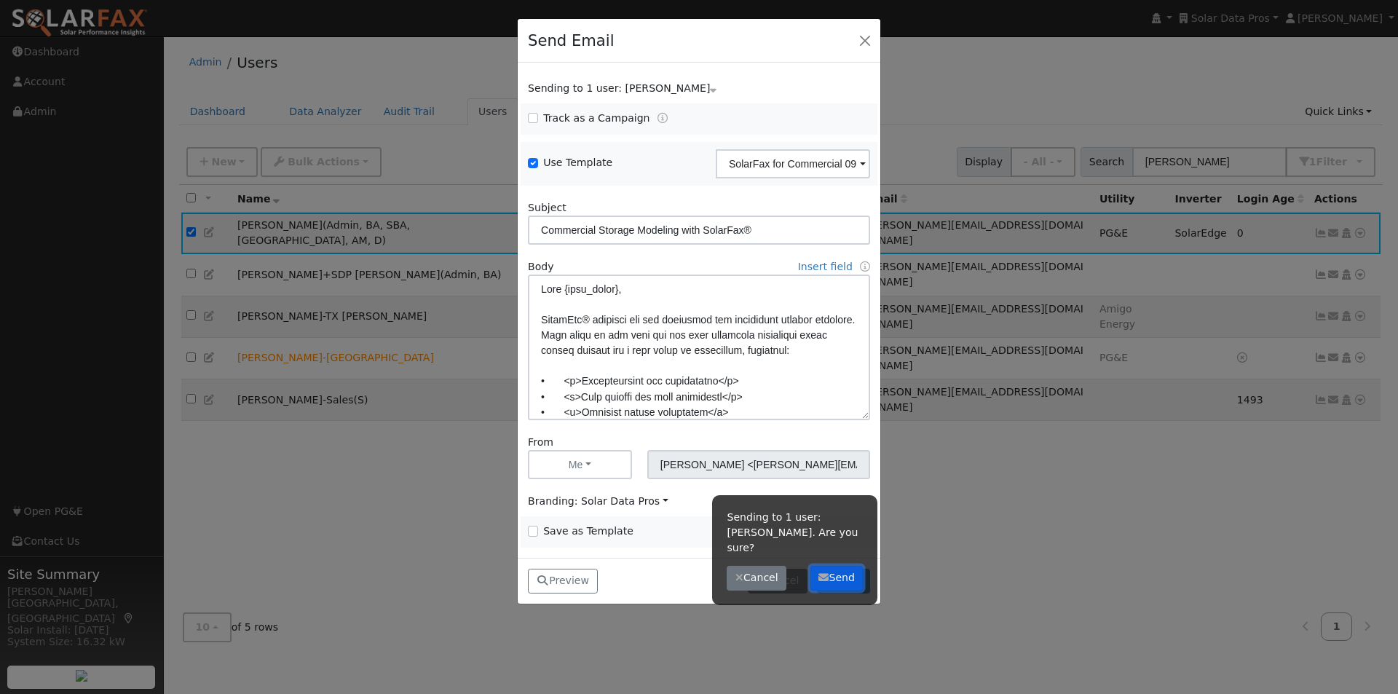
click at [836, 566] on button "Send" at bounding box center [836, 578] width 53 height 25
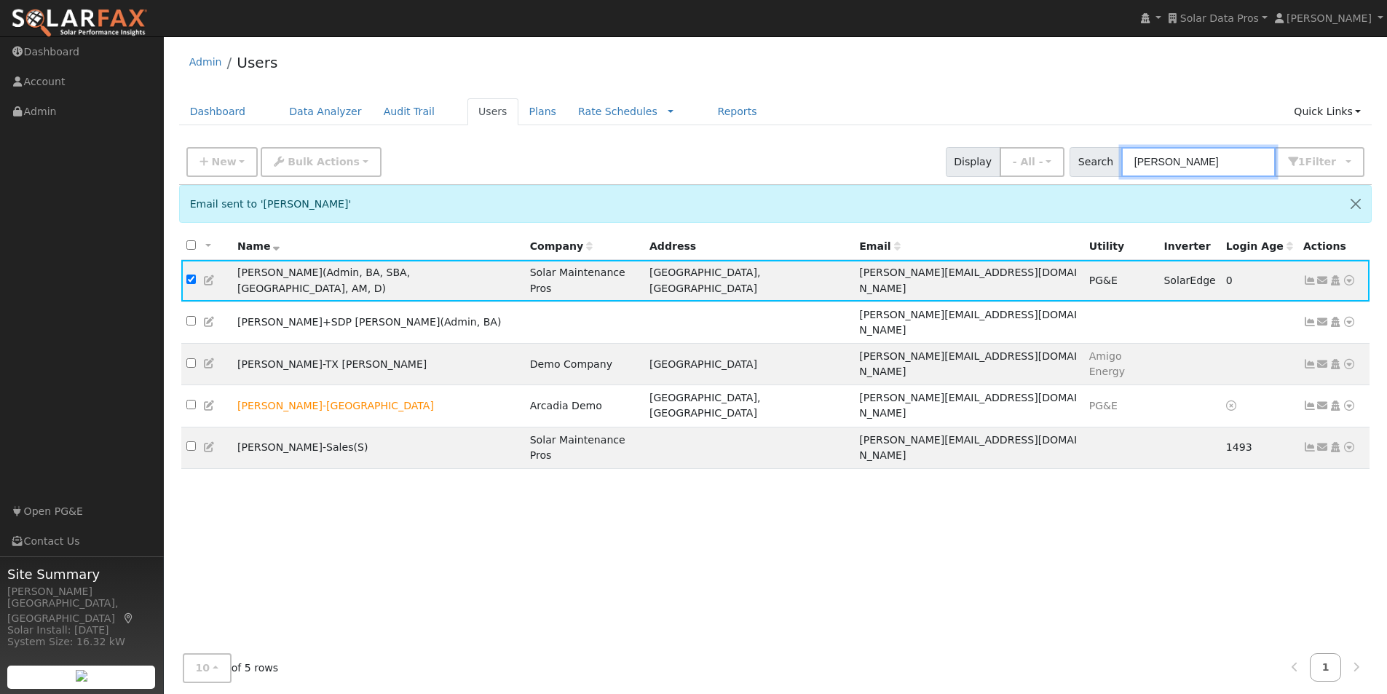
drag, startPoint x: 1234, startPoint y: 162, endPoint x: 996, endPoint y: 144, distance: 238.7
click at [996, 144] on div "New Add User Quick Add Quick Connect Quick Convert Lead Bulk Actions Send Email…" at bounding box center [775, 159] width 1184 height 35
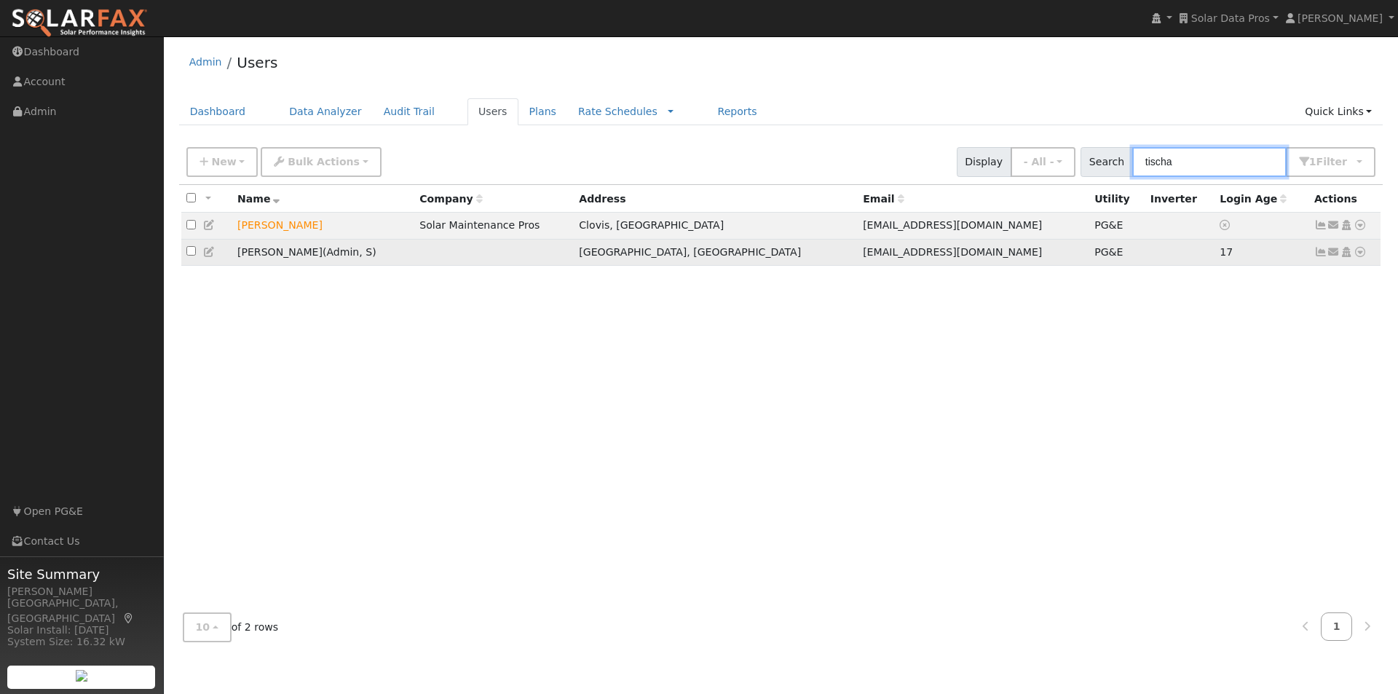
type input "tischa"
click at [379, 256] on td "[PERSON_NAME] ( Admin , S )" at bounding box center [323, 252] width 182 height 27
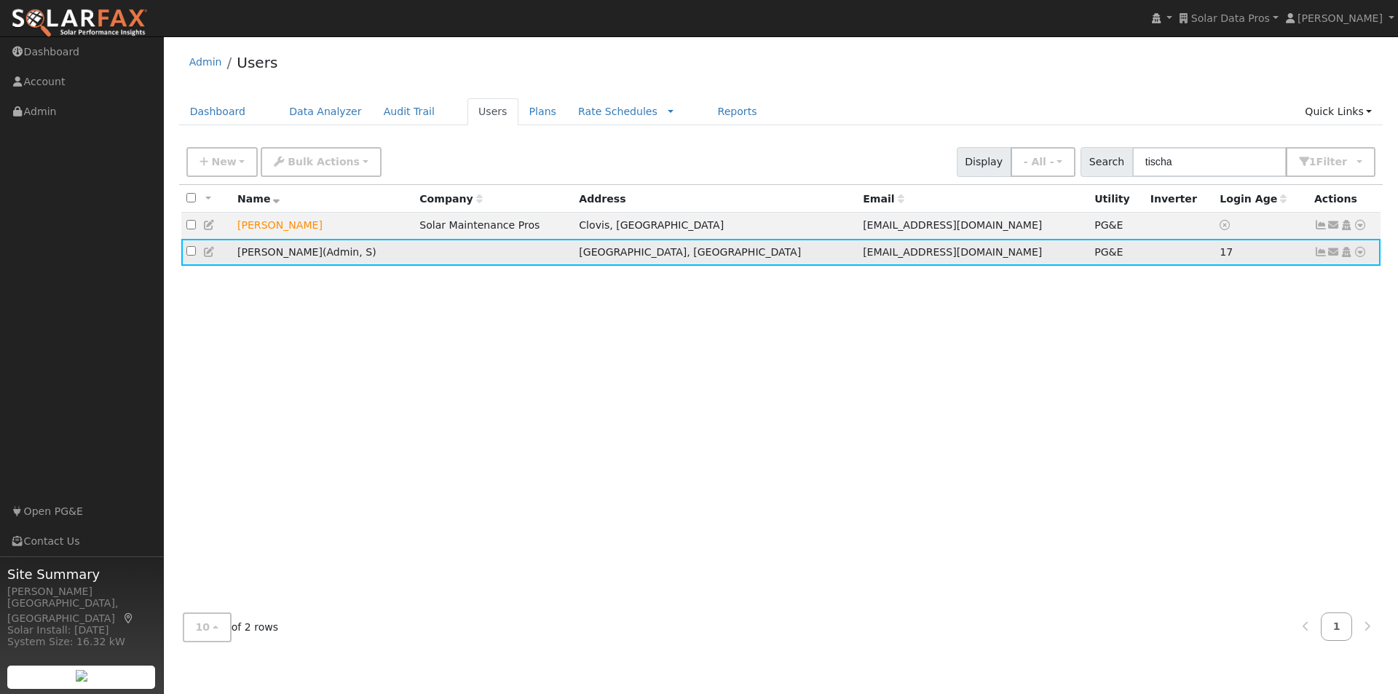
click at [190, 256] on input "checkbox" at bounding box center [190, 250] width 9 height 9
checkbox input "true"
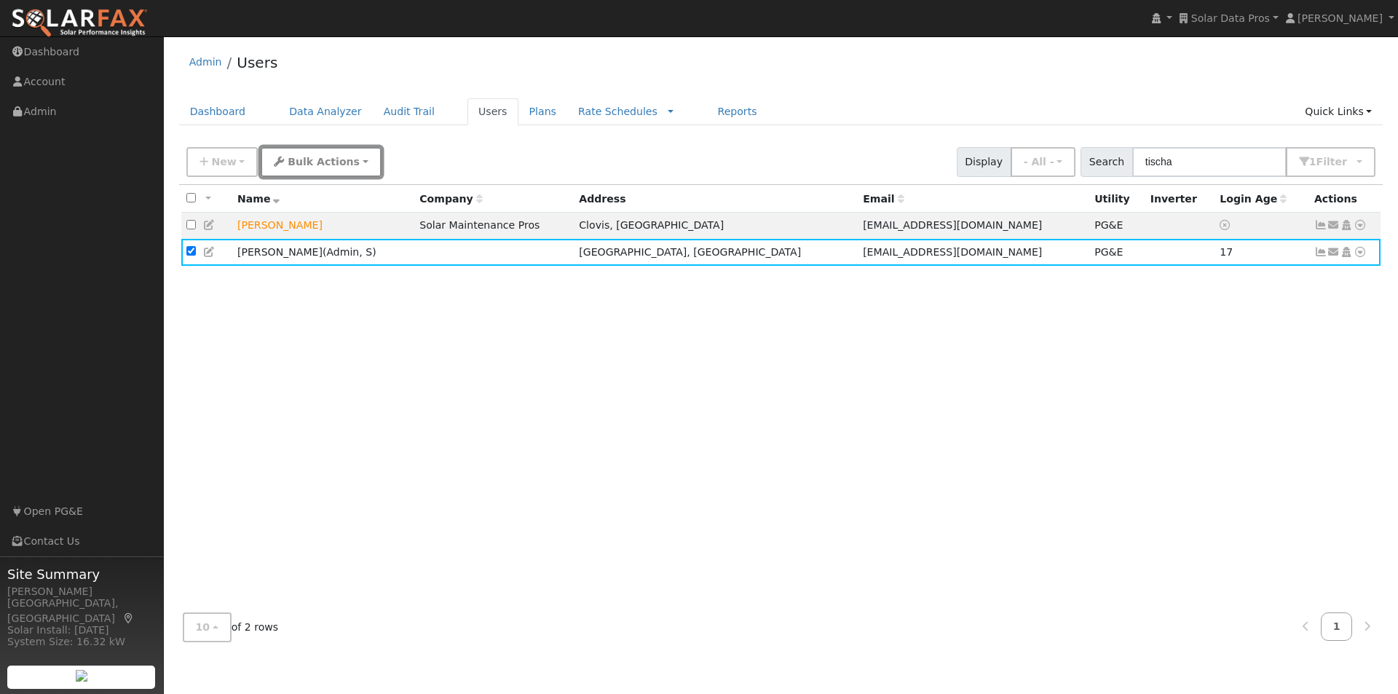
click at [338, 164] on span "Bulk Actions" at bounding box center [324, 162] width 72 height 12
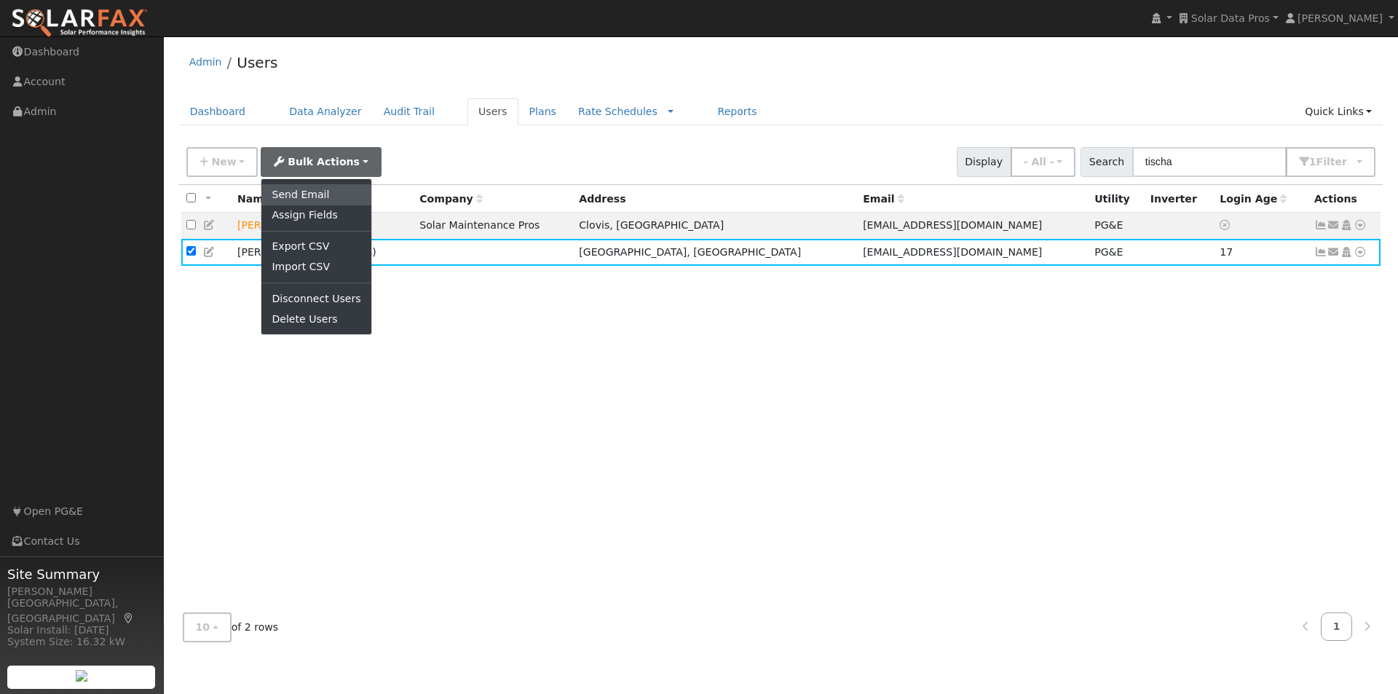
click at [290, 192] on link "Send Email" at bounding box center [315, 194] width 109 height 20
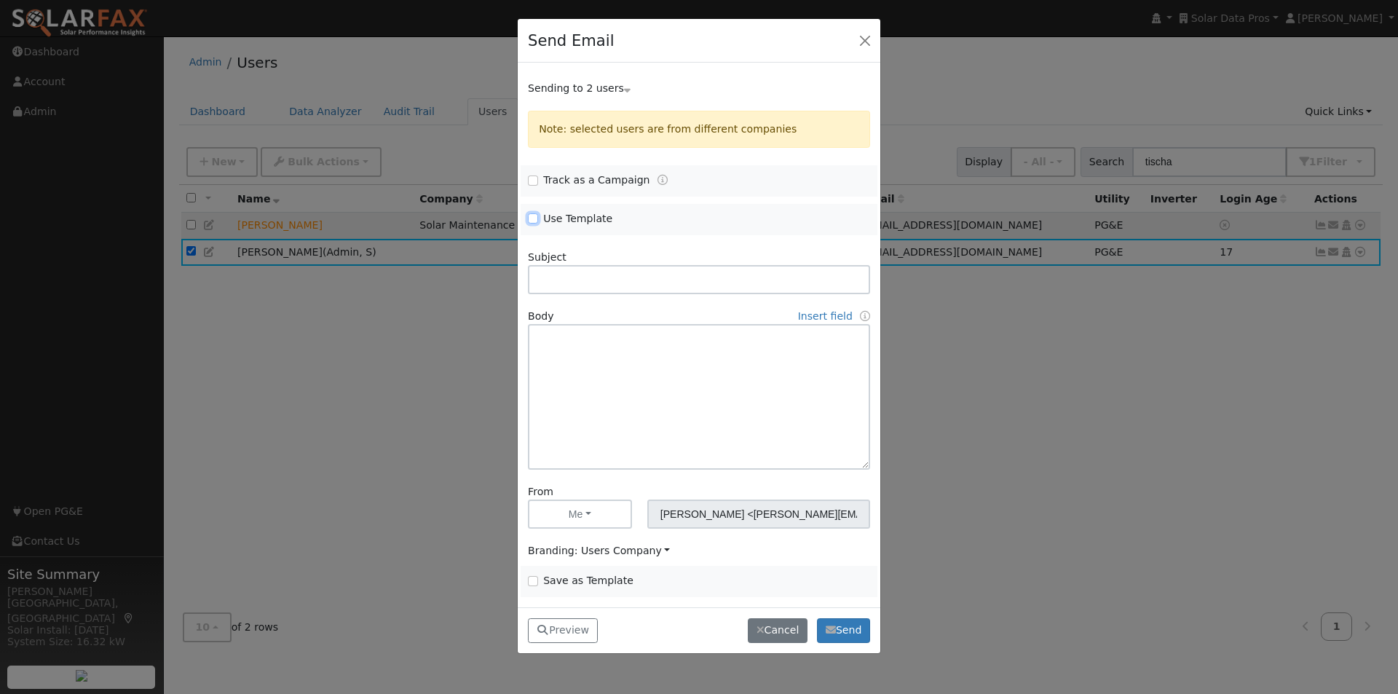
click at [534, 218] on input "Use Template" at bounding box center [533, 218] width 10 height 10
checkbox input "true"
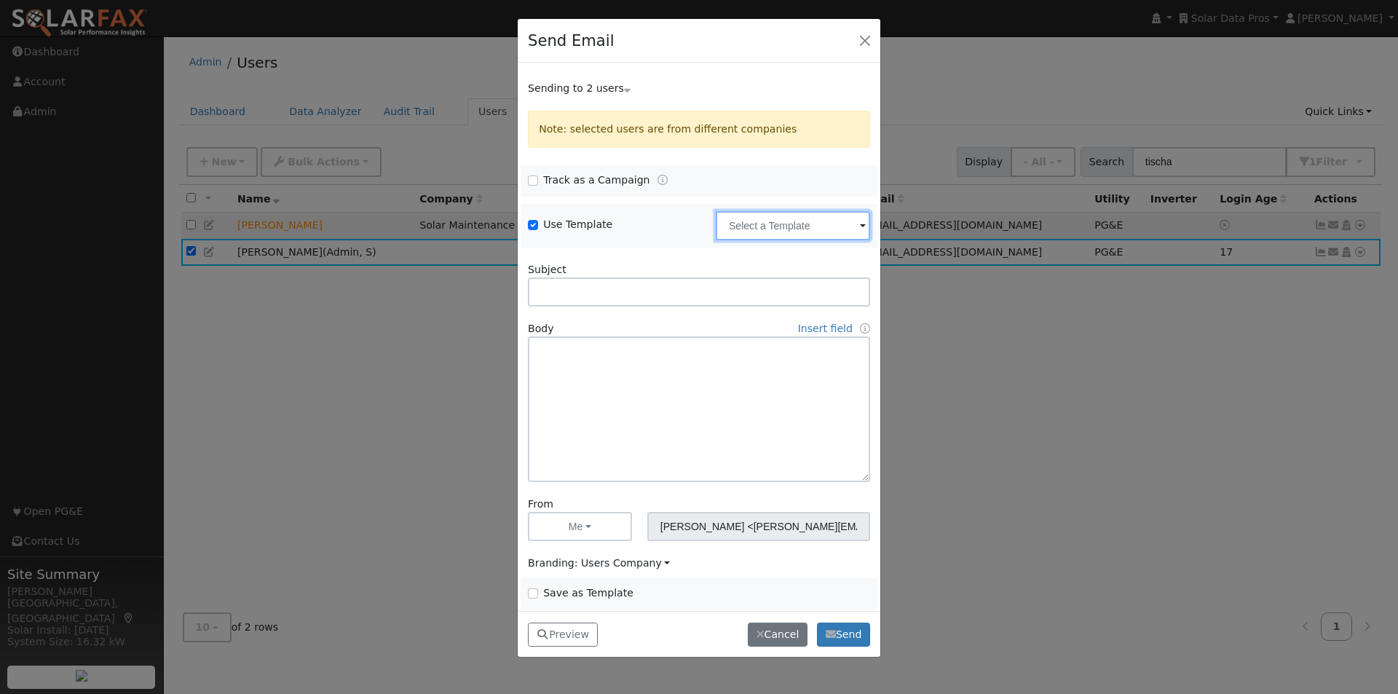
click at [736, 224] on input "text" at bounding box center [793, 225] width 154 height 29
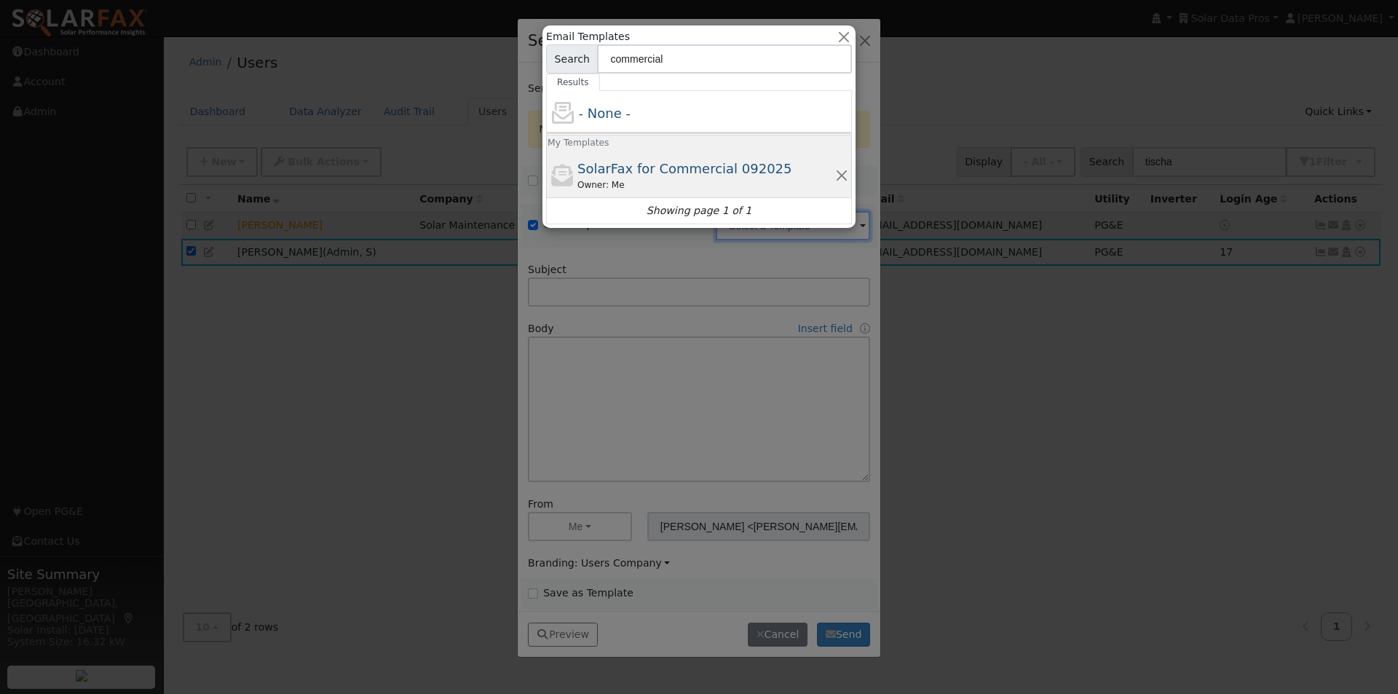
type input "commercial"
click at [617, 171] on span "SolarFax for Commercial 092025" at bounding box center [684, 168] width 215 height 15
type input "SolarFax for Commercial 092025"
type input "Commercial Storage Modeling with SolarFax®"
type textarea "Lore {ipsu_dolor}, SitamEtc® adipisci eli sed doeiusmod tem incididunt utlabor …"
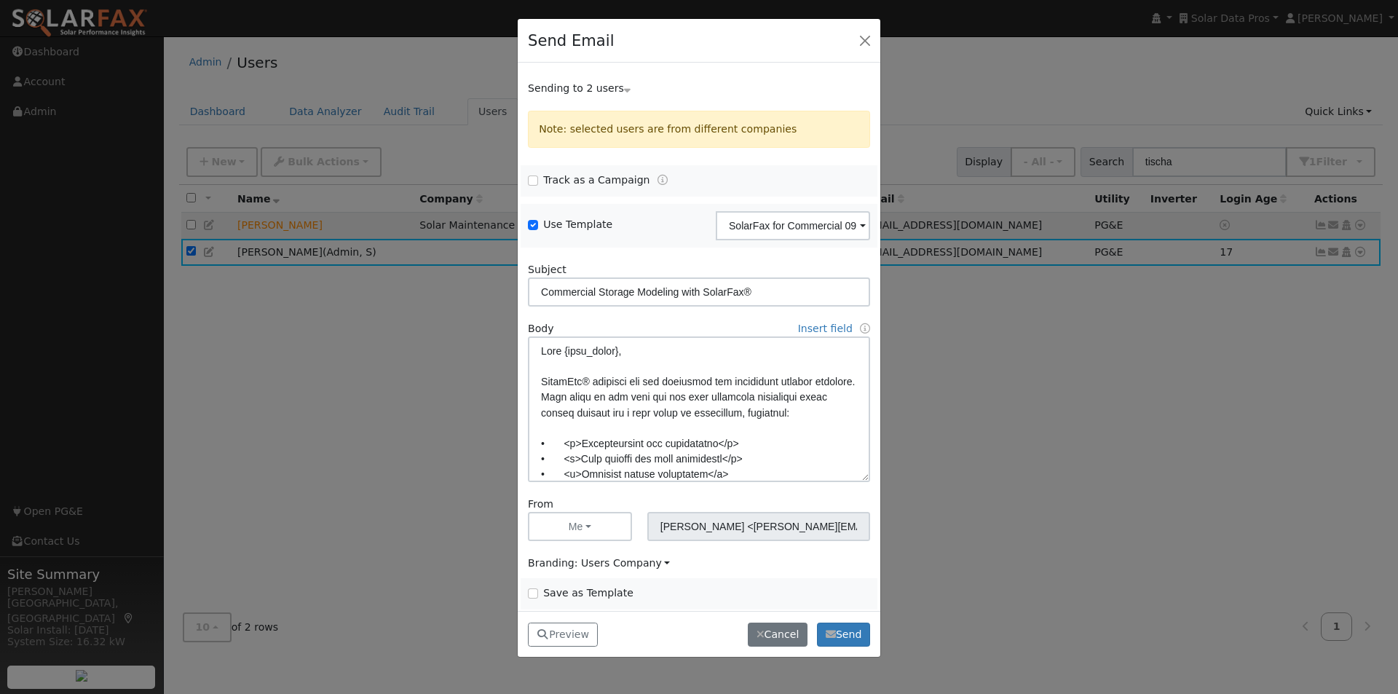
click at [609, 558] on span "Branding: Users Company" at bounding box center [599, 563] width 142 height 12
click at [572, 543] on link "Solar Data Pros" at bounding box center [579, 539] width 101 height 20
click at [570, 630] on button "Preview" at bounding box center [563, 634] width 70 height 25
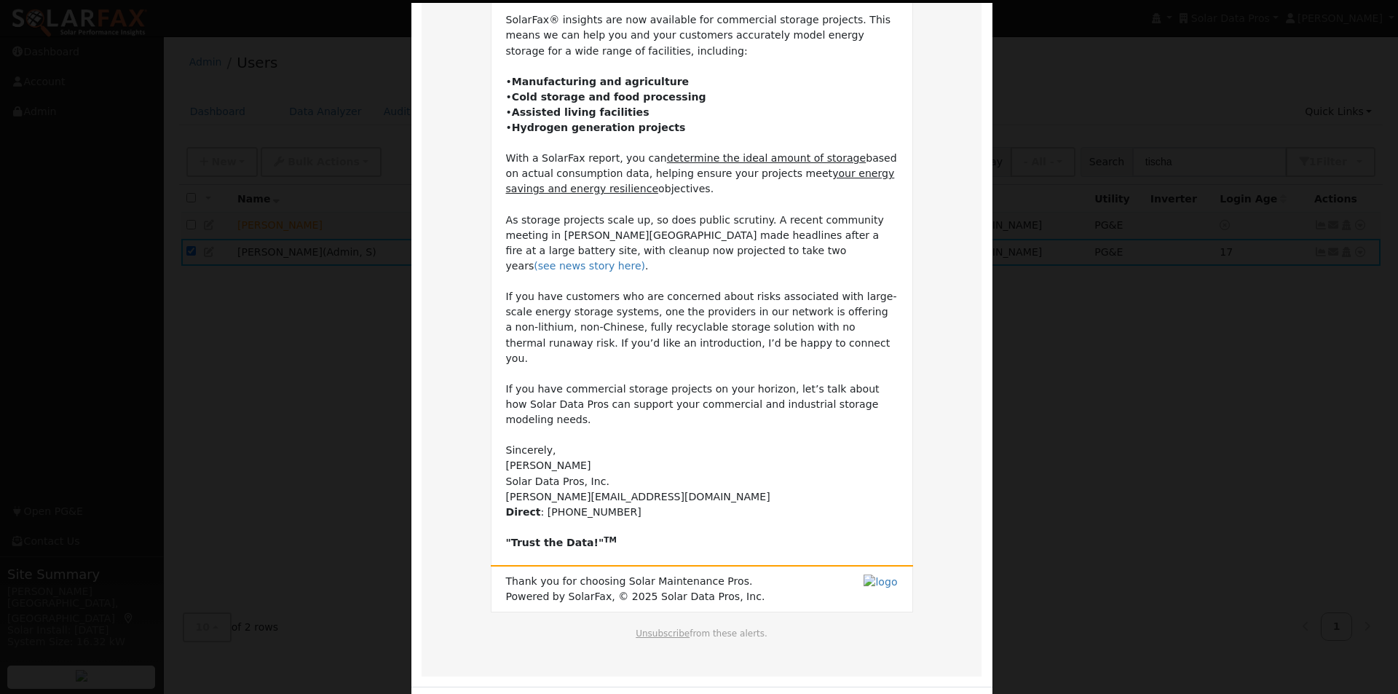
scroll to position [172, 0]
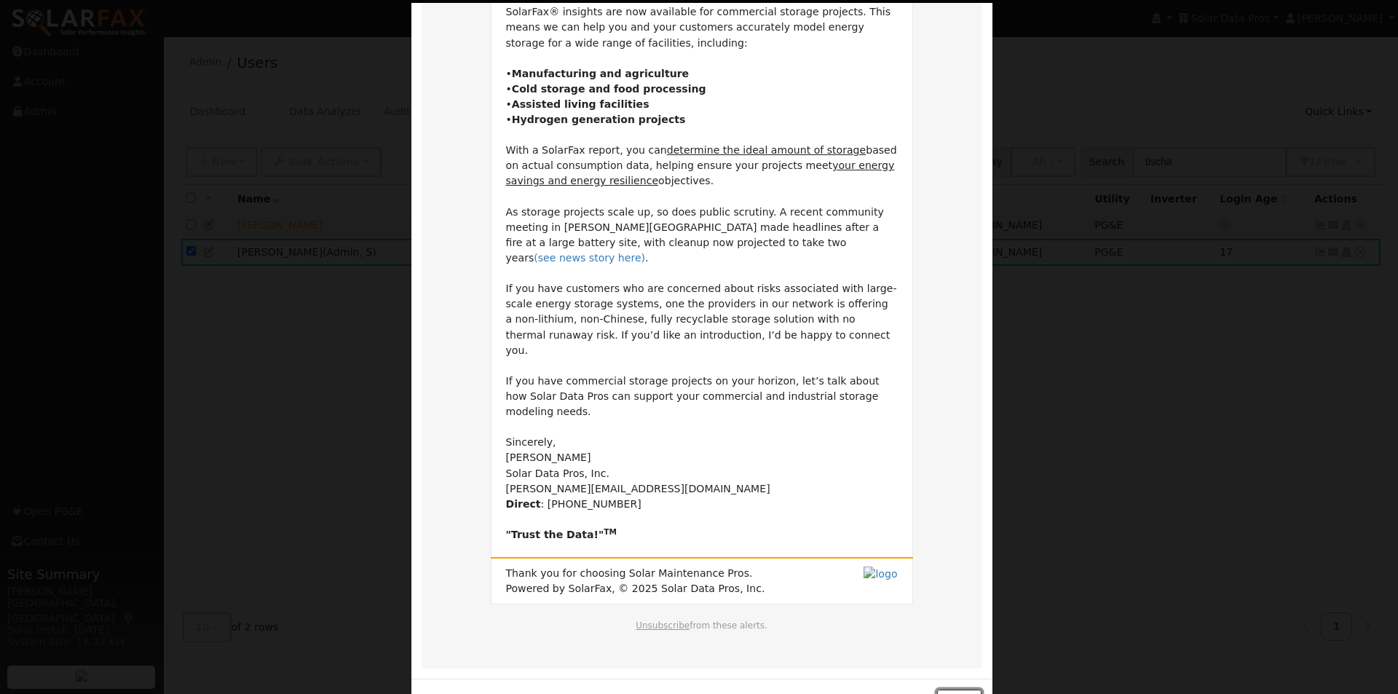
click at [945, 689] on button "Close" at bounding box center [959, 701] width 44 height 25
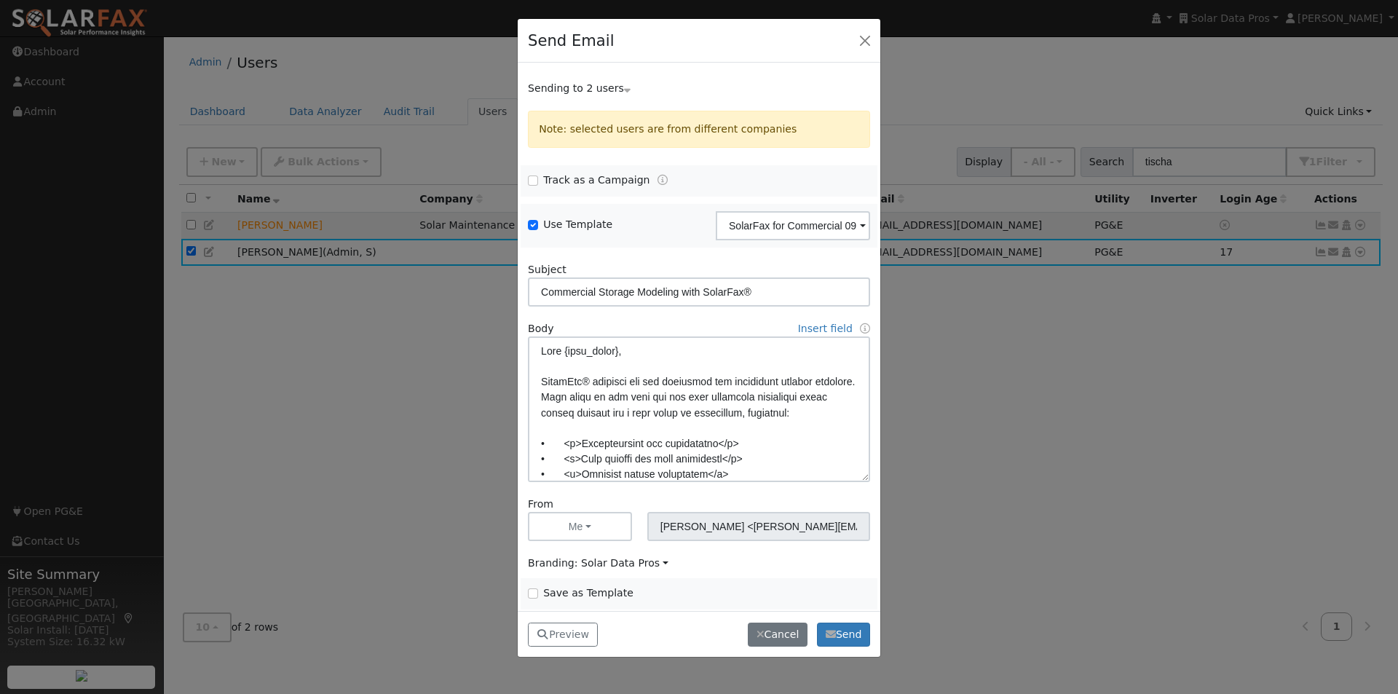
click at [624, 87] on icon at bounding box center [627, 88] width 7 height 10
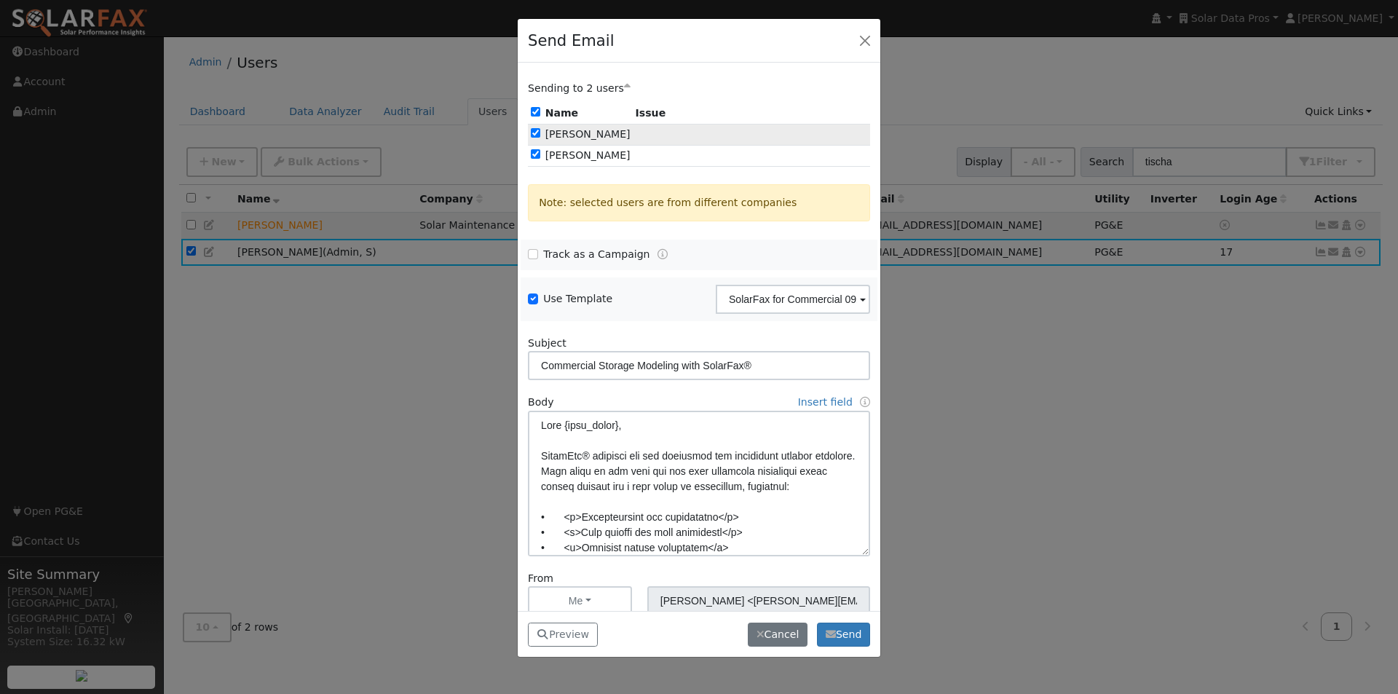
click at [534, 130] on input "checkbox" at bounding box center [535, 132] width 9 height 9
checkbox input "false"
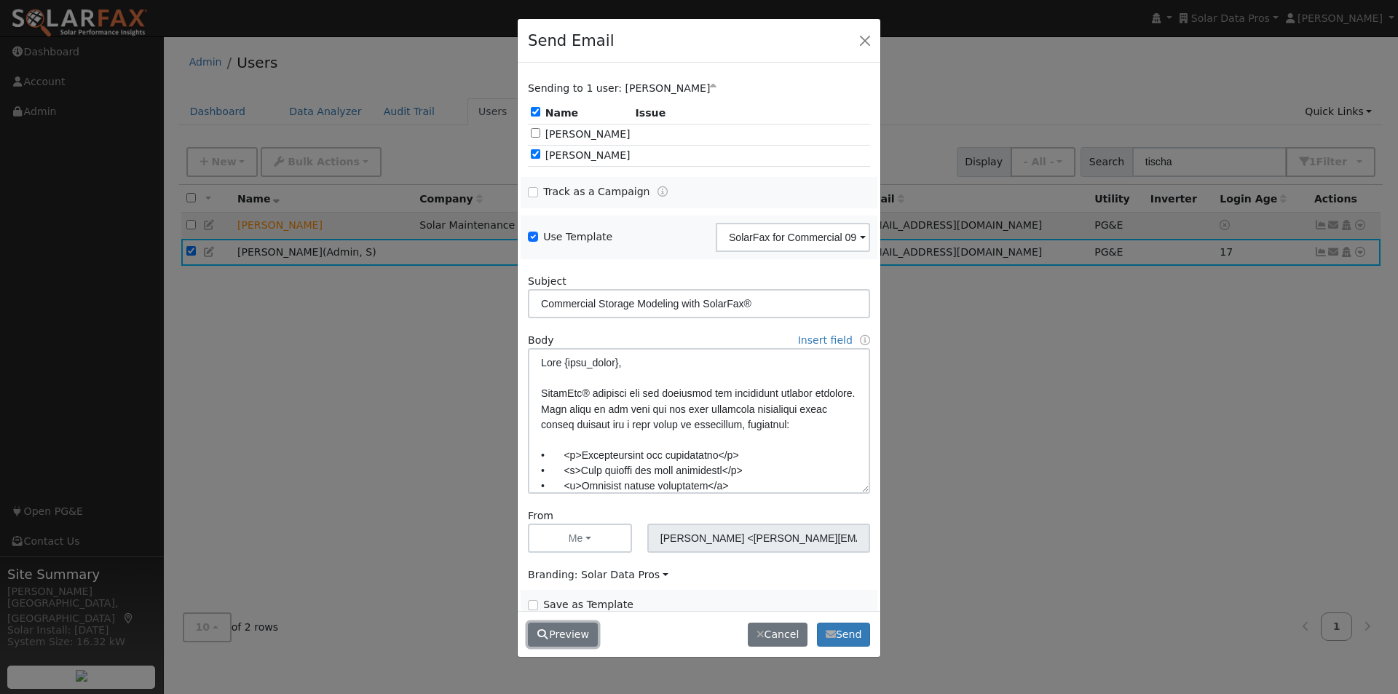
click at [554, 632] on button "Preview" at bounding box center [563, 634] width 70 height 25
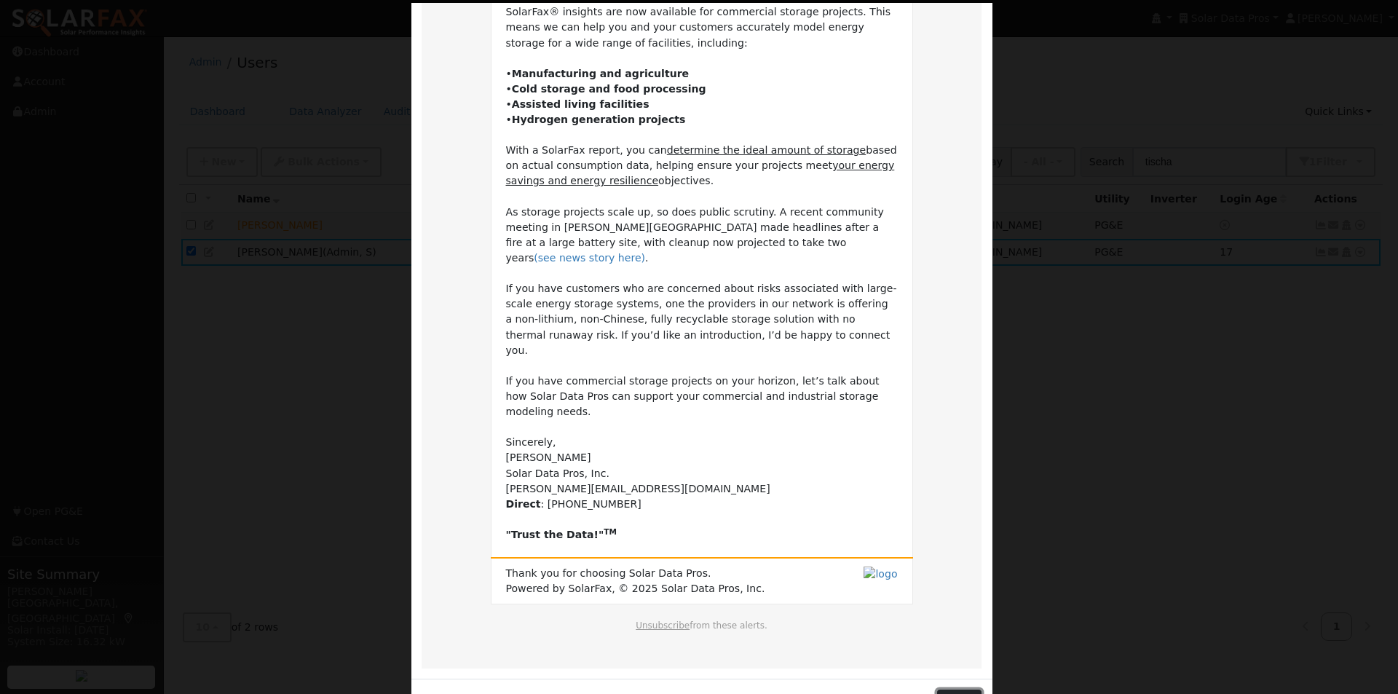
click at [958, 689] on button "Close" at bounding box center [959, 701] width 44 height 25
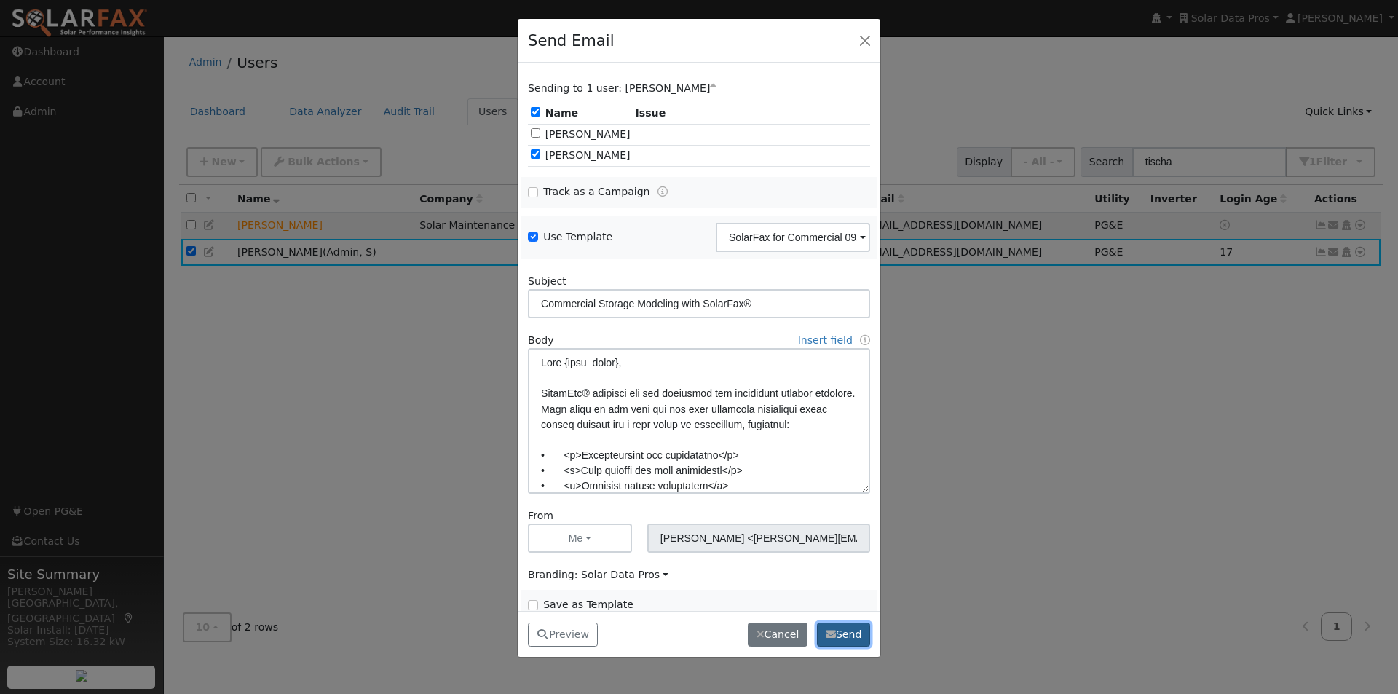
click at [848, 633] on button "Send" at bounding box center [843, 634] width 53 height 25
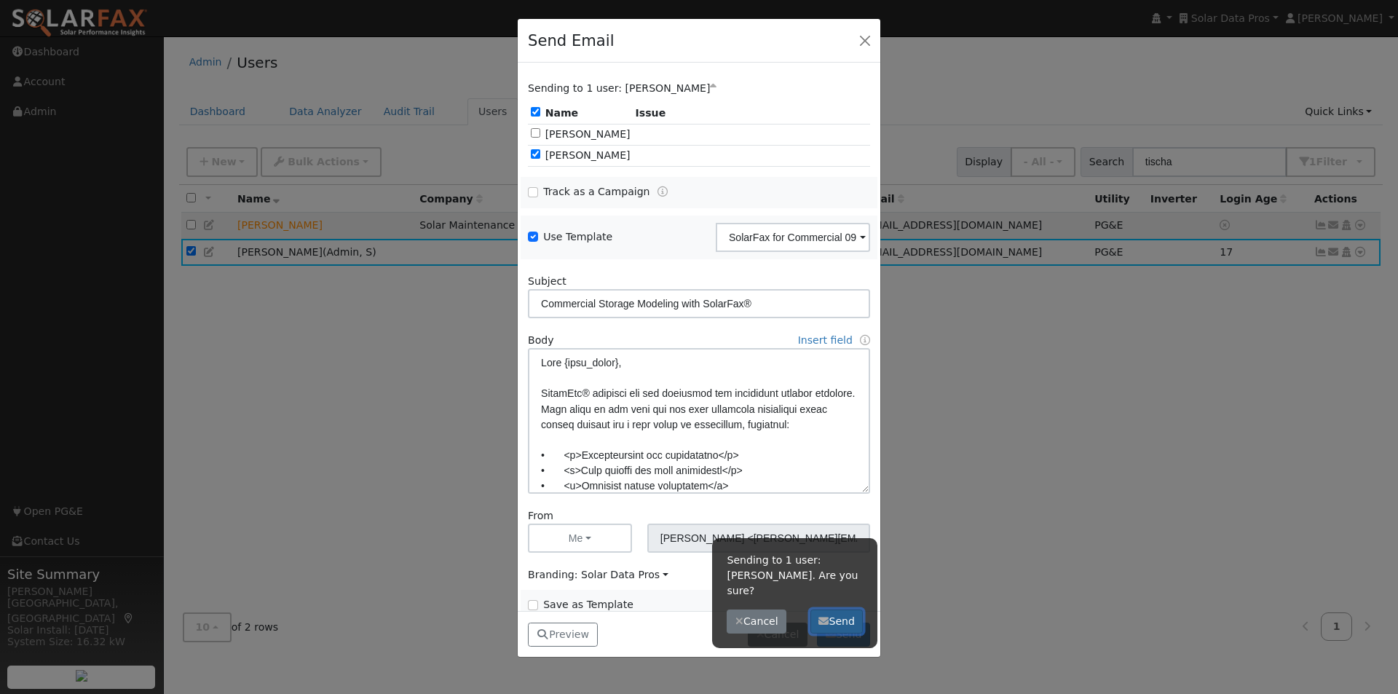
drag, startPoint x: 840, startPoint y: 604, endPoint x: 850, endPoint y: 584, distance: 22.1
click at [840, 609] on button "Send" at bounding box center [836, 621] width 53 height 25
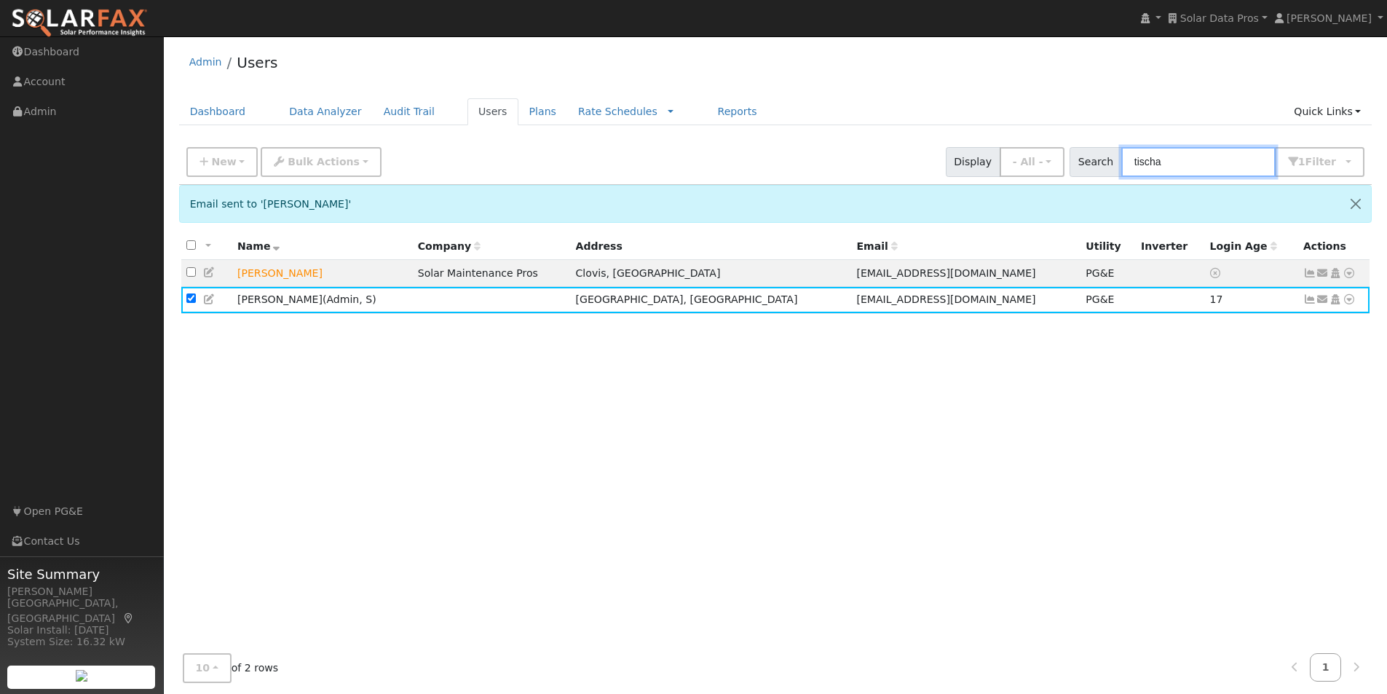
drag, startPoint x: 1216, startPoint y: 162, endPoint x: 1006, endPoint y: 145, distance: 210.3
click at [1006, 145] on div "New Add User Quick Add Quick Connect Quick Convert Lead Bulk Actions Send Email…" at bounding box center [775, 159] width 1184 height 35
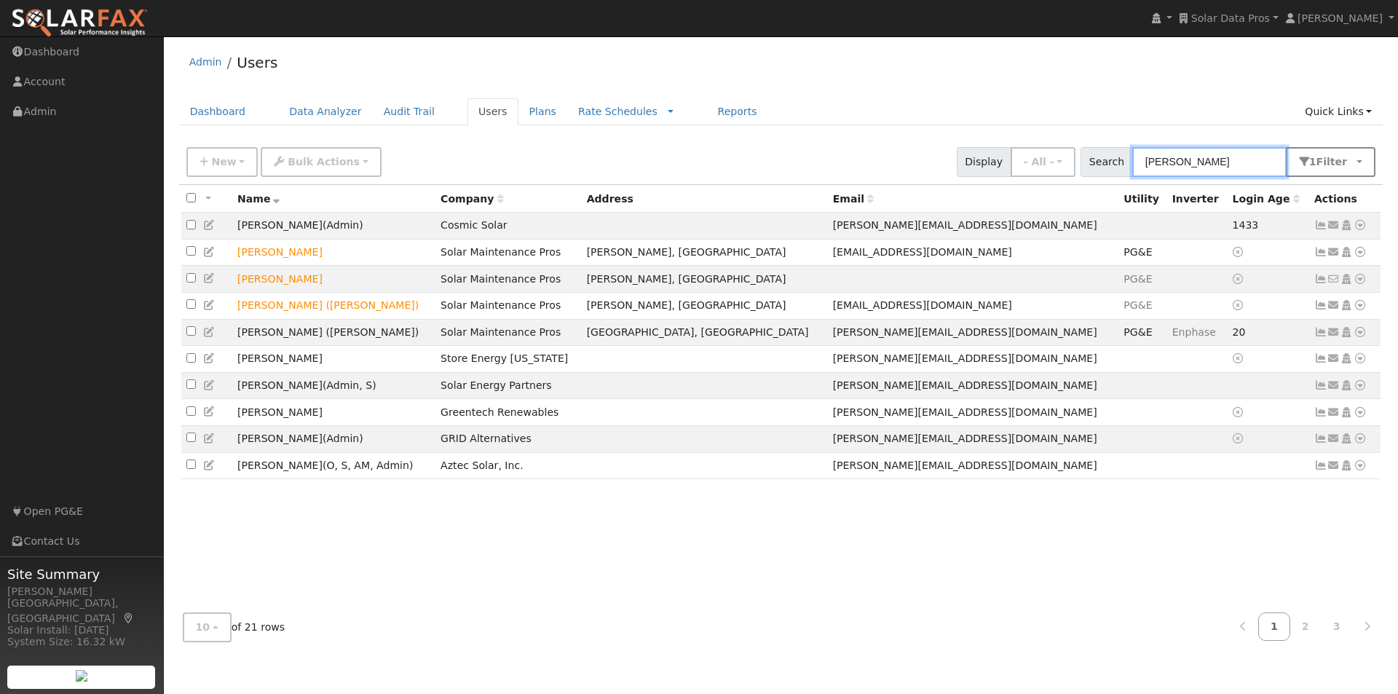
type input "[PERSON_NAME]"
click at [1356, 157] on button "1 Filter" at bounding box center [1331, 162] width 90 height 30
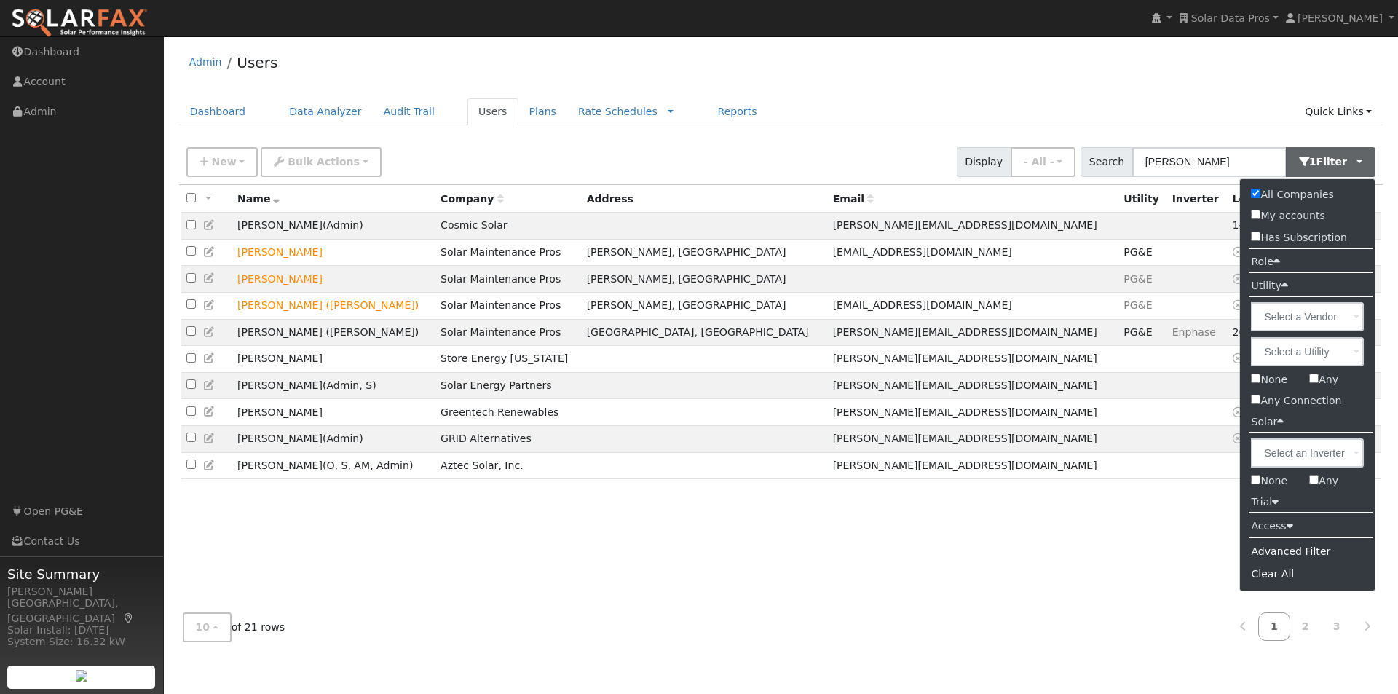
click at [1254, 193] on input "All Companies" at bounding box center [1255, 193] width 9 height 9
checkbox input "false"
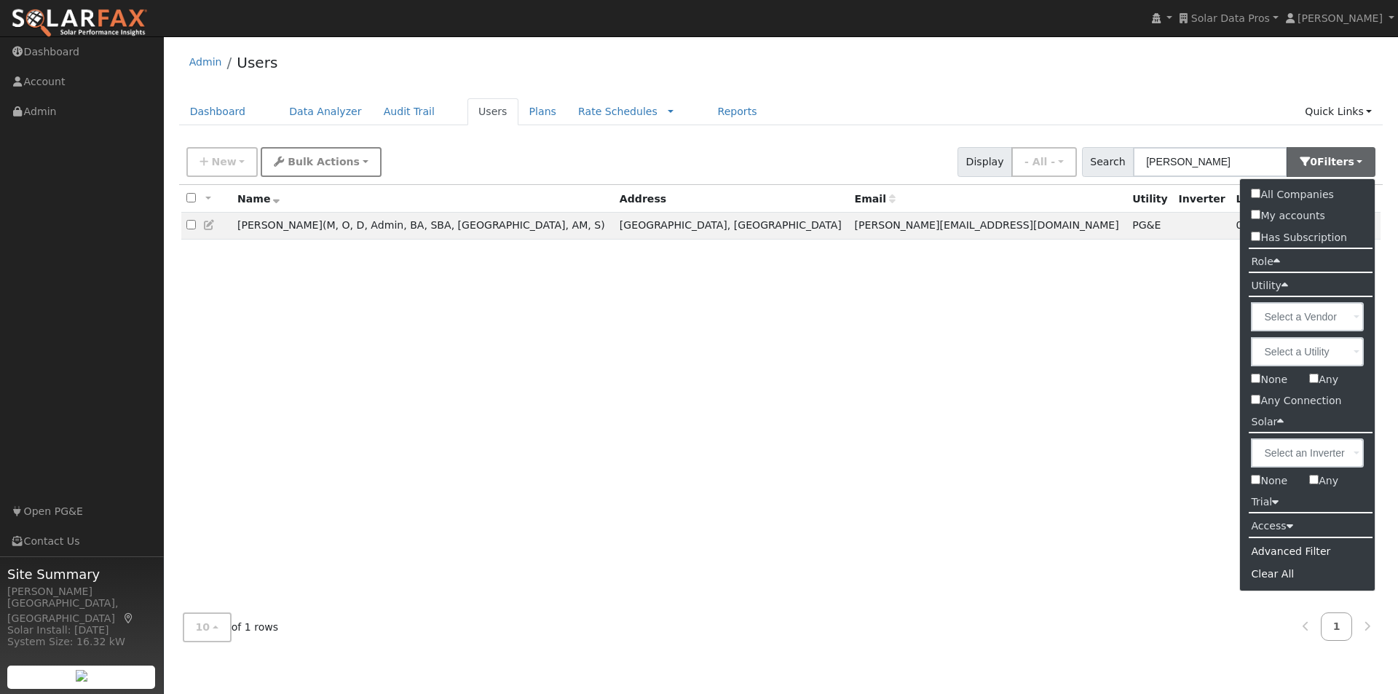
drag, startPoint x: 188, startPoint y: 226, endPoint x: 331, endPoint y: 156, distance: 158.9
click at [190, 226] on input "checkbox" at bounding box center [190, 224] width 9 height 9
checkbox input "true"
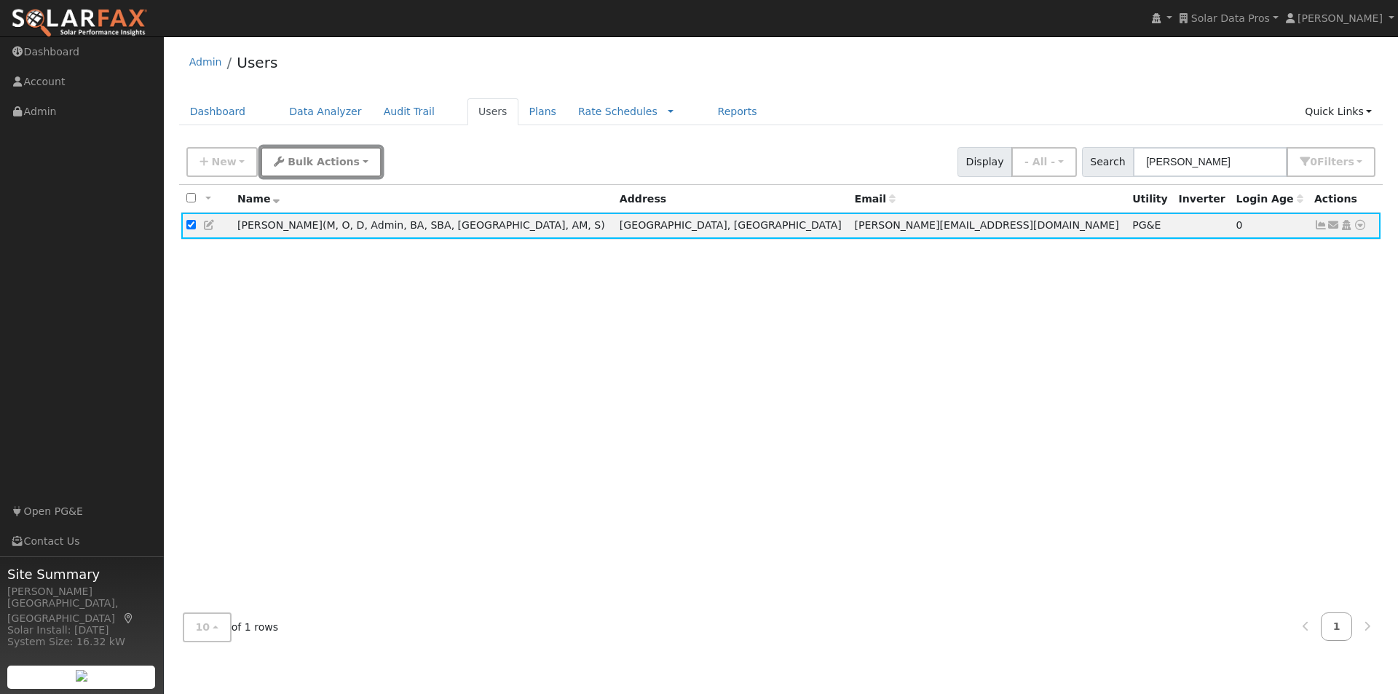
drag, startPoint x: 331, startPoint y: 156, endPoint x: 331, endPoint y: 165, distance: 9.5
click at [331, 157] on span "Bulk Actions" at bounding box center [324, 162] width 72 height 12
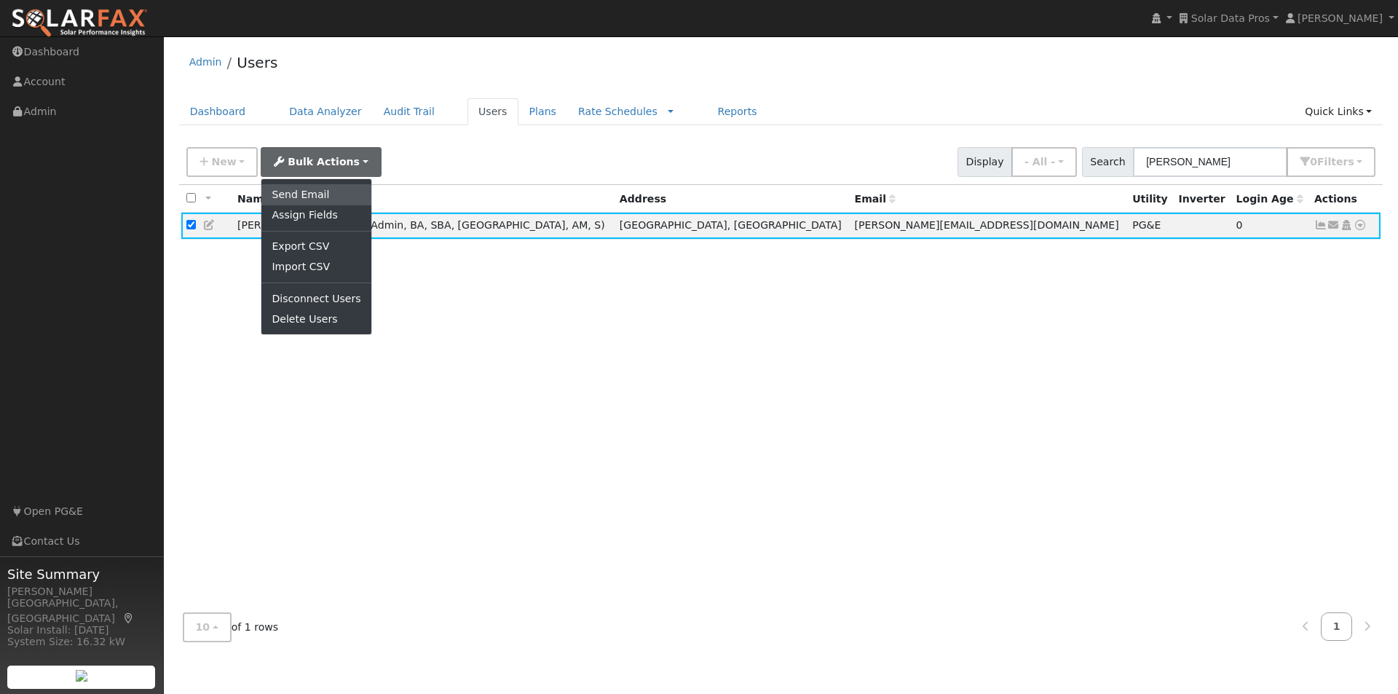
click at [293, 186] on link "Send Email" at bounding box center [315, 194] width 109 height 20
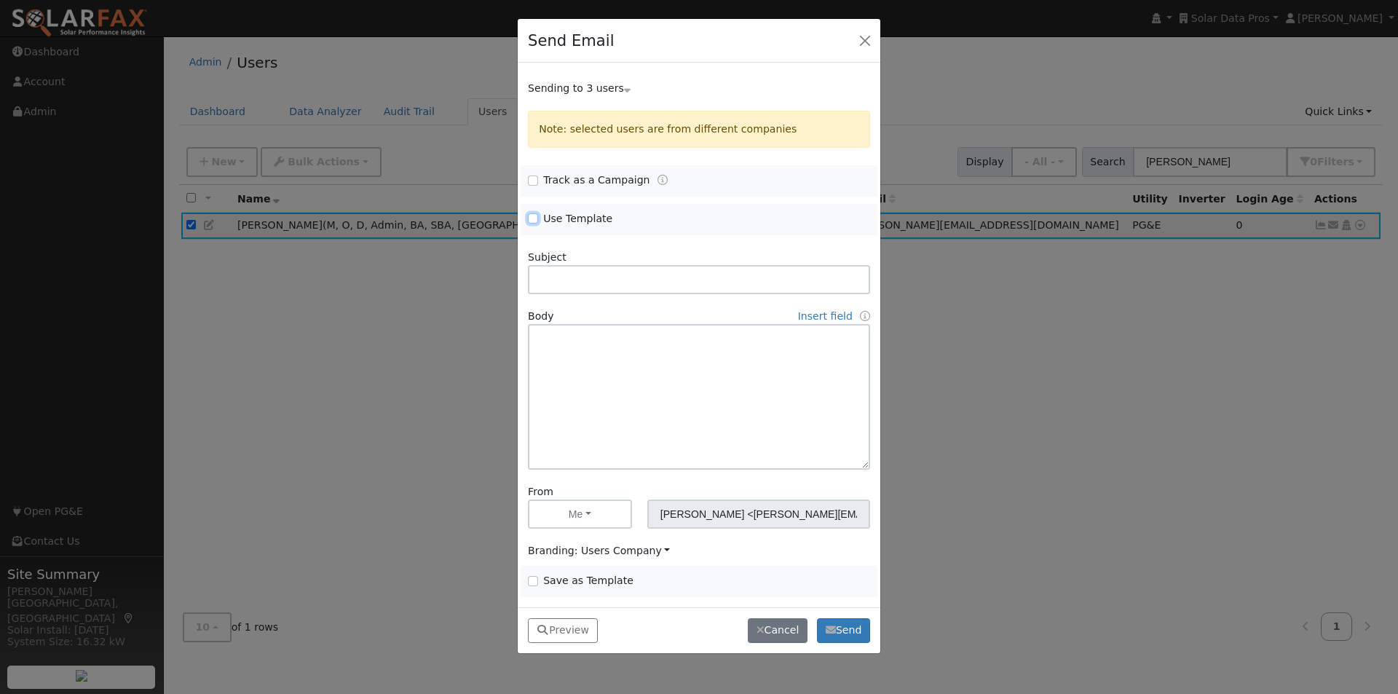
click at [529, 217] on input "Use Template" at bounding box center [533, 218] width 10 height 10
checkbox input "true"
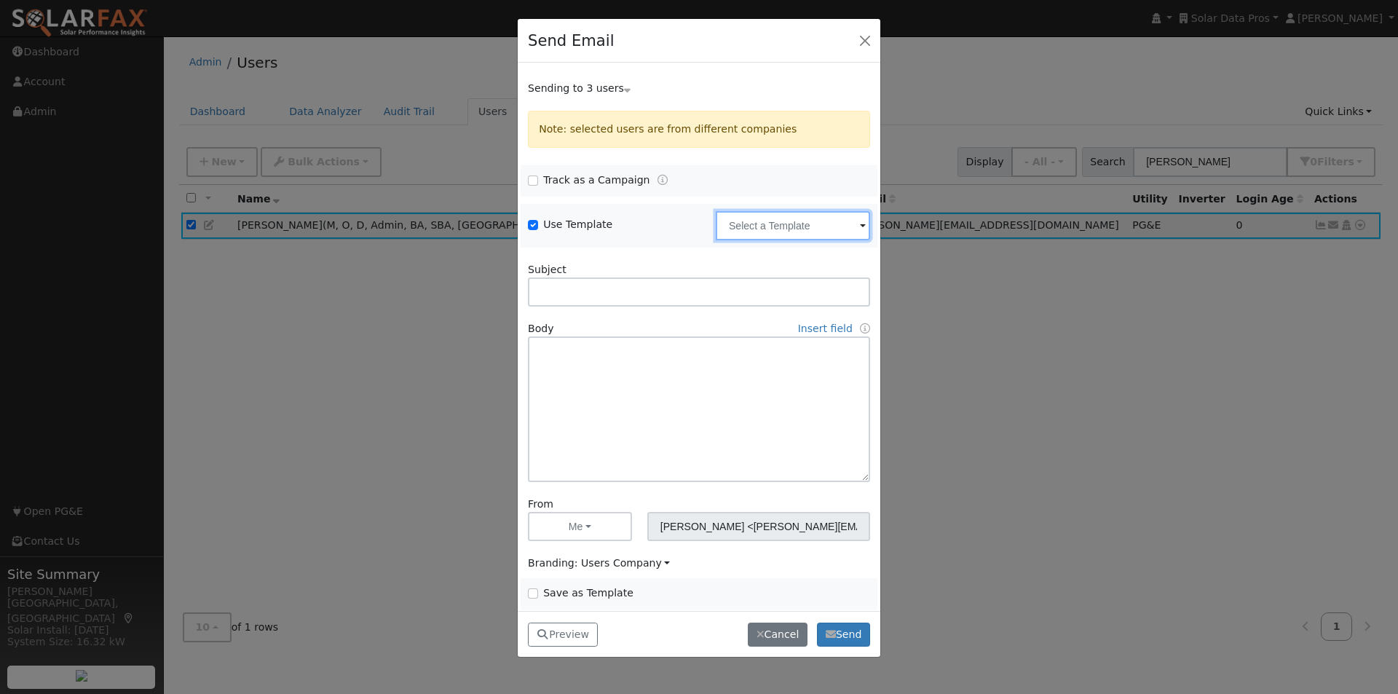
click at [745, 230] on input "text" at bounding box center [793, 225] width 154 height 29
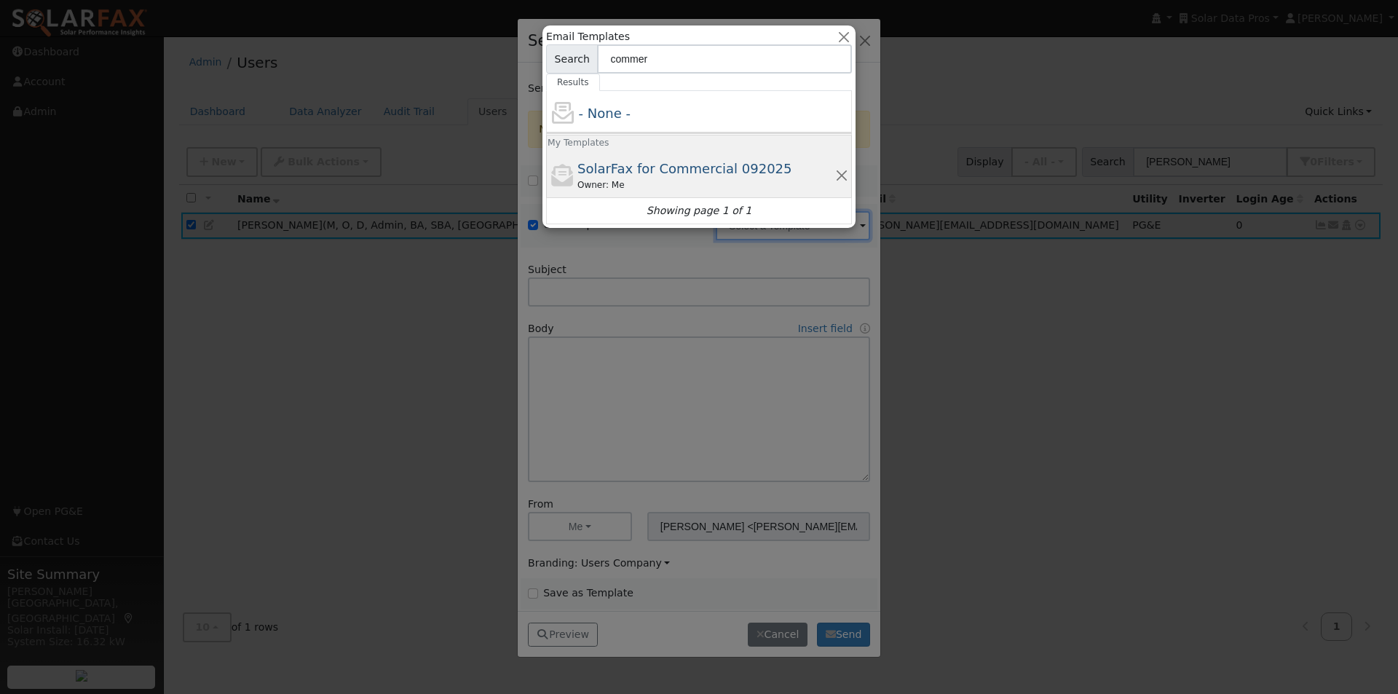
type input "commer"
click at [634, 169] on span "SolarFax for Commercial 092025" at bounding box center [684, 168] width 215 height 15
type input "SolarFax for Commercial 092025"
type input "Commercial Storage Modeling with SolarFax®"
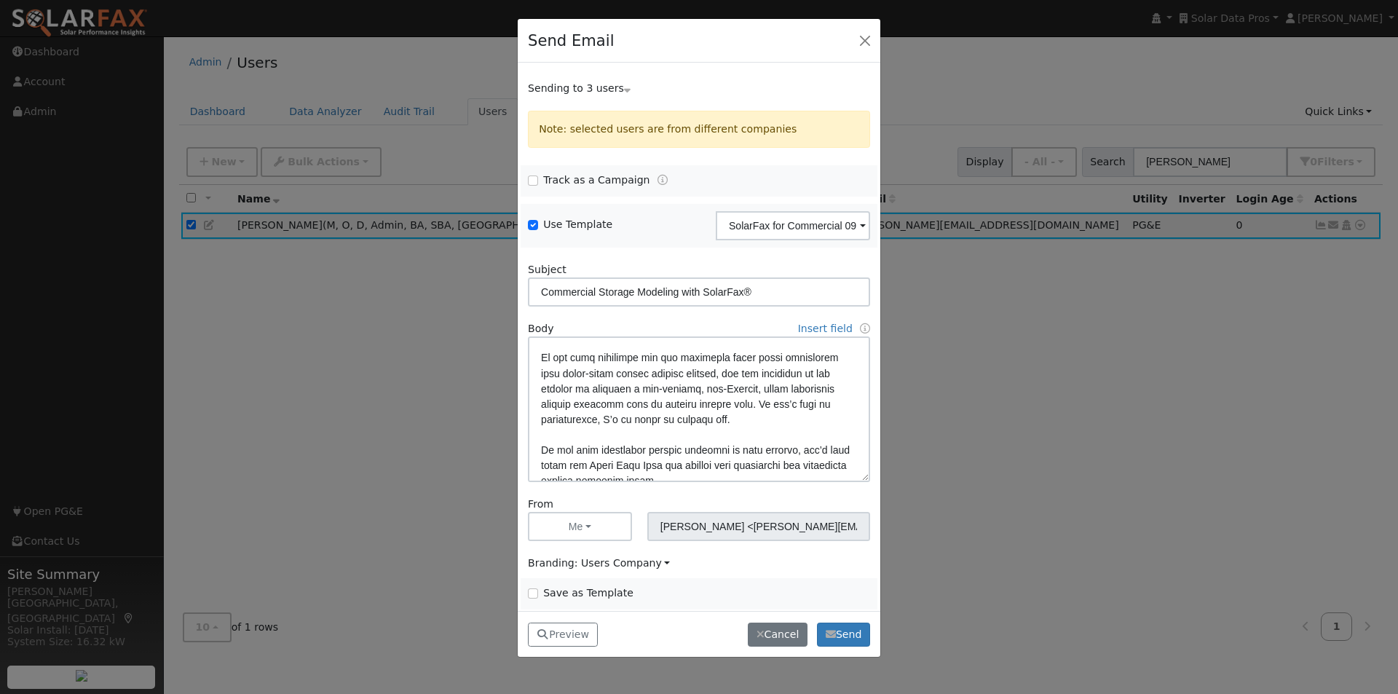
scroll to position [364, 0]
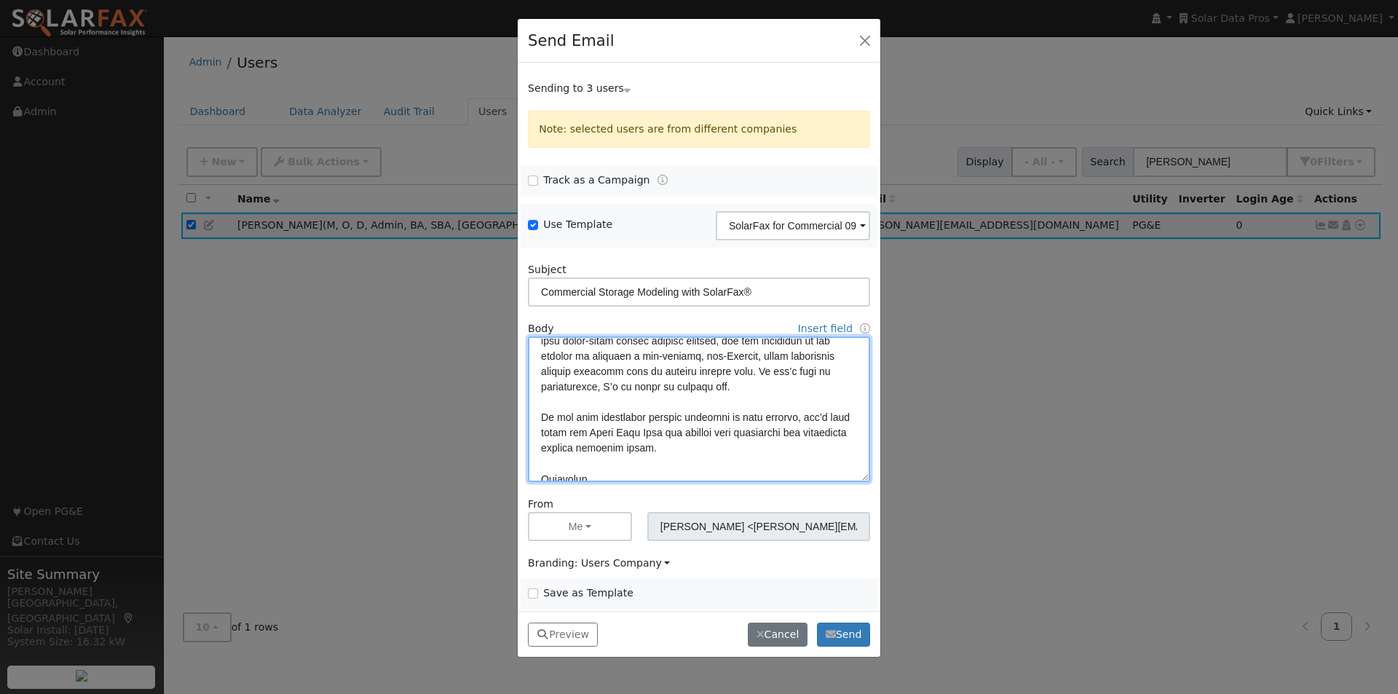
drag, startPoint x: 796, startPoint y: 369, endPoint x: 795, endPoint y: 406, distance: 37.1
click at [797, 377] on textarea at bounding box center [699, 409] width 342 height 146
type textarea "Lore {ipsu_dolor}, SitamEtc® adipisci eli sed doeiusmod tem incididunt utlabor …"
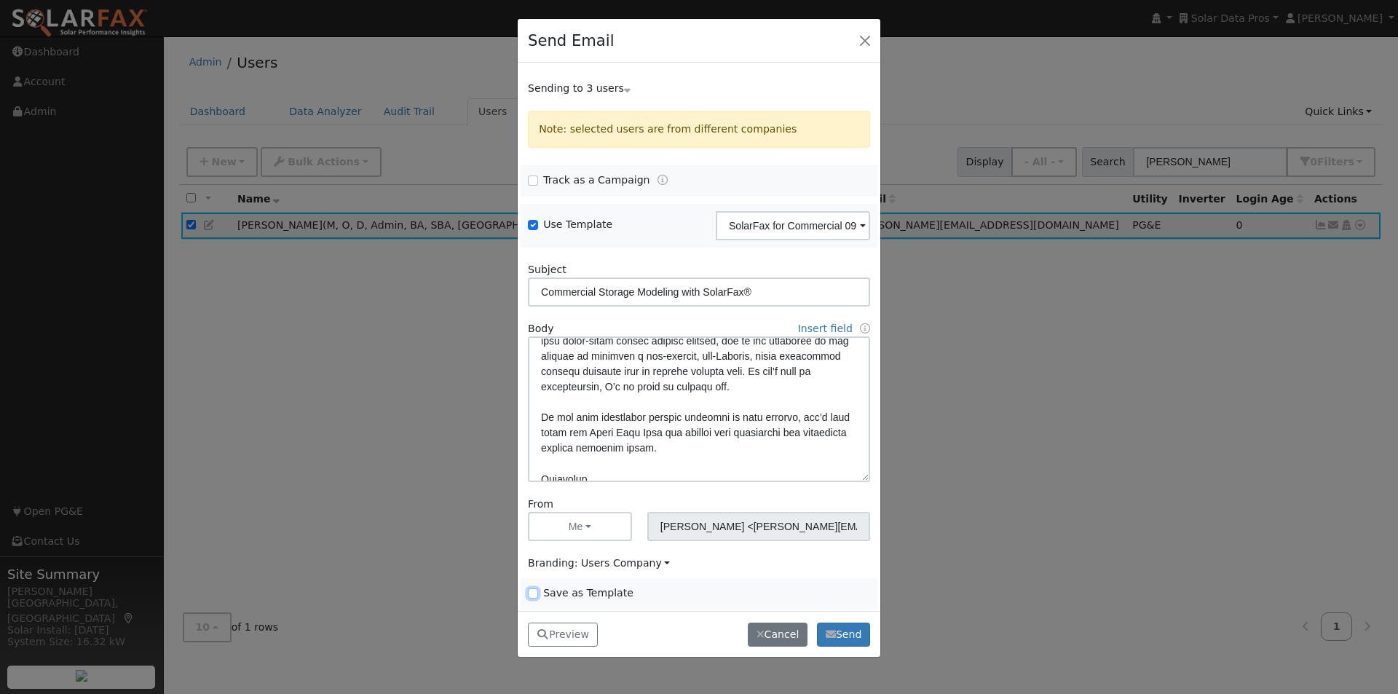
click at [531, 593] on input "Save as Template" at bounding box center [533, 593] width 10 height 10
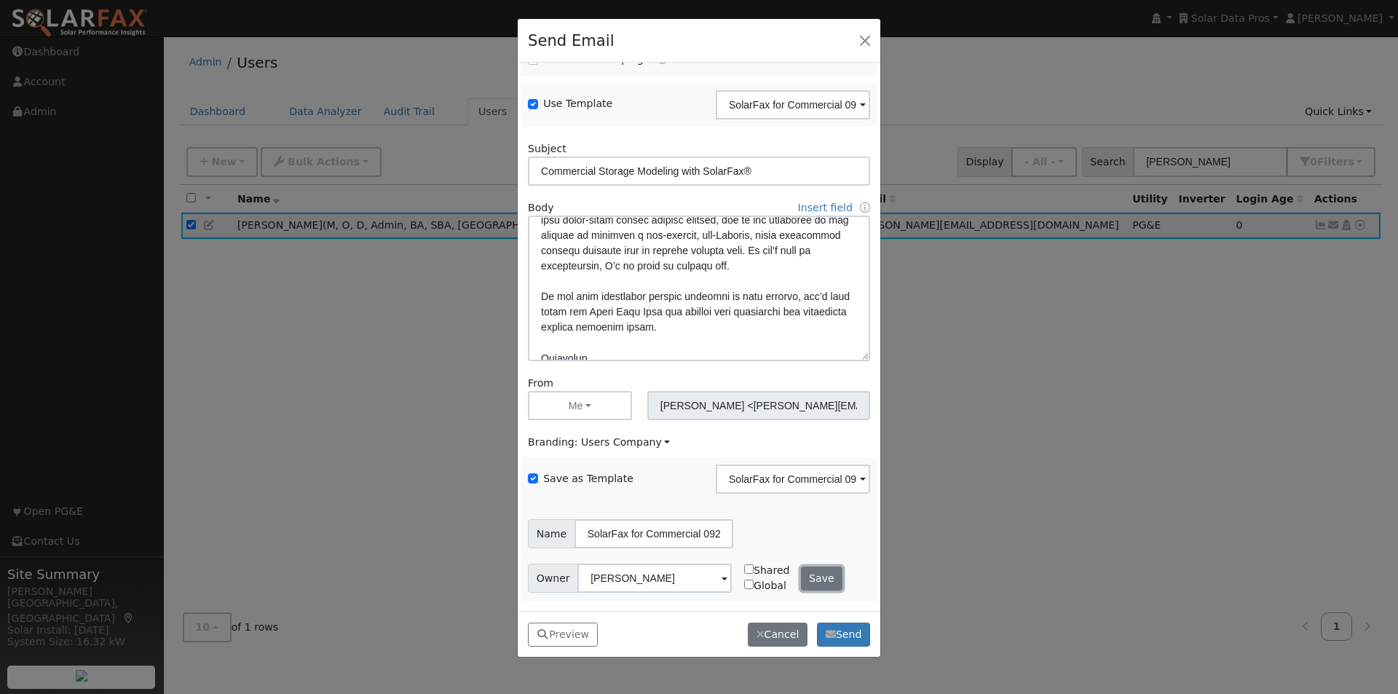
click at [825, 579] on button "Save" at bounding box center [822, 578] width 42 height 25
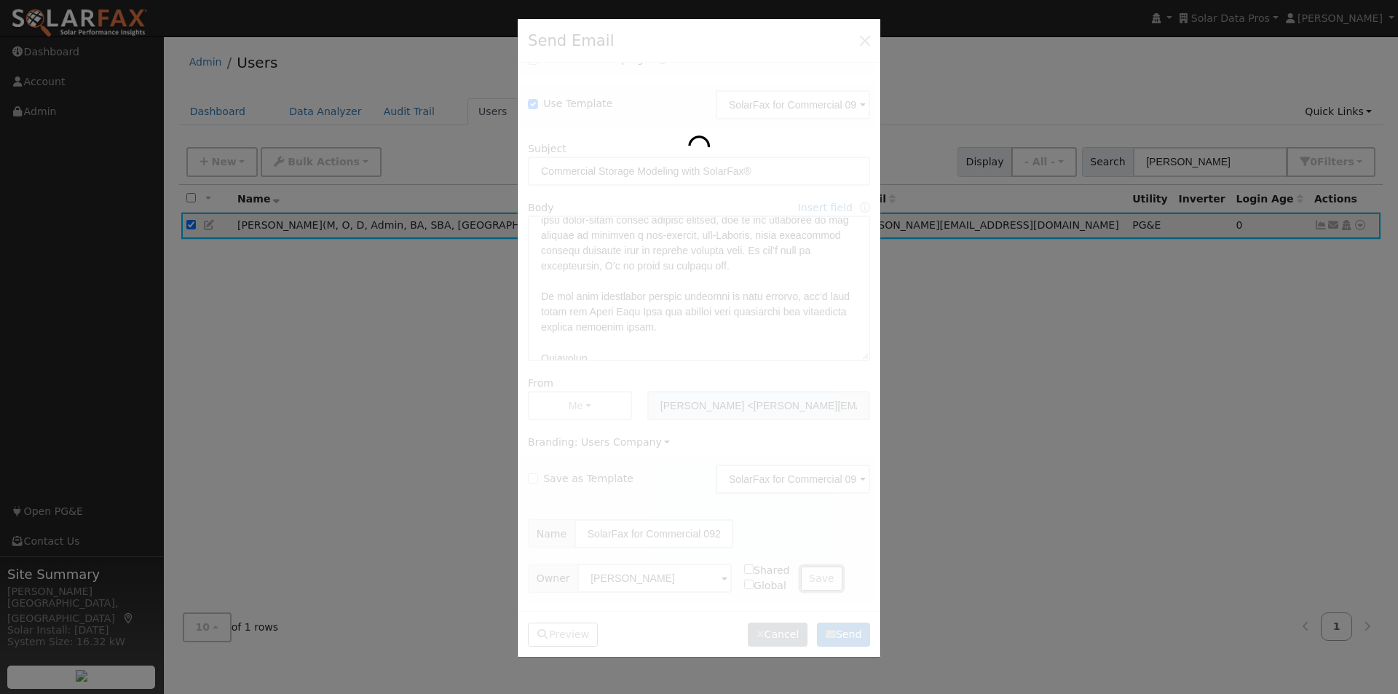
checkbox input "false"
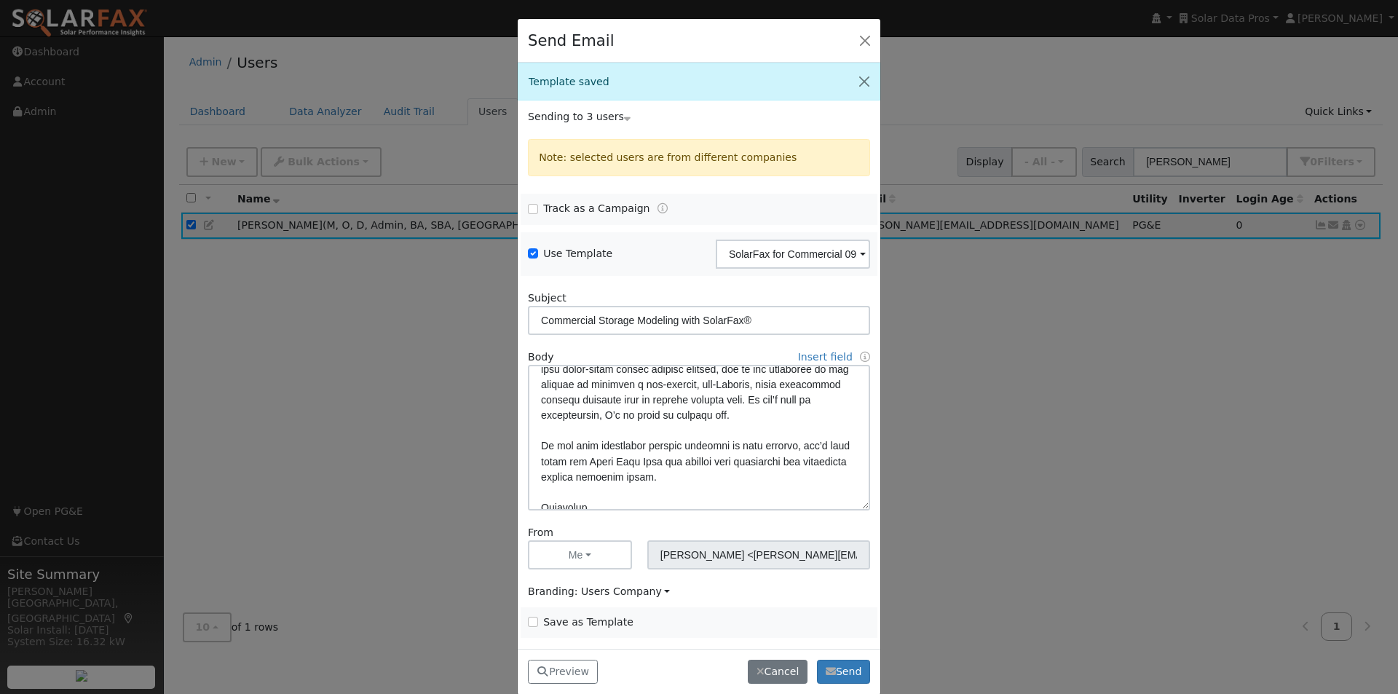
click at [624, 115] on icon at bounding box center [627, 116] width 7 height 10
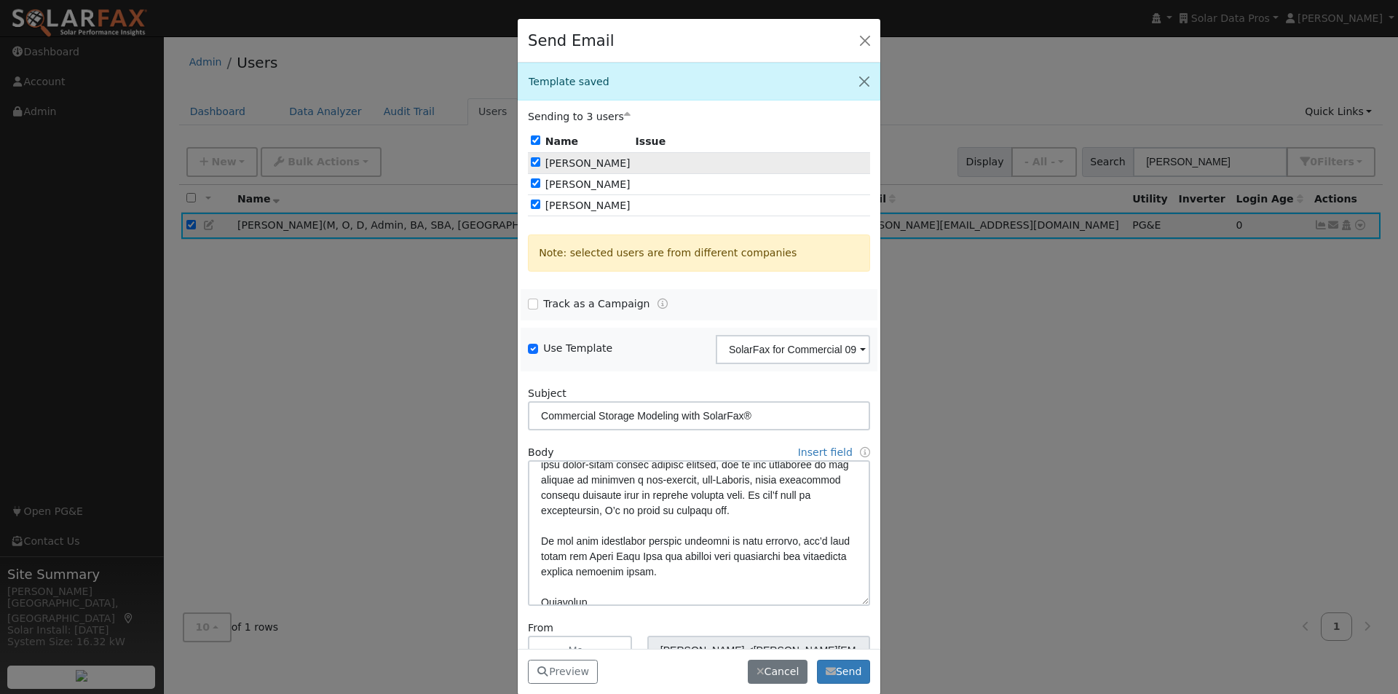
click at [533, 159] on input "checkbox" at bounding box center [535, 161] width 9 height 9
checkbox input "false"
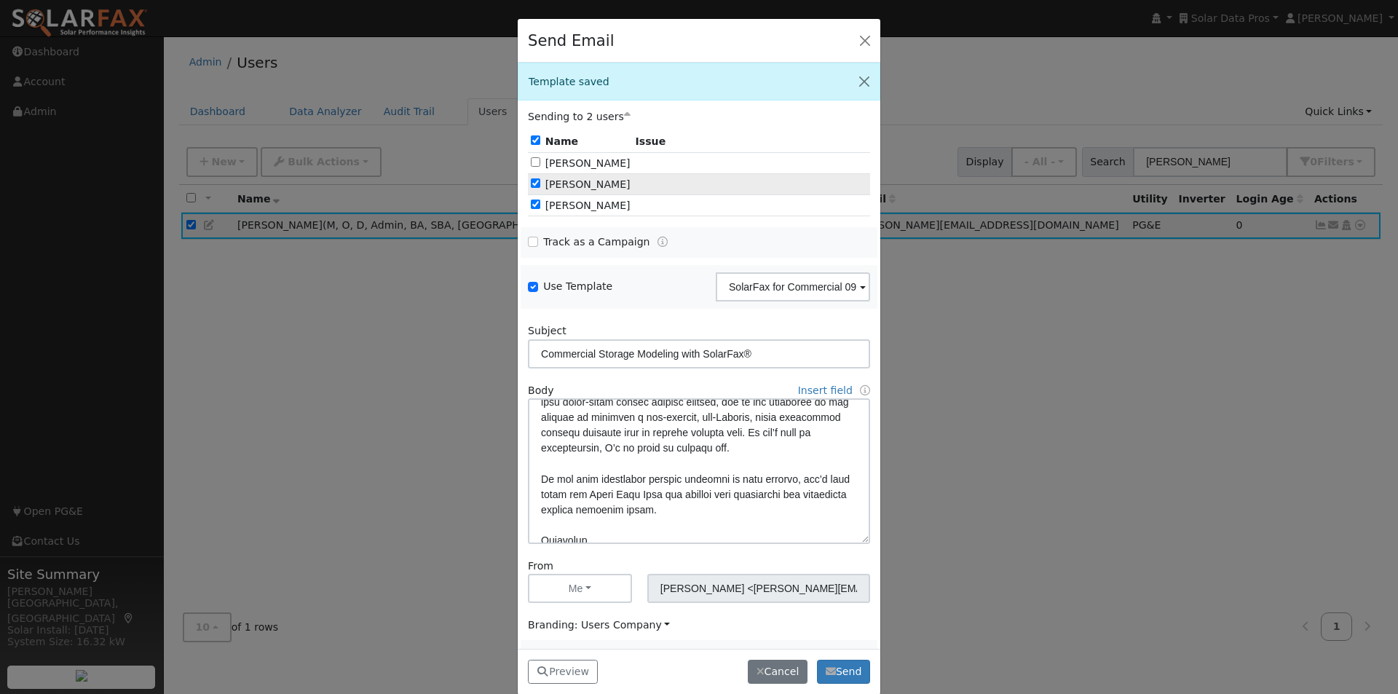
click at [531, 182] on input "checkbox" at bounding box center [535, 182] width 9 height 9
checkbox input "false"
click at [848, 673] on button "Send" at bounding box center [843, 672] width 53 height 25
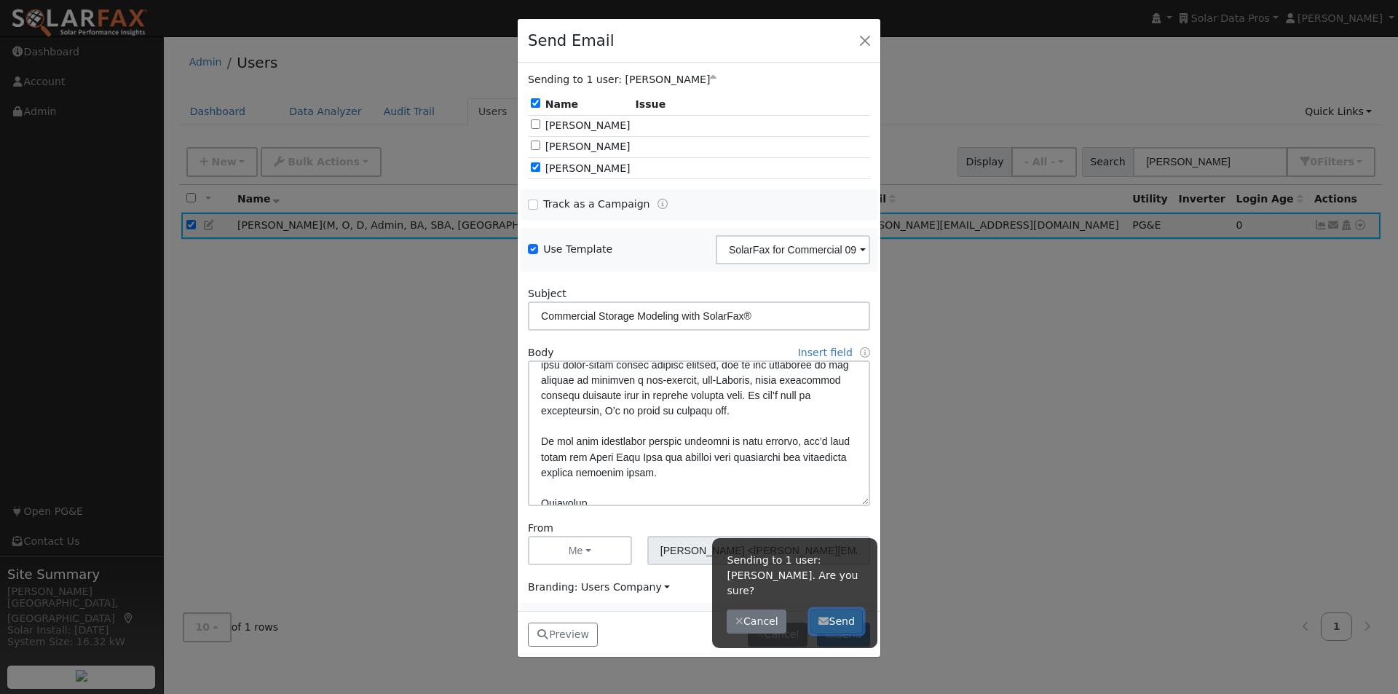
click at [853, 609] on button "Send" at bounding box center [836, 621] width 53 height 25
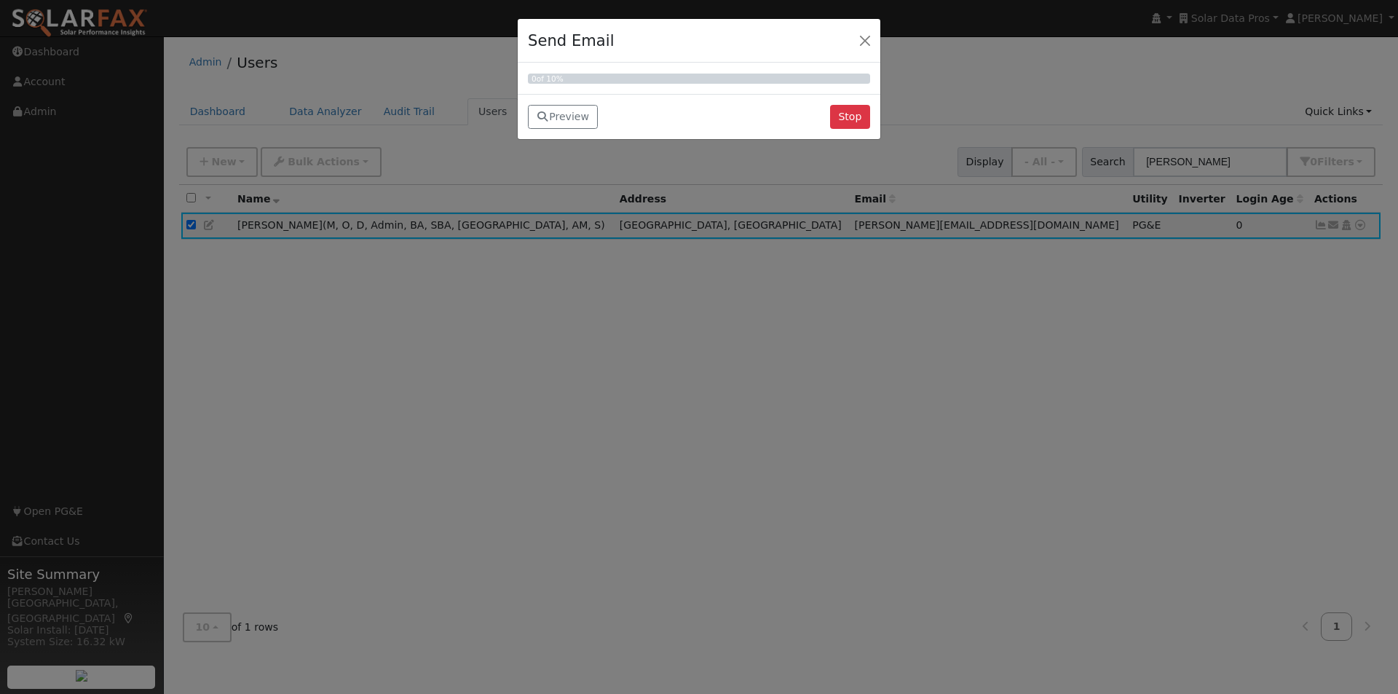
scroll to position [0, 0]
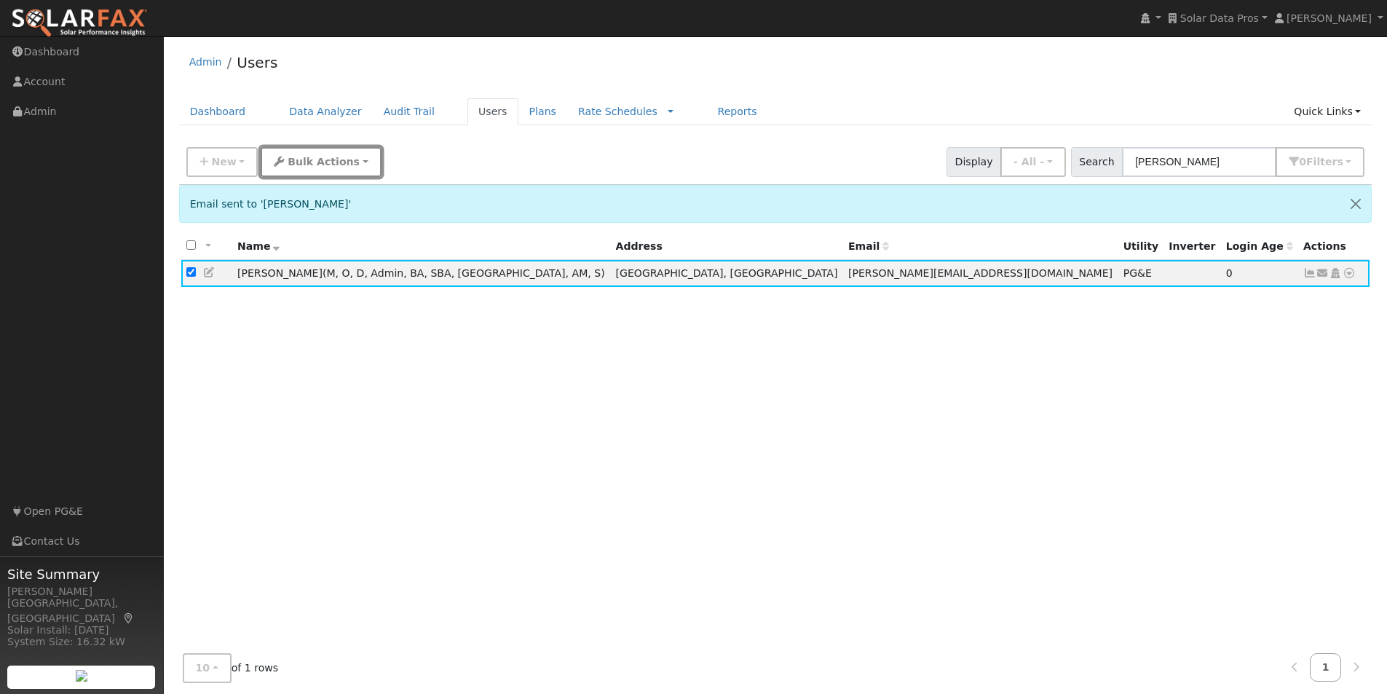
click at [300, 163] on span "Bulk Actions" at bounding box center [324, 162] width 72 height 12
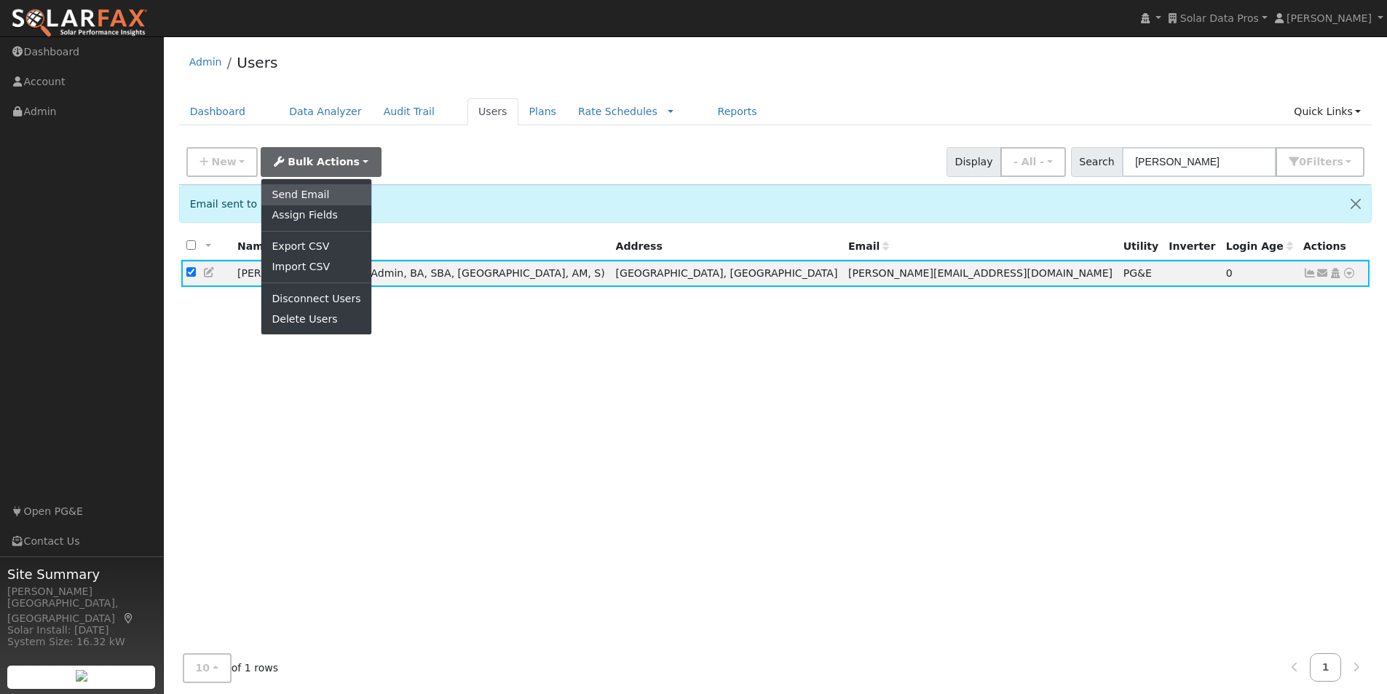
click at [298, 199] on link "Send Email" at bounding box center [315, 194] width 109 height 20
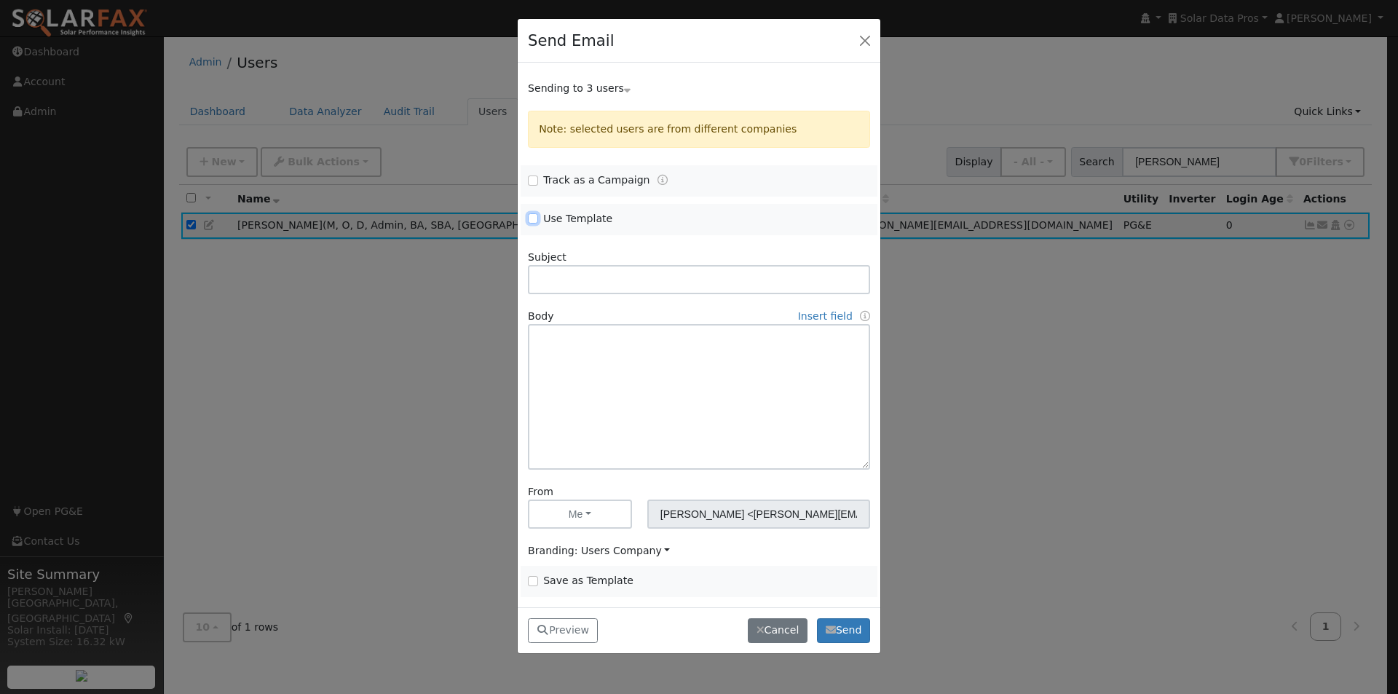
drag, startPoint x: 534, startPoint y: 218, endPoint x: 612, endPoint y: 228, distance: 77.8
click at [535, 217] on input "Use Template" at bounding box center [533, 218] width 10 height 10
checkbox input "true"
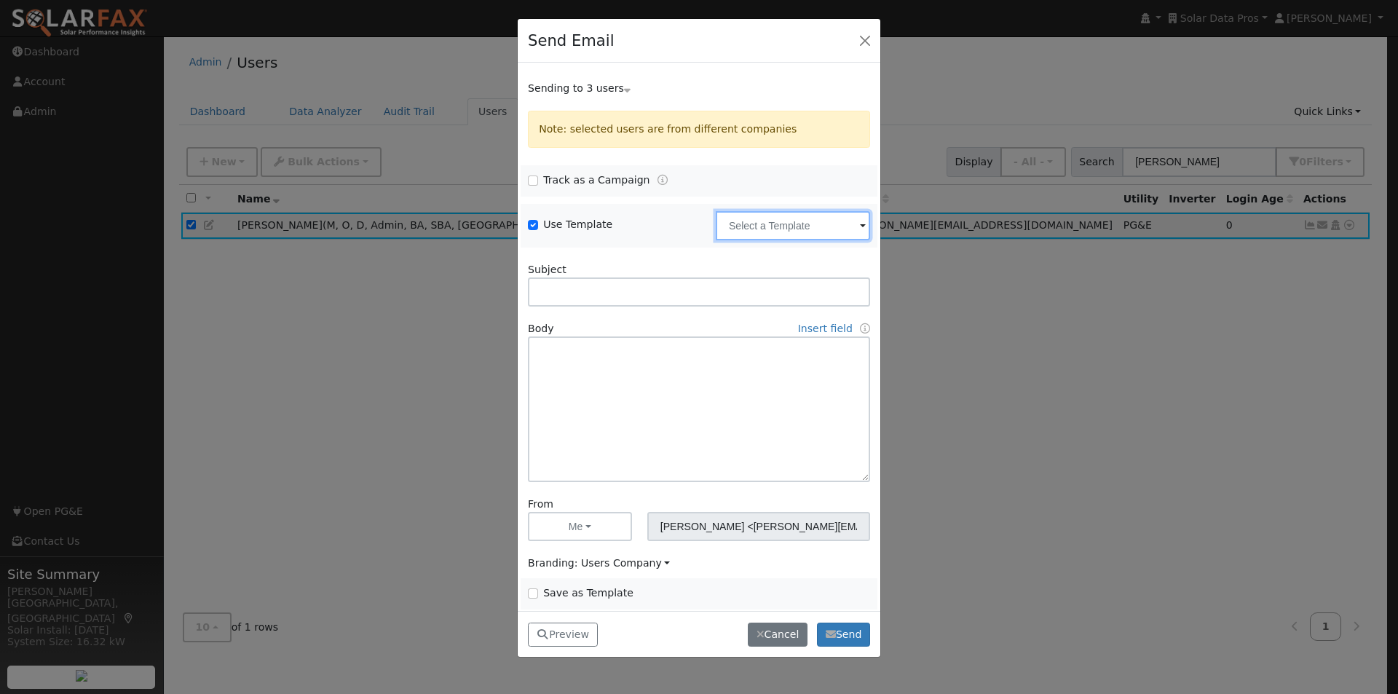
click at [829, 228] on input "text" at bounding box center [793, 225] width 154 height 29
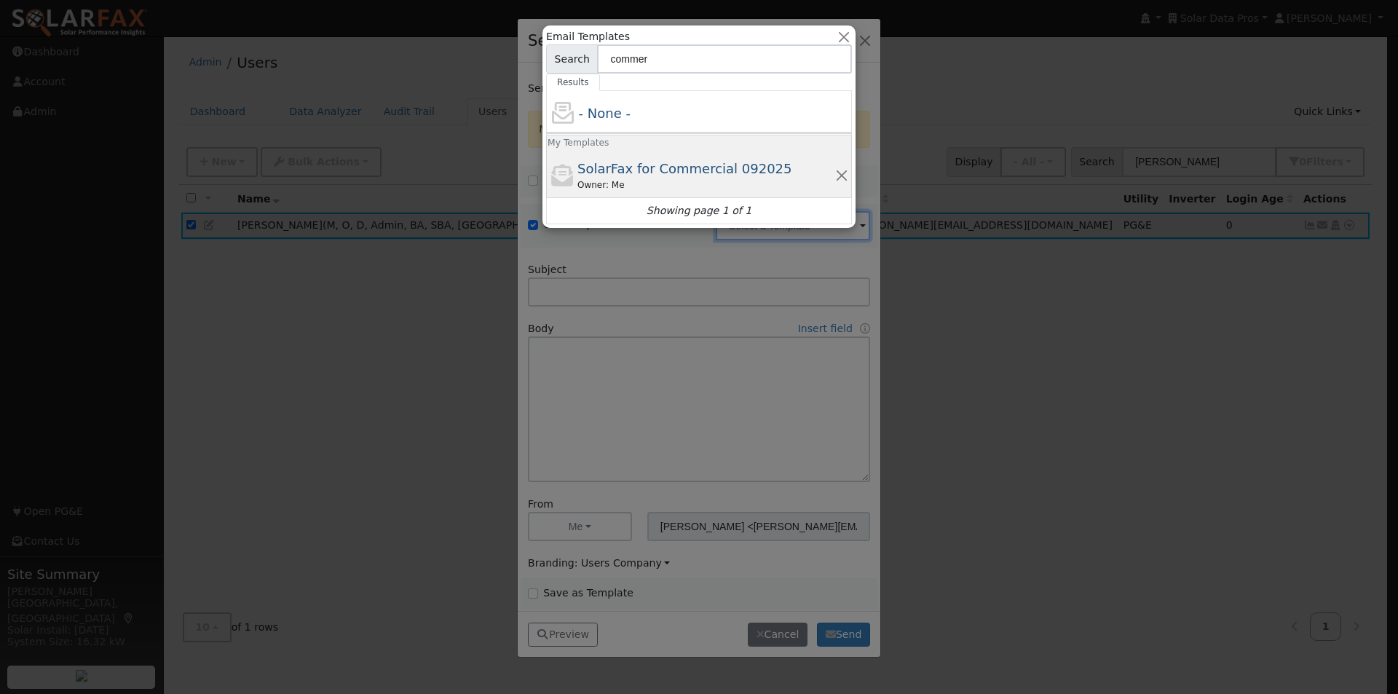
type input "commer"
click at [645, 165] on span "SolarFax for Commercial 092025" at bounding box center [684, 168] width 215 height 15
type input "SolarFax for Commercial 092025"
type input "Commercial Storage Modeling with SolarFax®"
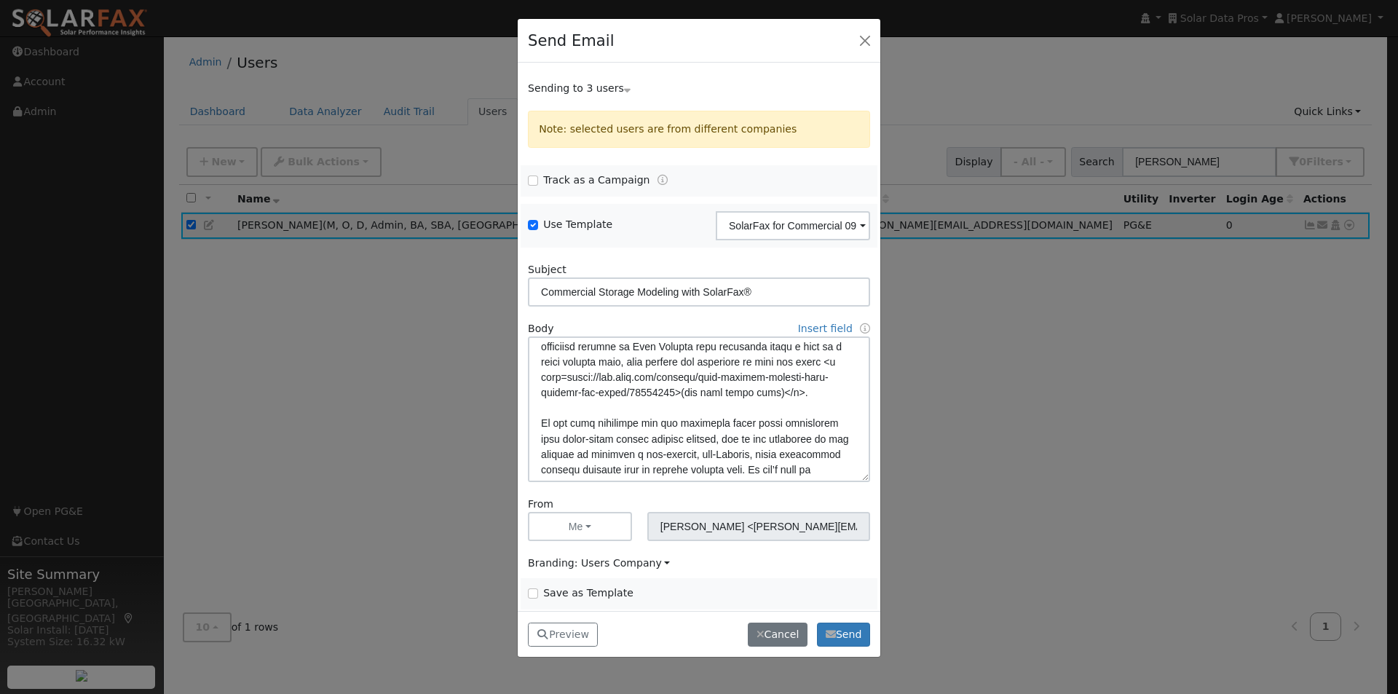
scroll to position [291, 0]
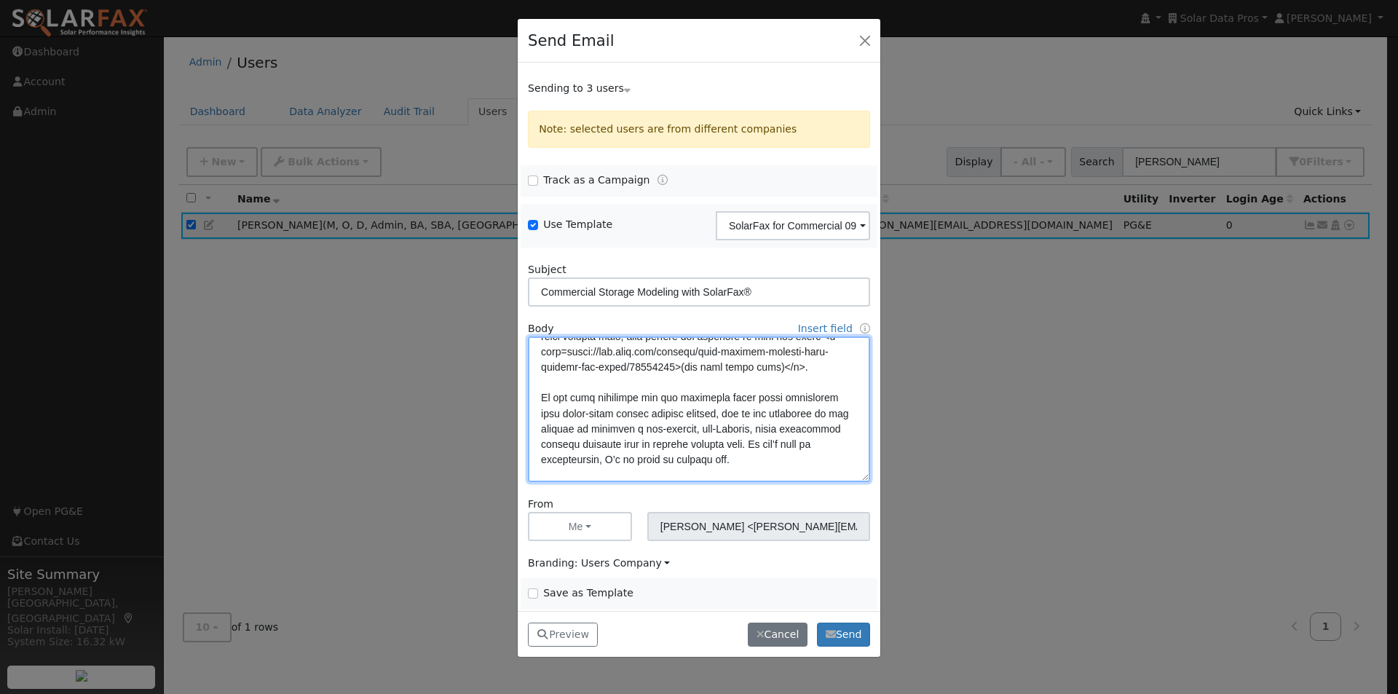
click at [783, 430] on textarea at bounding box center [699, 409] width 342 height 146
type textarea "Lore {ipsu_dolor}, SitamEtc® adipisci eli sed doeiusmod tem incididunt utlabor …"
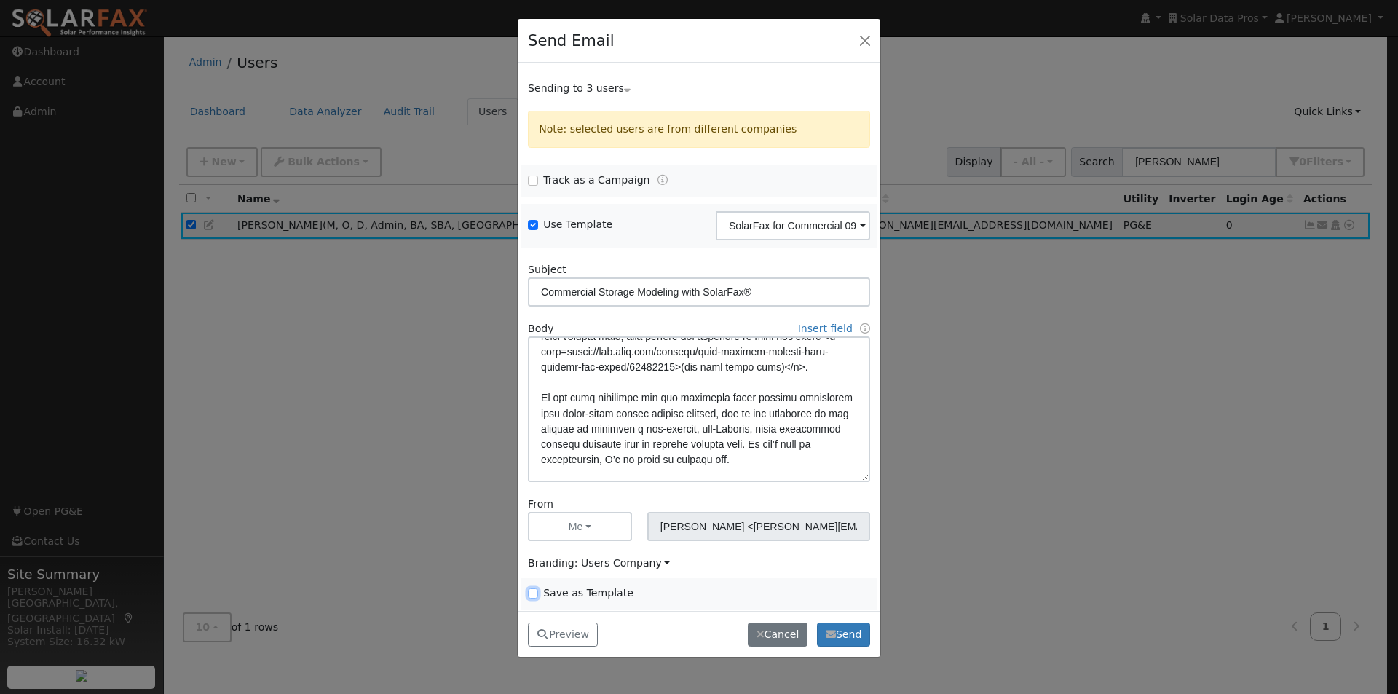
click at [533, 595] on input "Save as Template" at bounding box center [533, 593] width 10 height 10
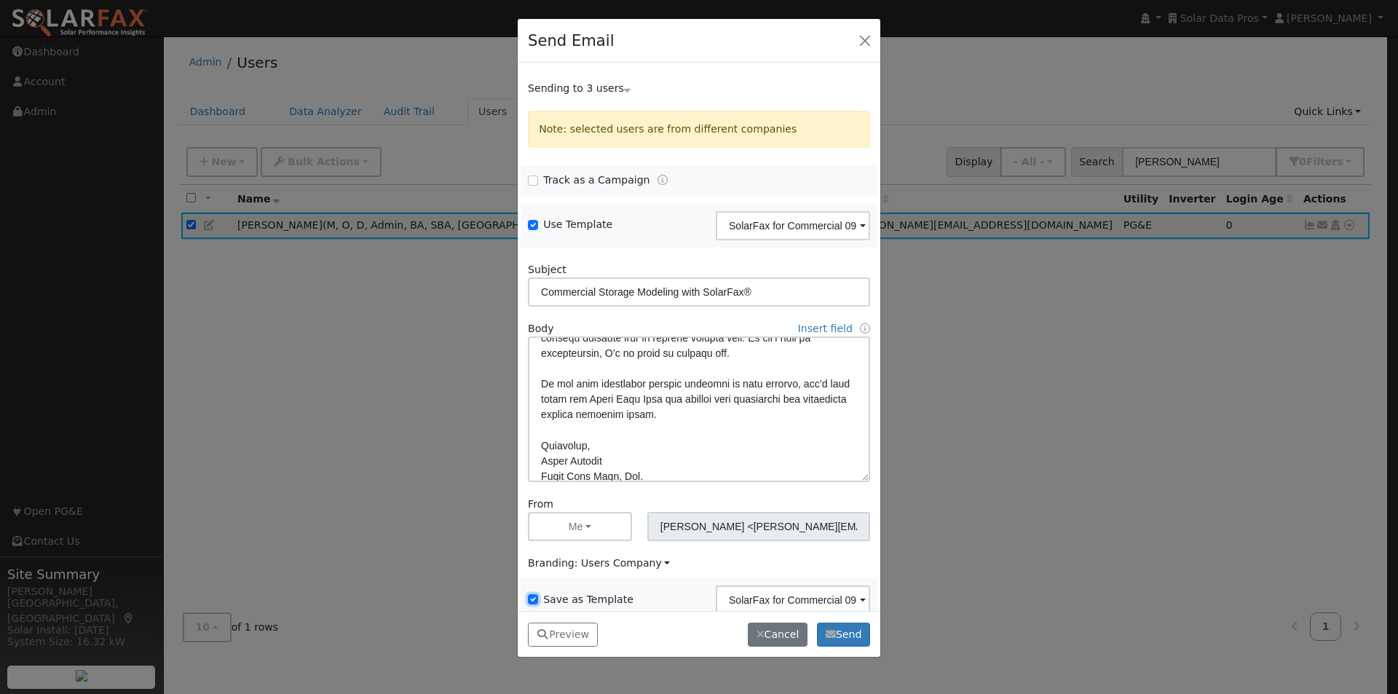
scroll to position [499, 0]
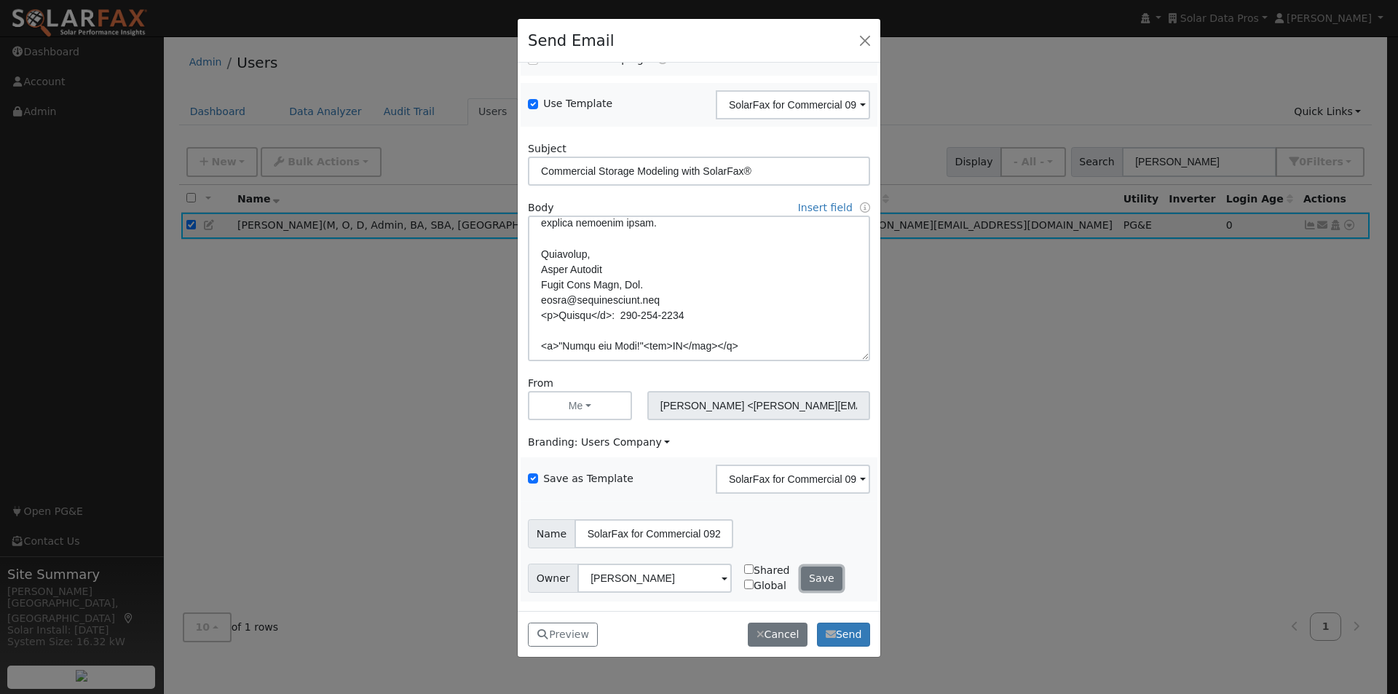
click at [813, 581] on button "Save" at bounding box center [822, 578] width 42 height 25
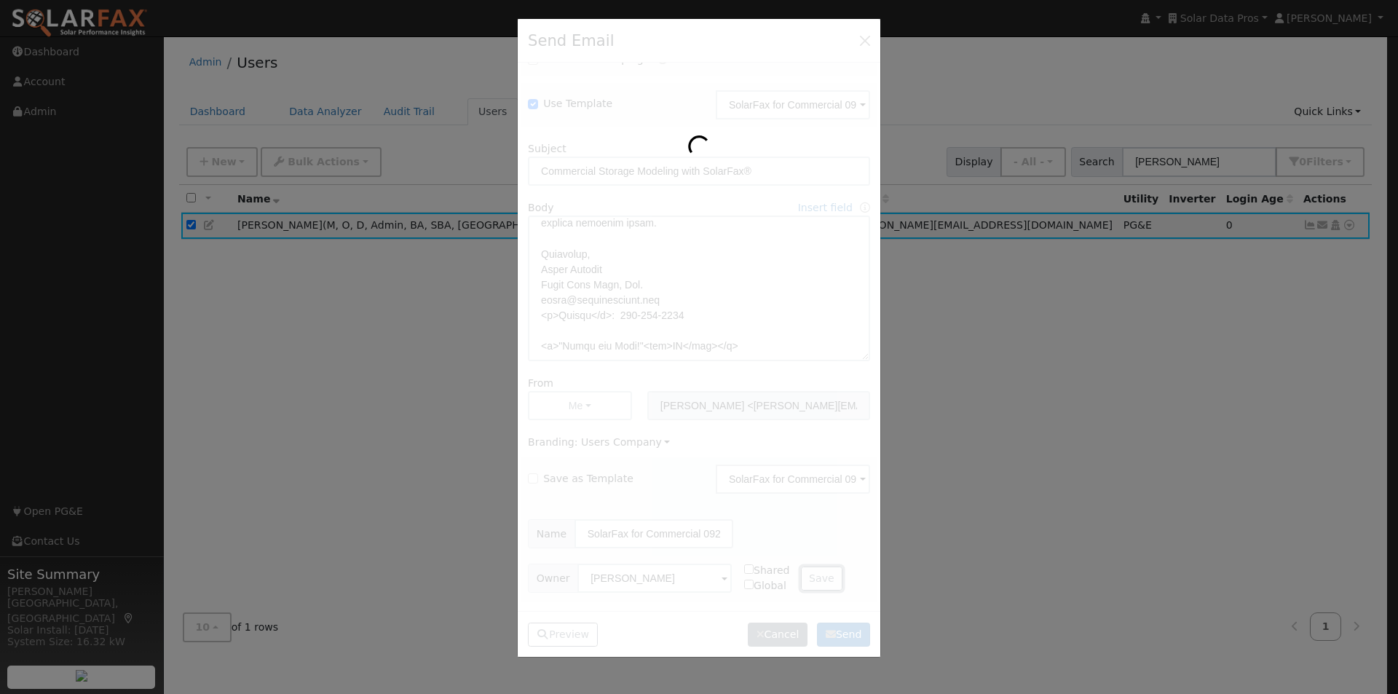
checkbox input "false"
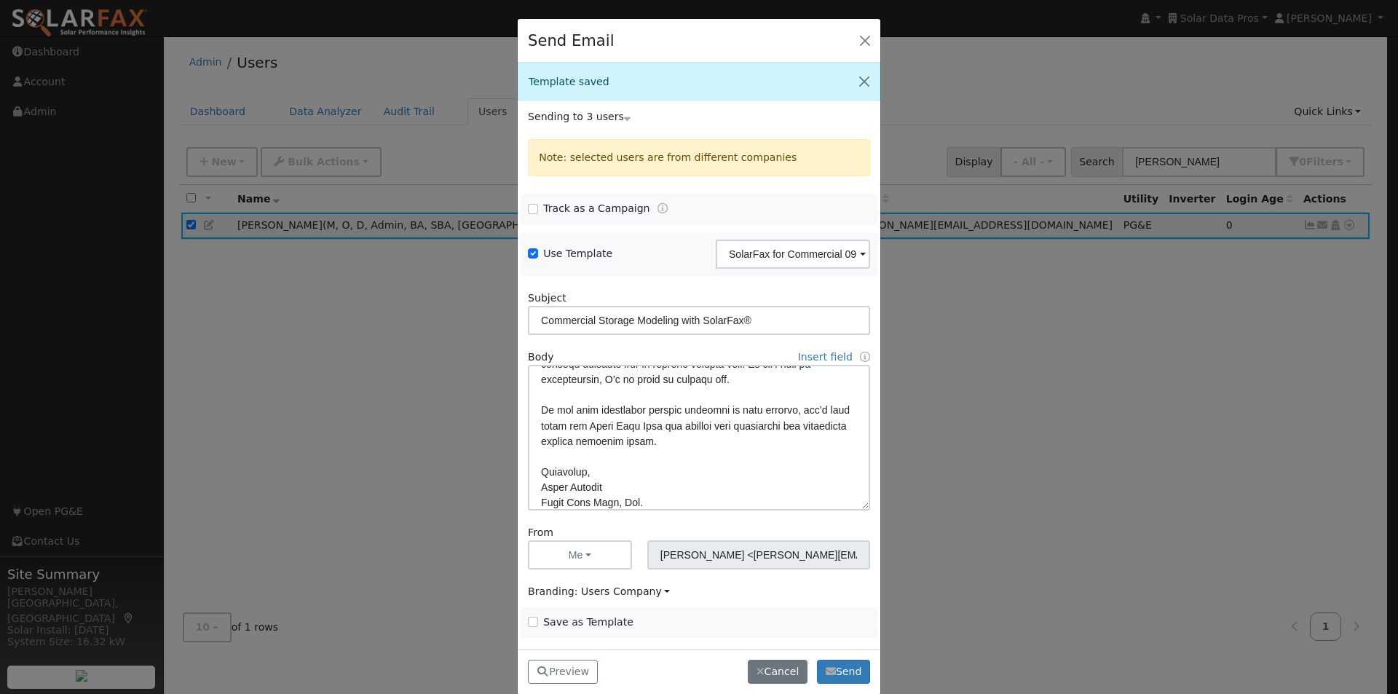
scroll to position [135, 0]
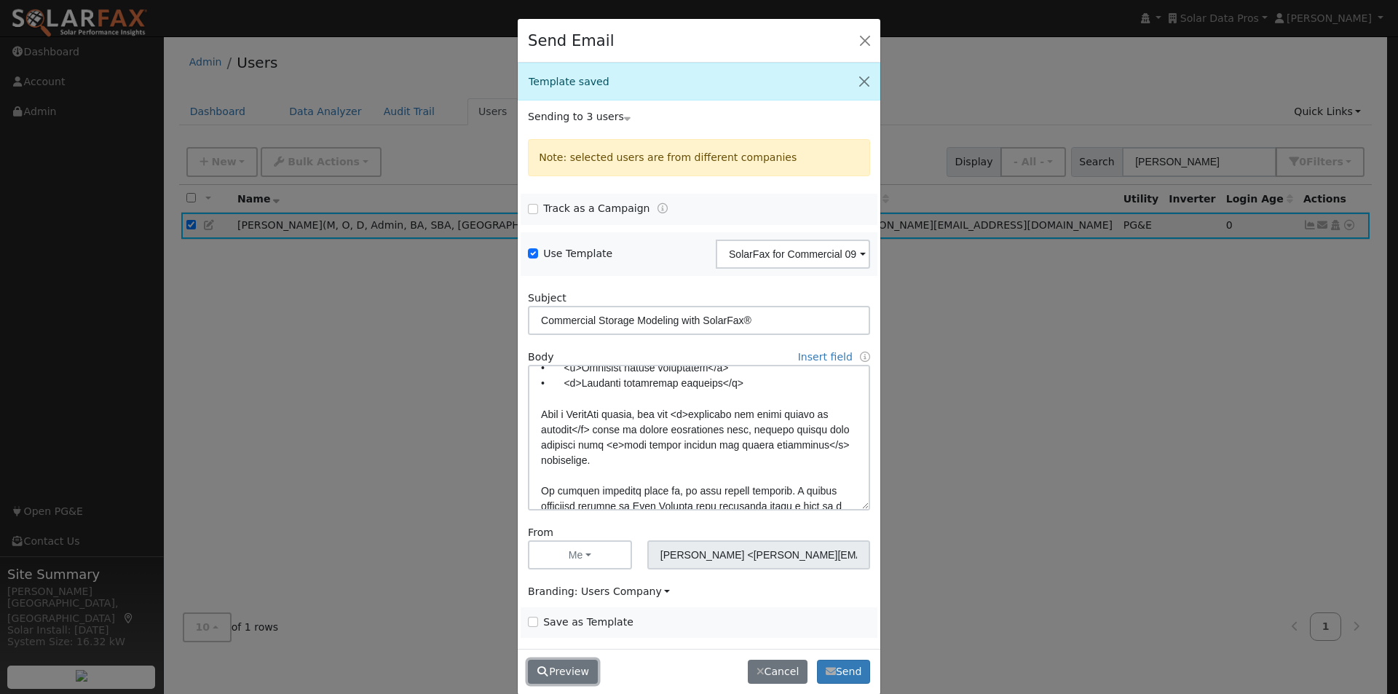
click at [571, 668] on button "Preview" at bounding box center [563, 672] width 70 height 25
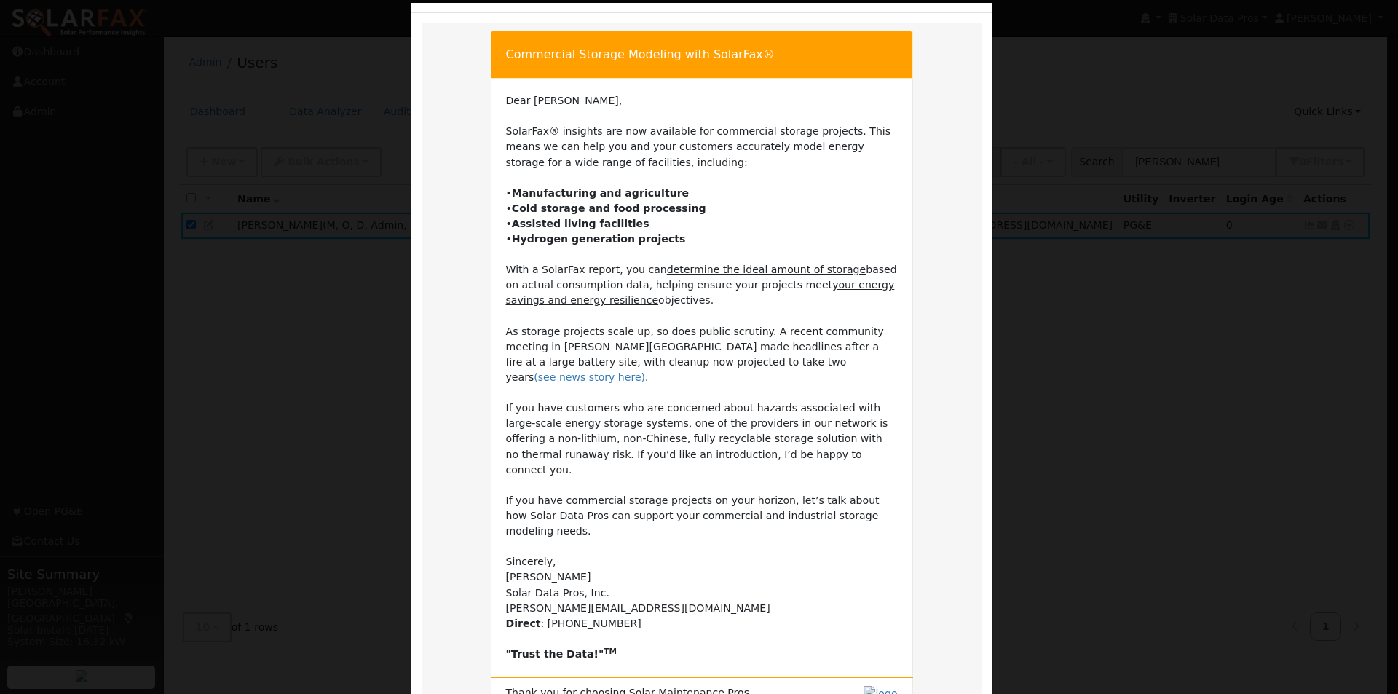
scroll to position [172, 0]
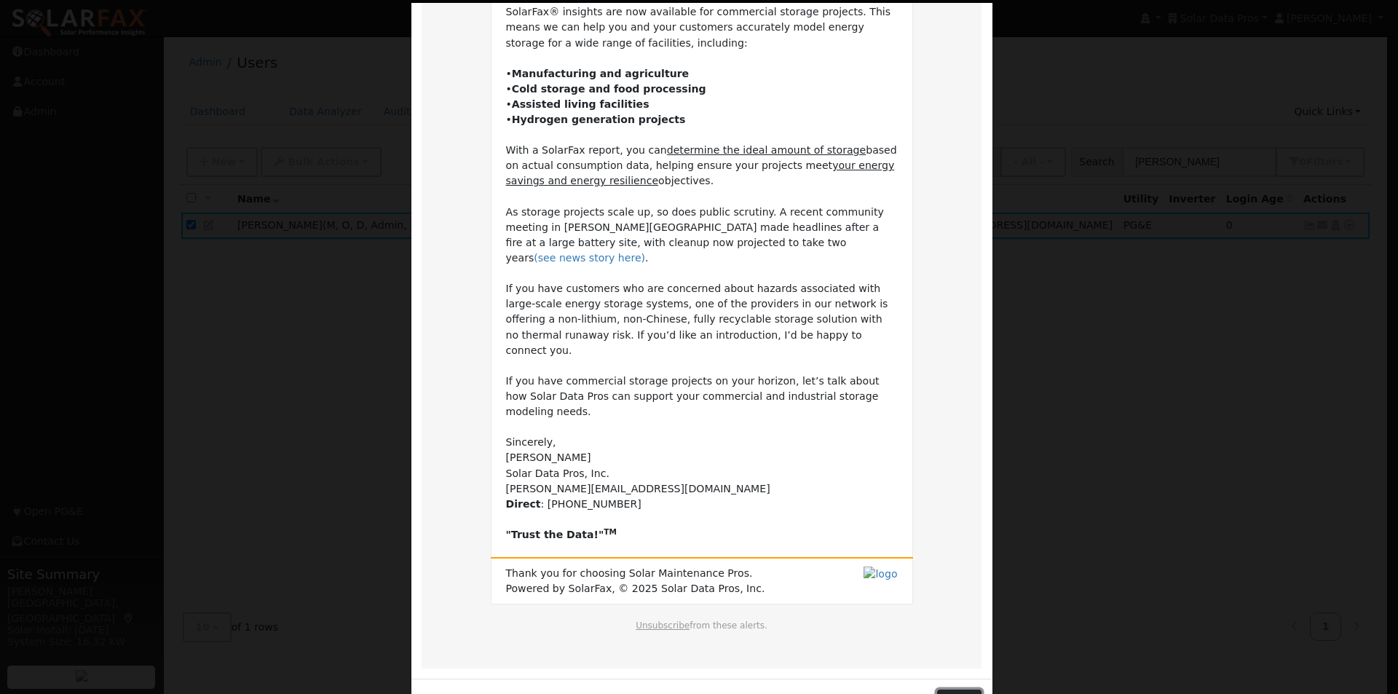
click at [956, 689] on button "Close" at bounding box center [959, 701] width 44 height 25
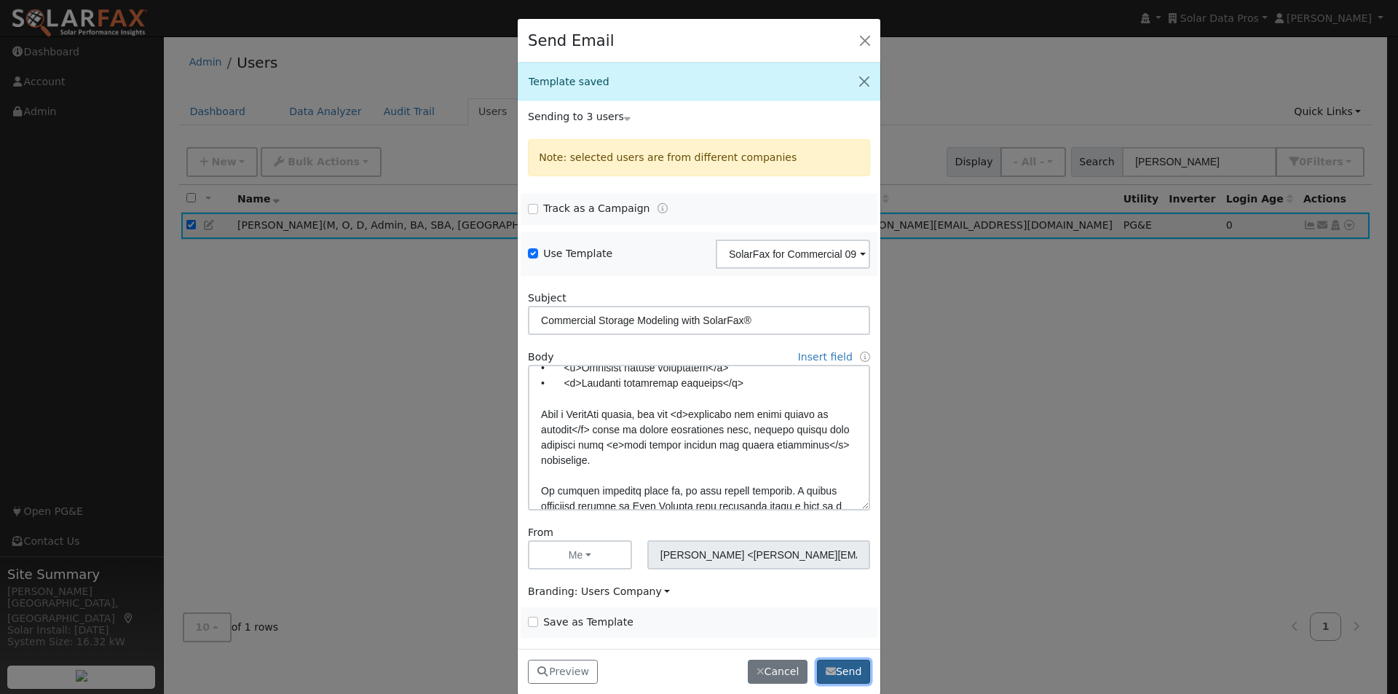
click at [847, 665] on button "Send" at bounding box center [843, 672] width 53 height 25
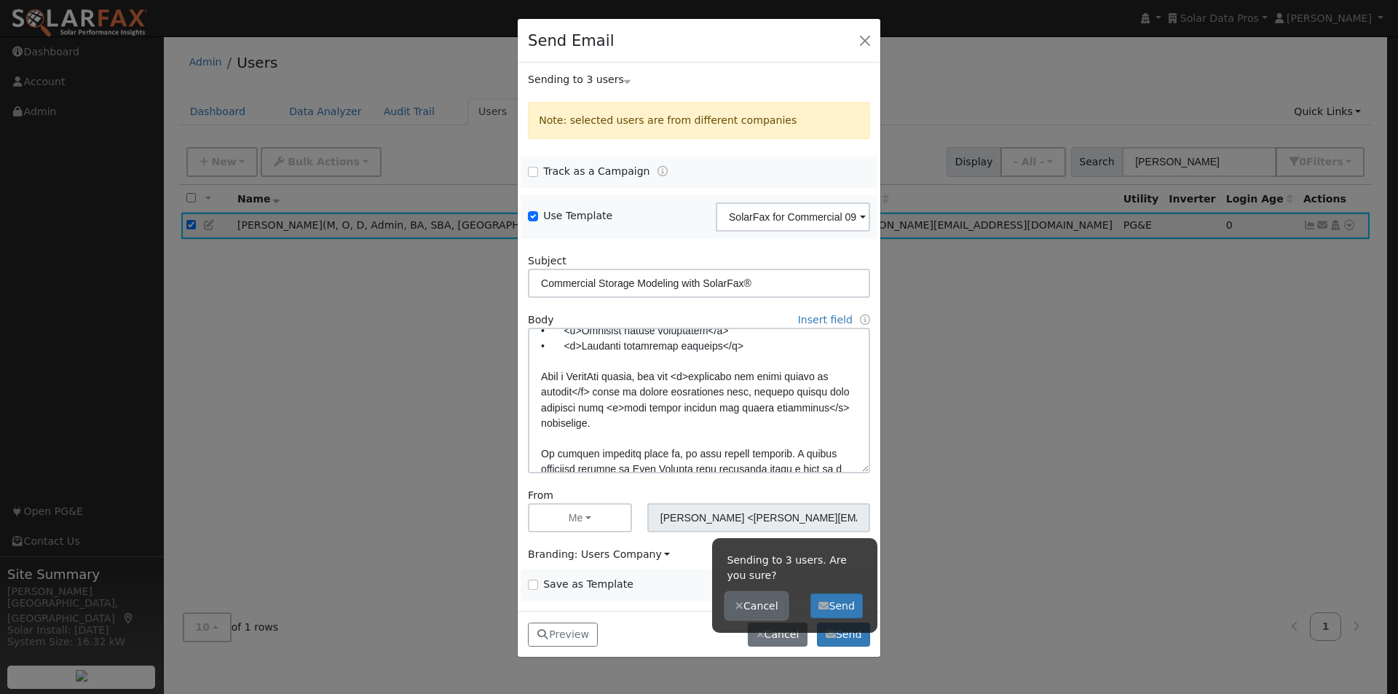
click at [769, 608] on button "Cancel" at bounding box center [757, 605] width 60 height 25
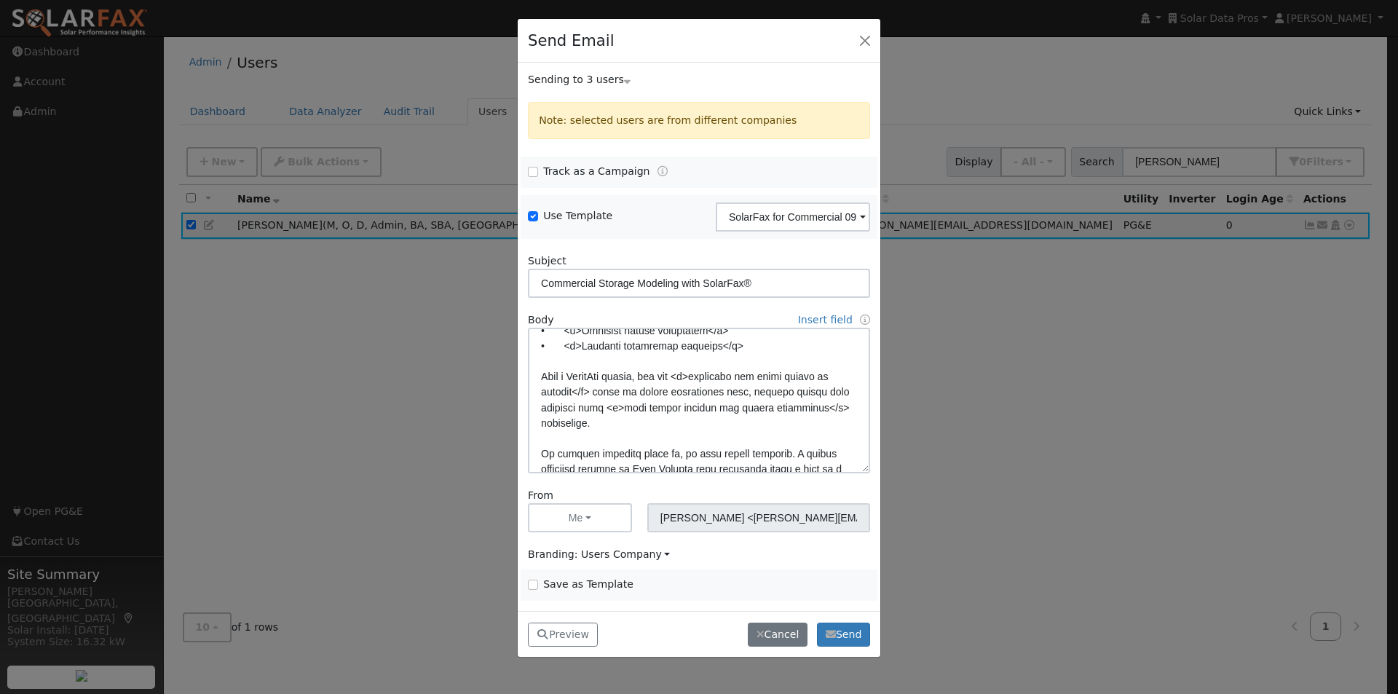
click at [561, 79] on div "Sending to 3 users" at bounding box center [699, 79] width 357 height 15
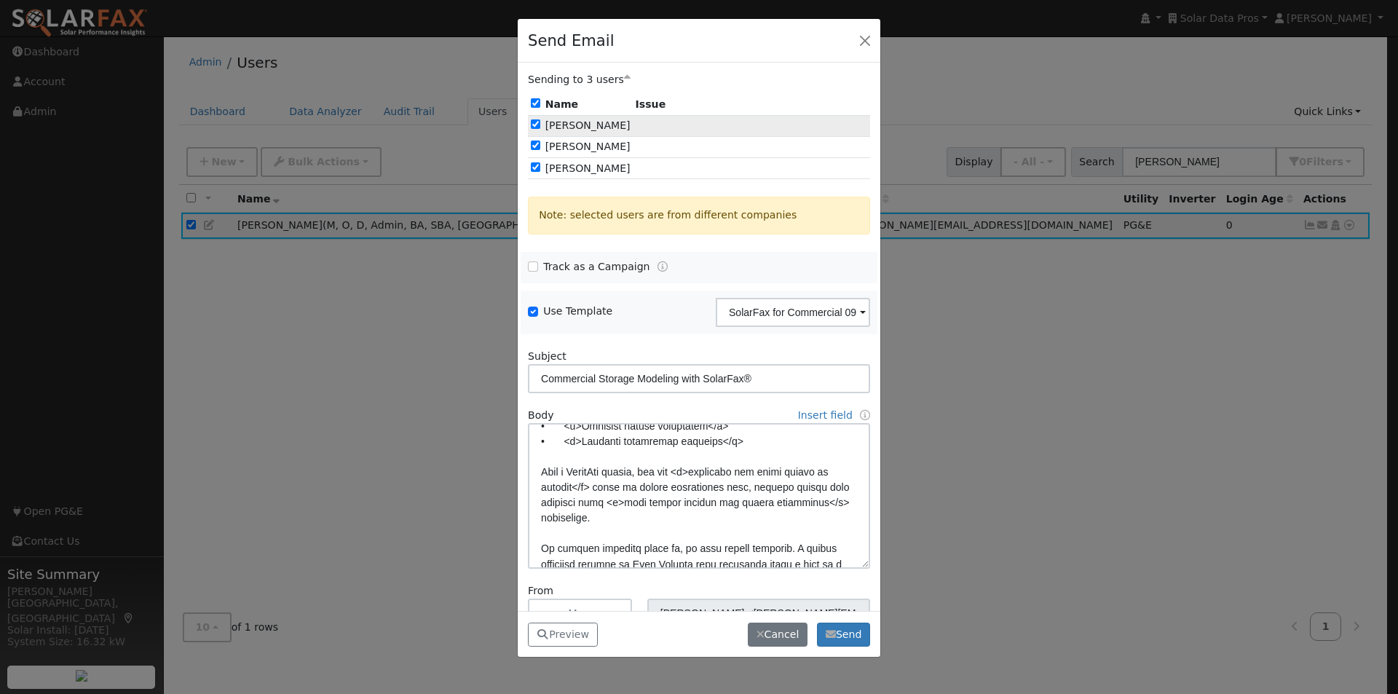
click at [534, 129] on input "checkbox" at bounding box center [535, 123] width 9 height 9
checkbox input "false"
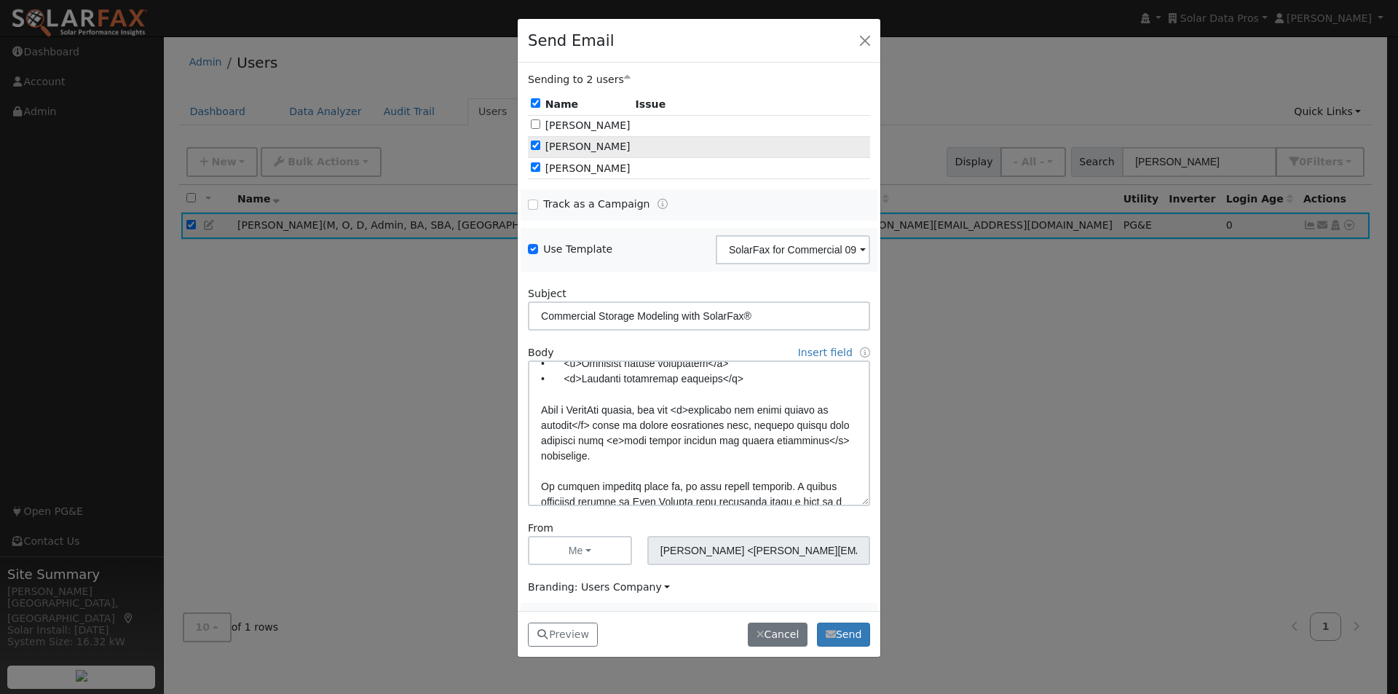
click at [538, 146] on input "checkbox" at bounding box center [535, 145] width 9 height 9
checkbox input "false"
click at [844, 628] on button "Send" at bounding box center [843, 634] width 53 height 25
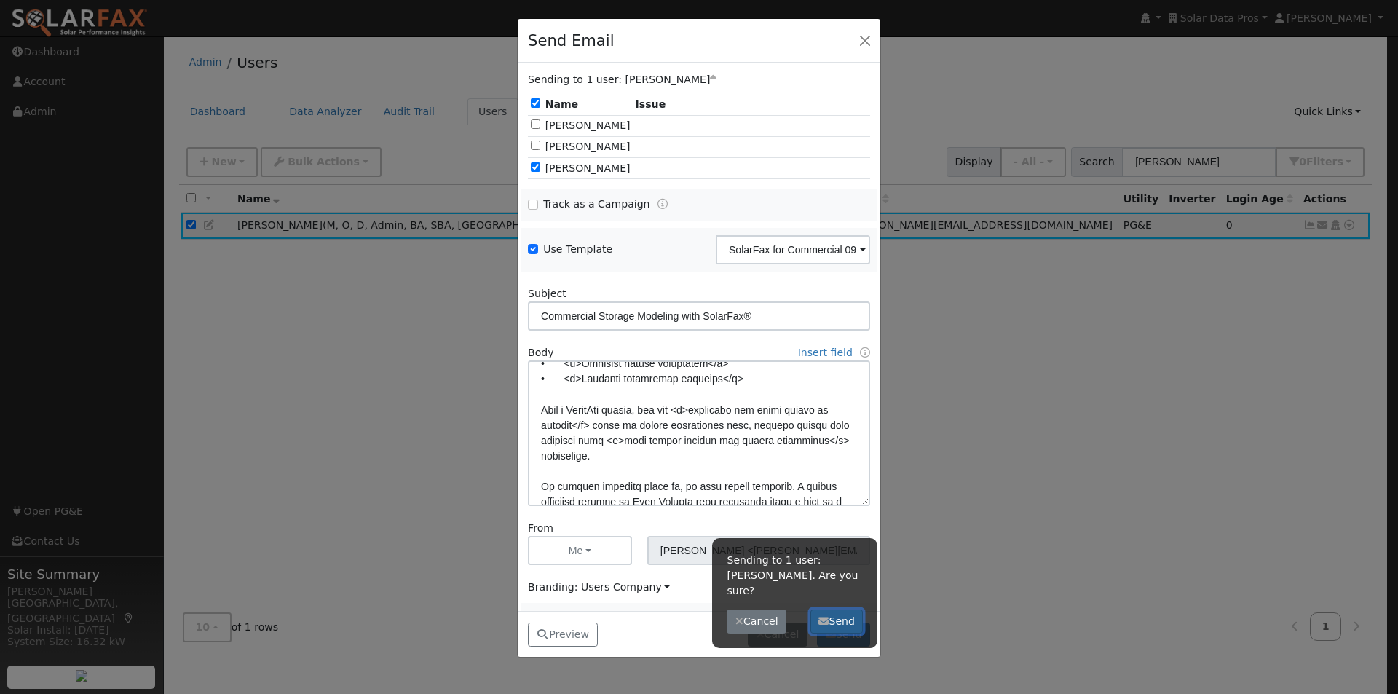
click at [839, 609] on button "Send" at bounding box center [836, 621] width 53 height 25
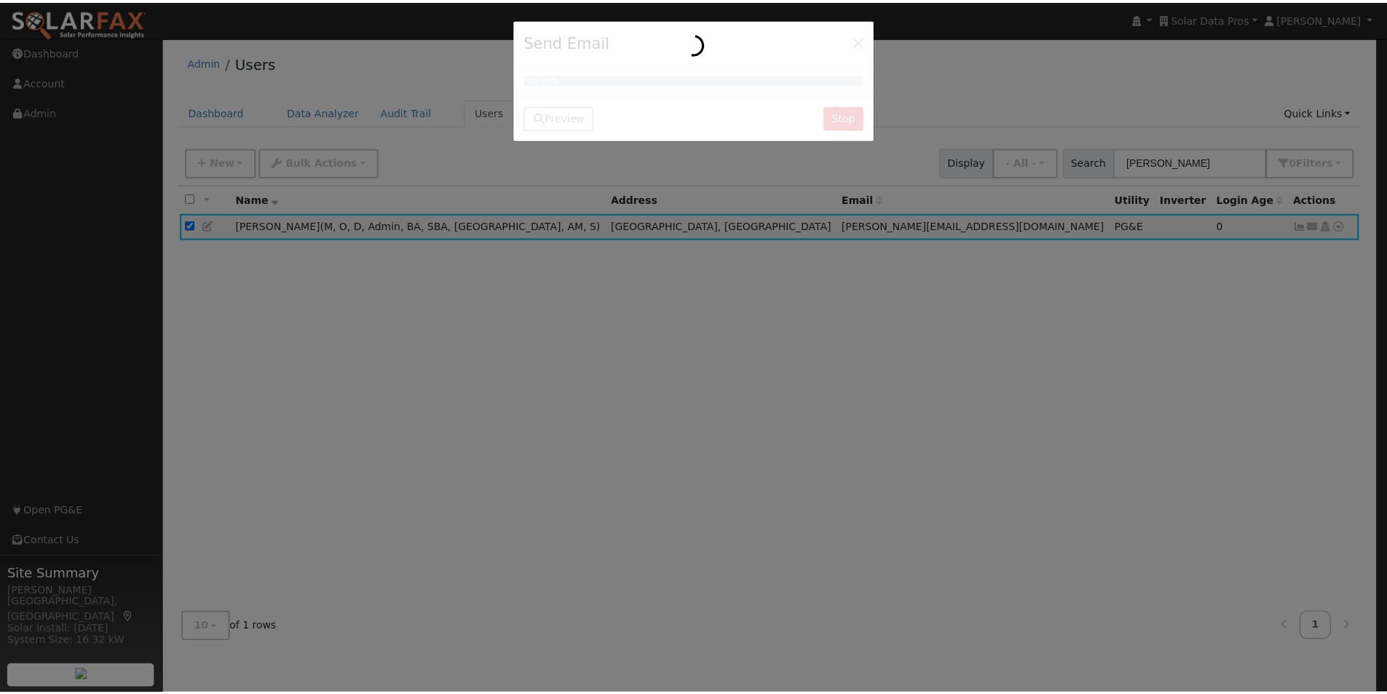
scroll to position [0, 0]
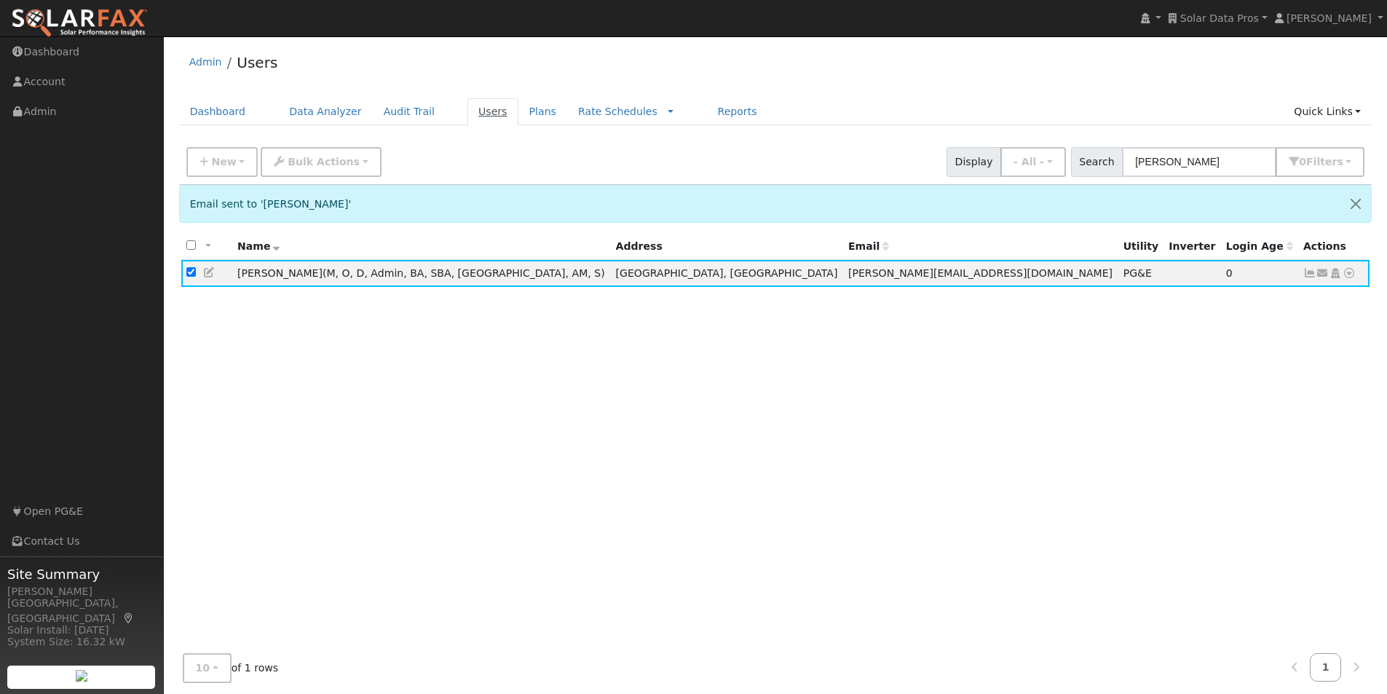
click at [467, 108] on link "Users" at bounding box center [492, 111] width 51 height 27
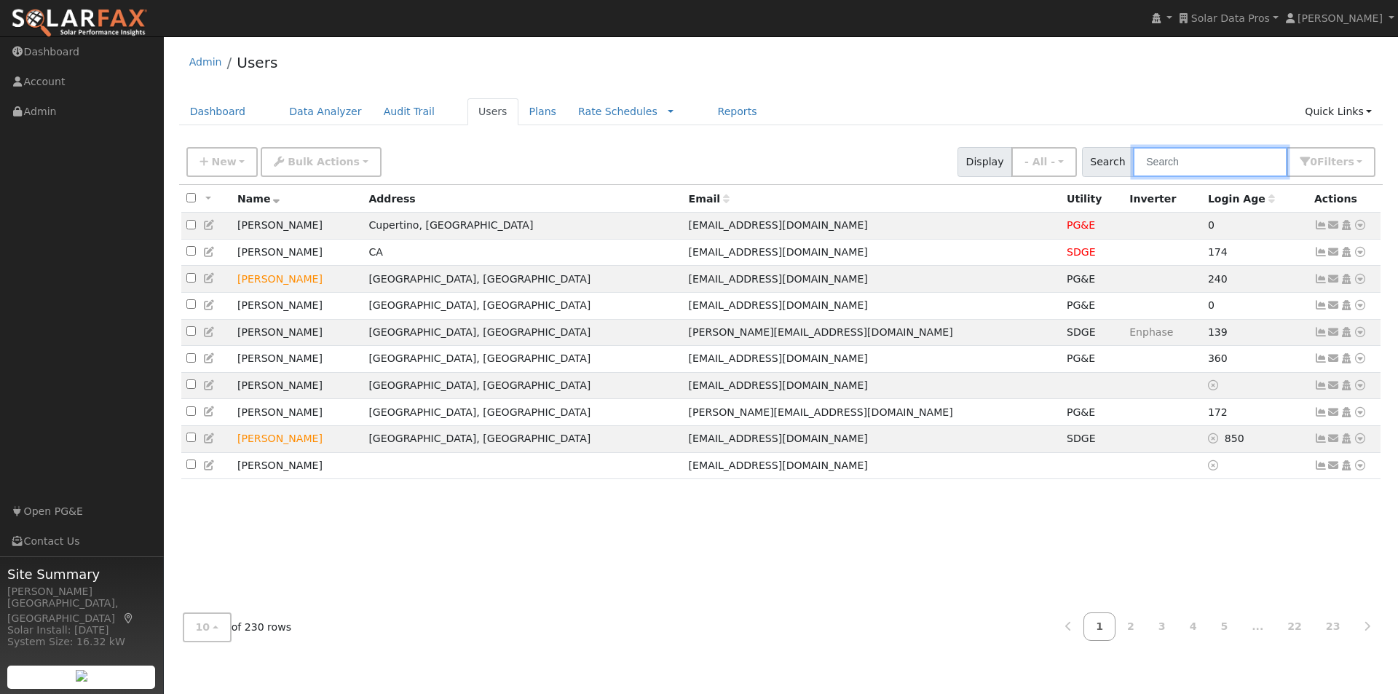
click at [1225, 165] on input "text" at bounding box center [1210, 162] width 154 height 30
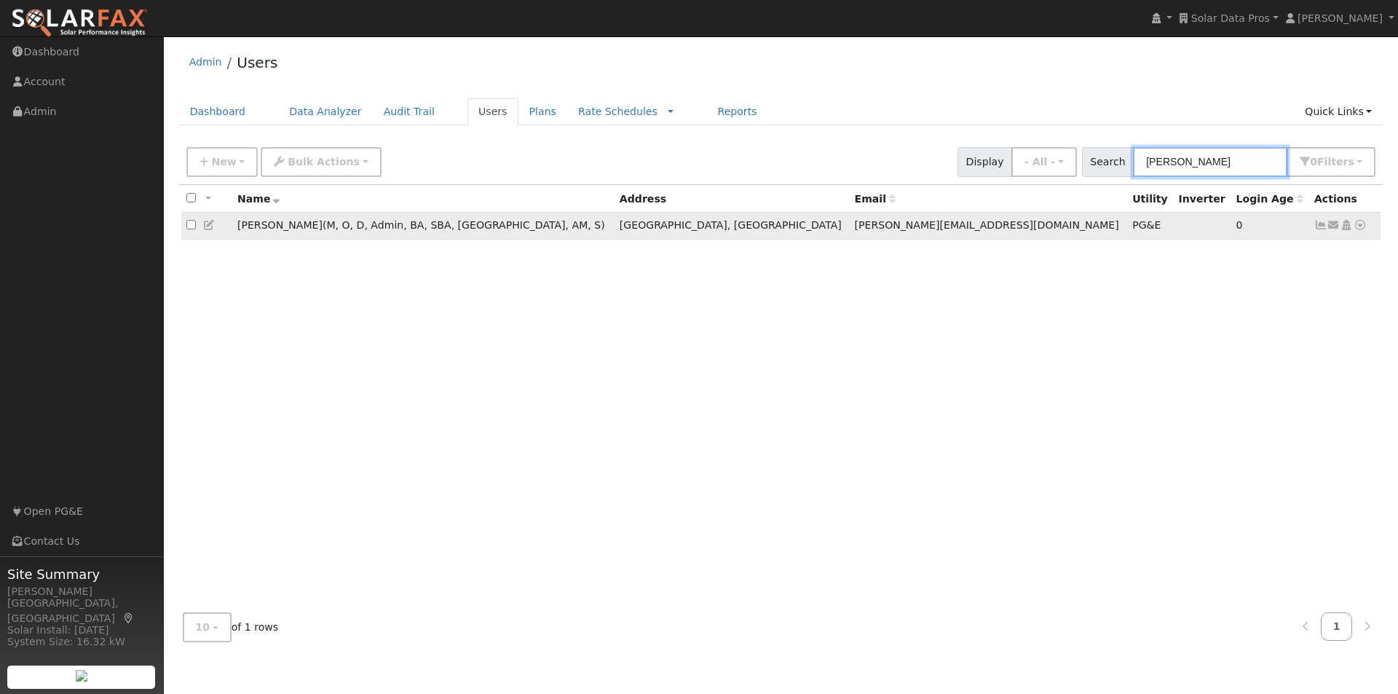
type input "[PERSON_NAME]"
click at [191, 224] on input "checkbox" at bounding box center [190, 224] width 9 height 9
checkbox input "true"
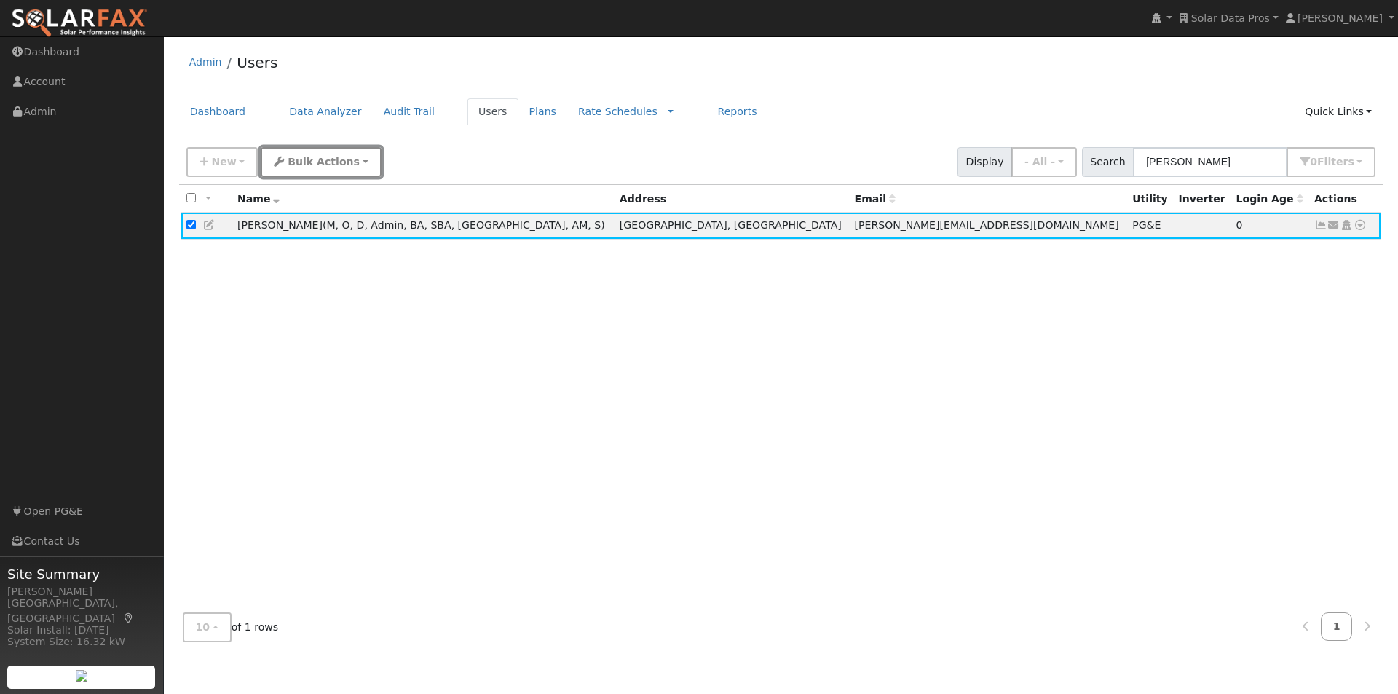
click at [291, 157] on span "Bulk Actions" at bounding box center [324, 162] width 72 height 12
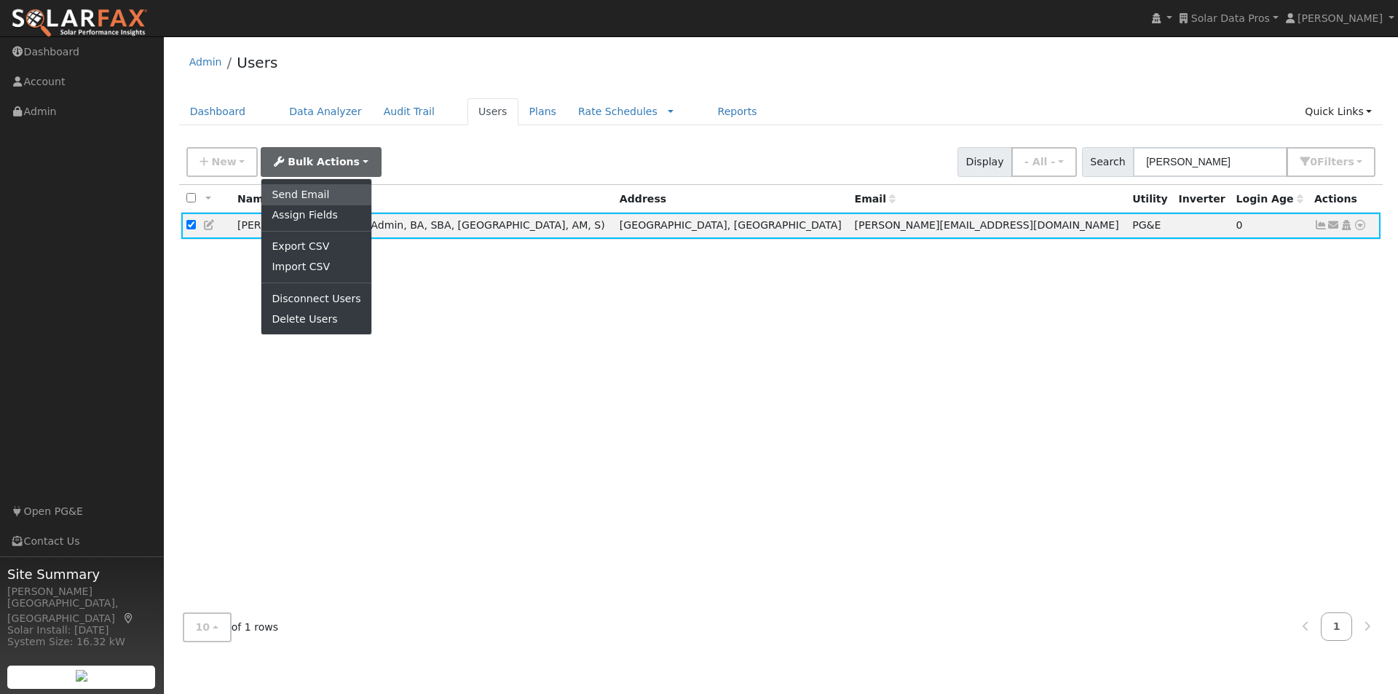
click at [289, 194] on link "Send Email" at bounding box center [315, 194] width 109 height 20
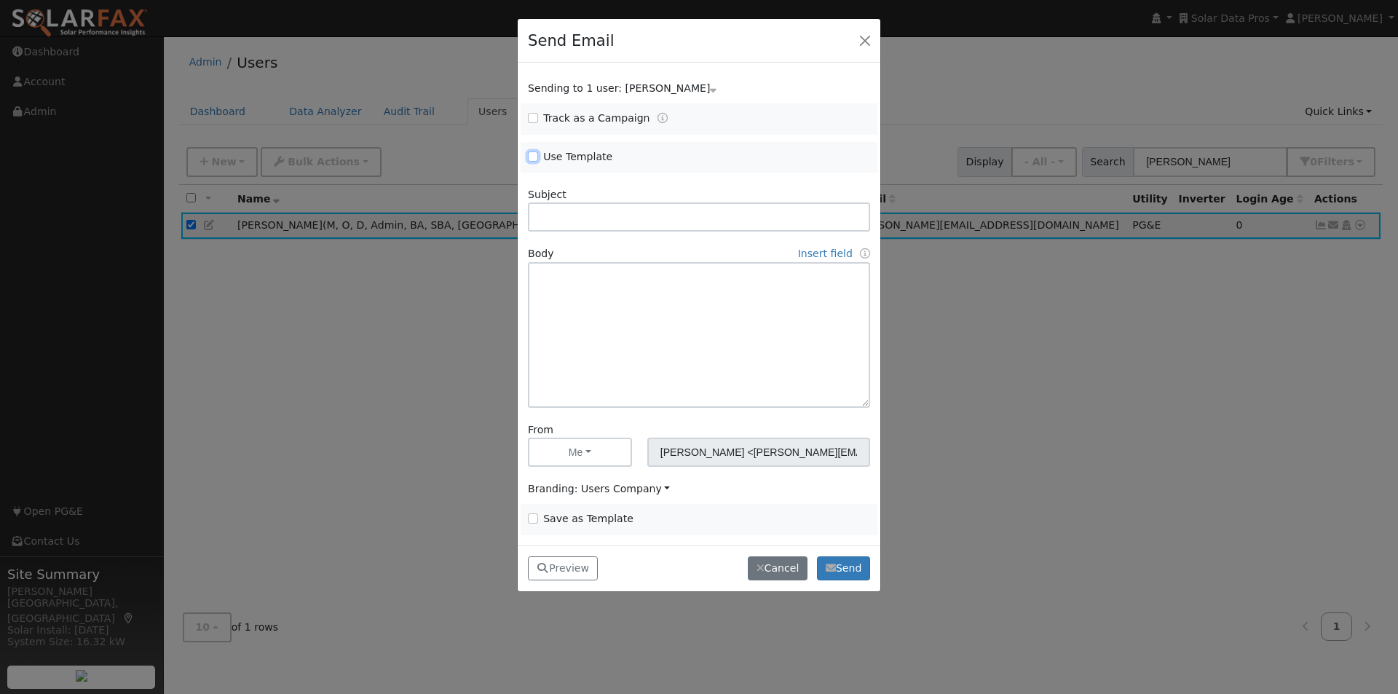
click at [531, 157] on input "Use Template" at bounding box center [533, 156] width 10 height 10
checkbox input "true"
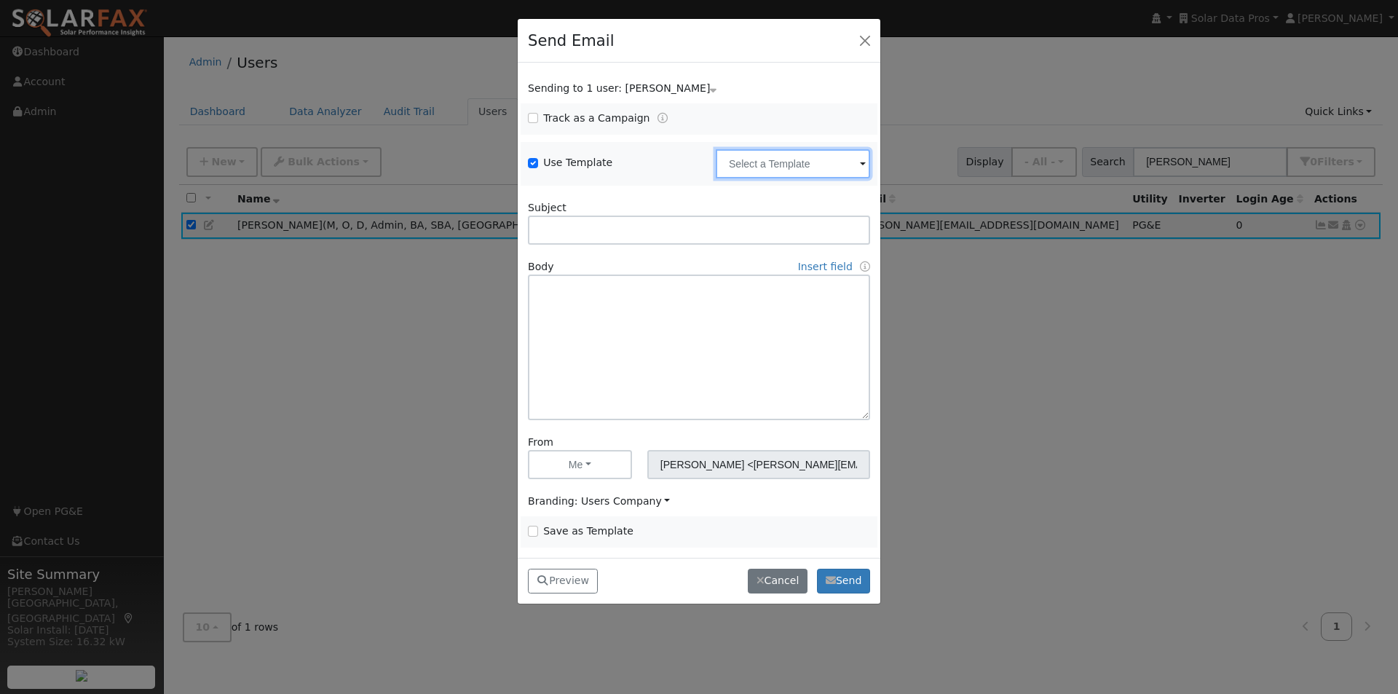
click at [770, 151] on input "text" at bounding box center [793, 163] width 154 height 29
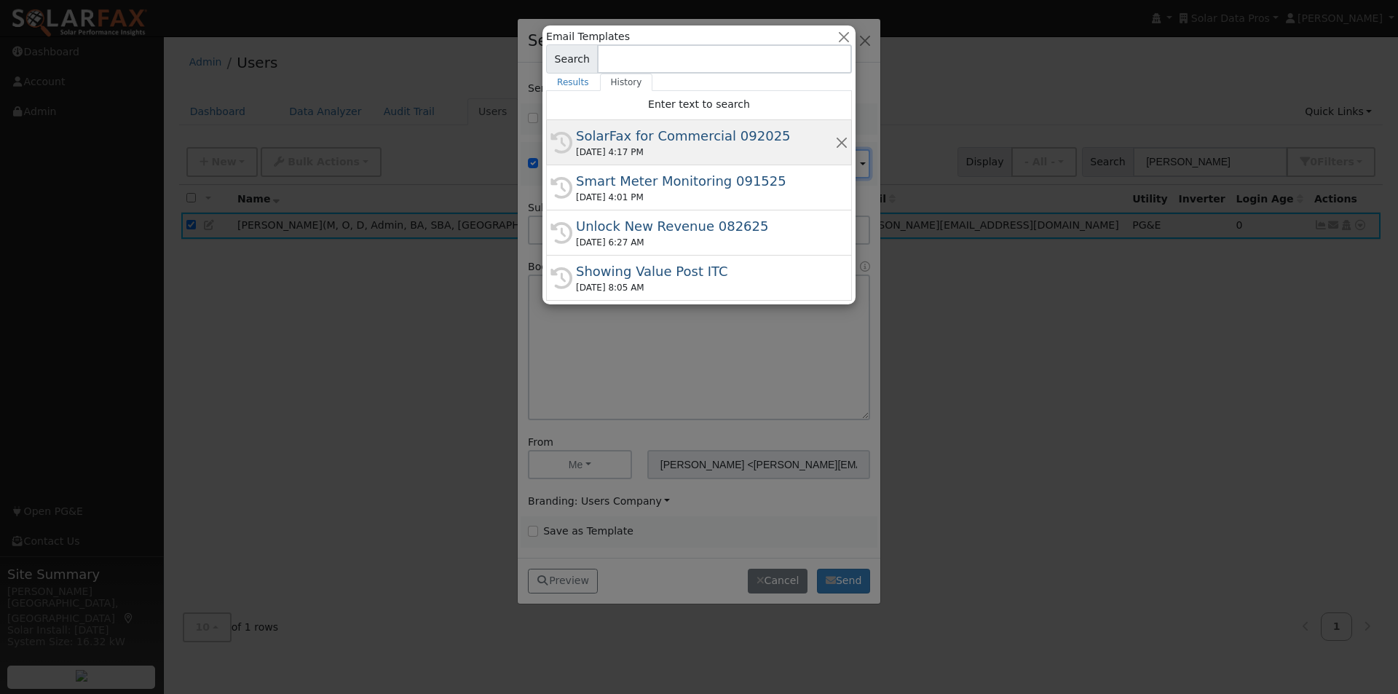
click at [672, 140] on div "SolarFax for Commercial 092025" at bounding box center [705, 136] width 259 height 20
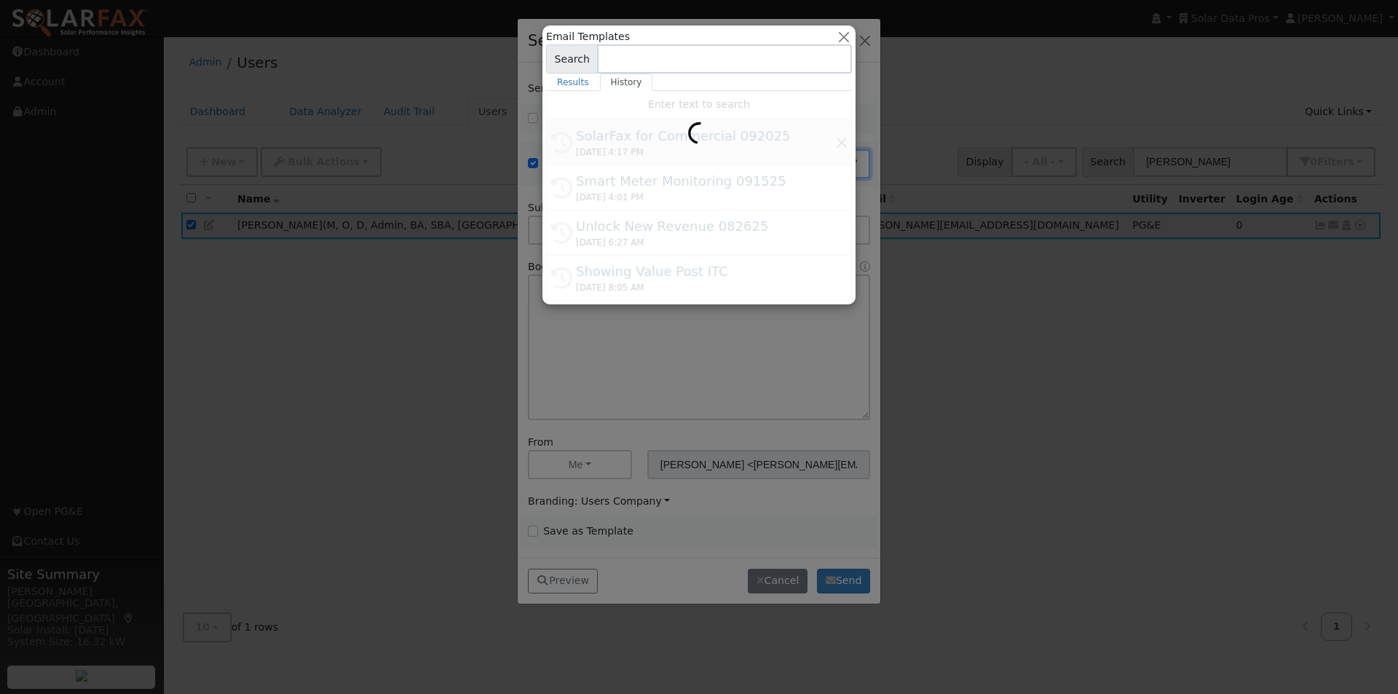
type input "SolarFax for Commercial 092025"
type input "Commercial Storage Modeling with SolarFax®"
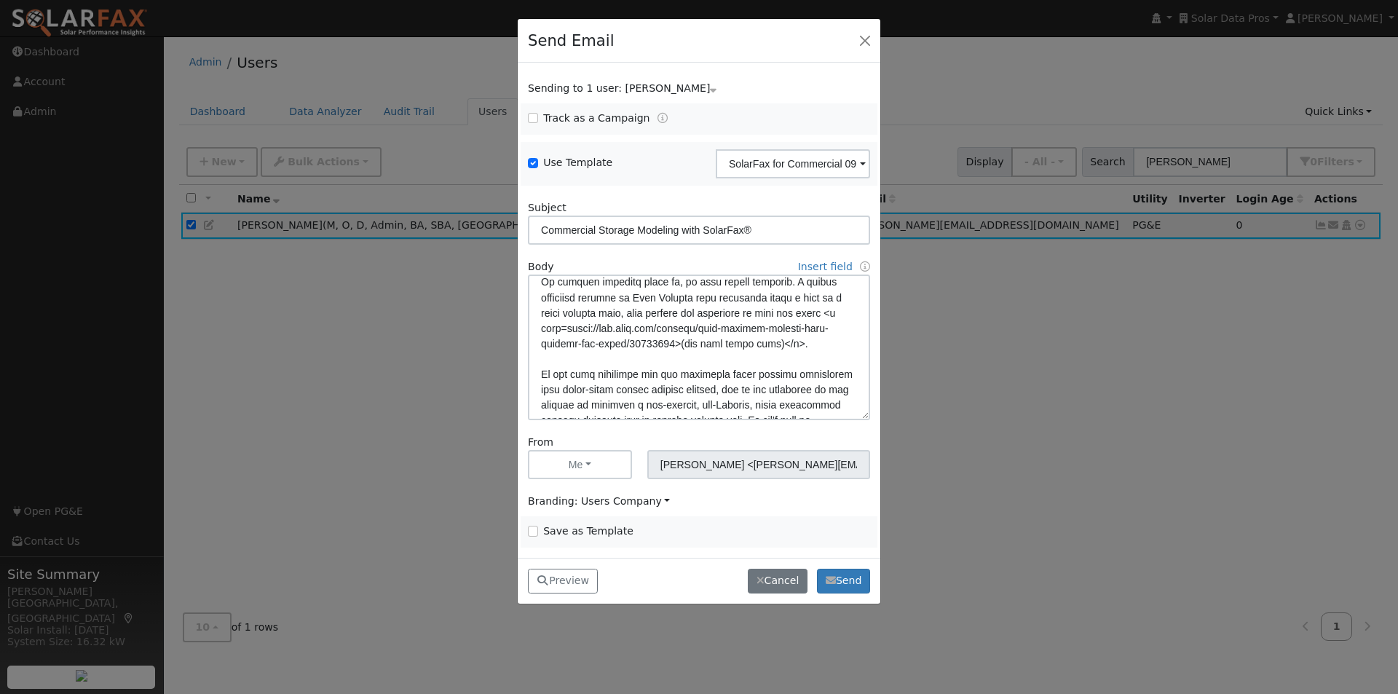
scroll to position [218, 0]
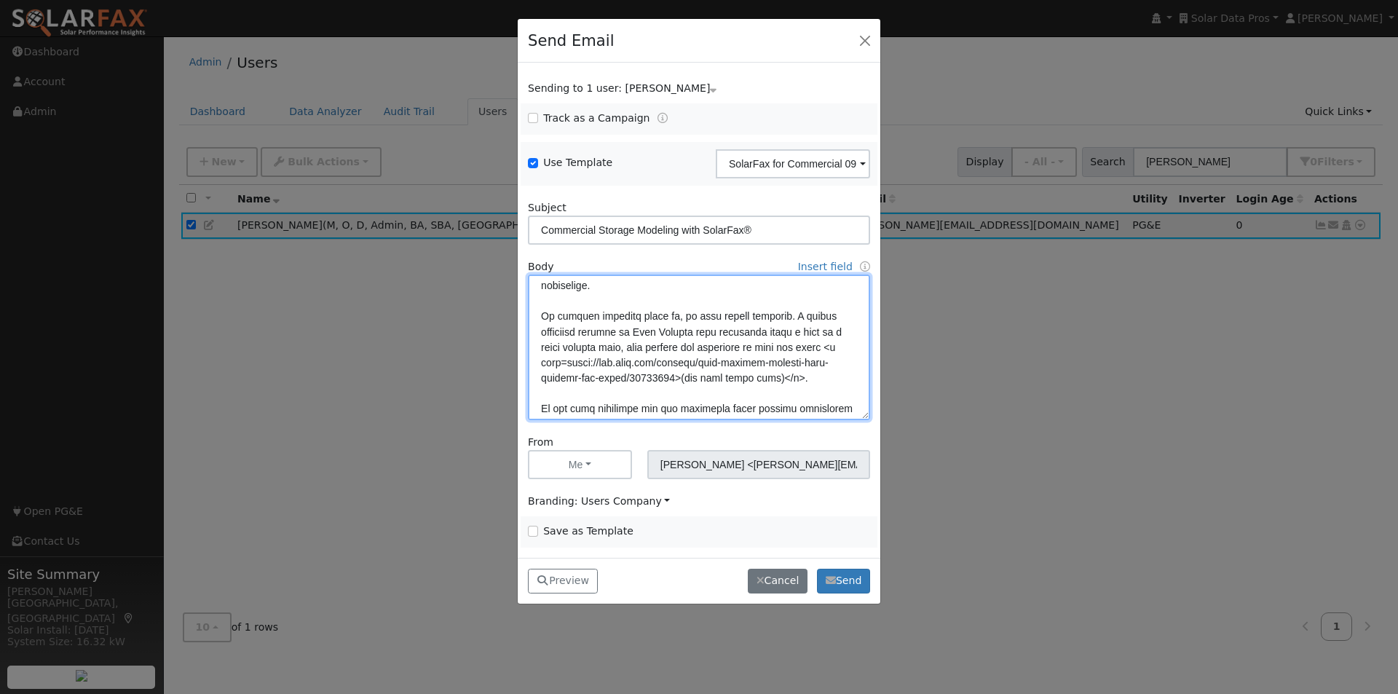
drag, startPoint x: 625, startPoint y: 361, endPoint x: 809, endPoint y: 346, distance: 184.1
click at [809, 346] on textarea at bounding box center [699, 347] width 342 height 146
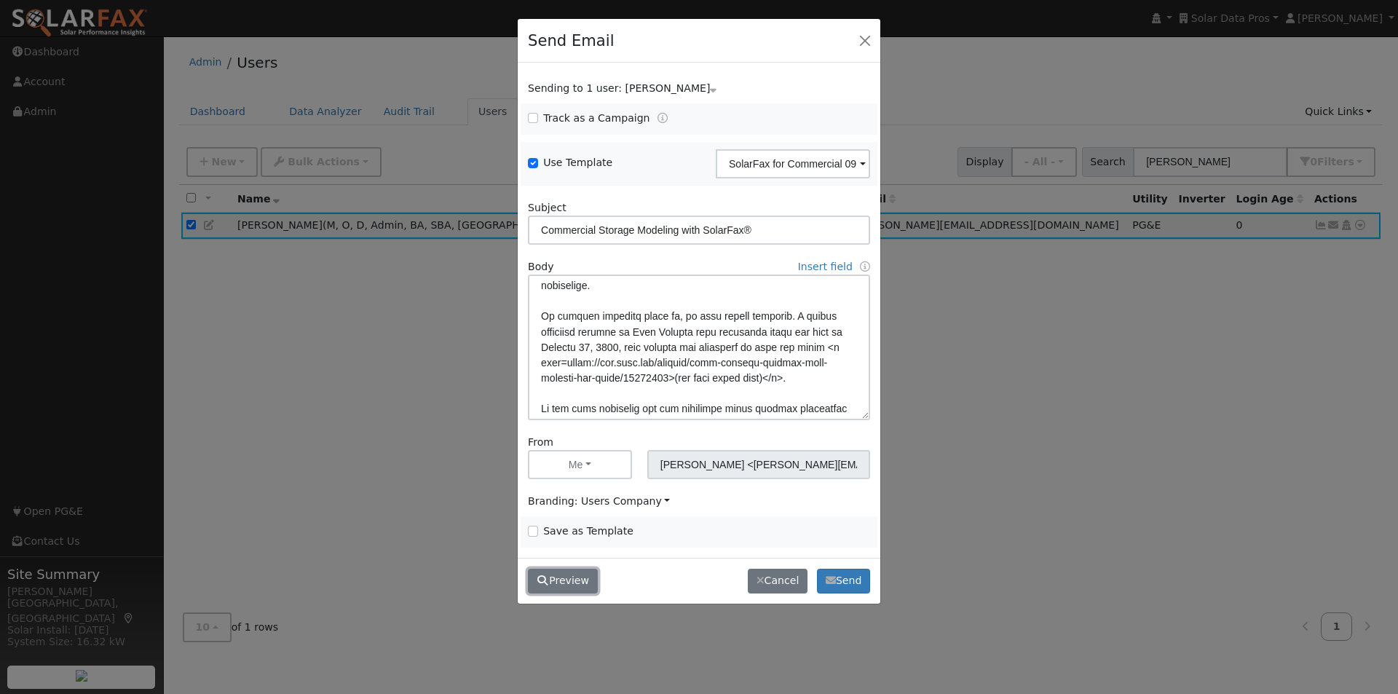
click at [549, 581] on button "Preview" at bounding box center [563, 581] width 70 height 25
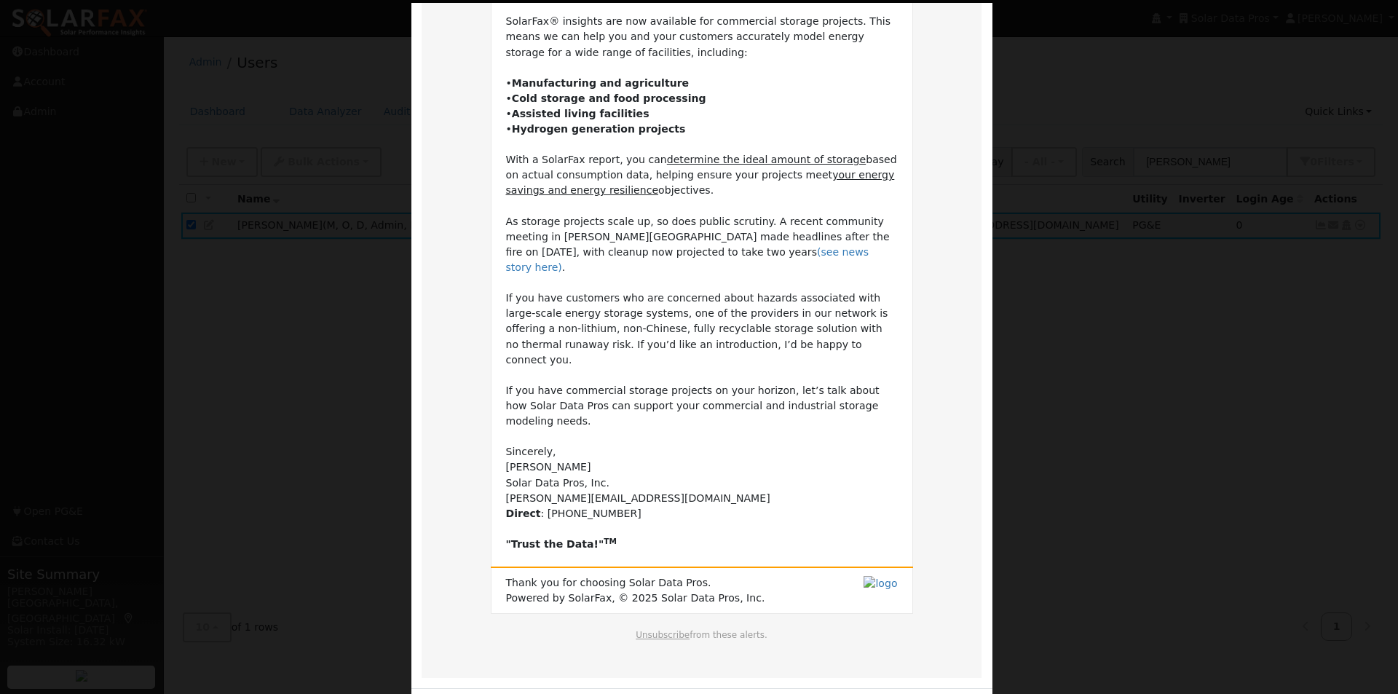
scroll to position [172, 0]
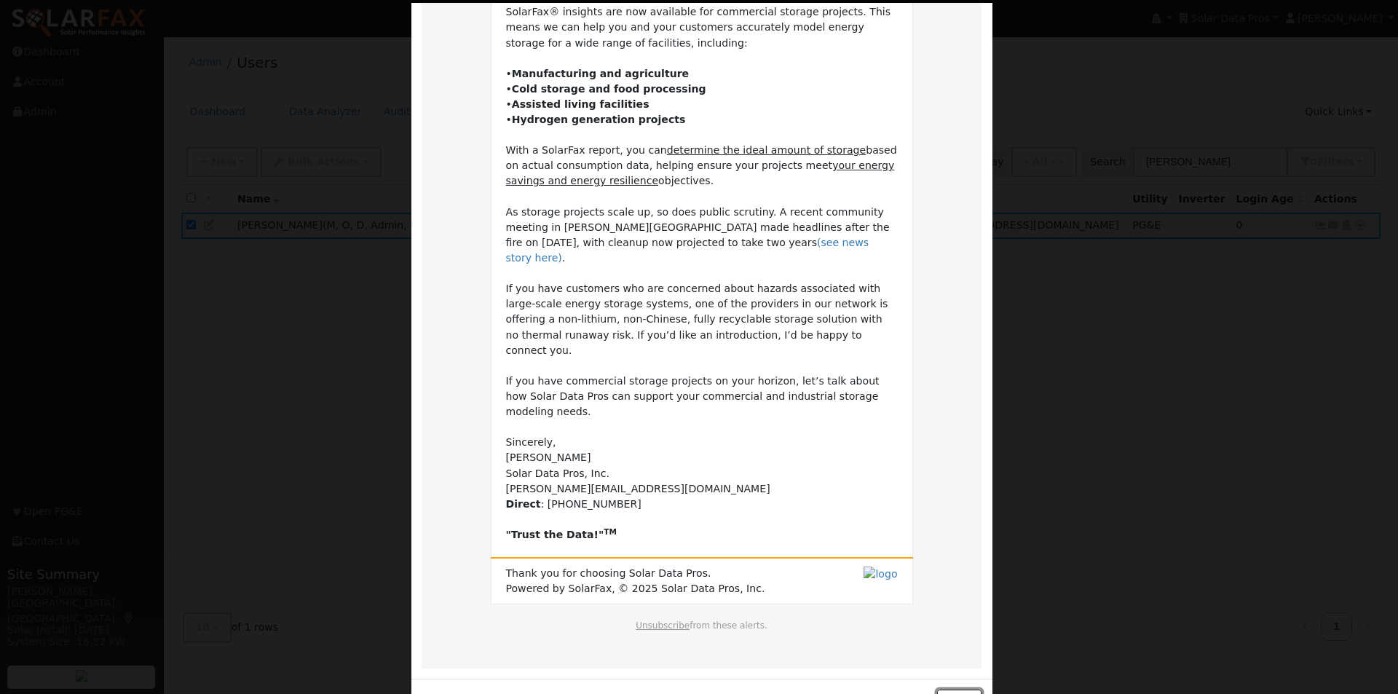
click at [959, 689] on button "Close" at bounding box center [959, 701] width 44 height 25
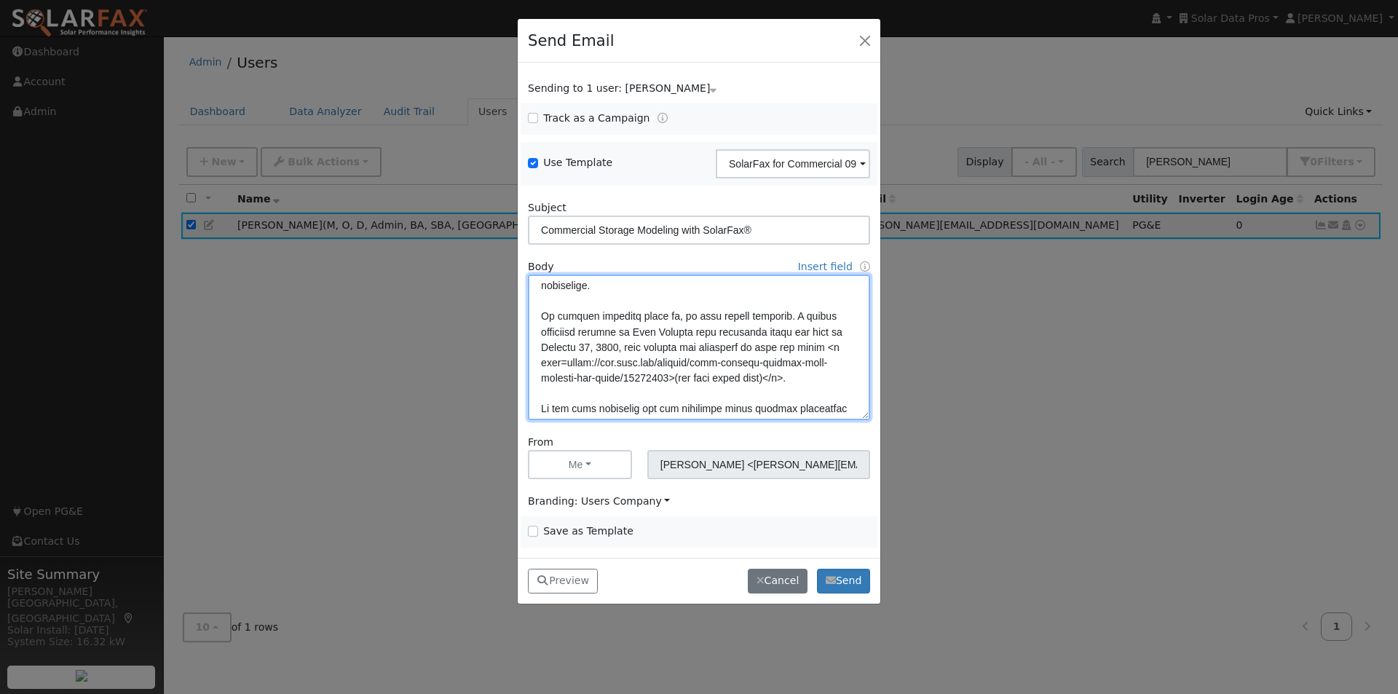
drag, startPoint x: 634, startPoint y: 357, endPoint x: 538, endPoint y: 360, distance: 96.2
click at [538, 360] on textarea at bounding box center [699, 347] width 342 height 146
click at [705, 344] on textarea at bounding box center [699, 347] width 342 height 146
click at [645, 349] on textarea at bounding box center [699, 347] width 342 height 146
paste textarea "on January 16, 2025"
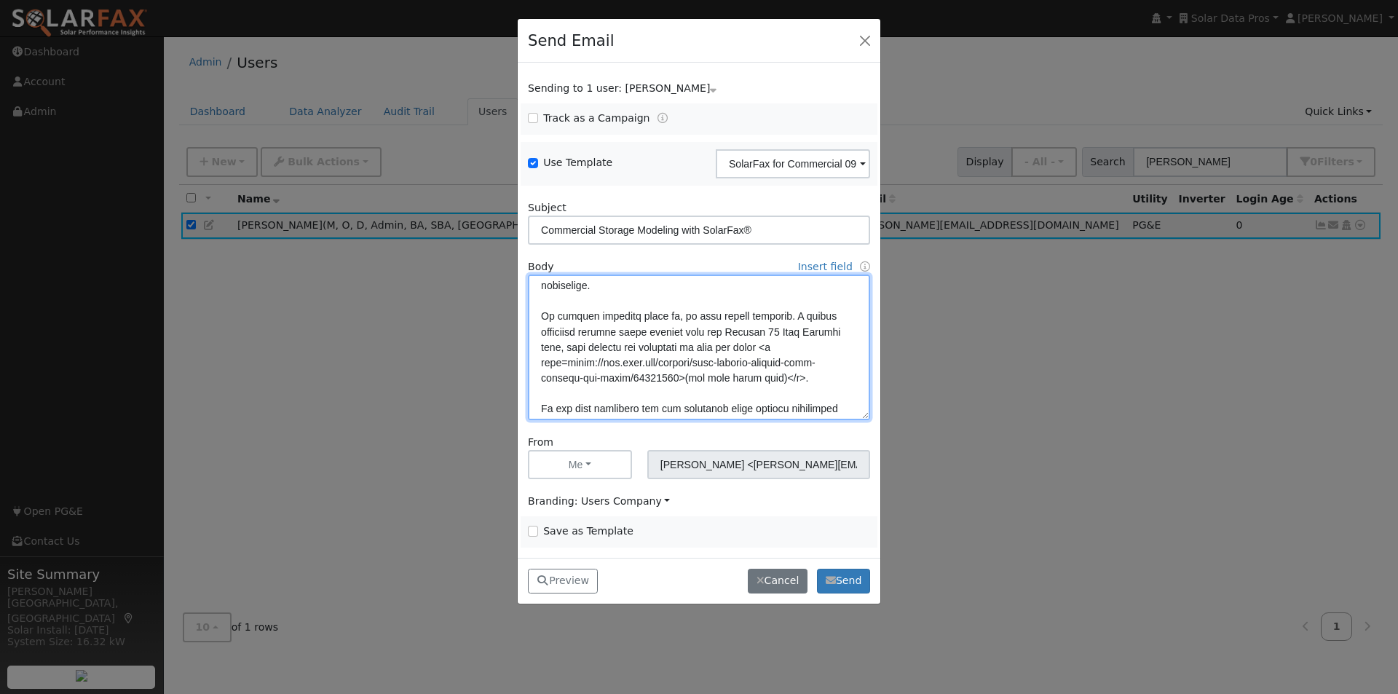
type textarea "Dear {user_fname}, SolarFax® insights are now available for commercial storage …"
click at [534, 531] on input "Save as Template" at bounding box center [533, 531] width 10 height 10
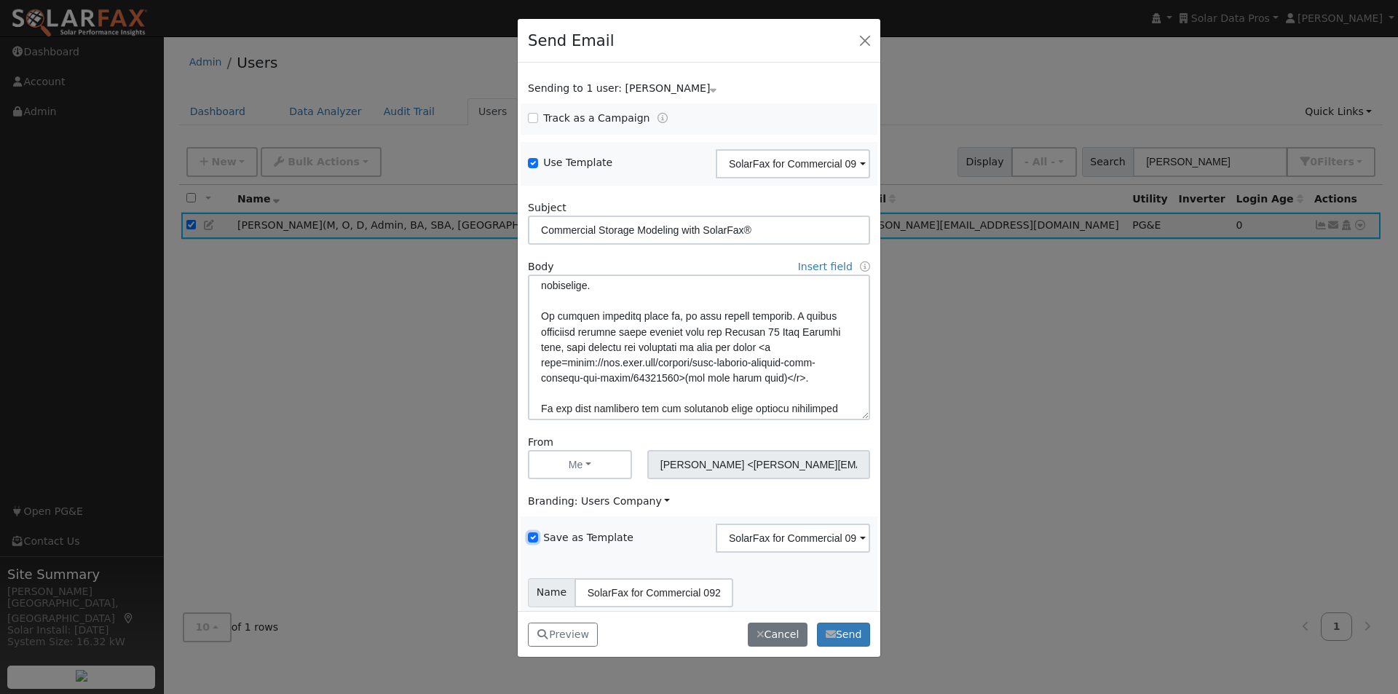
scroll to position [59, 0]
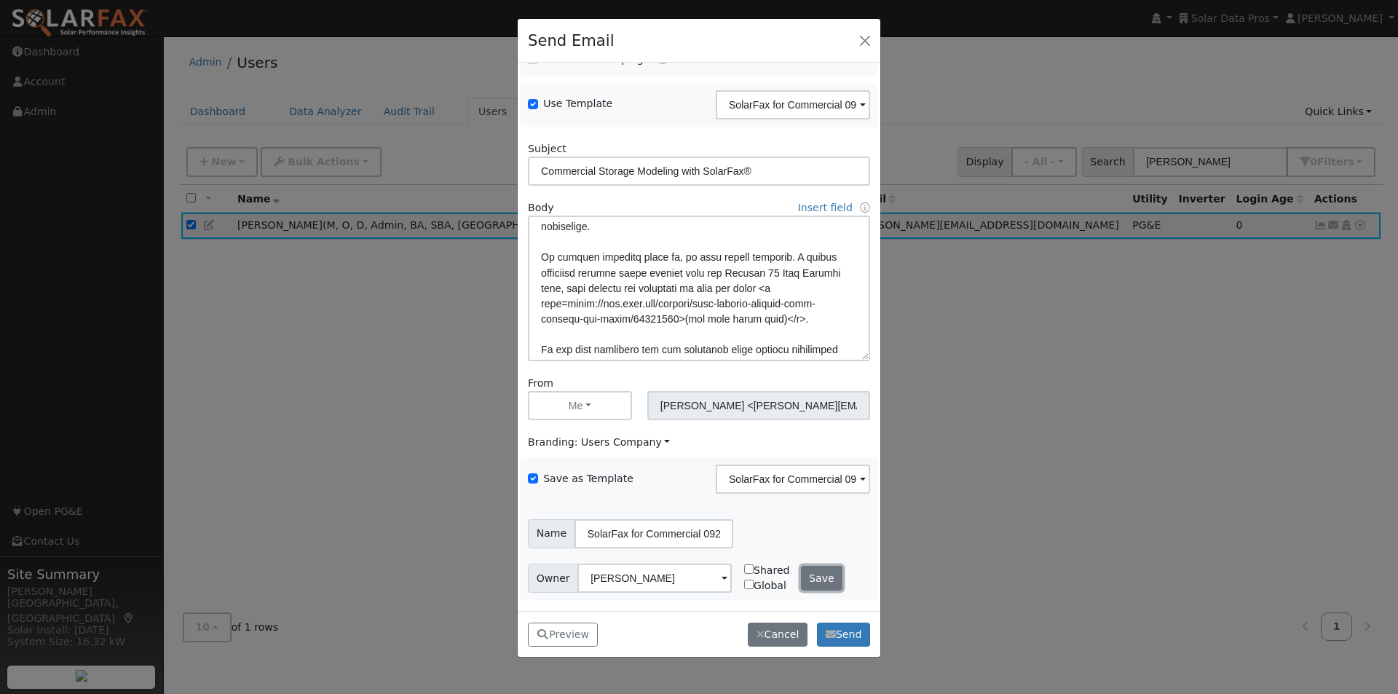
click at [806, 577] on button "Save" at bounding box center [822, 578] width 42 height 25
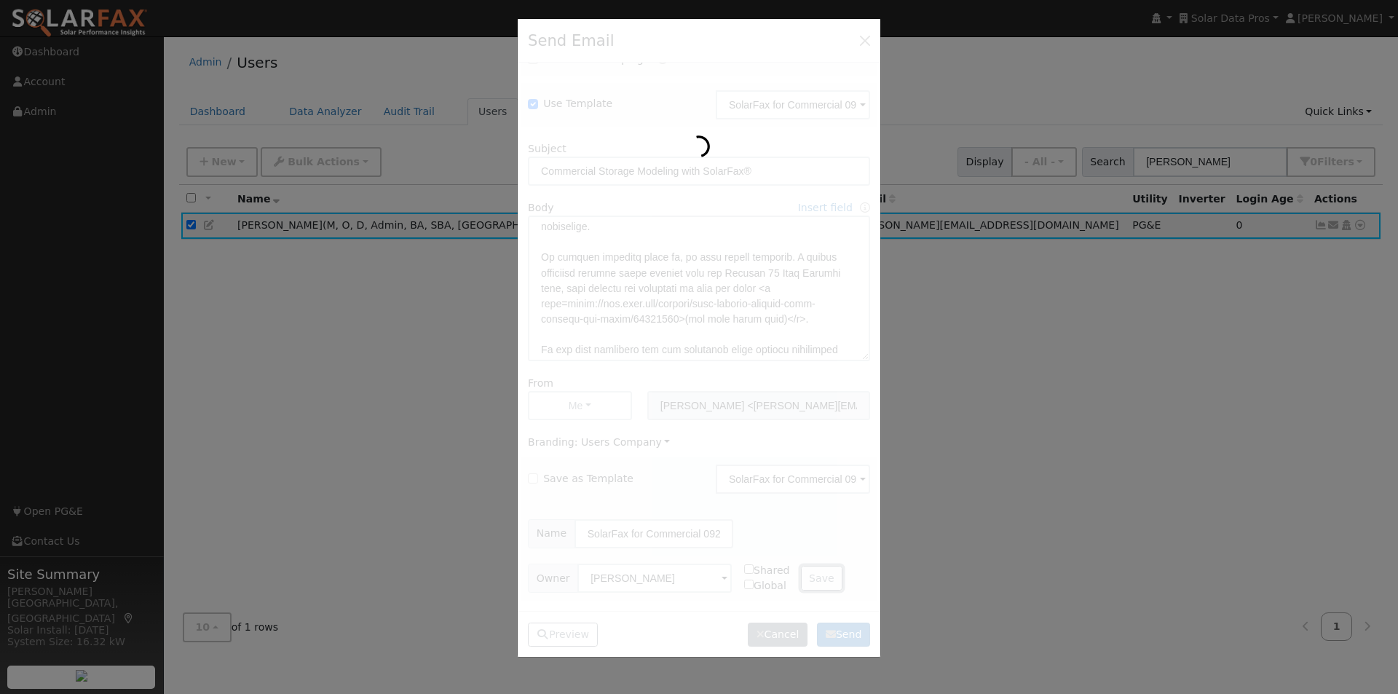
checkbox input "false"
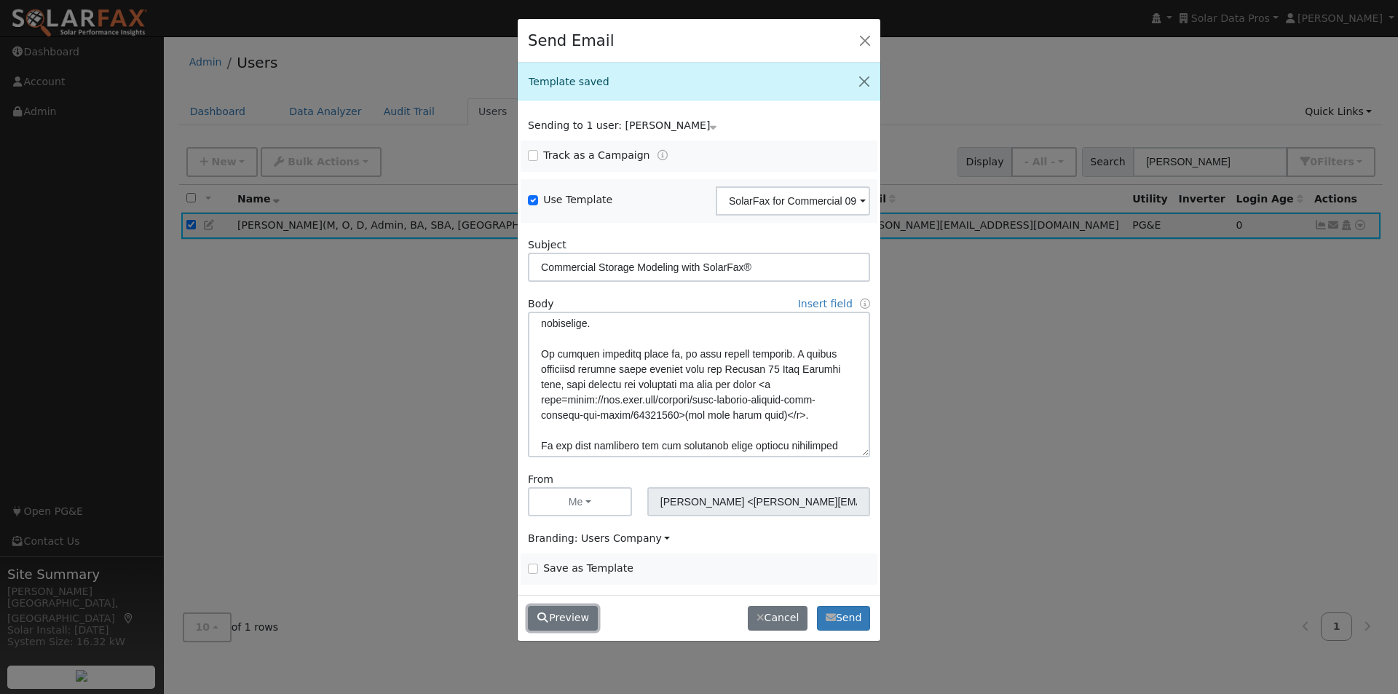
click at [574, 626] on button "Preview" at bounding box center [563, 618] width 70 height 25
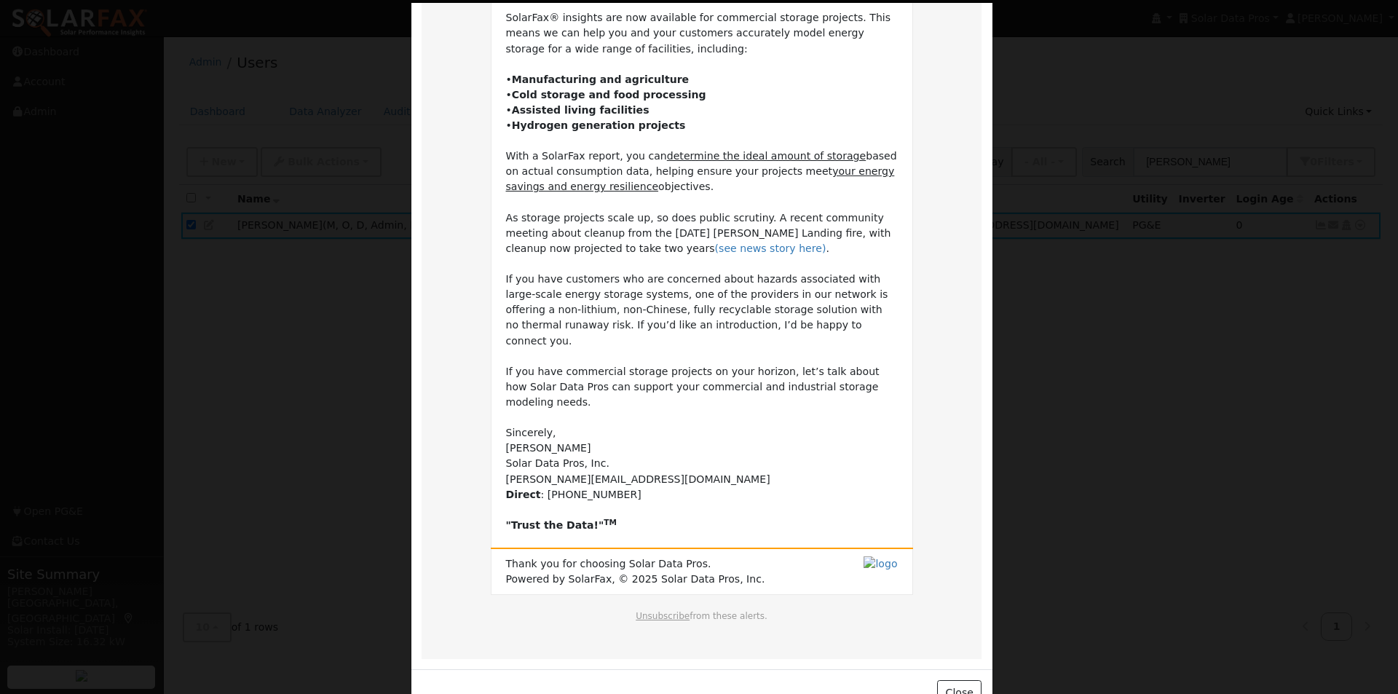
scroll to position [172, 0]
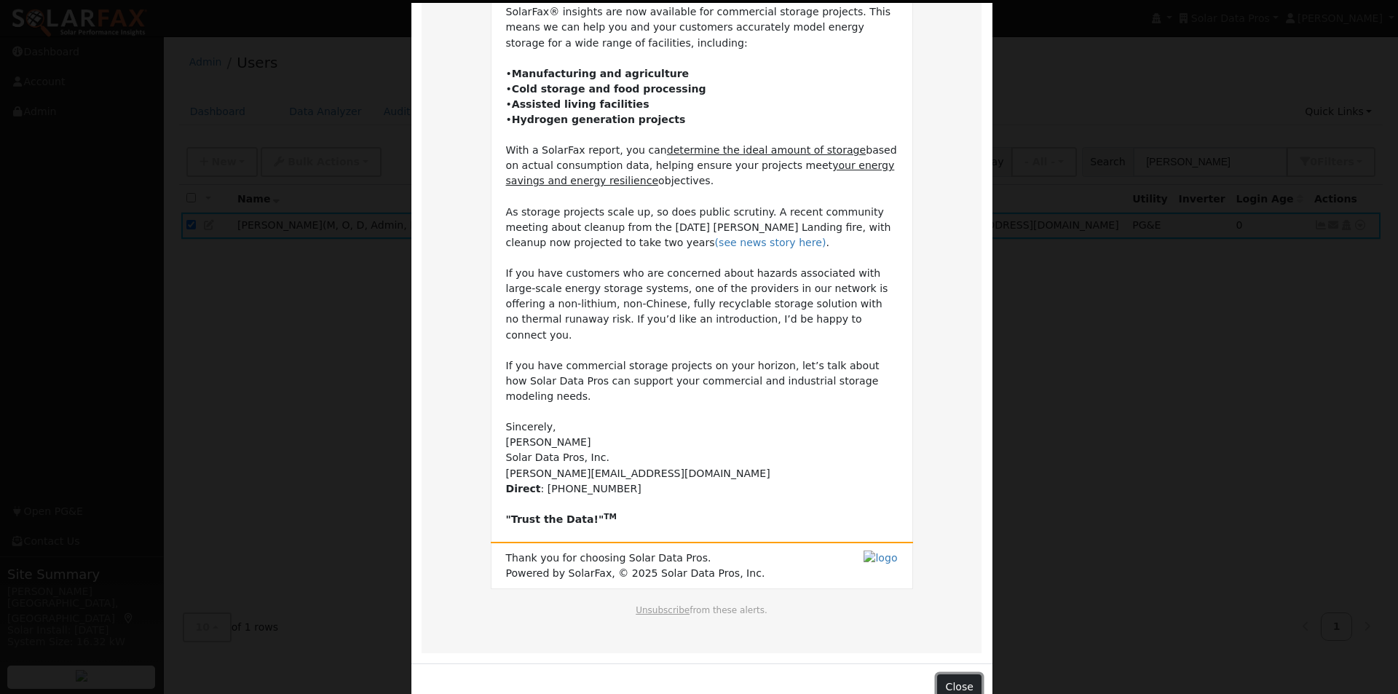
click at [968, 674] on button "Close" at bounding box center [959, 686] width 44 height 25
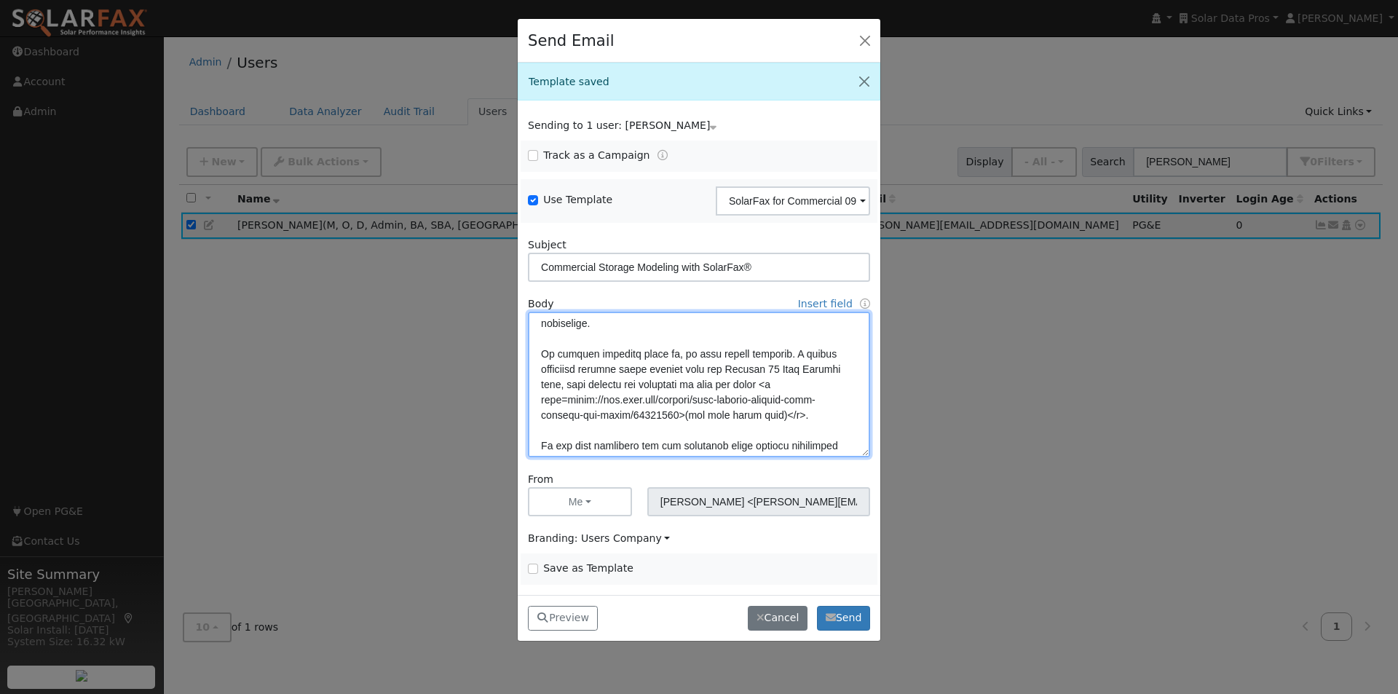
drag, startPoint x: 633, startPoint y: 380, endPoint x: 638, endPoint y: 419, distance: 39.0
click at [633, 385] on textarea at bounding box center [699, 385] width 342 height 146
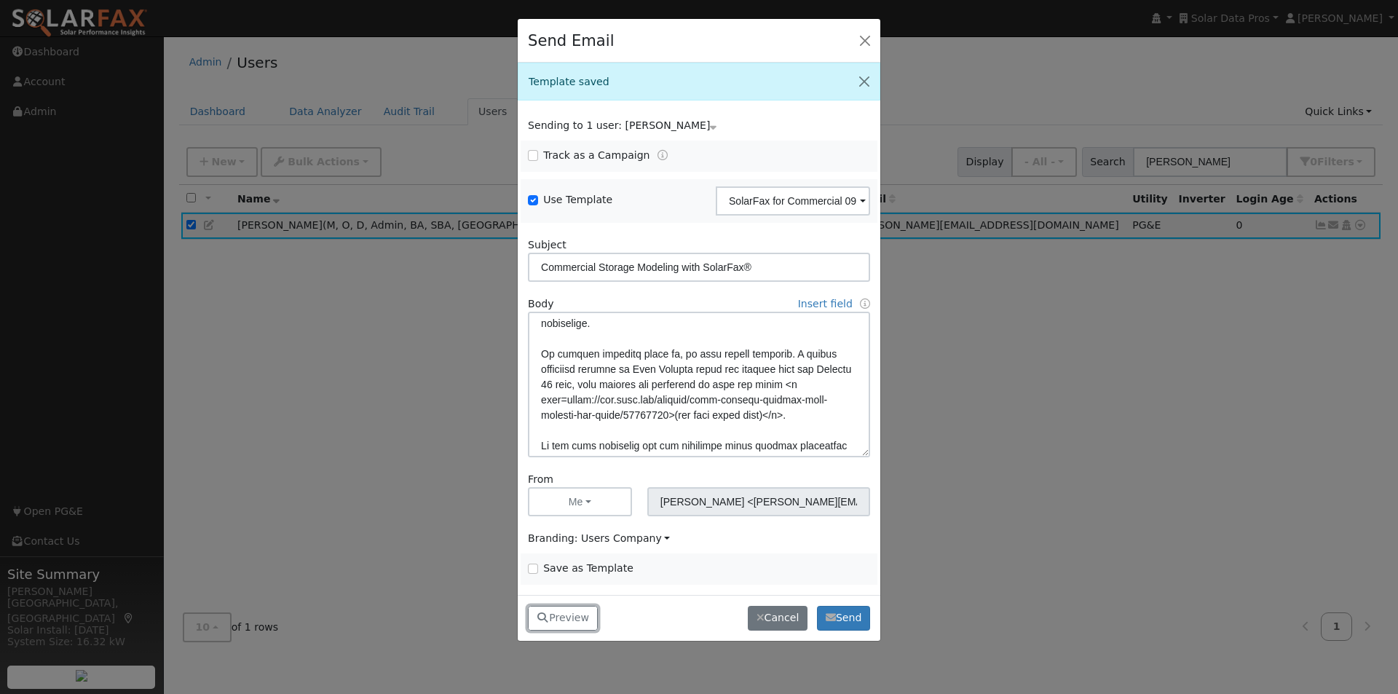
drag, startPoint x: 562, startPoint y: 626, endPoint x: 612, endPoint y: 566, distance: 77.6
click at [563, 626] on button "Preview" at bounding box center [563, 618] width 70 height 25
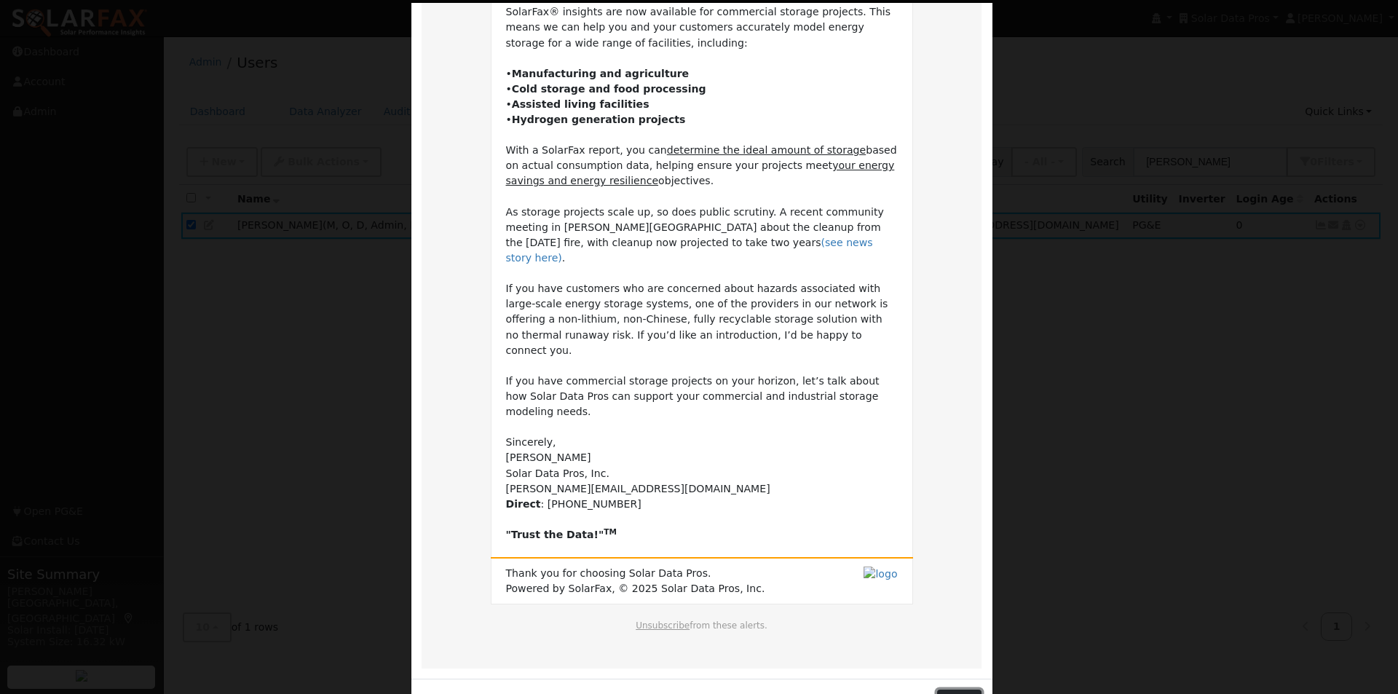
click at [960, 689] on button "Close" at bounding box center [959, 701] width 44 height 25
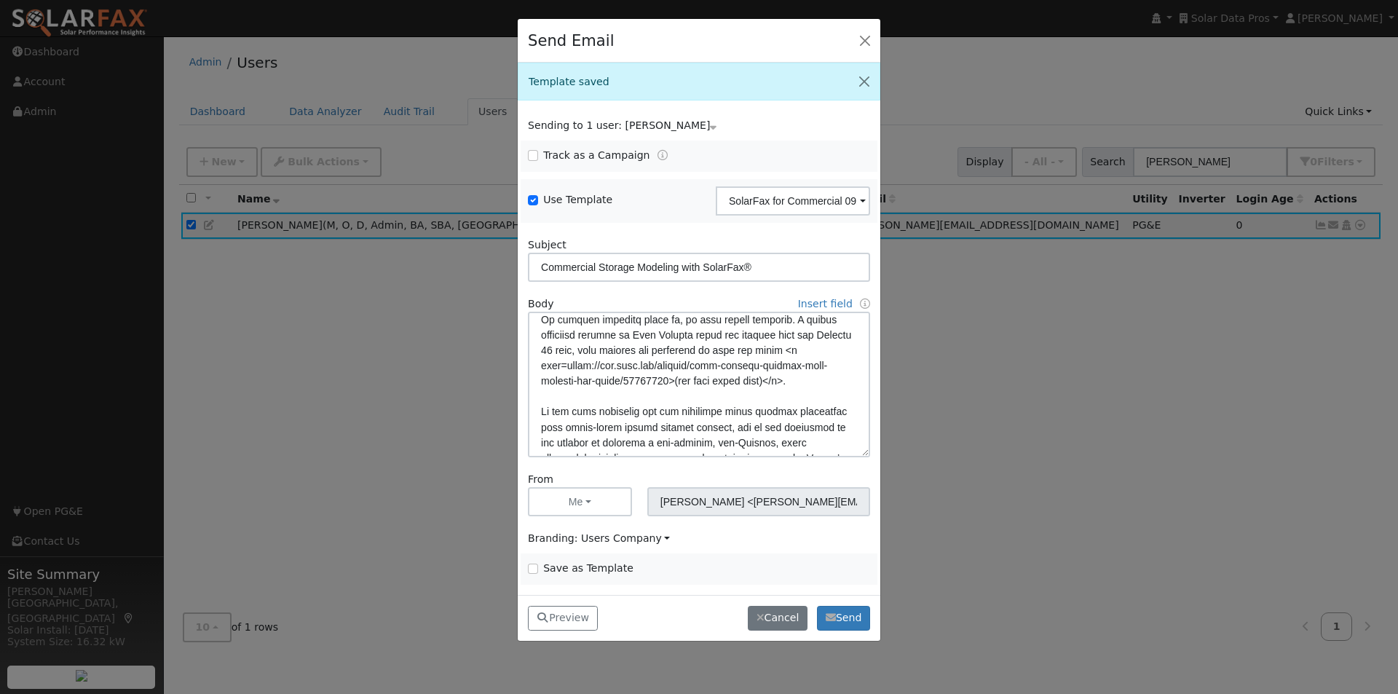
scroll to position [218, 0]
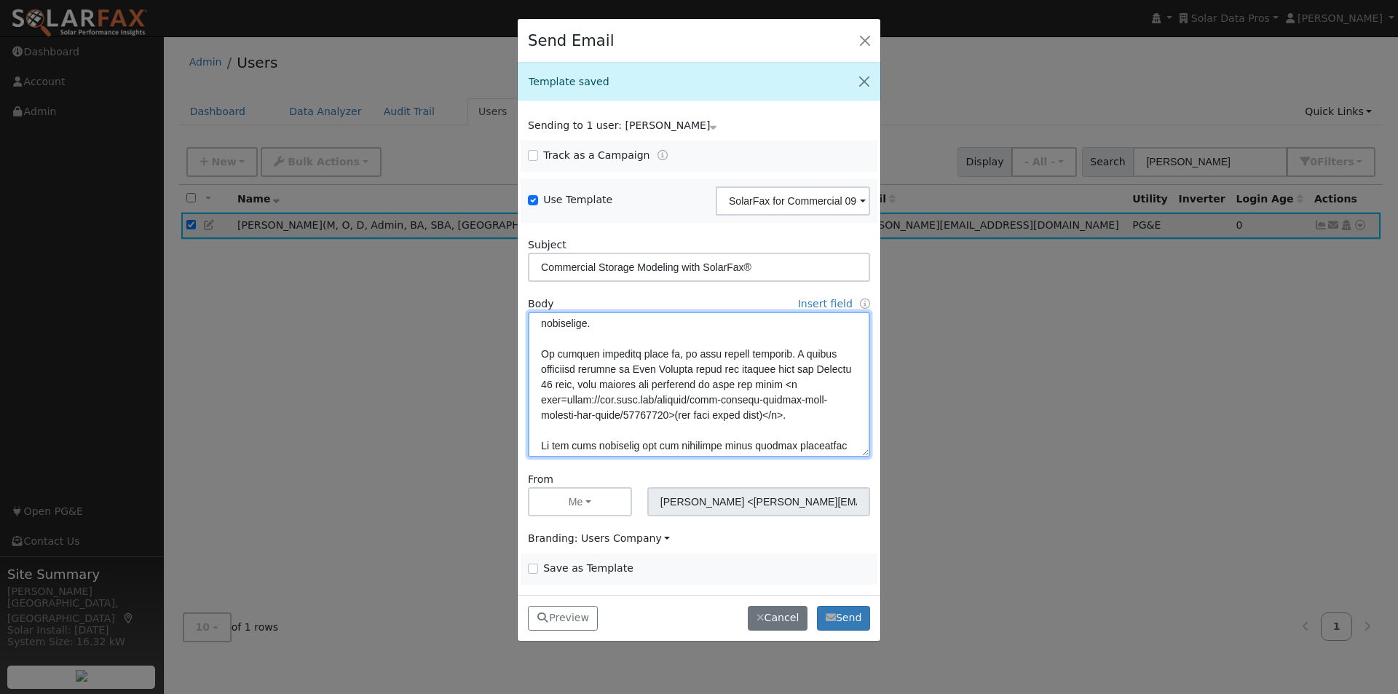
click at [612, 400] on textarea at bounding box center [699, 385] width 342 height 146
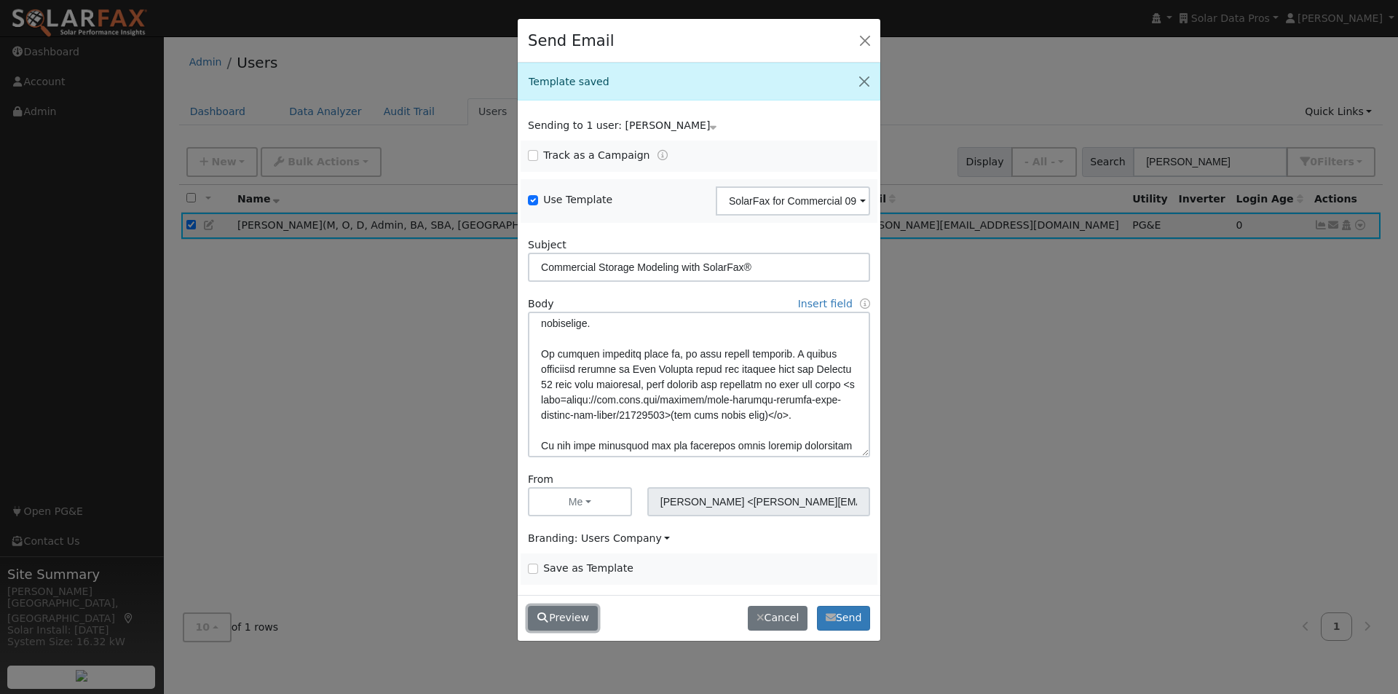
click at [571, 618] on button "Preview" at bounding box center [563, 618] width 70 height 25
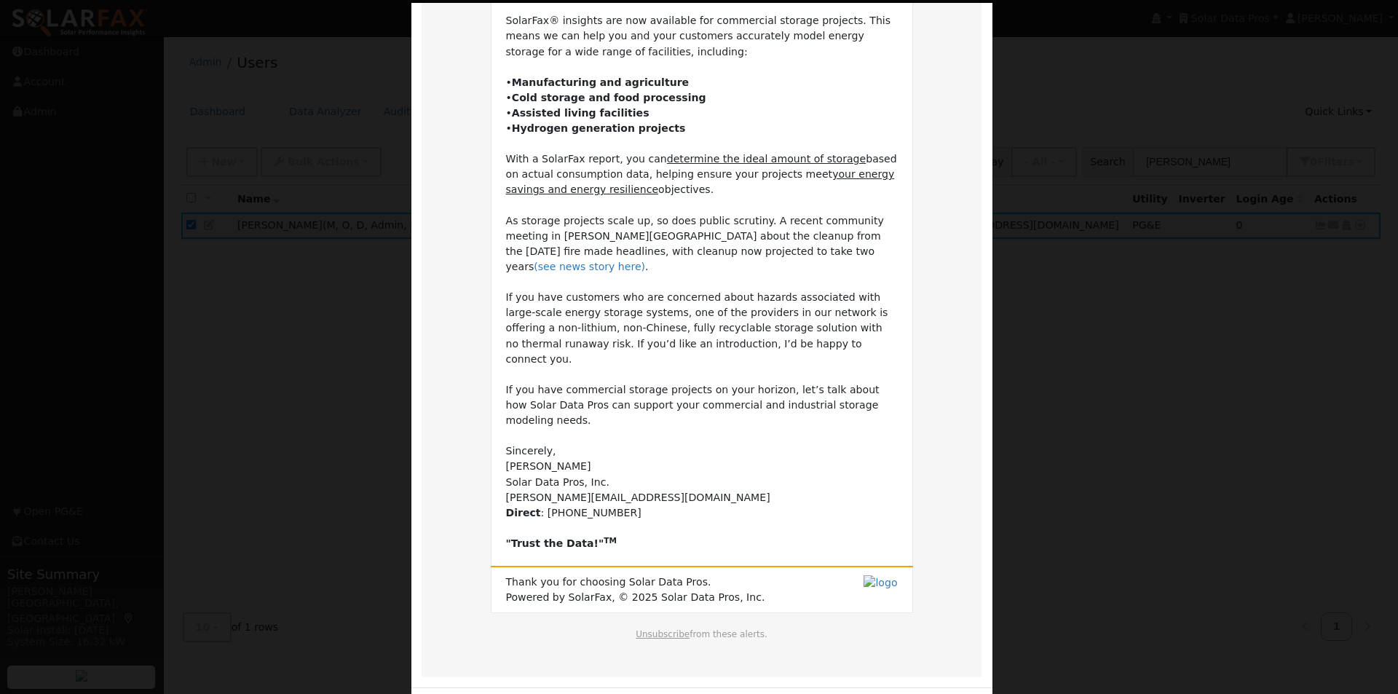
scroll to position [172, 0]
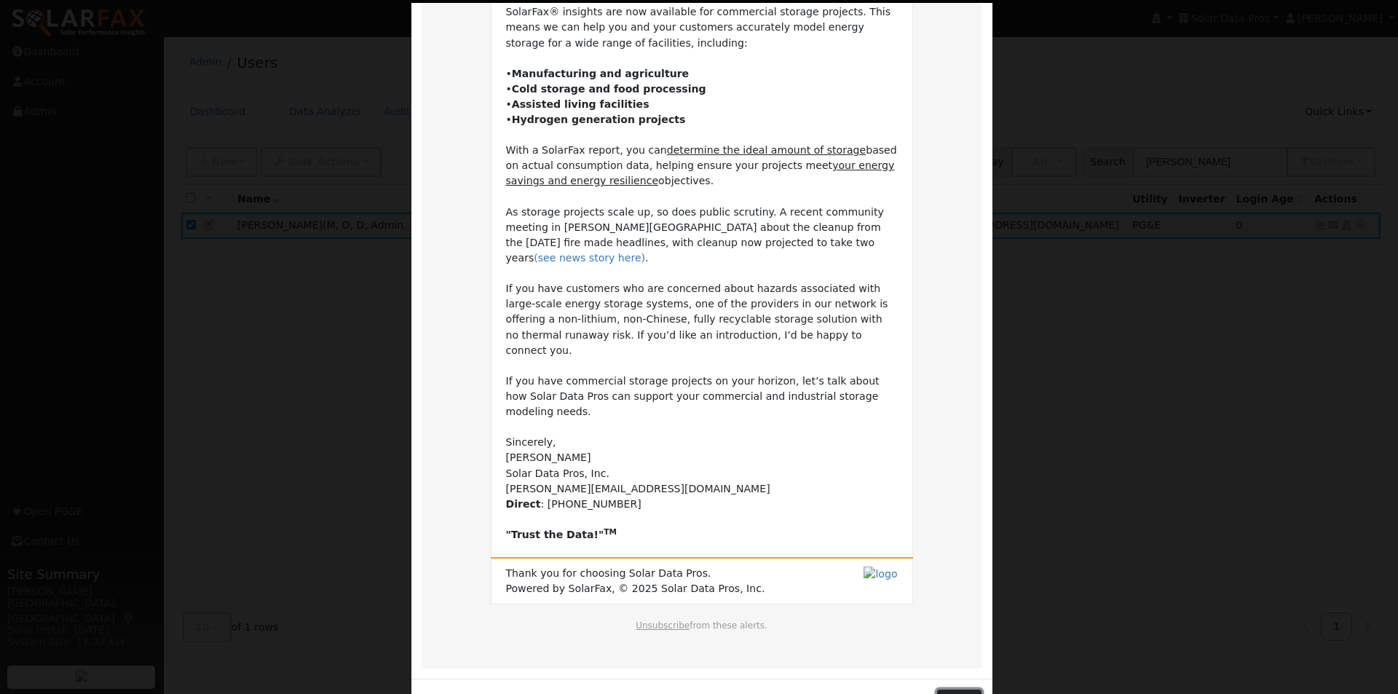
click at [954, 689] on button "Close" at bounding box center [959, 701] width 44 height 25
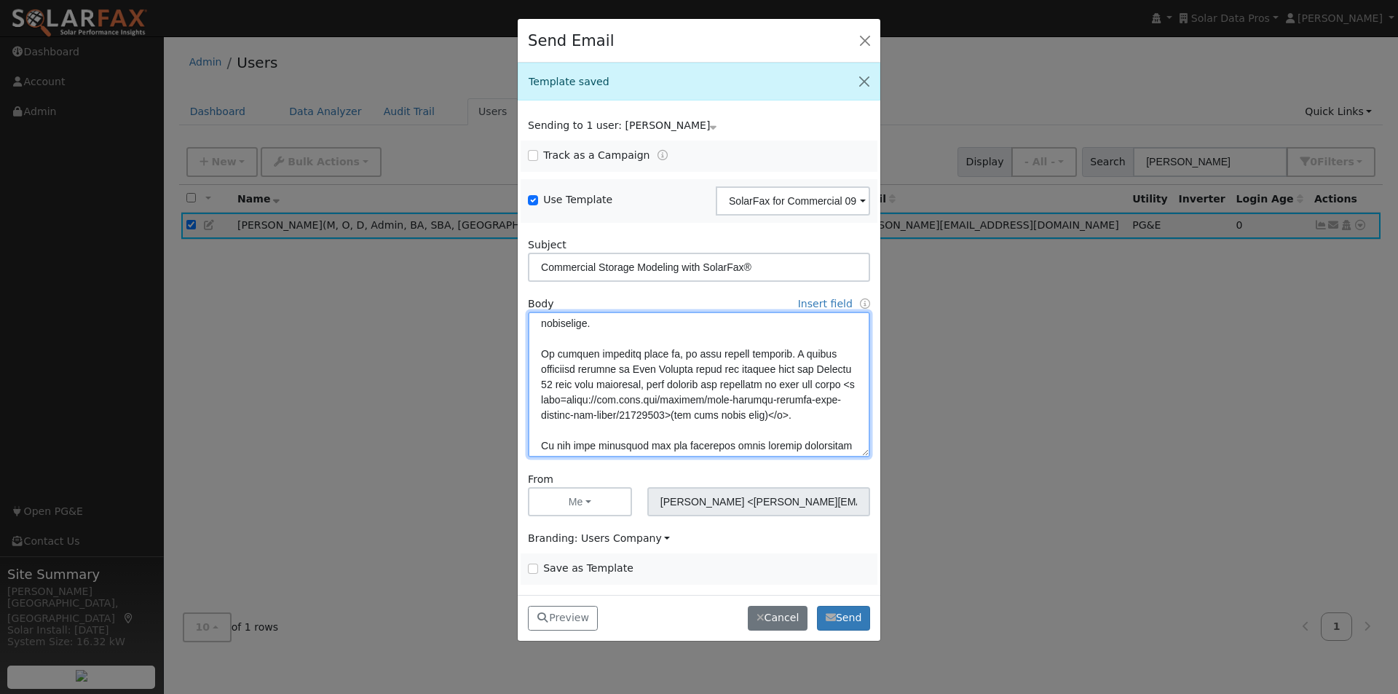
drag, startPoint x: 554, startPoint y: 384, endPoint x: 540, endPoint y: 459, distance: 76.2
click at [555, 384] on textarea at bounding box center [699, 385] width 342 height 146
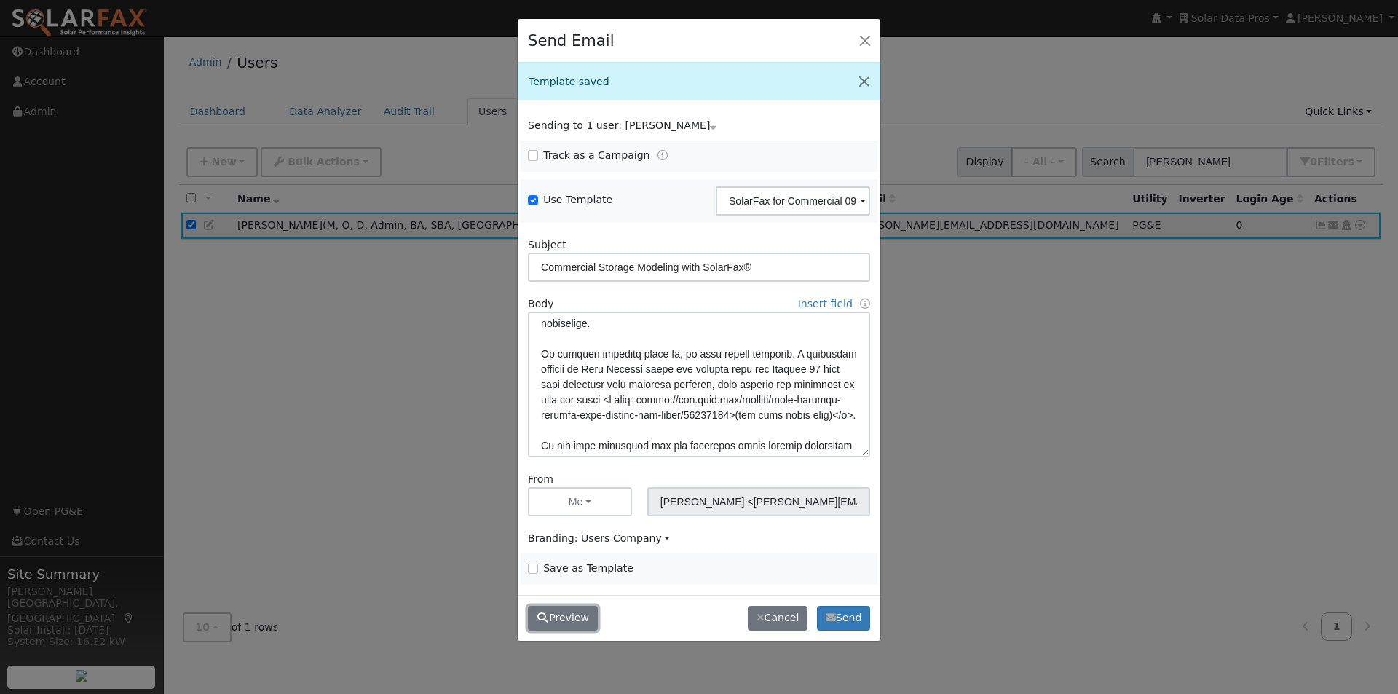
click at [567, 614] on button "Preview" at bounding box center [563, 618] width 70 height 25
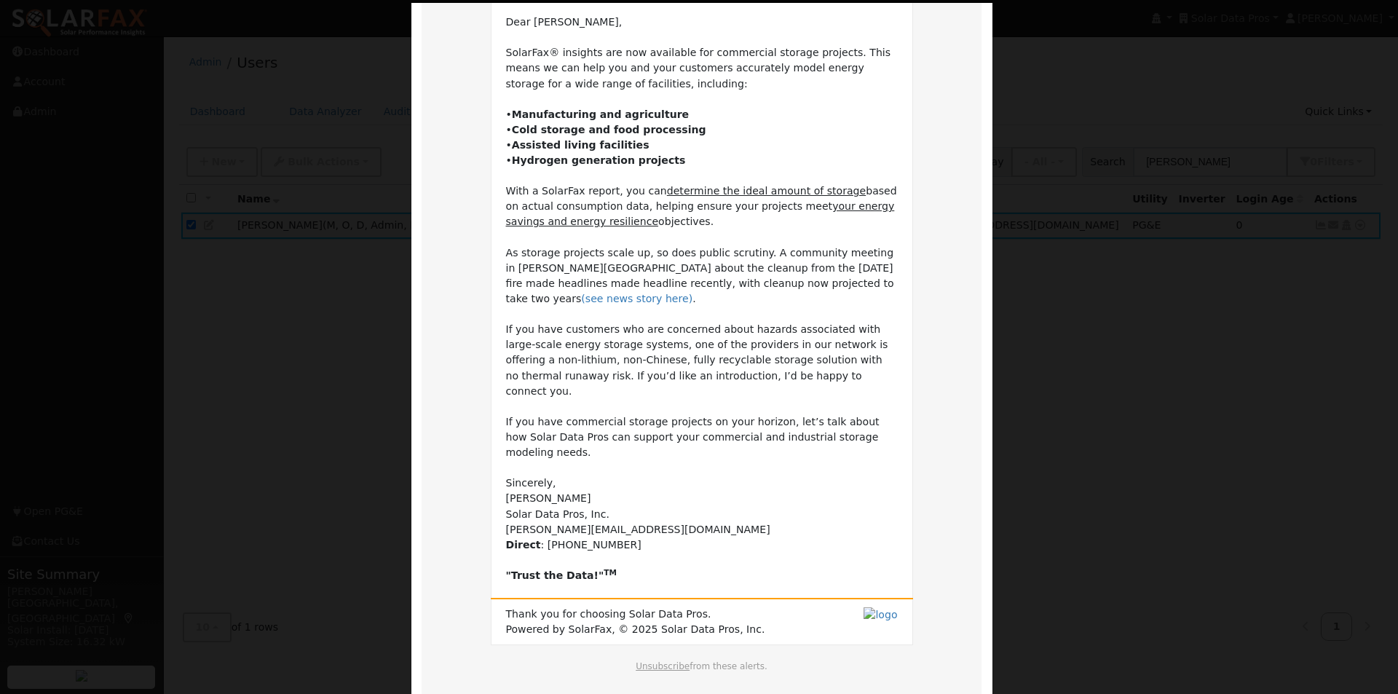
scroll to position [146, 0]
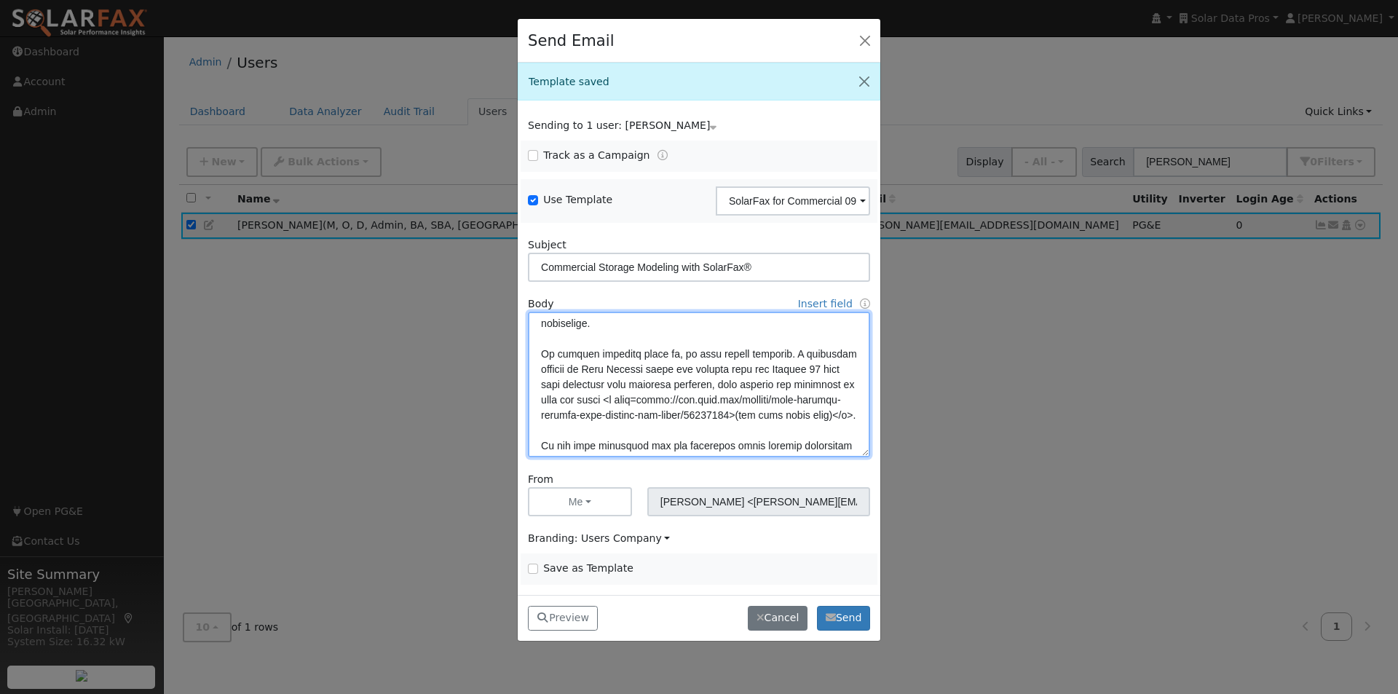
click at [697, 401] on textarea at bounding box center [699, 385] width 342 height 146
type textarea "Dear {user_fname}, SolarFax® insights are now available for commercial storage …"
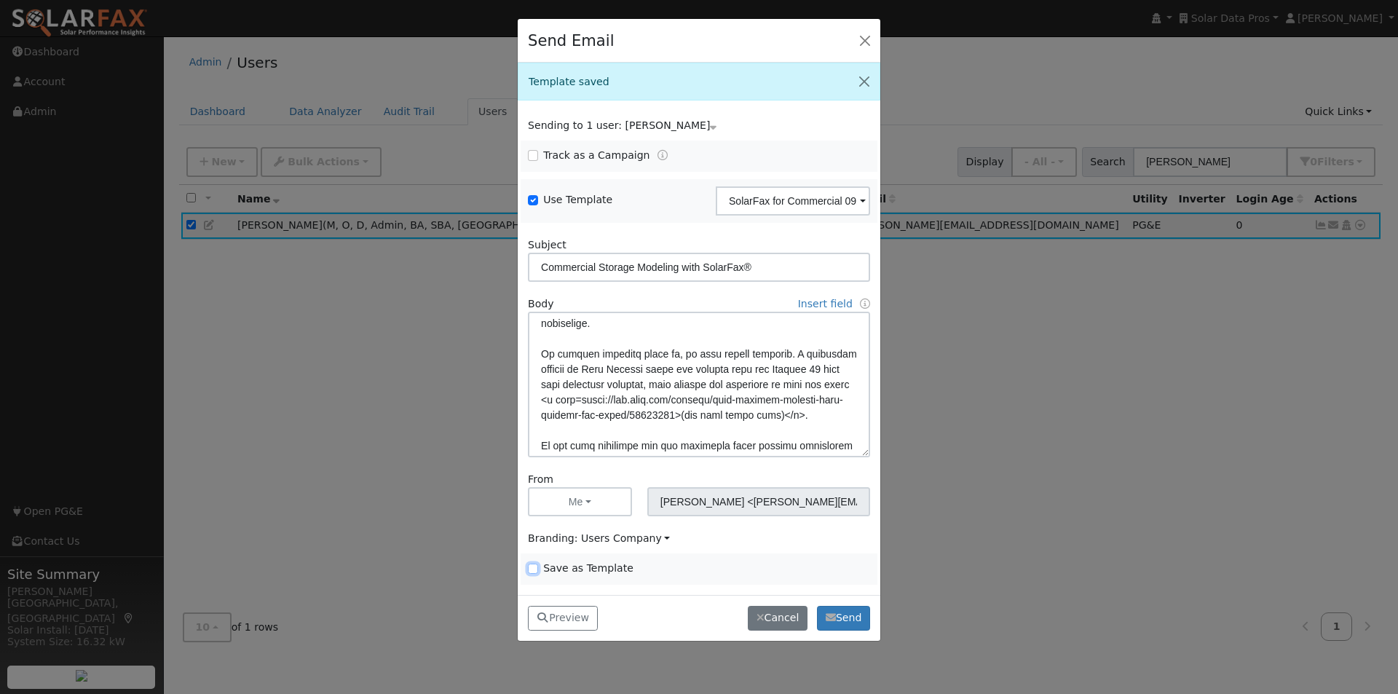
click at [534, 566] on input "Save as Template" at bounding box center [533, 568] width 10 height 10
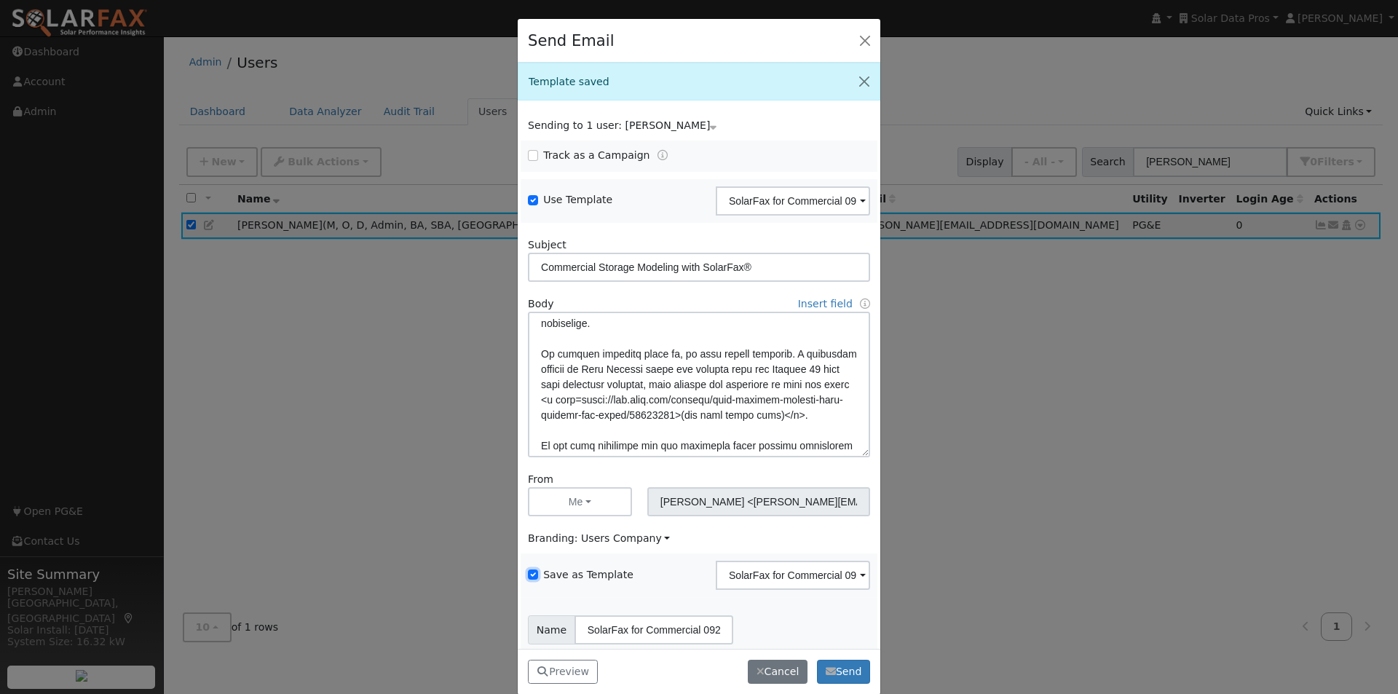
scroll to position [59, 0]
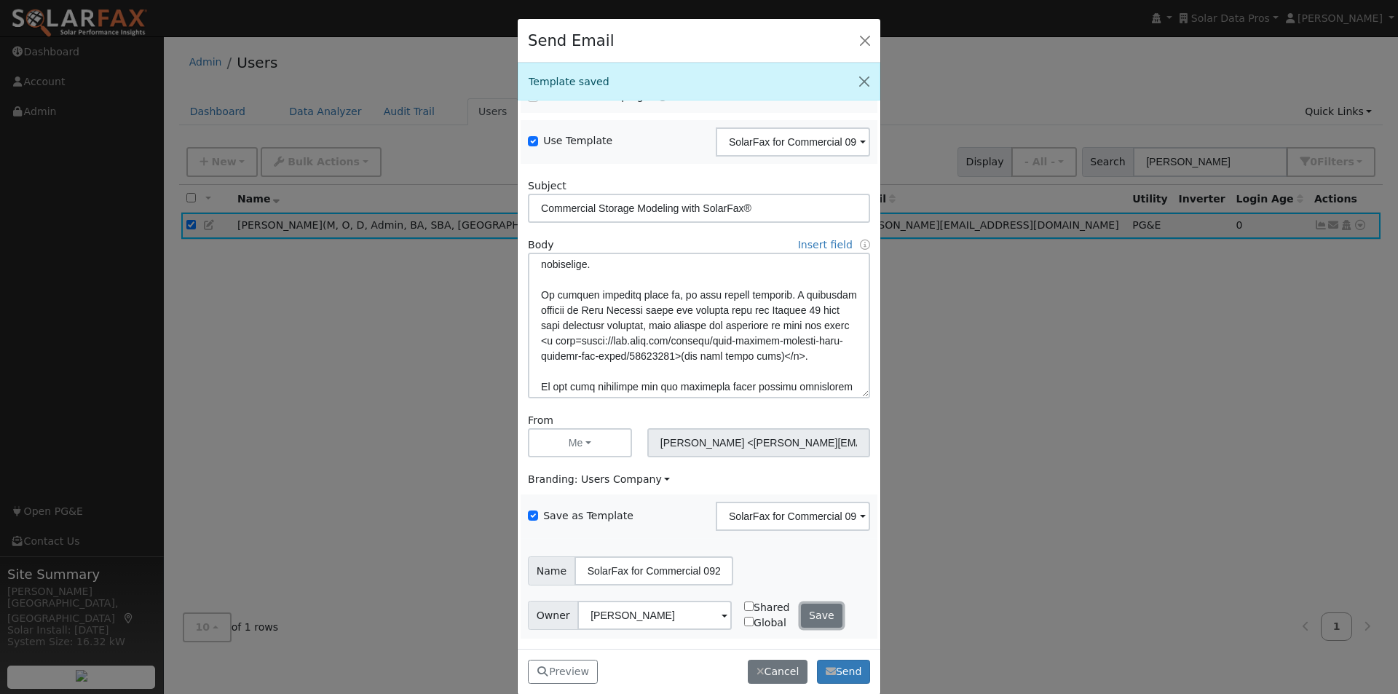
click at [815, 609] on button "Save" at bounding box center [822, 616] width 42 height 25
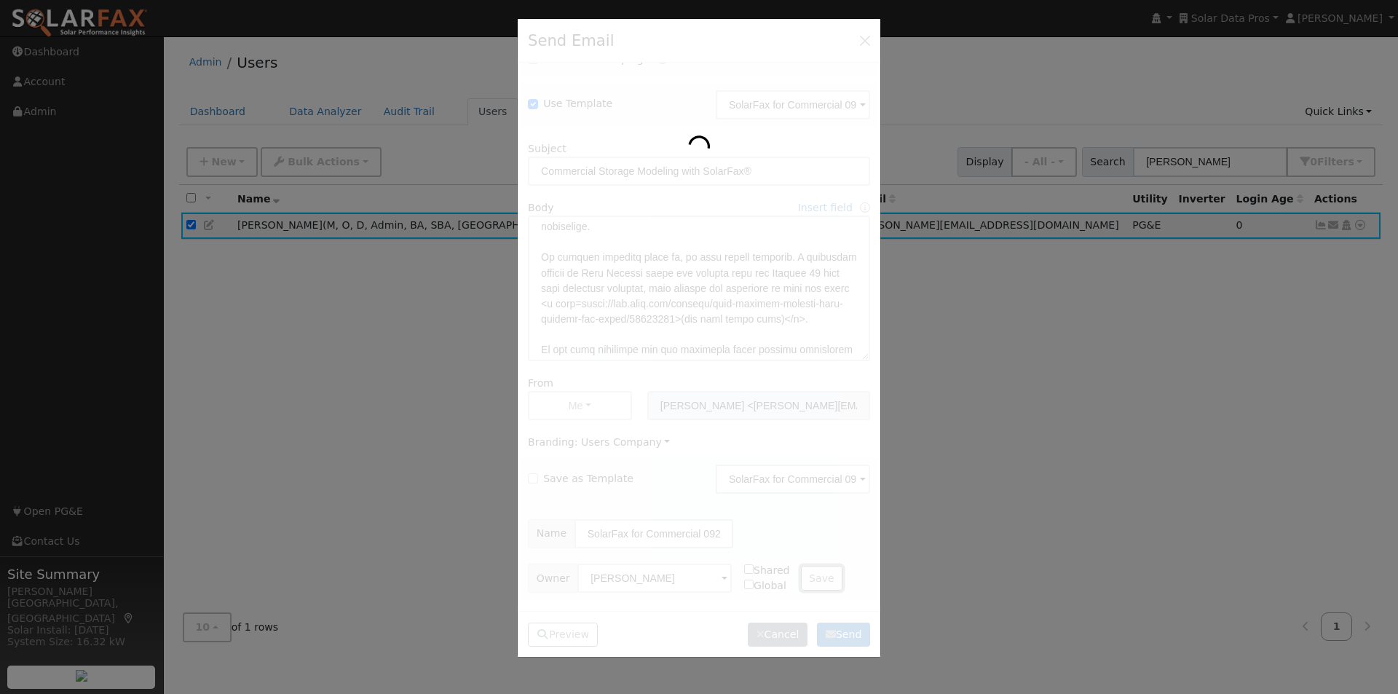
checkbox input "false"
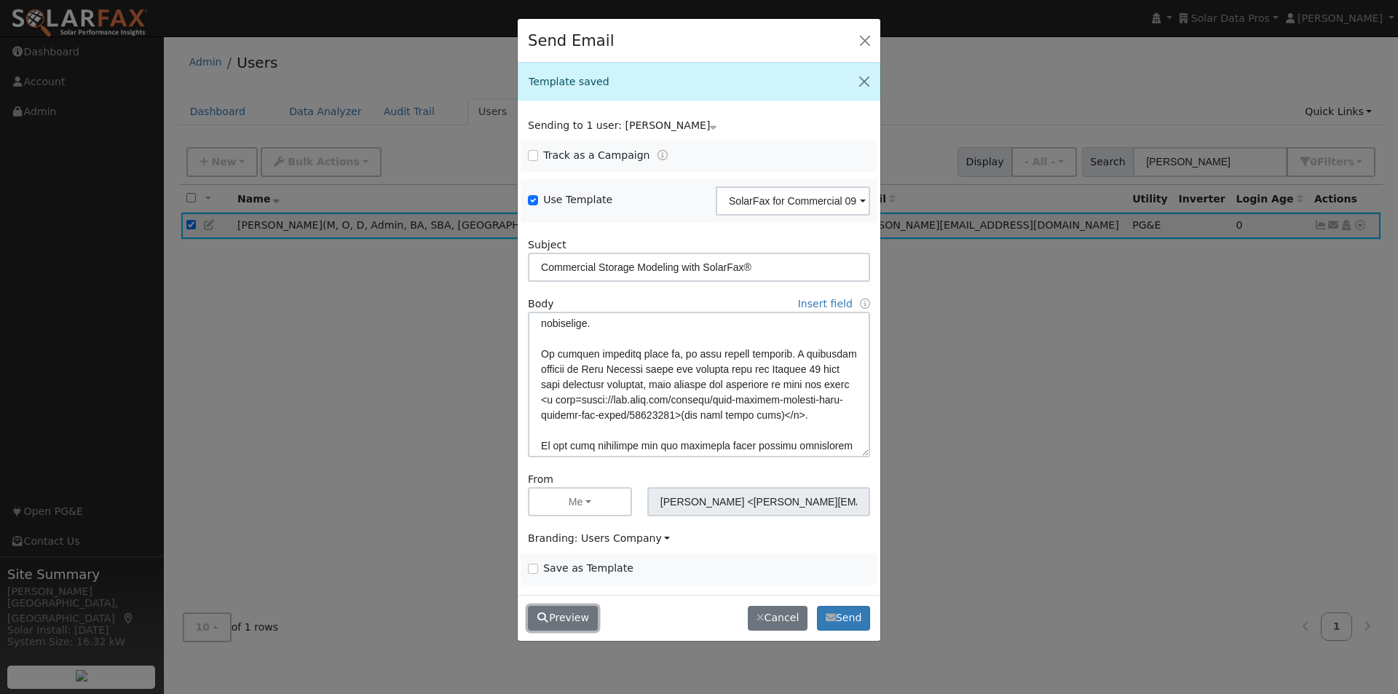
click at [561, 620] on button "Preview" at bounding box center [563, 618] width 70 height 25
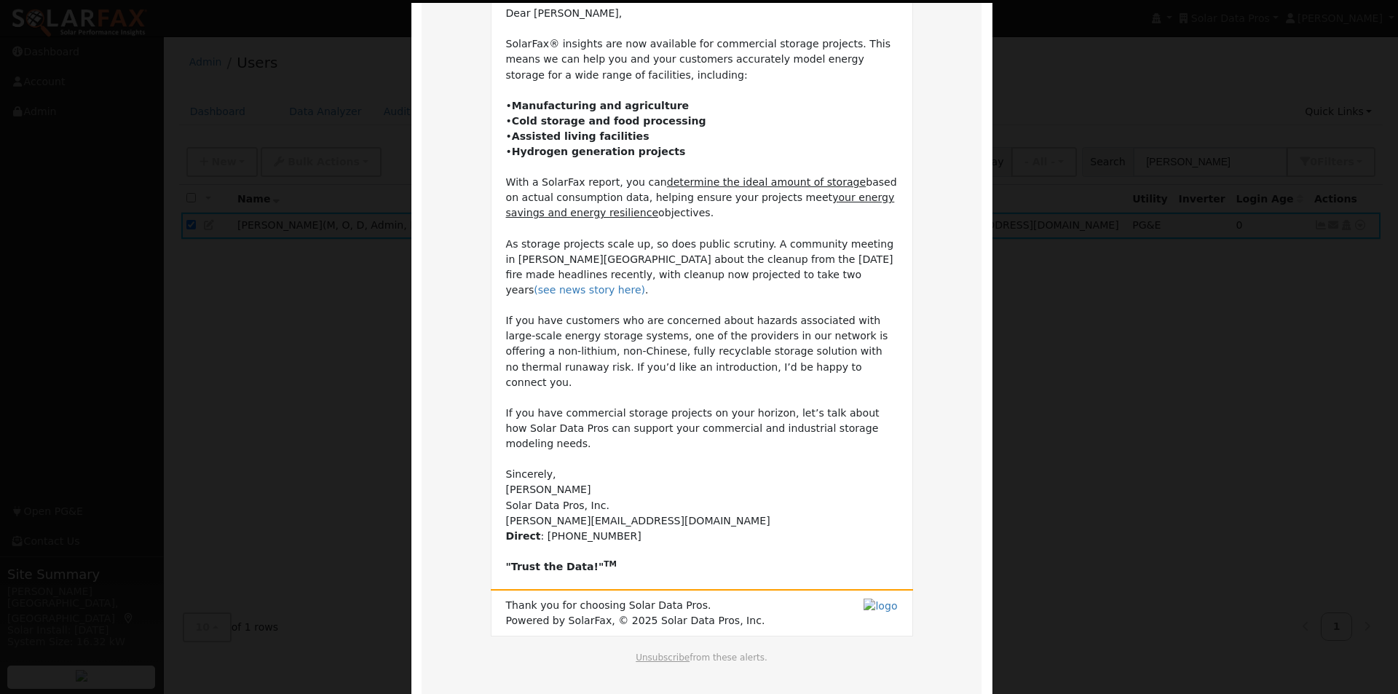
scroll to position [172, 0]
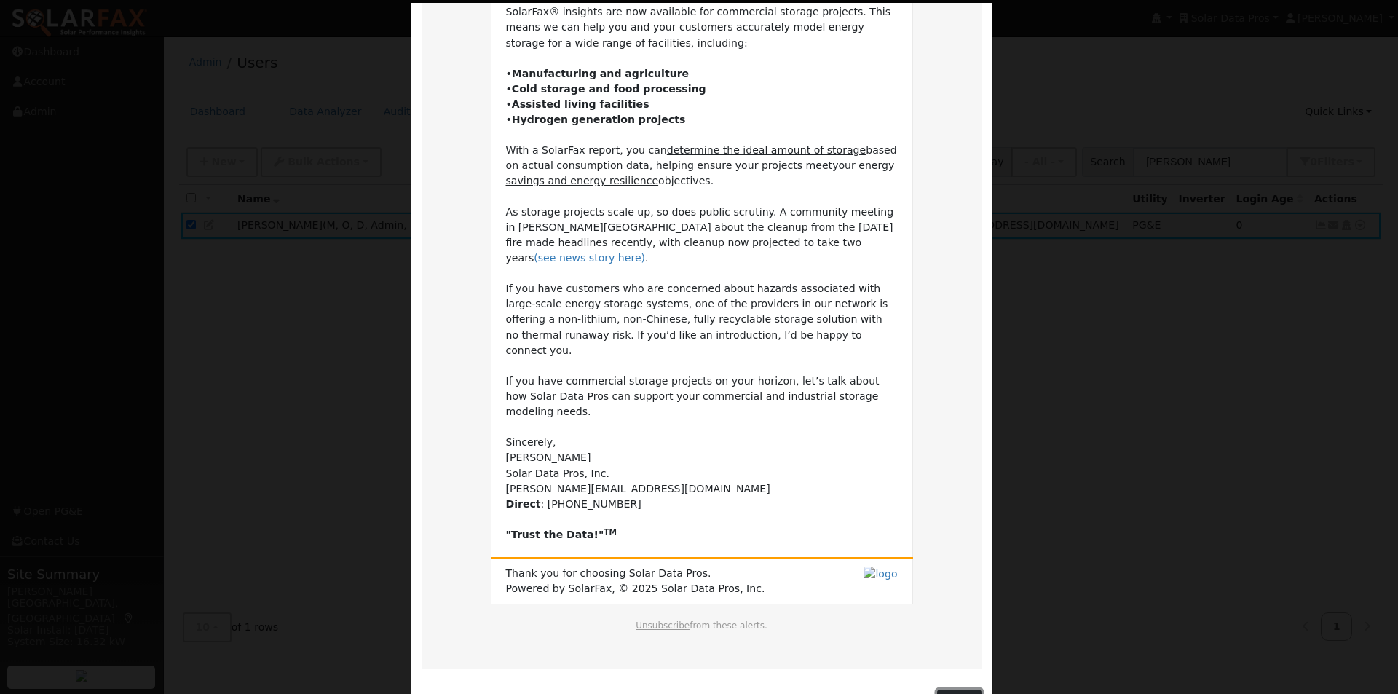
click at [968, 689] on button "Close" at bounding box center [959, 701] width 44 height 25
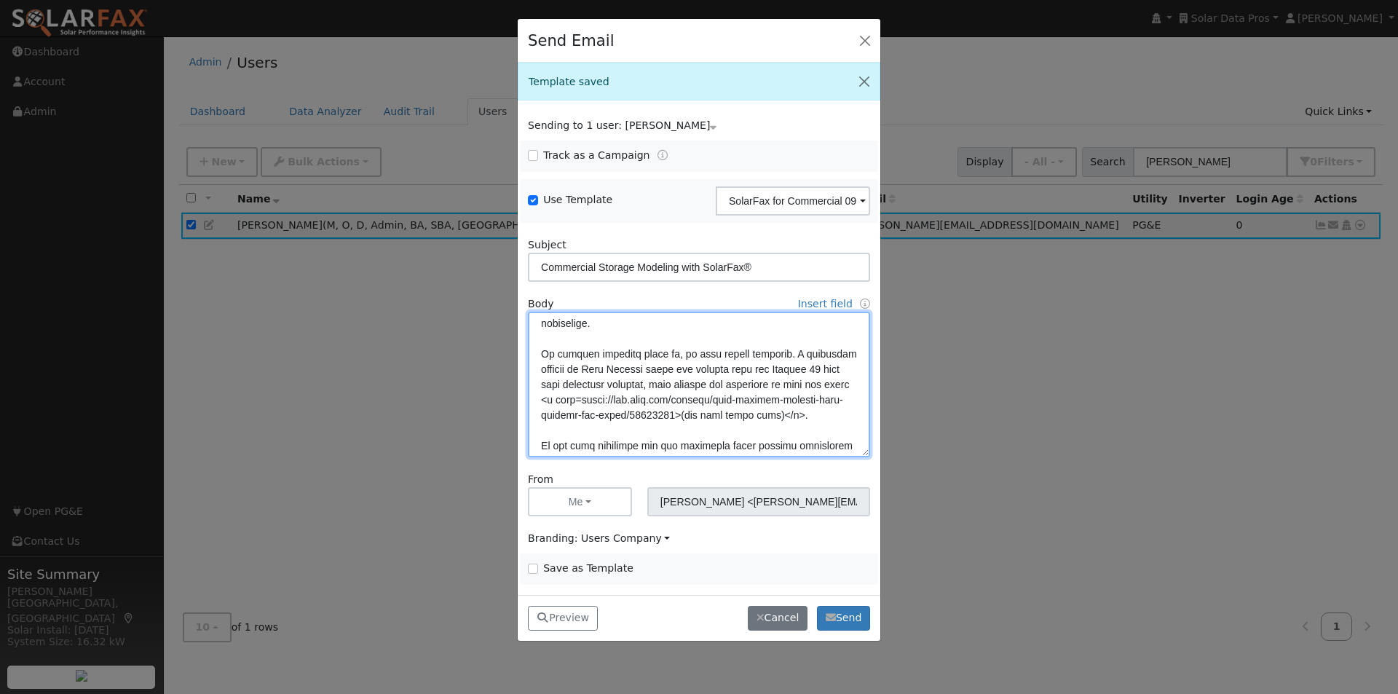
drag, startPoint x: 796, startPoint y: 372, endPoint x: 792, endPoint y: 395, distance: 23.6
click at [796, 374] on textarea at bounding box center [699, 385] width 342 height 146
click at [720, 401] on textarea at bounding box center [699, 385] width 342 height 146
type textarea "Dear {user_fname}, SolarFax® insights are now available for commercial storage …"
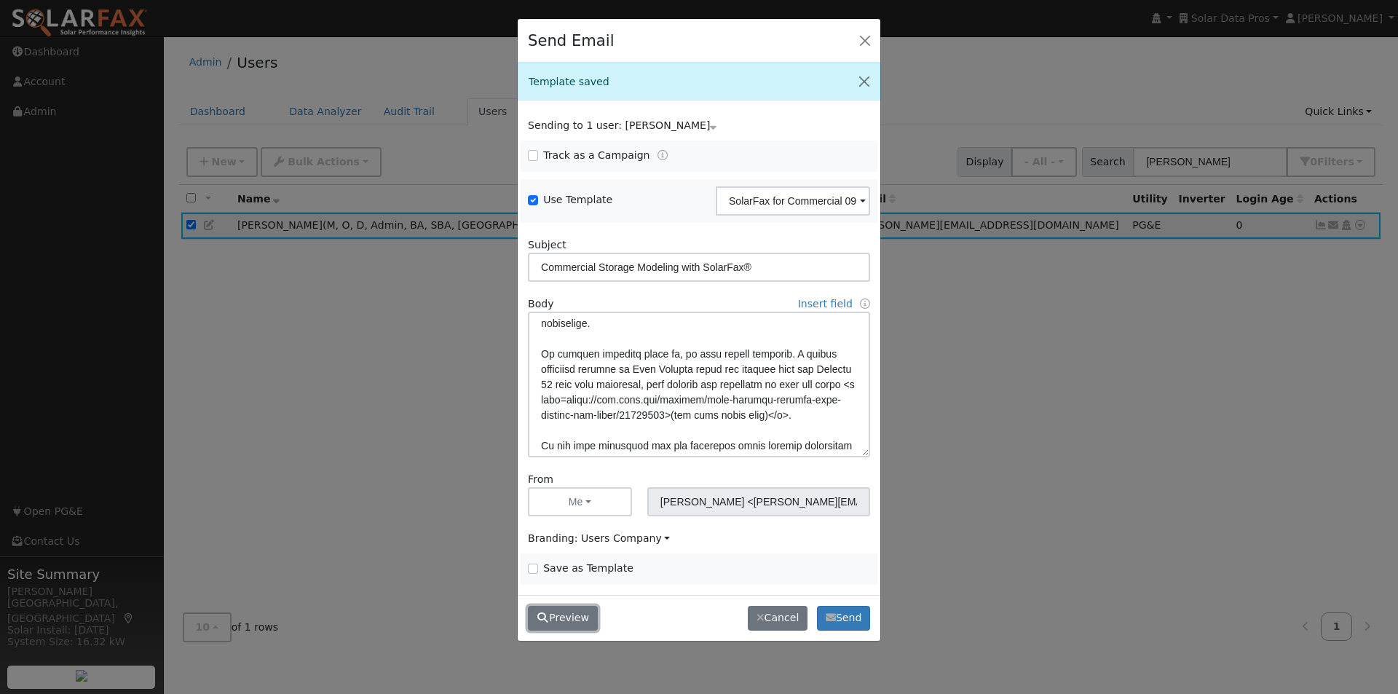
click at [577, 622] on button "Preview" at bounding box center [563, 618] width 70 height 25
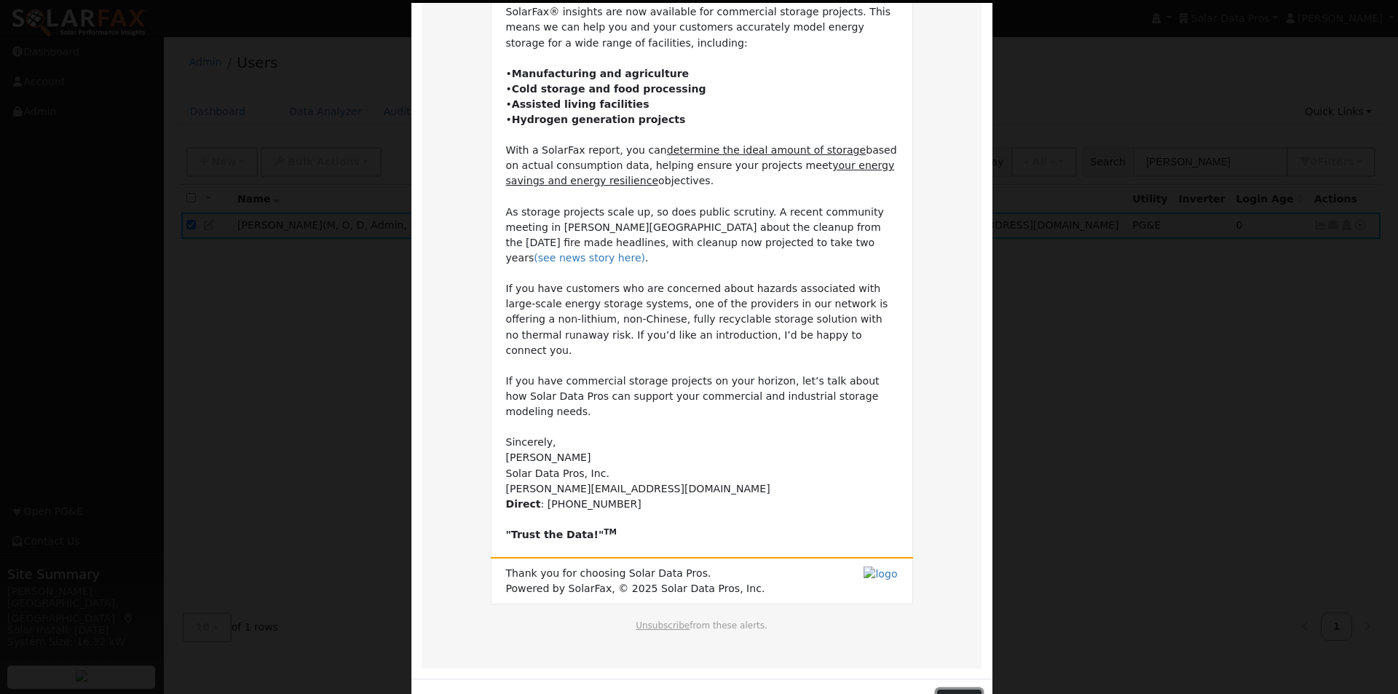
click at [968, 689] on button "Close" at bounding box center [959, 701] width 44 height 25
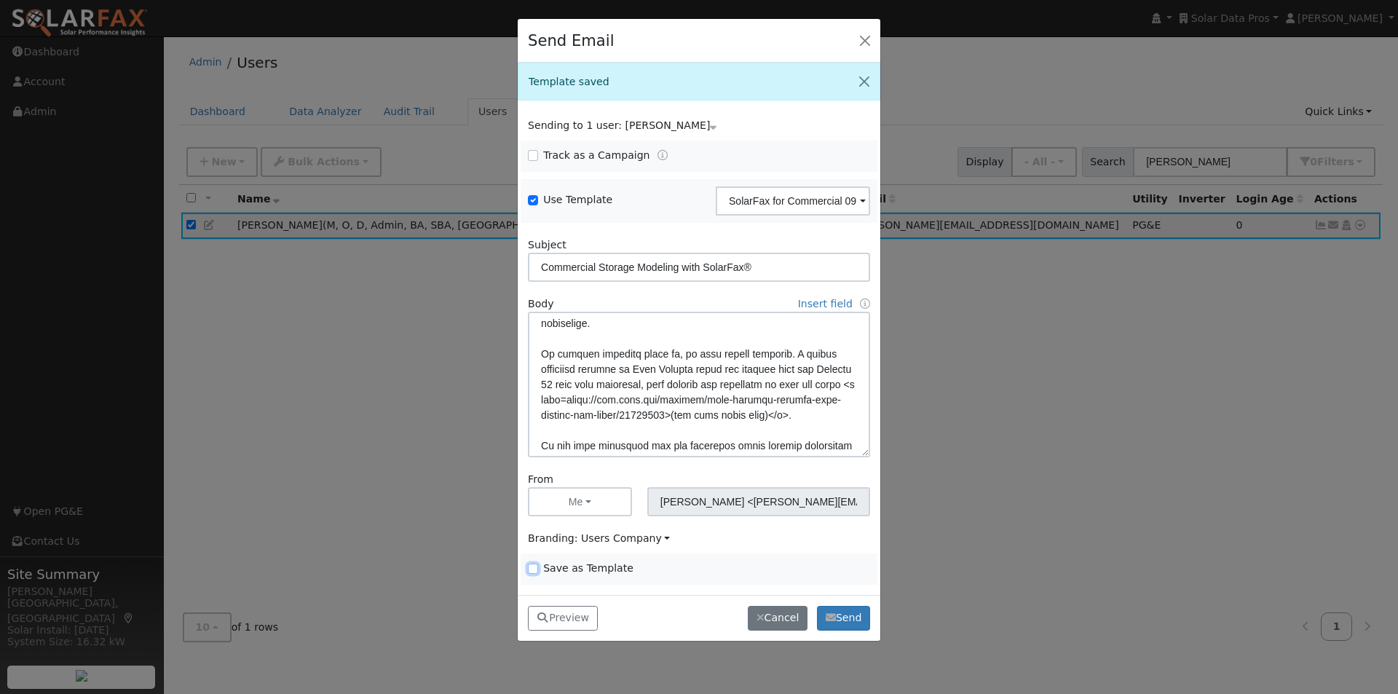
click at [531, 566] on input "Save as Template" at bounding box center [533, 568] width 10 height 10
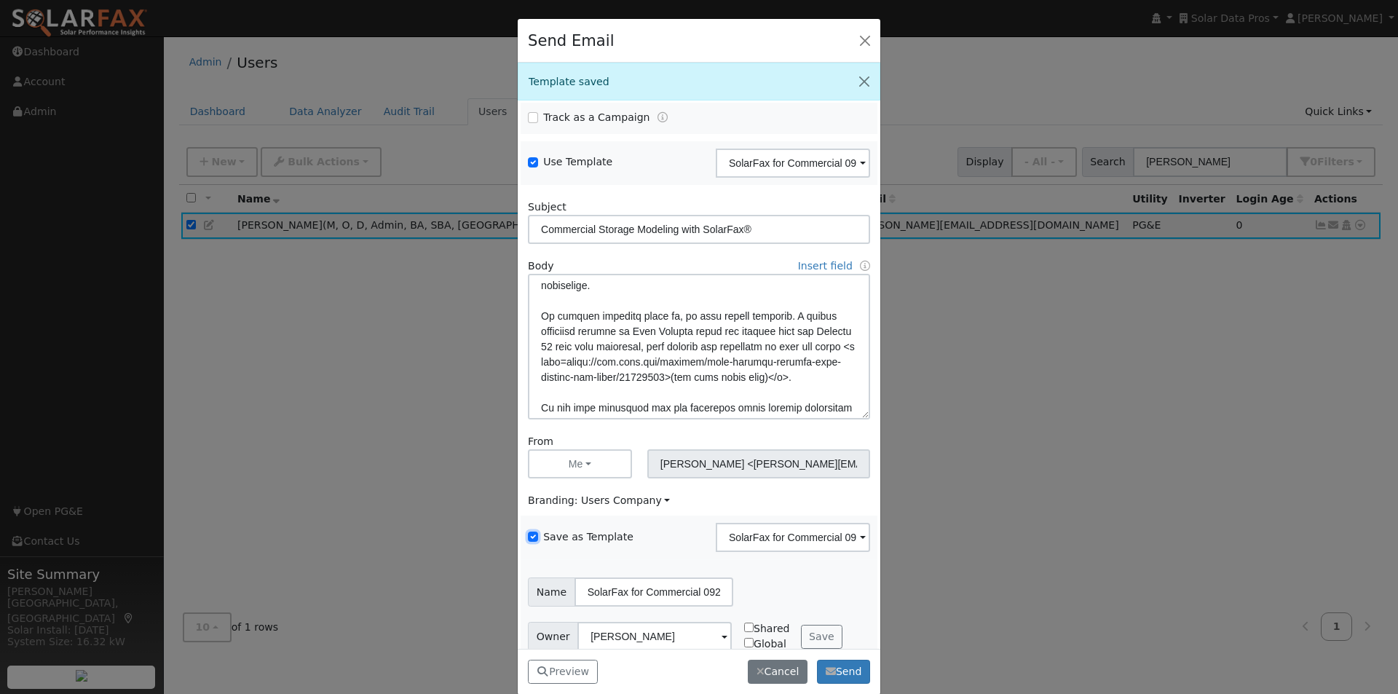
scroll to position [59, 0]
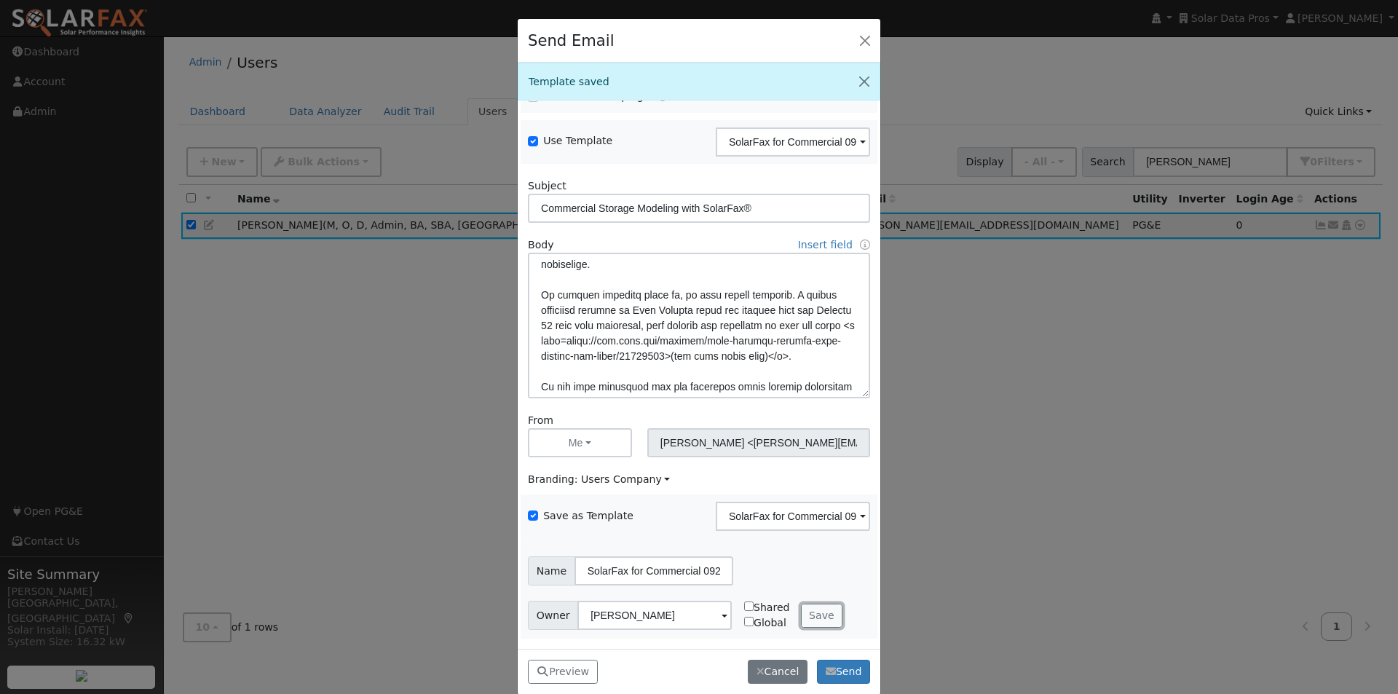
click at [807, 617] on button "Save" at bounding box center [822, 616] width 42 height 25
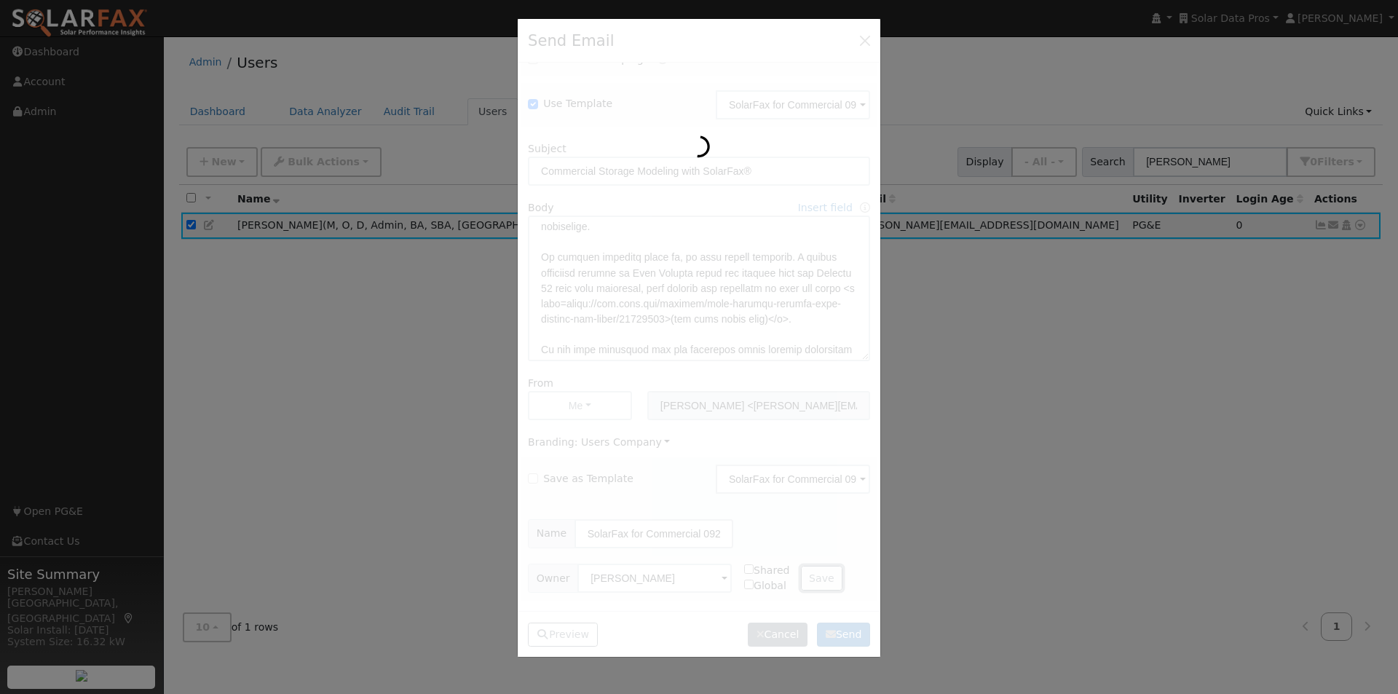
checkbox input "false"
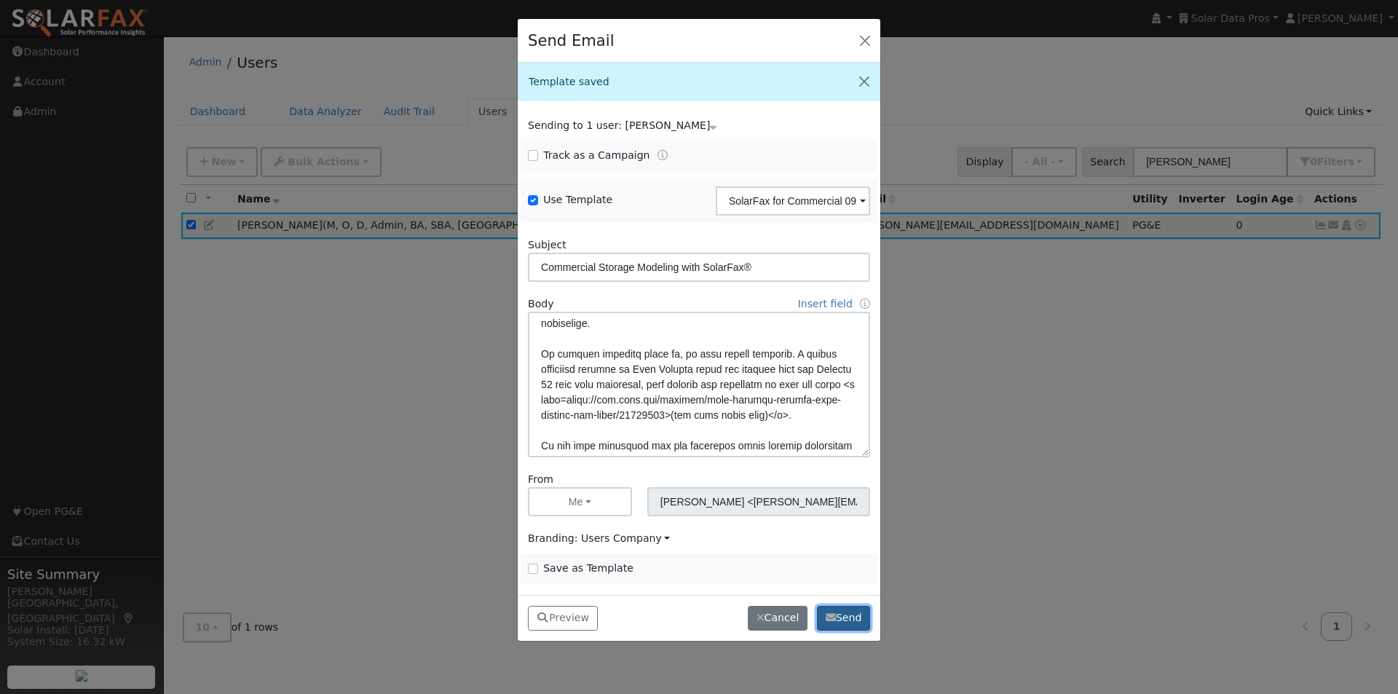
click at [846, 614] on button "Send" at bounding box center [843, 618] width 53 height 25
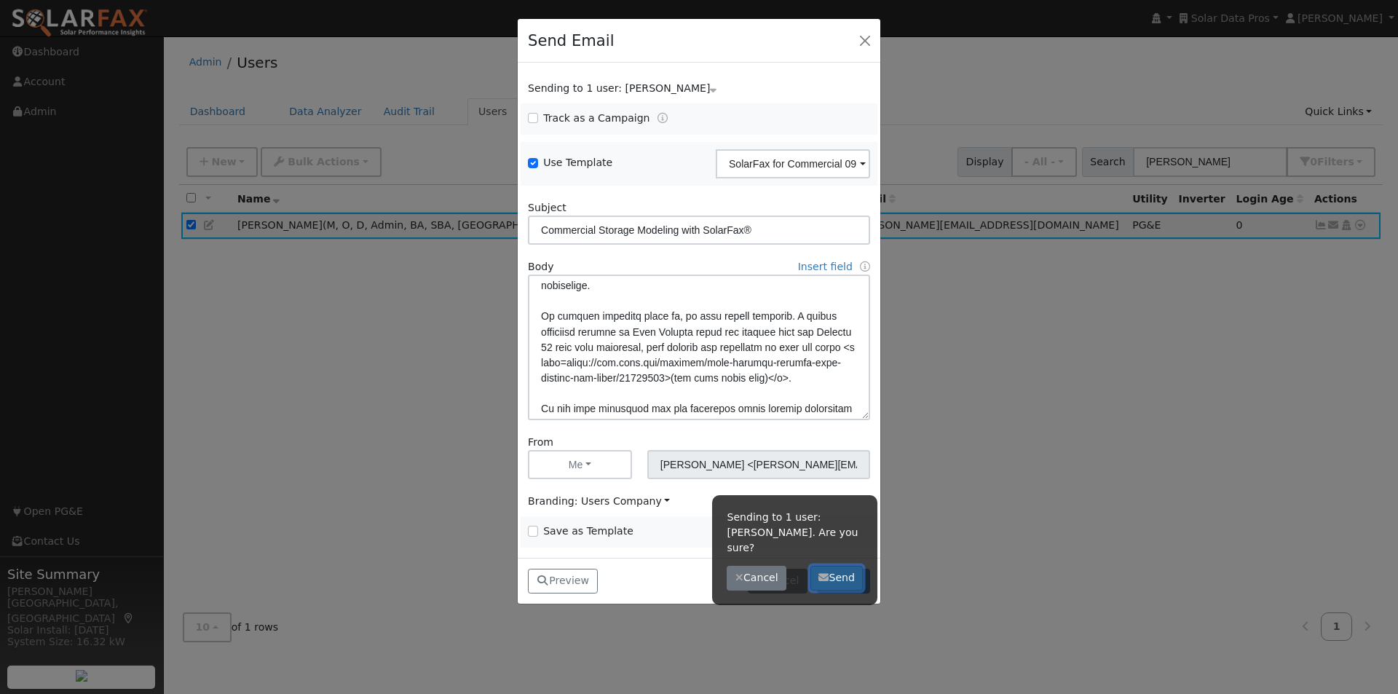
click at [834, 566] on button "Send" at bounding box center [836, 578] width 53 height 25
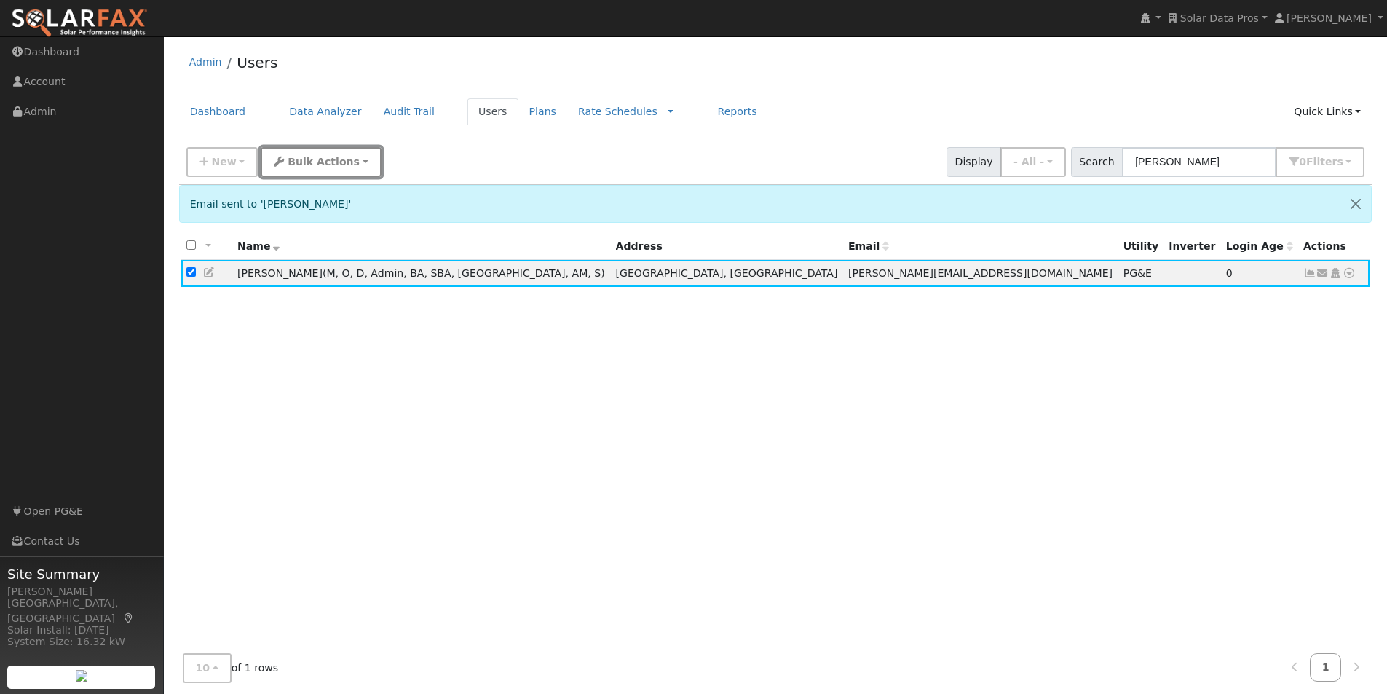
click at [304, 157] on span "Bulk Actions" at bounding box center [324, 162] width 72 height 12
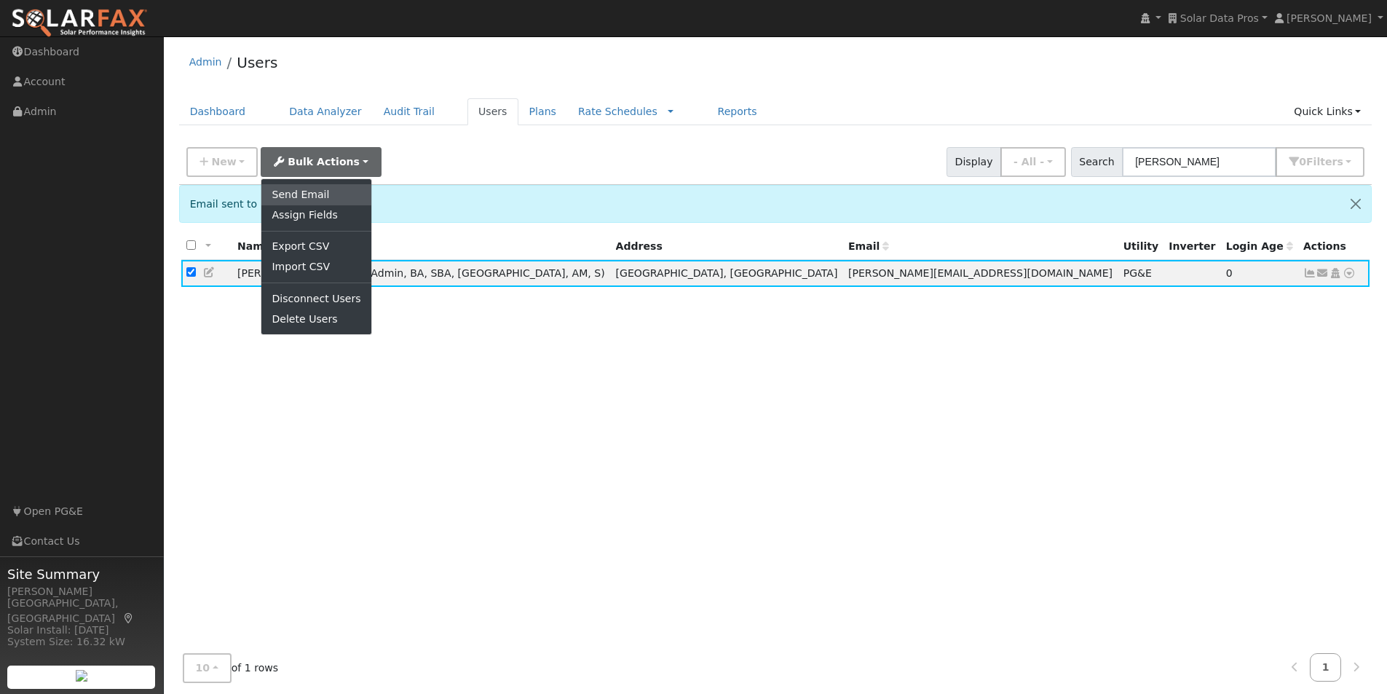
click at [298, 187] on link "Send Email" at bounding box center [315, 194] width 109 height 20
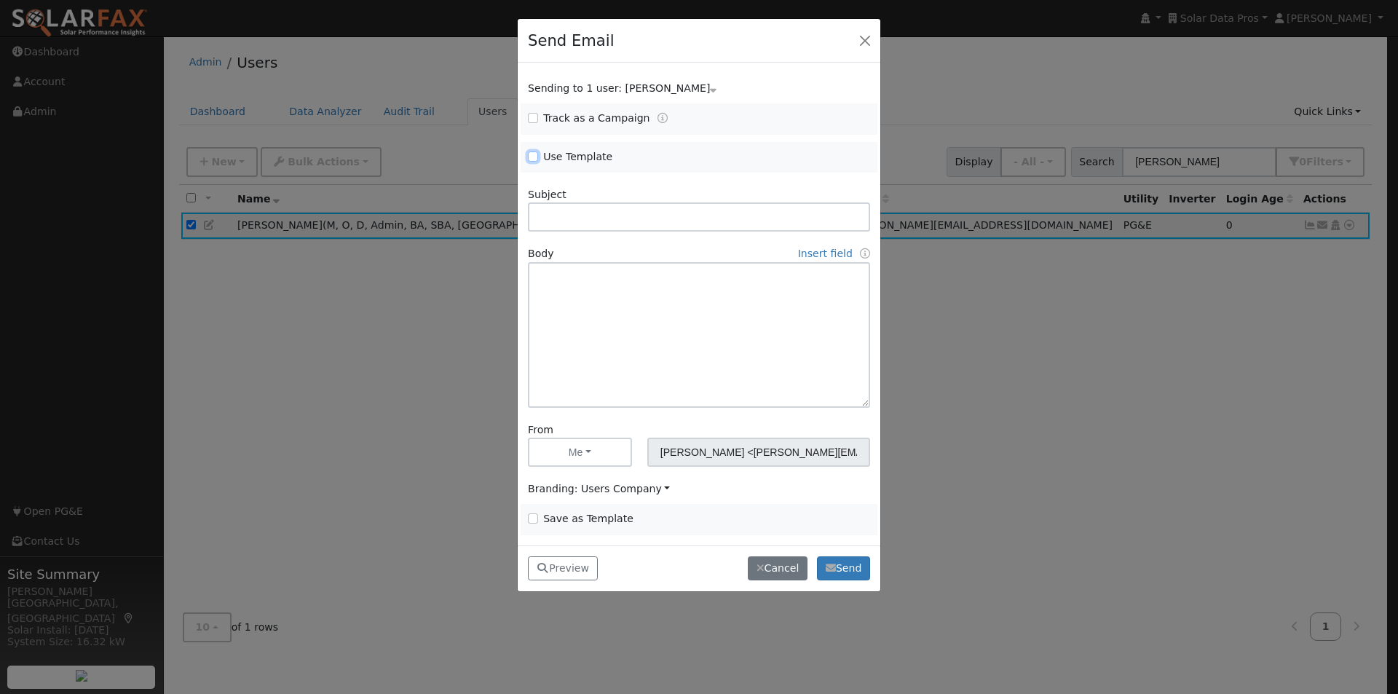
click at [537, 157] on input "Use Template" at bounding box center [533, 156] width 10 height 10
checkbox input "true"
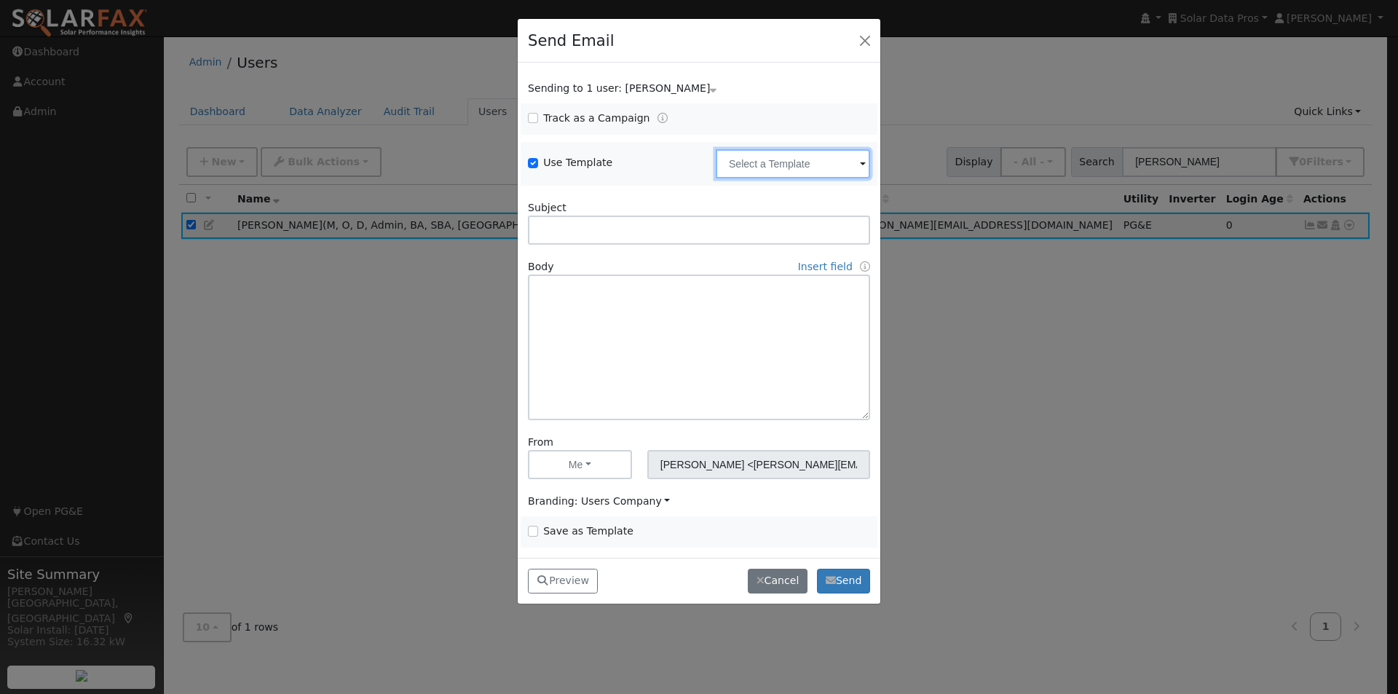
click at [762, 165] on input "text" at bounding box center [793, 163] width 154 height 29
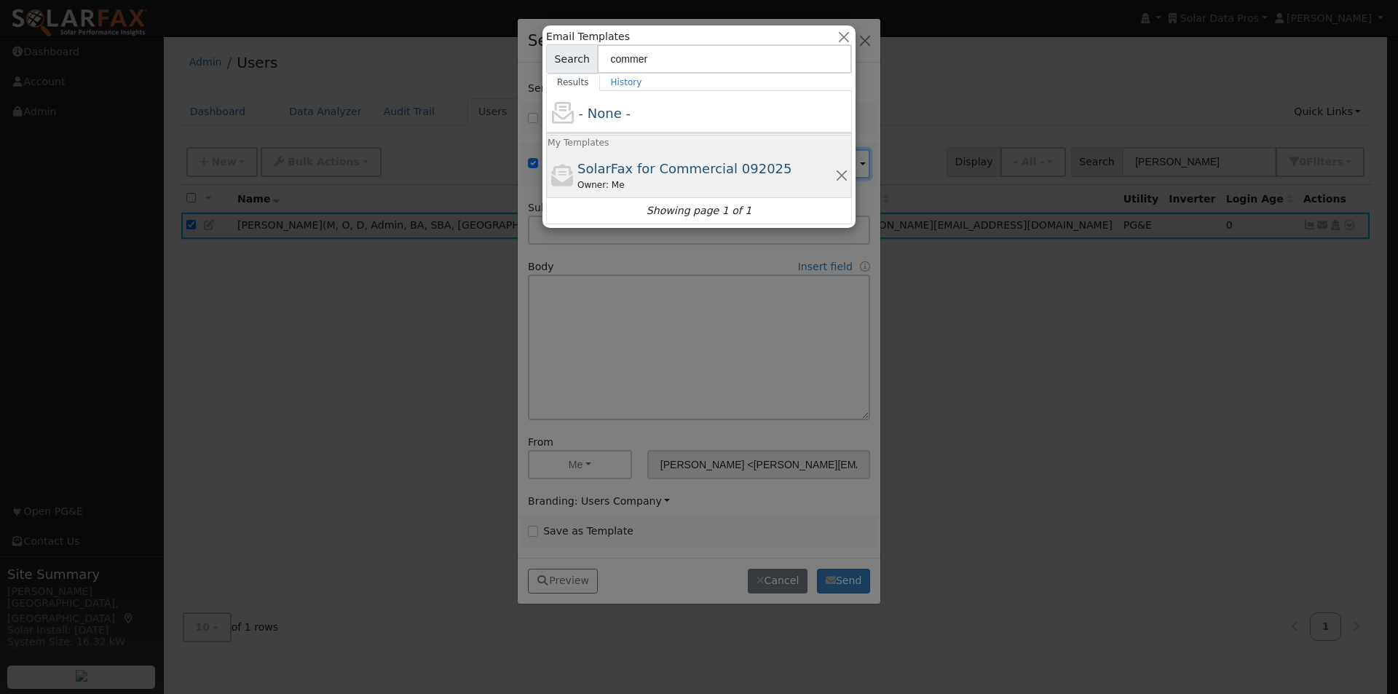
type input "commer"
click at [670, 168] on span "SolarFax for Commercial 092025" at bounding box center [684, 168] width 215 height 15
type input "SolarFax for Commercial 092025"
type input "Commercial Storage Modeling with SolarFax®"
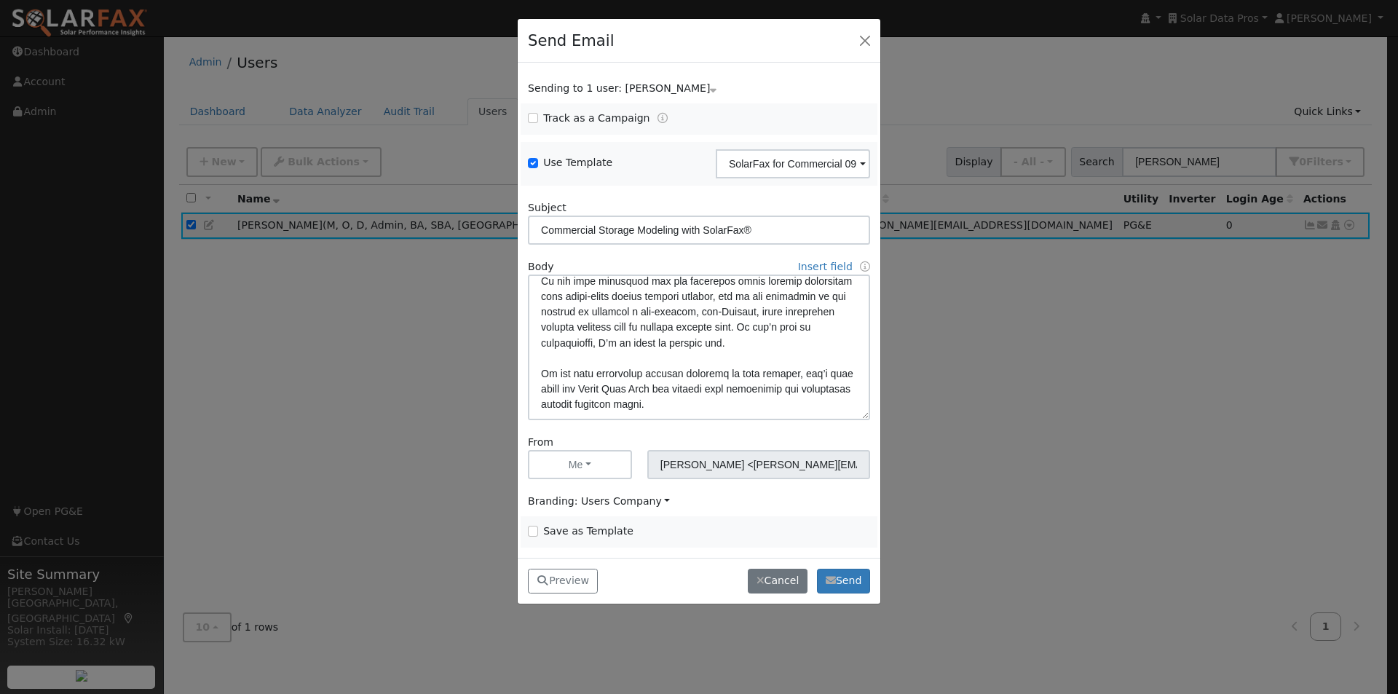
scroll to position [437, 0]
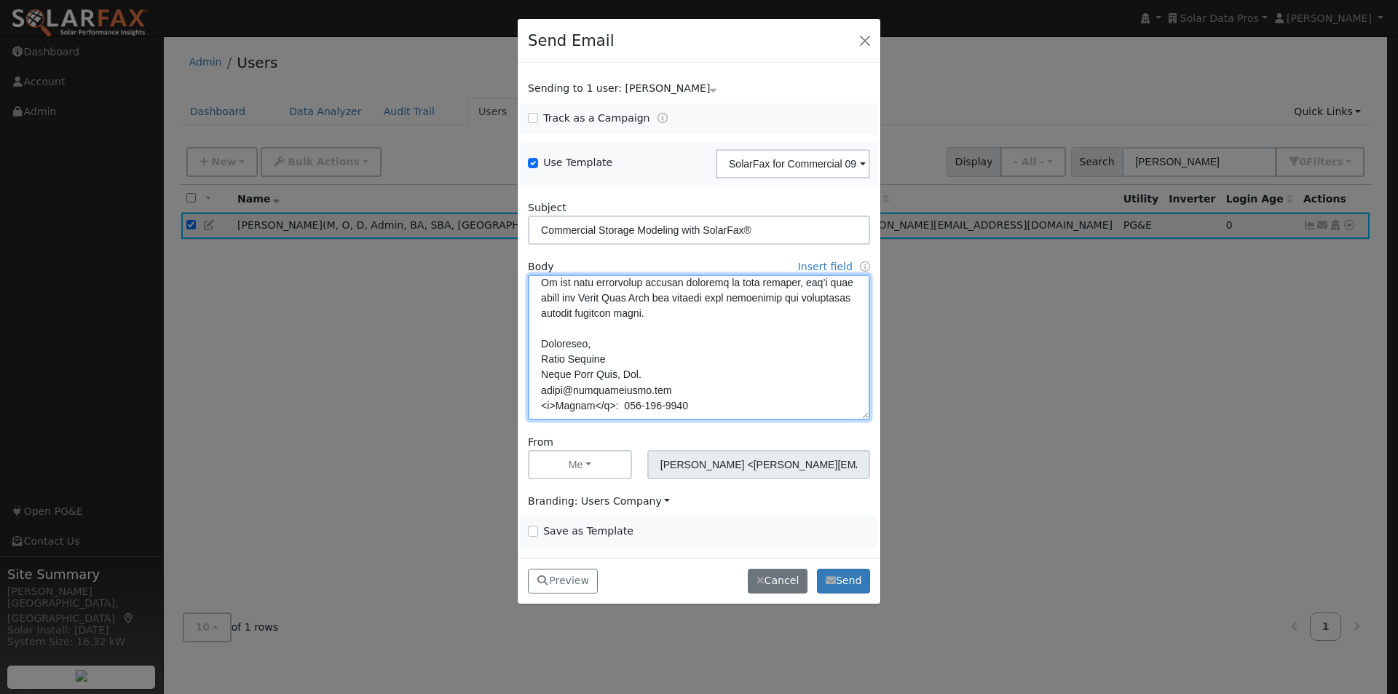
drag, startPoint x: 663, startPoint y: 344, endPoint x: 652, endPoint y: 373, distance: 31.1
click at [665, 348] on textarea at bounding box center [699, 347] width 342 height 146
type textarea "Dear {user_fname}, SolarFax® insights are now available for commercial storage …"
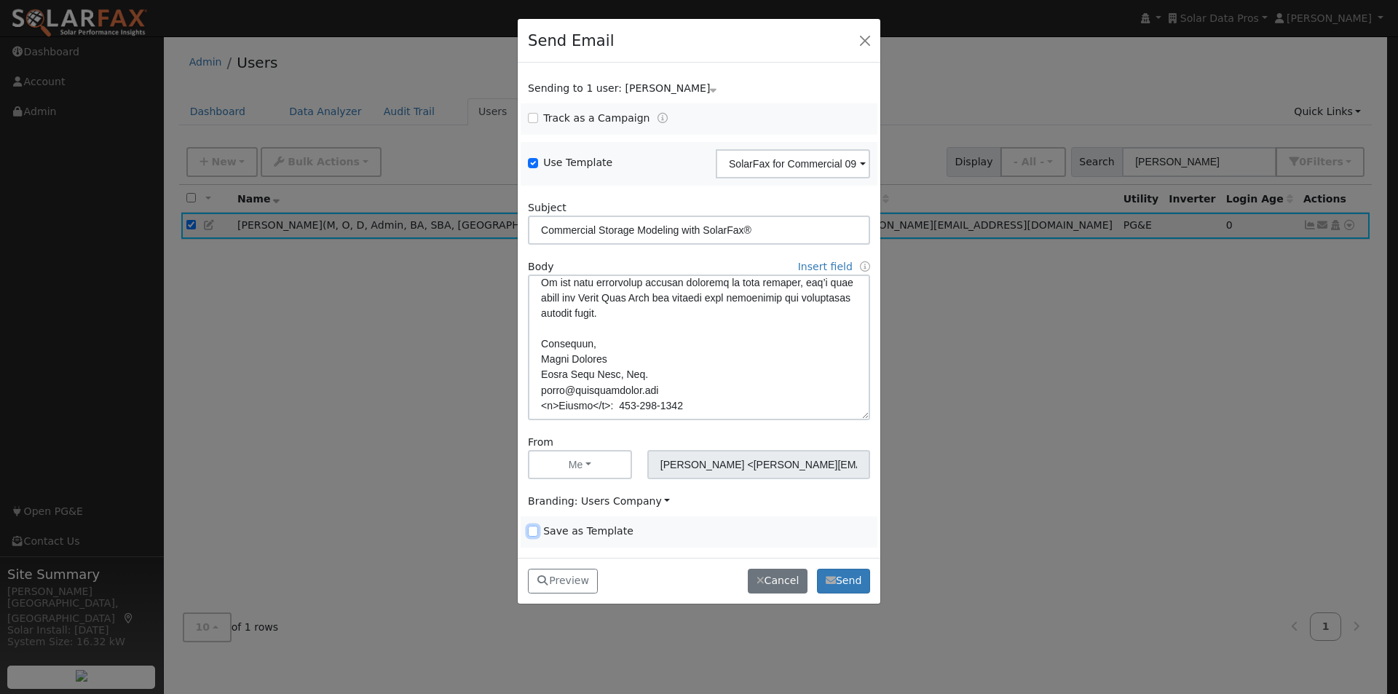
click at [534, 529] on input "Save as Template" at bounding box center [533, 531] width 10 height 10
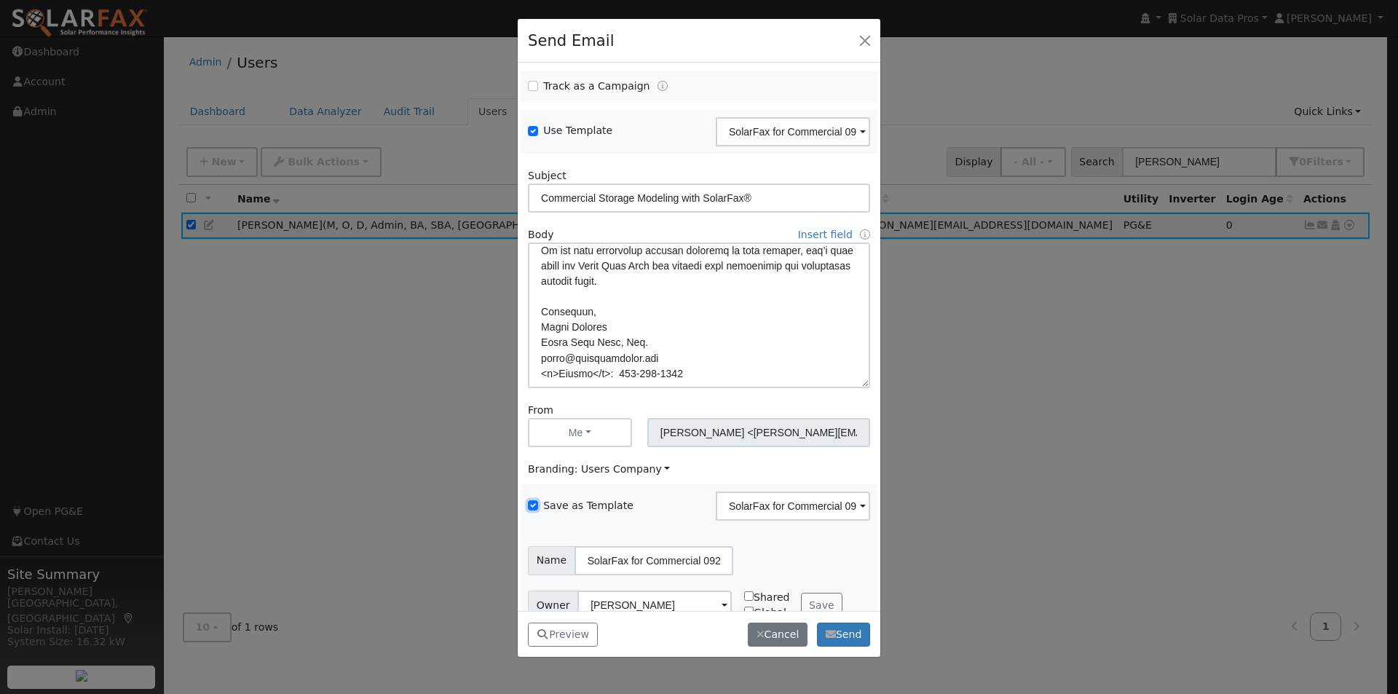
scroll to position [59, 0]
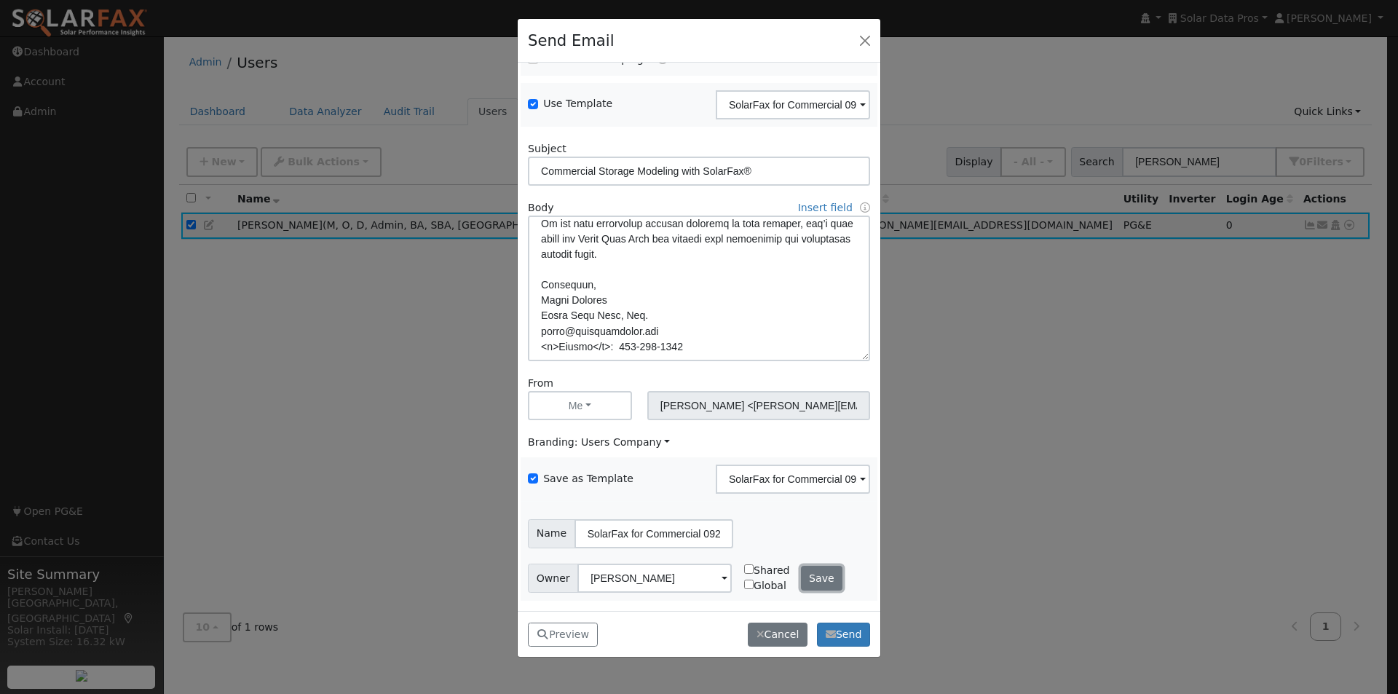
click at [825, 582] on button "Save" at bounding box center [822, 578] width 42 height 25
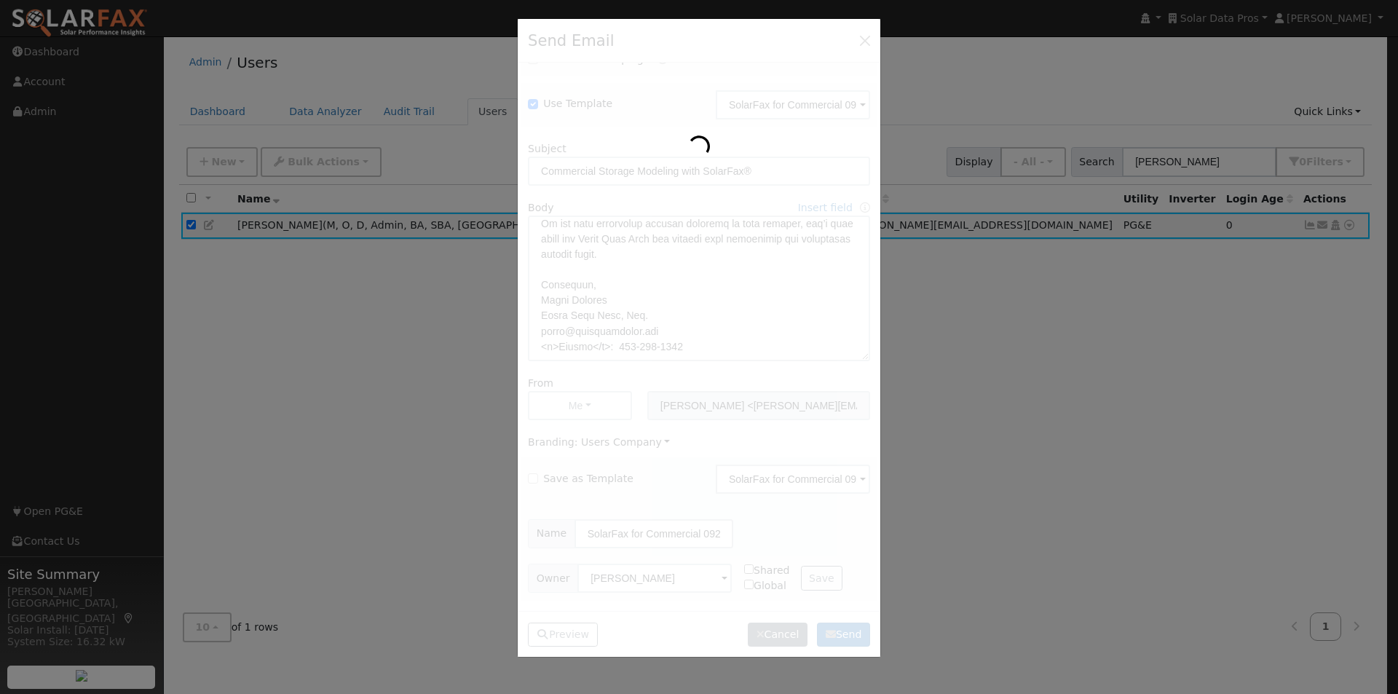
scroll to position [0, 0]
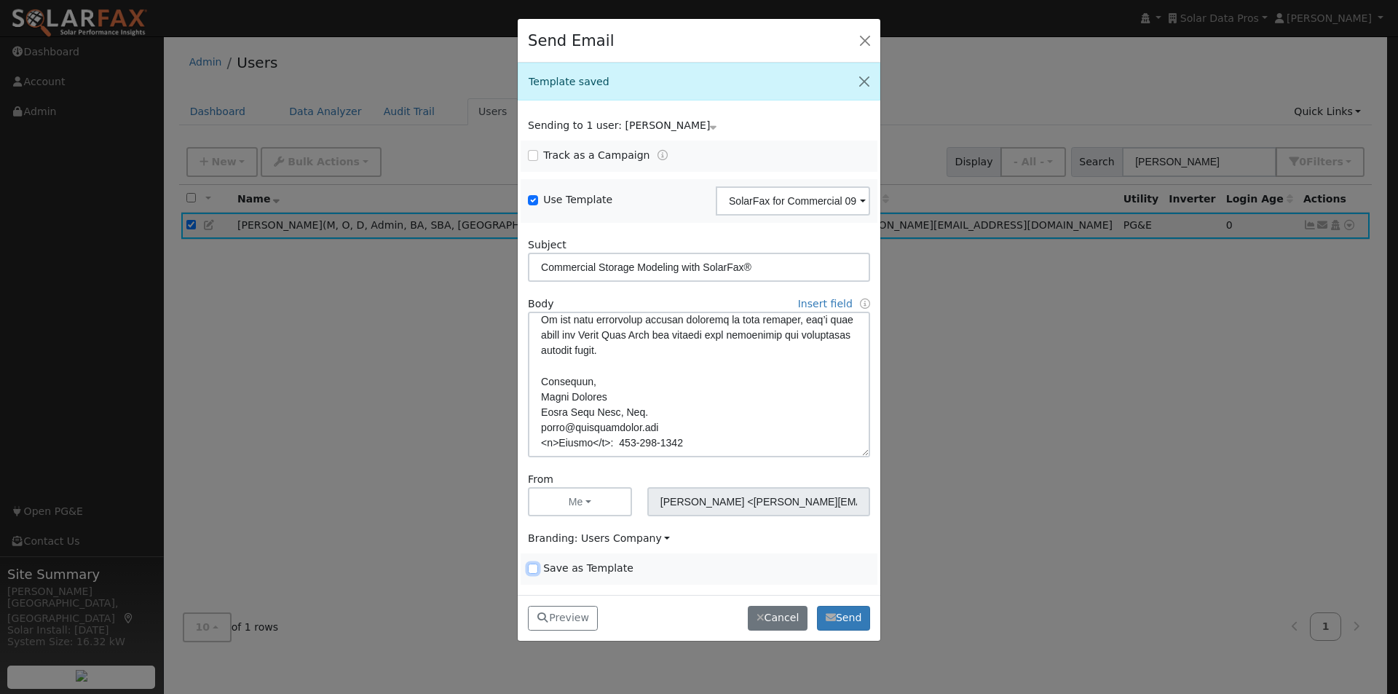
click at [534, 571] on input "Save as Template" at bounding box center [533, 568] width 10 height 10
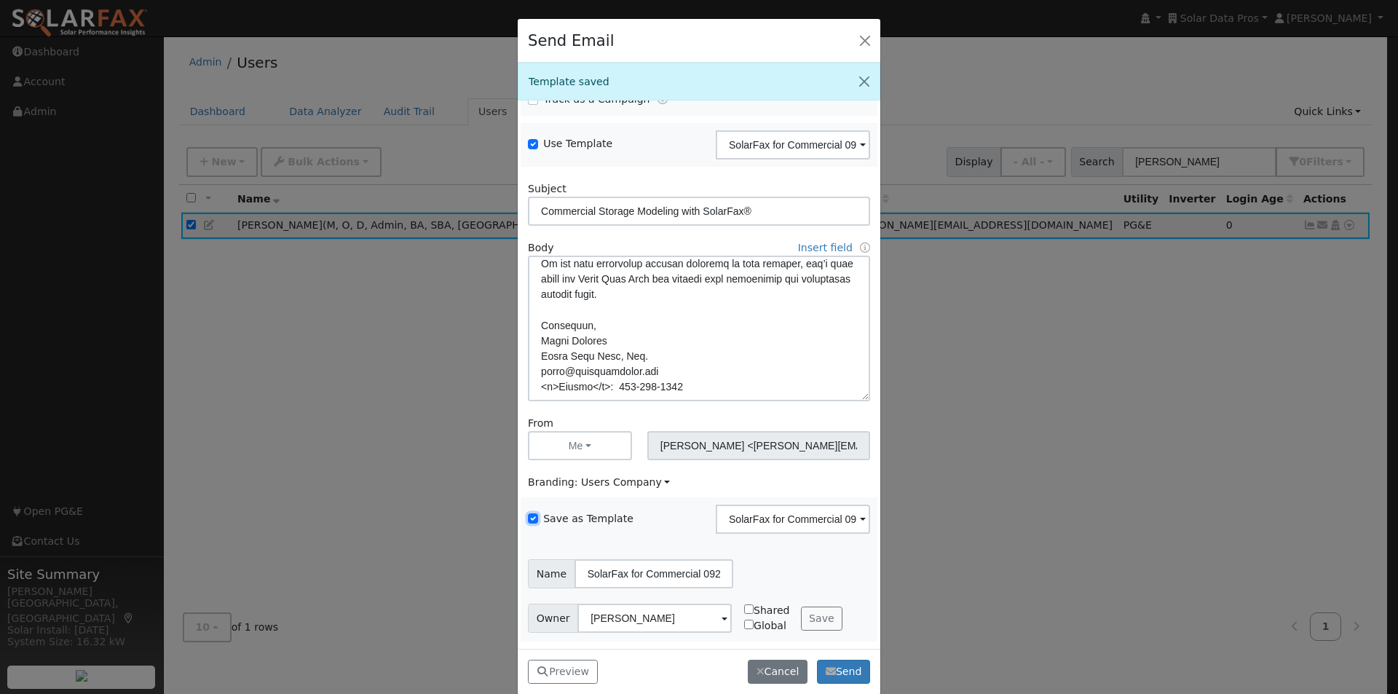
scroll to position [59, 0]
click at [801, 616] on button "Save" at bounding box center [822, 616] width 42 height 25
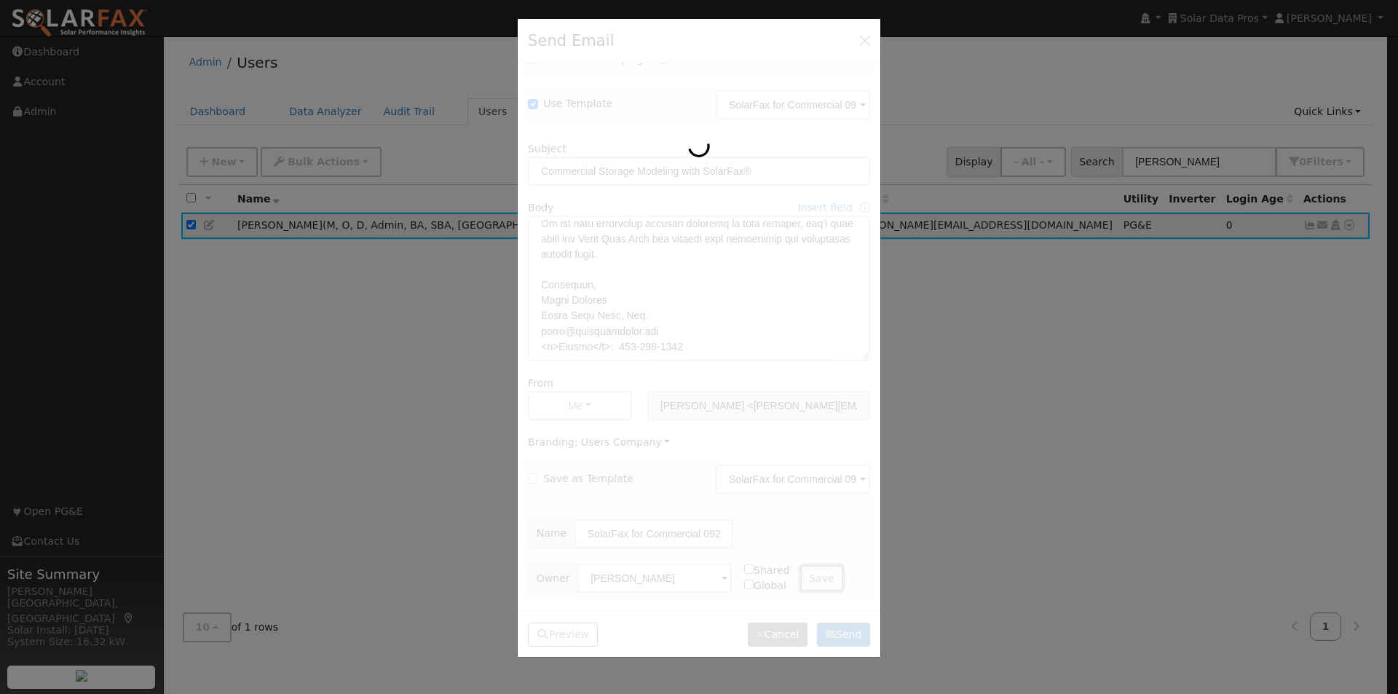
checkbox input "false"
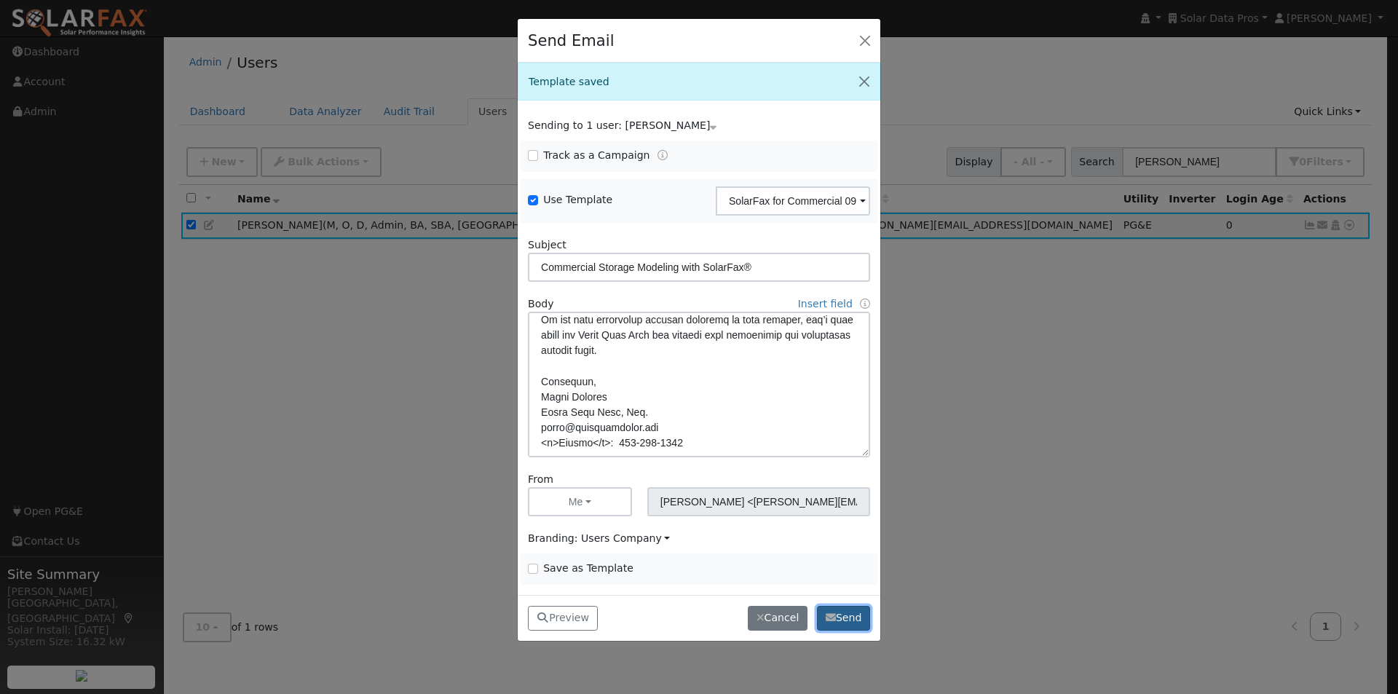
click at [850, 621] on button "Send" at bounding box center [843, 618] width 53 height 25
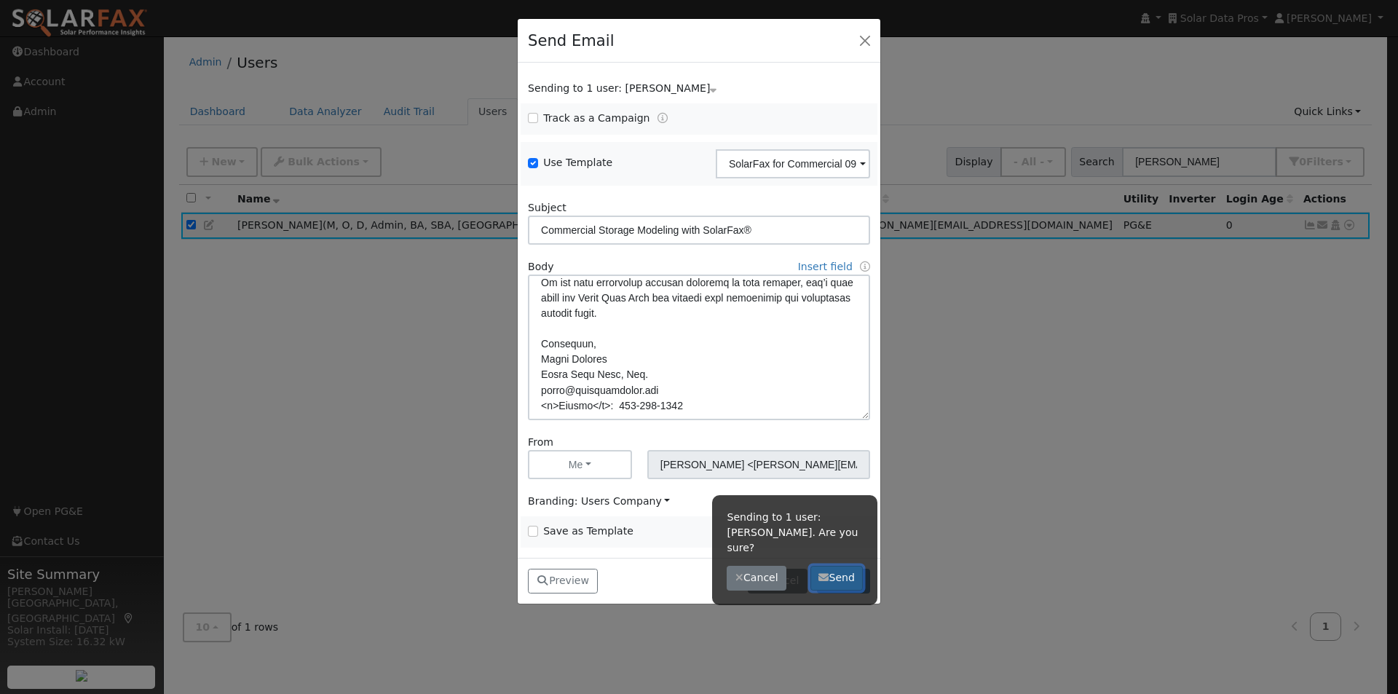
click at [836, 568] on button "Send" at bounding box center [836, 578] width 53 height 25
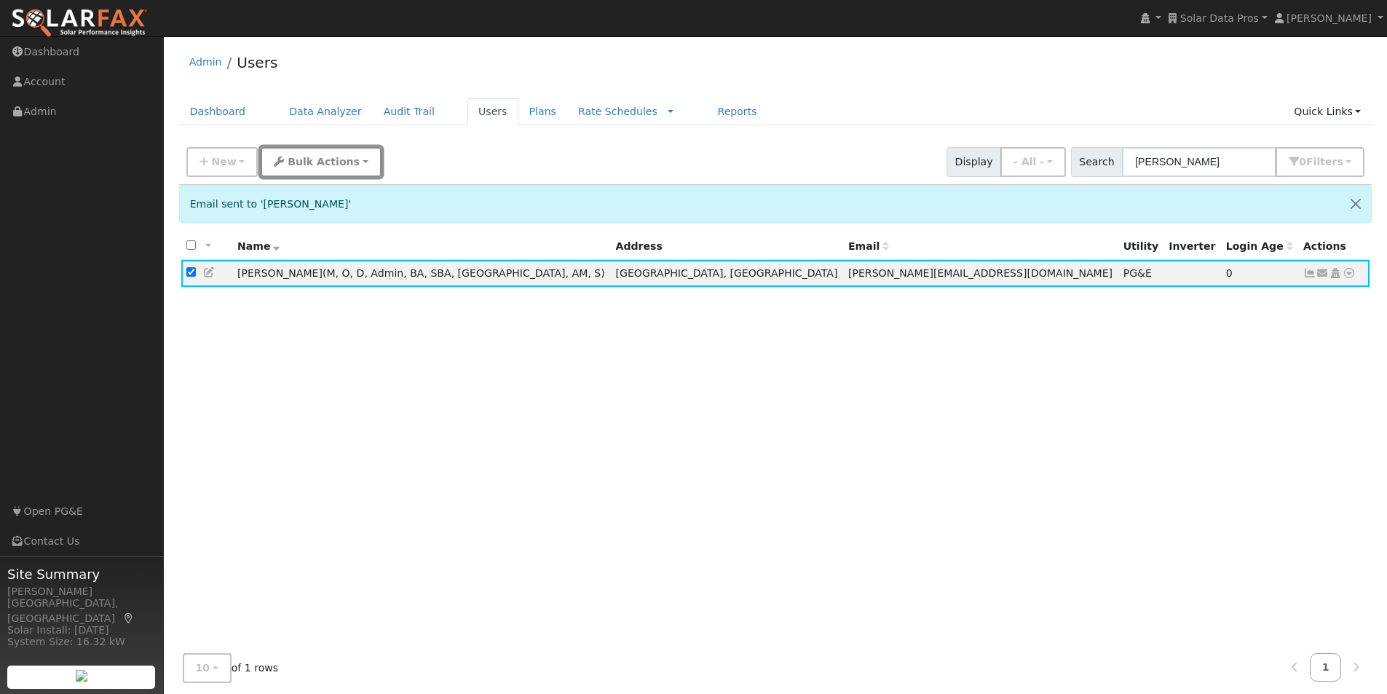
click at [306, 173] on button "Bulk Actions" at bounding box center [321, 162] width 120 height 30
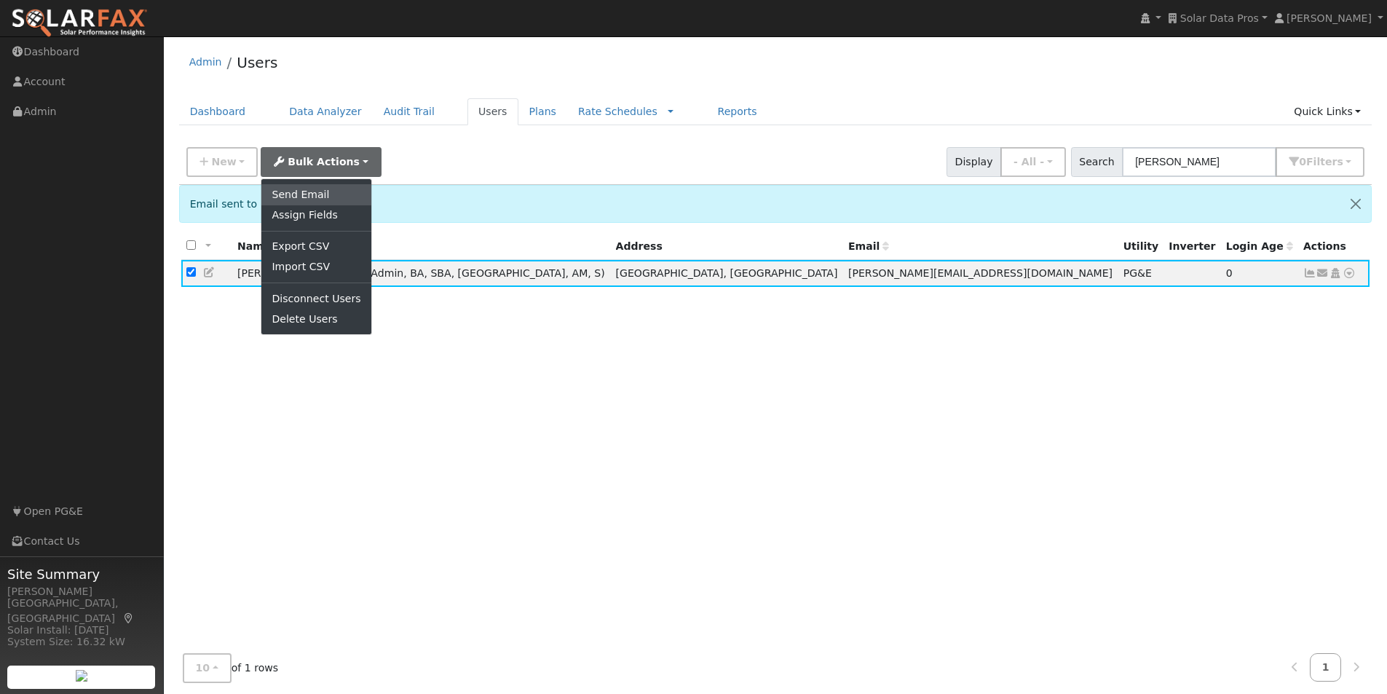
click at [290, 199] on link "Send Email" at bounding box center [315, 194] width 109 height 20
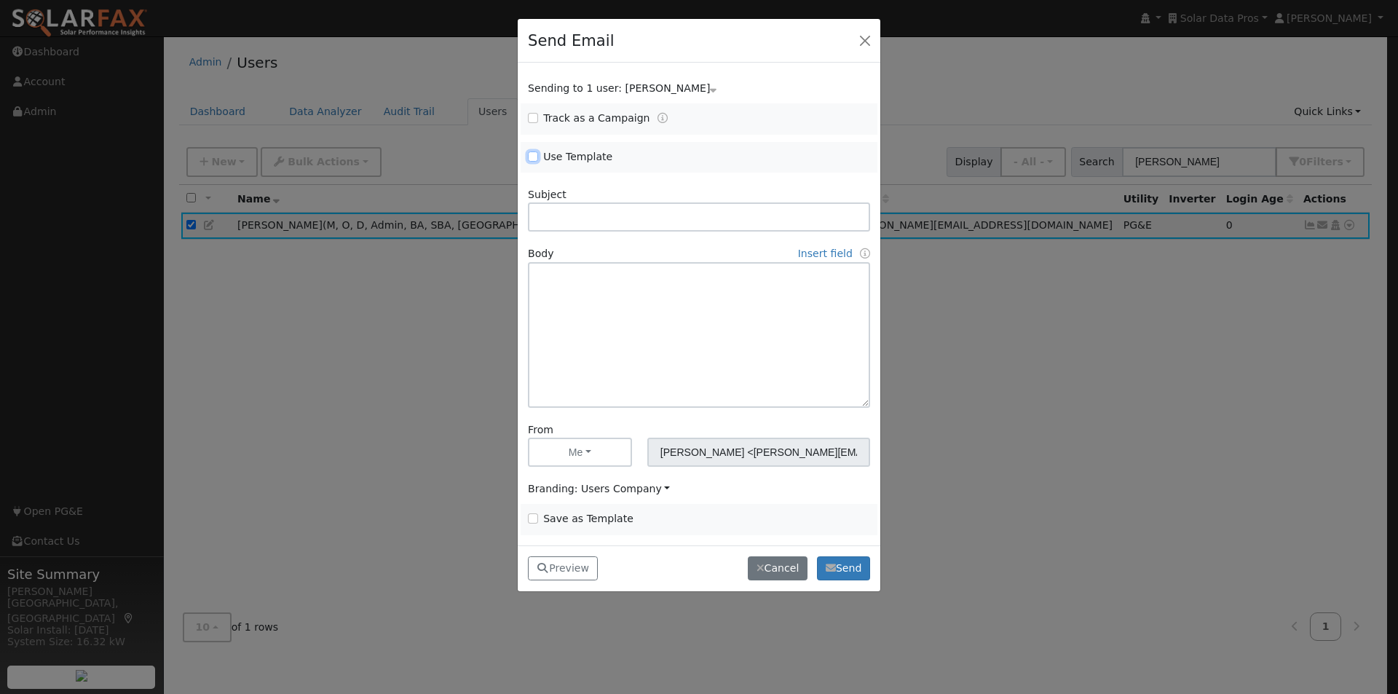
click at [532, 159] on input "Use Template" at bounding box center [533, 156] width 10 height 10
checkbox input "true"
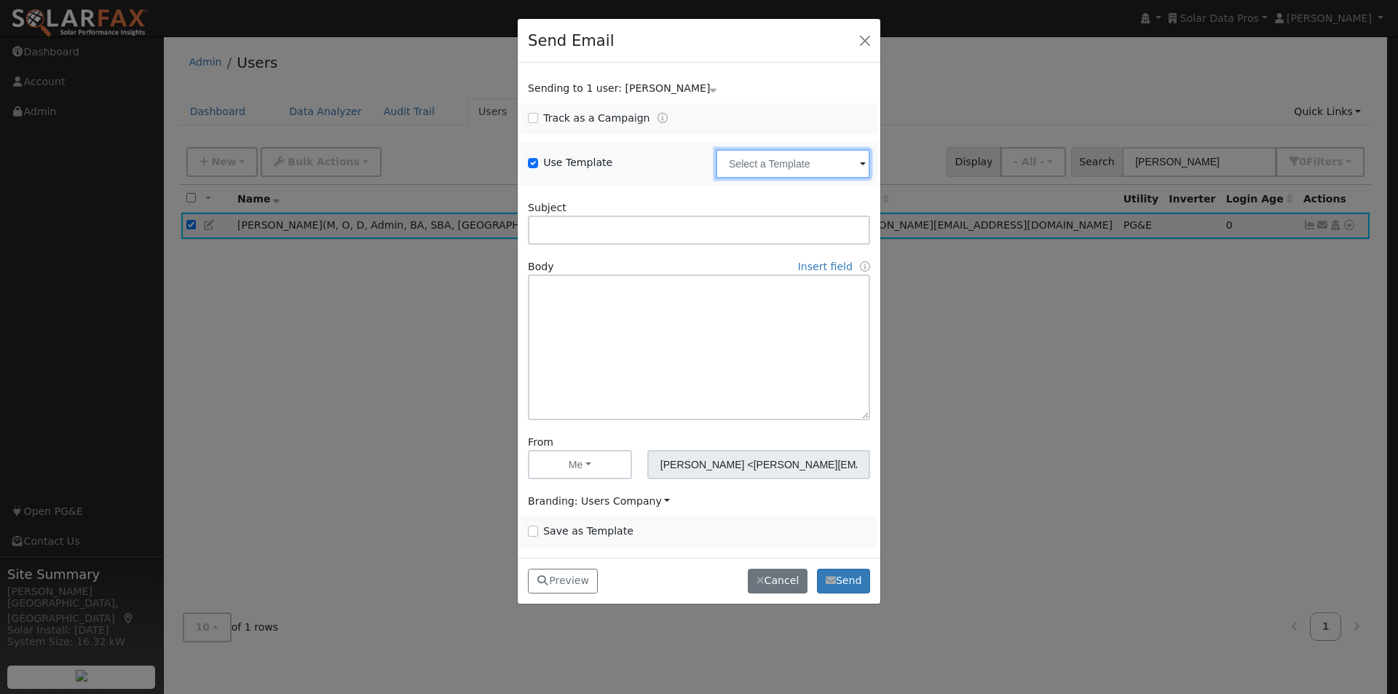
click at [799, 162] on input "text" at bounding box center [793, 163] width 154 height 29
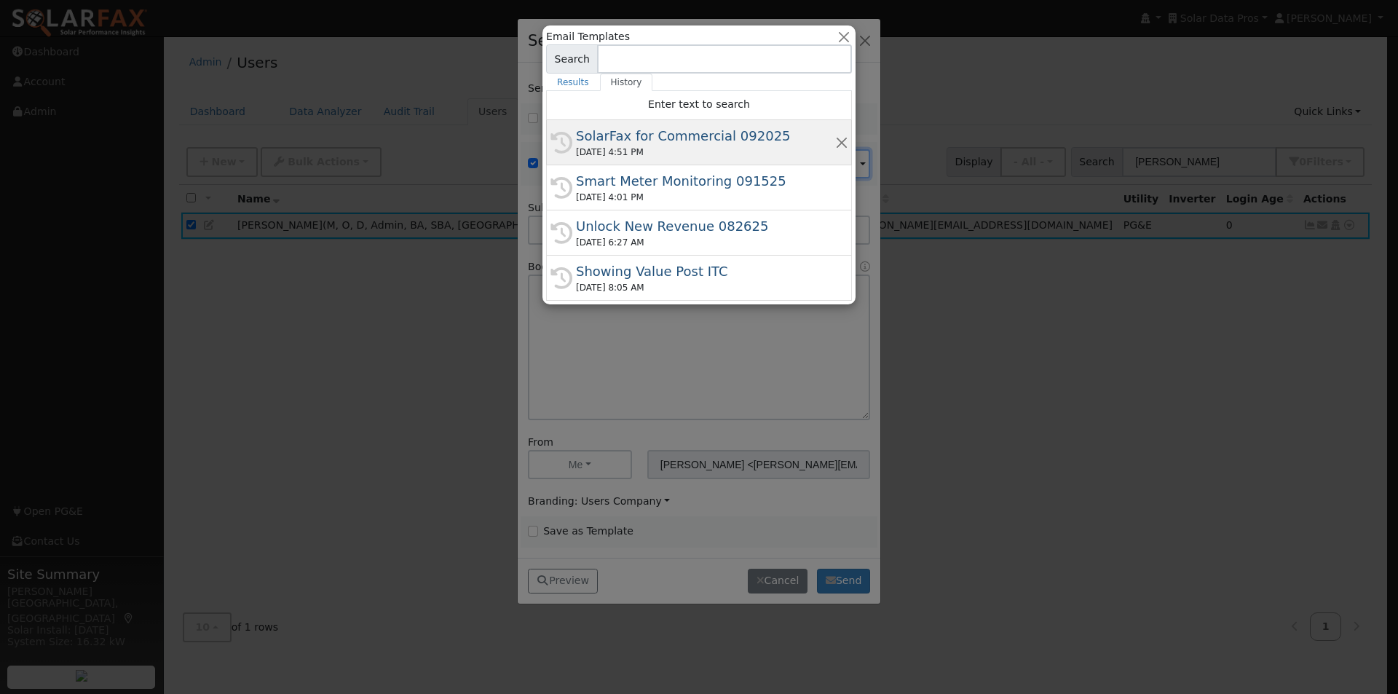
click at [638, 133] on div "SolarFax for Commercial 092025" at bounding box center [705, 136] width 259 height 20
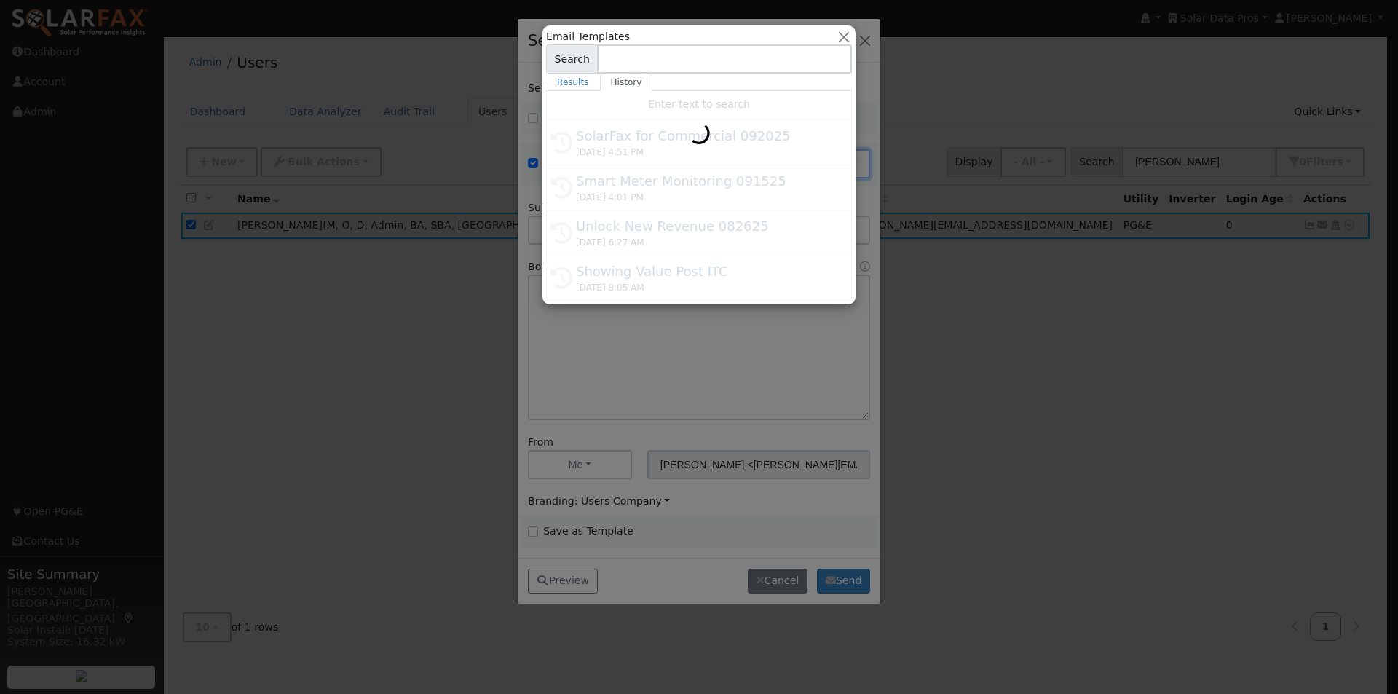
type input "SolarFax for Commercial 092025"
type input "Commercial Storage Modeling with SolarFax®"
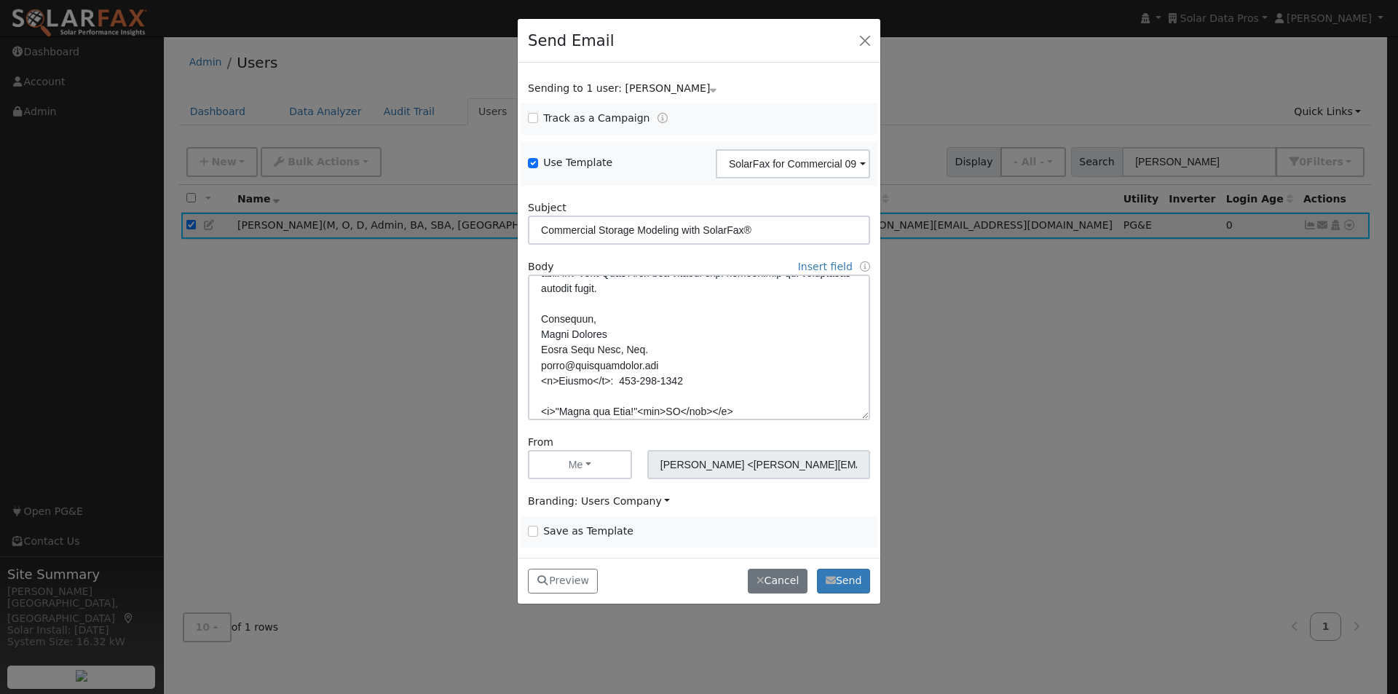
scroll to position [426, 0]
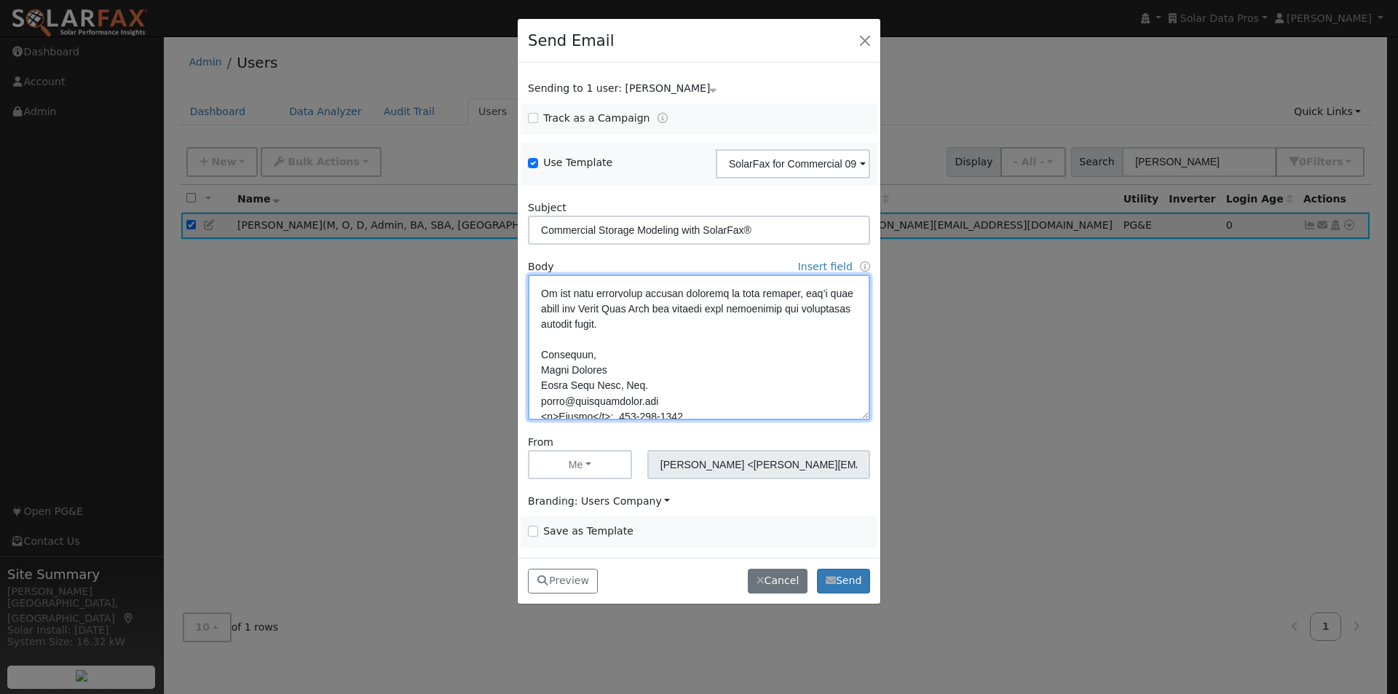
drag, startPoint x: 799, startPoint y: 320, endPoint x: 400, endPoint y: 316, distance: 399.0
click at [400, 317] on div "Send Email Sending to 1 user: Leroy Coffman Name Issue Leroy Coffman Track as a…" at bounding box center [699, 347] width 1398 height 694
drag, startPoint x: 611, startPoint y: 323, endPoint x: 440, endPoint y: 314, distance: 171.3
click at [440, 314] on div "Send Email Sending to 1 user: Leroy Coffman Name Issue Leroy Coffman Track as a…" at bounding box center [699, 347] width 1398 height 694
click at [593, 319] on textarea at bounding box center [699, 347] width 342 height 146
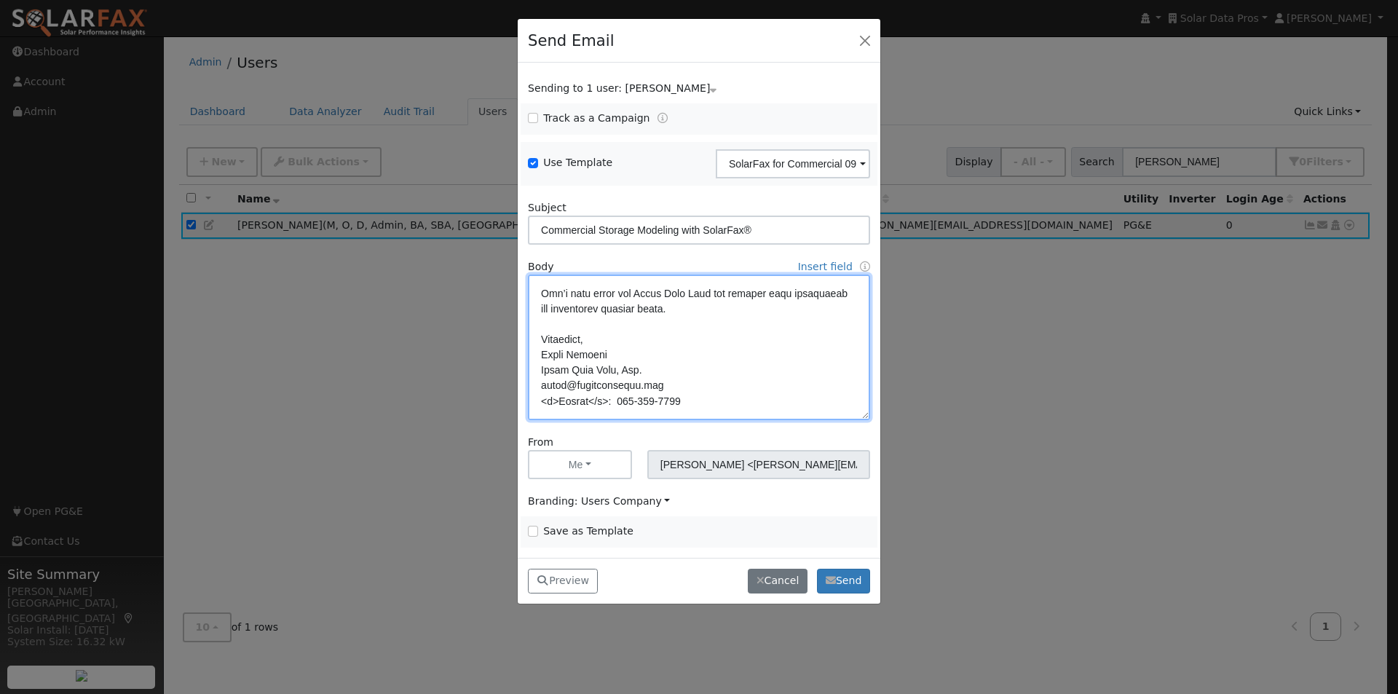
click at [613, 323] on textarea at bounding box center [699, 347] width 342 height 146
click at [828, 263] on link "Insert field" at bounding box center [825, 267] width 55 height 12
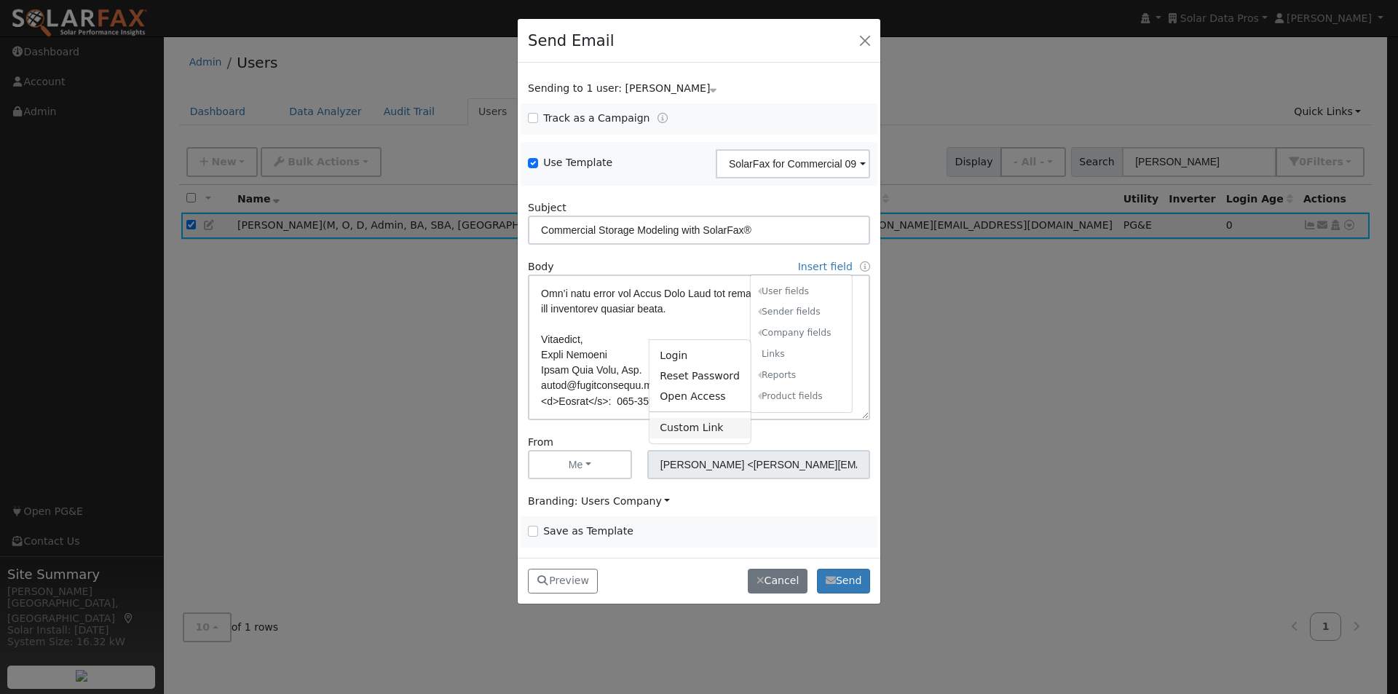
click at [686, 428] on link "Custom Link" at bounding box center [699, 428] width 101 height 20
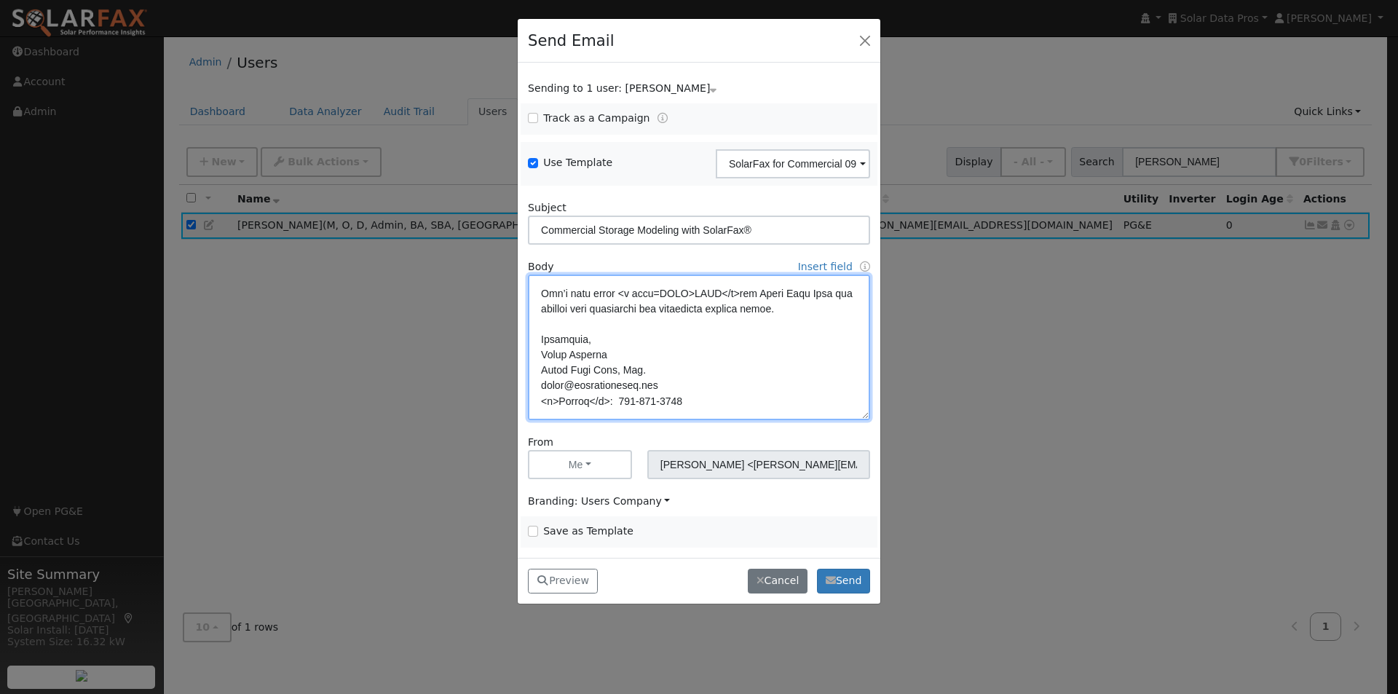
click at [661, 317] on textarea at bounding box center [699, 347] width 342 height 146
paste textarea "https://link.homehubcrm.com/widget/booking/X0YlzjCNix08ZTKAqvFD"
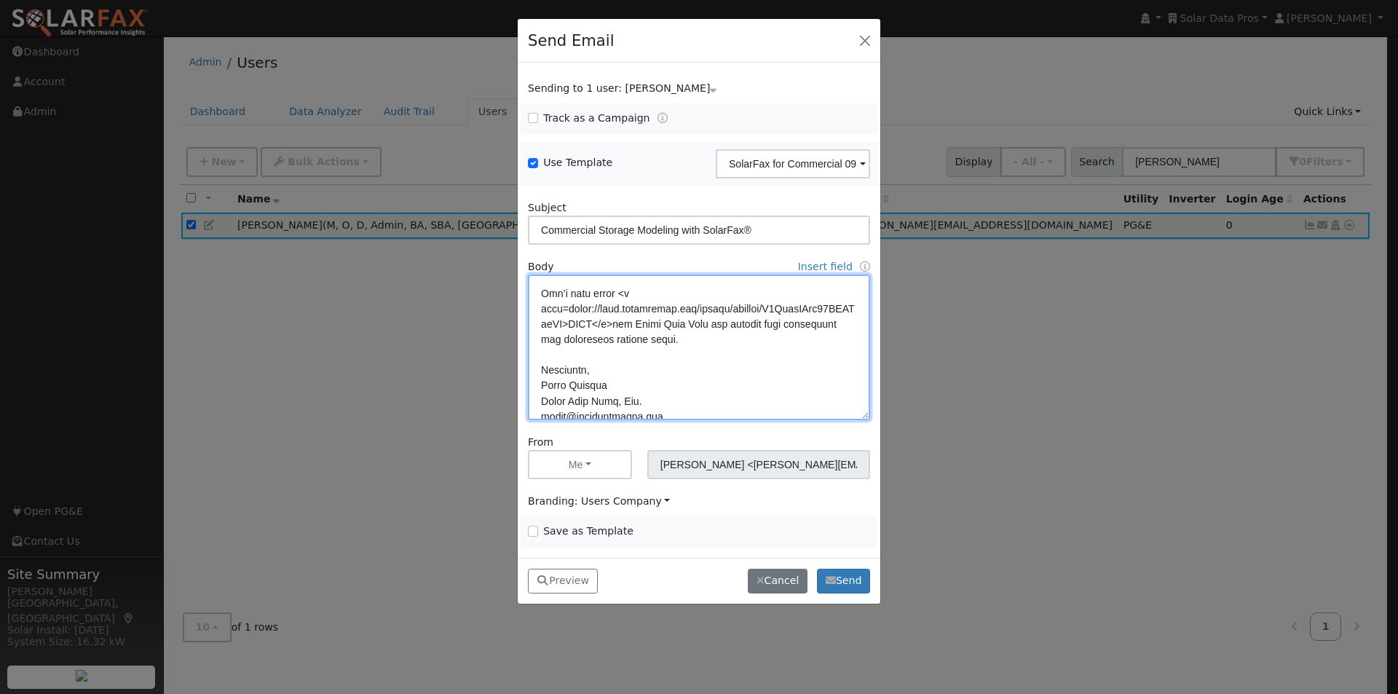
drag, startPoint x: 609, startPoint y: 321, endPoint x: 491, endPoint y: 324, distance: 118.0
click at [491, 324] on div "Send Email Sending to 1 user: Leroy Coffman Name Issue Leroy Coffman Track as a…" at bounding box center [699, 347] width 1398 height 694
click at [597, 350] on textarea at bounding box center [699, 347] width 342 height 146
paste textarea "Let’s talk about"
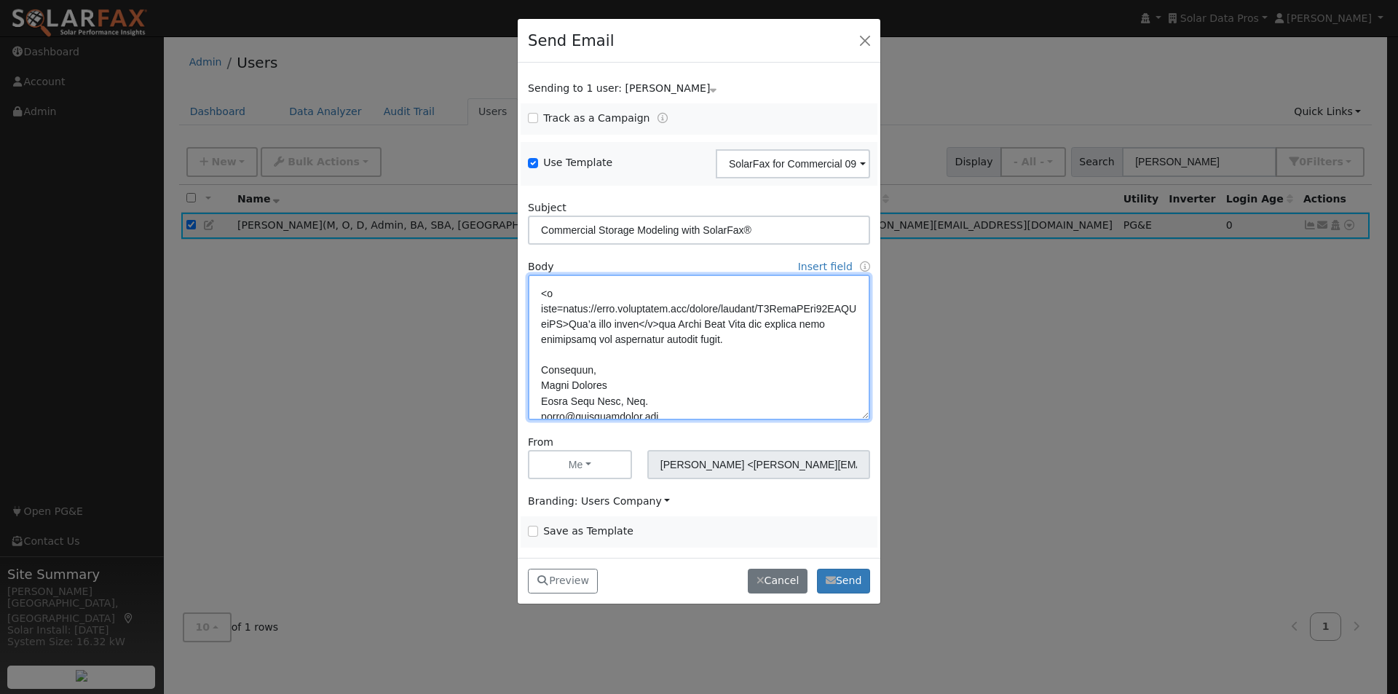
type textarea "Dear {user_fname}, SolarFax® insights are now available for commercial storage …"
click at [534, 530] on input "Save as Template" at bounding box center [533, 531] width 10 height 10
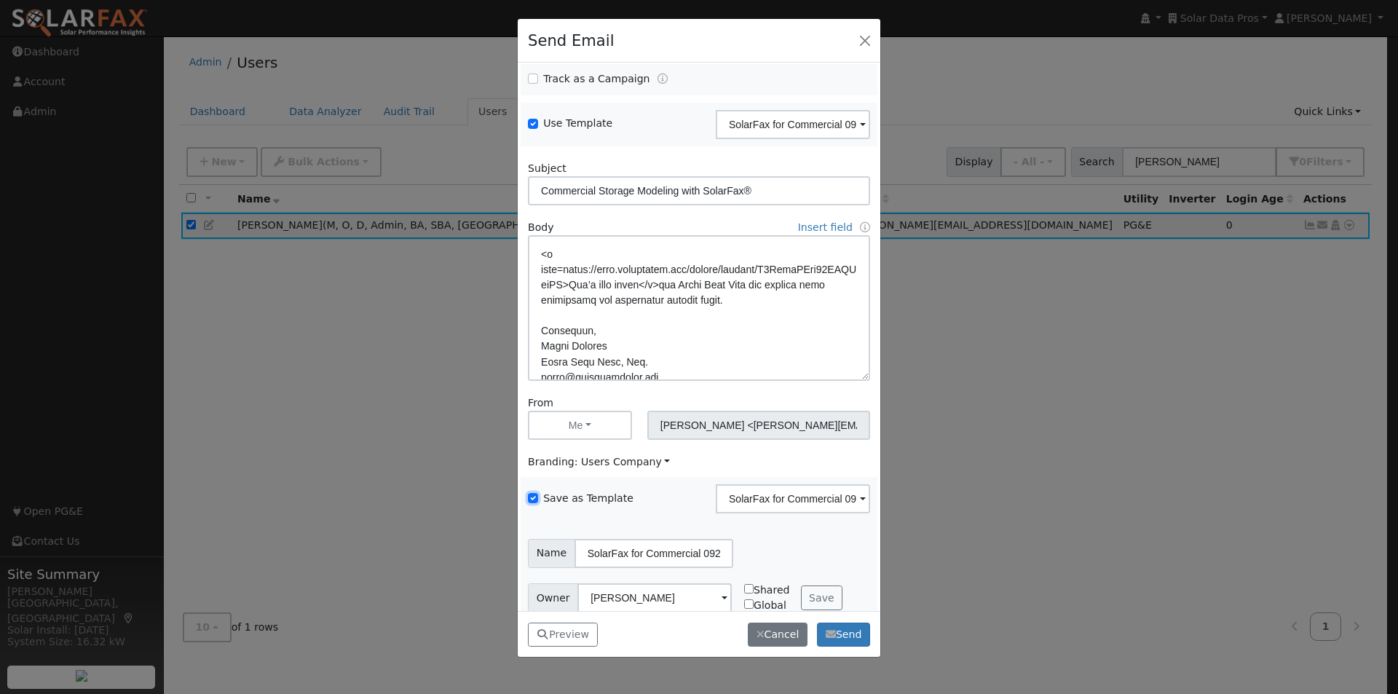
scroll to position [59, 0]
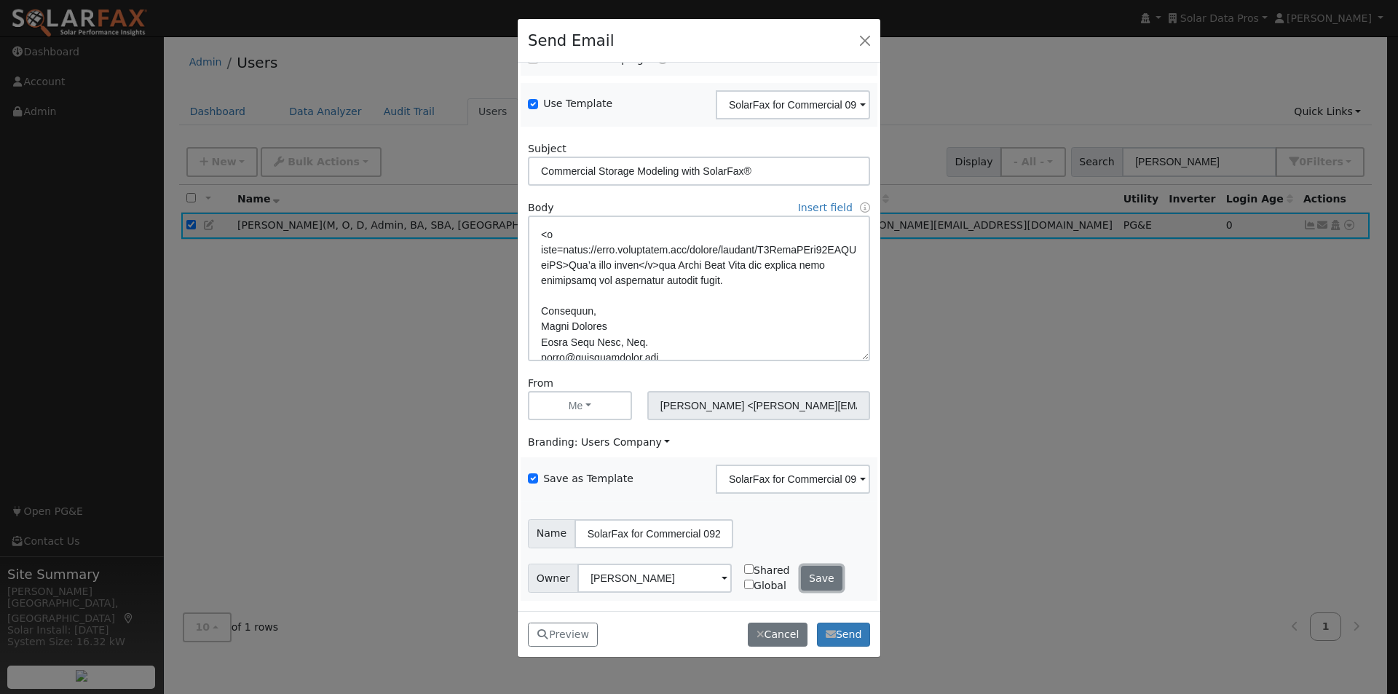
click at [807, 574] on button "Save" at bounding box center [822, 578] width 42 height 25
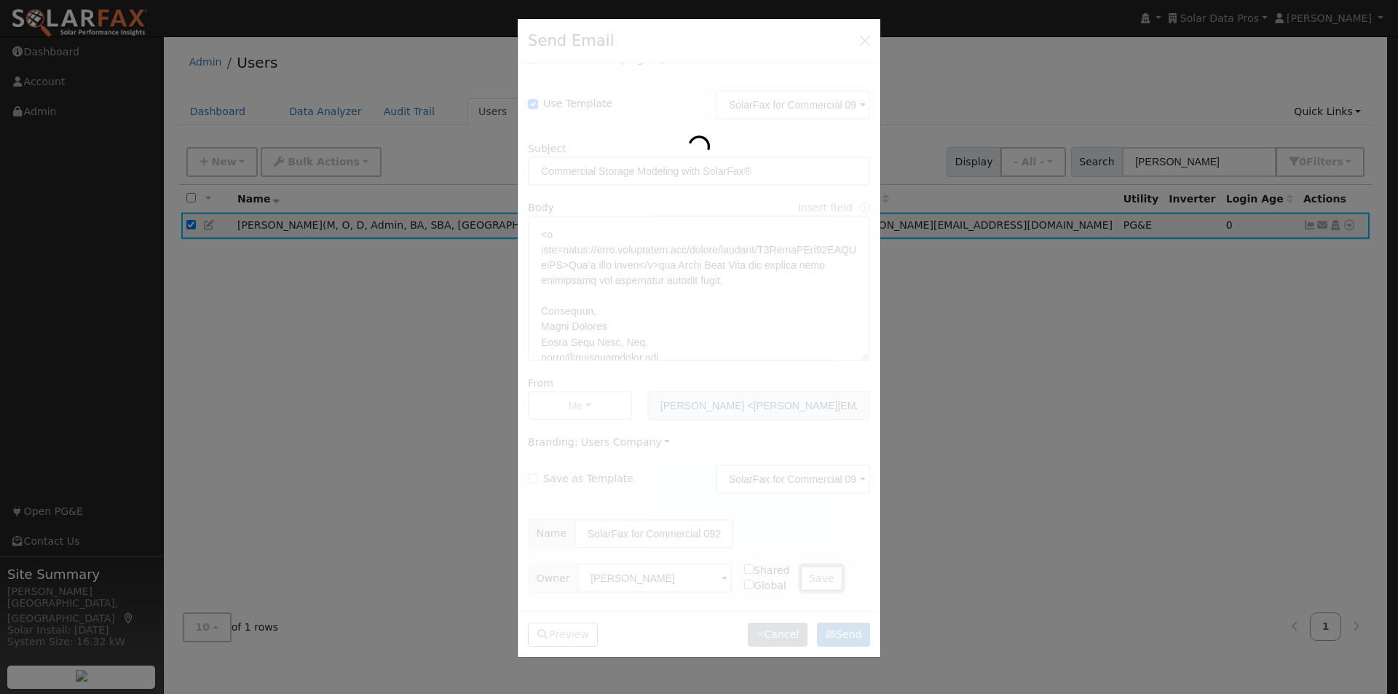
checkbox input "false"
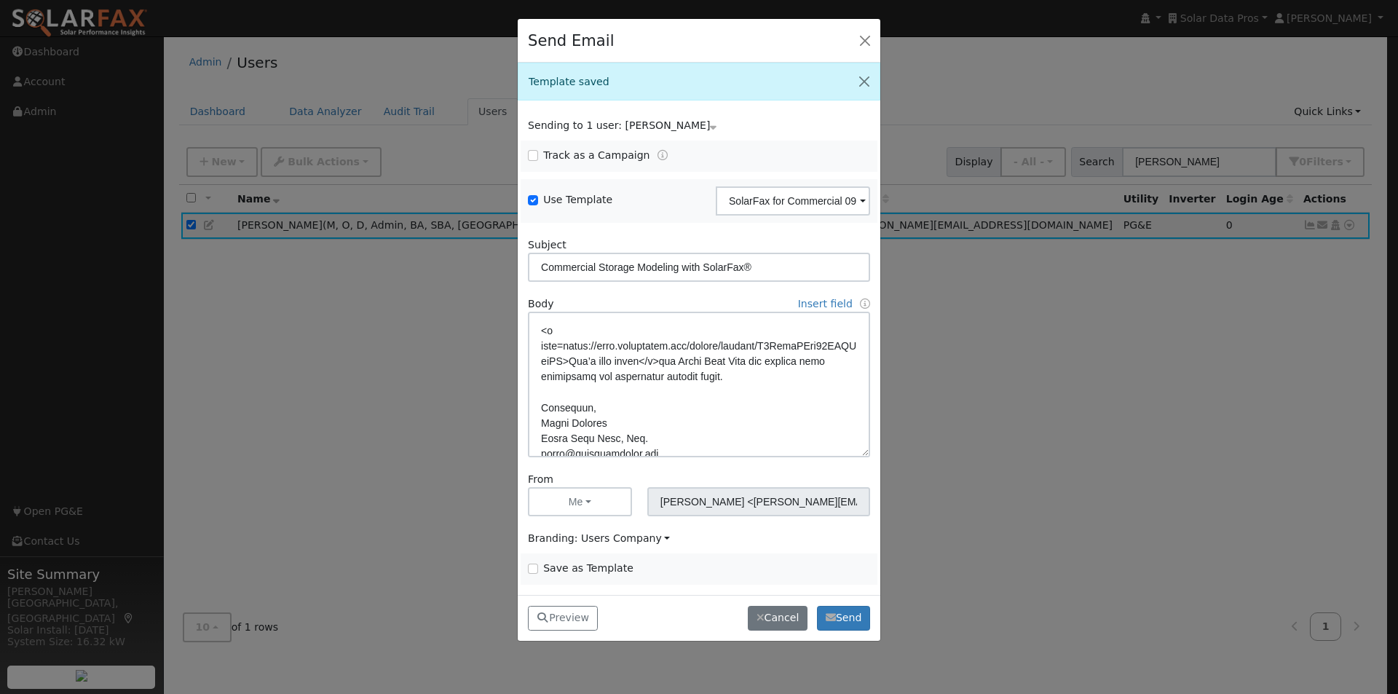
scroll to position [0, 0]
click at [555, 612] on button "Preview" at bounding box center [563, 618] width 70 height 25
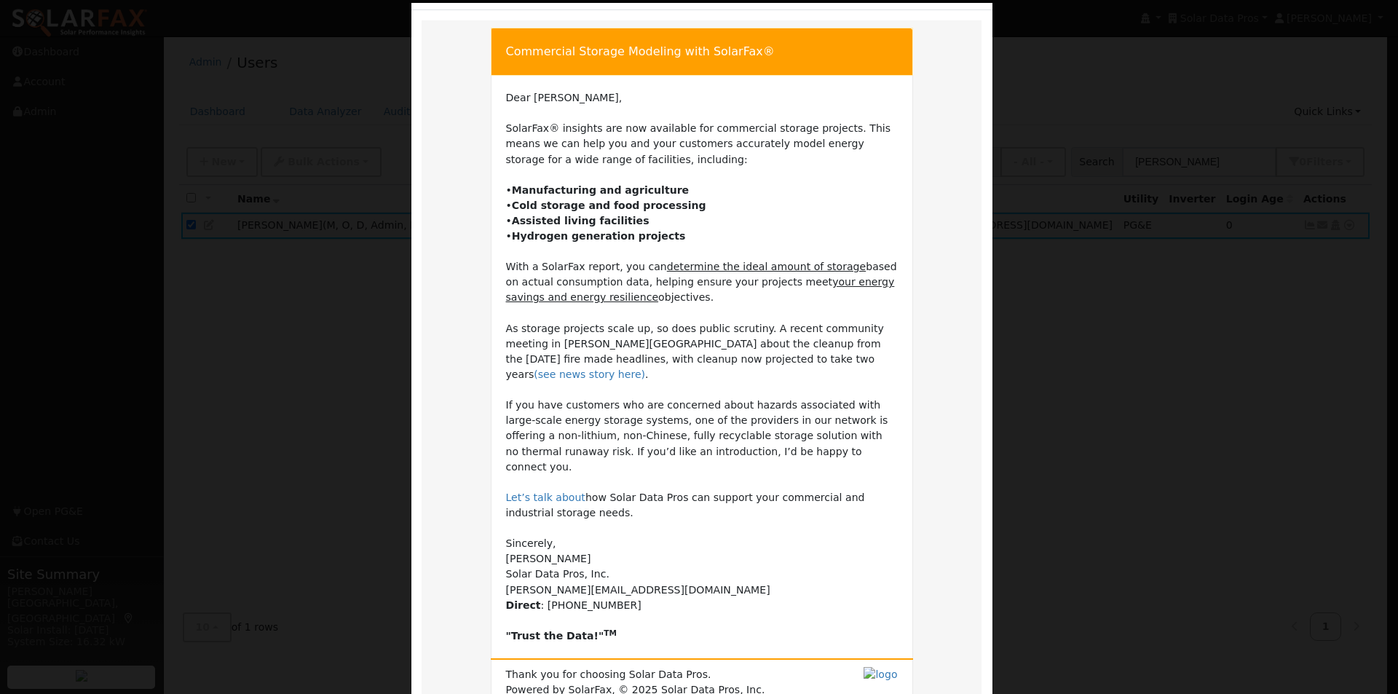
scroll to position [146, 0]
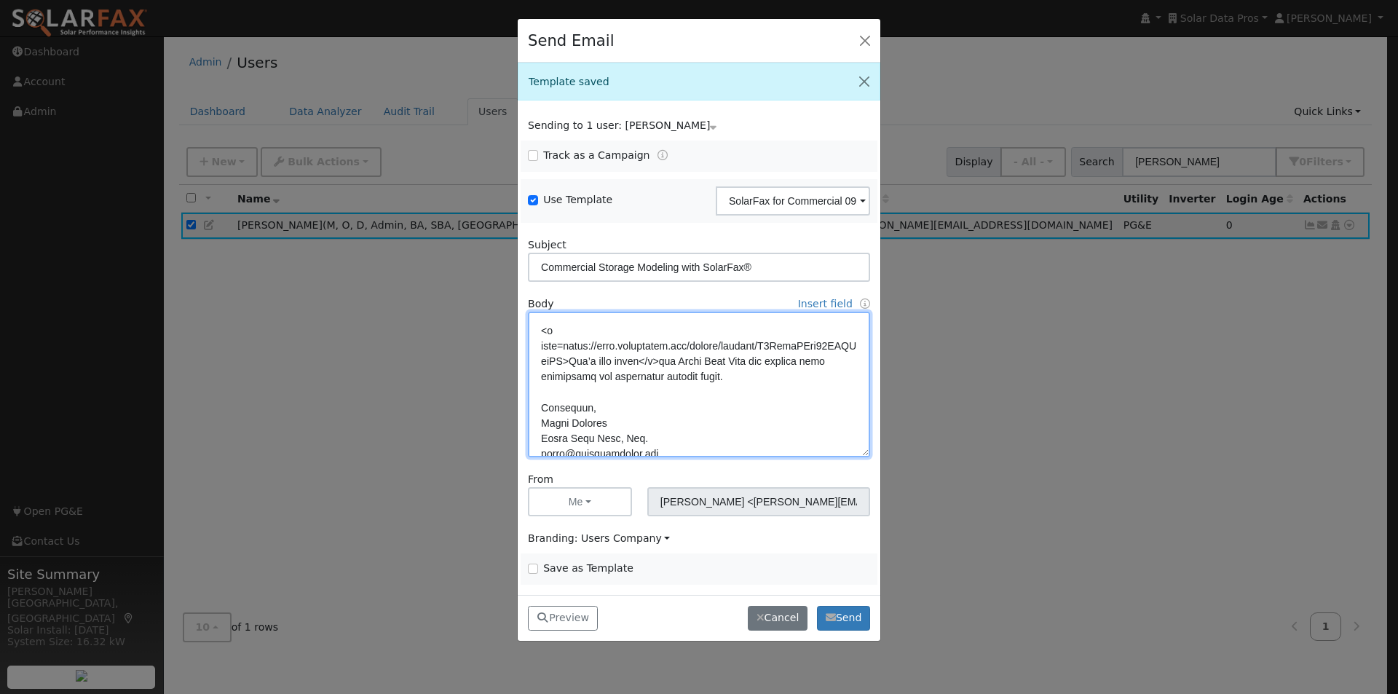
click at [654, 390] on textarea at bounding box center [699, 385] width 342 height 146
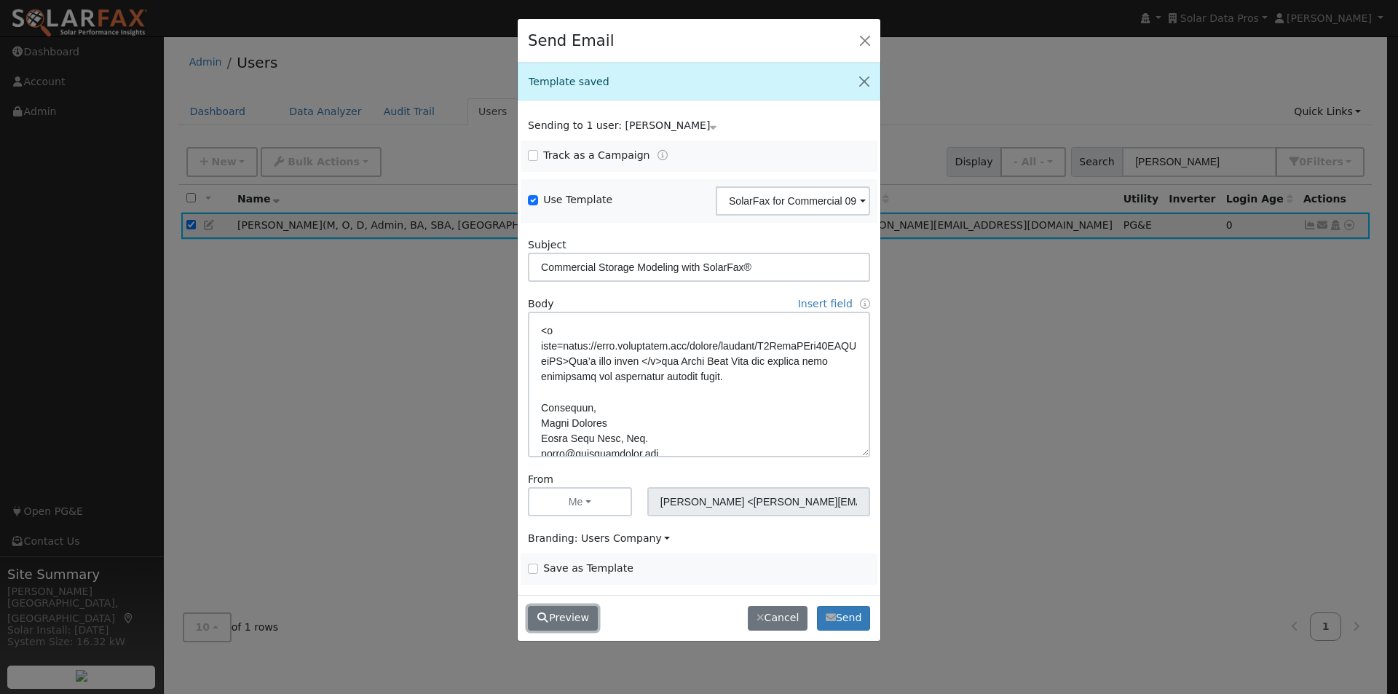
click at [566, 619] on button "Preview" at bounding box center [563, 618] width 70 height 25
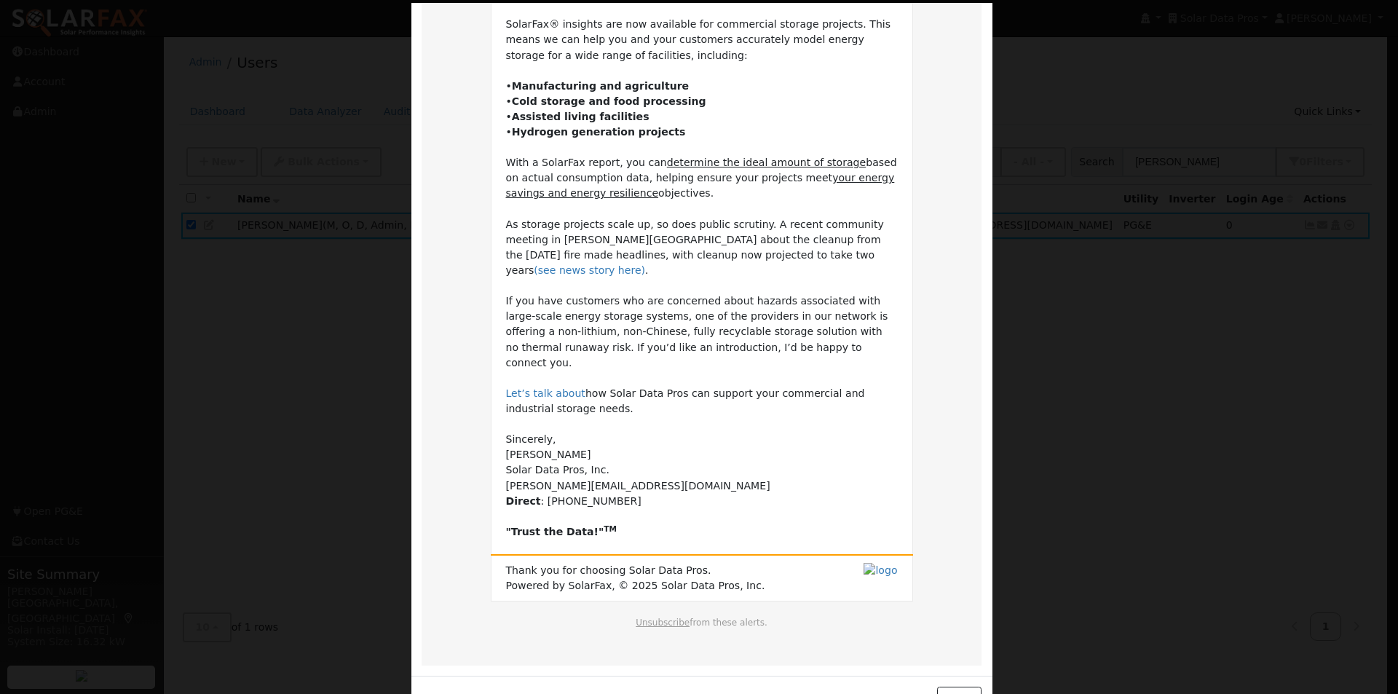
scroll to position [172, 0]
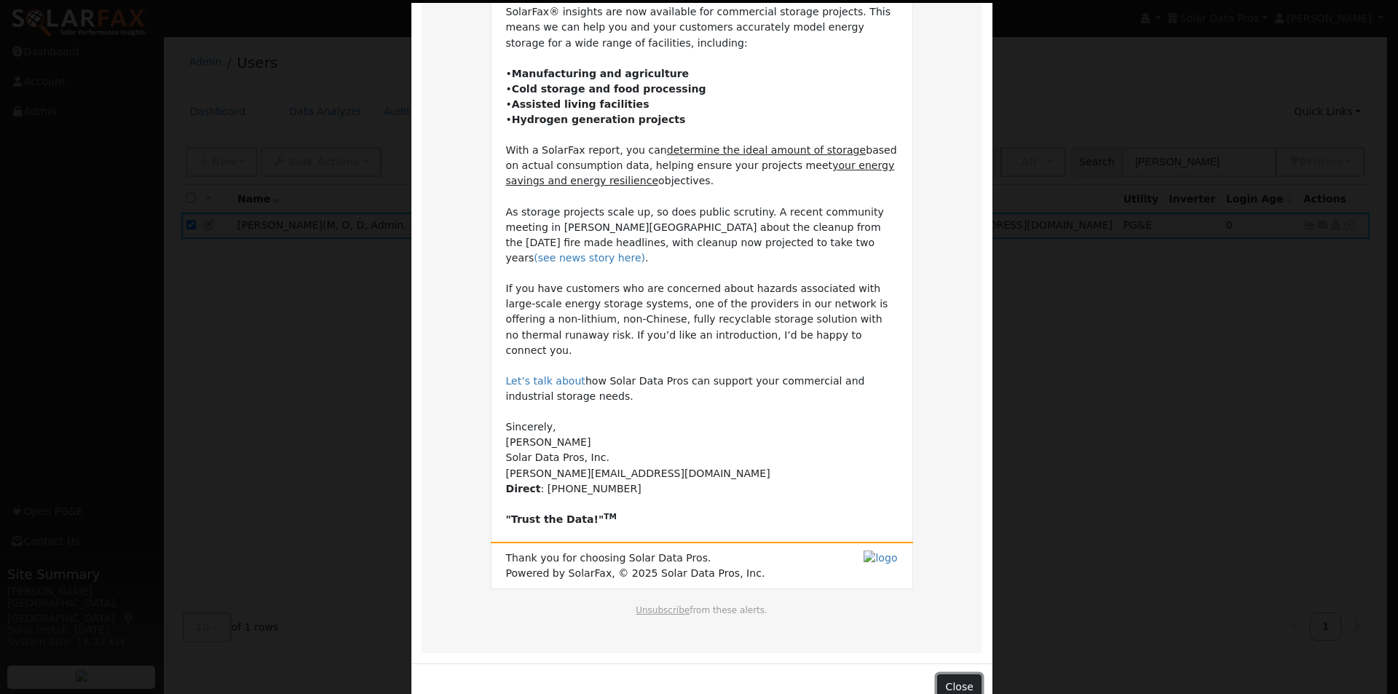
click at [970, 674] on button "Close" at bounding box center [959, 686] width 44 height 25
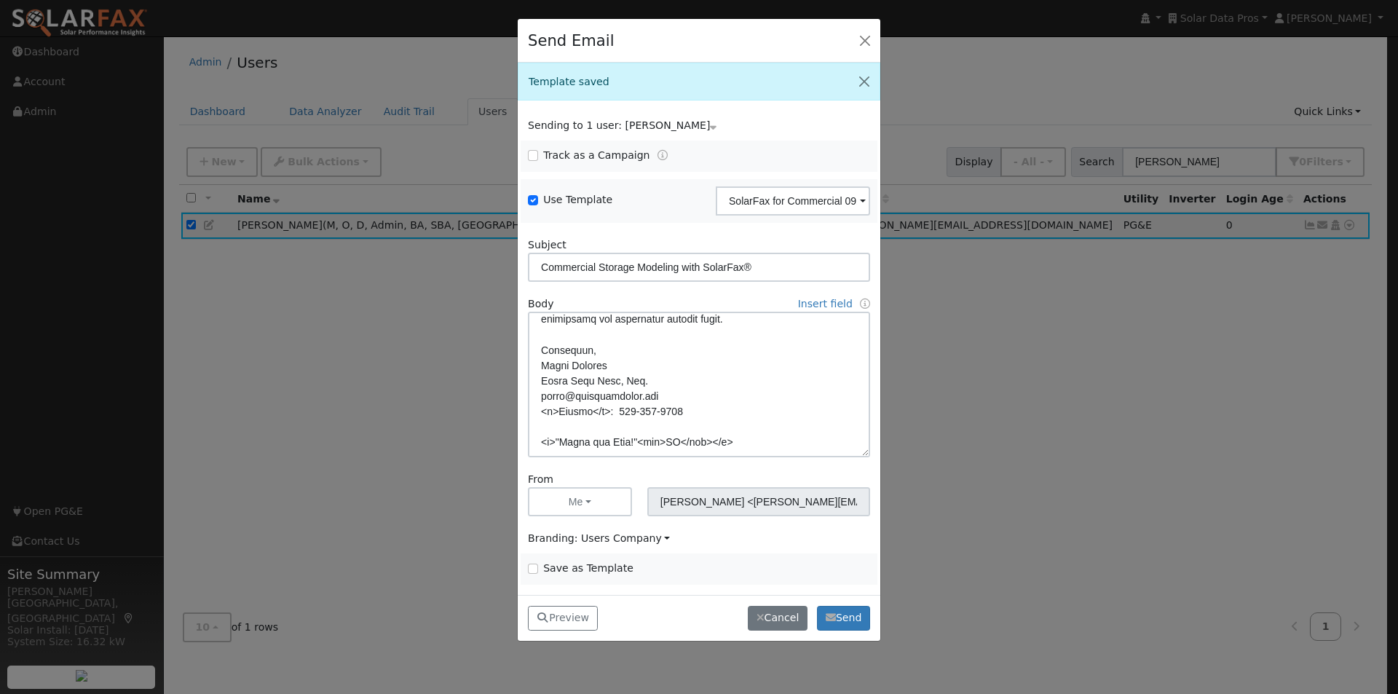
scroll to position [426, 0]
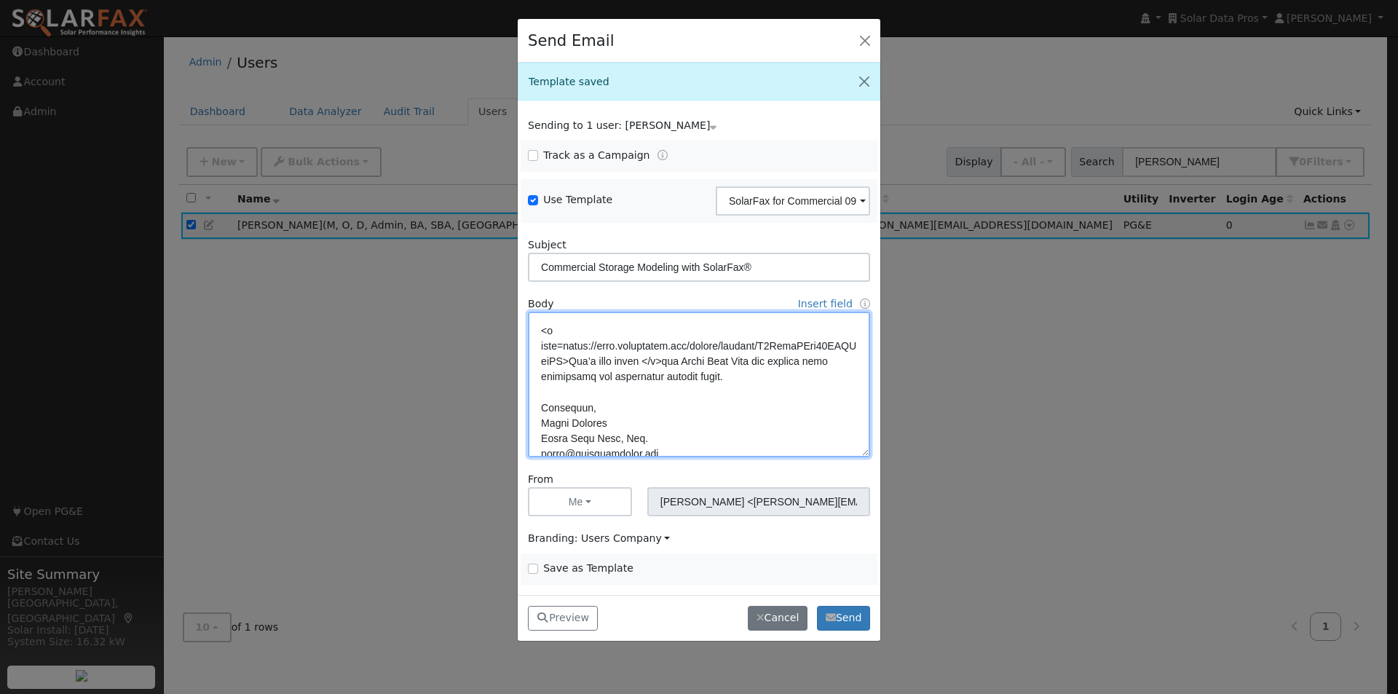
click at [791, 411] on textarea at bounding box center [699, 385] width 342 height 146
click at [825, 303] on link "Insert field" at bounding box center [825, 304] width 55 height 12
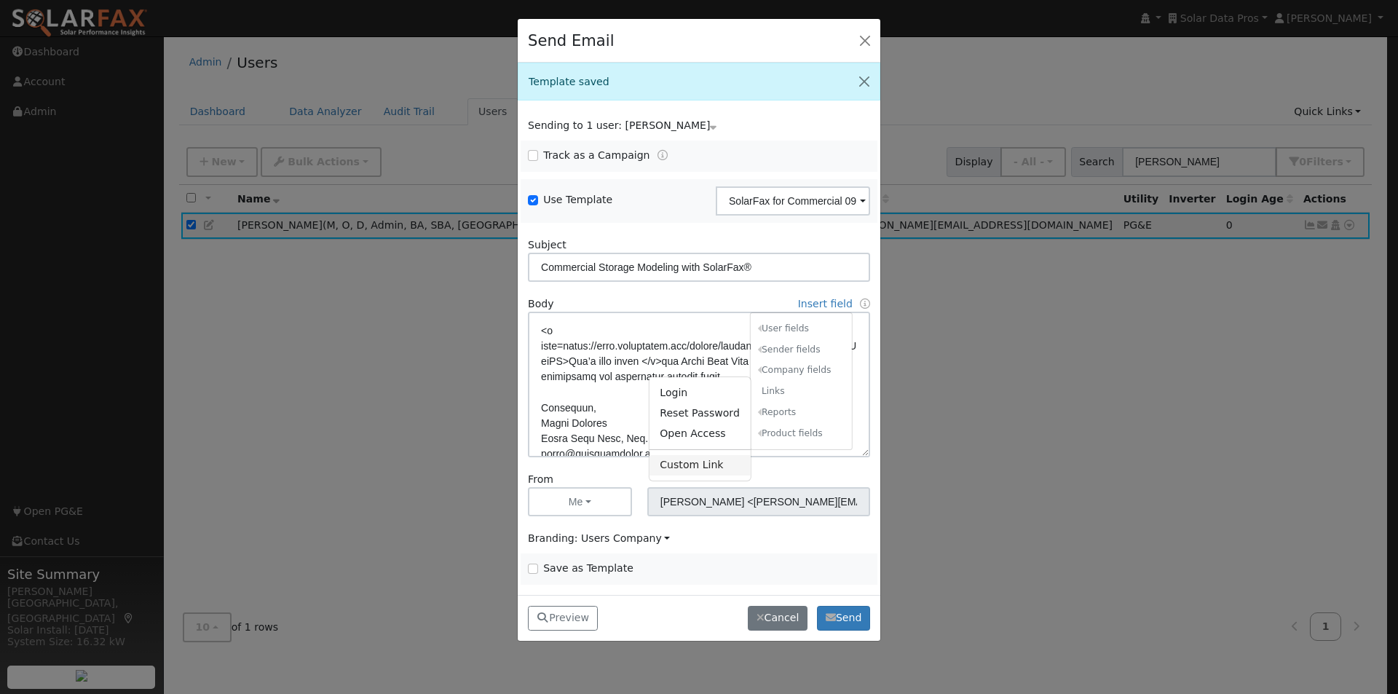
click at [672, 460] on link "Custom Link" at bounding box center [699, 465] width 101 height 20
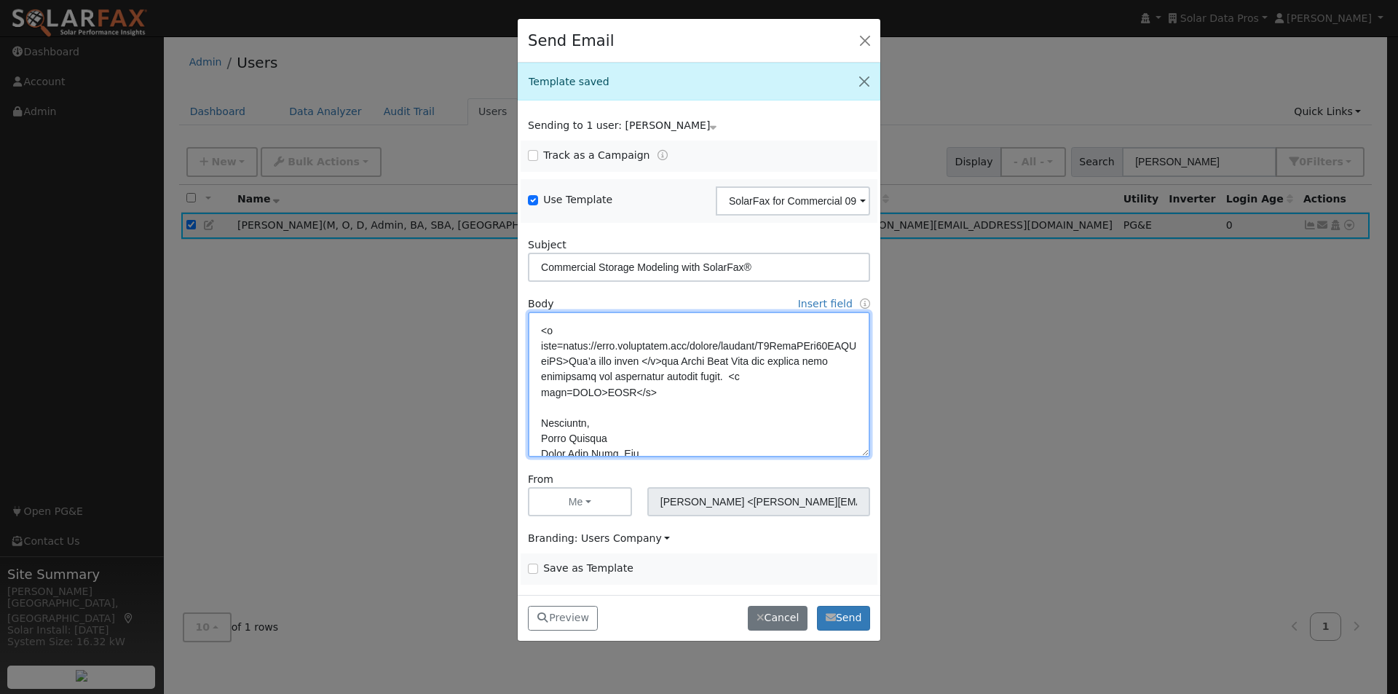
click at [602, 422] on textarea at bounding box center [699, 385] width 342 height 146
paste textarea "Let’s talk about"
click at [572, 417] on textarea at bounding box center [699, 385] width 342 height 146
drag, startPoint x: 572, startPoint y: 417, endPoint x: 581, endPoint y: 418, distance: 8.8
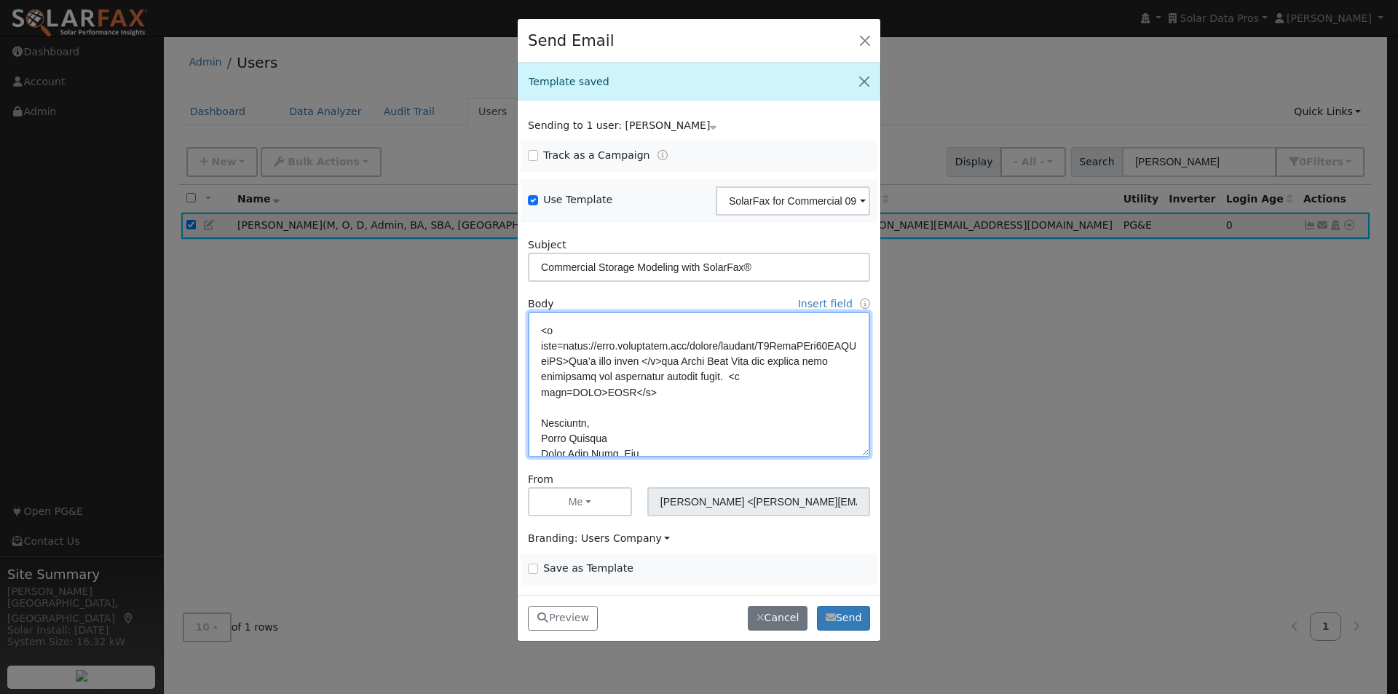
click at [573, 418] on textarea at bounding box center [699, 385] width 342 height 146
paste textarea "et’s talk about"
drag, startPoint x: 674, startPoint y: 394, endPoint x: 654, endPoint y: 397, distance: 20.6
click at [654, 397] on textarea at bounding box center [699, 385] width 342 height 146
drag, startPoint x: 586, startPoint y: 394, endPoint x: 494, endPoint y: 360, distance: 98.6
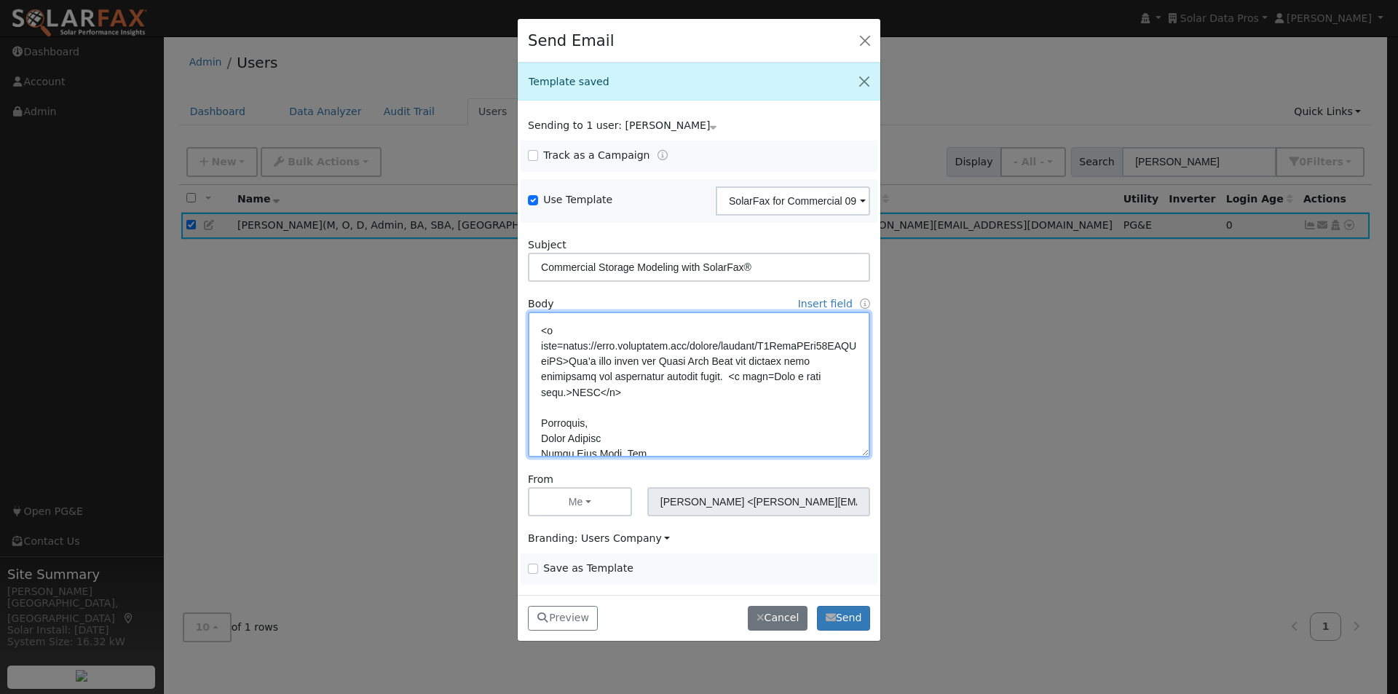
click at [494, 360] on div "Send Email Template saved Sending to 1 user: [PERSON_NAME] Name Issue [PERSON_N…" at bounding box center [699, 347] width 1398 height 694
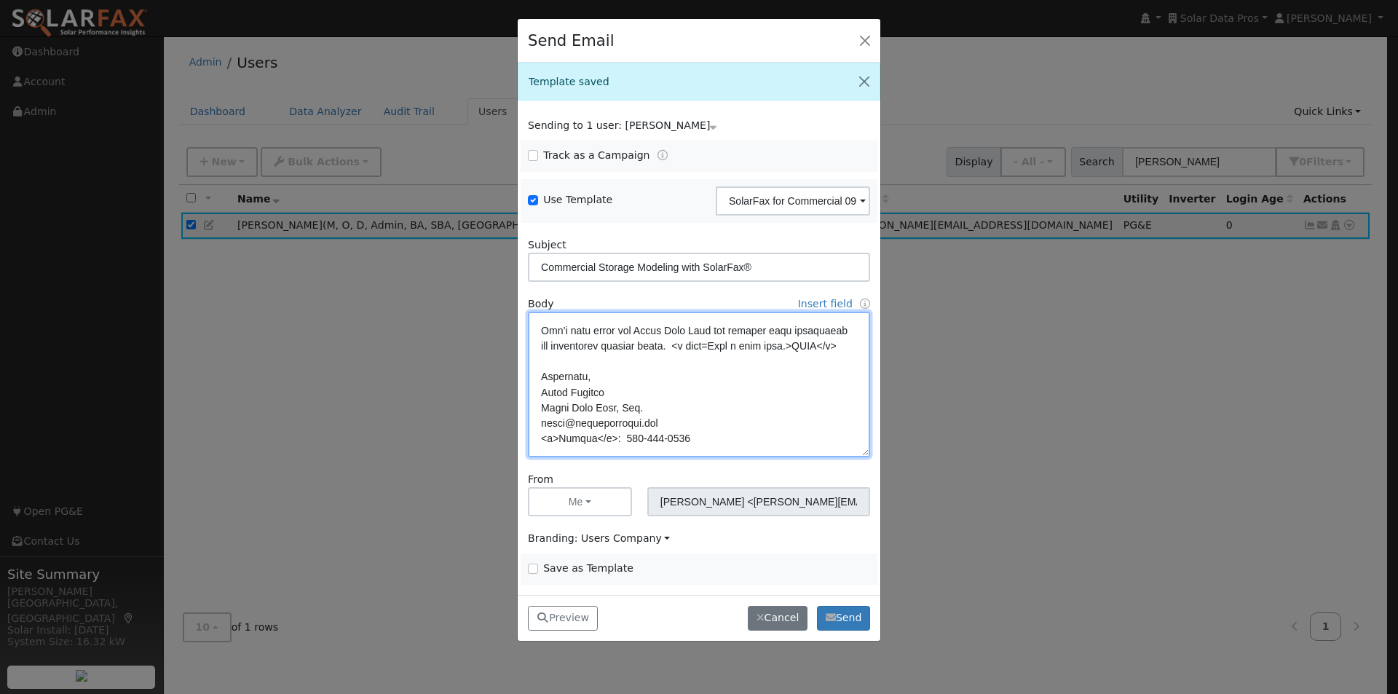
click at [678, 382] on textarea at bounding box center [699, 385] width 342 height 146
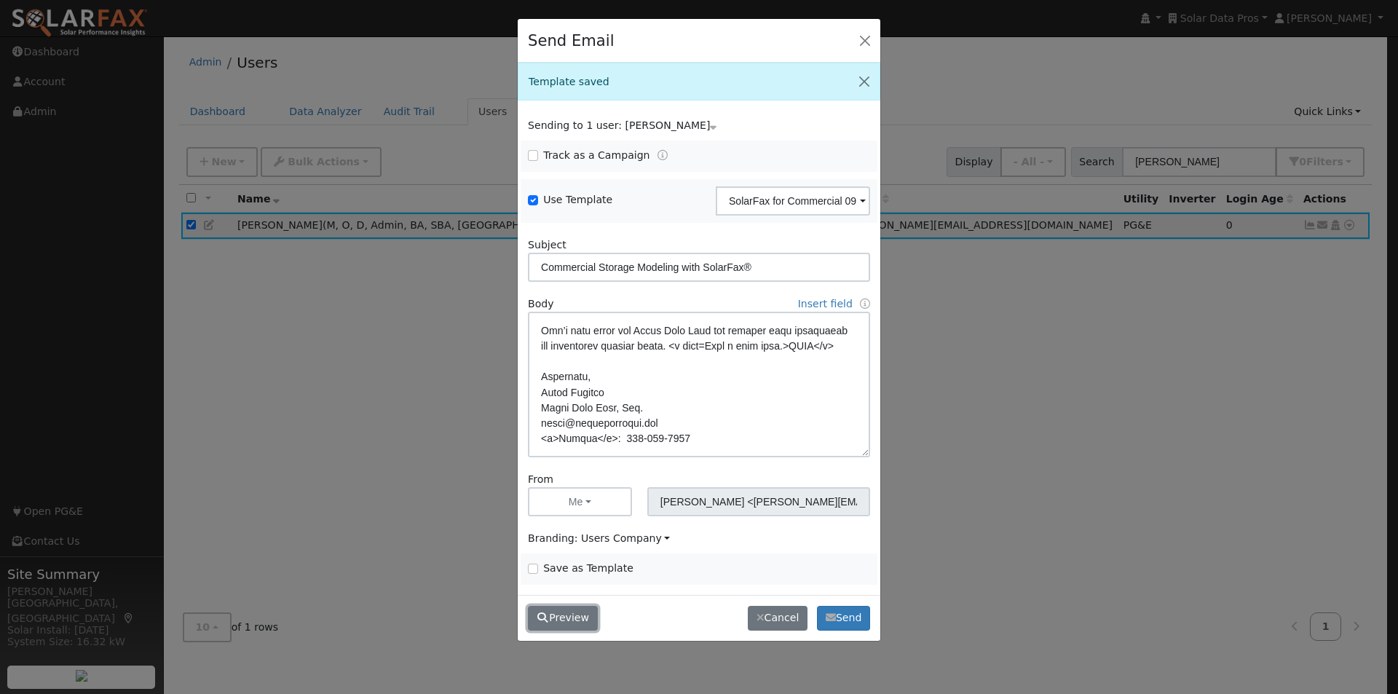
click at [558, 614] on button "Preview" at bounding box center [563, 618] width 70 height 25
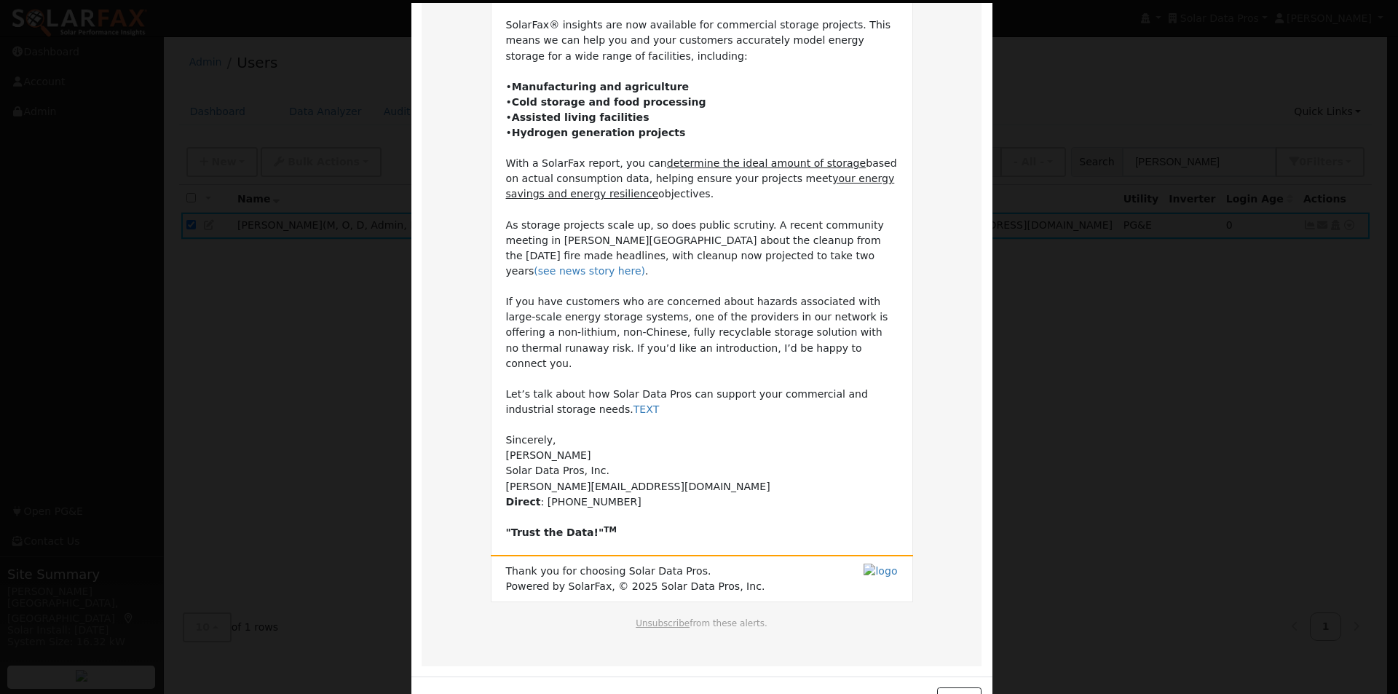
scroll to position [172, 0]
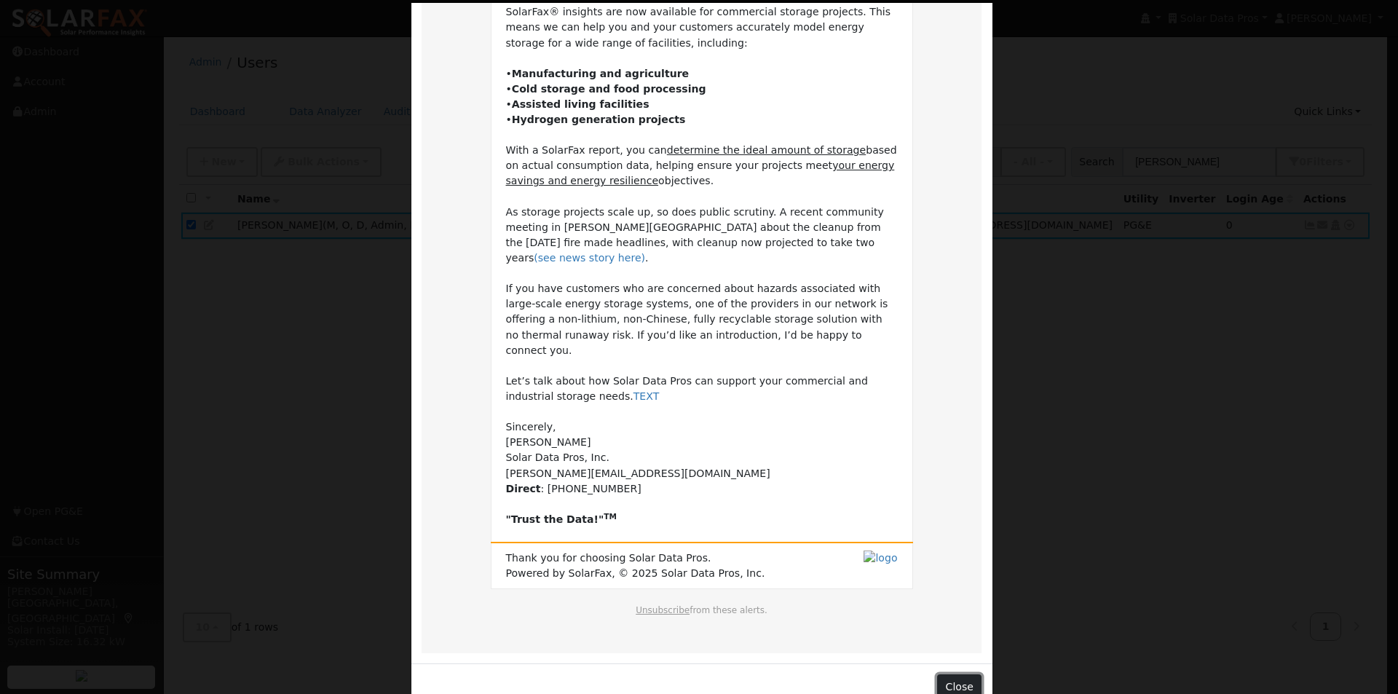
drag, startPoint x: 951, startPoint y: 657, endPoint x: 733, endPoint y: 468, distance: 289.0
click at [949, 674] on button "Close" at bounding box center [959, 686] width 44 height 25
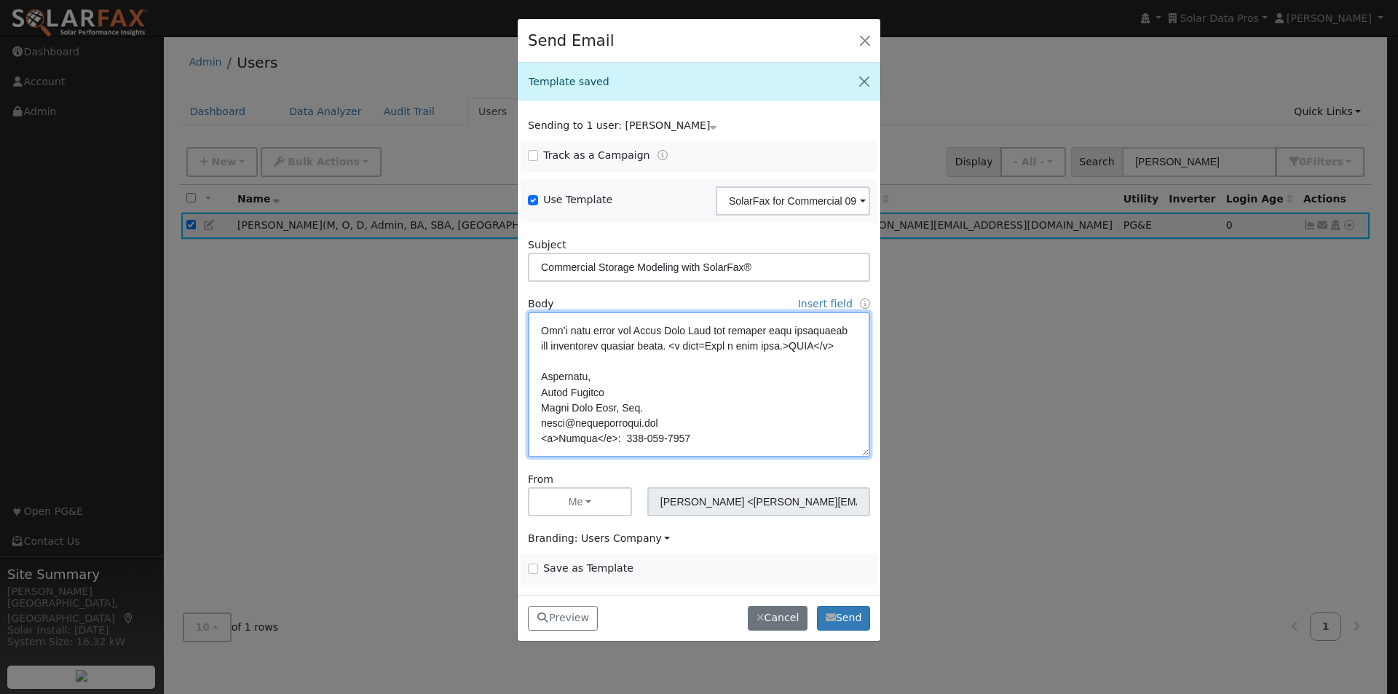
drag, startPoint x: 703, startPoint y: 380, endPoint x: 794, endPoint y: 373, distance: 91.3
click at [703, 378] on textarea at bounding box center [699, 385] width 342 height 146
drag, startPoint x: 852, startPoint y: 375, endPoint x: 675, endPoint y: 373, distance: 177.6
click at [675, 373] on textarea at bounding box center [699, 385] width 342 height 146
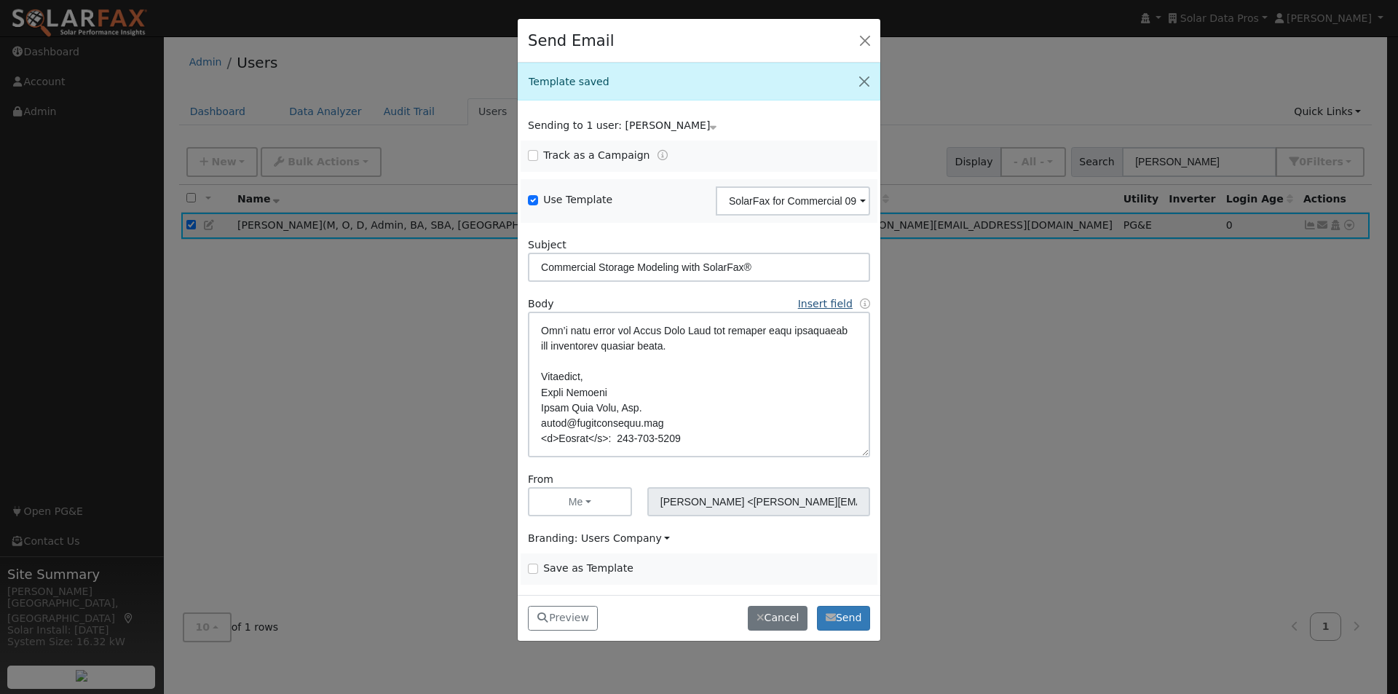
click at [826, 309] on link "Insert field" at bounding box center [825, 304] width 55 height 12
click at [680, 464] on link "Custom Link" at bounding box center [699, 465] width 101 height 20
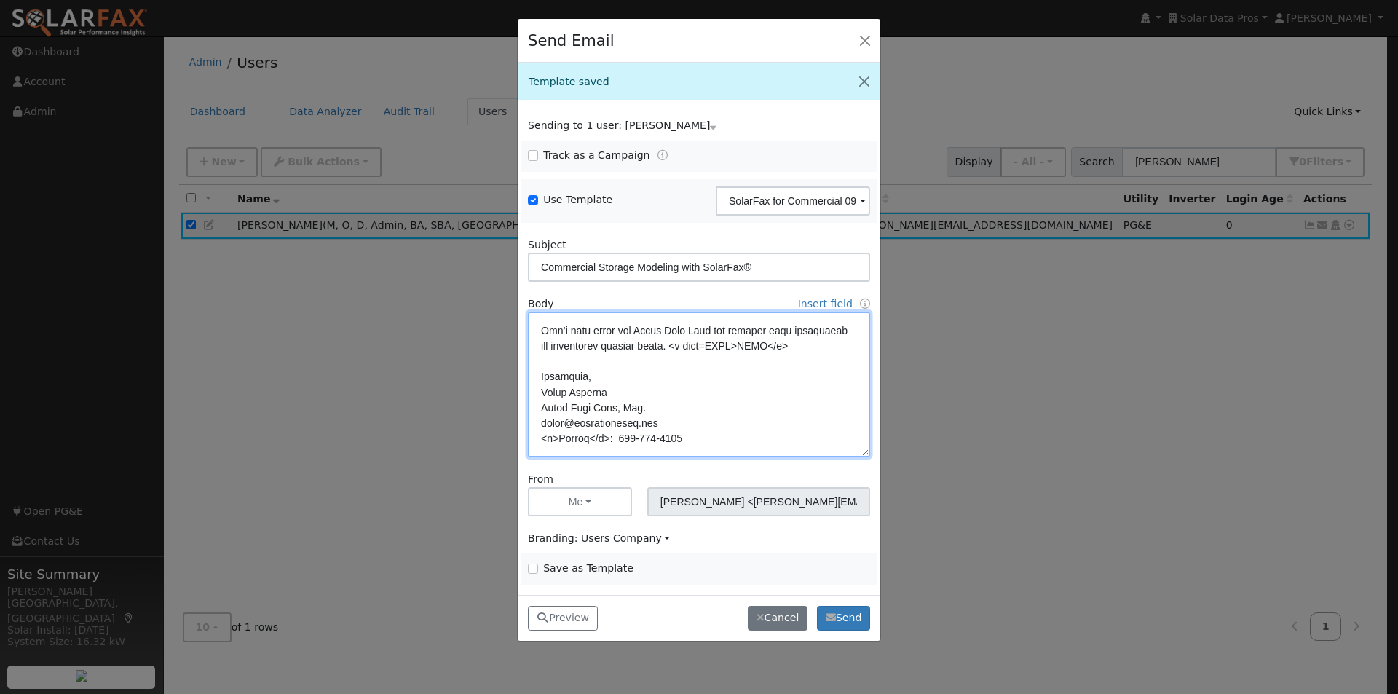
click at [722, 376] on textarea at bounding box center [699, 385] width 342 height 146
paste textarea "https://link.homehubcrm.com/widget/booking/X0YlzjCNix08ZTKAqvFD"
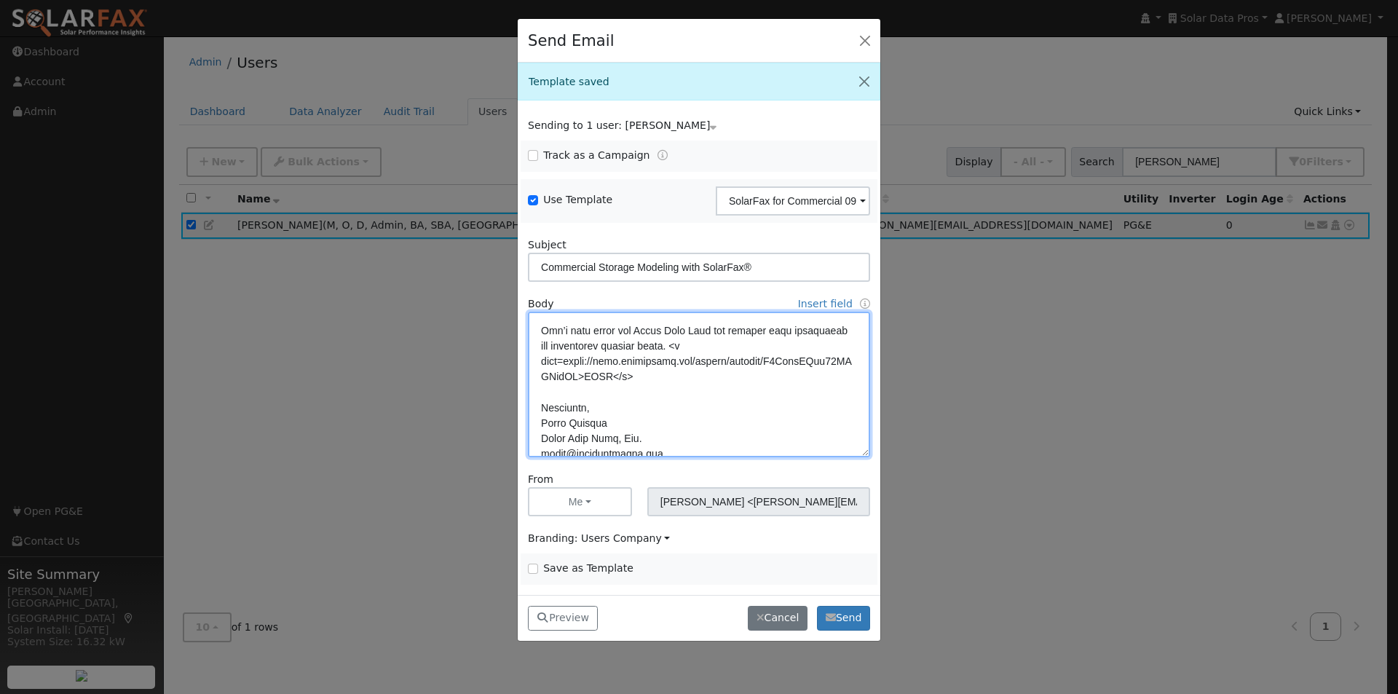
click at [594, 409] on textarea at bounding box center [699, 385] width 342 height 146
click at [593, 409] on textarea at bounding box center [699, 385] width 342 height 146
type textarea "Dear {user_fname}, SolarFax® insights are now available for commercial storage …"
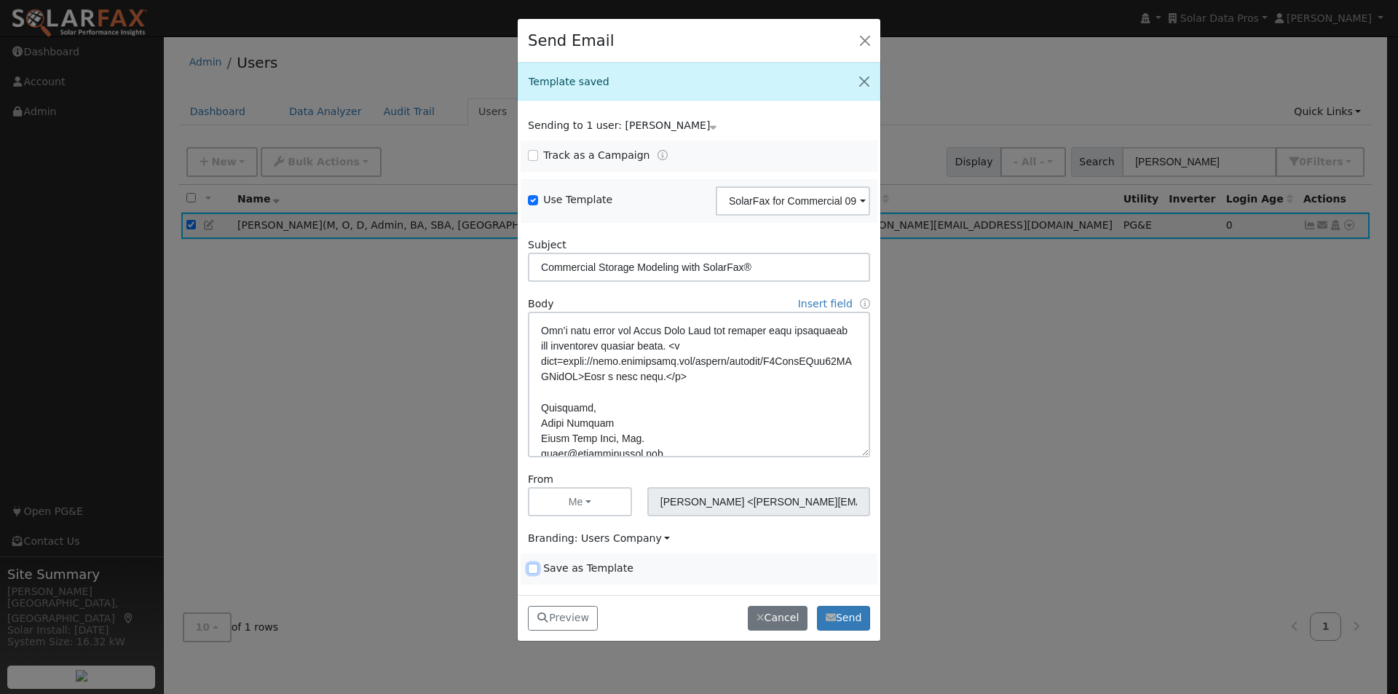
click at [534, 566] on input "Save as Template" at bounding box center [533, 568] width 10 height 10
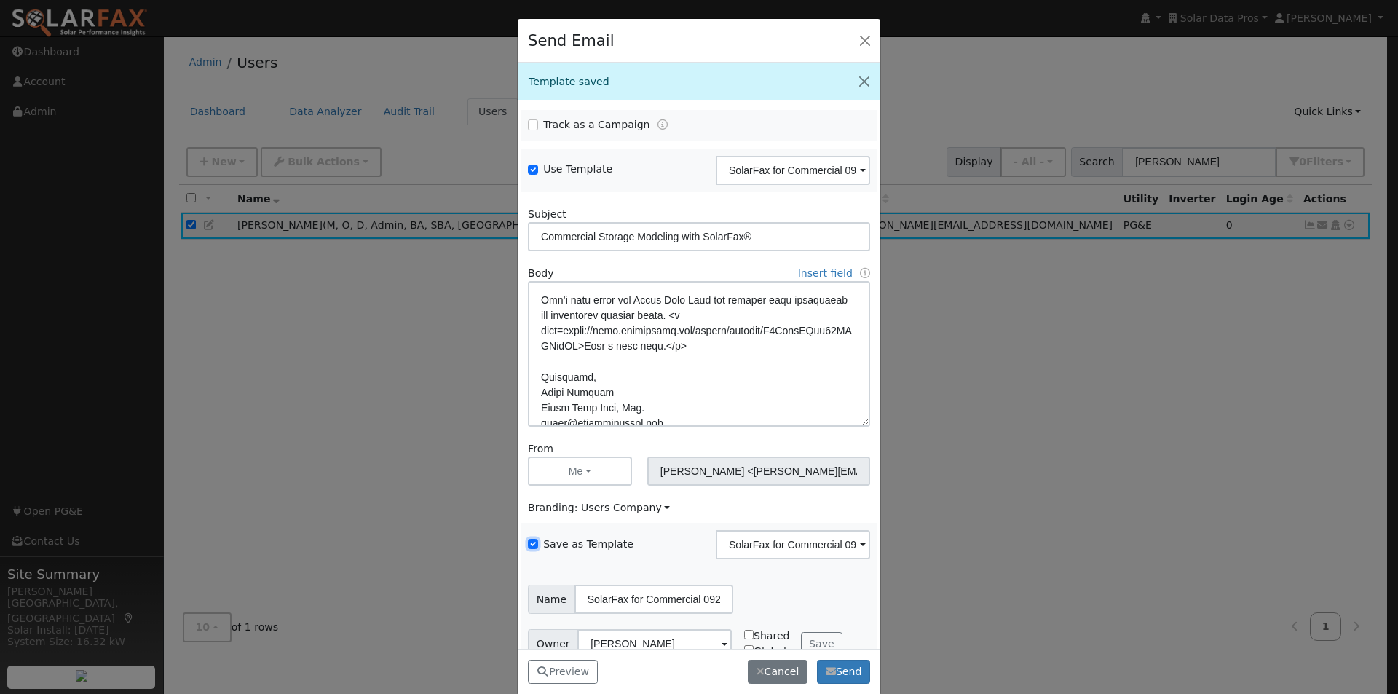
scroll to position [59, 0]
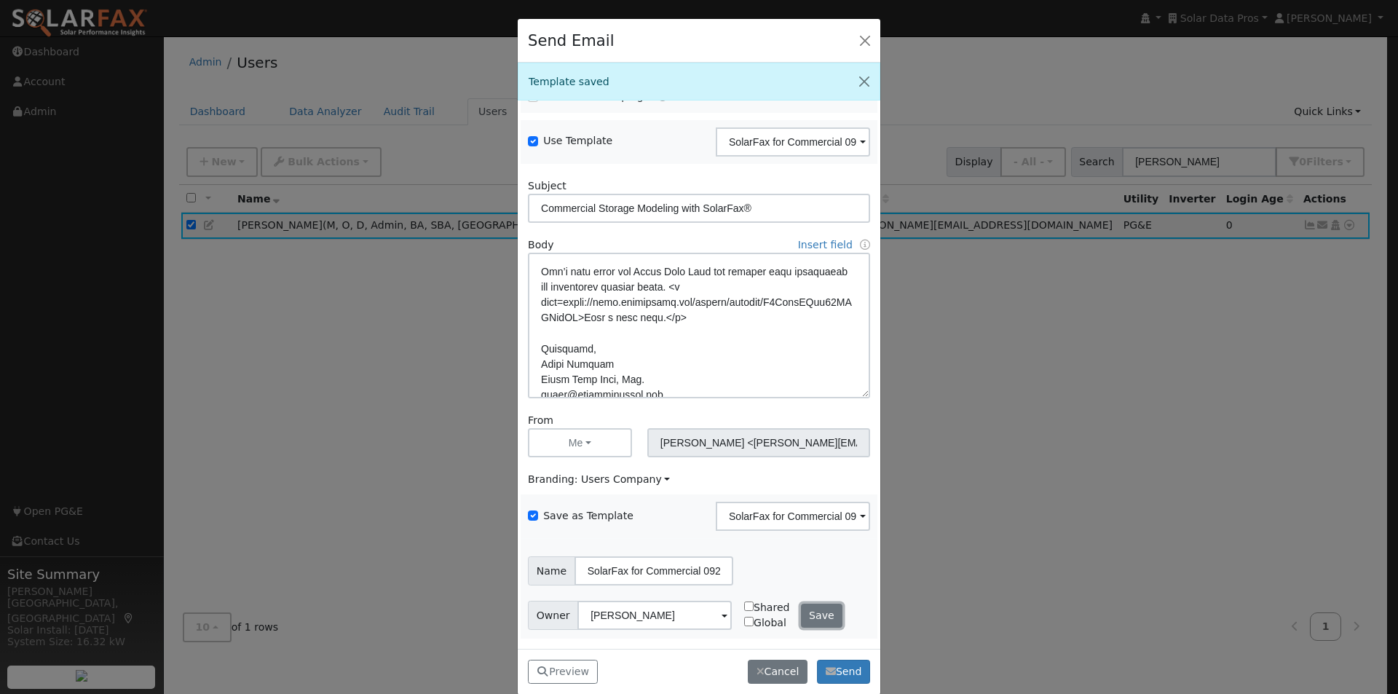
click at [812, 609] on button "Save" at bounding box center [822, 616] width 42 height 25
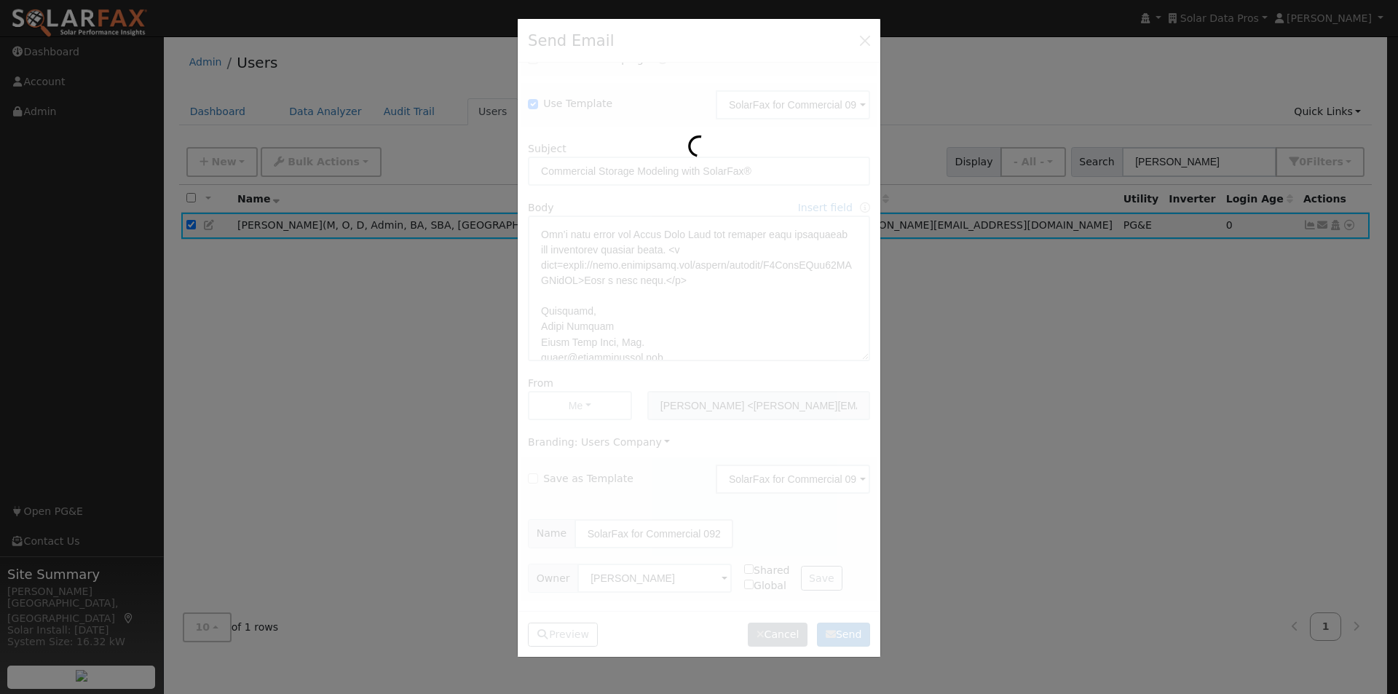
scroll to position [0, 0]
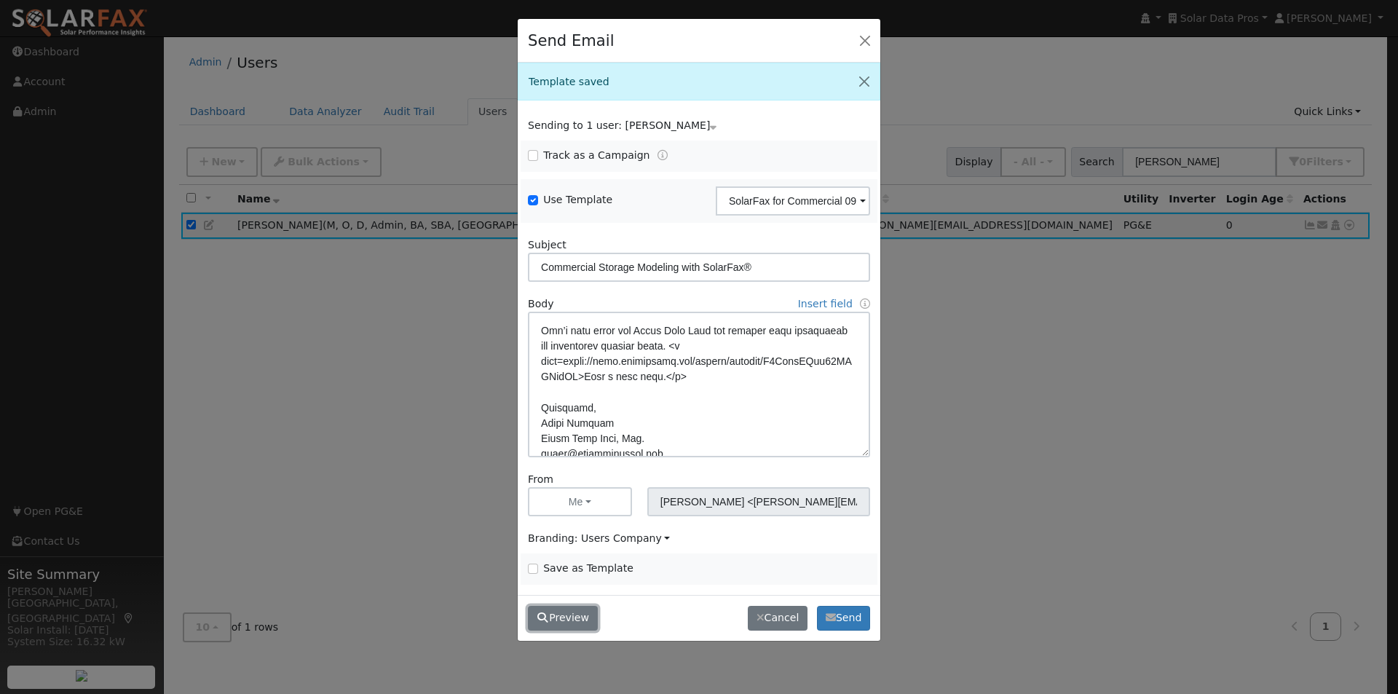
click at [572, 612] on button "Preview" at bounding box center [563, 618] width 70 height 25
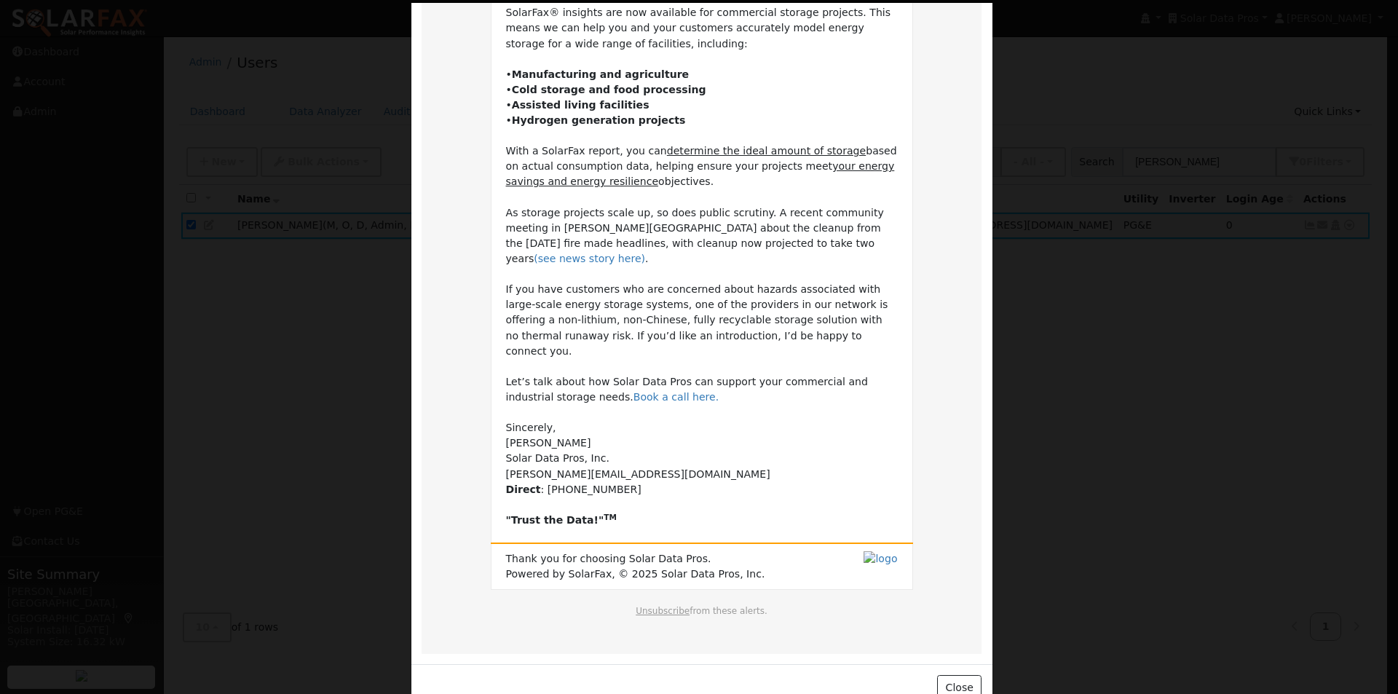
scroll to position [172, 0]
click at [963, 674] on button "Close" at bounding box center [959, 686] width 44 height 25
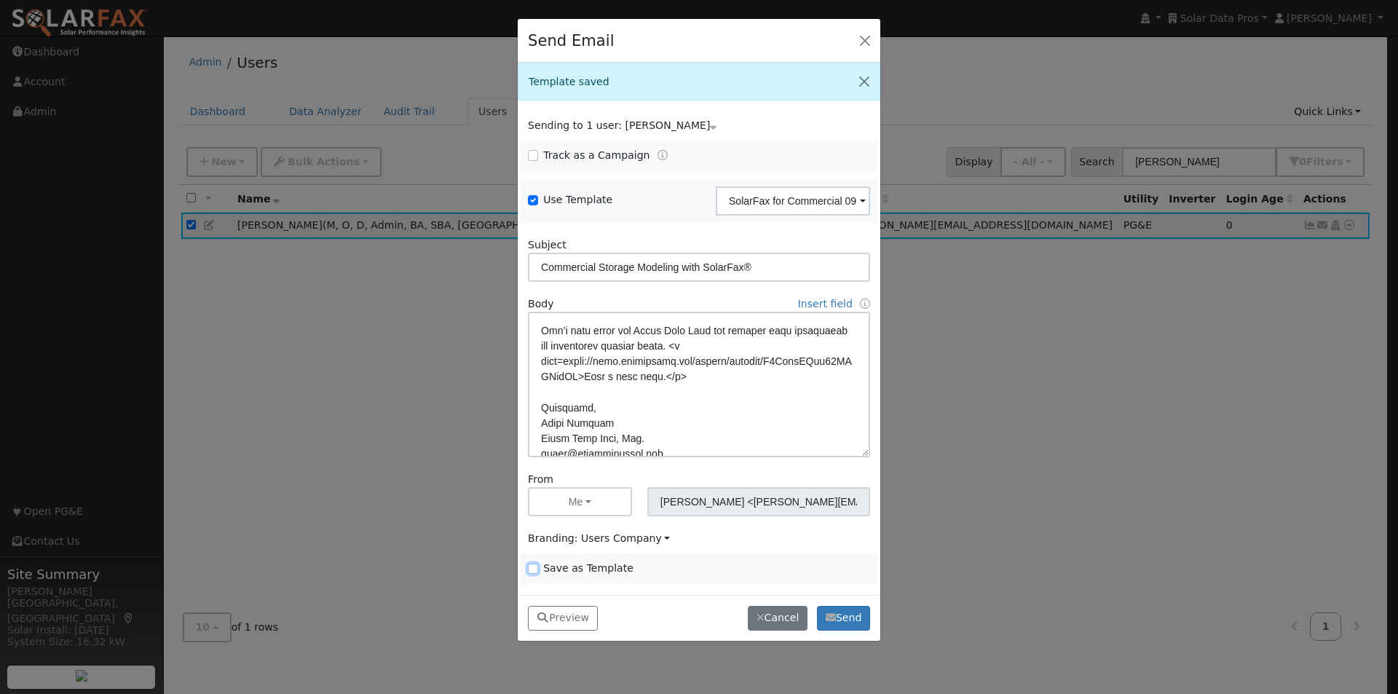
click at [534, 568] on input "Save as Template" at bounding box center [533, 568] width 10 height 10
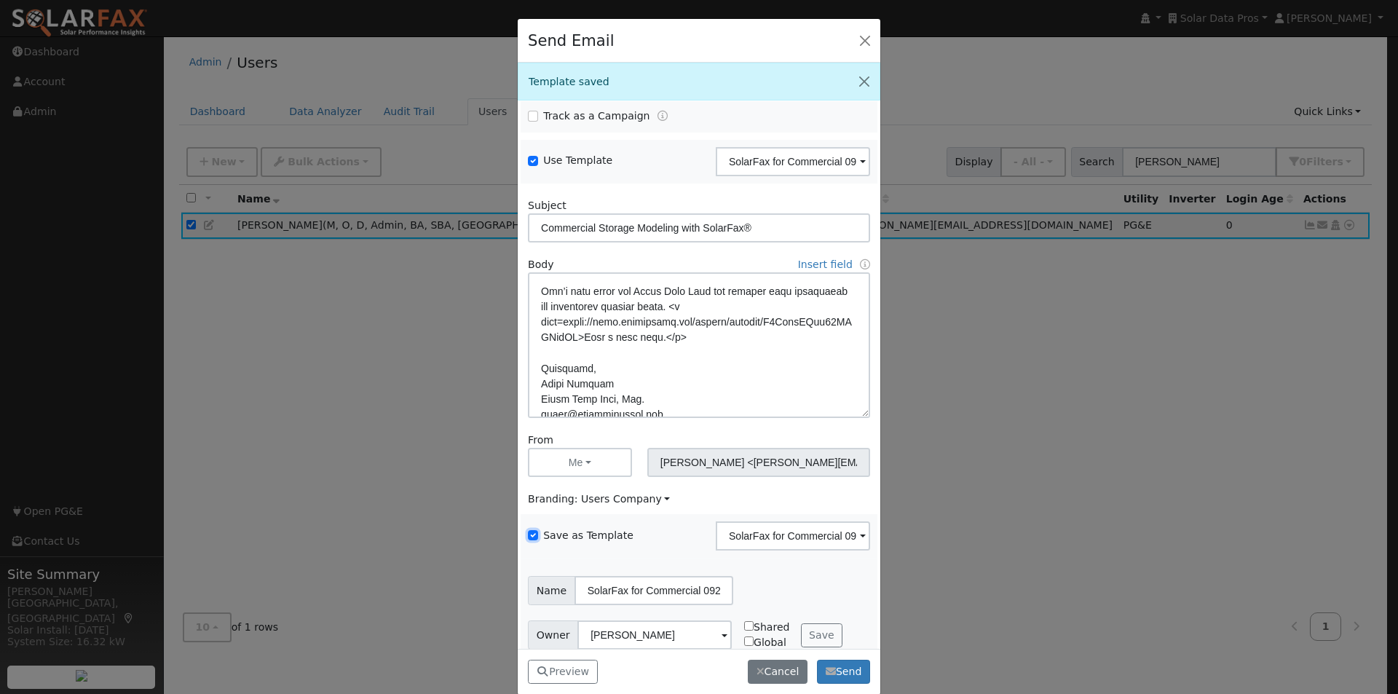
scroll to position [59, 0]
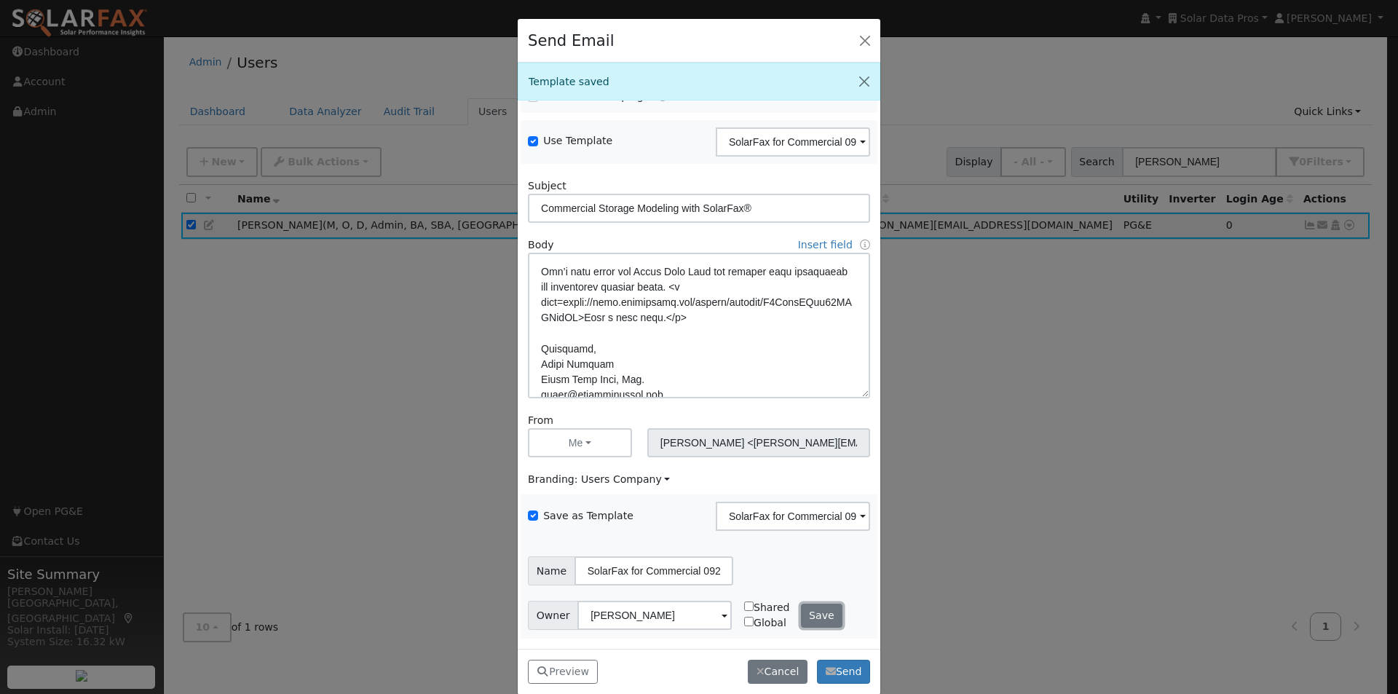
click at [810, 605] on button "Save" at bounding box center [822, 616] width 42 height 25
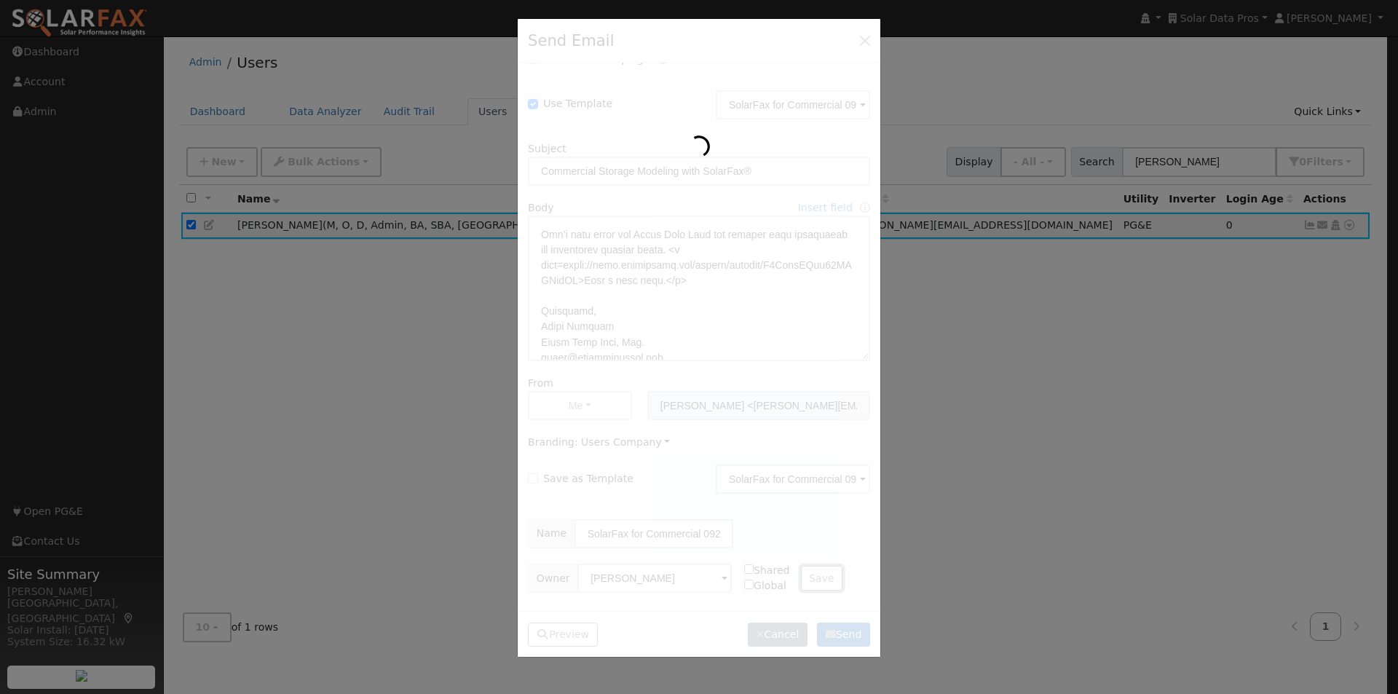
checkbox input "false"
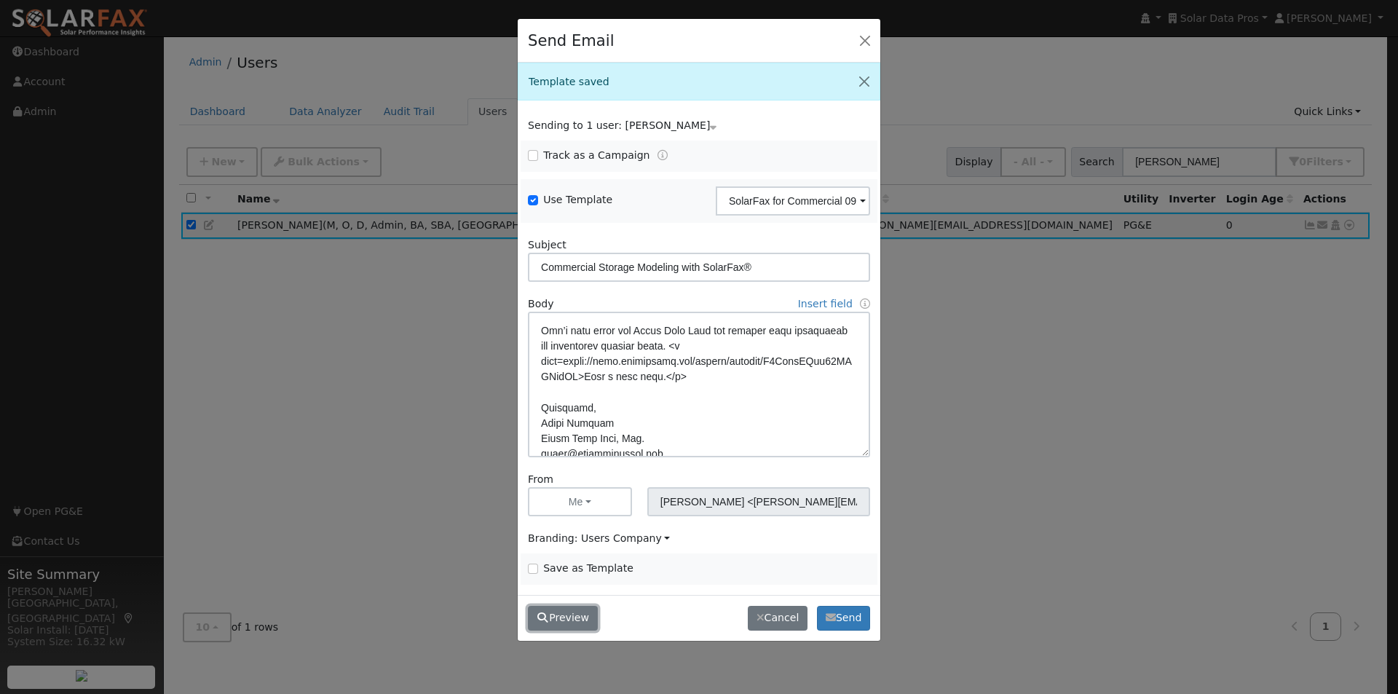
click at [557, 620] on button "Preview" at bounding box center [563, 618] width 70 height 25
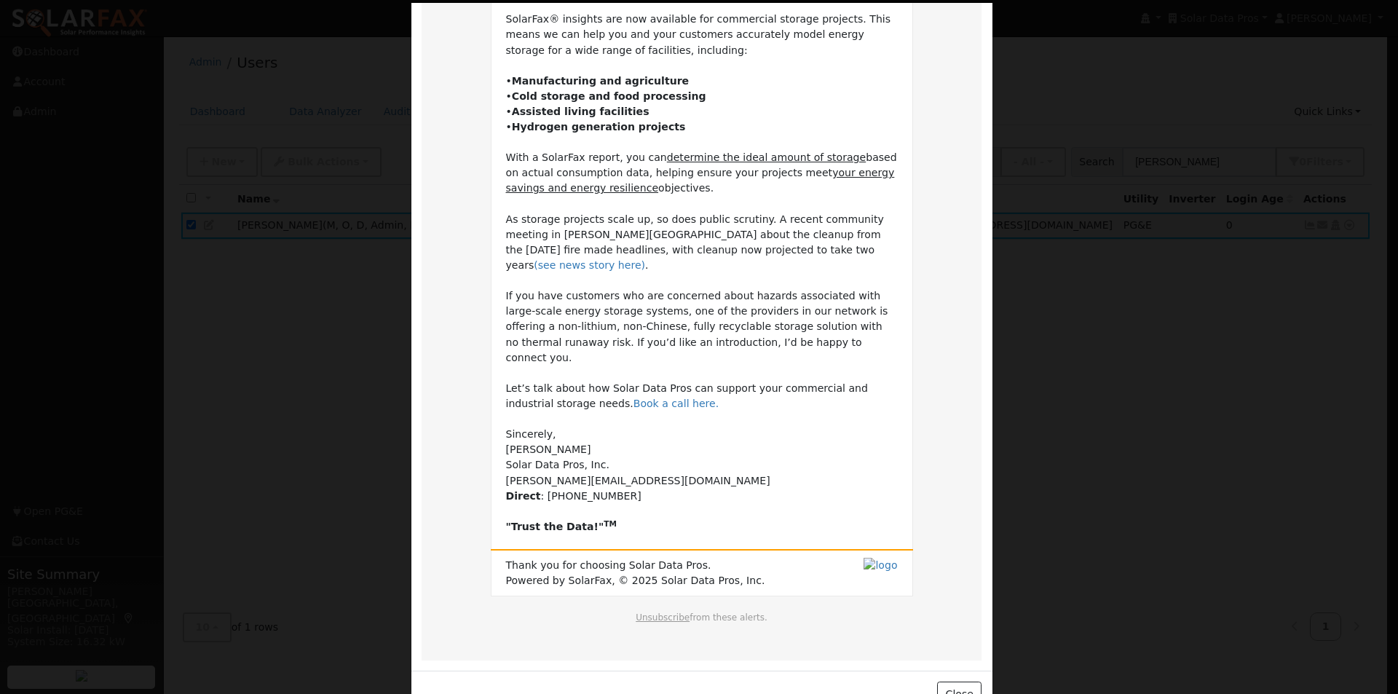
scroll to position [172, 0]
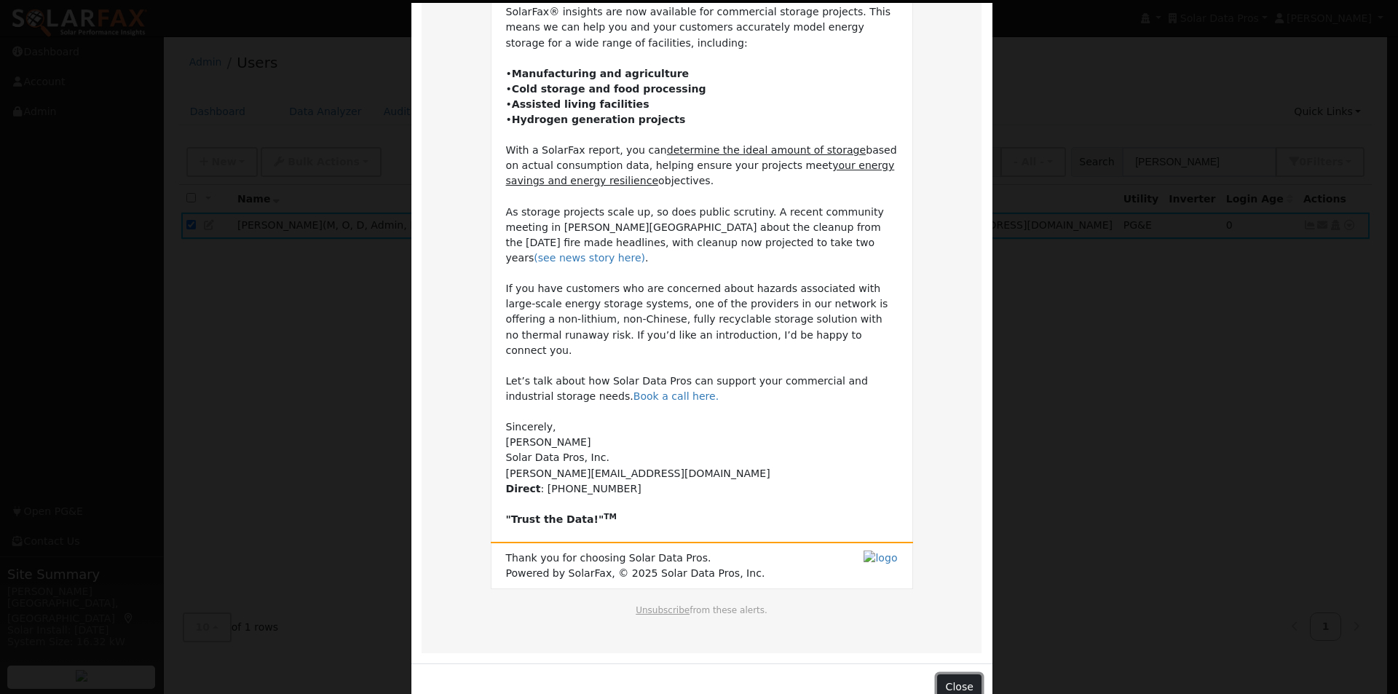
click at [953, 674] on button "Close" at bounding box center [959, 686] width 44 height 25
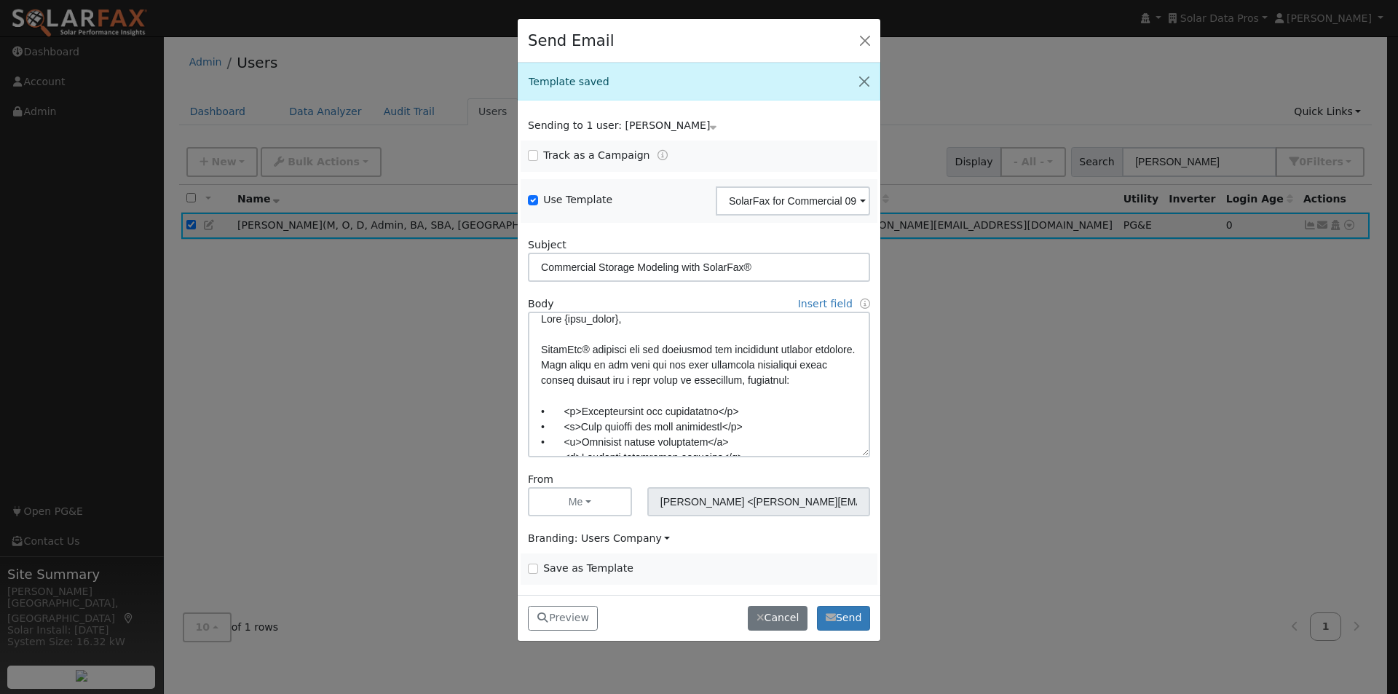
scroll to position [0, 0]
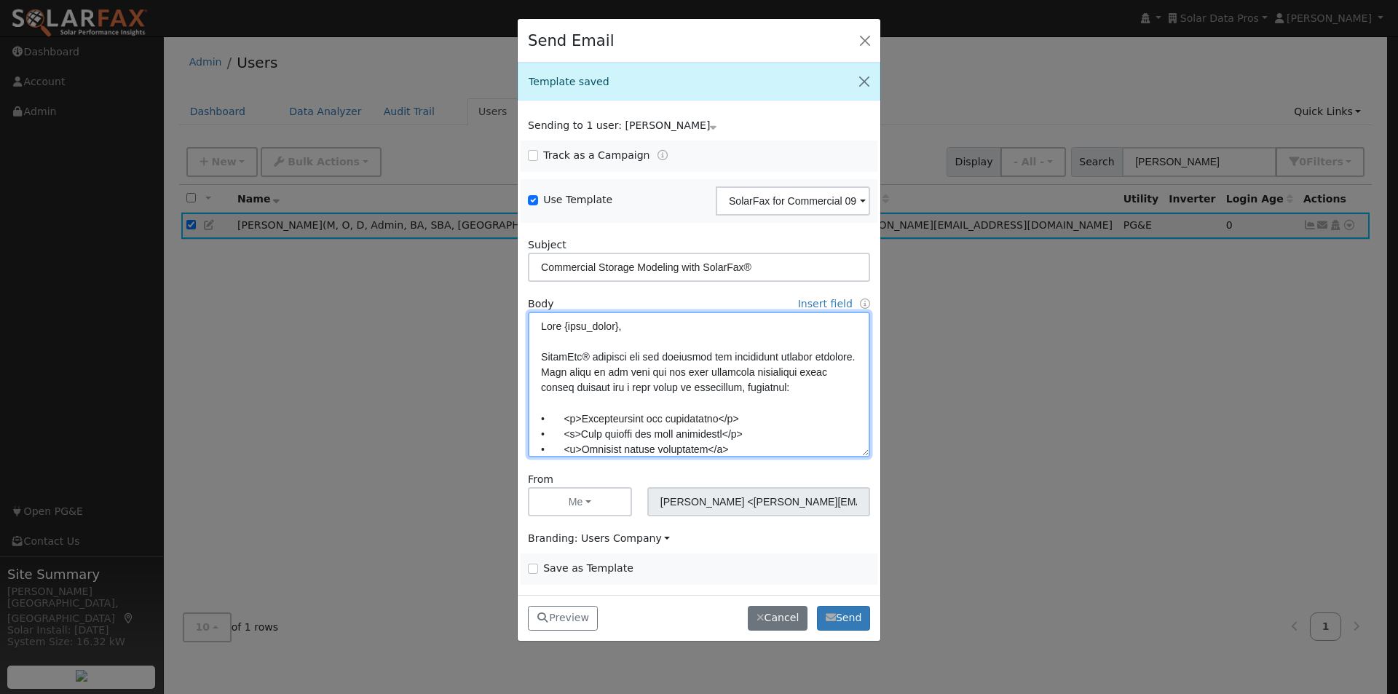
click at [697, 372] on textarea at bounding box center [699, 385] width 342 height 146
drag, startPoint x: 642, startPoint y: 373, endPoint x: 650, endPoint y: 384, distance: 14.1
click at [645, 373] on textarea at bounding box center [699, 385] width 342 height 146
type textarea "Dear {user_fname}, SolarFax® insights are now available for commercial storage …"
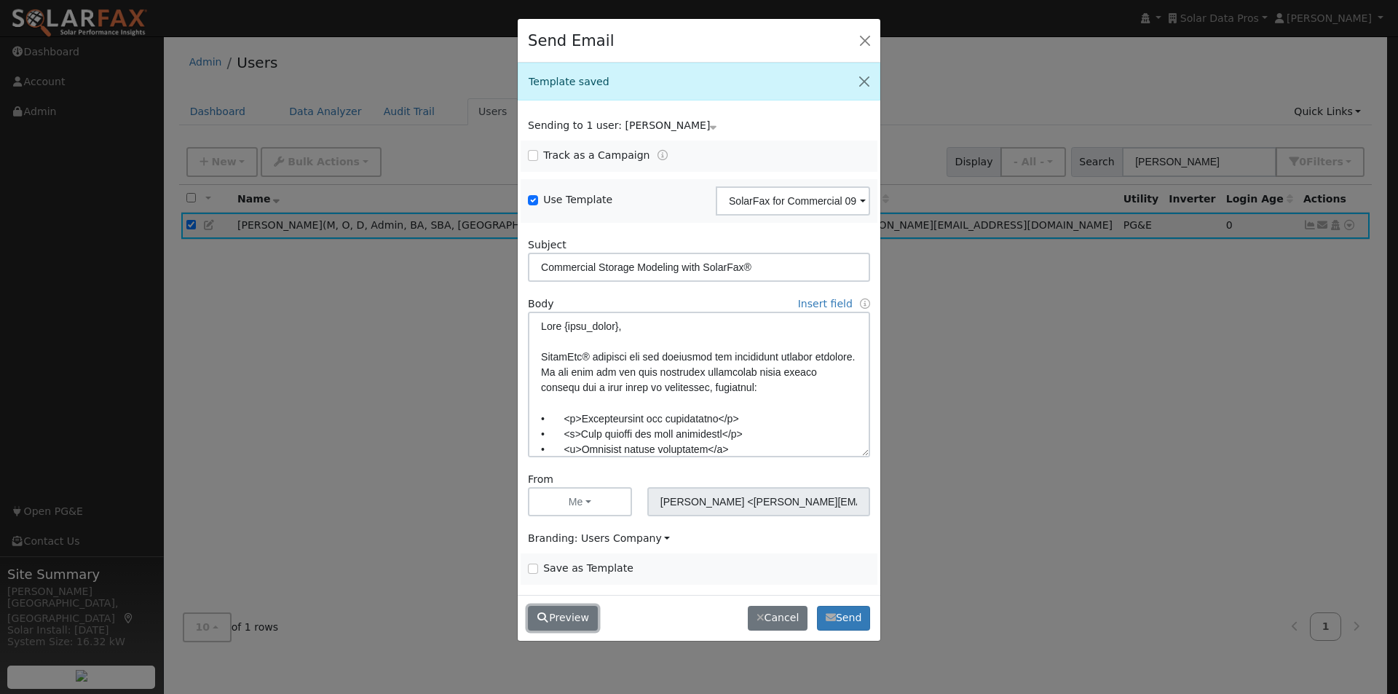
click at [552, 626] on button "Preview" at bounding box center [563, 618] width 70 height 25
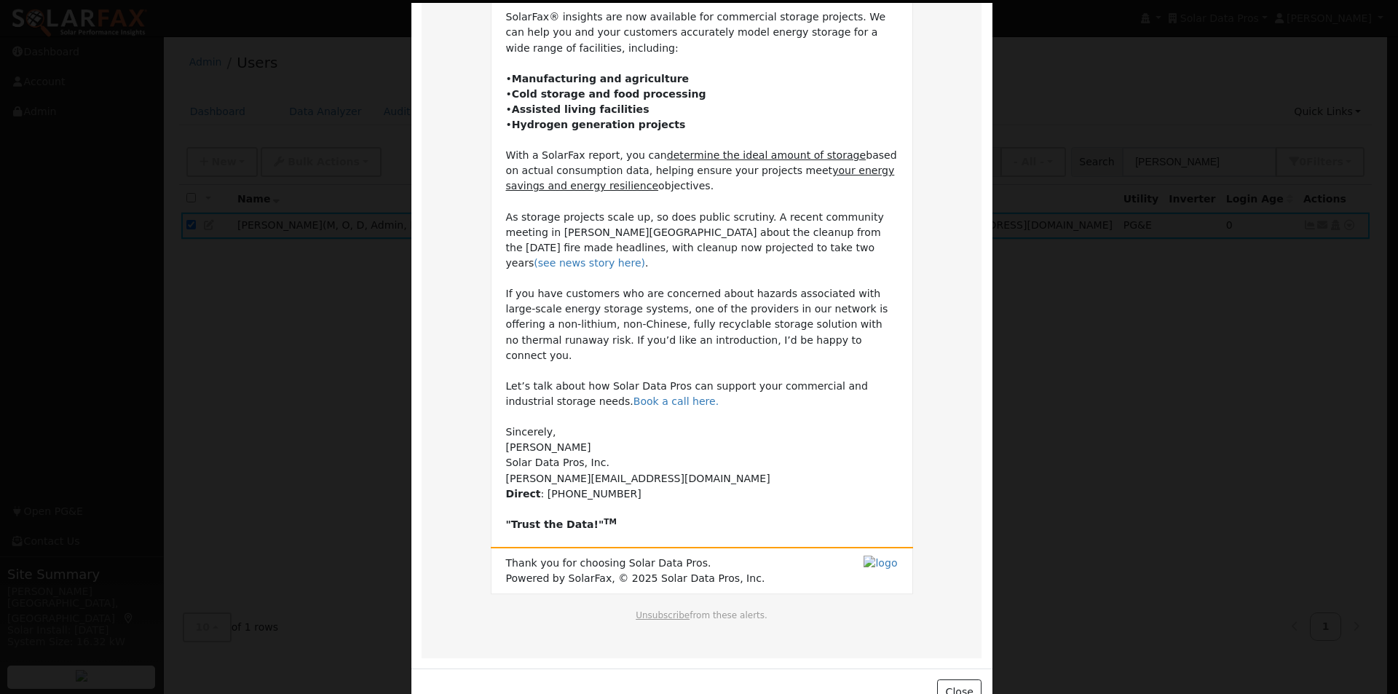
scroll to position [172, 0]
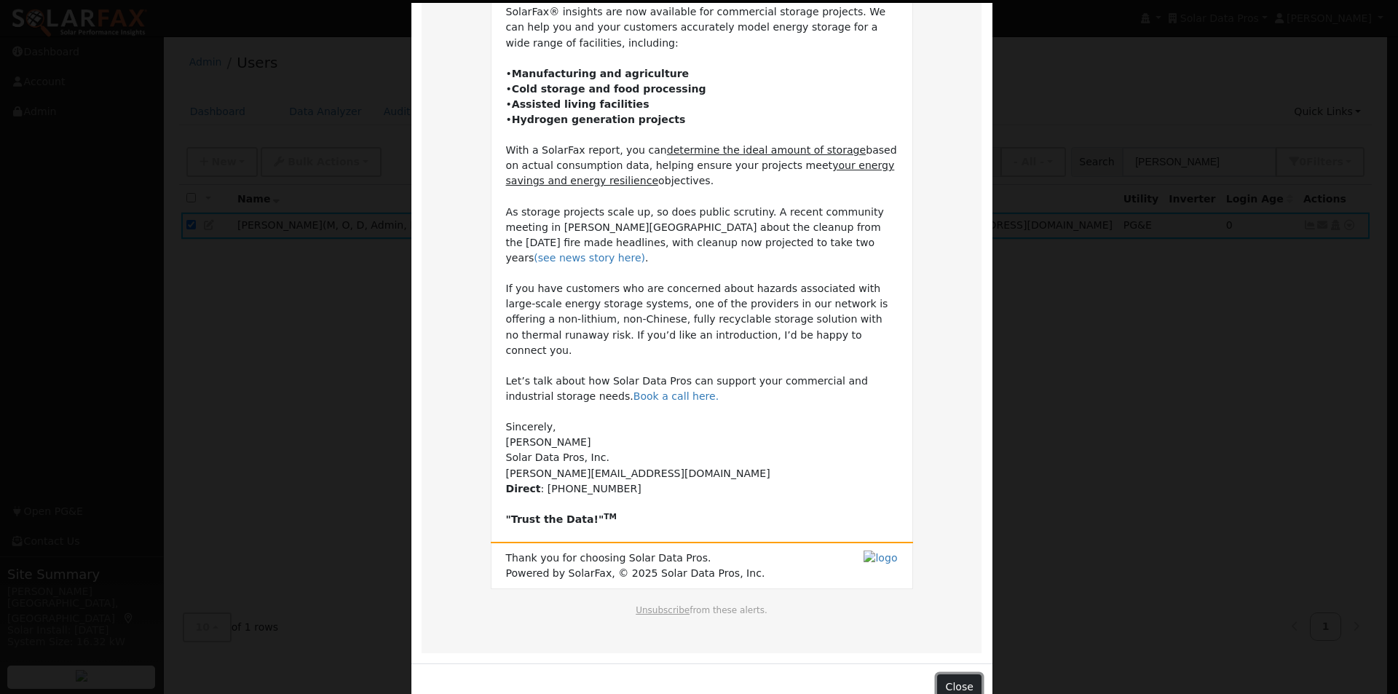
click at [968, 674] on button "Close" at bounding box center [959, 686] width 44 height 25
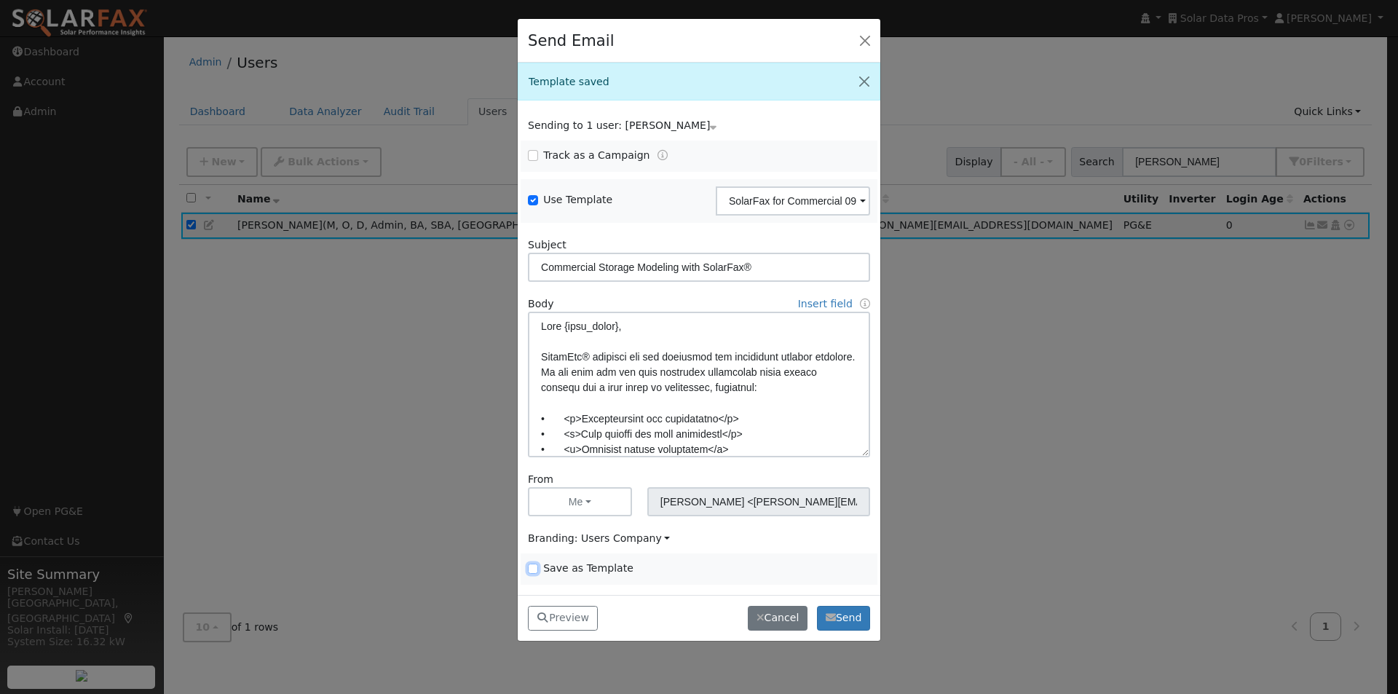
drag, startPoint x: 529, startPoint y: 569, endPoint x: 537, endPoint y: 562, distance: 9.8
click at [533, 569] on input "Save as Template" at bounding box center [533, 568] width 10 height 10
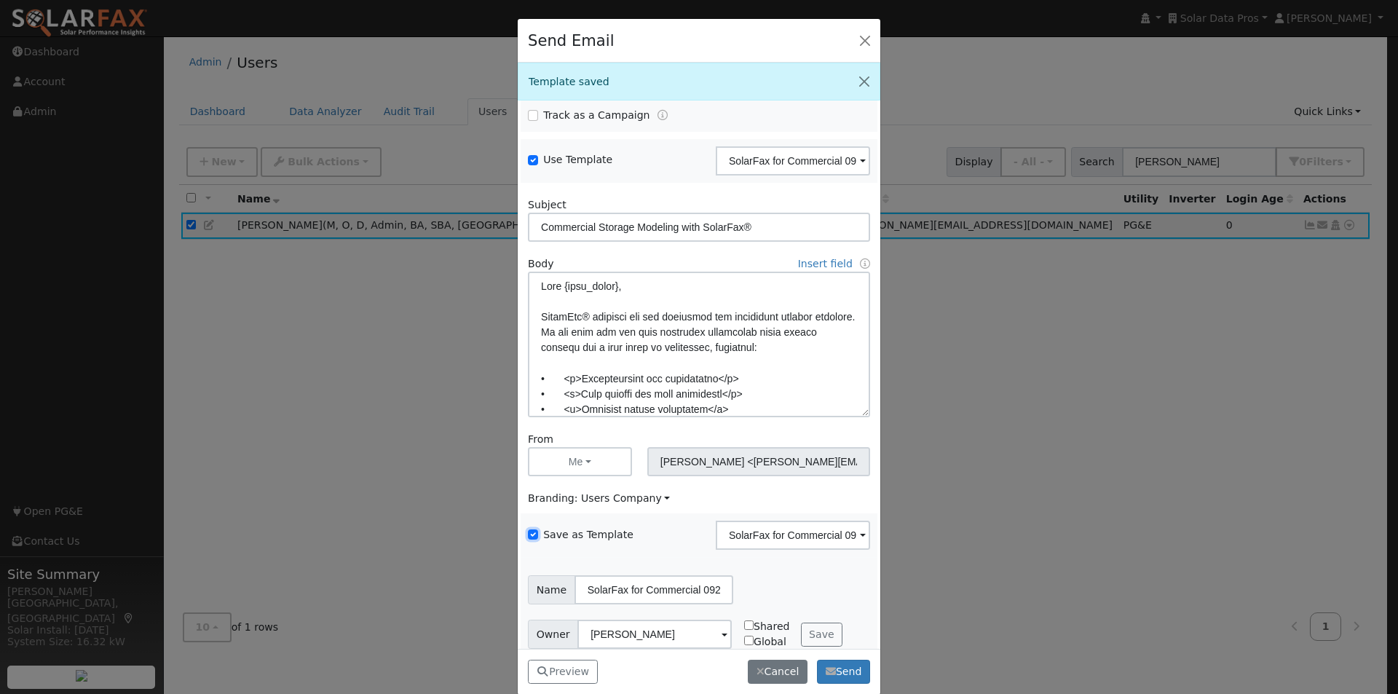
scroll to position [59, 0]
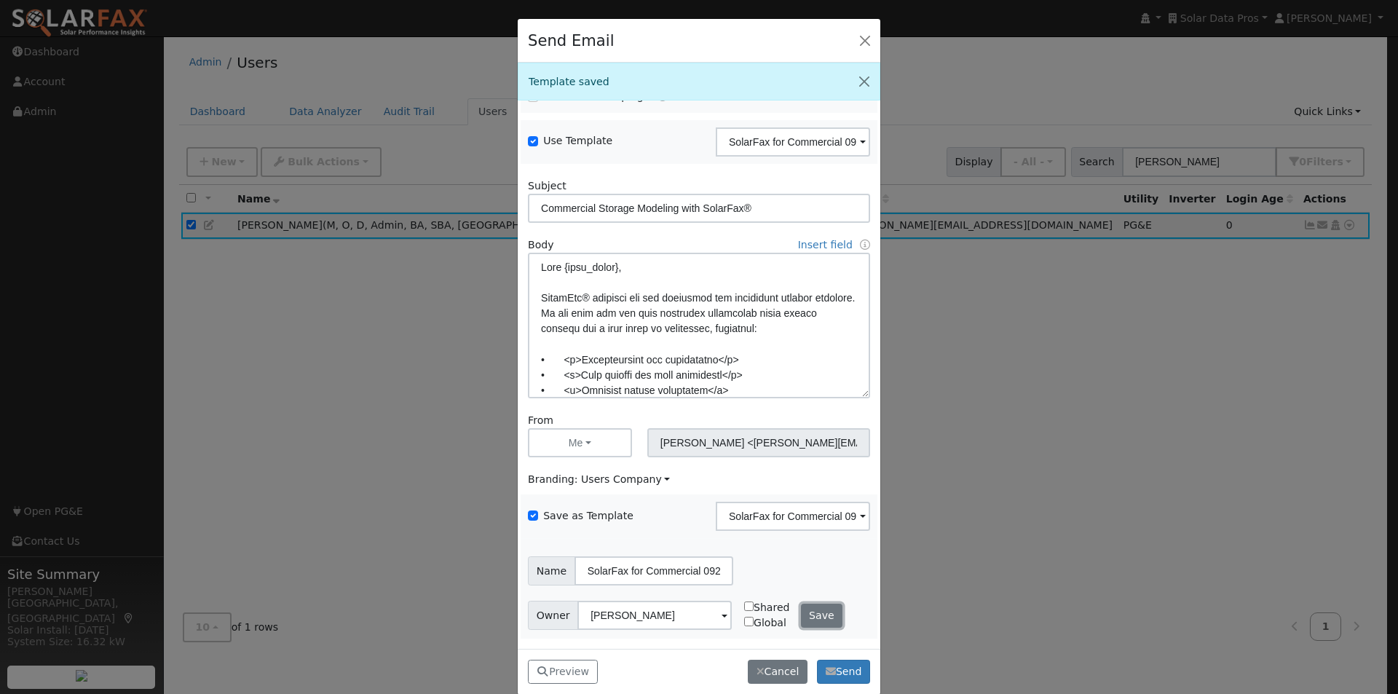
click at [807, 617] on button "Save" at bounding box center [822, 616] width 42 height 25
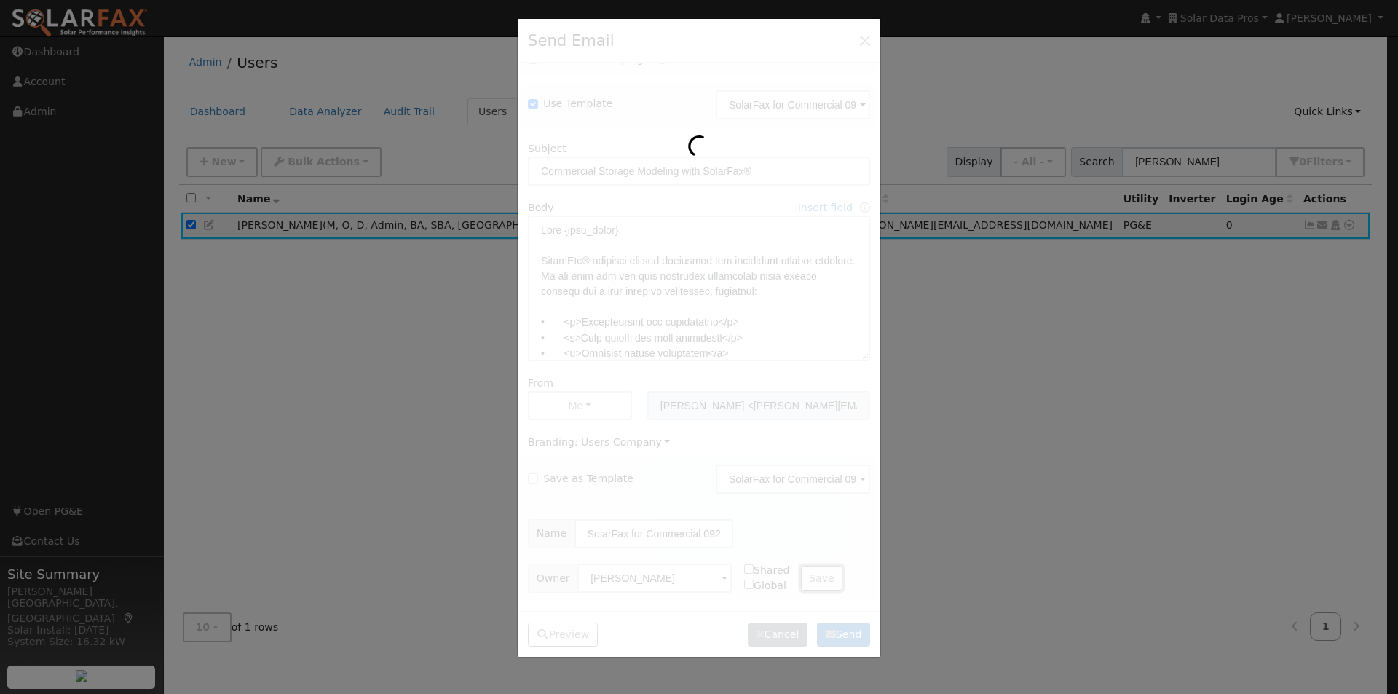
checkbox input "false"
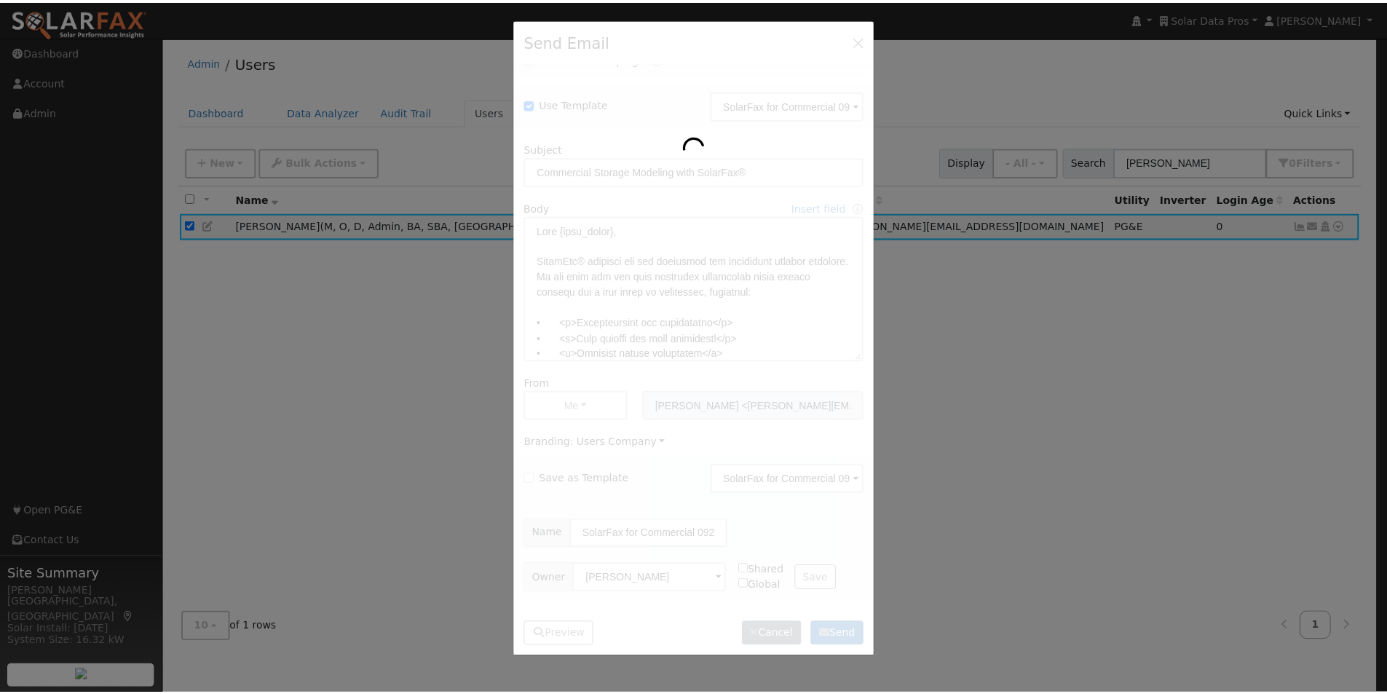
scroll to position [0, 0]
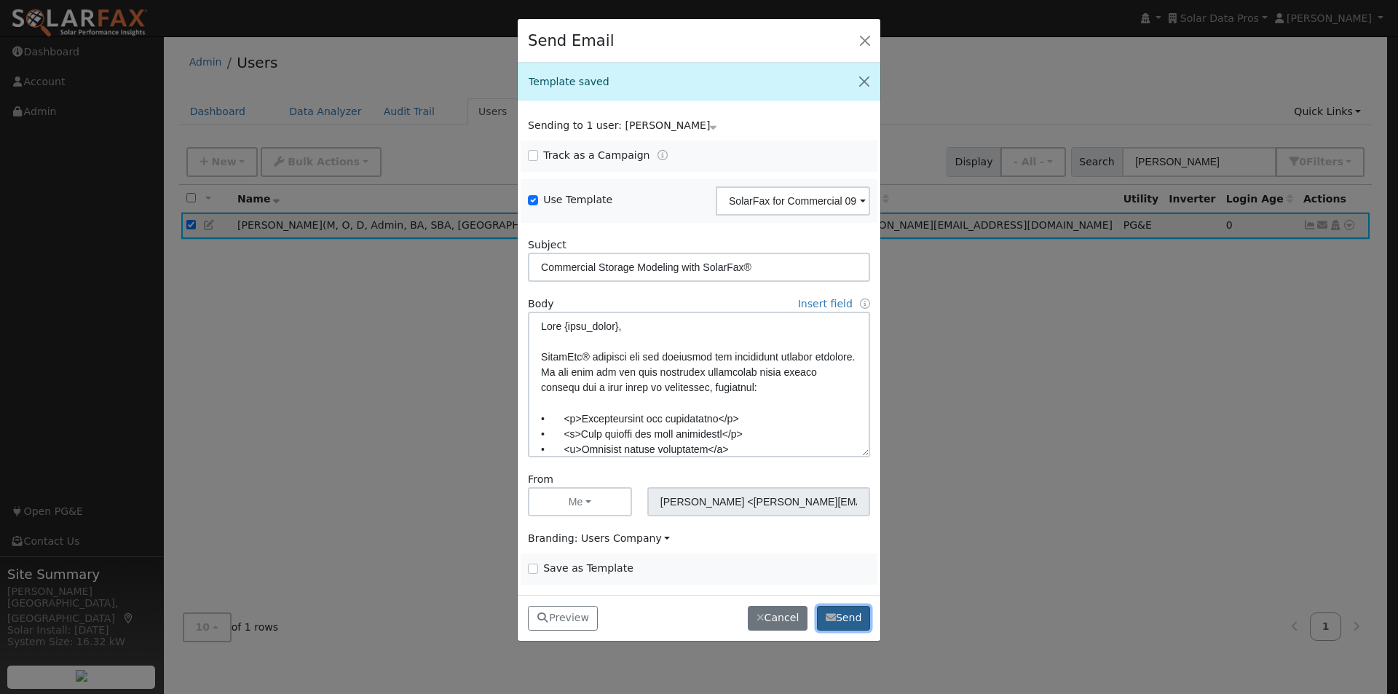
click at [861, 612] on button "Send" at bounding box center [843, 618] width 53 height 25
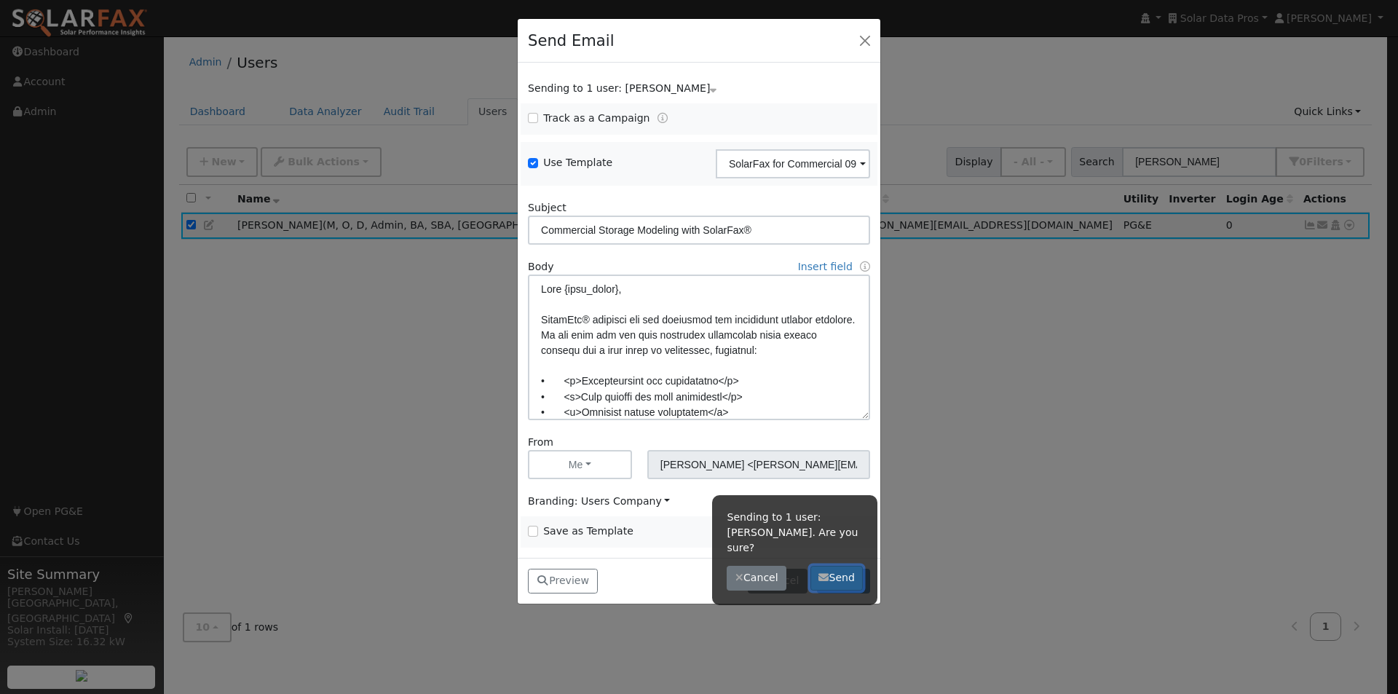
click at [850, 566] on button "Send" at bounding box center [836, 578] width 53 height 25
